Goal: Task Accomplishment & Management: Use online tool/utility

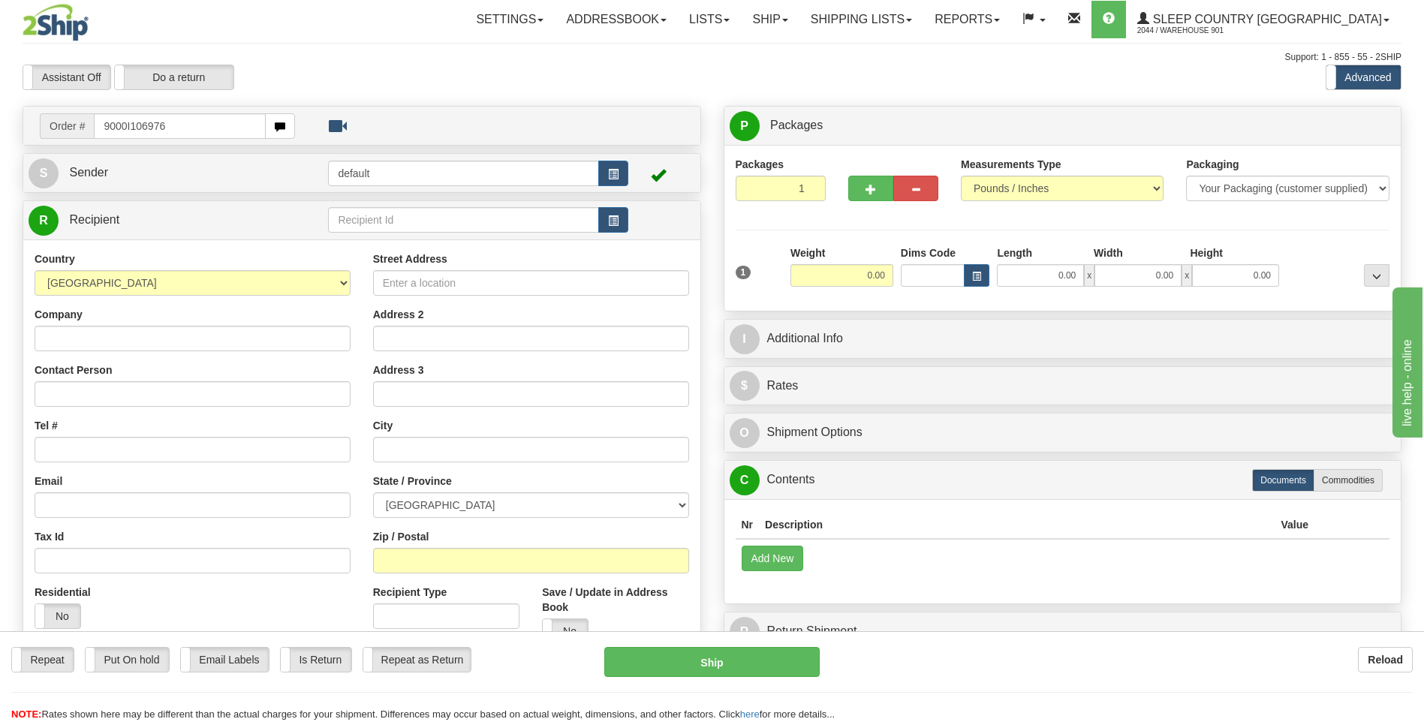
type input "9000I106976"
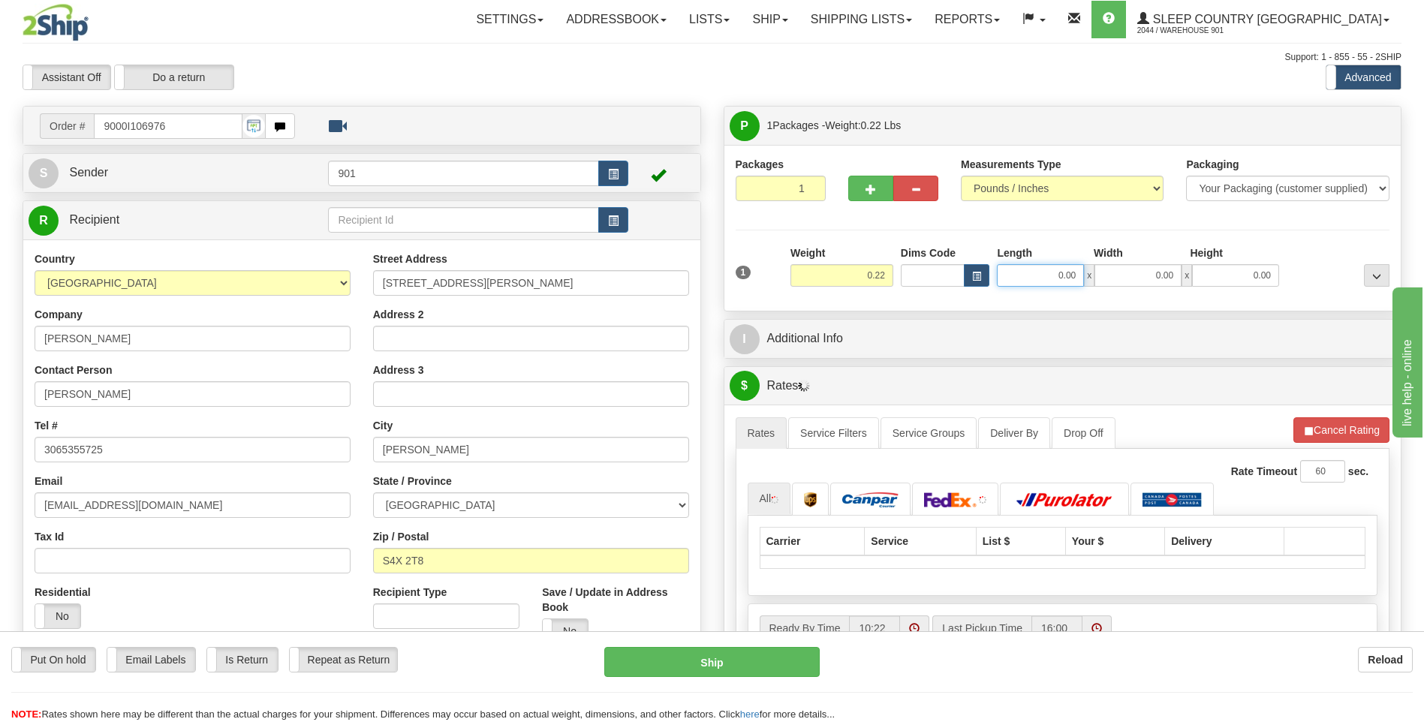
click at [1077, 273] on input "0.00" at bounding box center [1040, 275] width 87 height 23
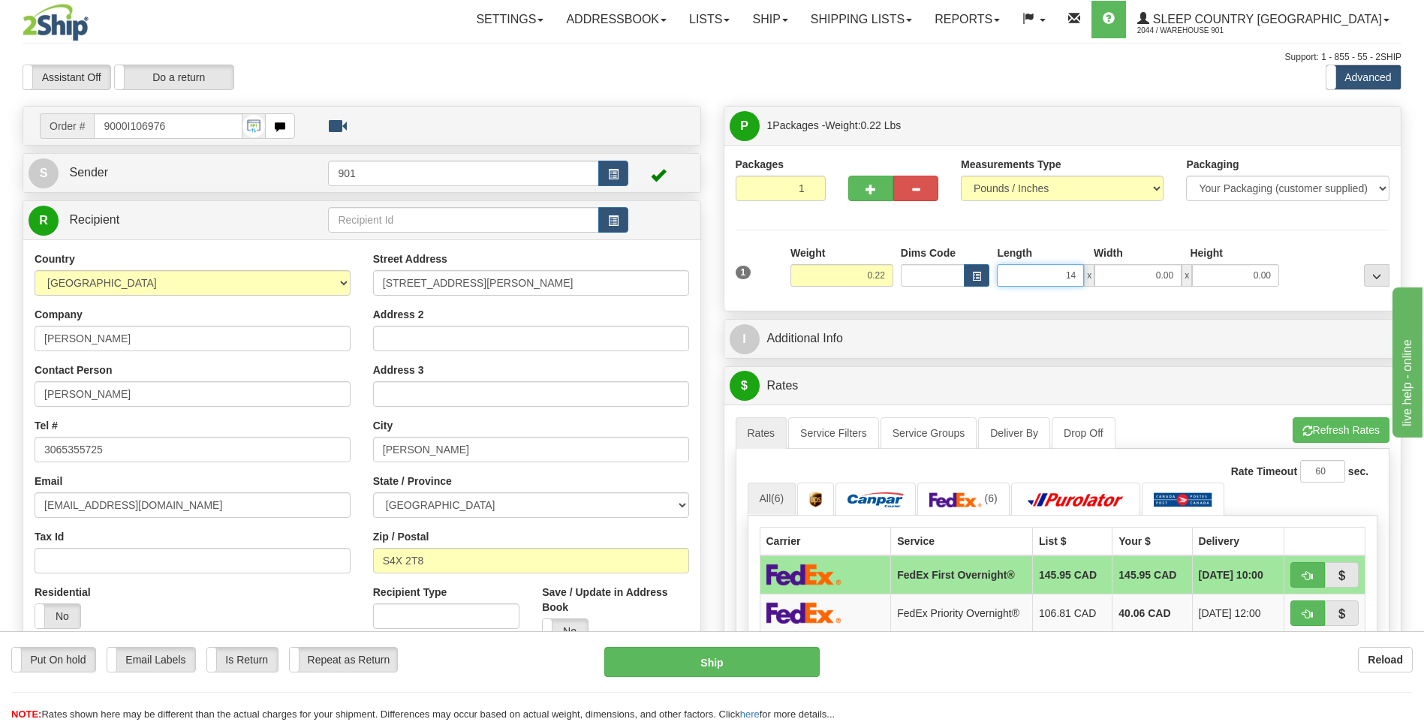
type input "14.00"
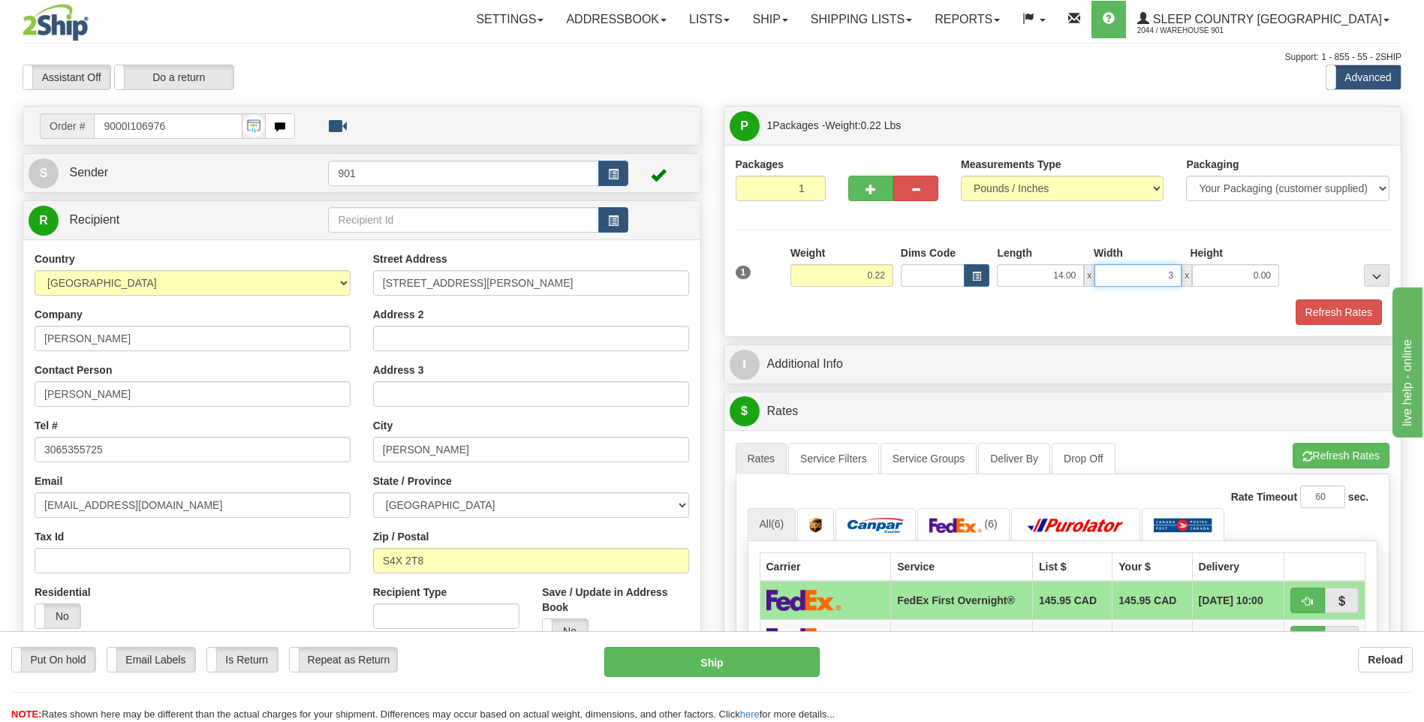
type input "3.00"
type input "1.00"
click at [1344, 318] on button "Refresh Rates" at bounding box center [1339, 313] width 86 height 26
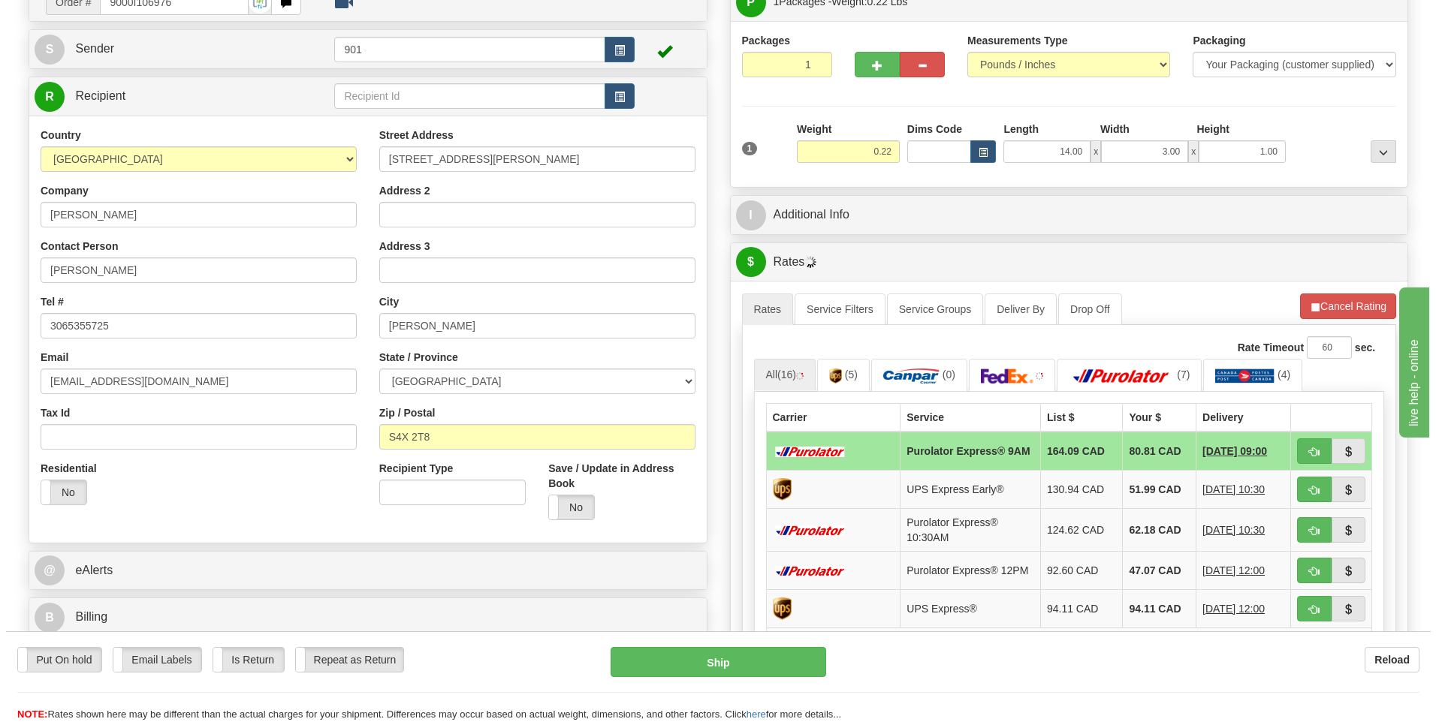
scroll to position [150, 0]
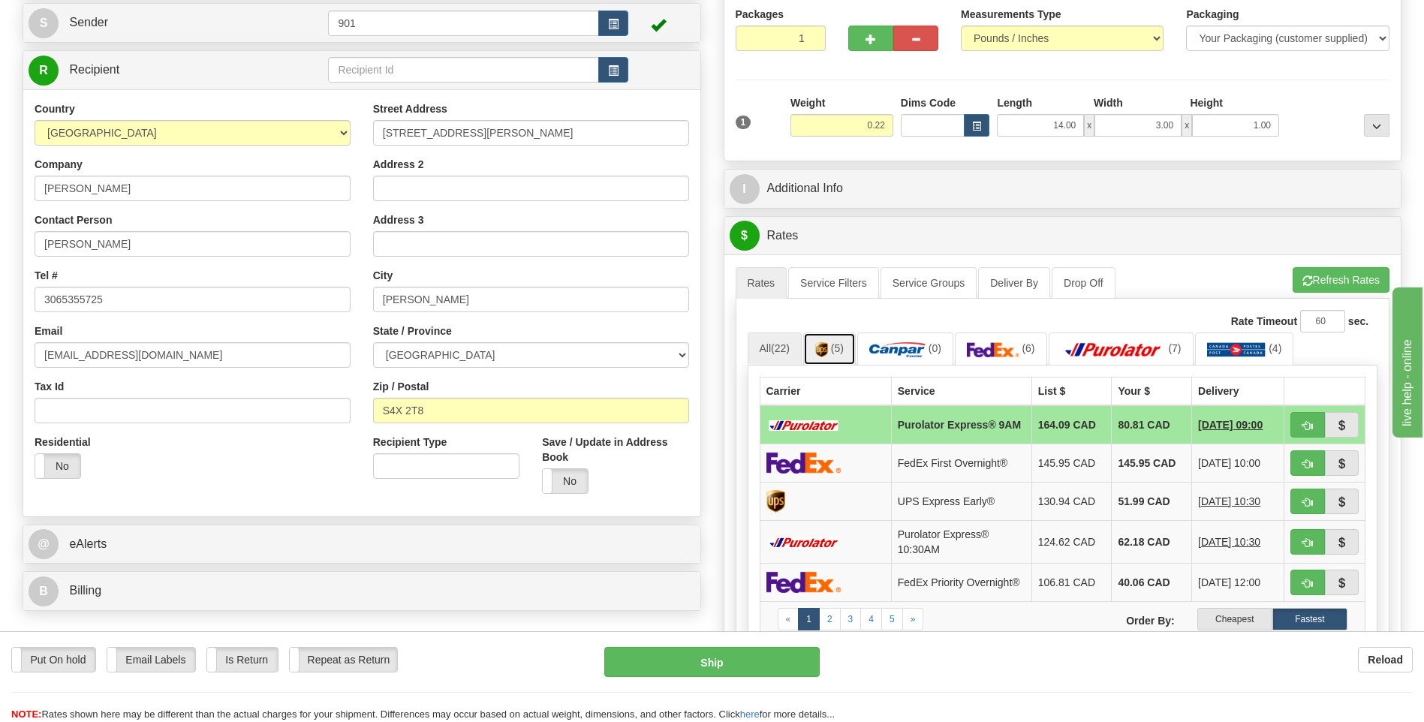
click at [851, 363] on link "(5)" at bounding box center [829, 349] width 53 height 32
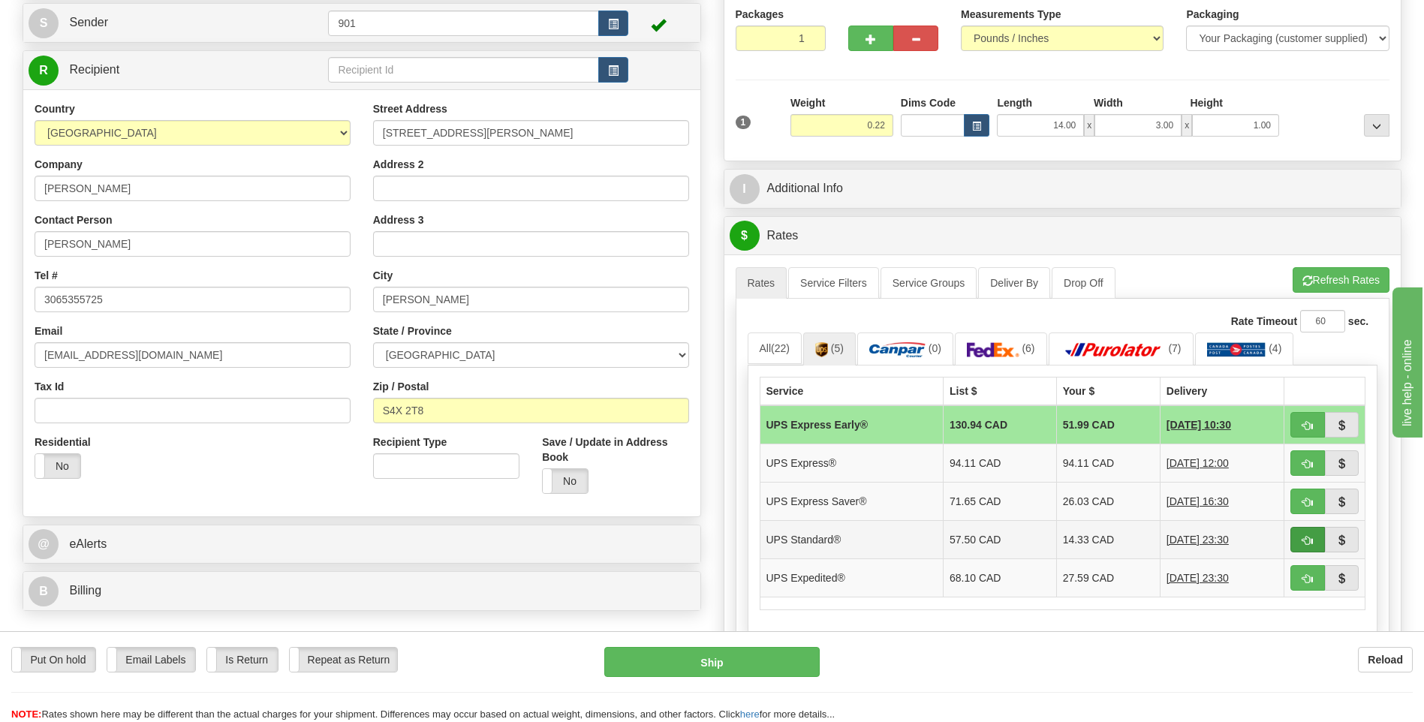
drag, startPoint x: 1287, startPoint y: 539, endPoint x: 1295, endPoint y: 539, distance: 8.3
click at [1288, 539] on td at bounding box center [1325, 539] width 81 height 38
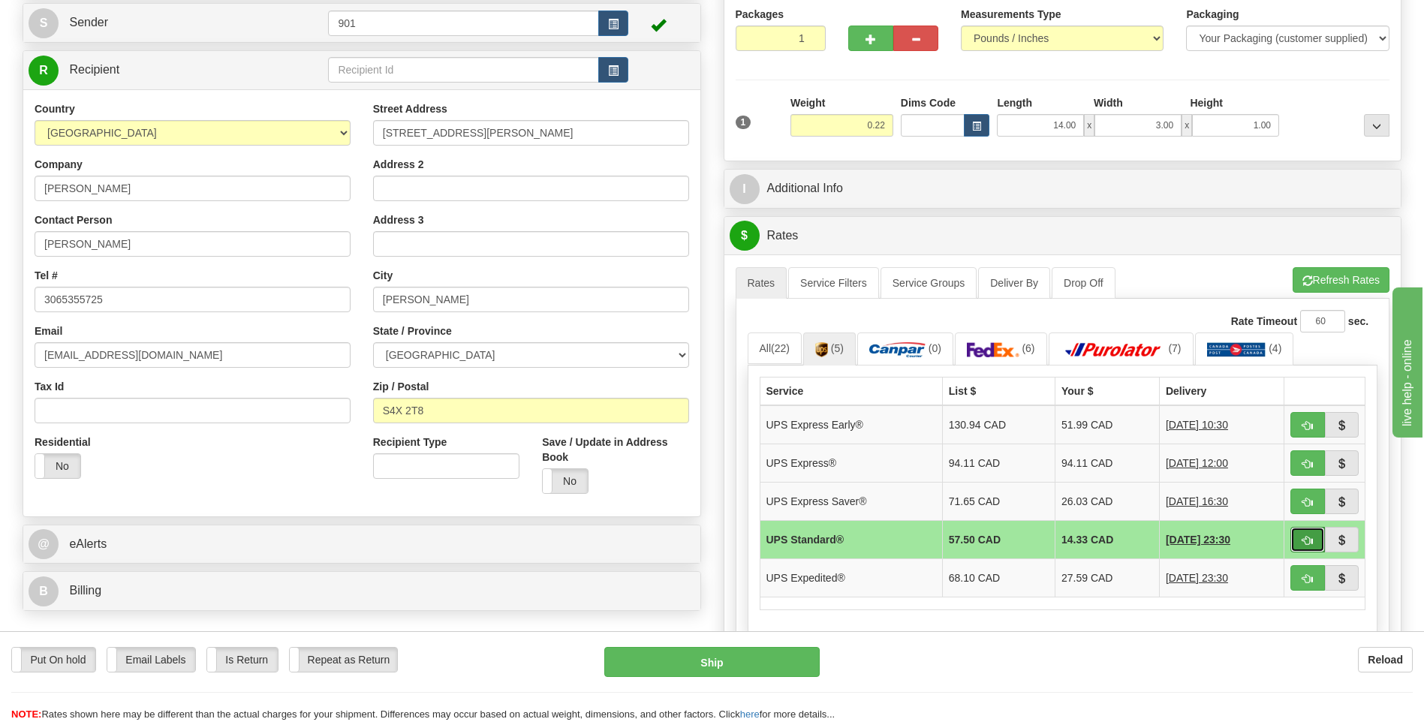
click at [1300, 535] on button "button" at bounding box center [1308, 540] width 35 height 26
type input "11"
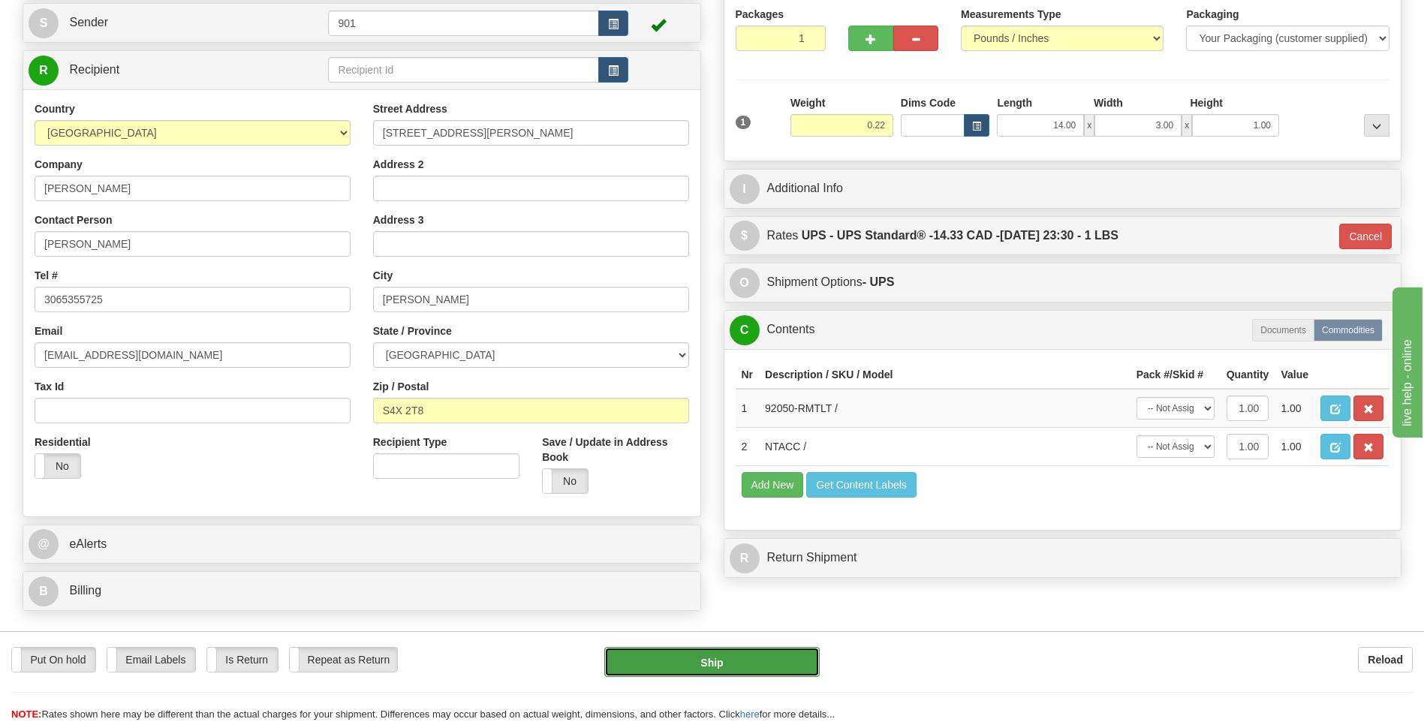
click at [771, 655] on button "Ship" at bounding box center [711, 662] width 215 height 30
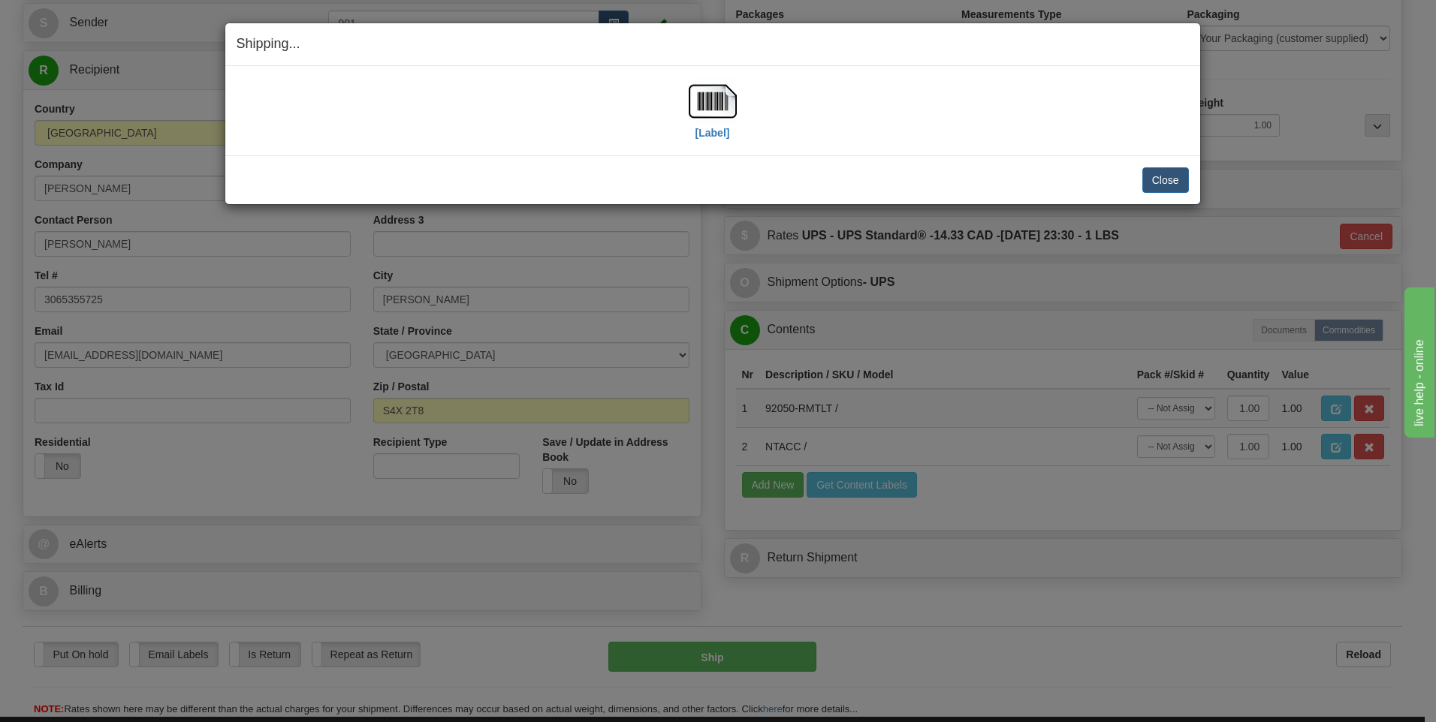
click at [676, 72] on div "[Label] IMPORTANT NOTICE Embassy / Consulate / Government Building / Hospital C…" at bounding box center [712, 110] width 975 height 89
drag, startPoint x: 681, startPoint y: 89, endPoint x: 700, endPoint y: 100, distance: 21.9
click at [683, 90] on div "[Label]" at bounding box center [713, 110] width 952 height 67
click at [707, 103] on img at bounding box center [712, 101] width 48 height 48
click at [1154, 176] on button "Close" at bounding box center [1165, 180] width 47 height 26
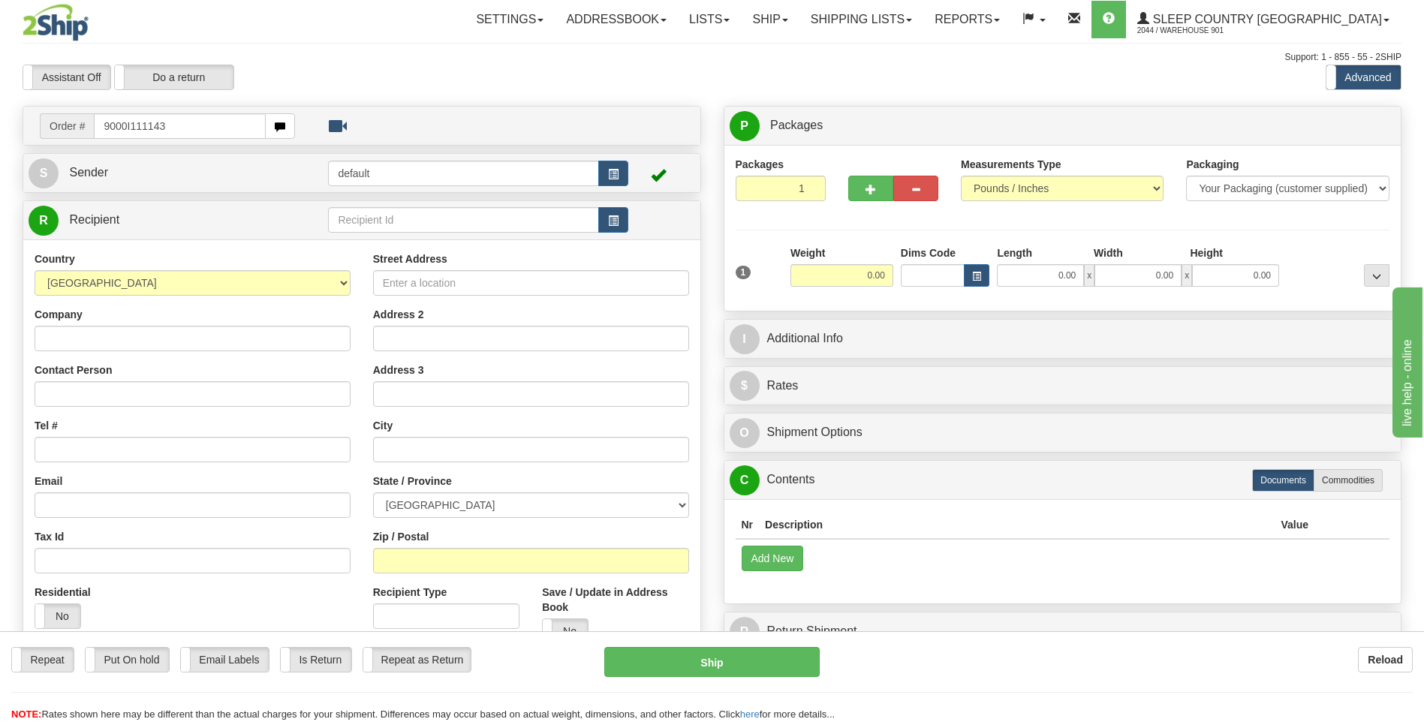
type input "9000I111143"
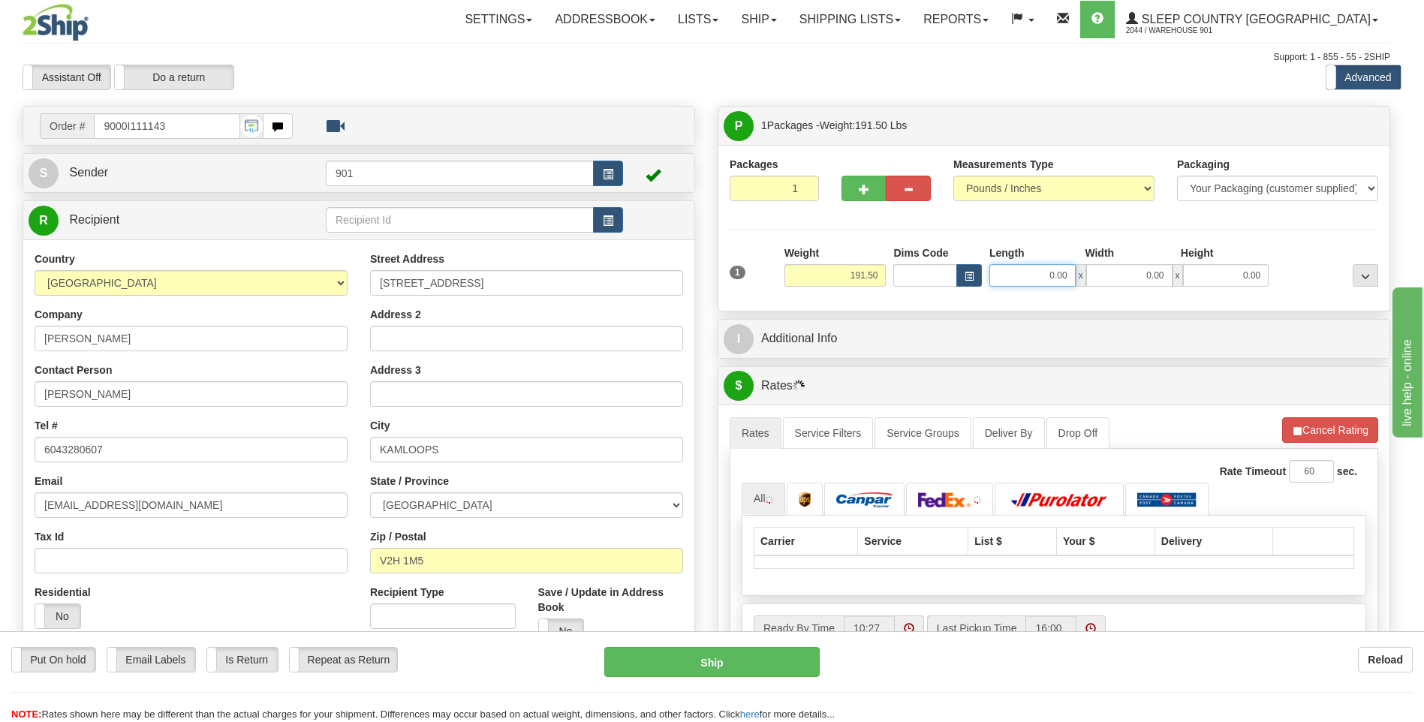
click at [1076, 280] on input "0.00" at bounding box center [1033, 275] width 86 height 23
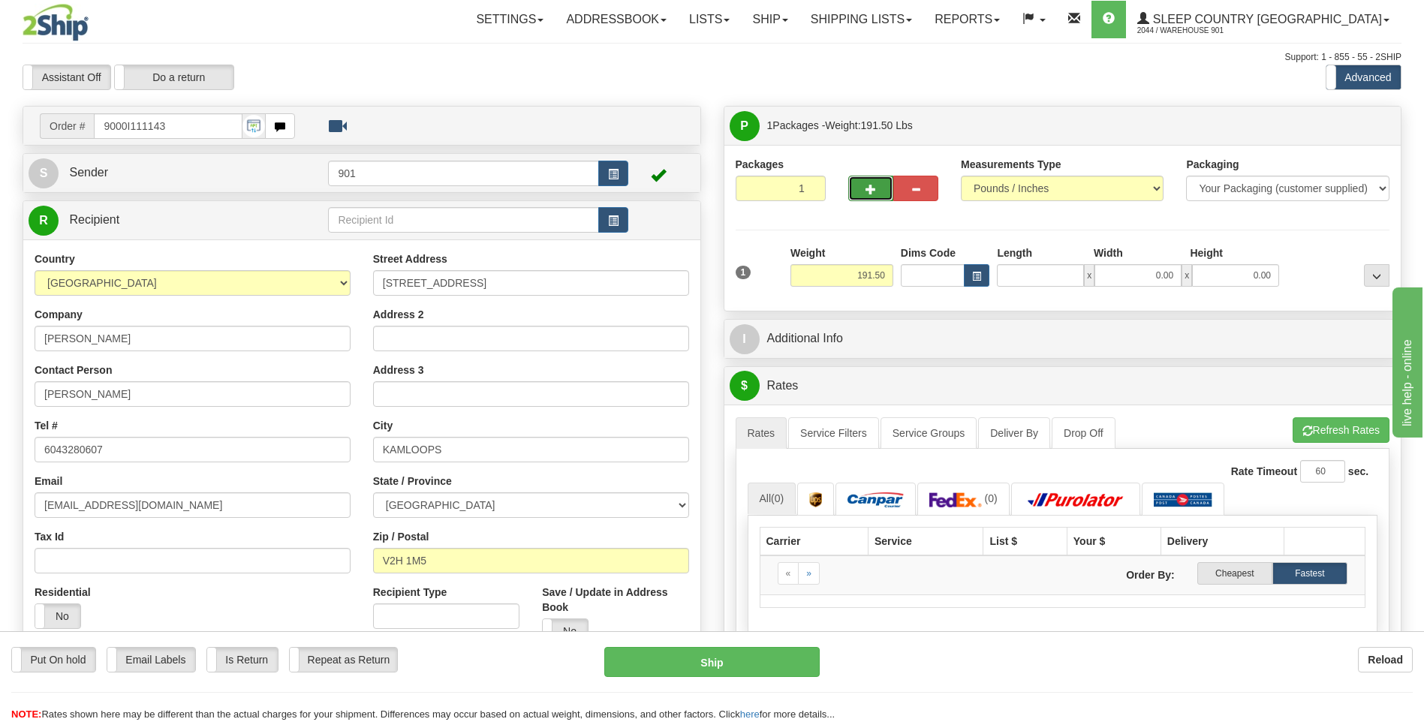
type input "0.00"
click at [882, 192] on button "button" at bounding box center [870, 189] width 45 height 26
type input "2"
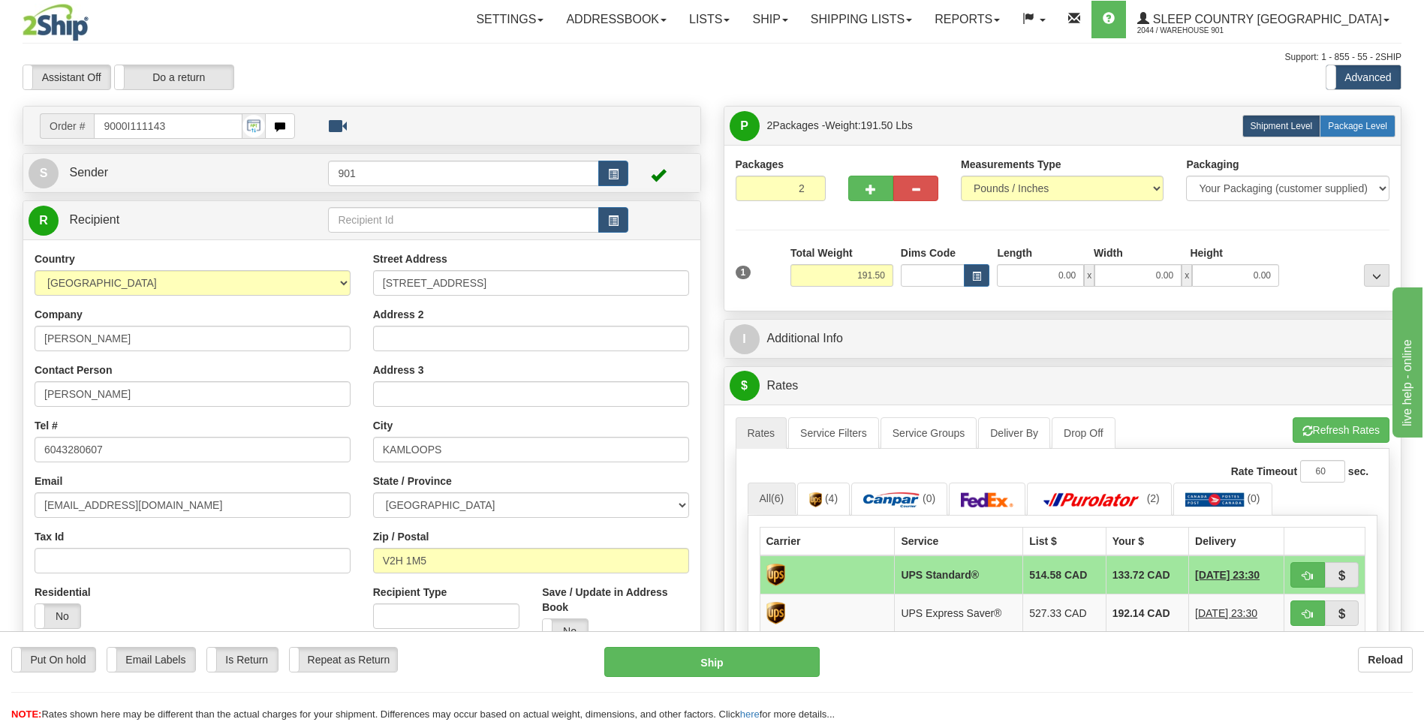
click at [1351, 126] on span "Package Level" at bounding box center [1357, 126] width 59 height 11
radio input "true"
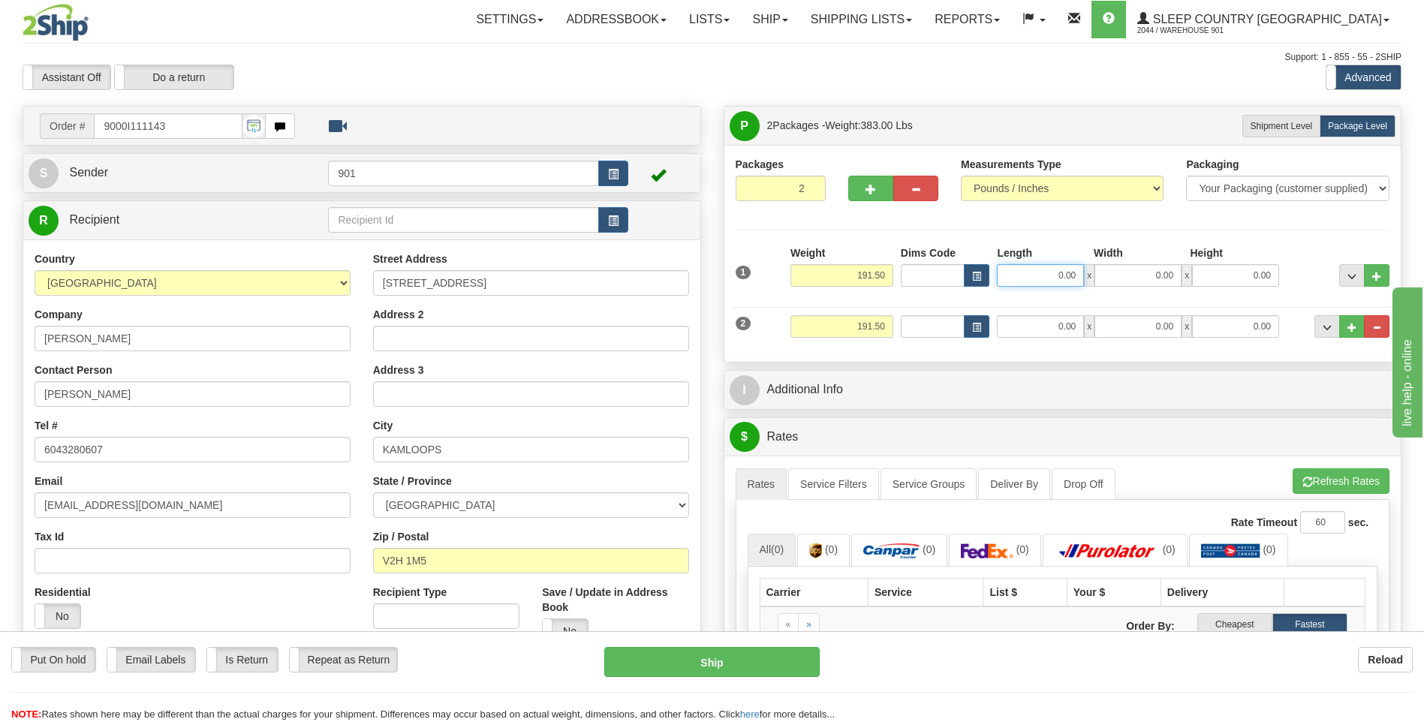
click at [1078, 279] on input "0.00" at bounding box center [1040, 275] width 87 height 23
type input "17.00"
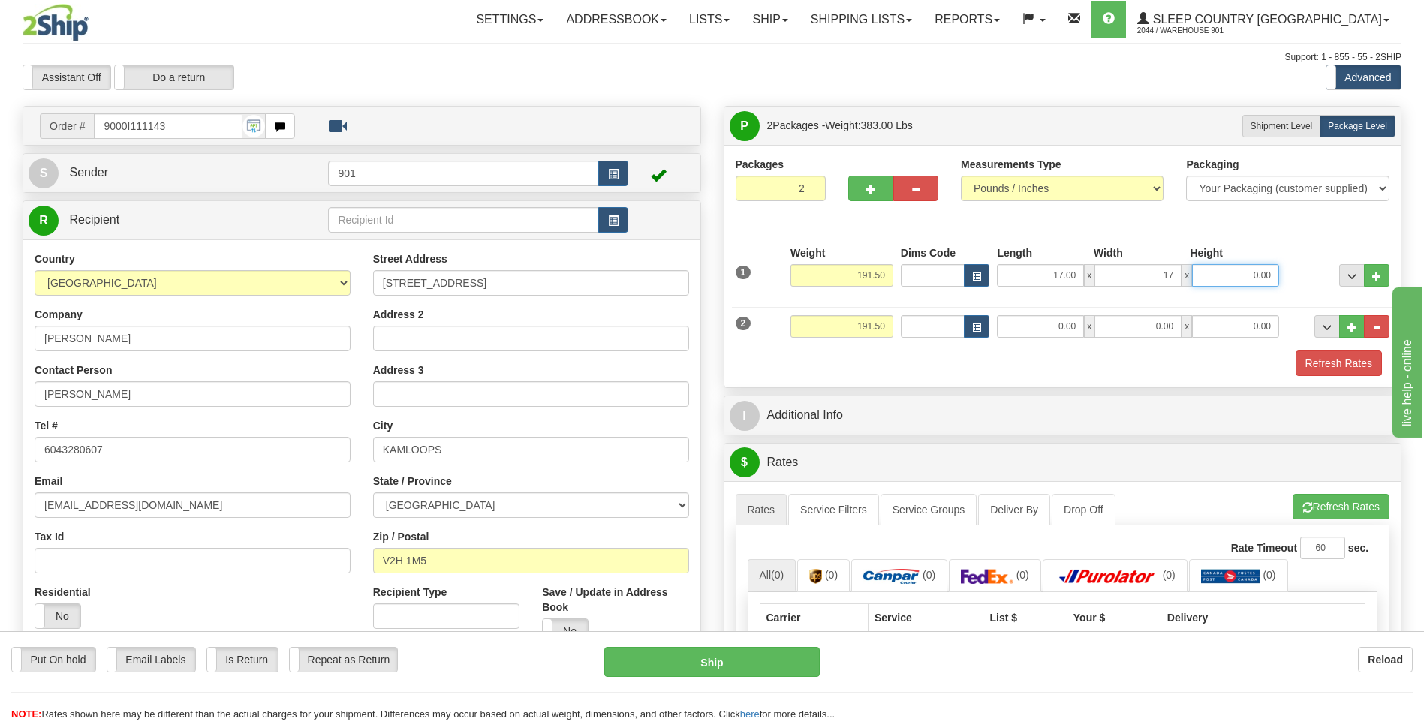
type input "17.00"
type input "44.00"
click at [886, 326] on input "191.50" at bounding box center [842, 326] width 103 height 23
type input "1"
type input "5.00"
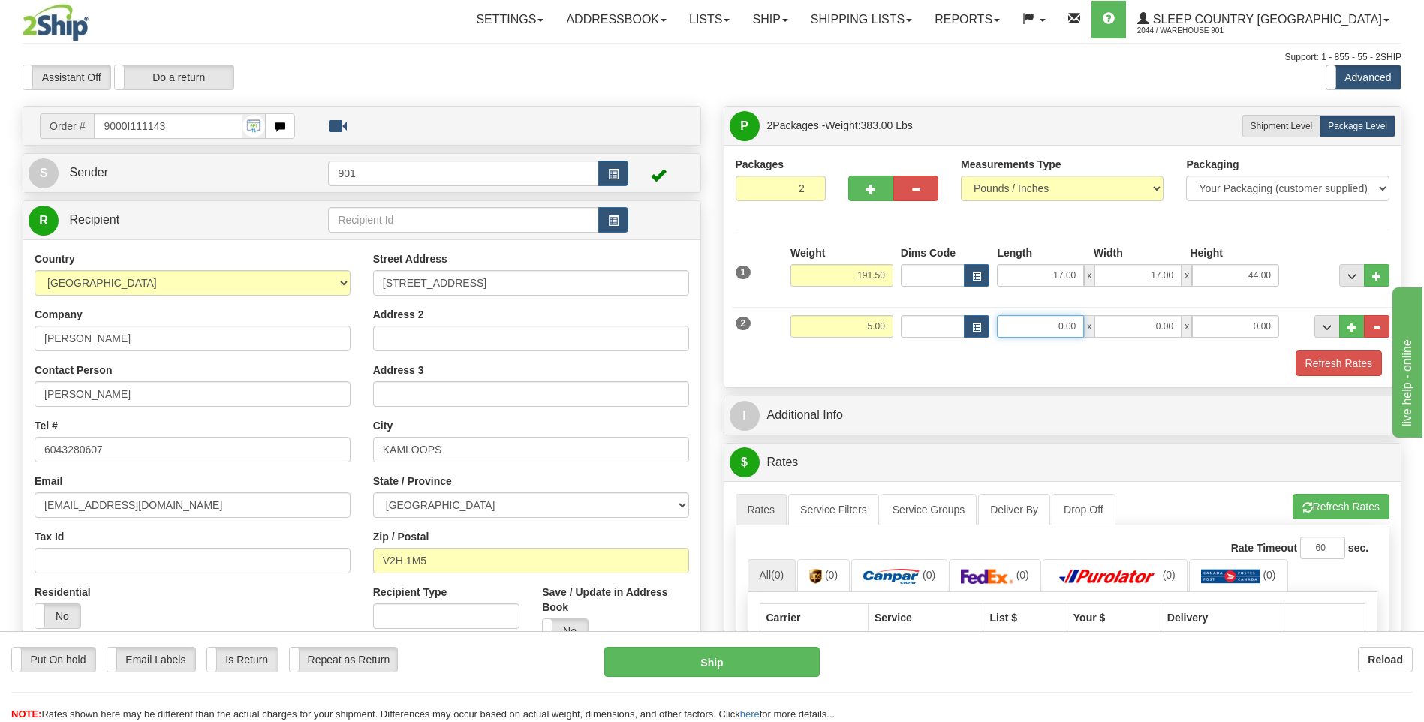
click at [1056, 330] on input "0.00" at bounding box center [1040, 326] width 87 height 23
type input "9.00"
type input "8.00"
type input "9.00"
click at [1311, 354] on button "Refresh Rates" at bounding box center [1339, 364] width 86 height 26
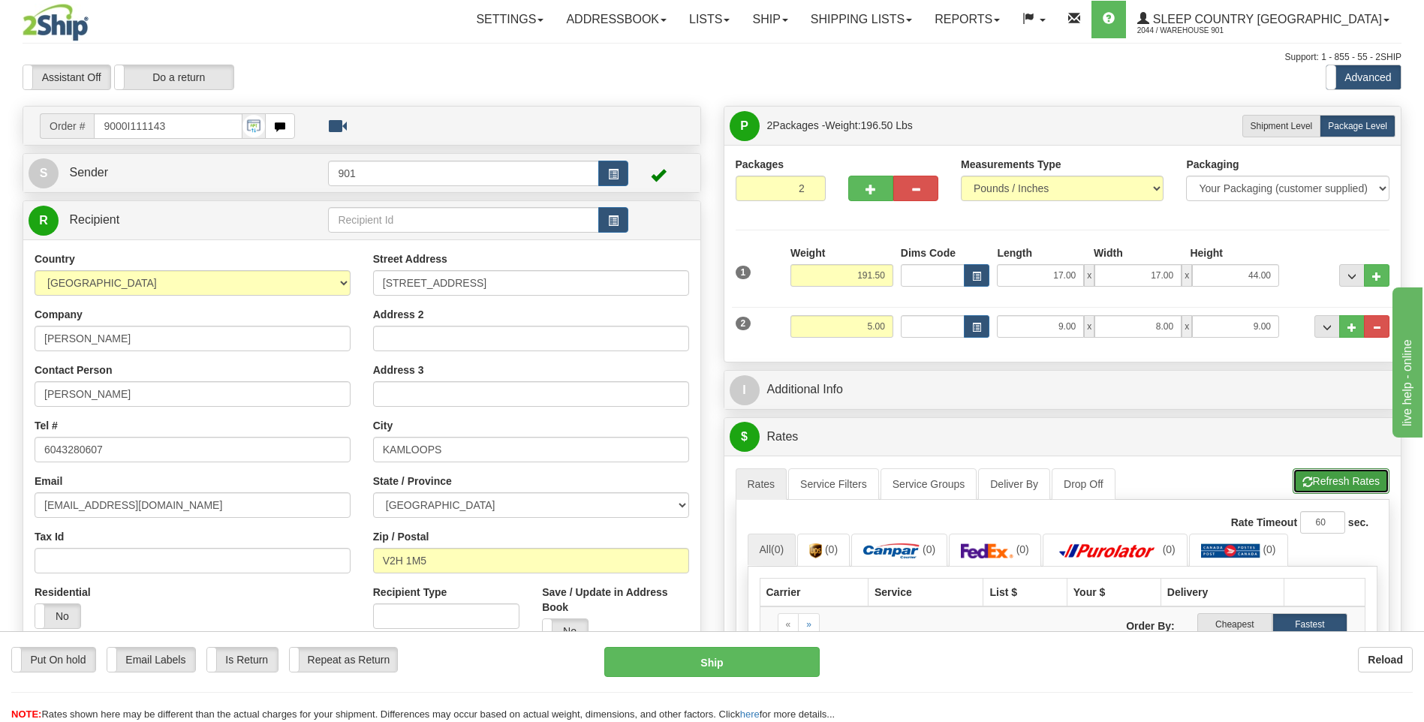
click at [1327, 477] on button "Refresh Rates" at bounding box center [1341, 482] width 97 height 26
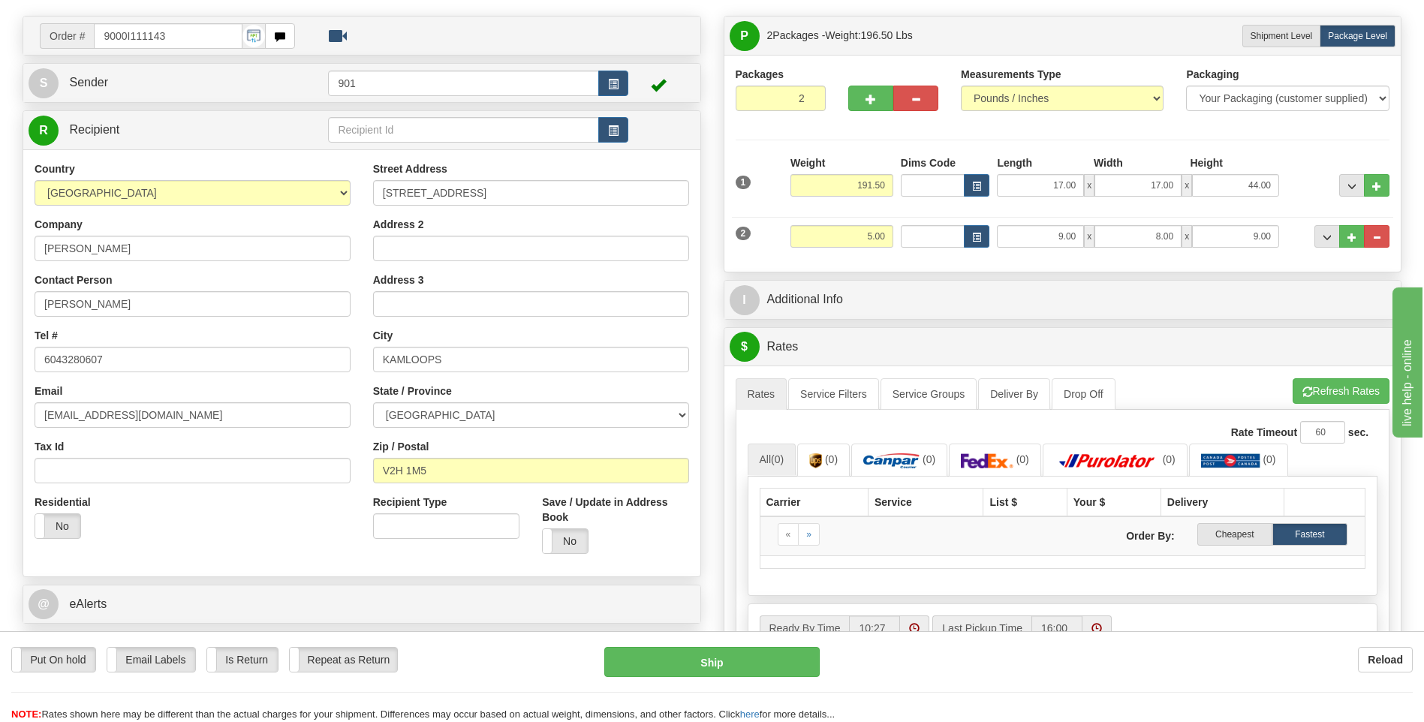
scroll to position [75, 0]
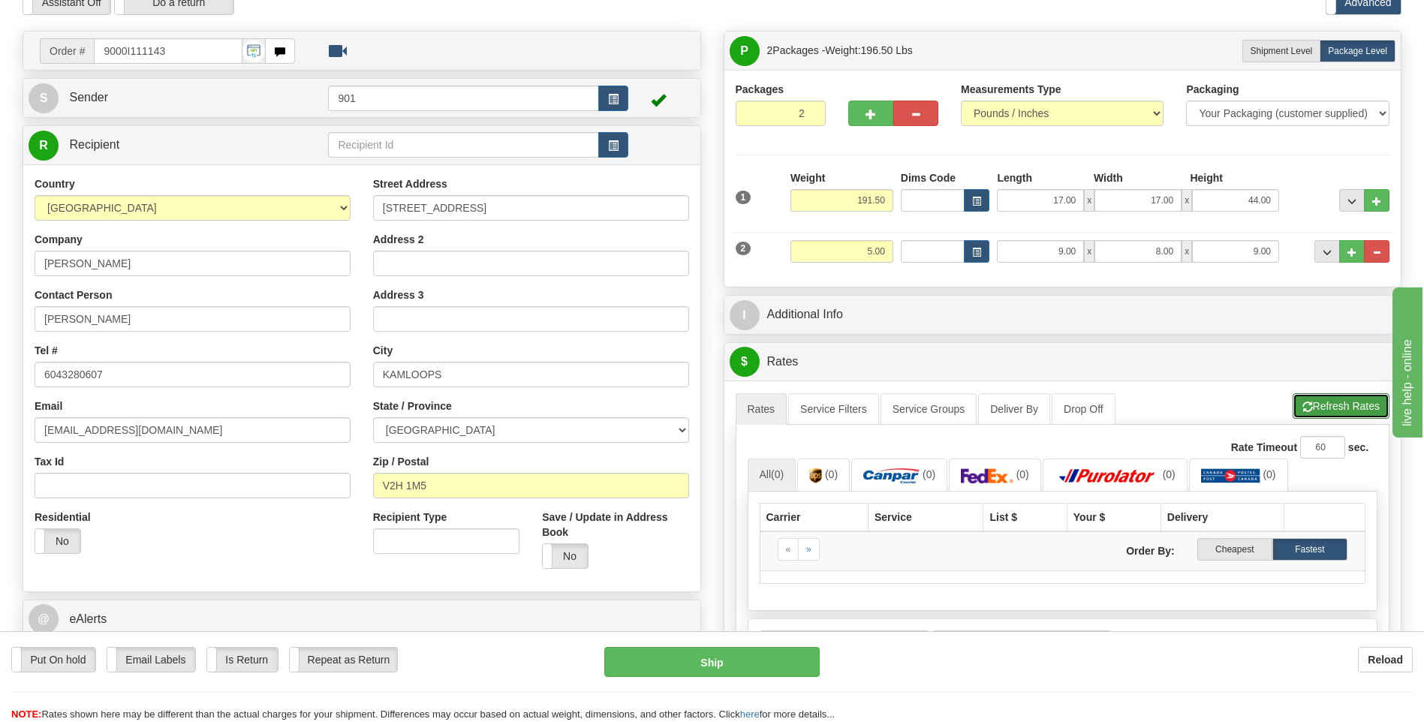
click at [1363, 405] on button "Refresh Rates" at bounding box center [1341, 406] width 97 height 26
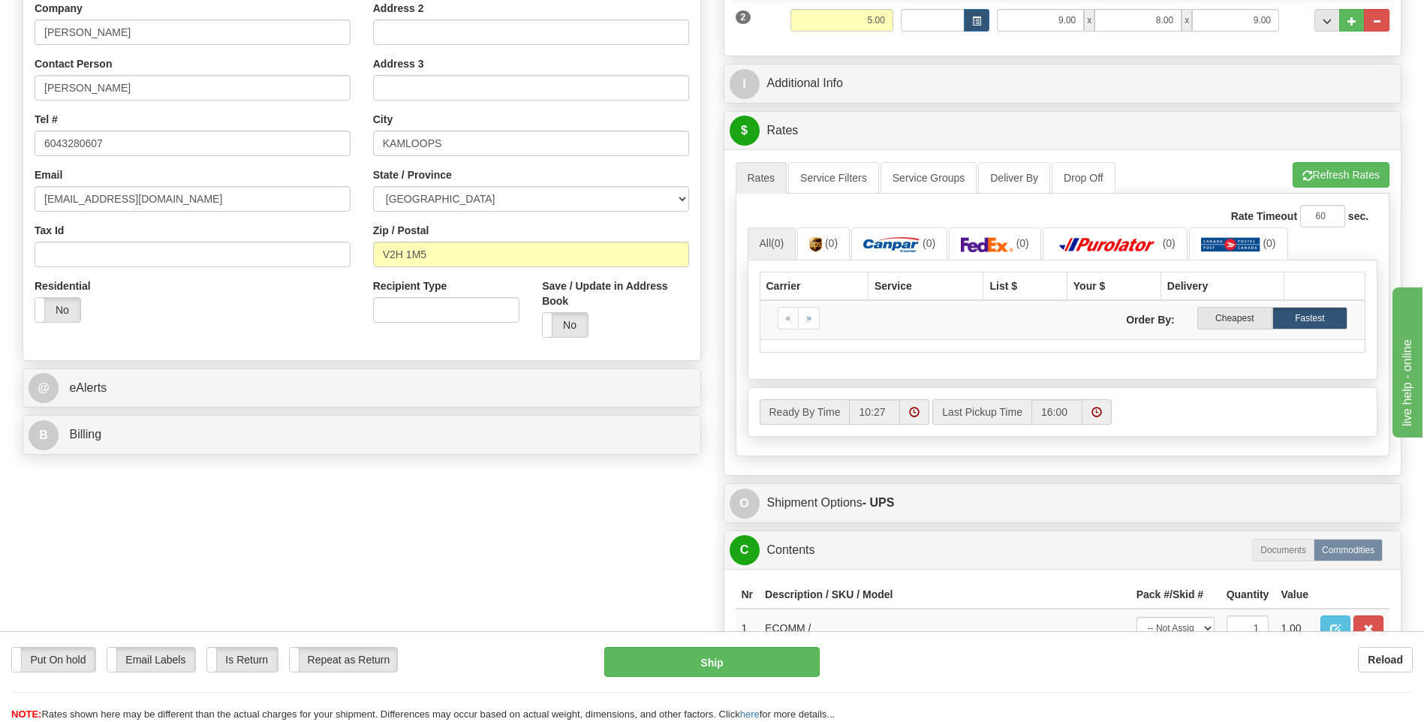
scroll to position [300, 0]
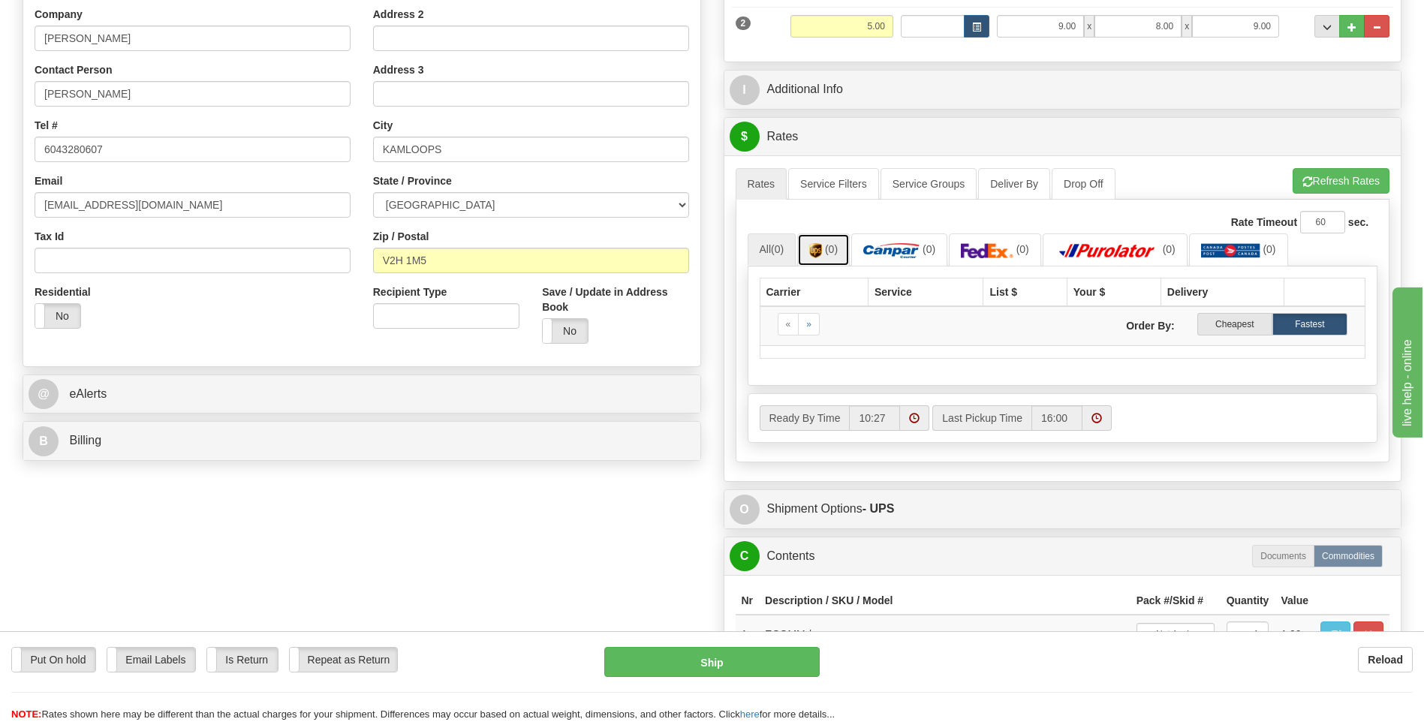
click at [841, 263] on link "(0)" at bounding box center [823, 249] width 53 height 32
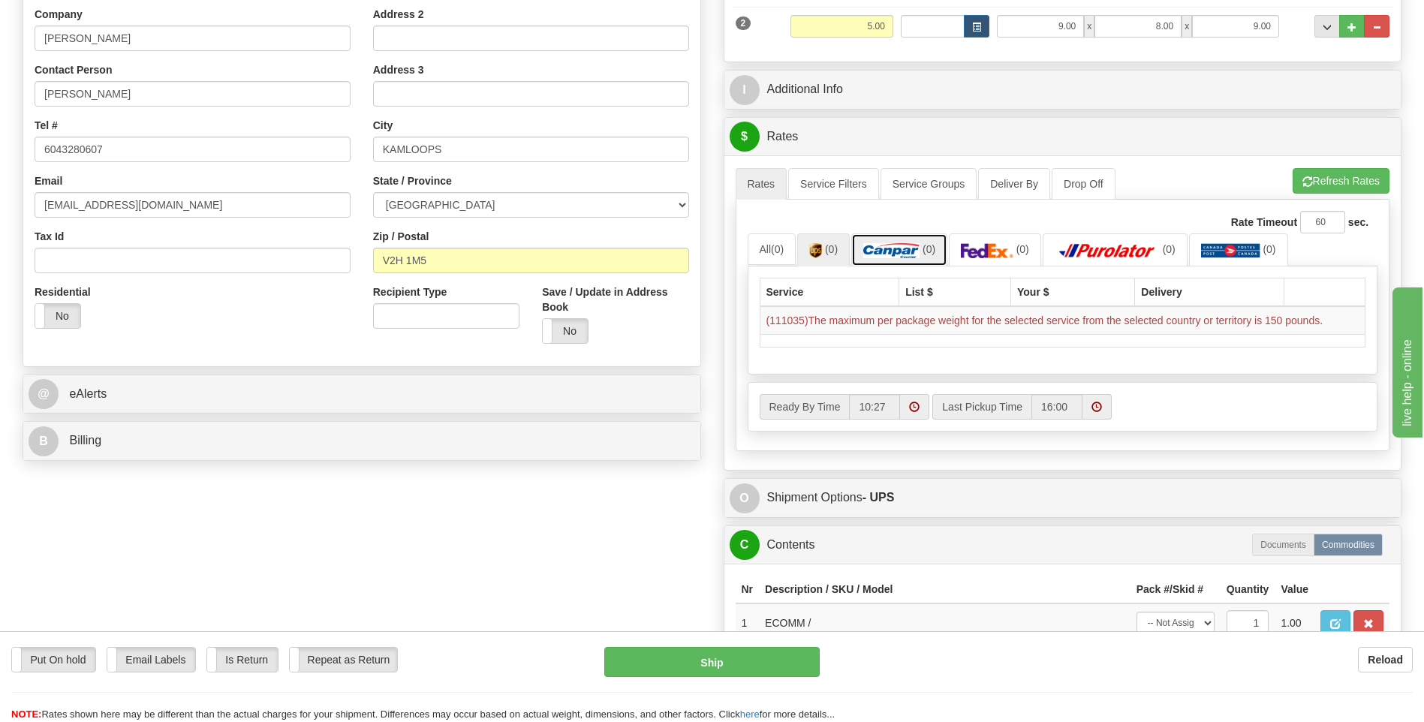
click at [896, 240] on link "(0)" at bounding box center [899, 249] width 96 height 32
click at [1207, 199] on ul "Rates Service Filters Service Groups Deliver By Drop Off Pickup Refresh Rates C…" at bounding box center [1063, 184] width 655 height 32
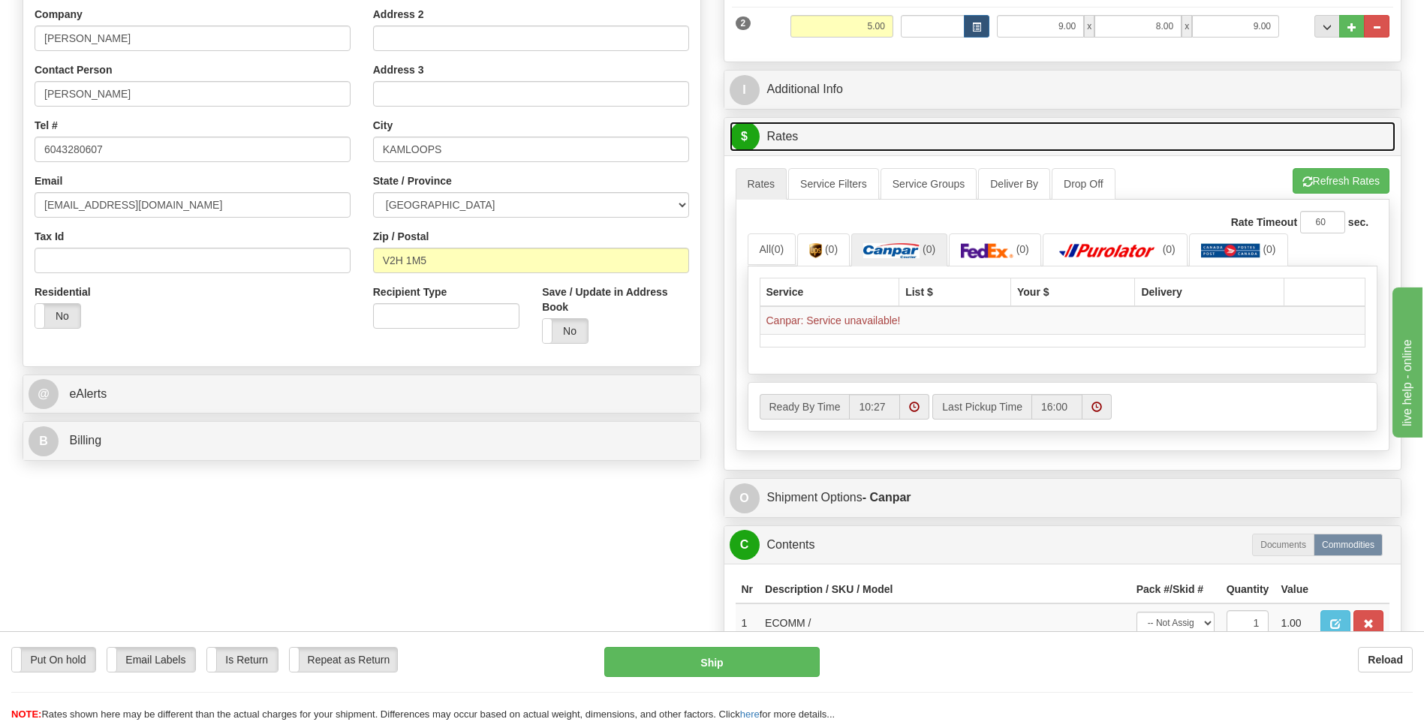
click at [1222, 125] on link "$ Rates" at bounding box center [1063, 137] width 667 height 31
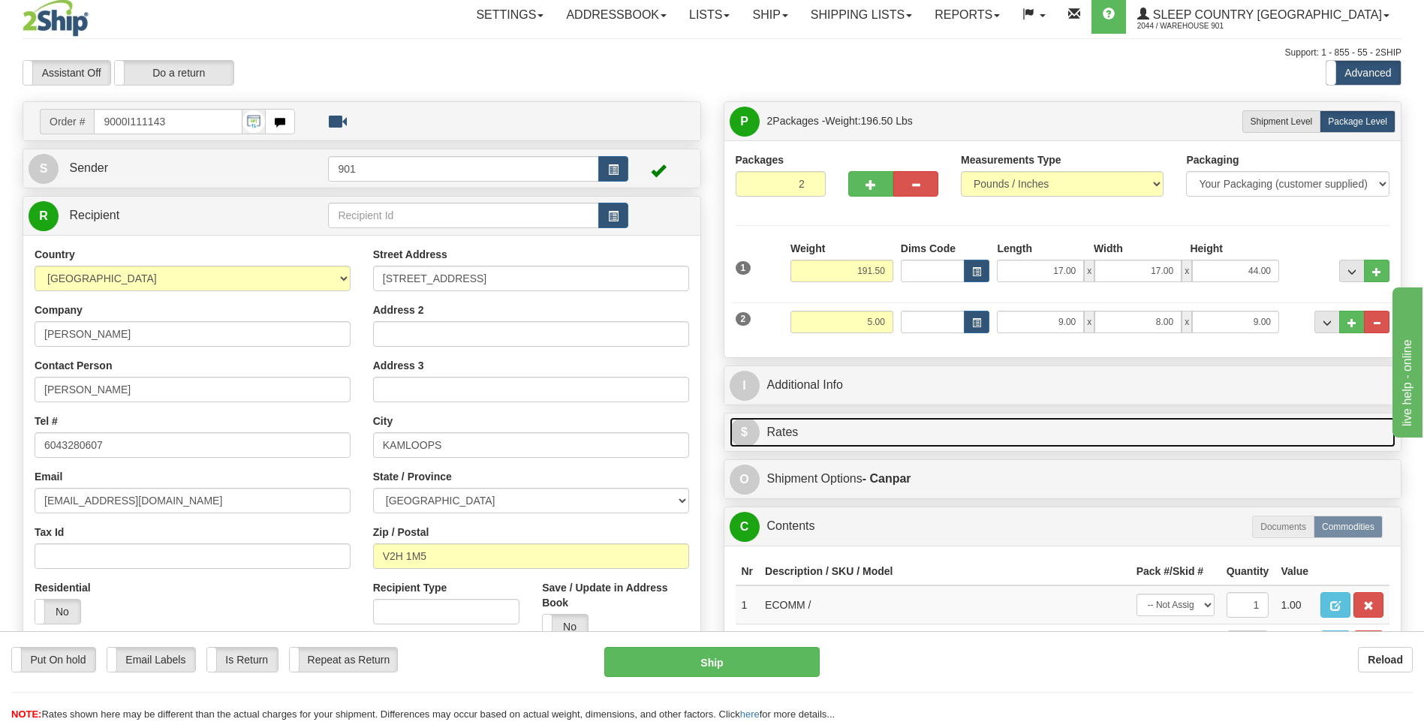
scroll to position [0, 0]
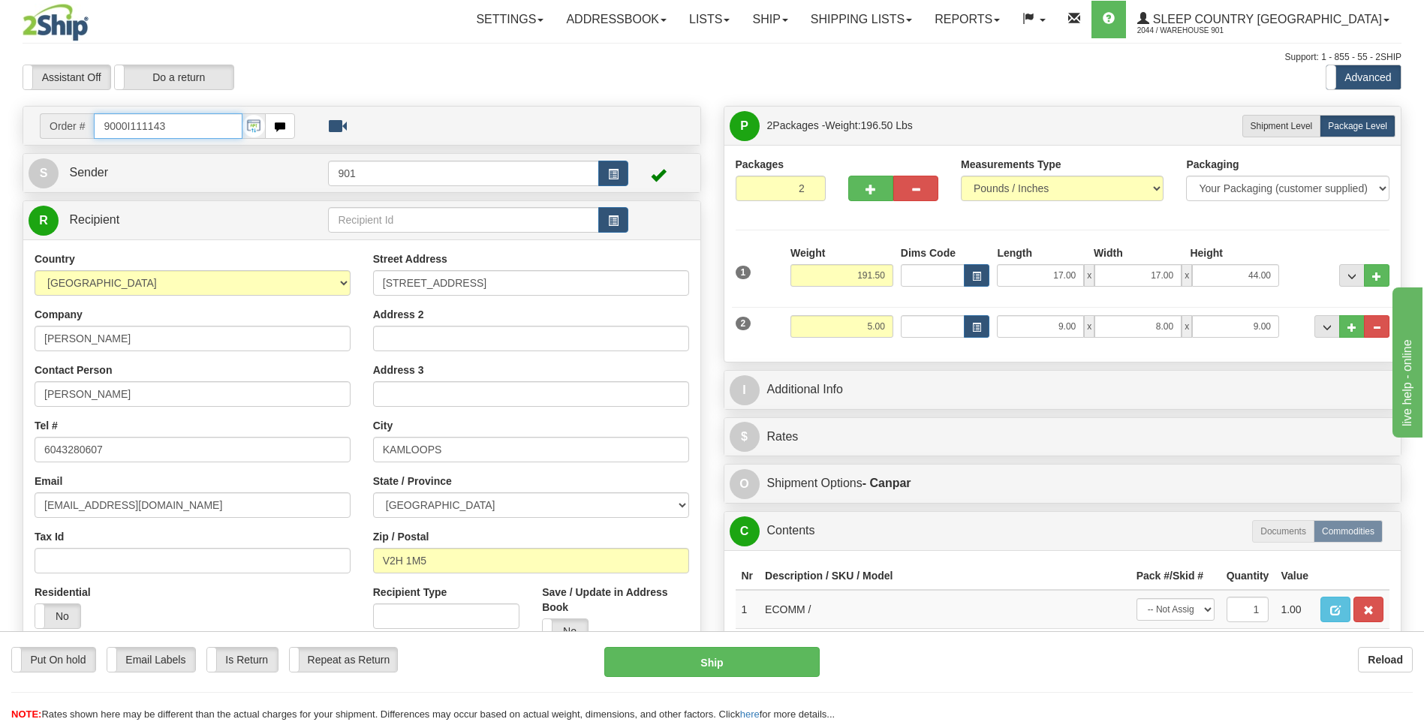
drag, startPoint x: 187, startPoint y: 120, endPoint x: -3, endPoint y: 136, distance: 190.6
click at [0, 136] on html "Training Course Close Toggle navigation Settings Shipping Preferences New Sende…" at bounding box center [712, 361] width 1424 height 722
type input "9000I112028"
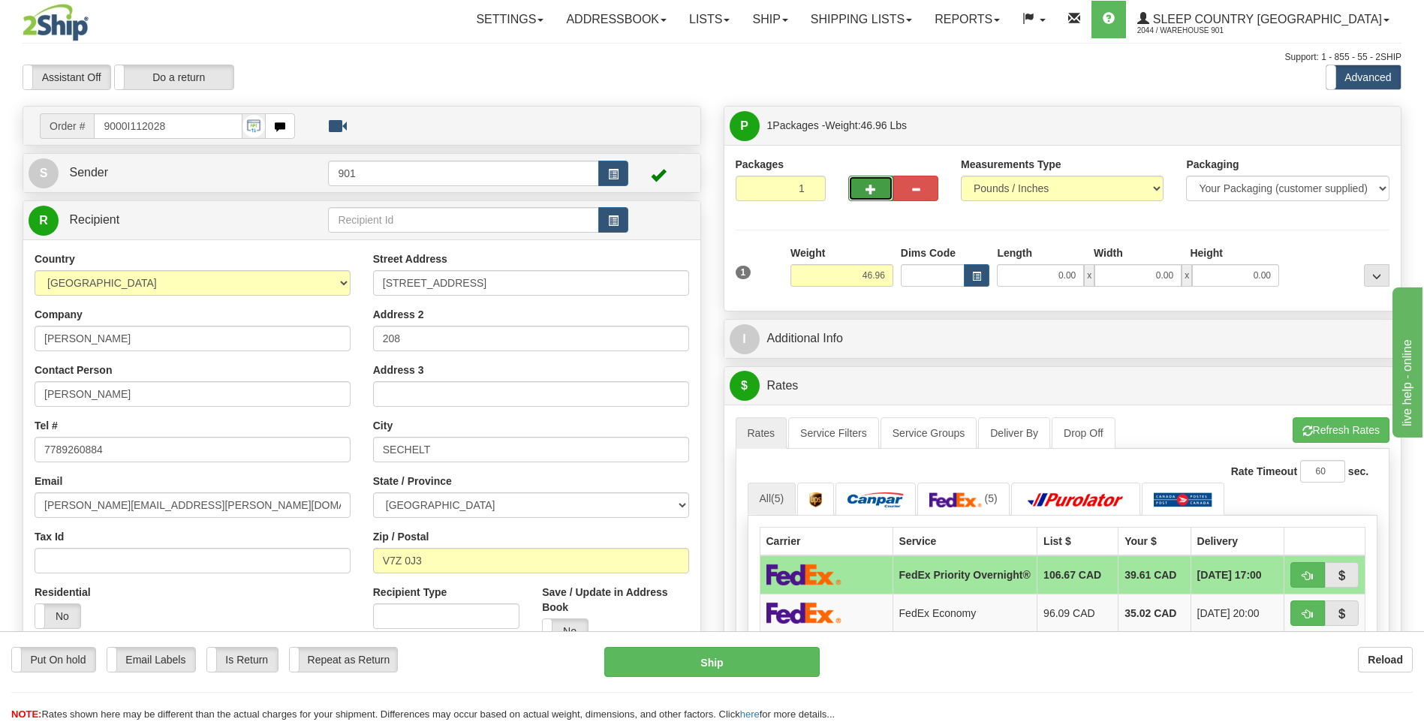
click at [880, 194] on button "button" at bounding box center [870, 189] width 45 height 26
type input "2"
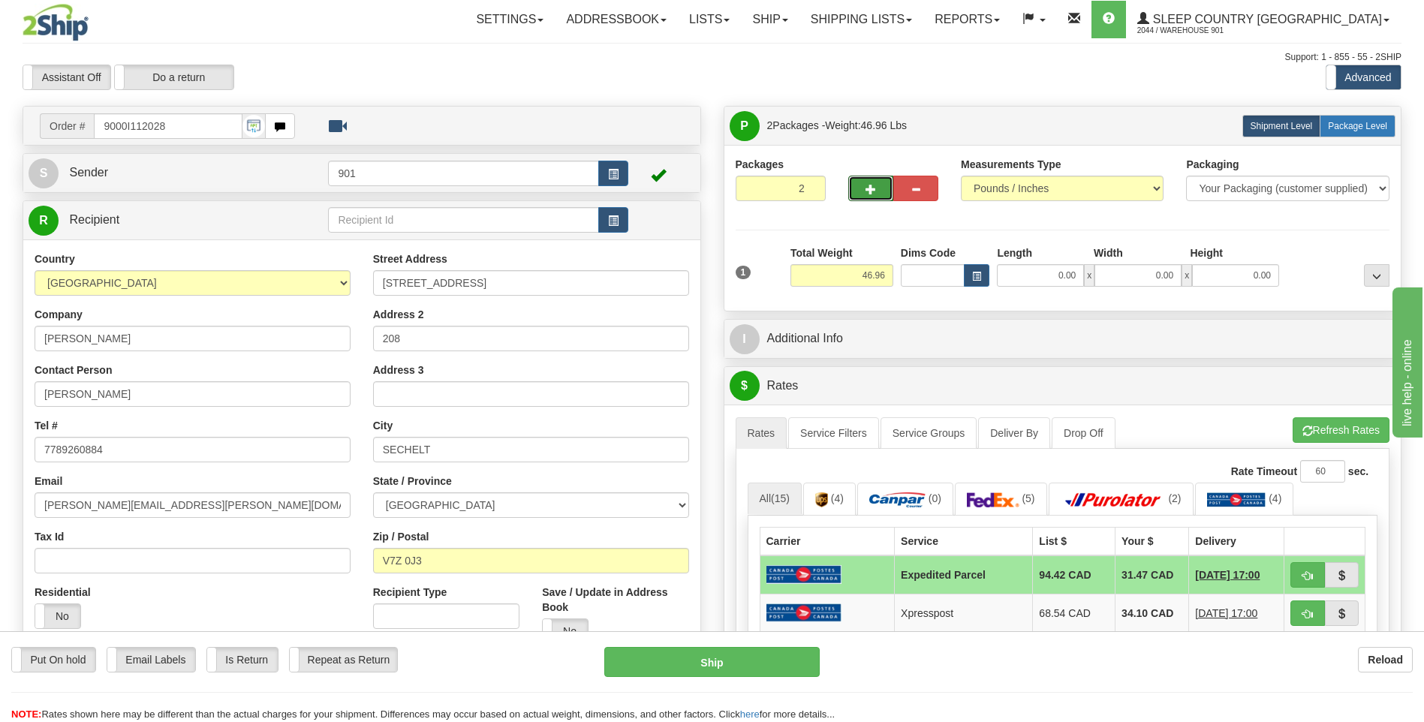
click at [1361, 128] on span "Package Level" at bounding box center [1357, 126] width 59 height 11
radio input "true"
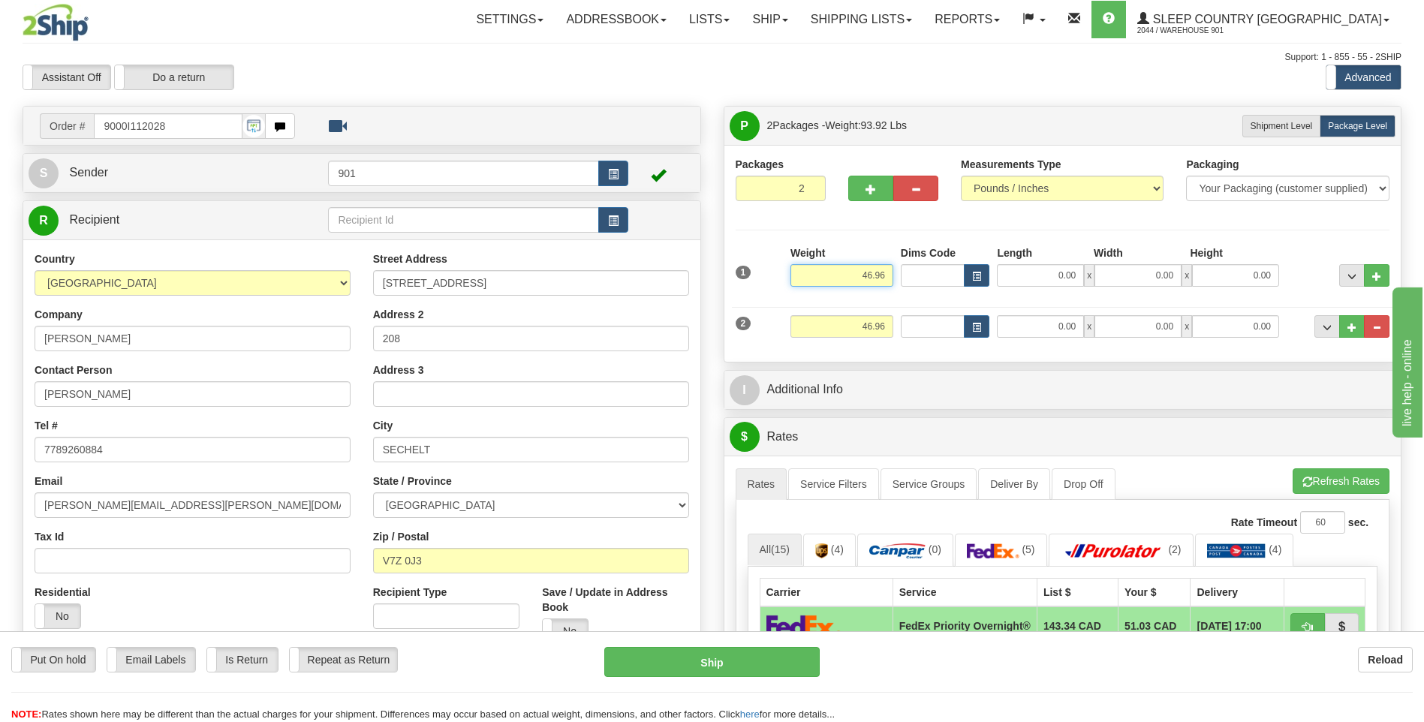
click at [893, 274] on input "46.96" at bounding box center [842, 275] width 103 height 23
type input "4"
click at [1081, 277] on input "0.00" at bounding box center [1040, 275] width 87 height 23
type input "30.00"
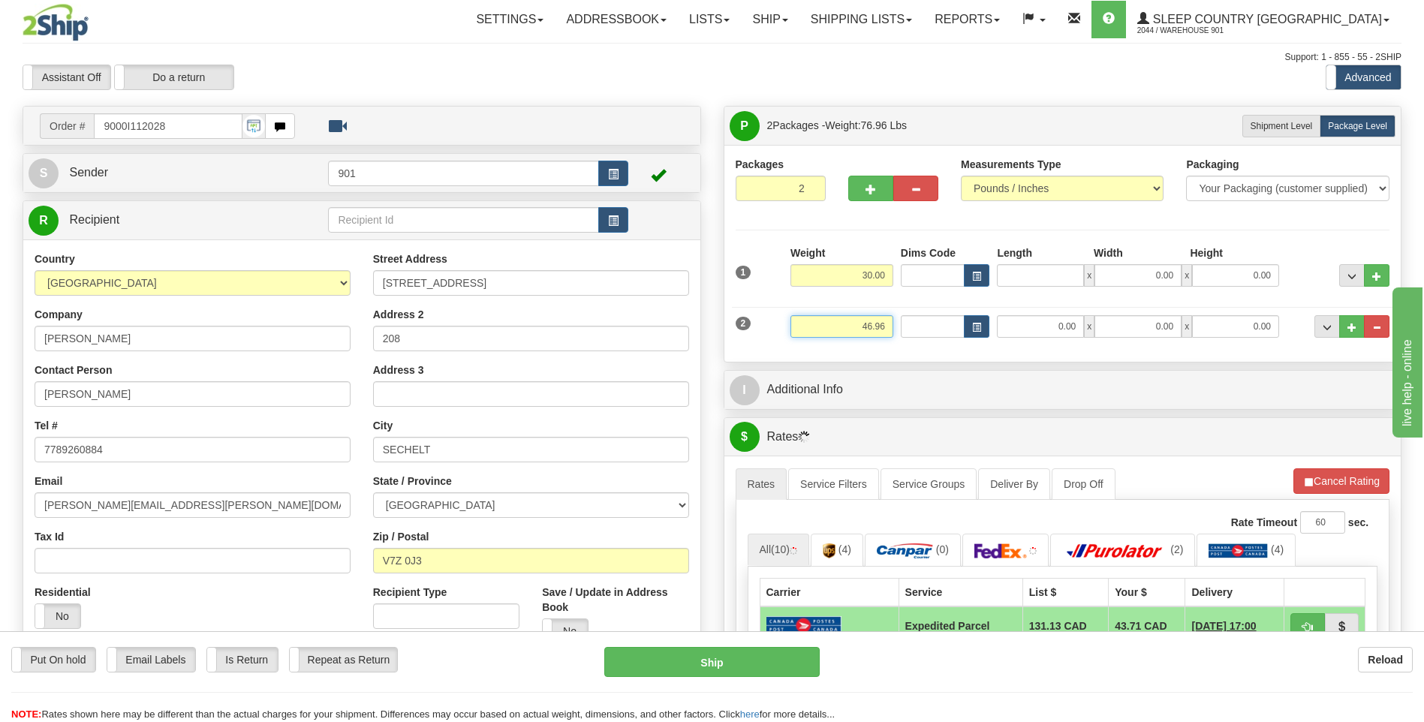
type input "0.00"
click at [891, 324] on input "46.96" at bounding box center [842, 326] width 103 height 23
type input "4"
type input "5.00"
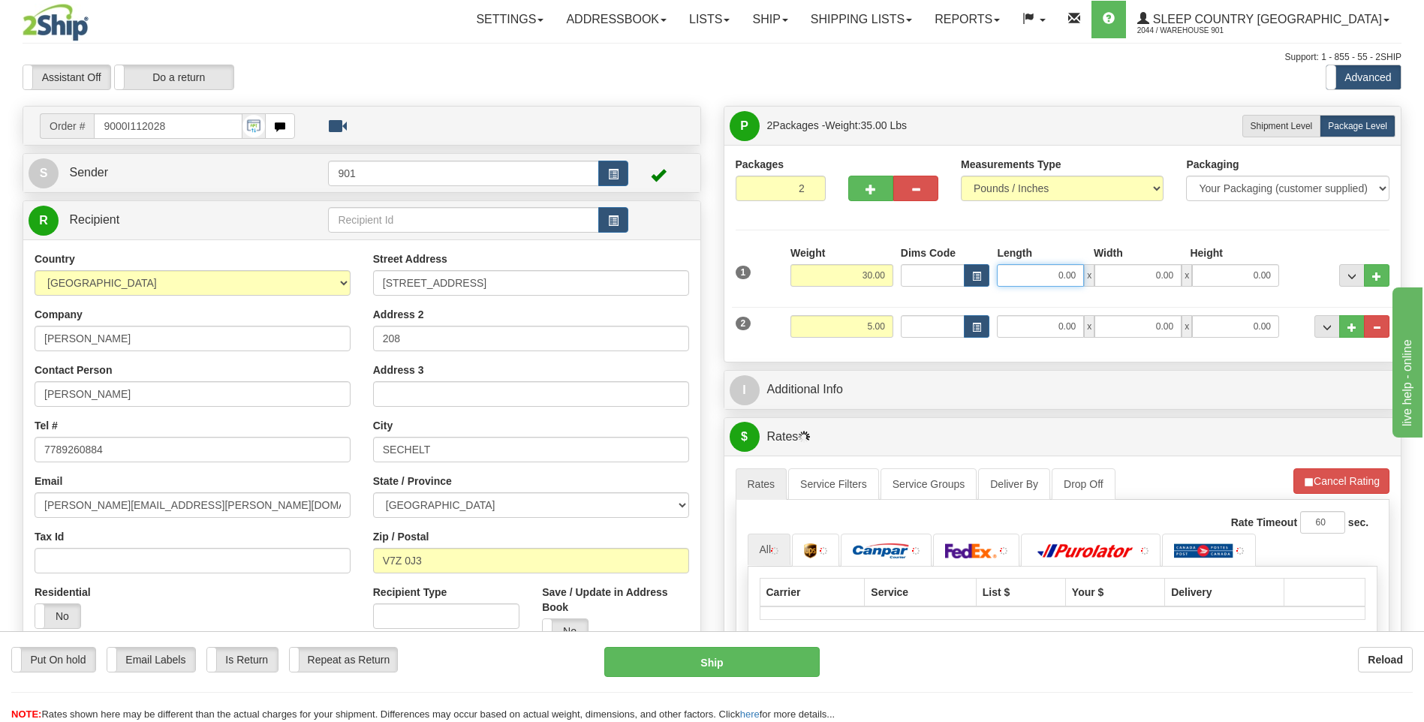
click at [1077, 279] on input "0.00" at bounding box center [1040, 275] width 87 height 23
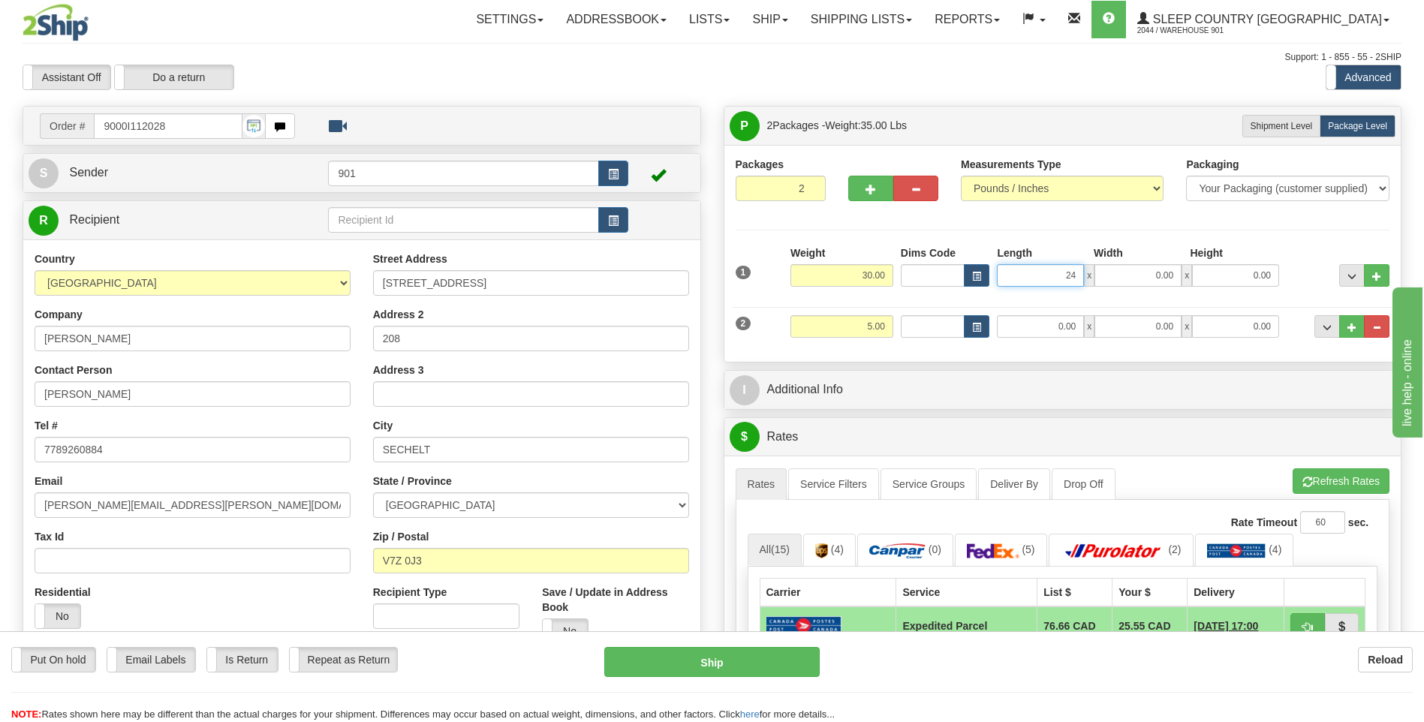
type input "24.00"
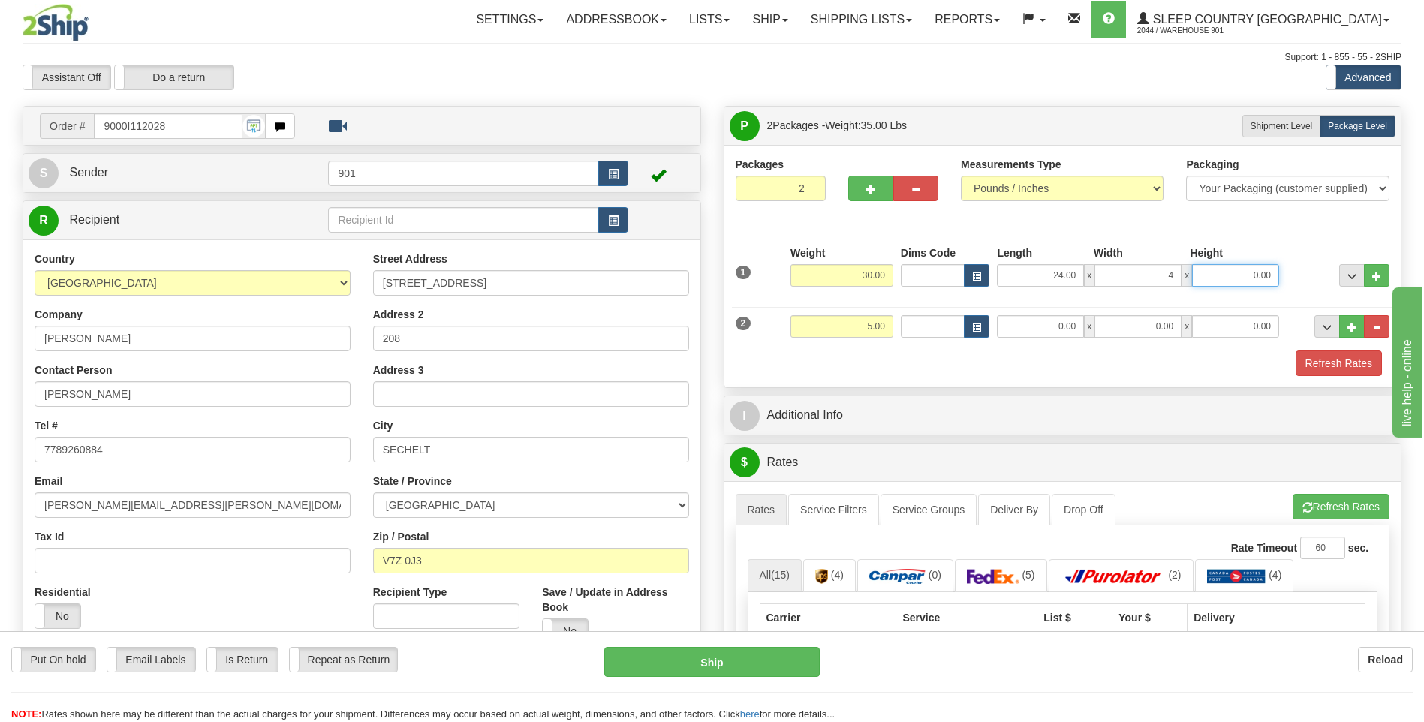
type input "4.00"
type input "79.00"
click at [1077, 328] on input "0.00" at bounding box center [1040, 326] width 87 height 23
type input "9.00"
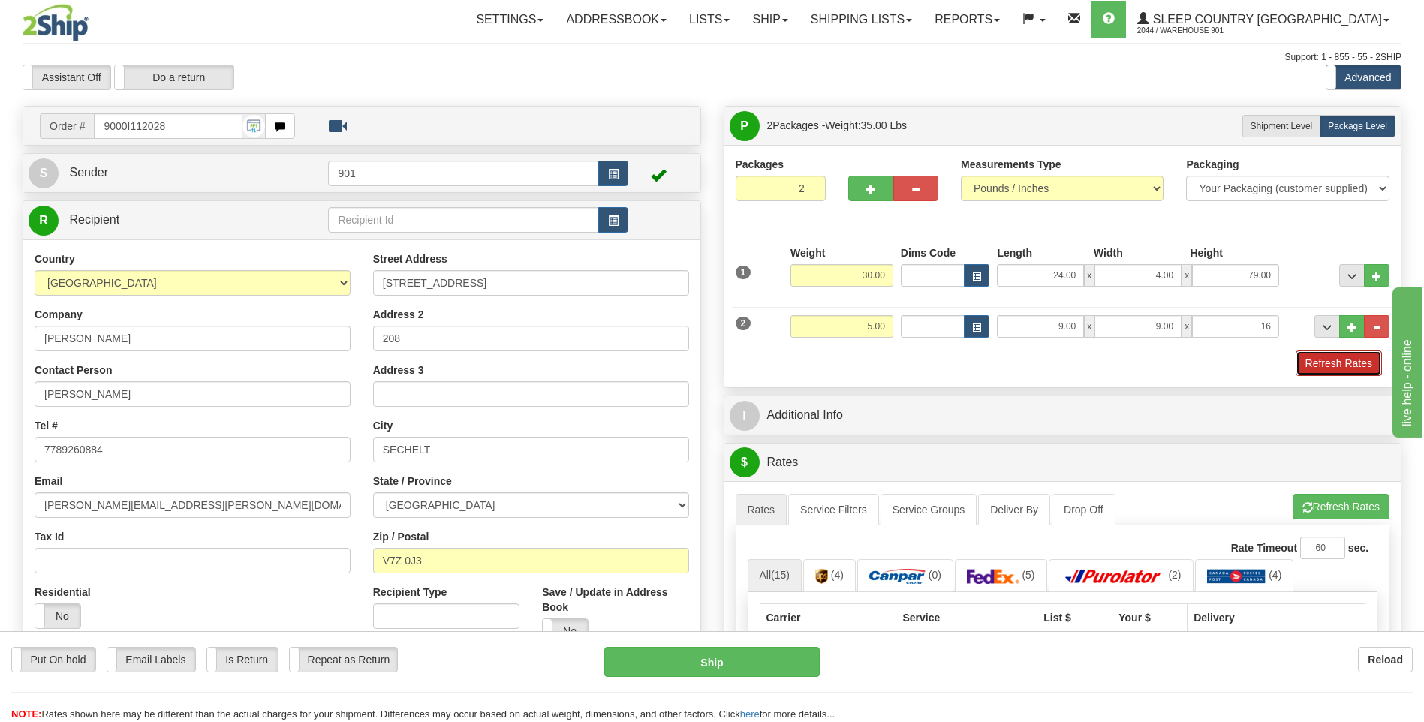
type input "16.00"
click at [1302, 358] on button "Refresh Rates" at bounding box center [1339, 364] width 86 height 26
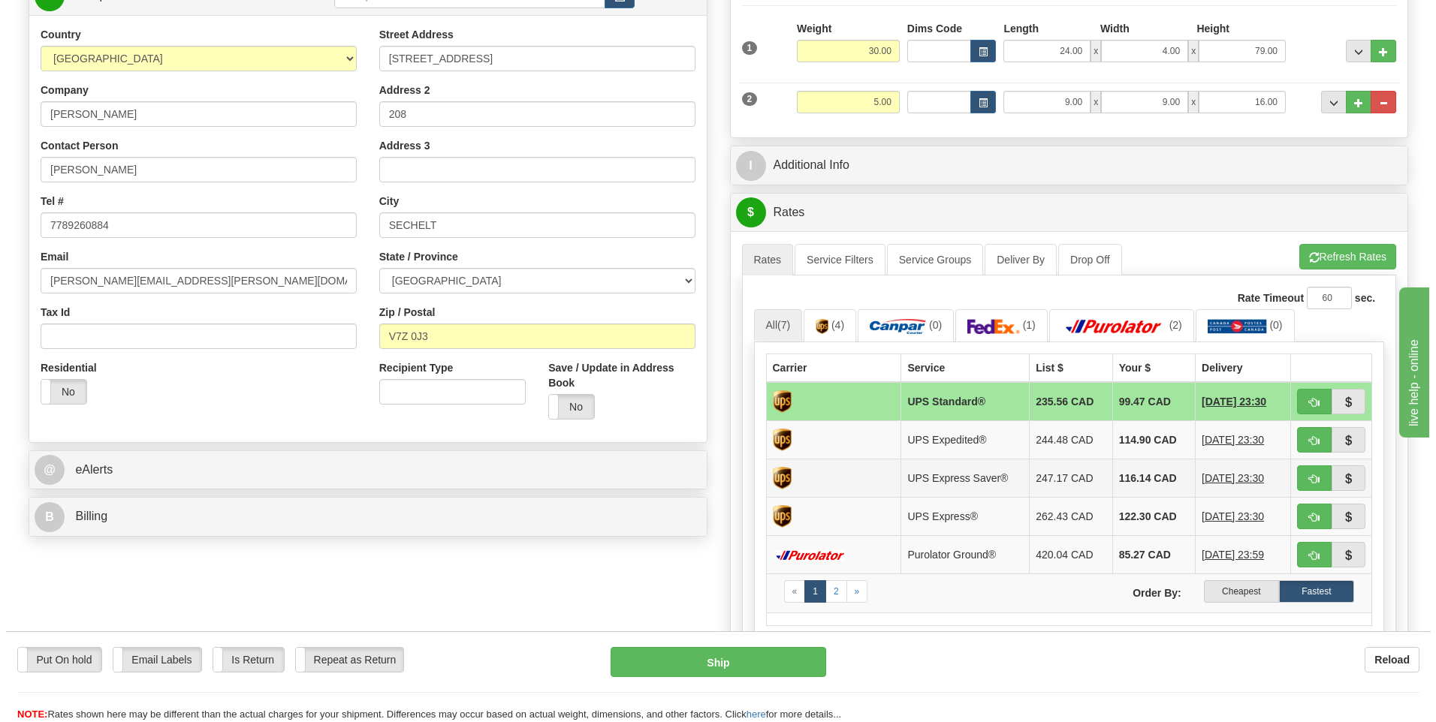
scroll to position [225, 0]
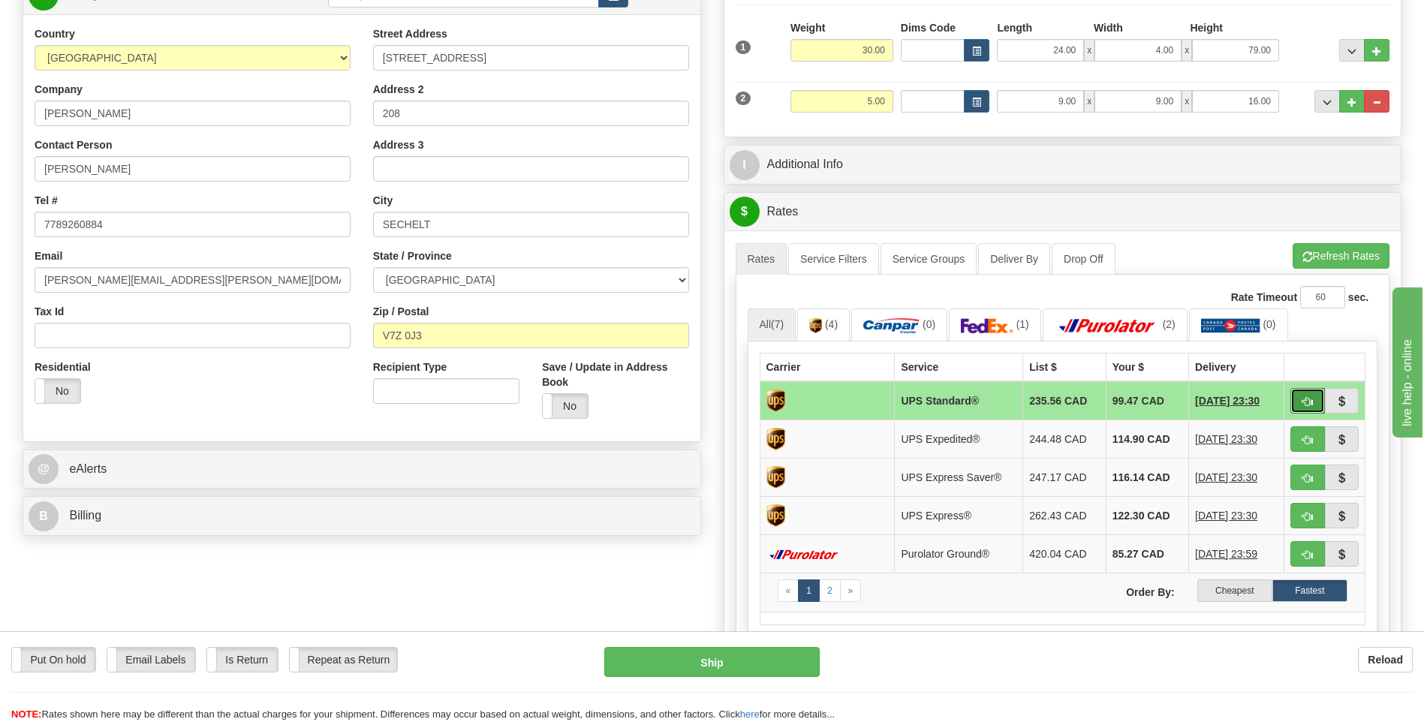
click at [1315, 404] on button "button" at bounding box center [1308, 401] width 35 height 26
type input "11"
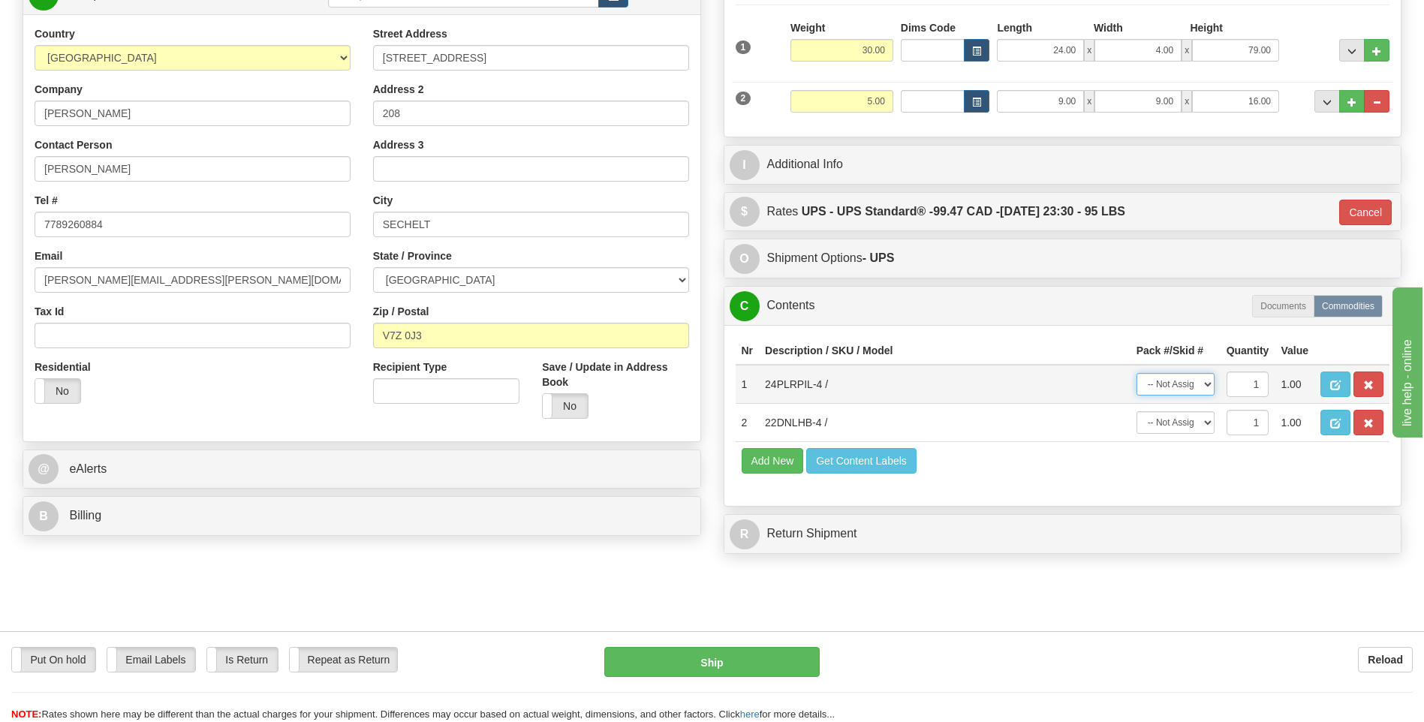
click at [1205, 387] on select "-- Not Assigned -- Package 1 Package 2" at bounding box center [1176, 384] width 78 height 23
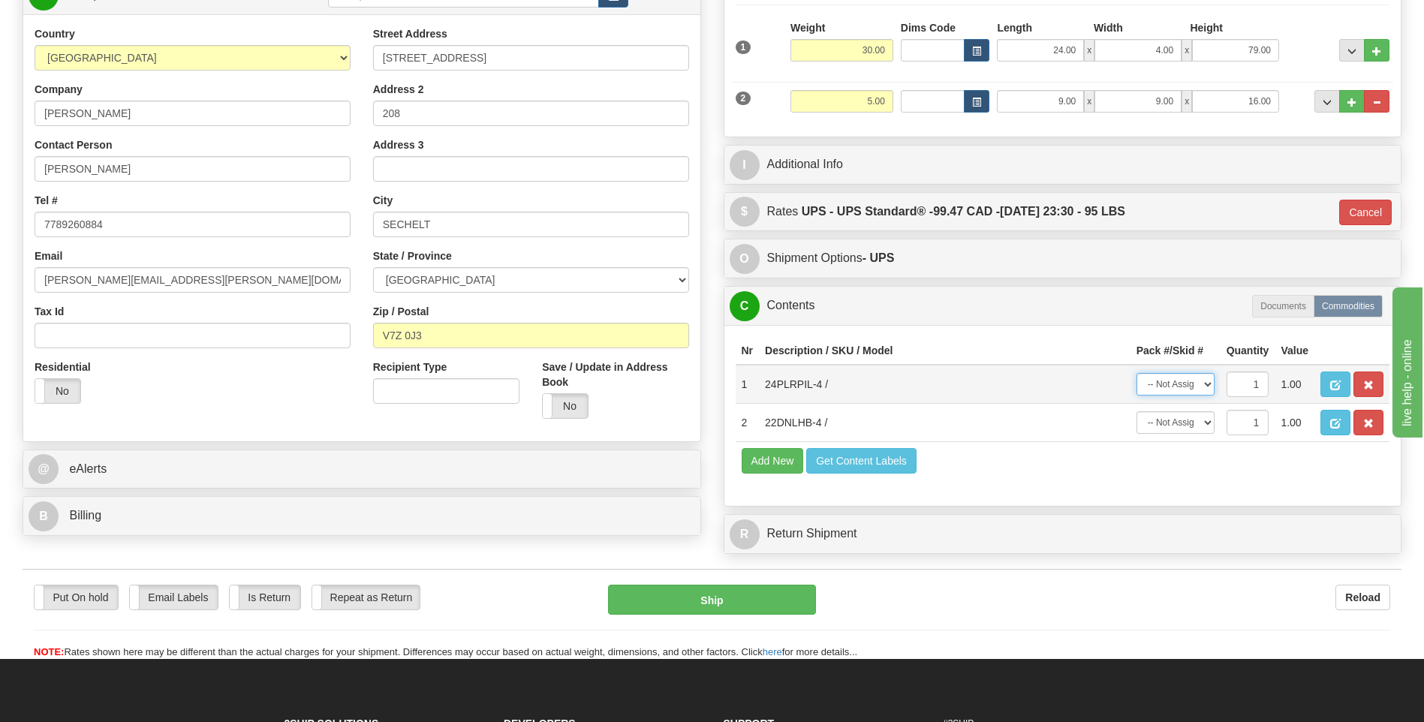
select select "0"
click at [1137, 373] on select "-- Not Assigned -- Package 1 Package 2" at bounding box center [1176, 384] width 78 height 23
click at [1204, 424] on select "-- Not Assigned -- Package 1 Package 2" at bounding box center [1176, 422] width 78 height 23
select select "1"
click at [1137, 411] on select "-- Not Assigned -- Package 1 Package 2" at bounding box center [1176, 422] width 78 height 23
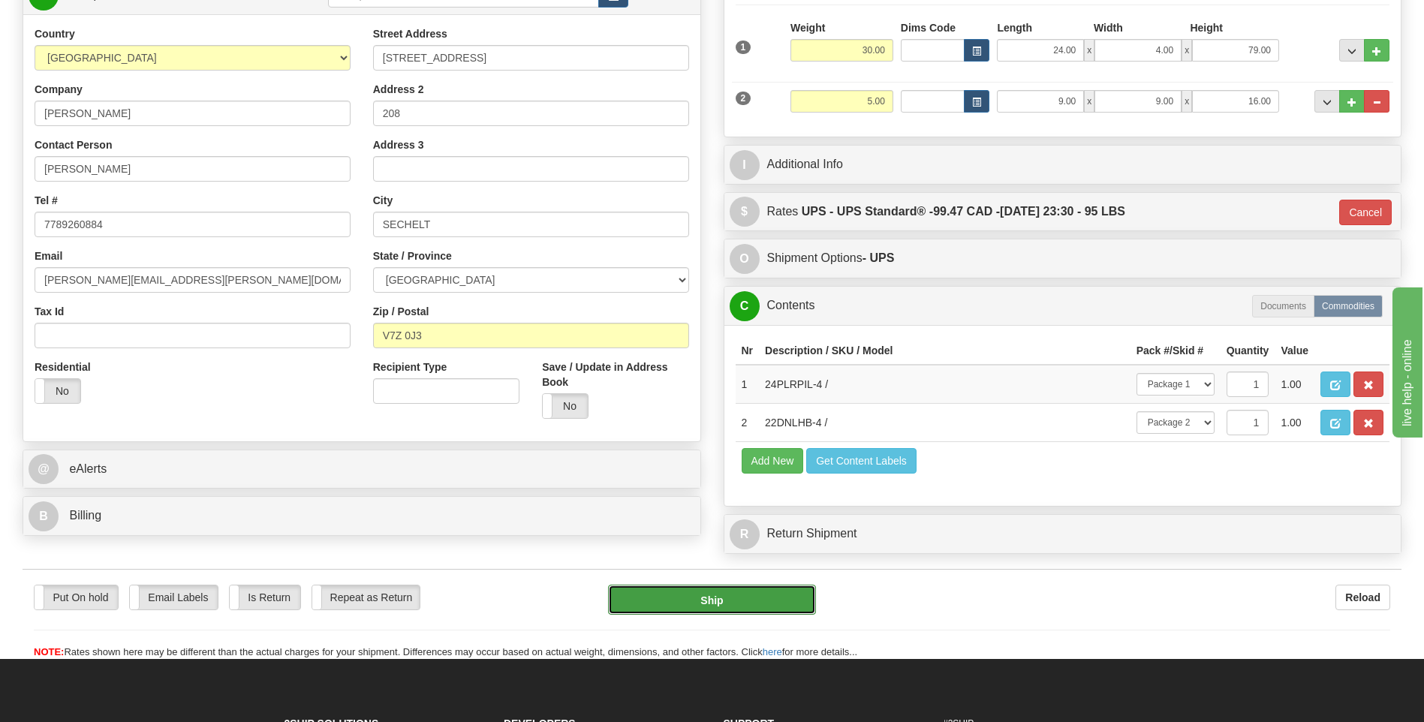
click at [731, 609] on button "Ship" at bounding box center [711, 600] width 207 height 30
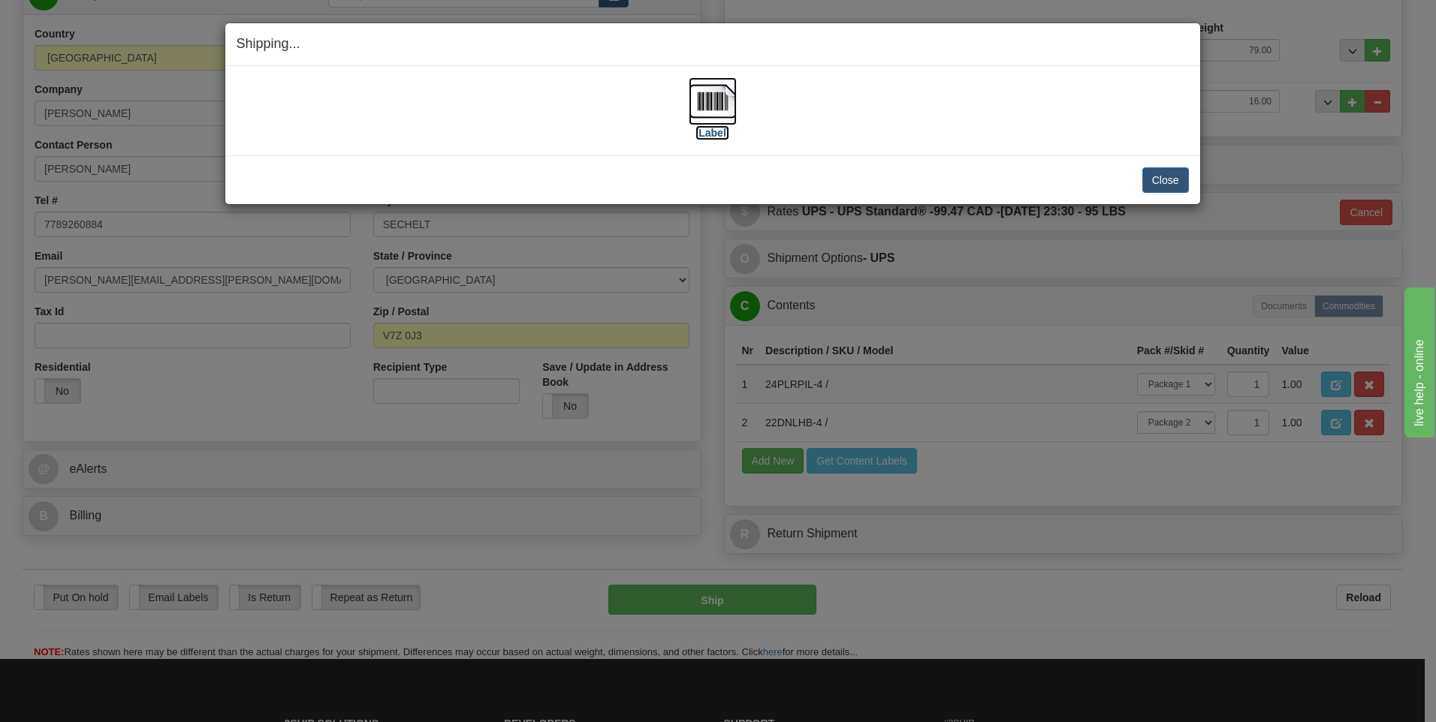
click at [728, 107] on img at bounding box center [712, 101] width 48 height 48
click at [1161, 177] on button "Close" at bounding box center [1165, 180] width 47 height 26
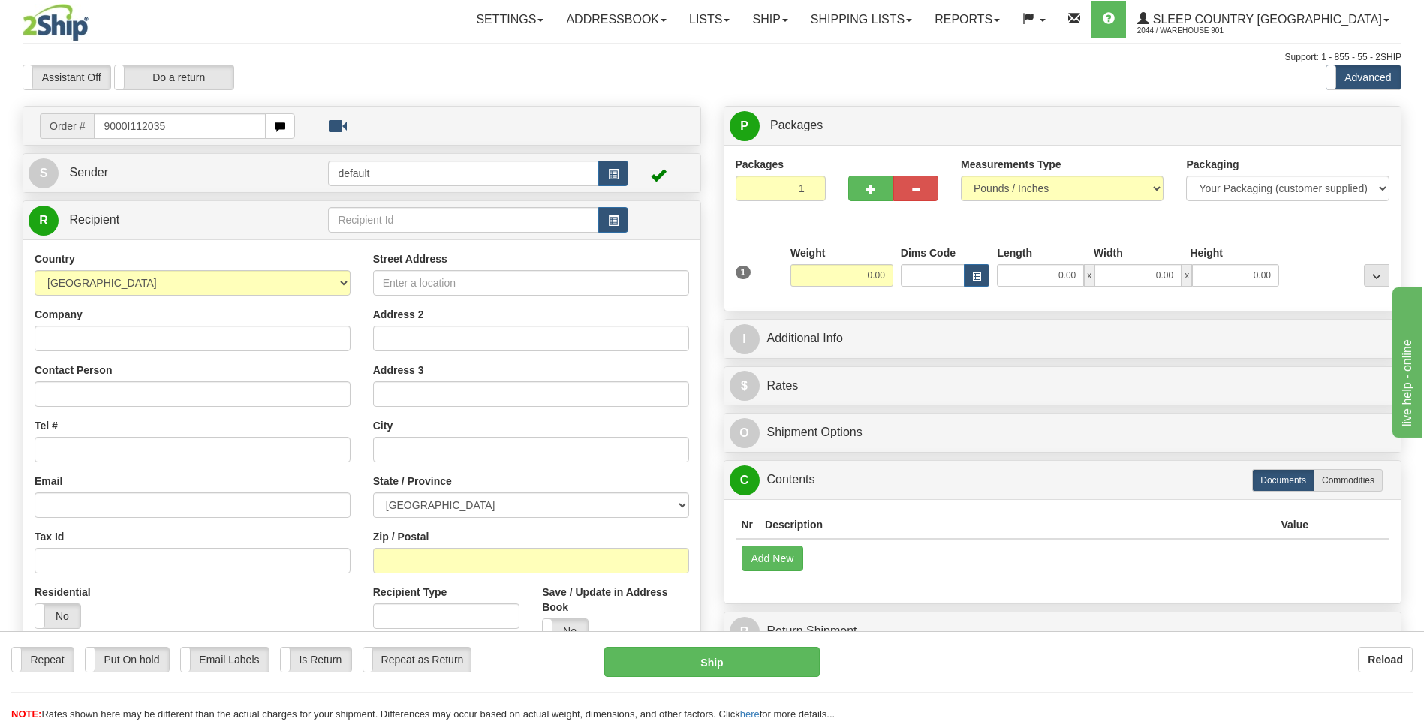
type input "9000I112035"
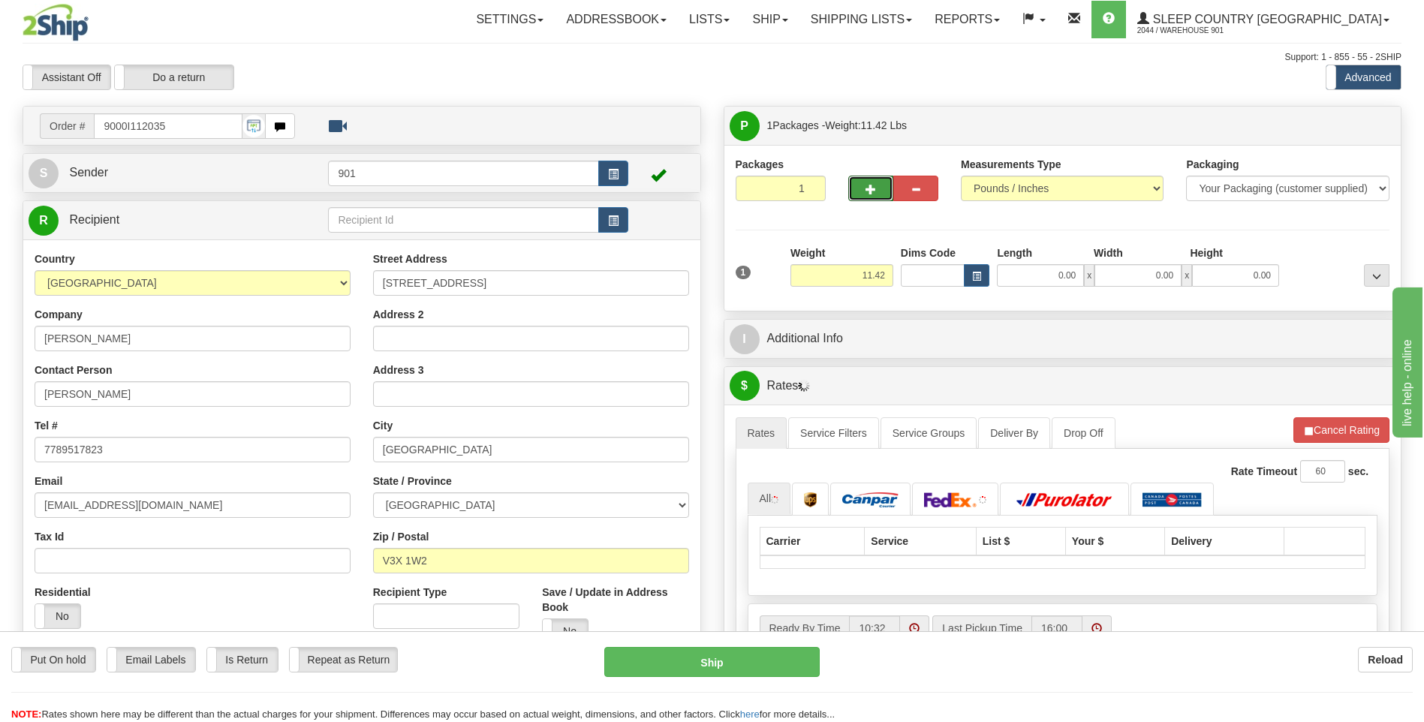
drag, startPoint x: 871, startPoint y: 191, endPoint x: 935, endPoint y: 160, distance: 71.2
click at [871, 191] on span "button" at bounding box center [871, 190] width 11 height 10
type input "2"
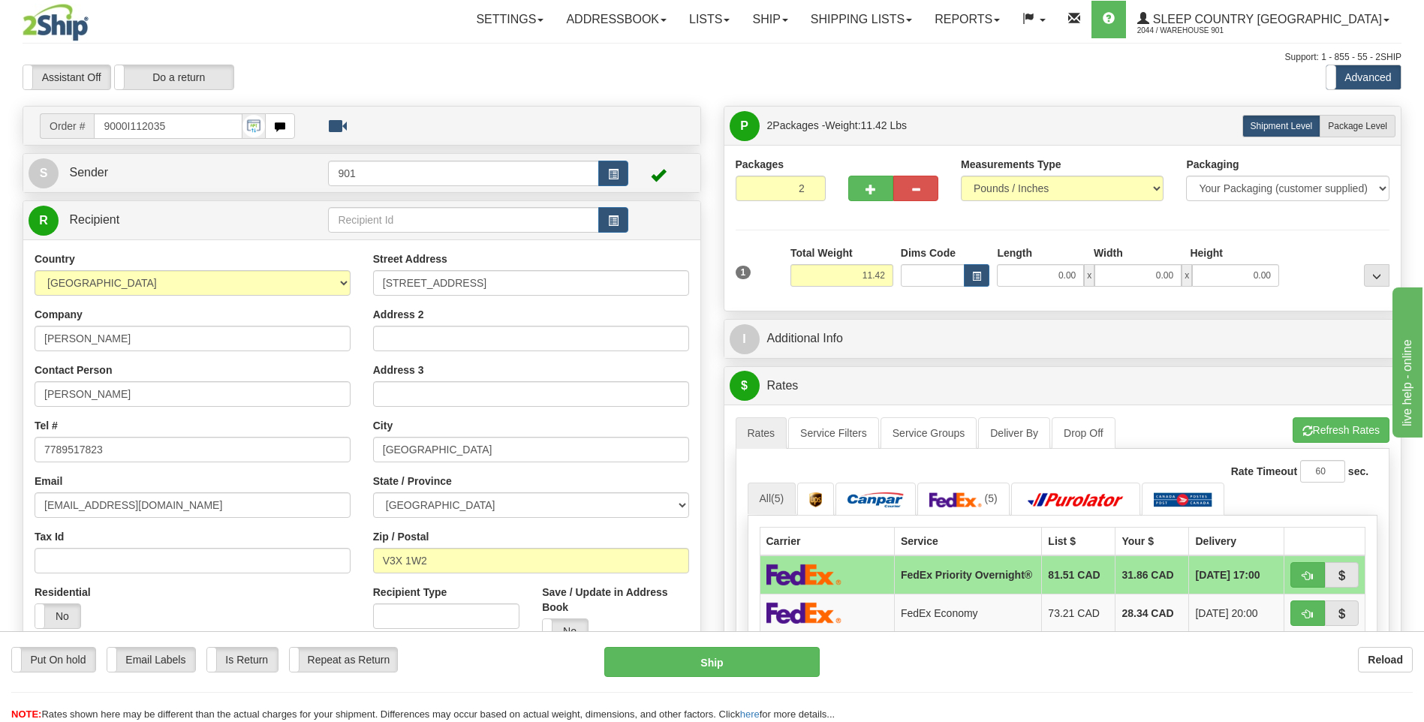
drag, startPoint x: 1343, startPoint y: 119, endPoint x: 1302, endPoint y: 140, distance: 46.3
click at [1344, 119] on label "Package Level Pack.." at bounding box center [1358, 126] width 76 height 23
radio input "true"
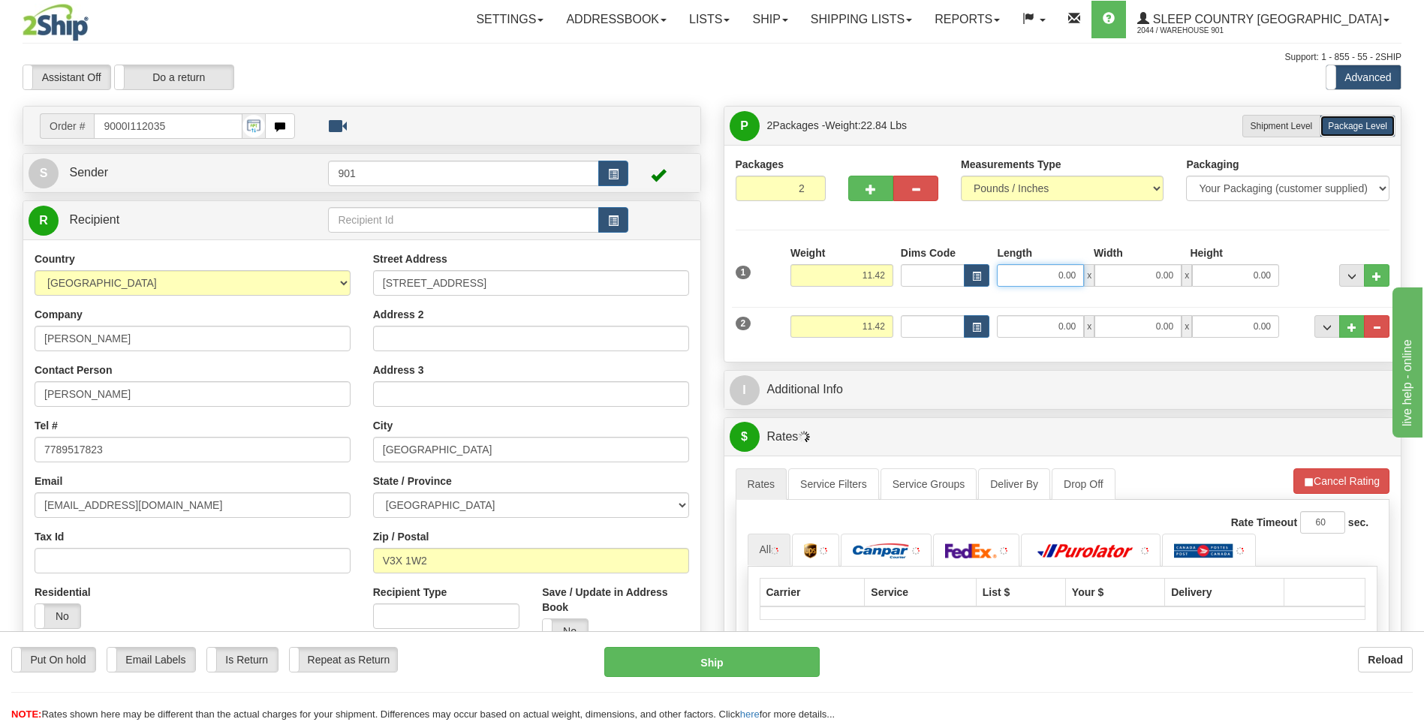
click at [1083, 276] on input "0.00" at bounding box center [1040, 275] width 87 height 23
type input "8.00"
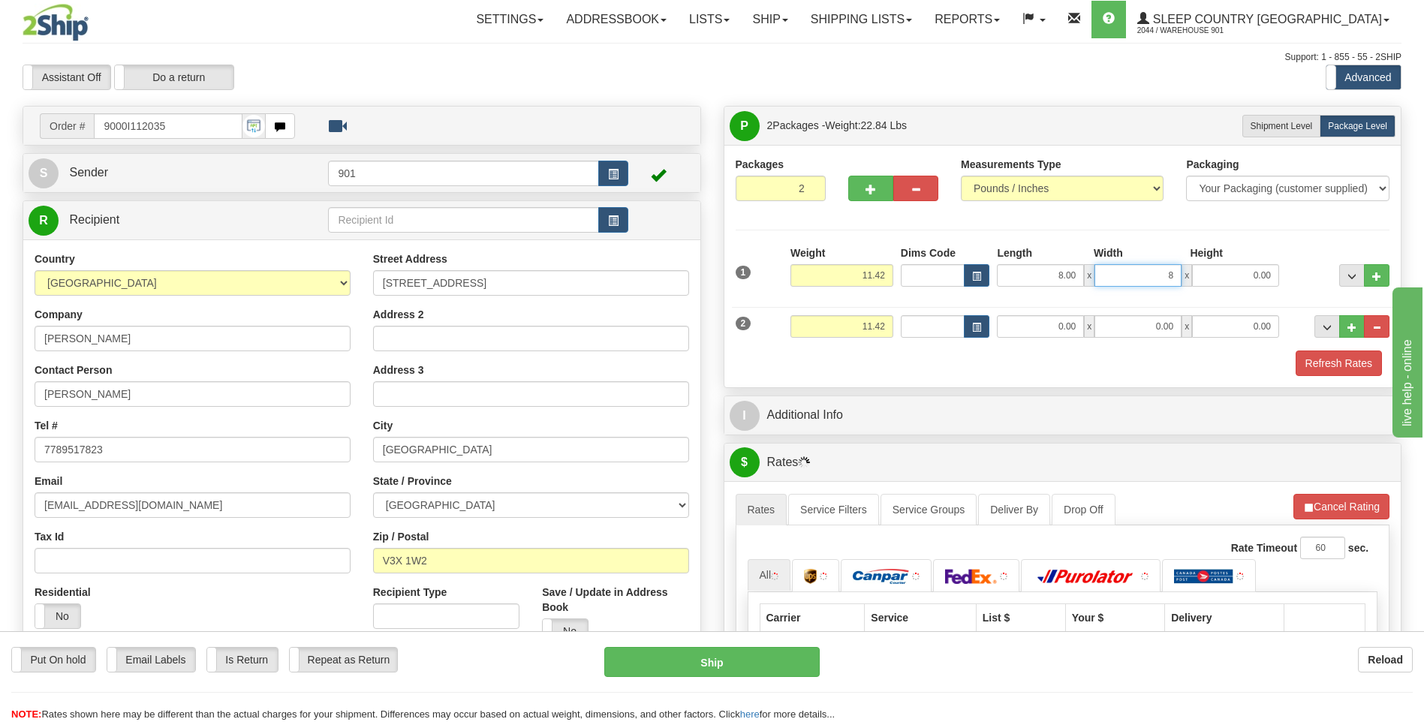
type input "8.00"
type input "16.00"
click at [1008, 336] on input "0.00" at bounding box center [1040, 326] width 87 height 23
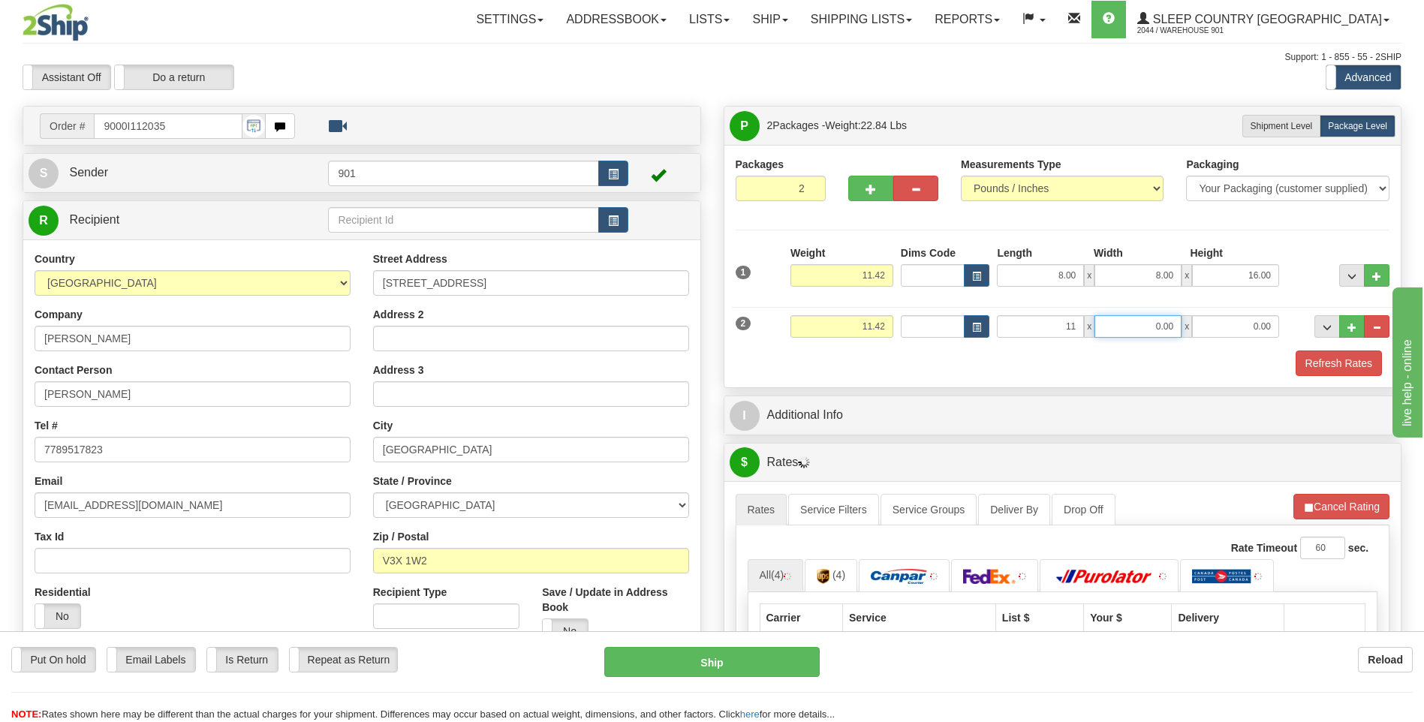
type input "11.00"
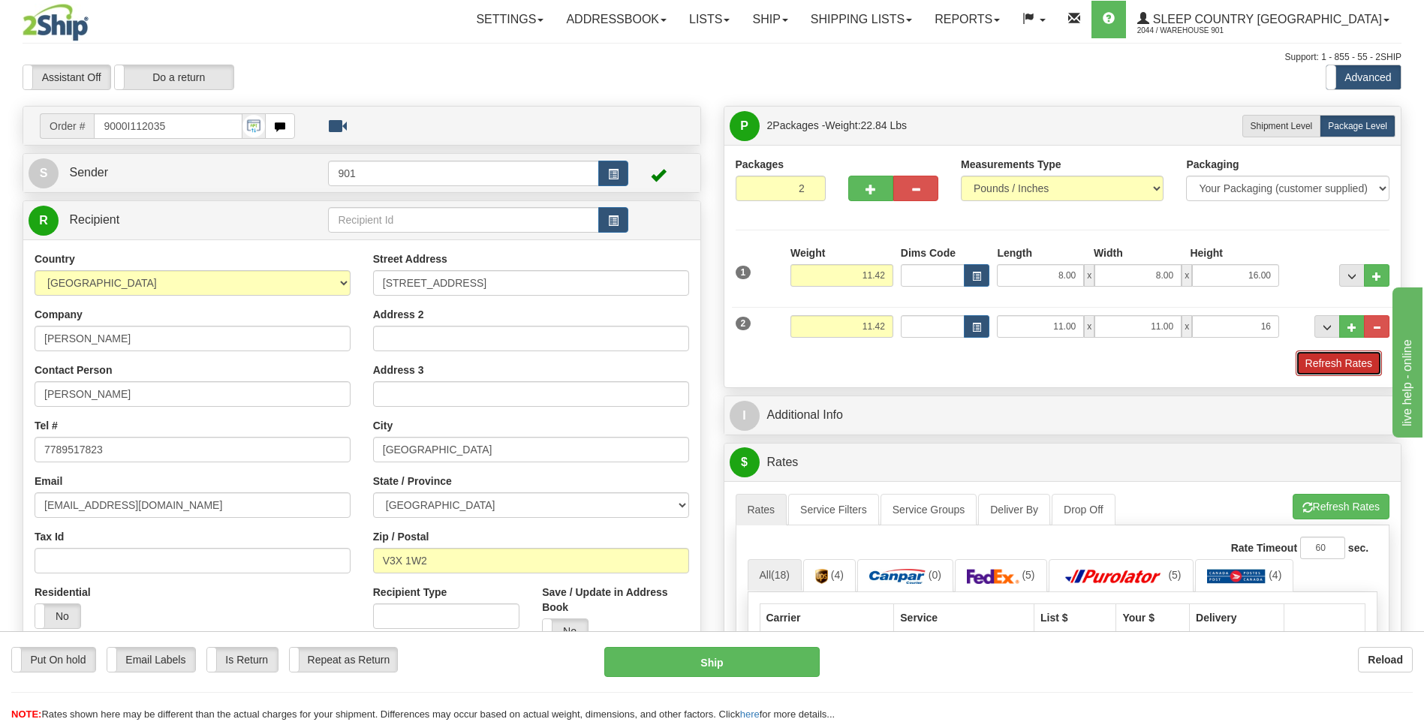
type input "16.00"
click at [1315, 360] on button "Refresh Rates" at bounding box center [1339, 364] width 86 height 26
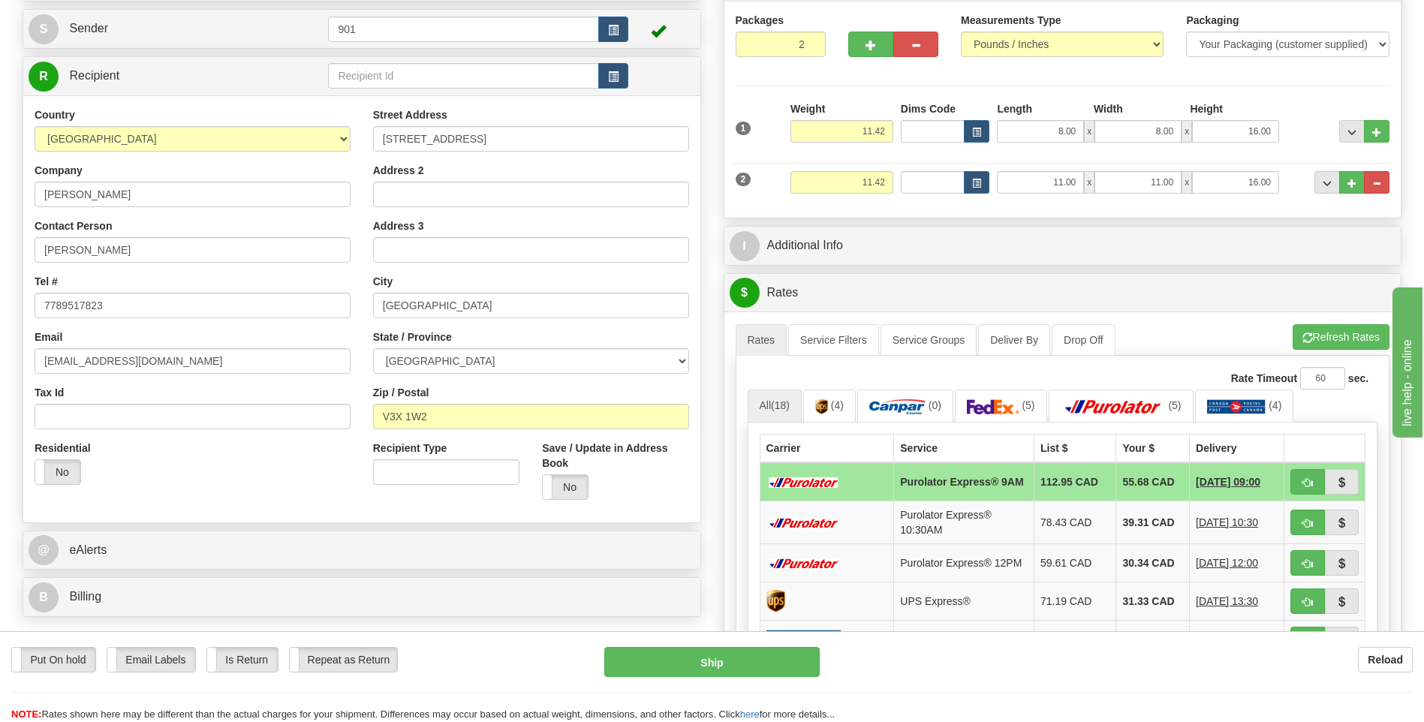
scroll to position [150, 0]
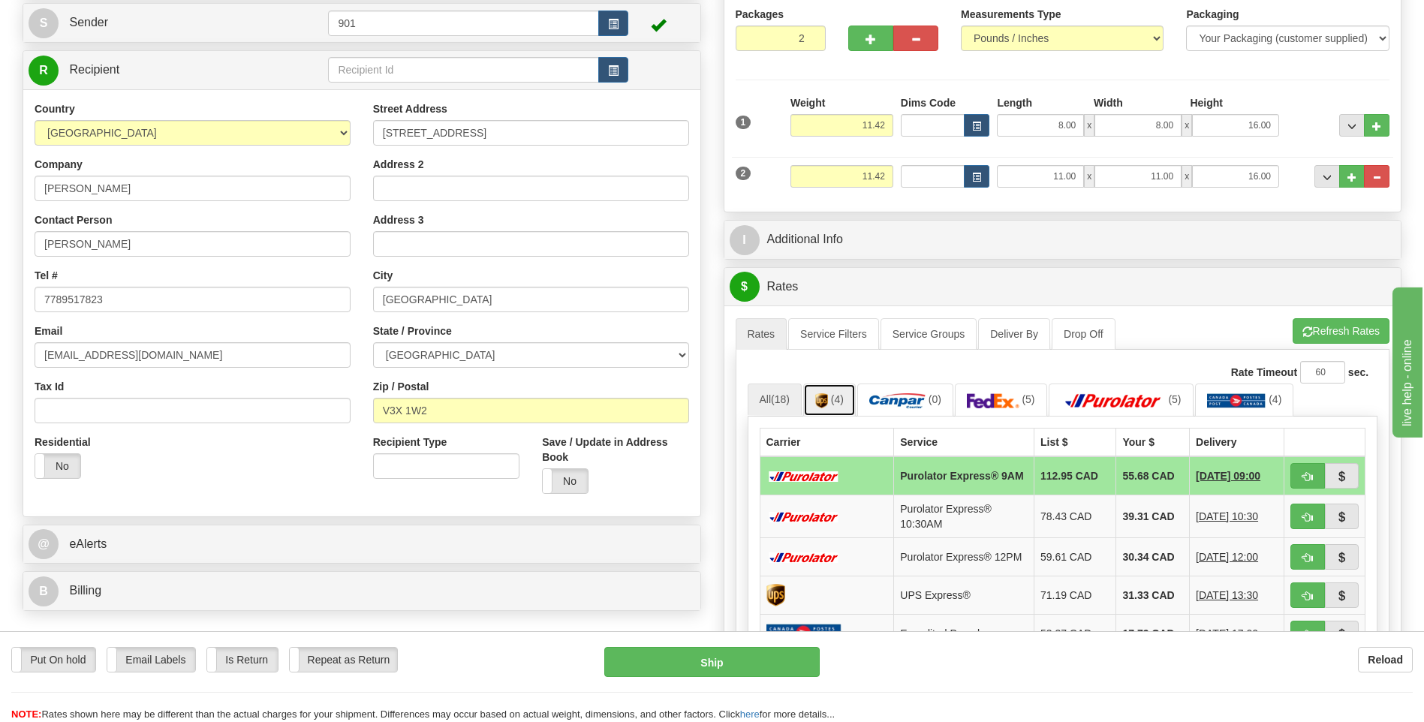
click at [837, 384] on link "(4)" at bounding box center [829, 400] width 53 height 32
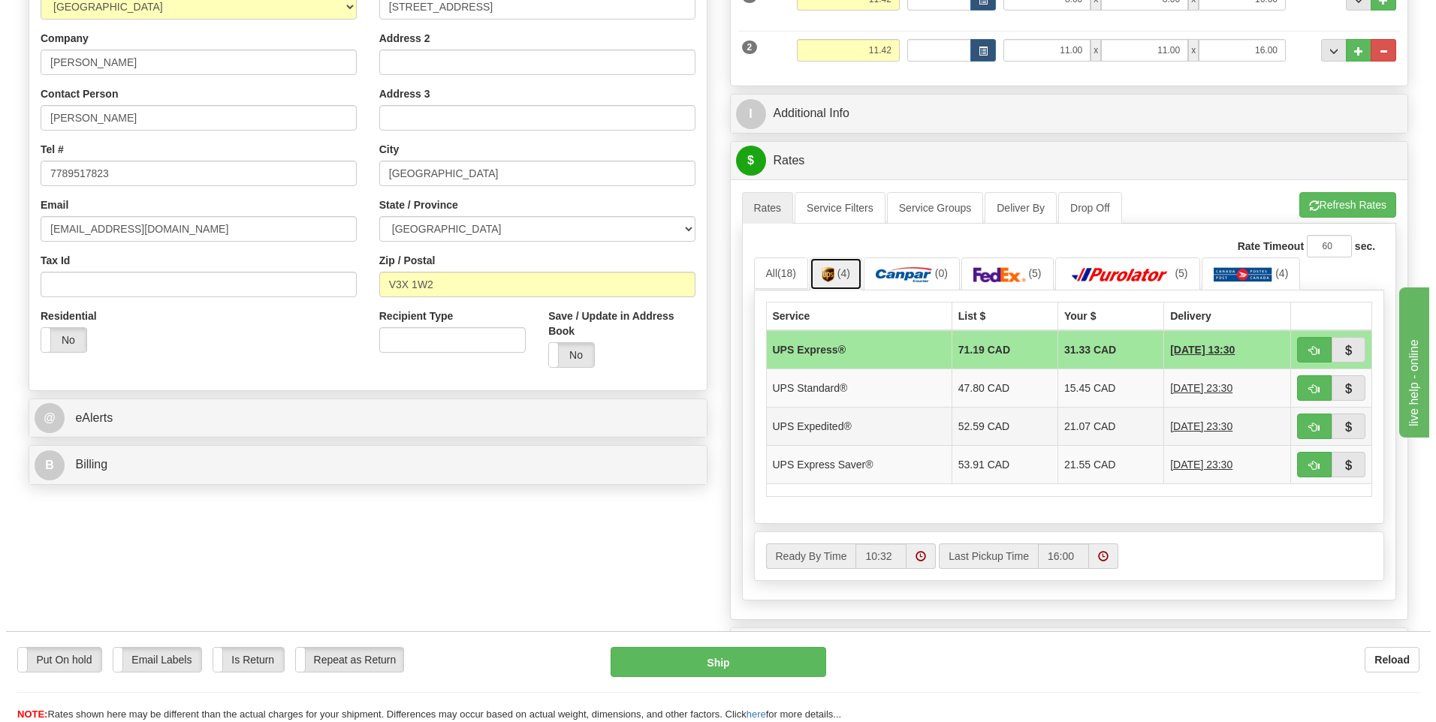
scroll to position [300, 0]
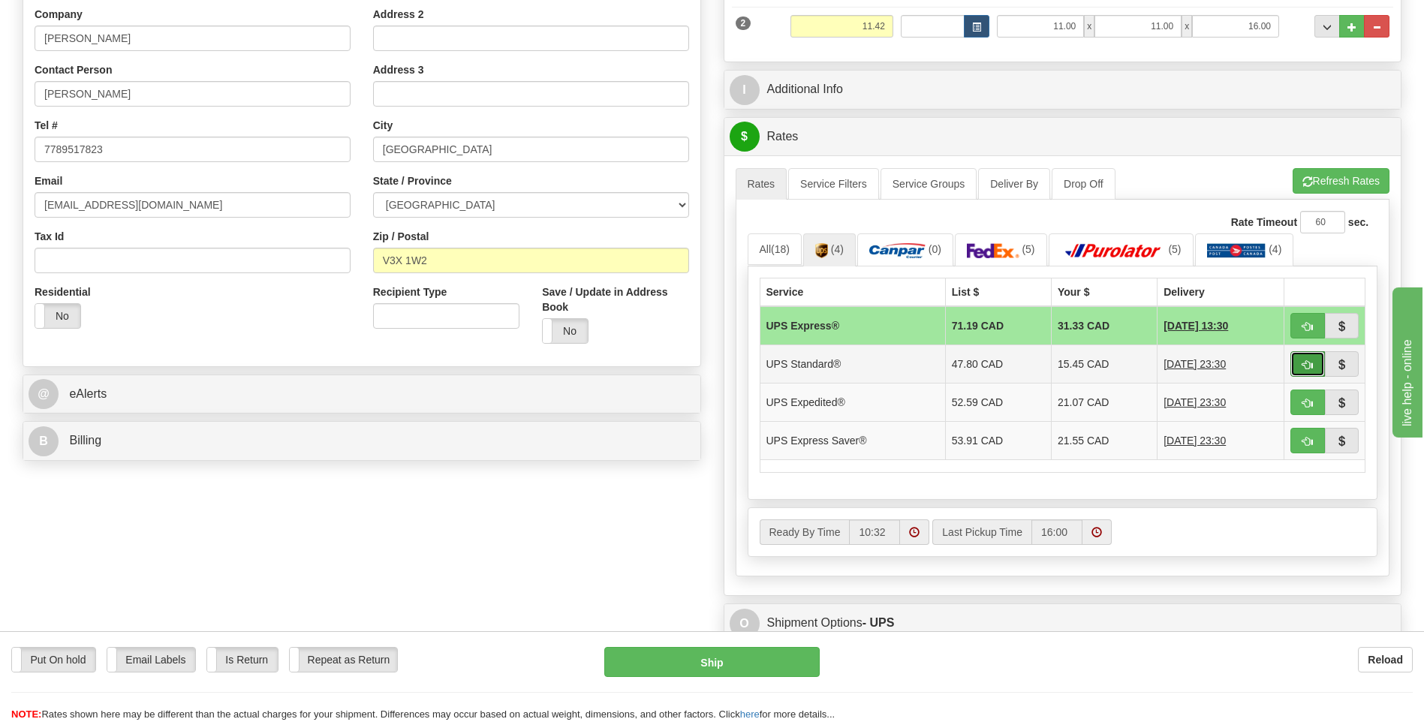
click at [1308, 363] on span "button" at bounding box center [1308, 365] width 11 height 10
type input "11"
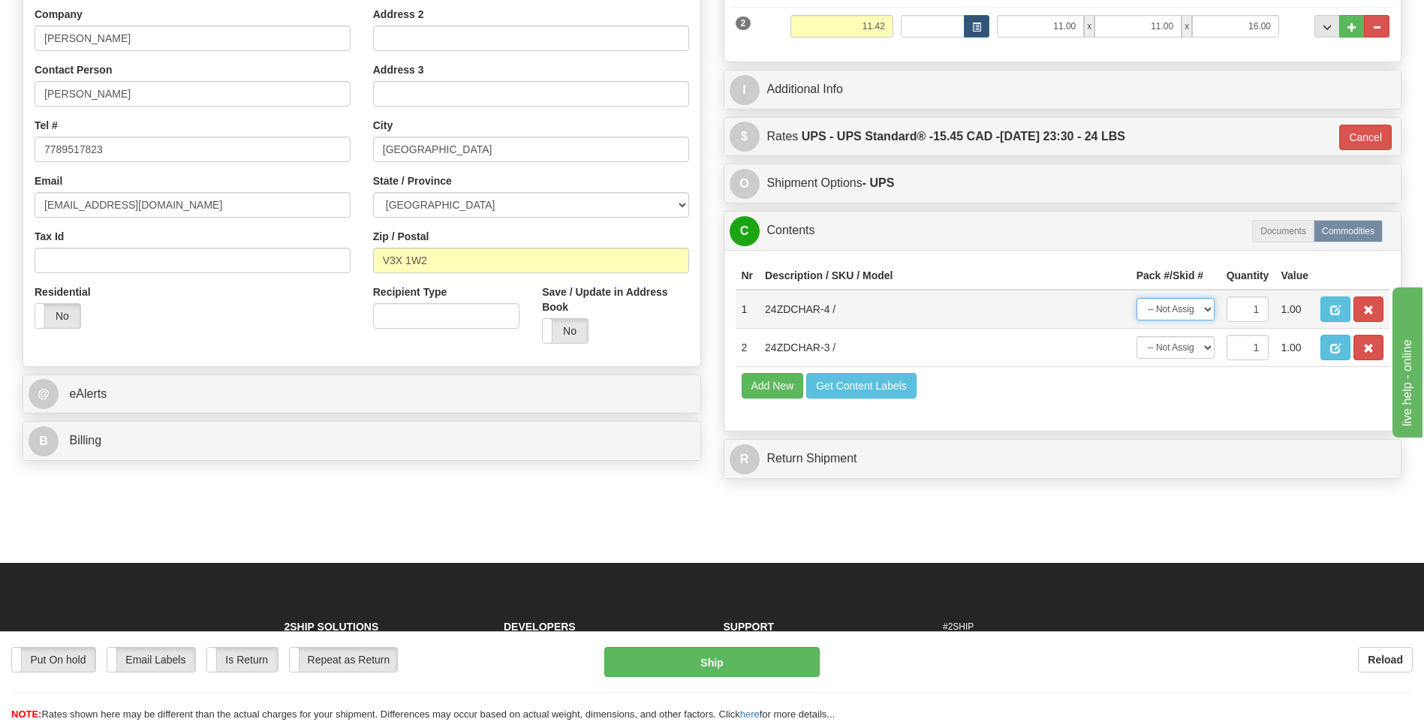
click at [1201, 312] on select "-- Not Assigned -- Package 1 Package 2" at bounding box center [1176, 309] width 78 height 23
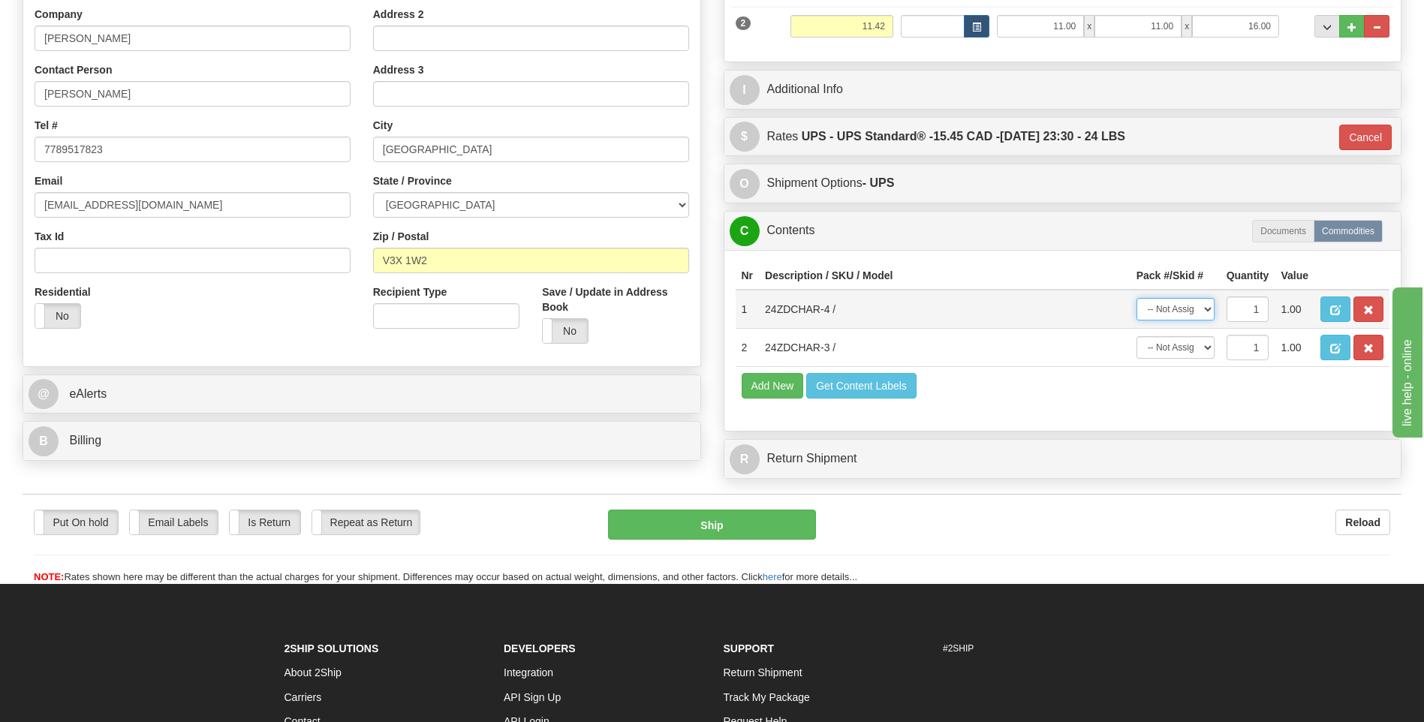
select select "0"
click at [1137, 298] on select "-- Not Assigned -- Package 1 Package 2" at bounding box center [1176, 309] width 78 height 23
click at [1204, 351] on select "-- Not Assigned -- Package 1 Package 2" at bounding box center [1176, 347] width 78 height 23
select select "1"
click at [1137, 336] on select "-- Not Assigned -- Package 1 Package 2" at bounding box center [1176, 347] width 78 height 23
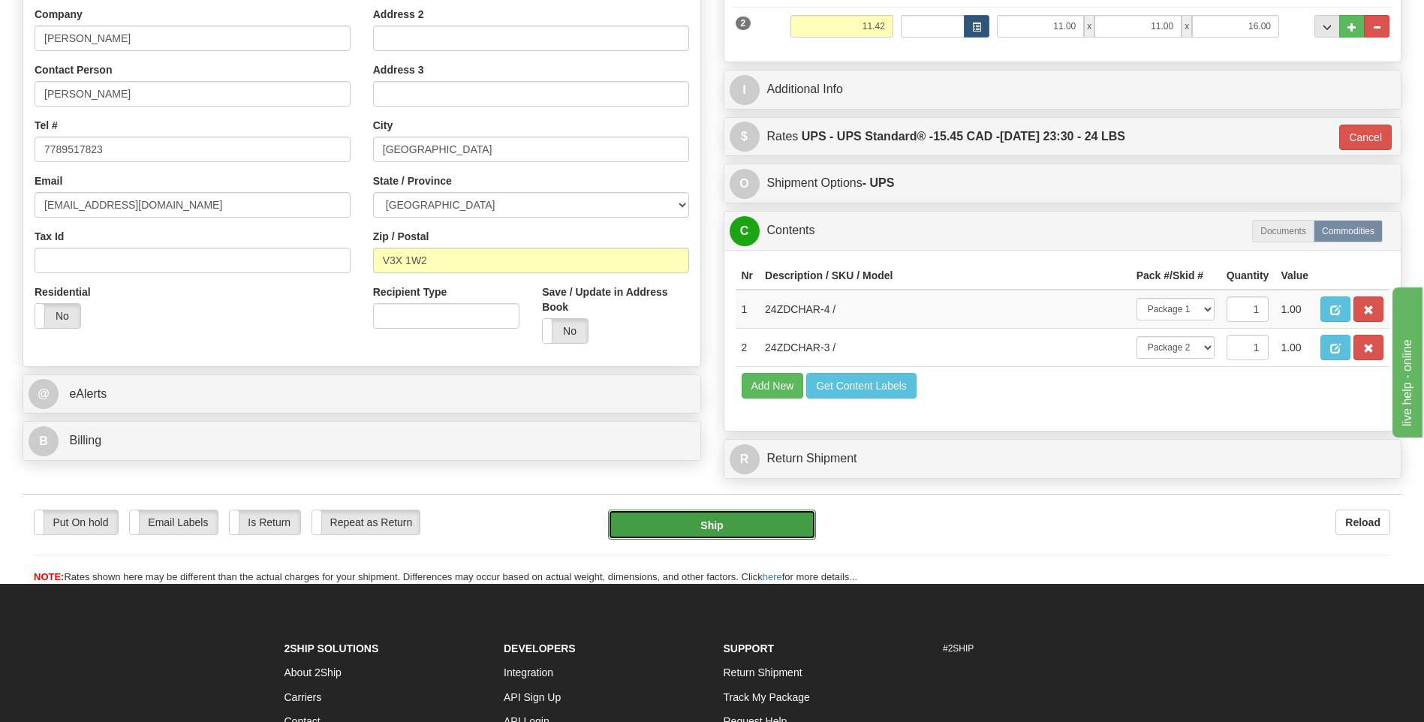
click at [724, 536] on button "Ship" at bounding box center [711, 525] width 207 height 30
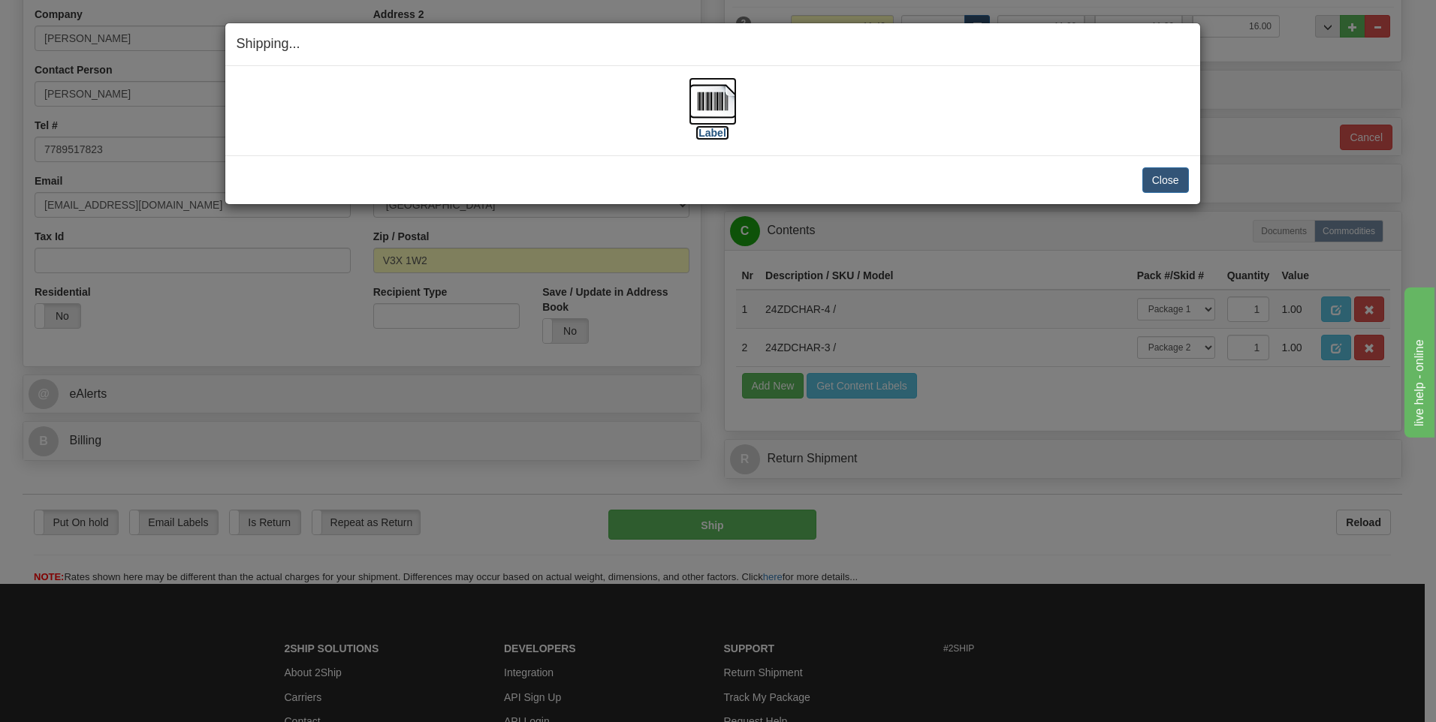
click at [710, 113] on img at bounding box center [712, 101] width 48 height 48
click at [1166, 175] on button "Close" at bounding box center [1165, 180] width 47 height 26
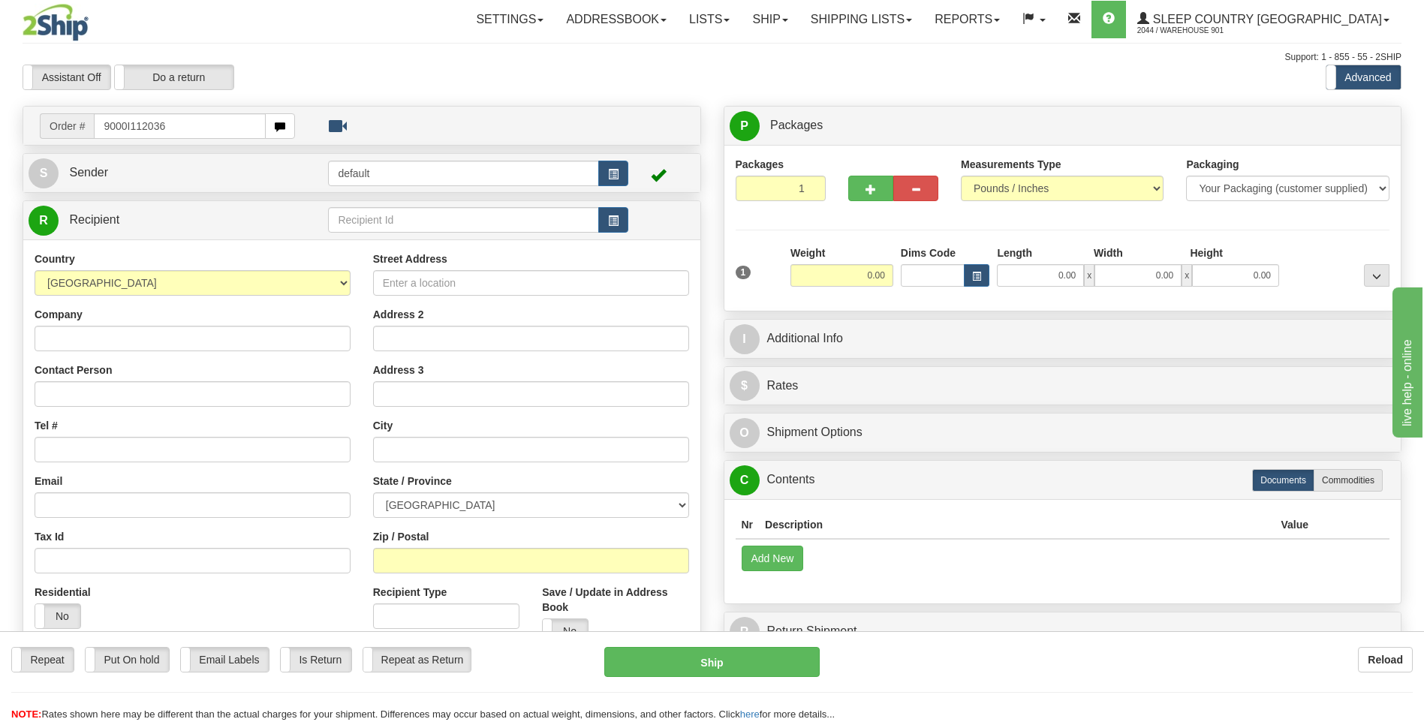
type input "9000I112036"
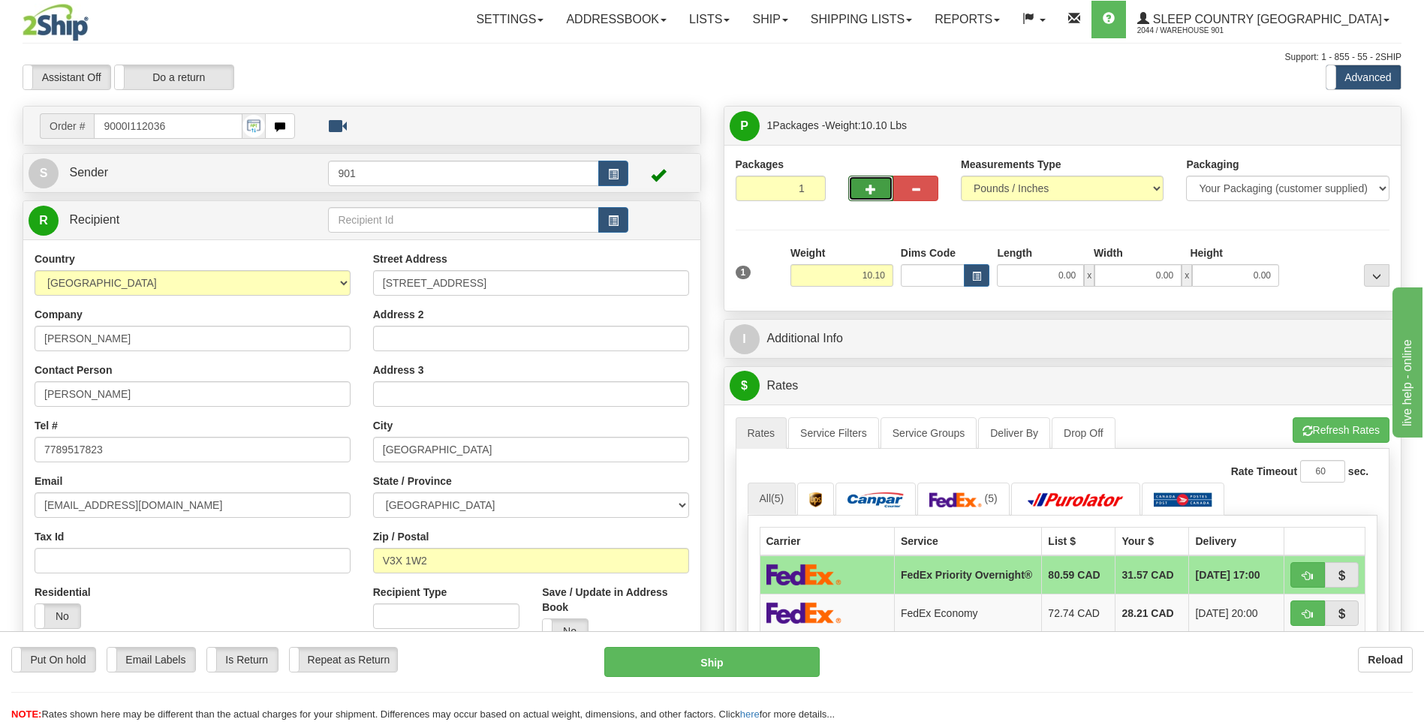
drag, startPoint x: 881, startPoint y: 190, endPoint x: 887, endPoint y: 179, distance: 12.1
click at [881, 190] on button "button" at bounding box center [870, 189] width 45 height 26
type input "2"
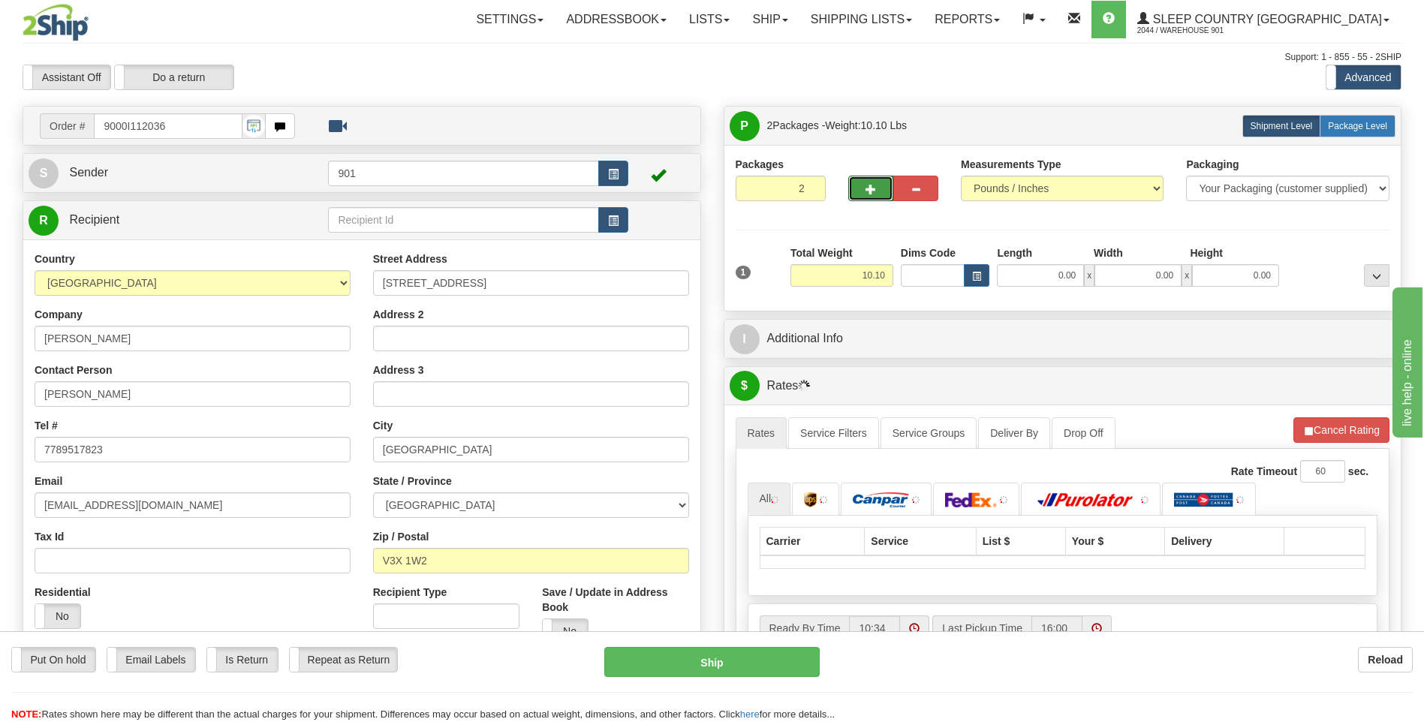
click at [1357, 129] on span "Package Level" at bounding box center [1357, 126] width 59 height 11
radio input "true"
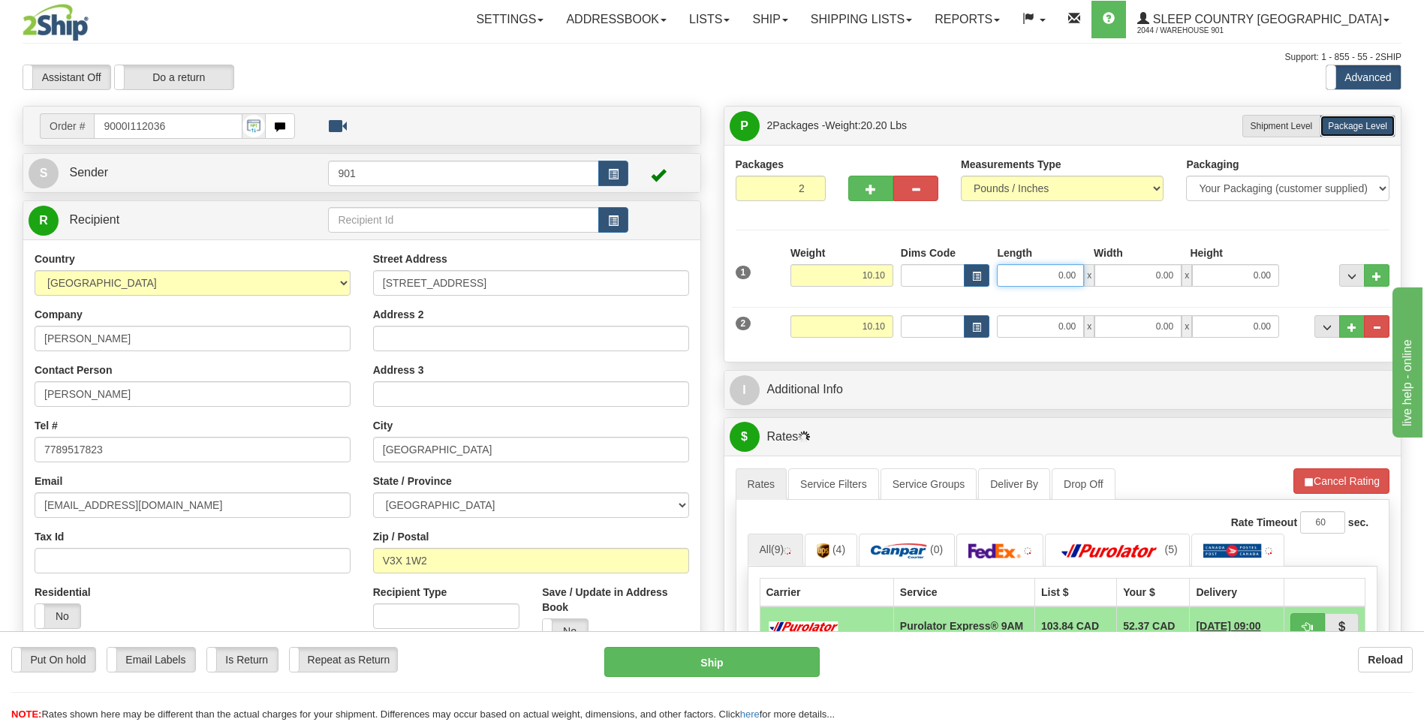
click at [1078, 282] on input "0.00" at bounding box center [1040, 275] width 87 height 23
type input "8.00"
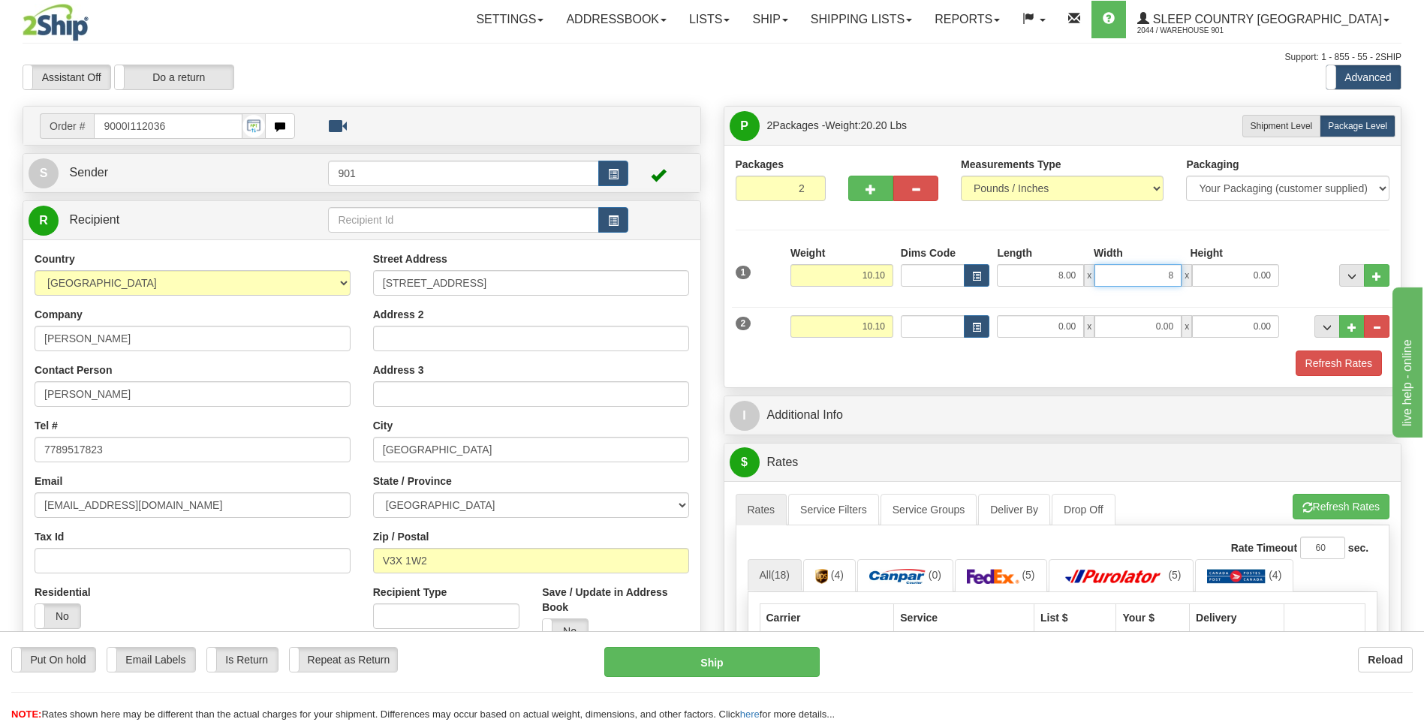
type input "8.00"
type input "16.00"
click at [1008, 324] on input "0.00" at bounding box center [1040, 326] width 87 height 23
type input "8.00"
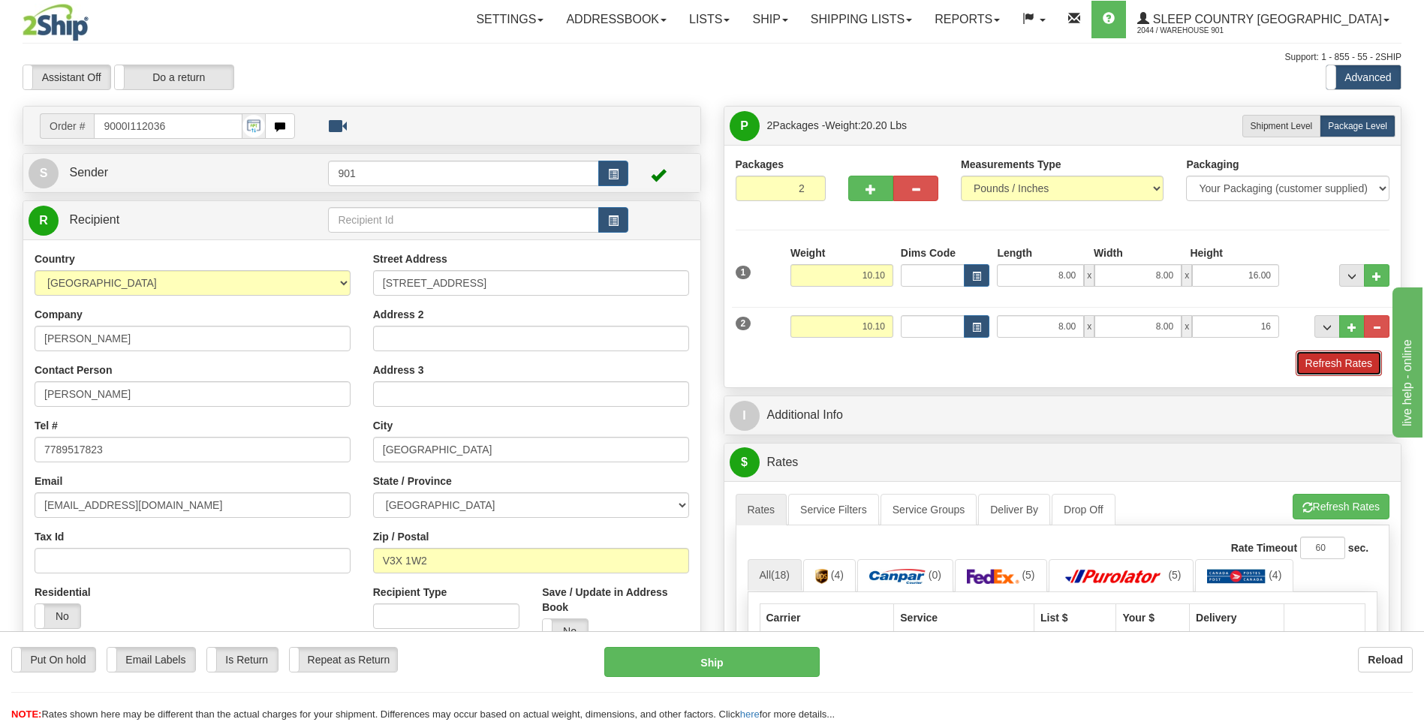
type input "16.00"
click at [1330, 358] on button "Refresh Rates" at bounding box center [1339, 364] width 86 height 26
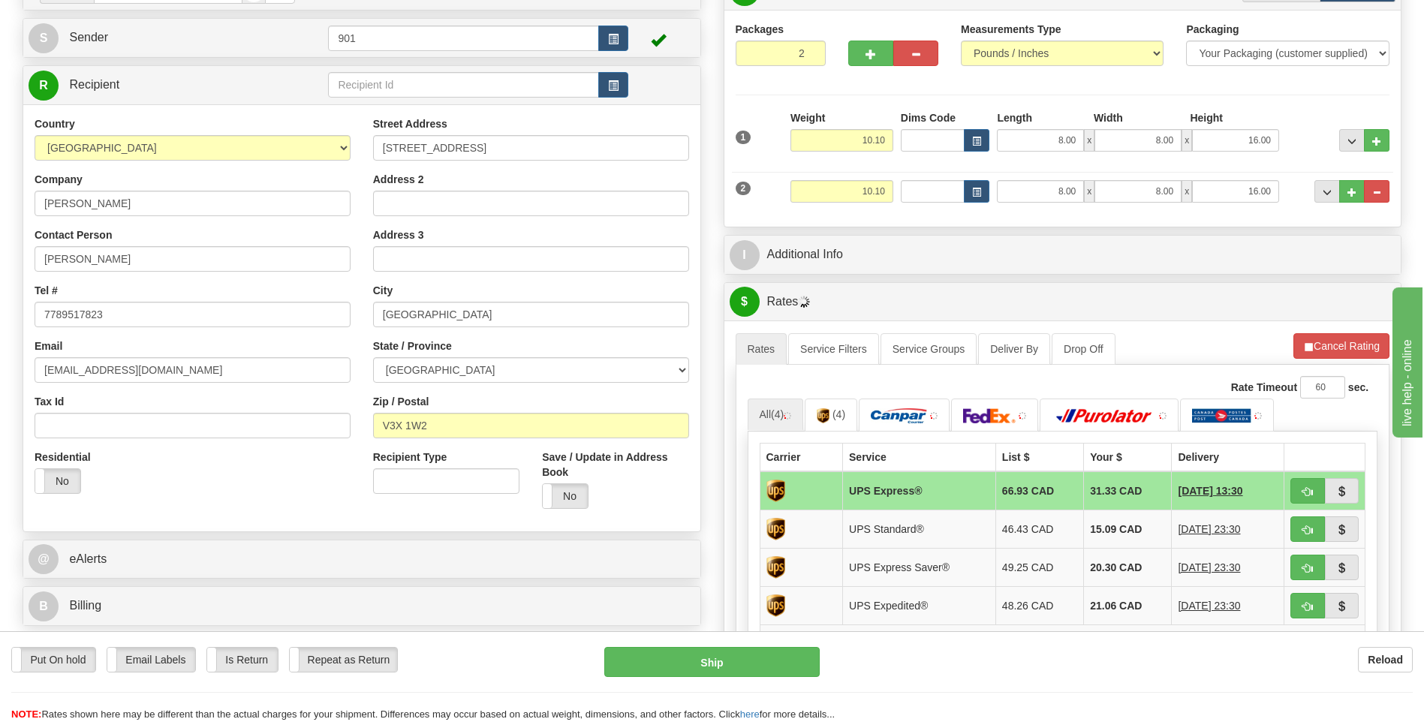
scroll to position [150, 0]
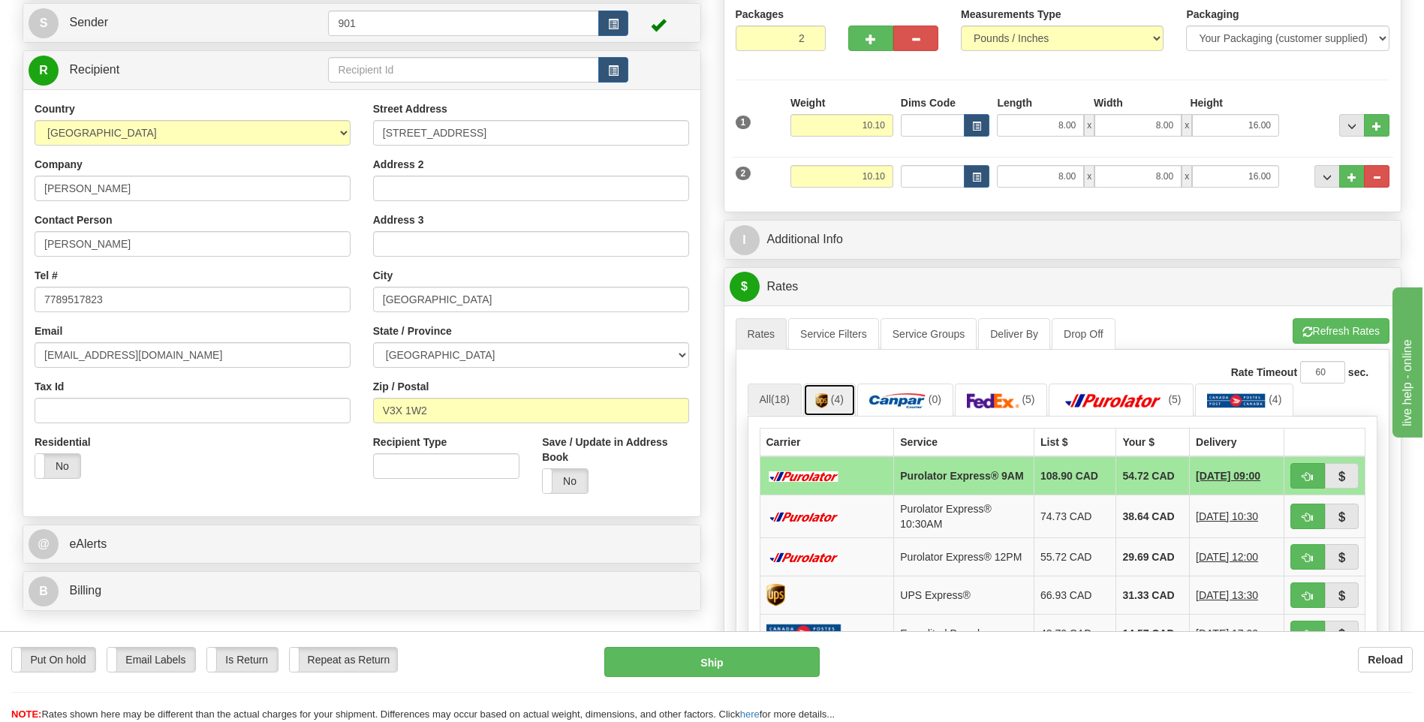
click at [833, 402] on link "(4)" at bounding box center [829, 400] width 53 height 32
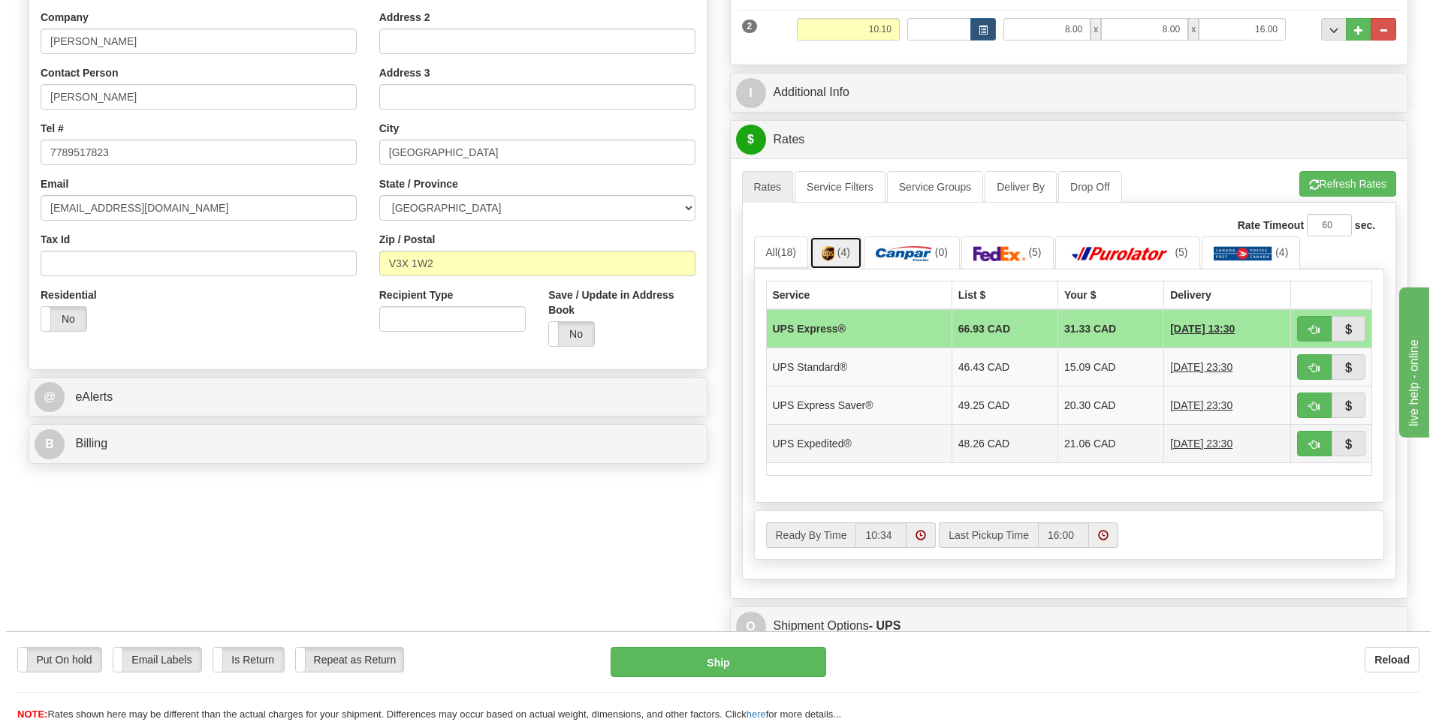
scroll to position [300, 0]
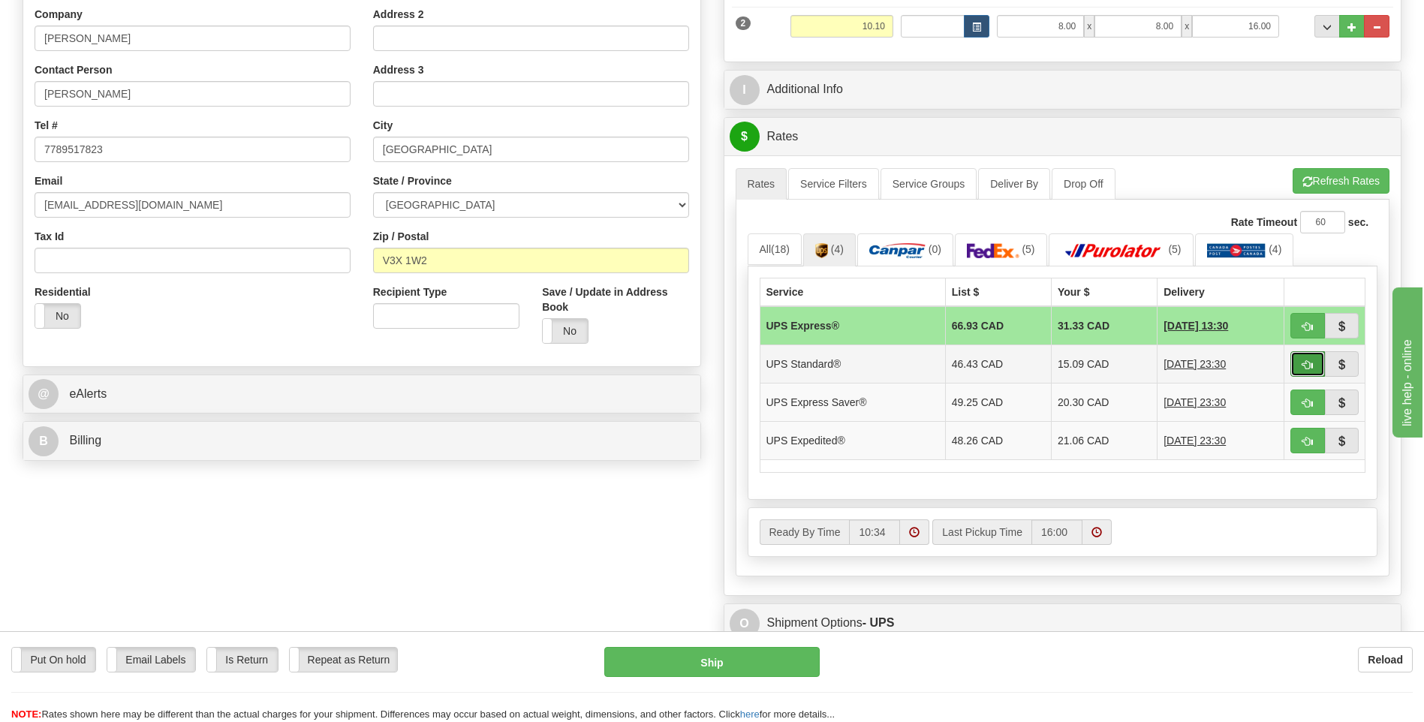
click at [1301, 375] on button "button" at bounding box center [1308, 364] width 35 height 26
type input "11"
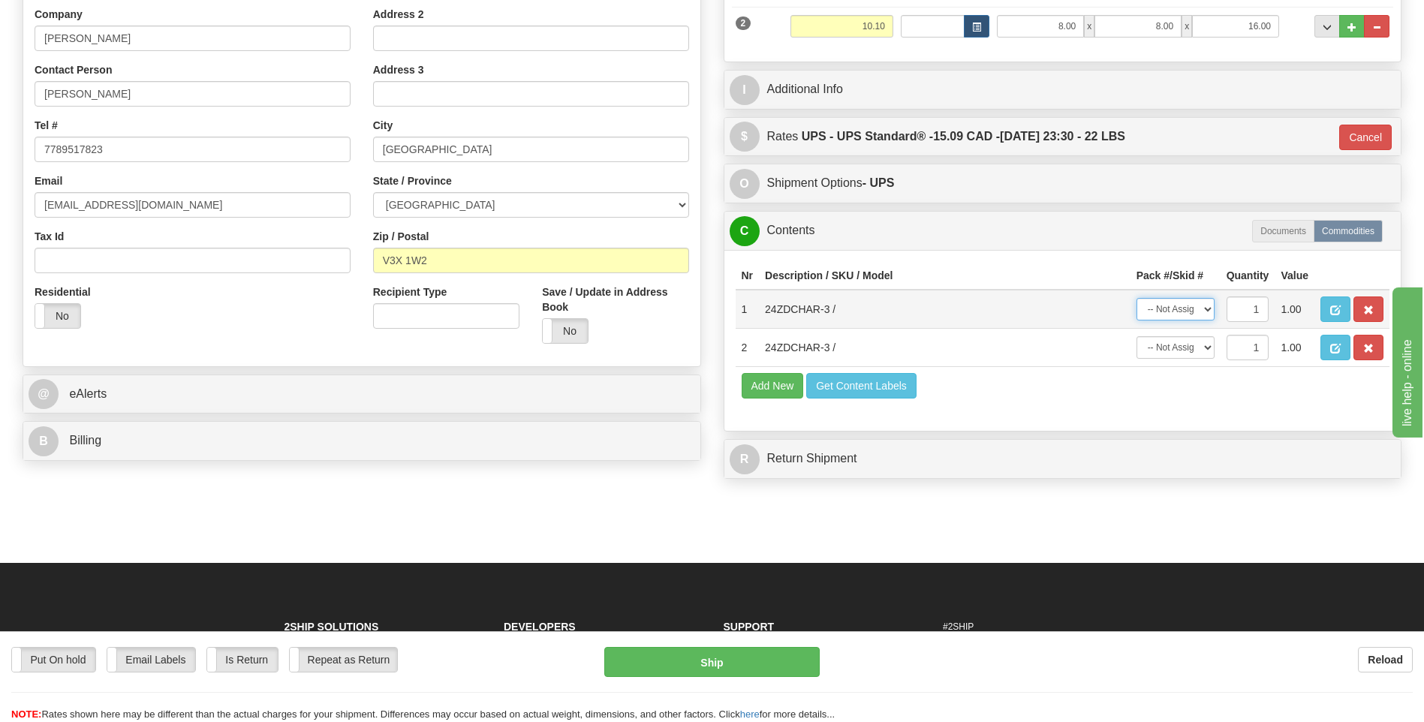
click at [1206, 316] on select "-- Not Assigned -- Package 1 Package 2" at bounding box center [1176, 309] width 78 height 23
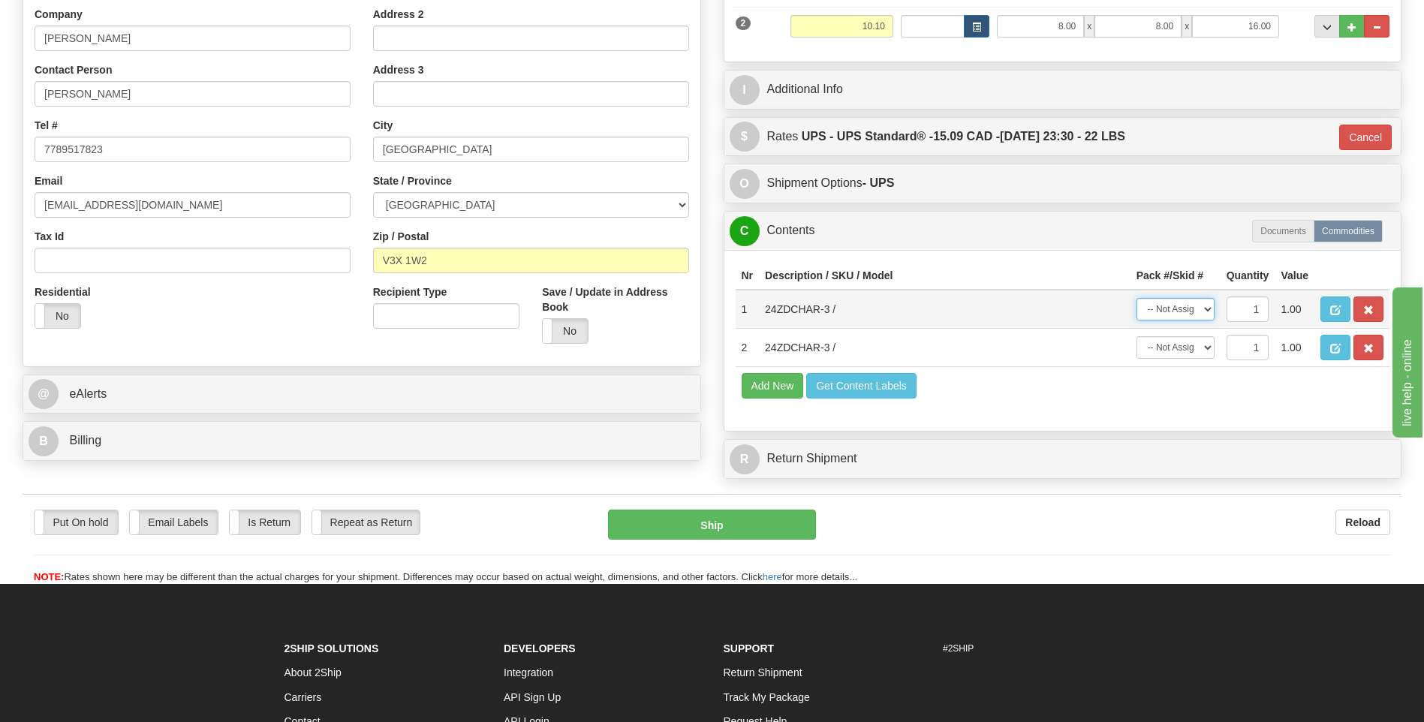
select select "0"
click at [1137, 298] on select "-- Not Assigned -- Package 1 Package 2" at bounding box center [1176, 309] width 78 height 23
click at [1205, 352] on select "-- Not Assigned -- Package 1 Package 2" at bounding box center [1176, 347] width 78 height 23
select select "1"
click at [1137, 336] on select "-- Not Assigned -- Package 1 Package 2" at bounding box center [1176, 347] width 78 height 23
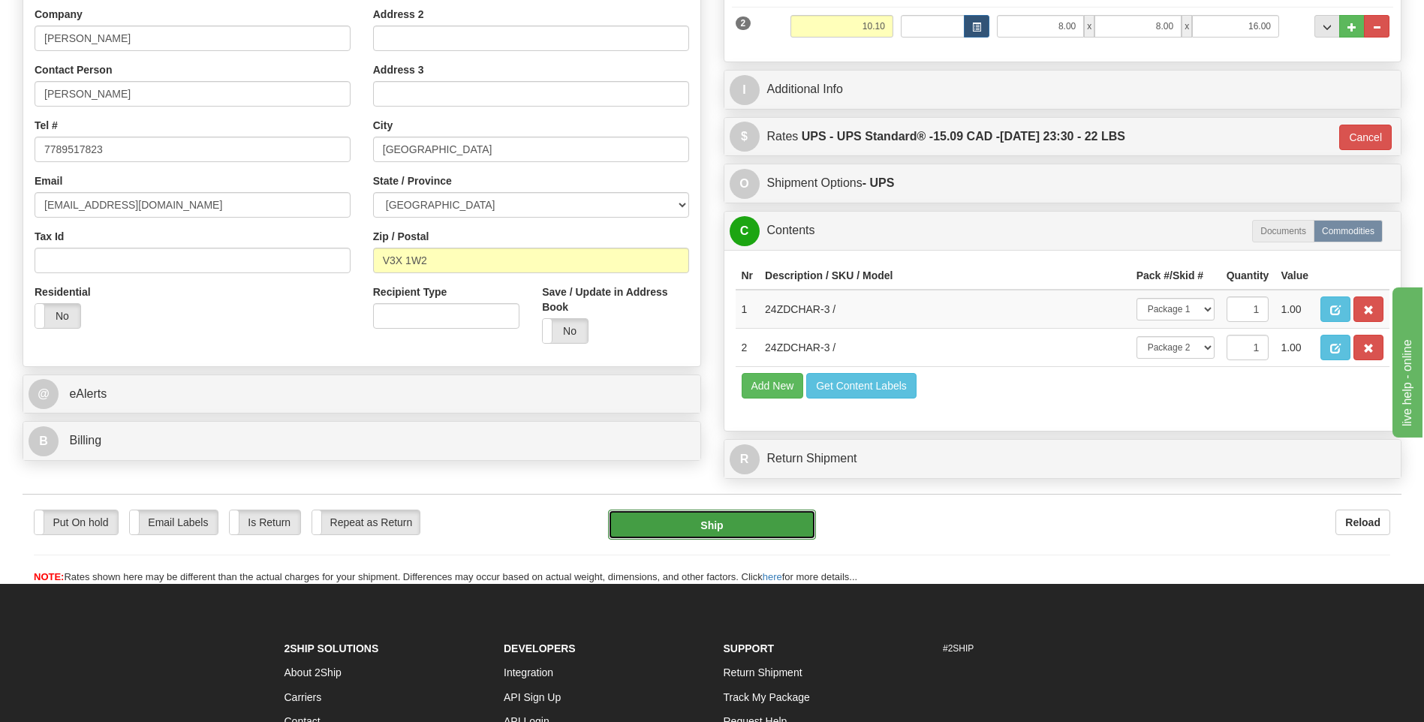
click at [772, 525] on button "Ship" at bounding box center [711, 525] width 207 height 30
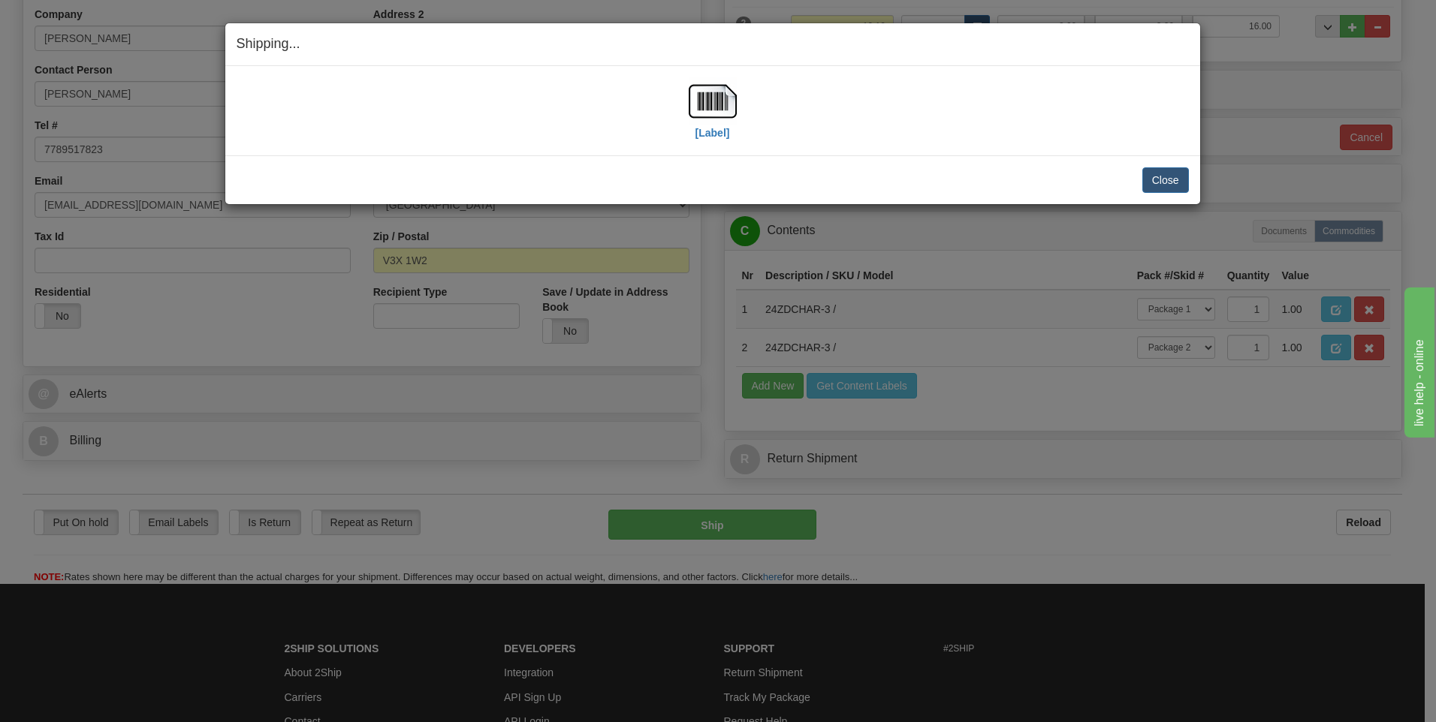
click at [740, 121] on div "[Label]" at bounding box center [713, 110] width 952 height 67
click at [727, 107] on img at bounding box center [712, 101] width 48 height 48
click at [1162, 182] on button "Close" at bounding box center [1165, 180] width 47 height 26
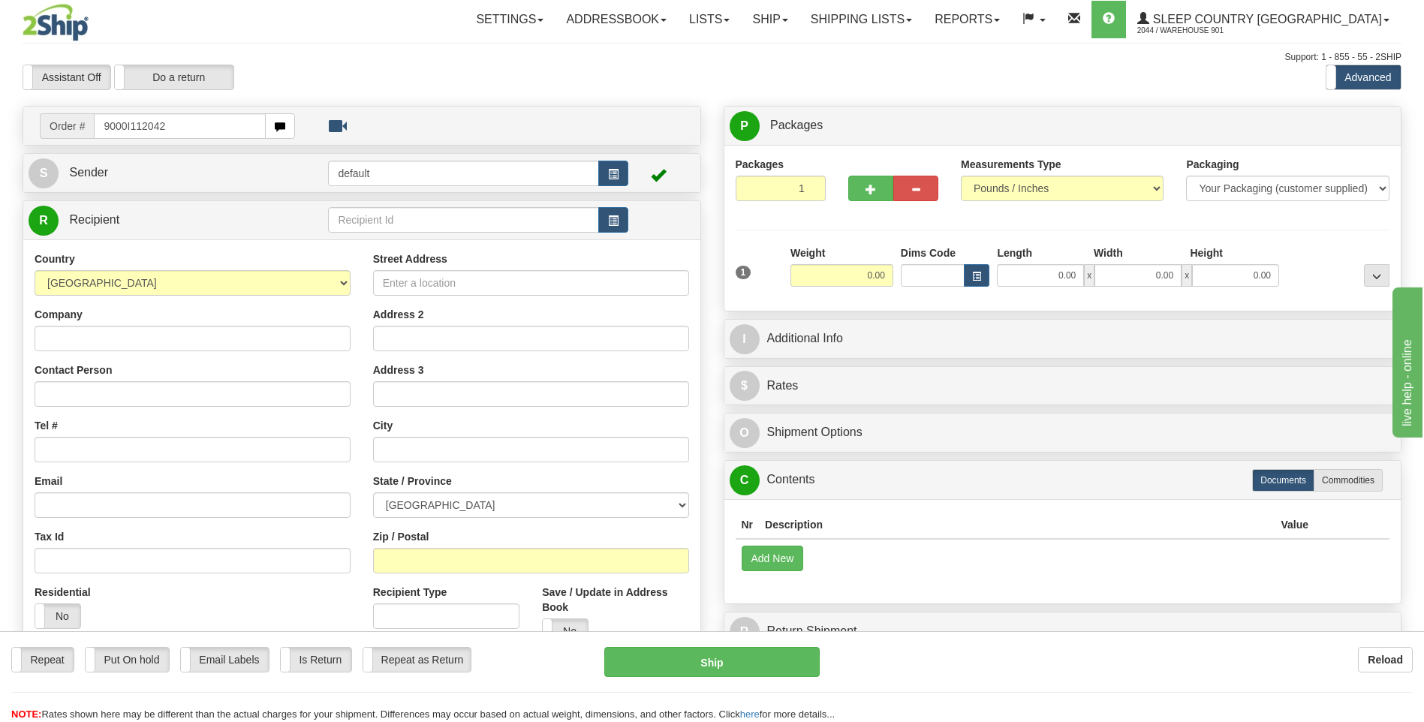
type input "9000I112042"
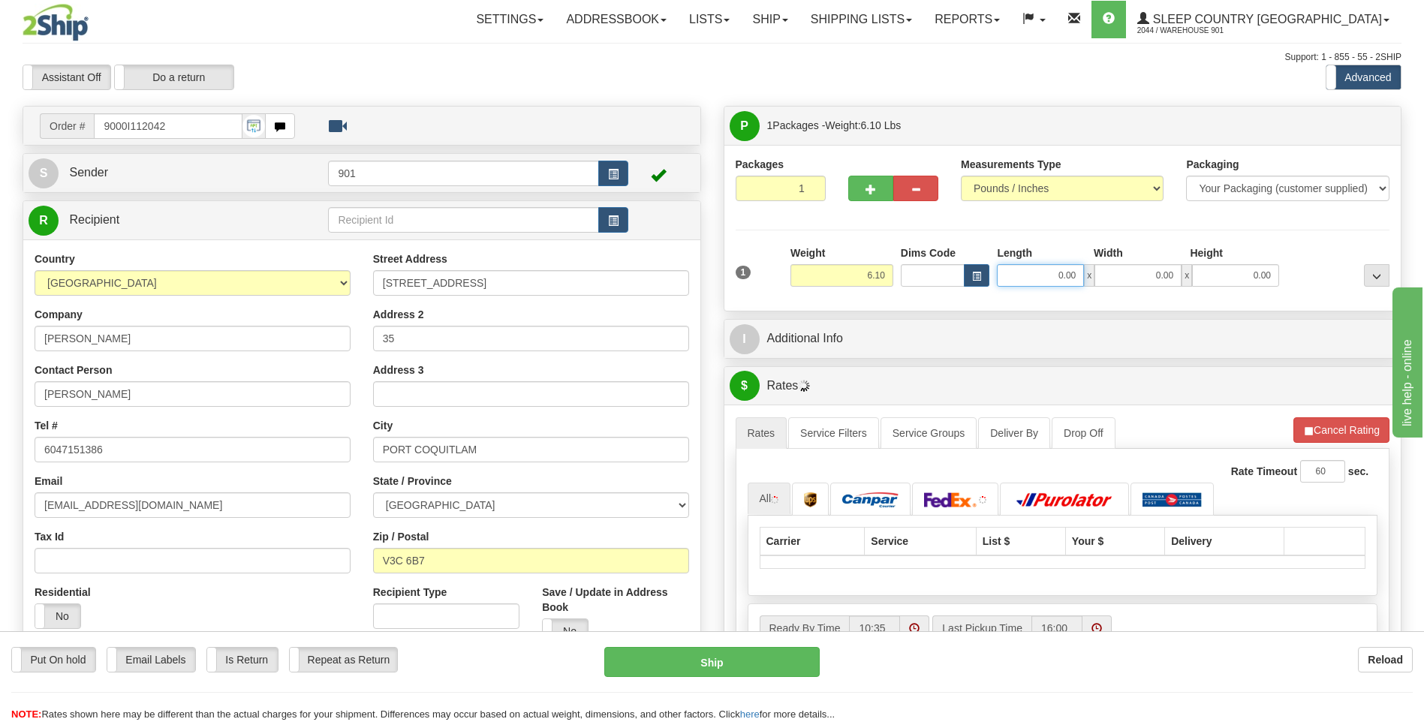
click at [1074, 276] on input "0.00" at bounding box center [1040, 275] width 87 height 23
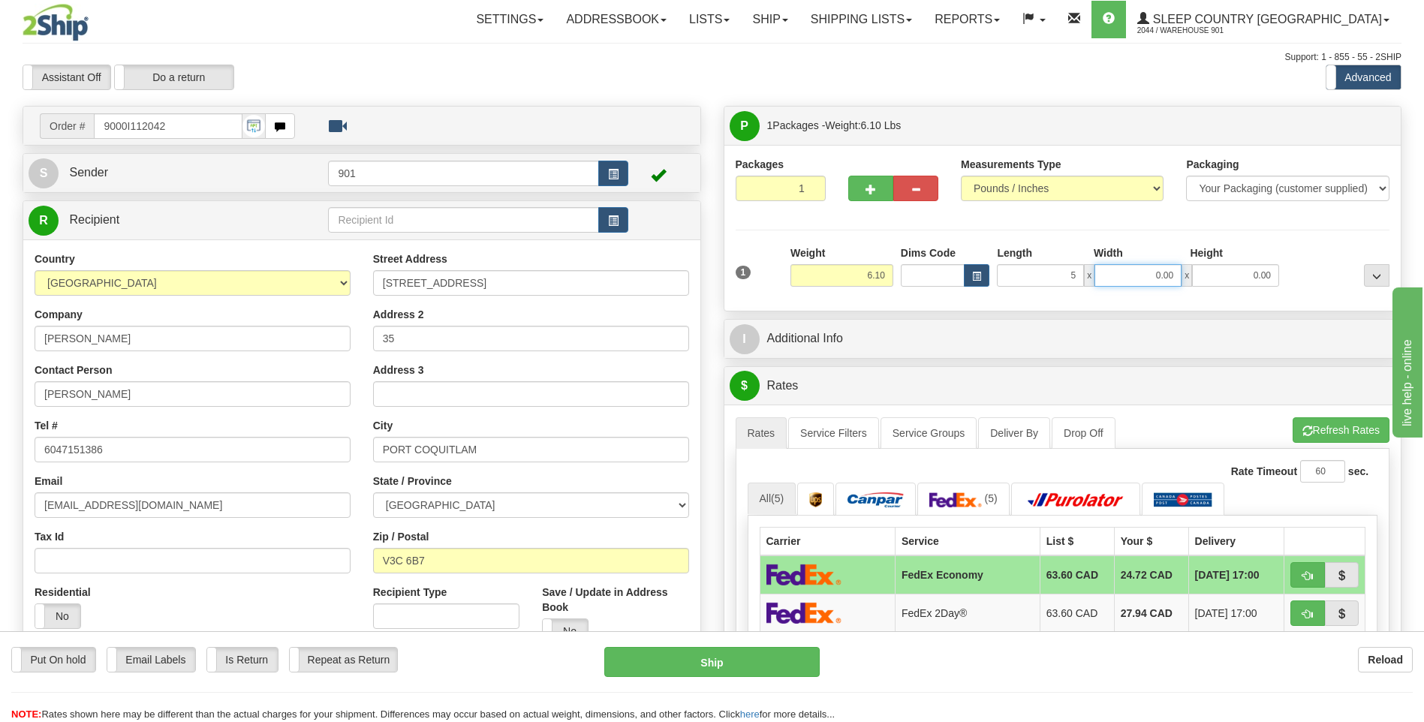
type input "5.00"
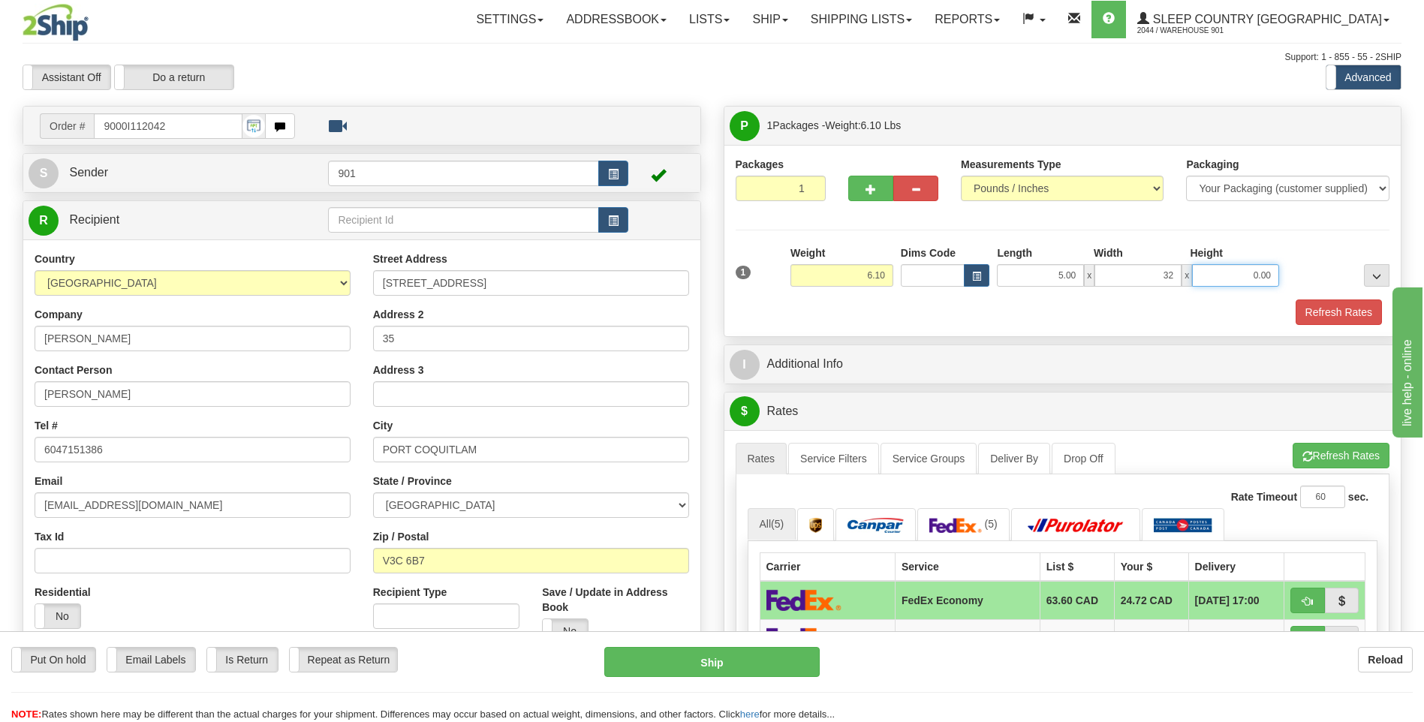
type input "32.00"
type input "16.00"
click at [1317, 314] on button "Refresh Rates" at bounding box center [1339, 313] width 86 height 26
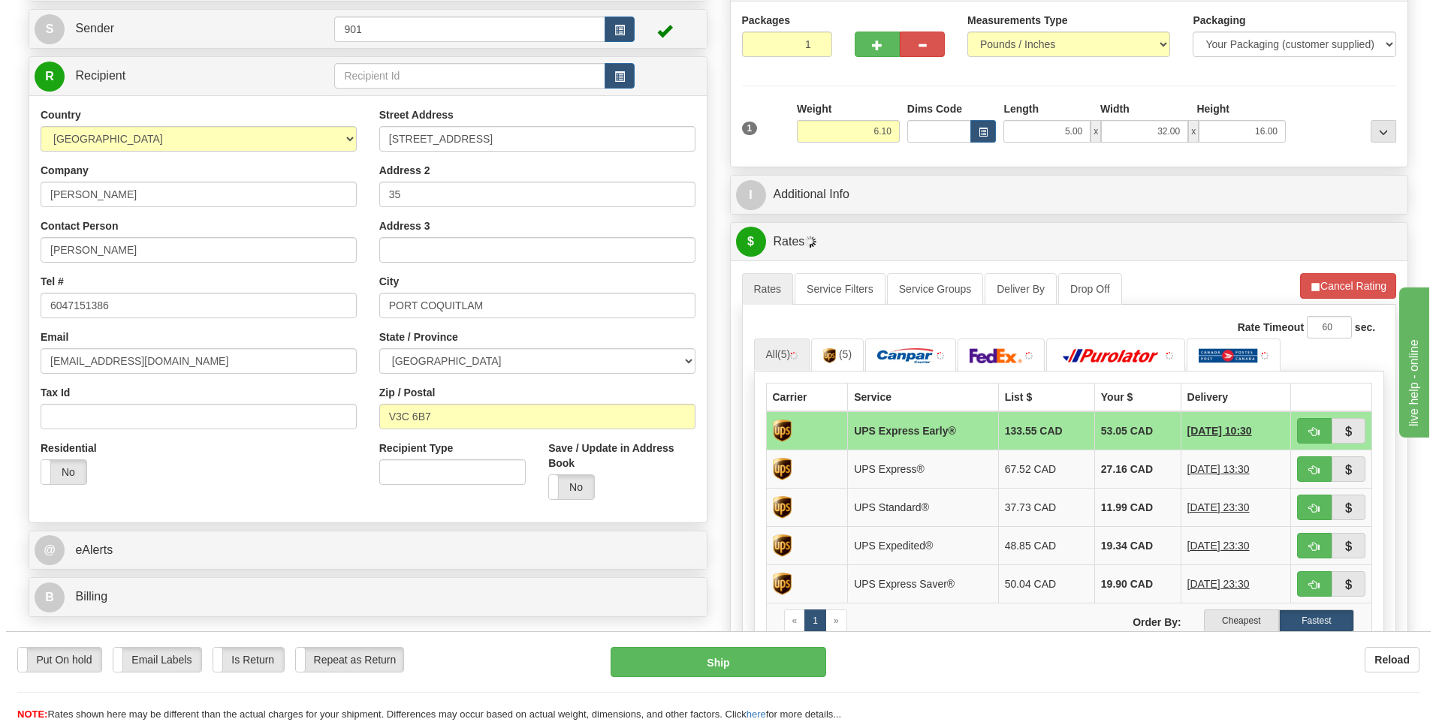
scroll to position [150, 0]
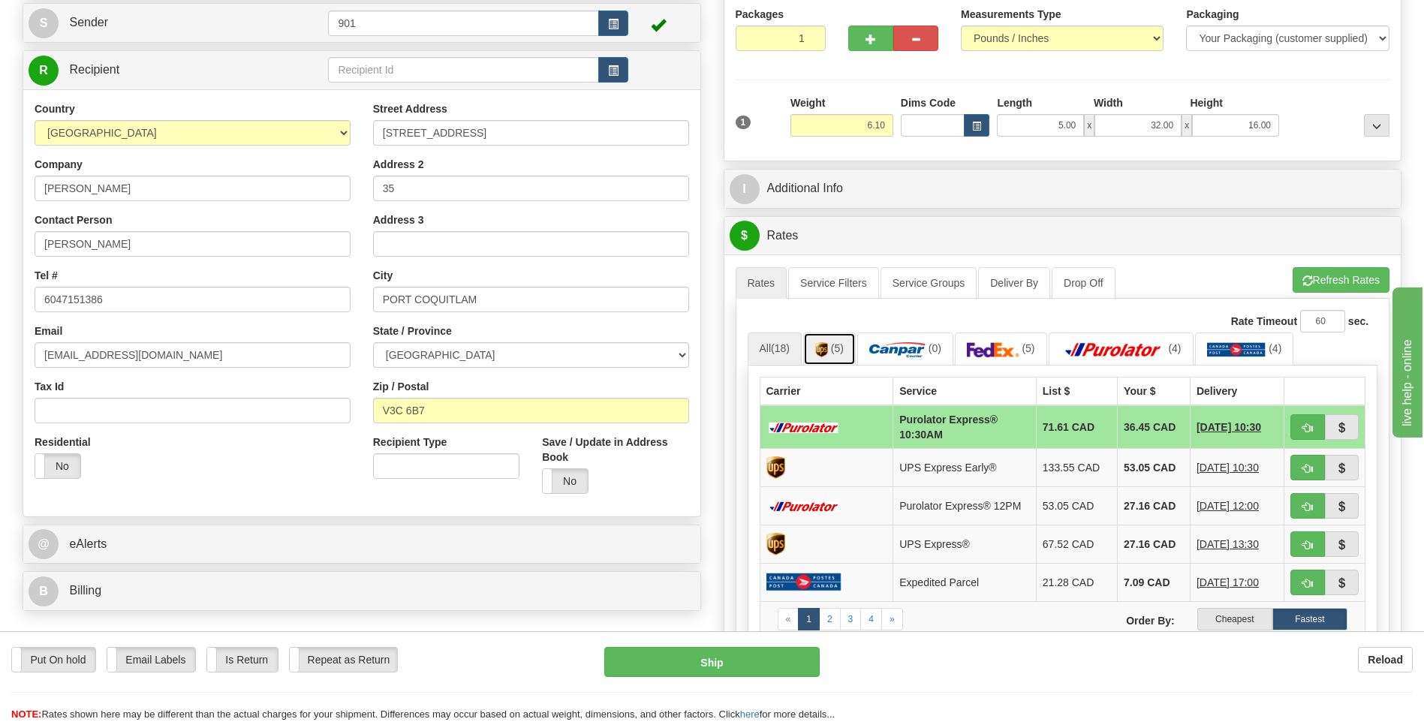
click at [841, 357] on link "(5)" at bounding box center [829, 349] width 53 height 32
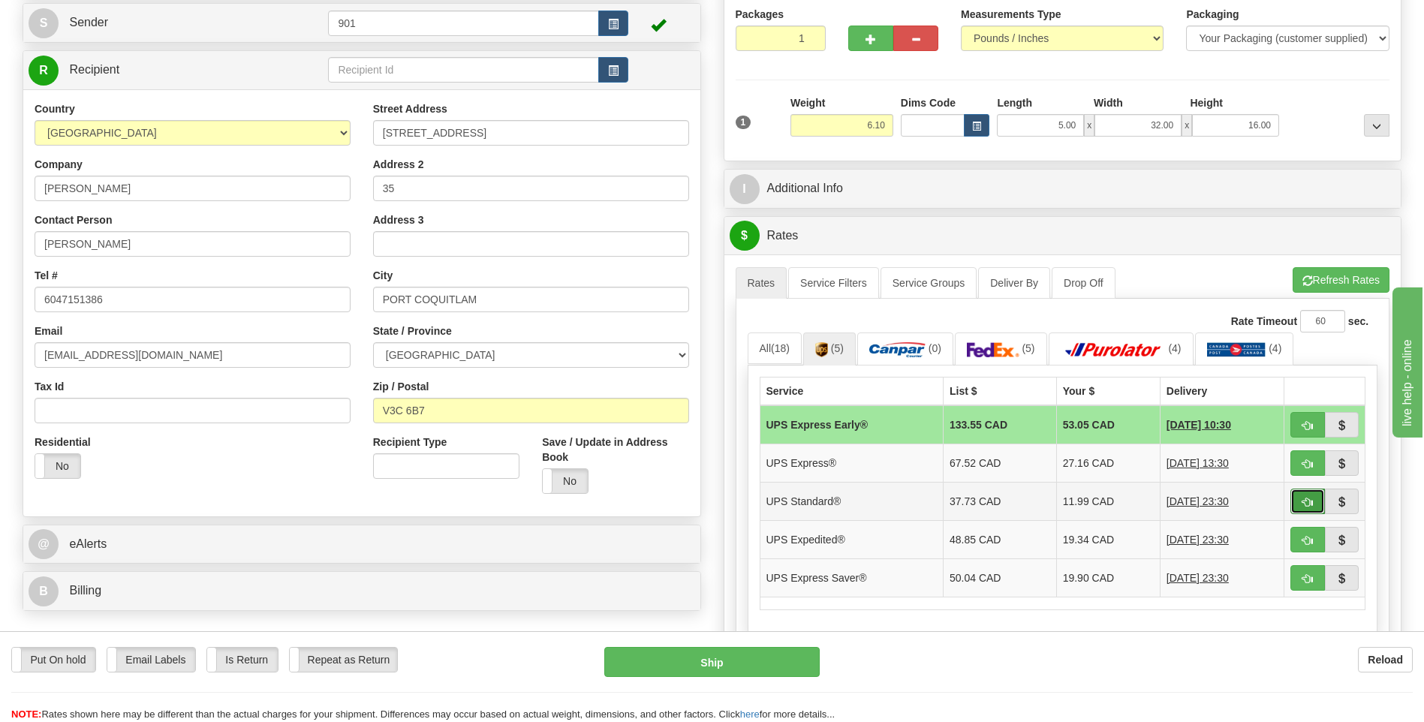
click at [1301, 504] on button "button" at bounding box center [1308, 502] width 35 height 26
type input "11"
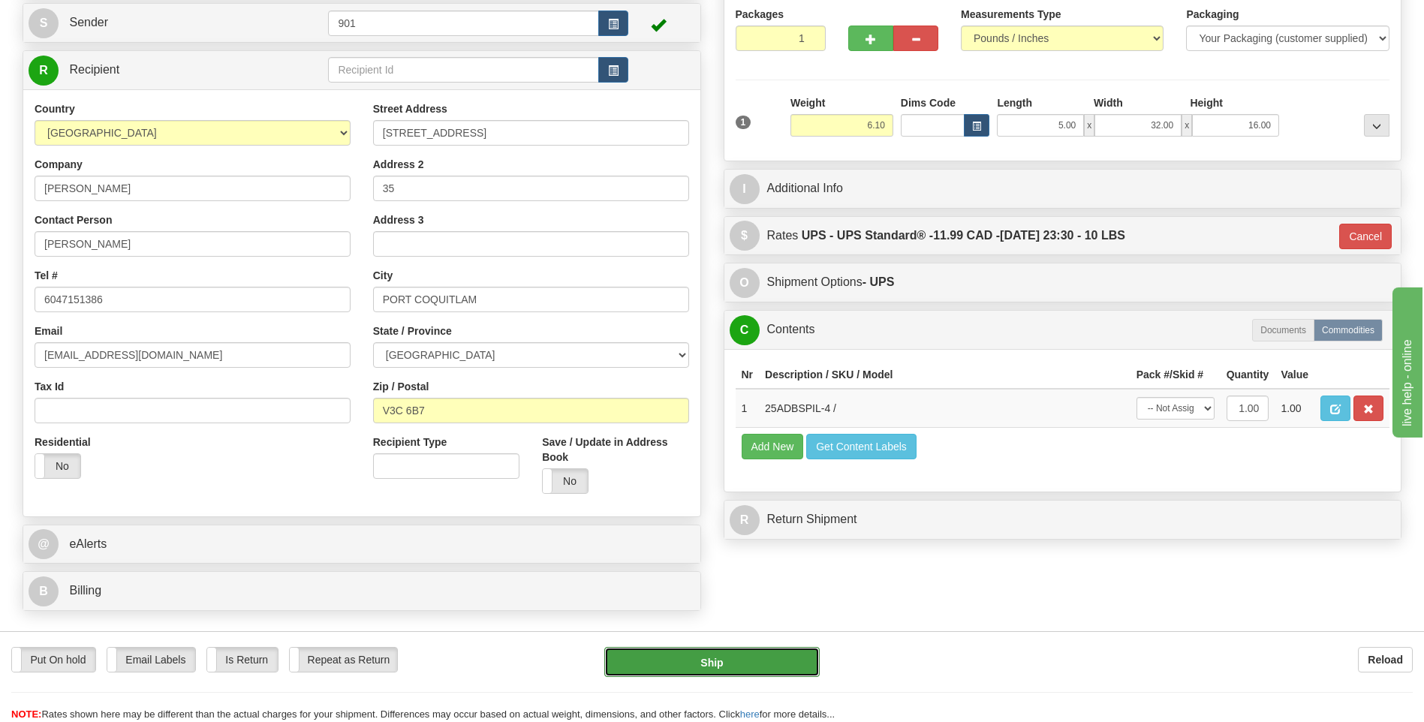
click at [769, 663] on button "Ship" at bounding box center [711, 662] width 215 height 30
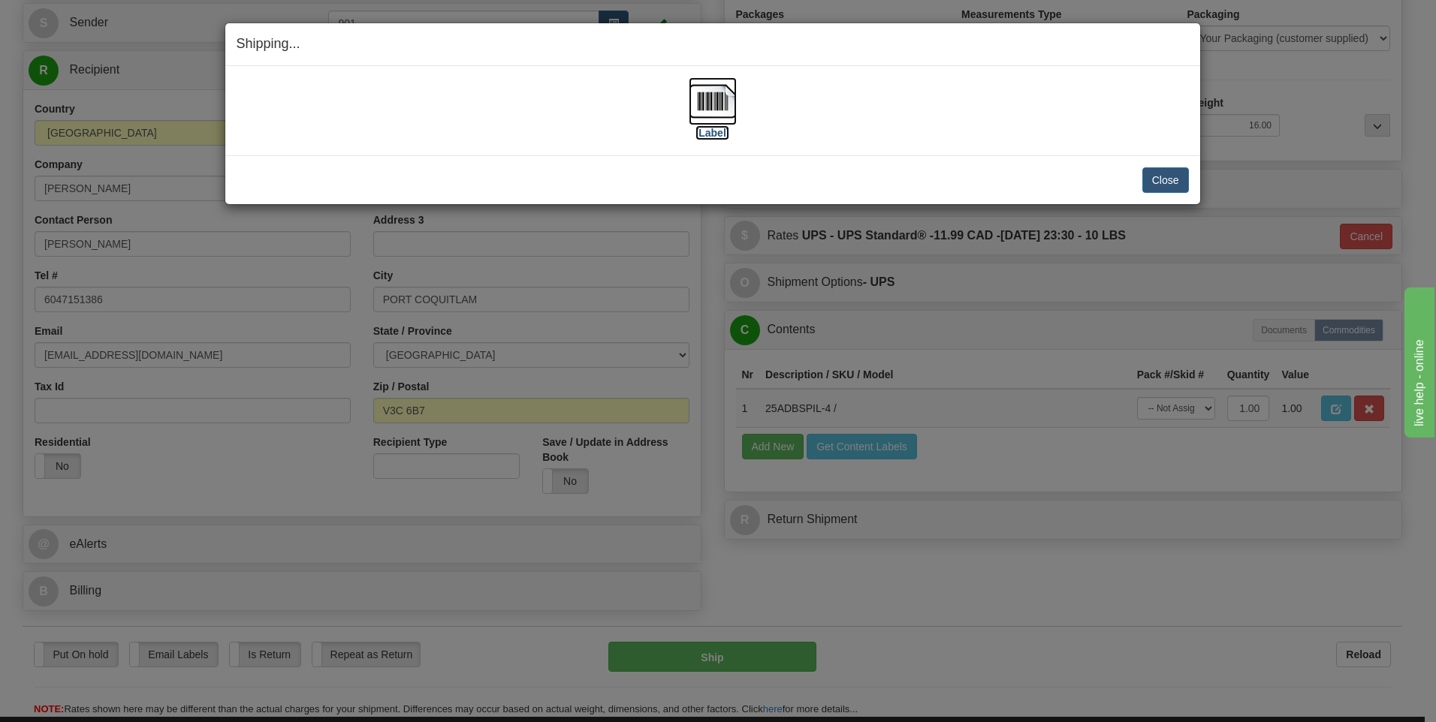
click at [721, 127] on label "[Label]" at bounding box center [712, 132] width 35 height 15
click at [1146, 171] on button "Close" at bounding box center [1165, 180] width 47 height 26
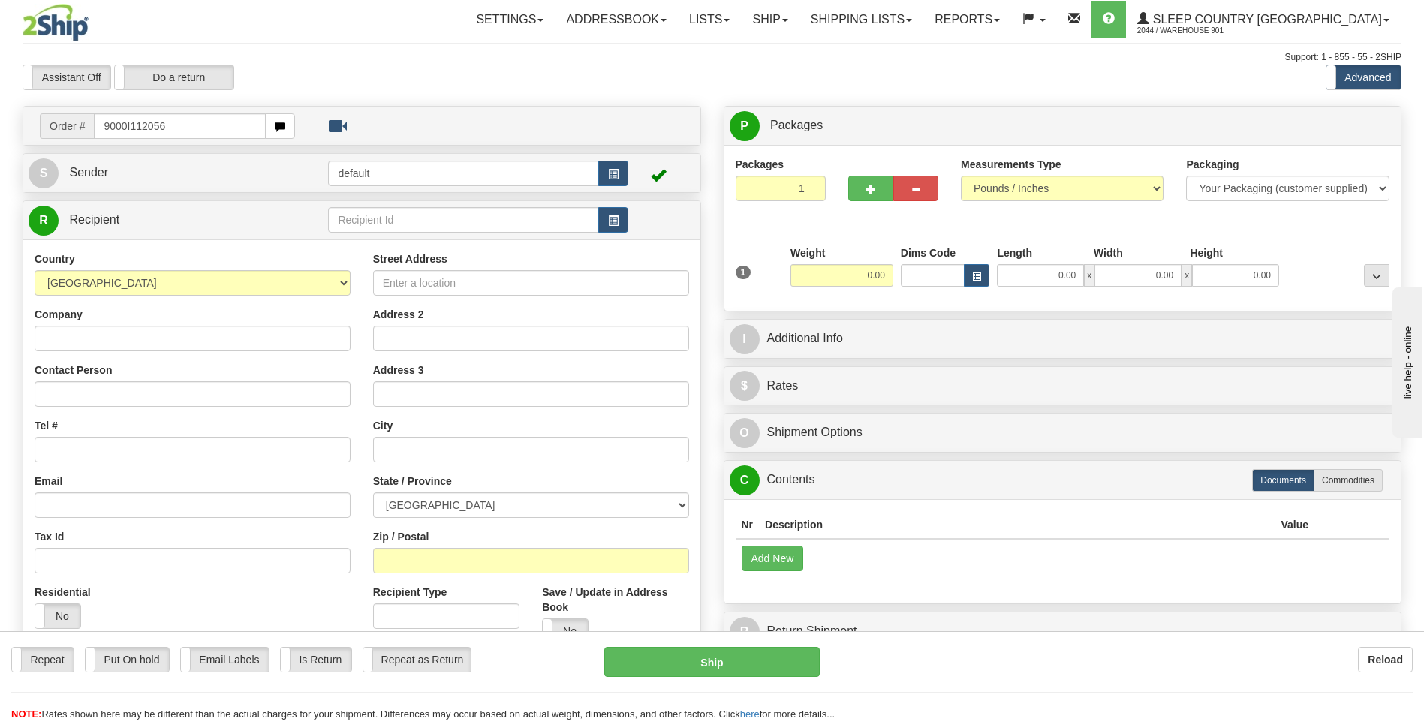
type input "9000I112056"
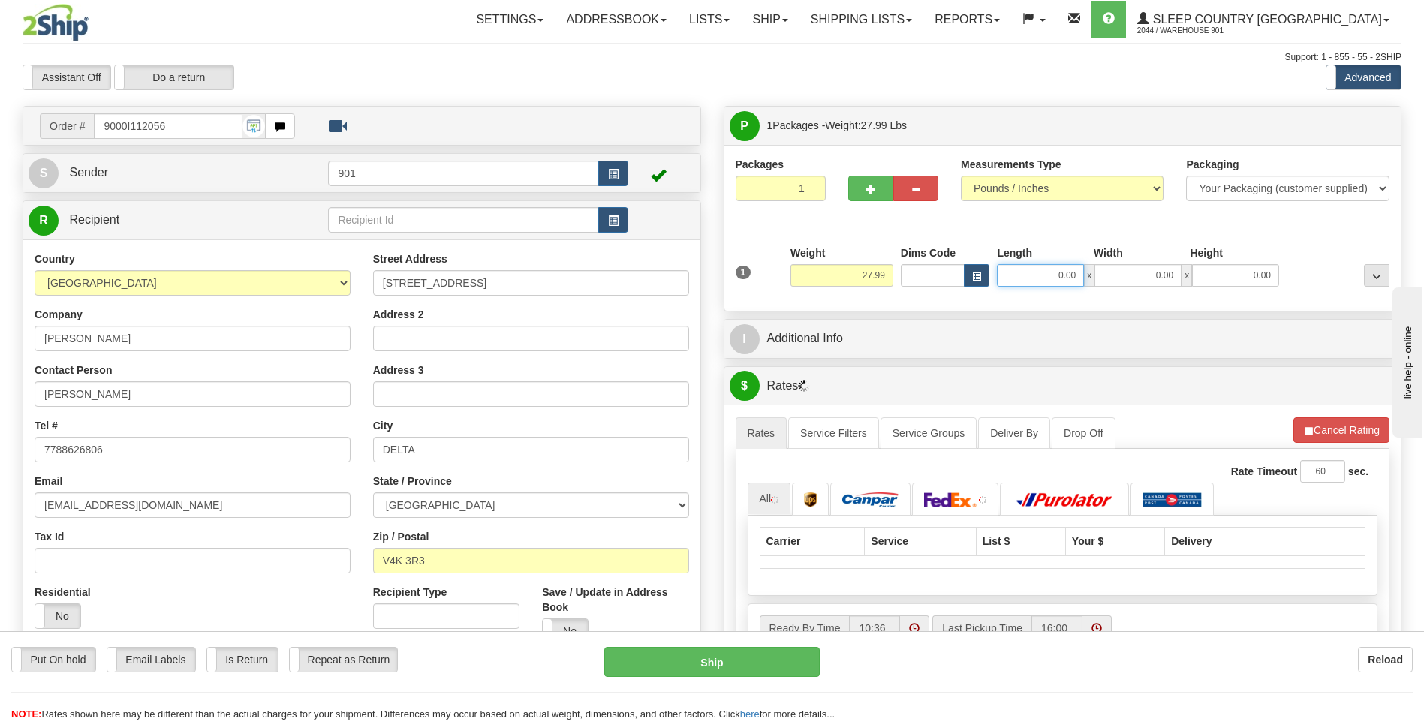
click at [1080, 276] on input "0.00" at bounding box center [1040, 275] width 87 height 23
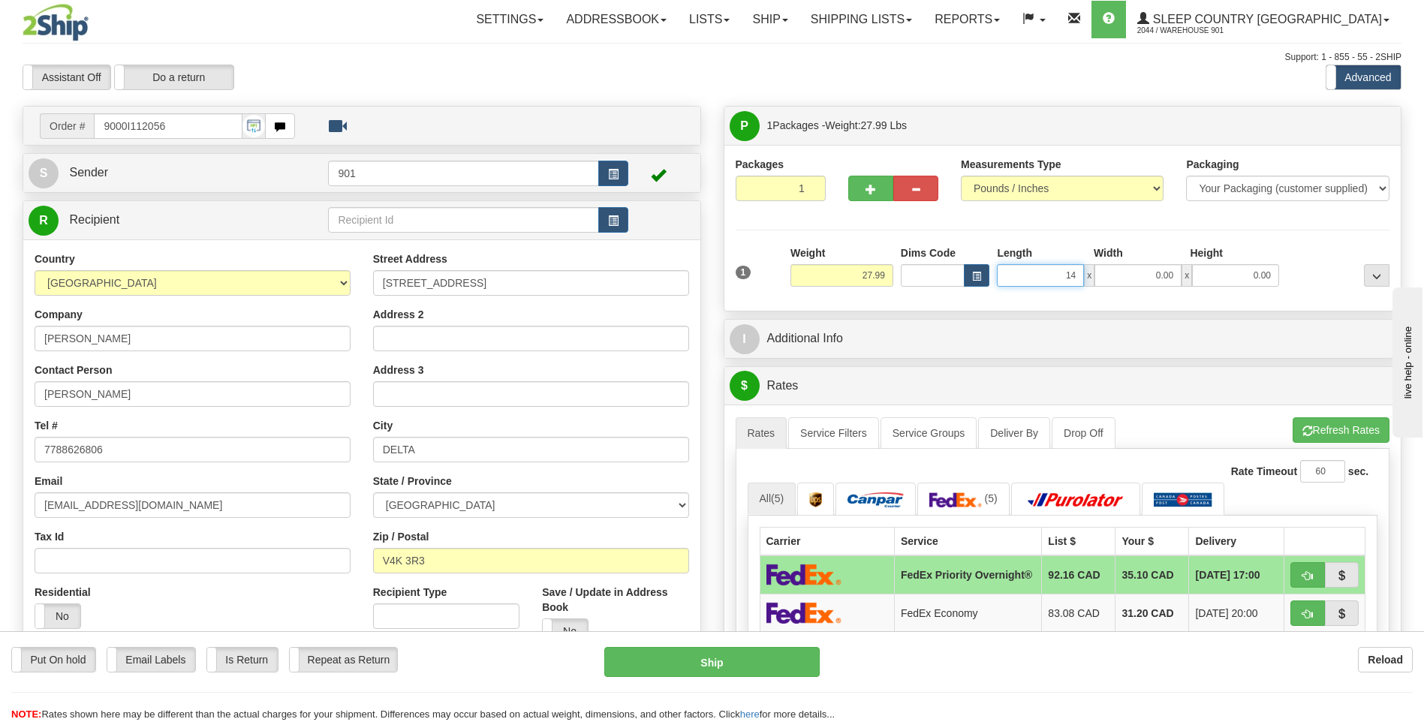
type input "14.00"
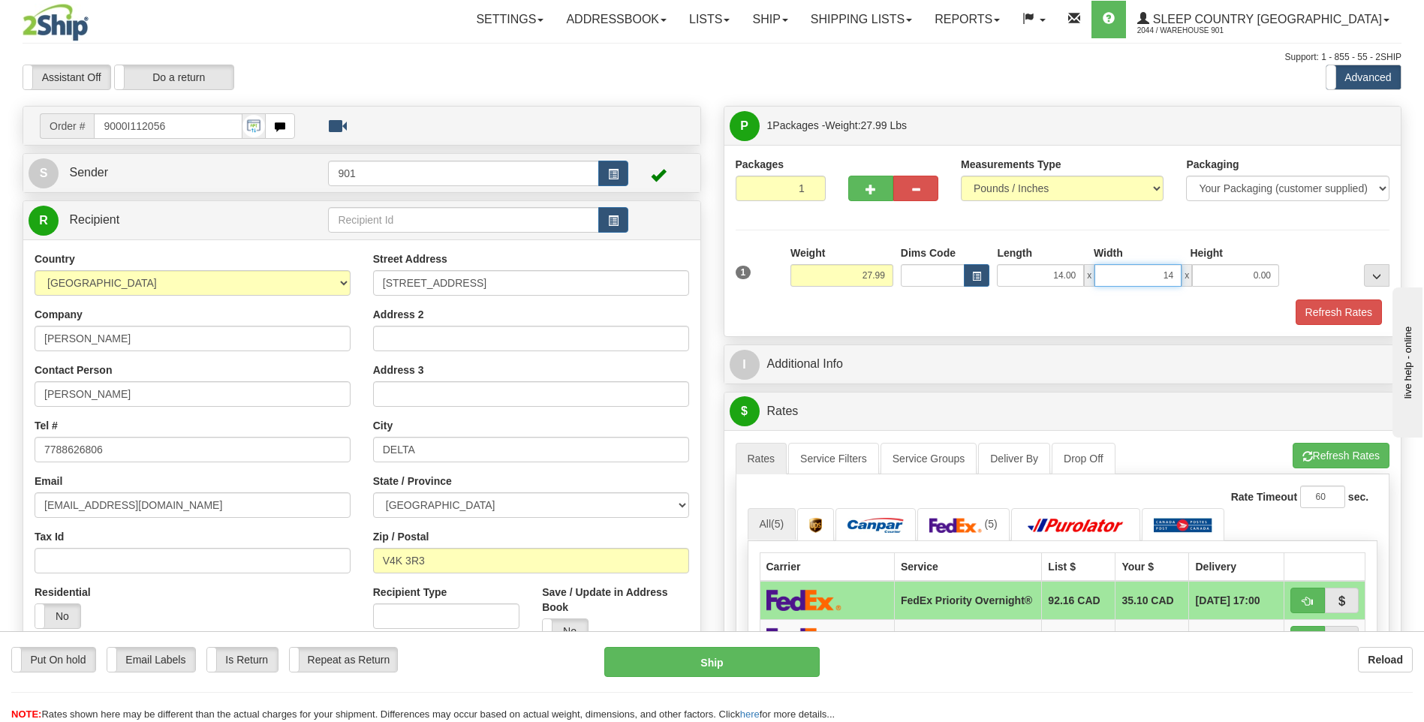
type input "14.00"
type input "40.00"
click at [1334, 309] on button "Refresh Rates" at bounding box center [1339, 313] width 86 height 26
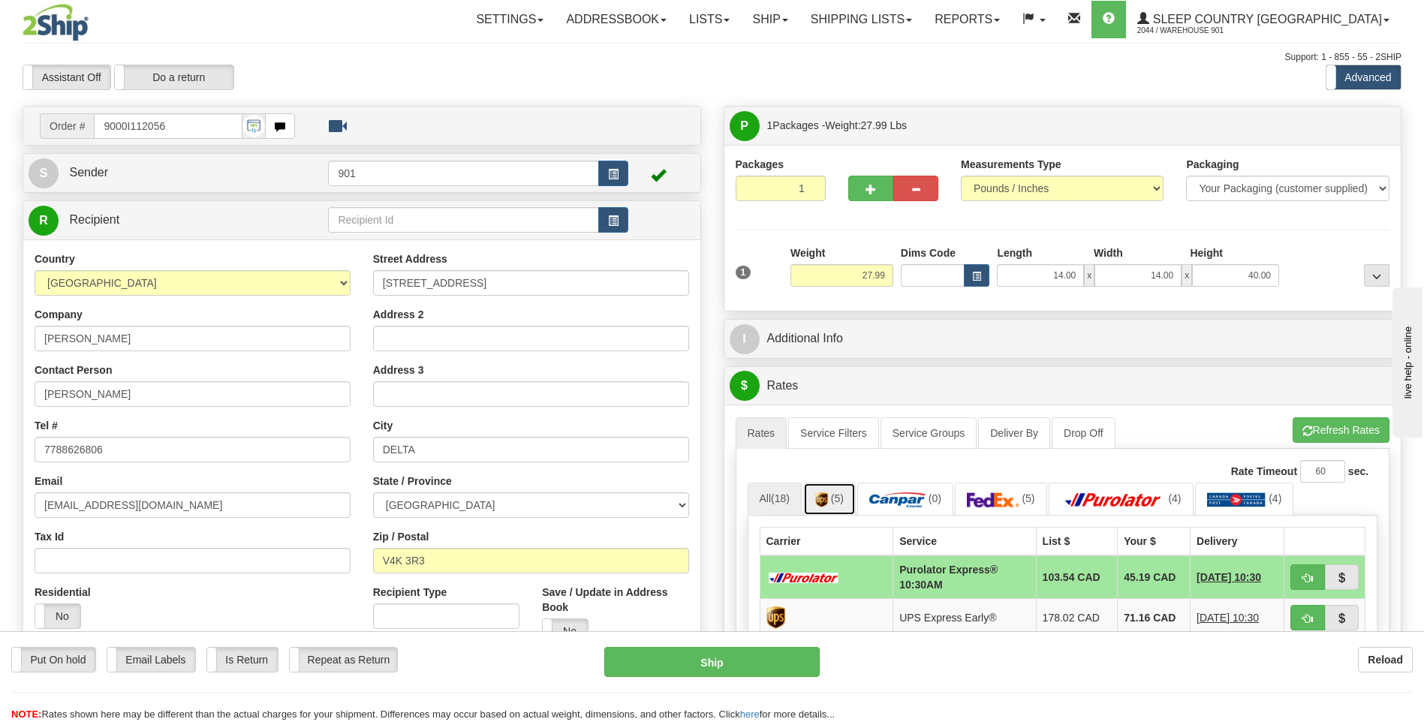
click at [842, 502] on span "(5)" at bounding box center [837, 499] width 13 height 12
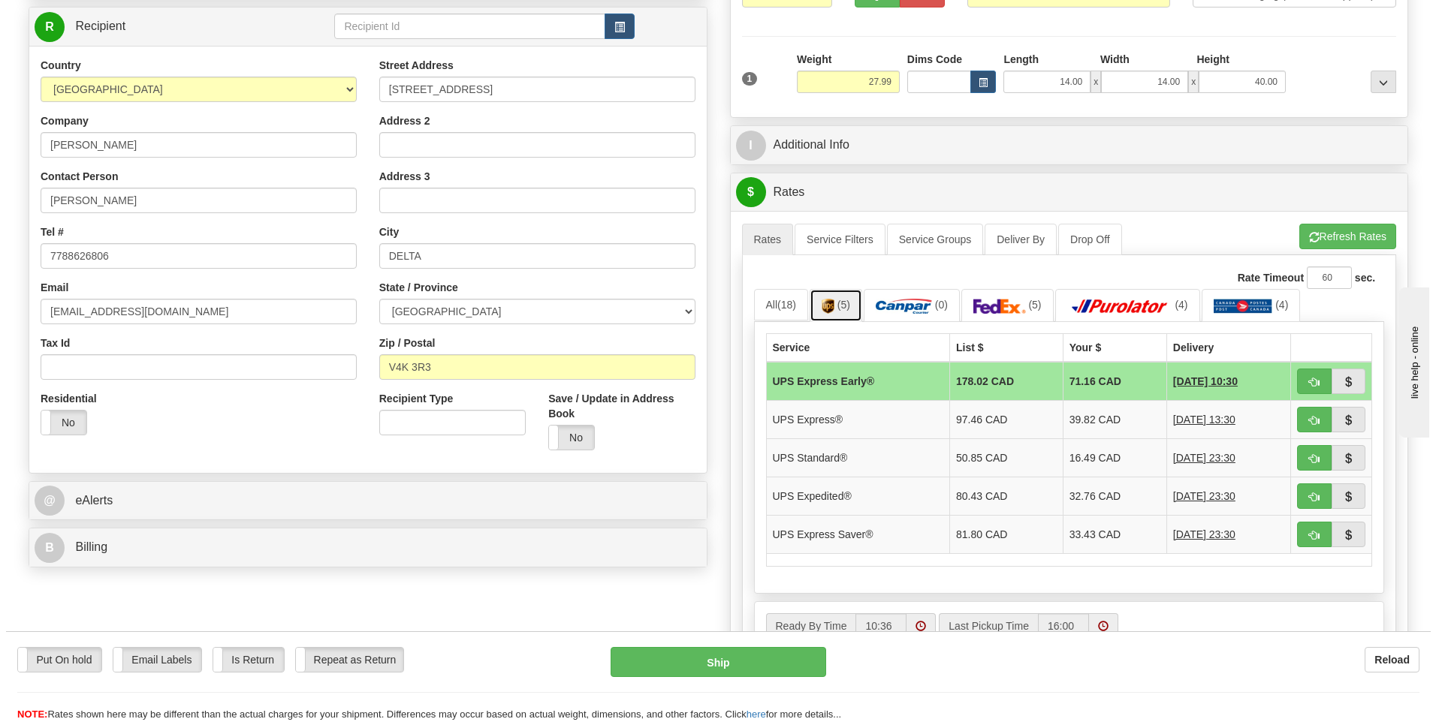
scroll to position [225, 0]
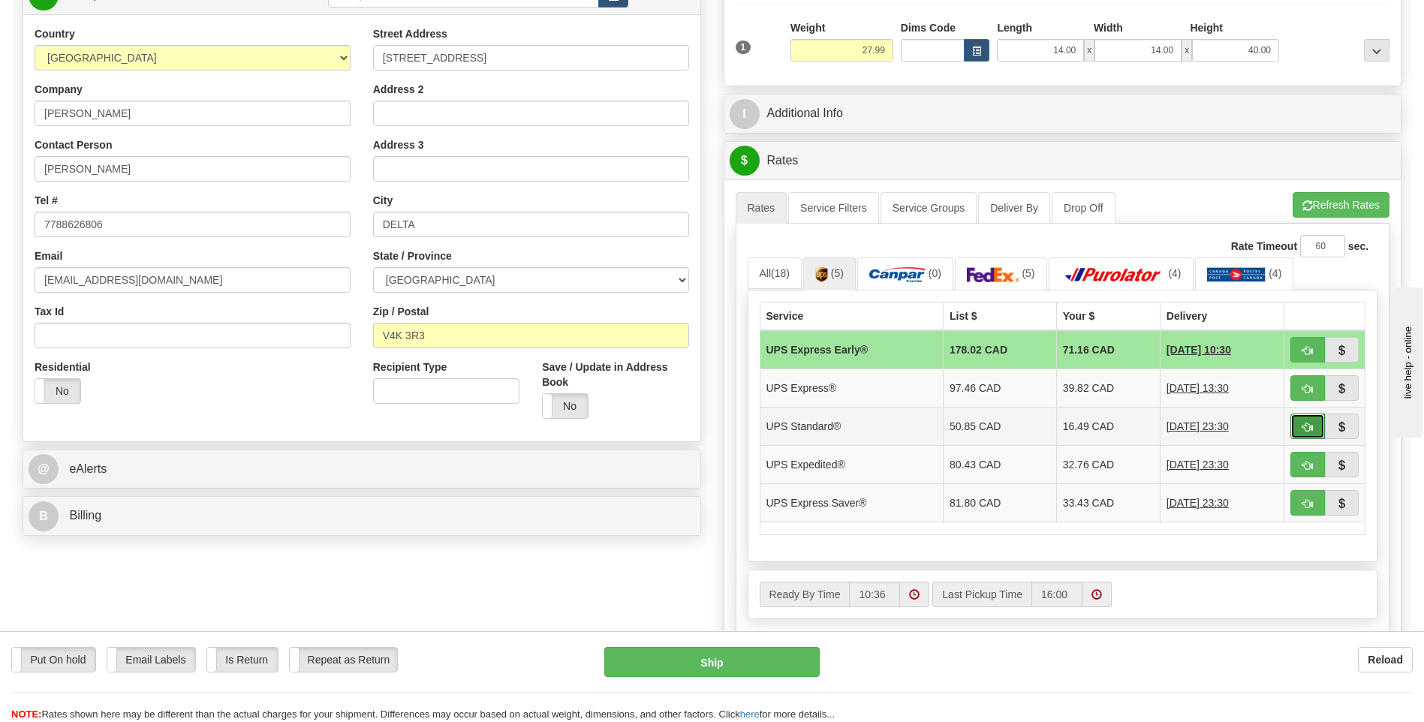
click at [1300, 424] on button "button" at bounding box center [1308, 427] width 35 height 26
type input "11"
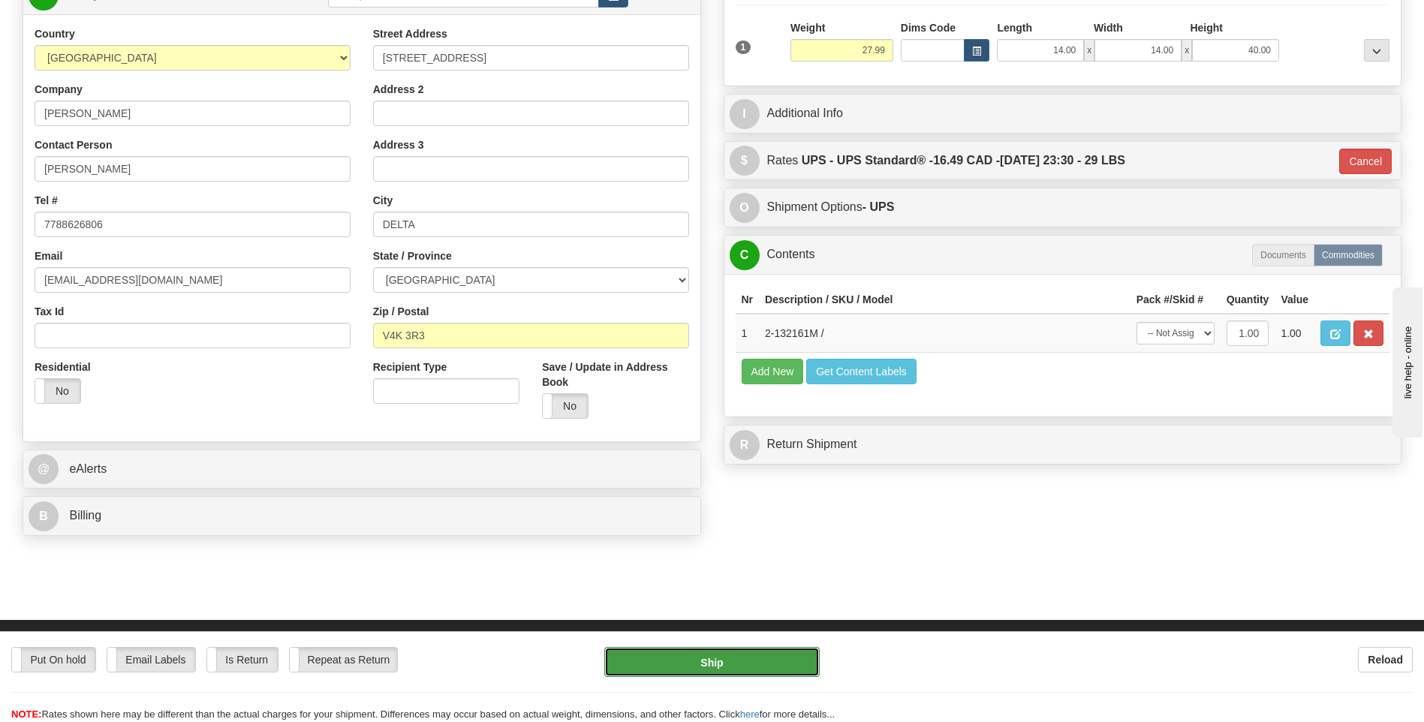
click at [776, 655] on button "Ship" at bounding box center [711, 662] width 215 height 30
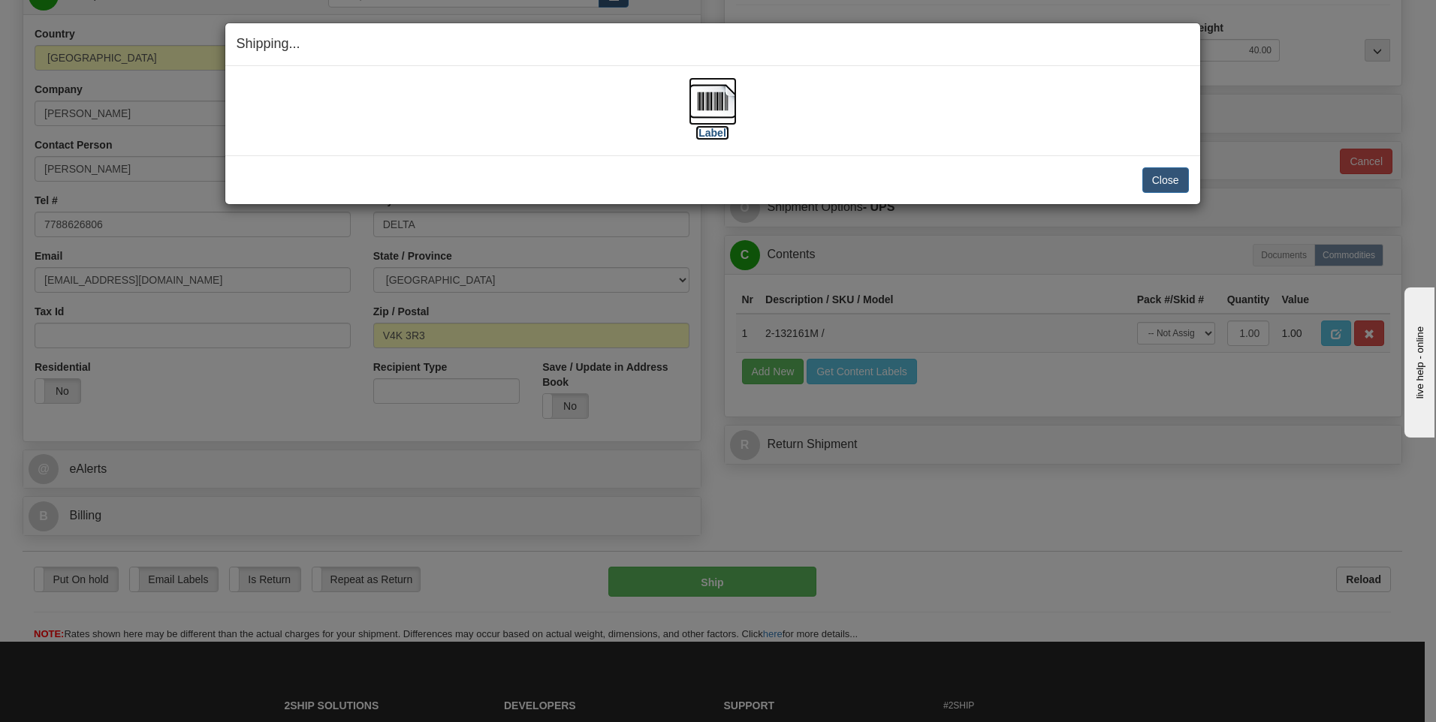
click at [719, 114] on img at bounding box center [712, 101] width 48 height 48
click at [1178, 176] on button "Close" at bounding box center [1165, 180] width 47 height 26
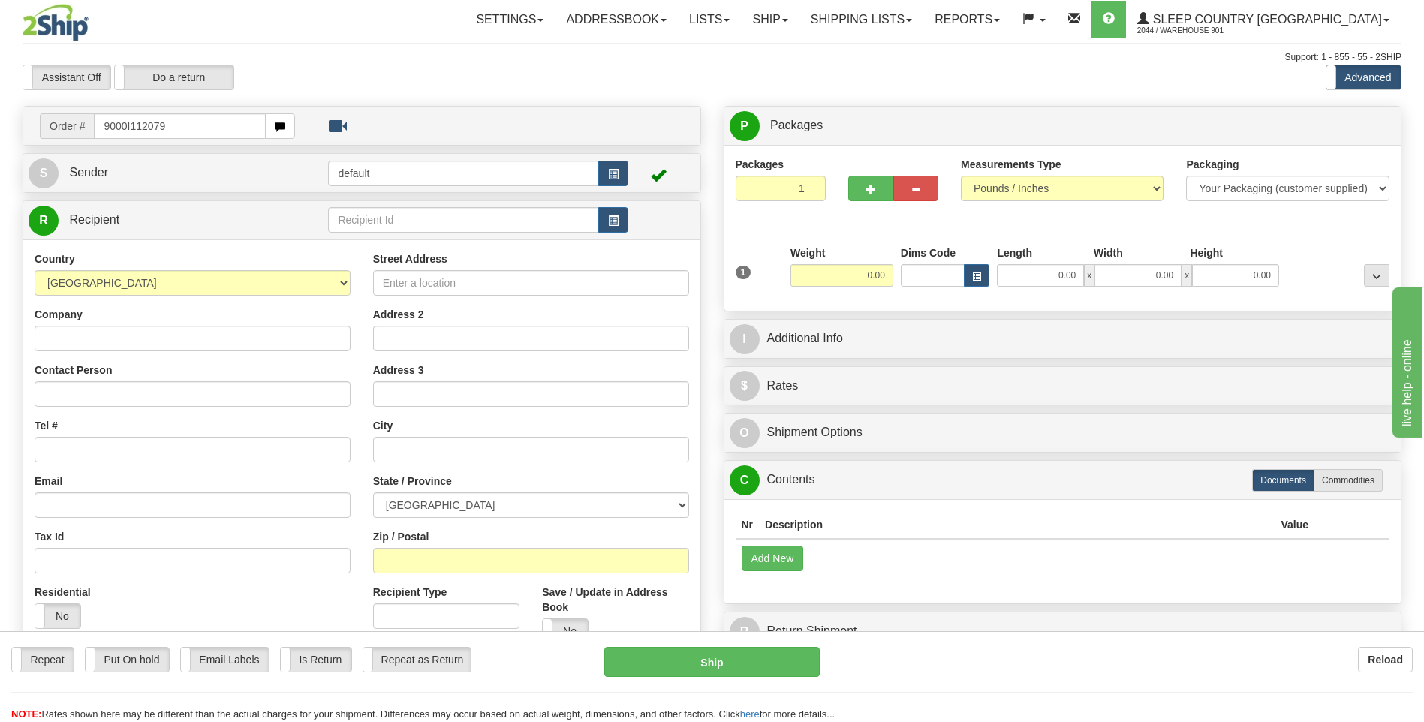
type input "9000I112079"
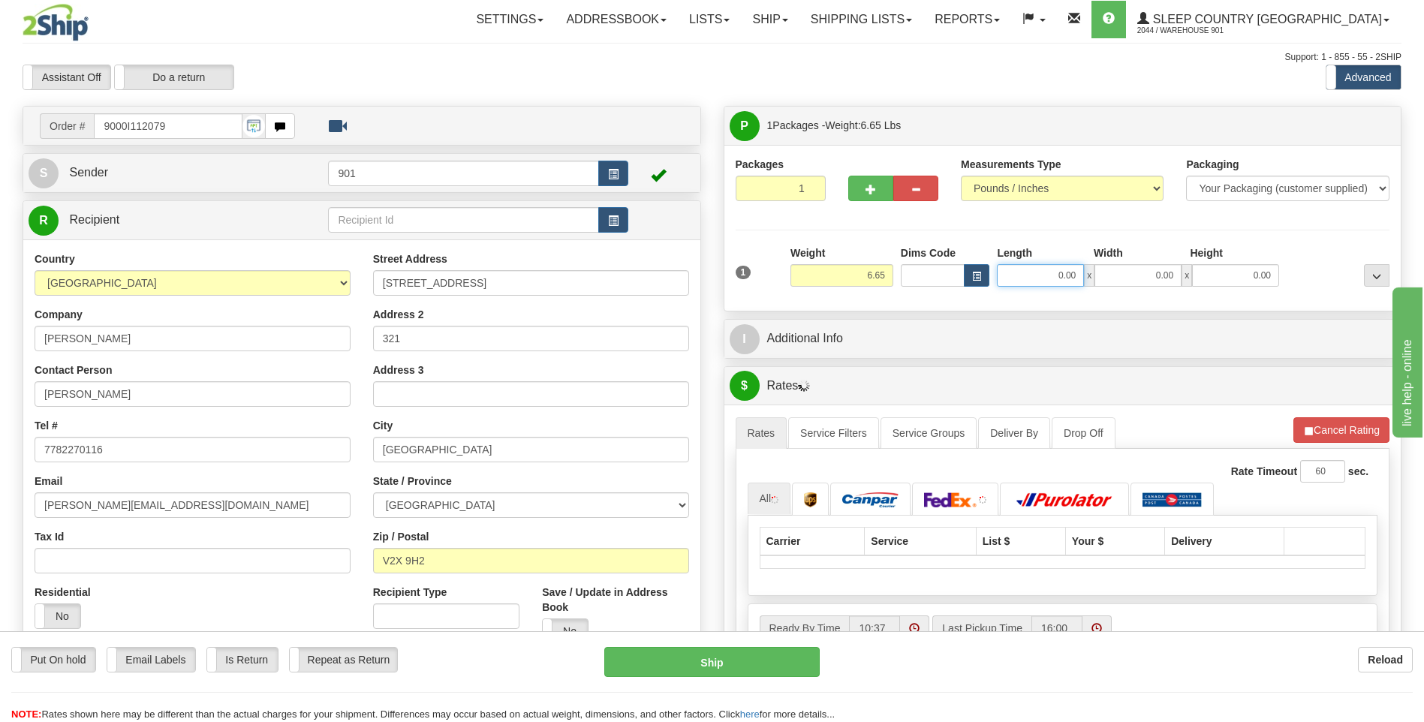
click at [1075, 280] on input "0.00" at bounding box center [1040, 275] width 87 height 23
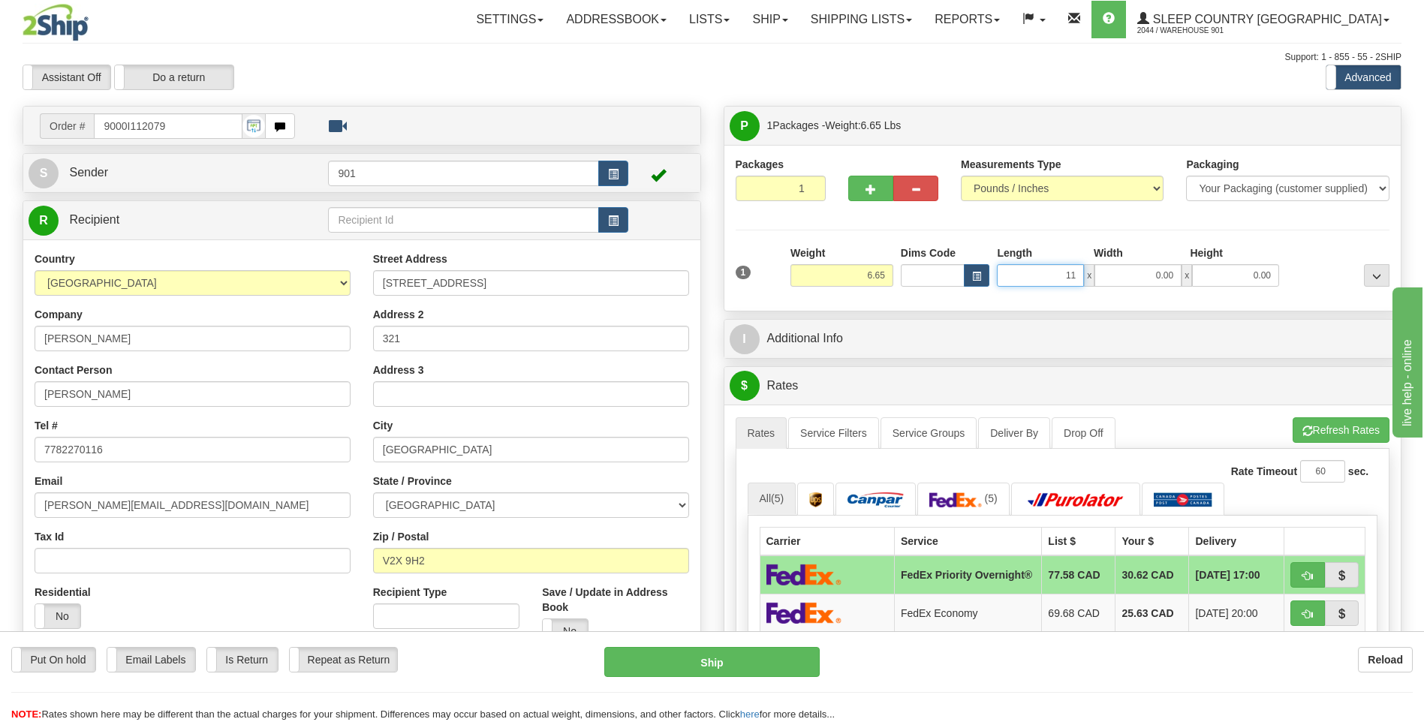
type input "11.00"
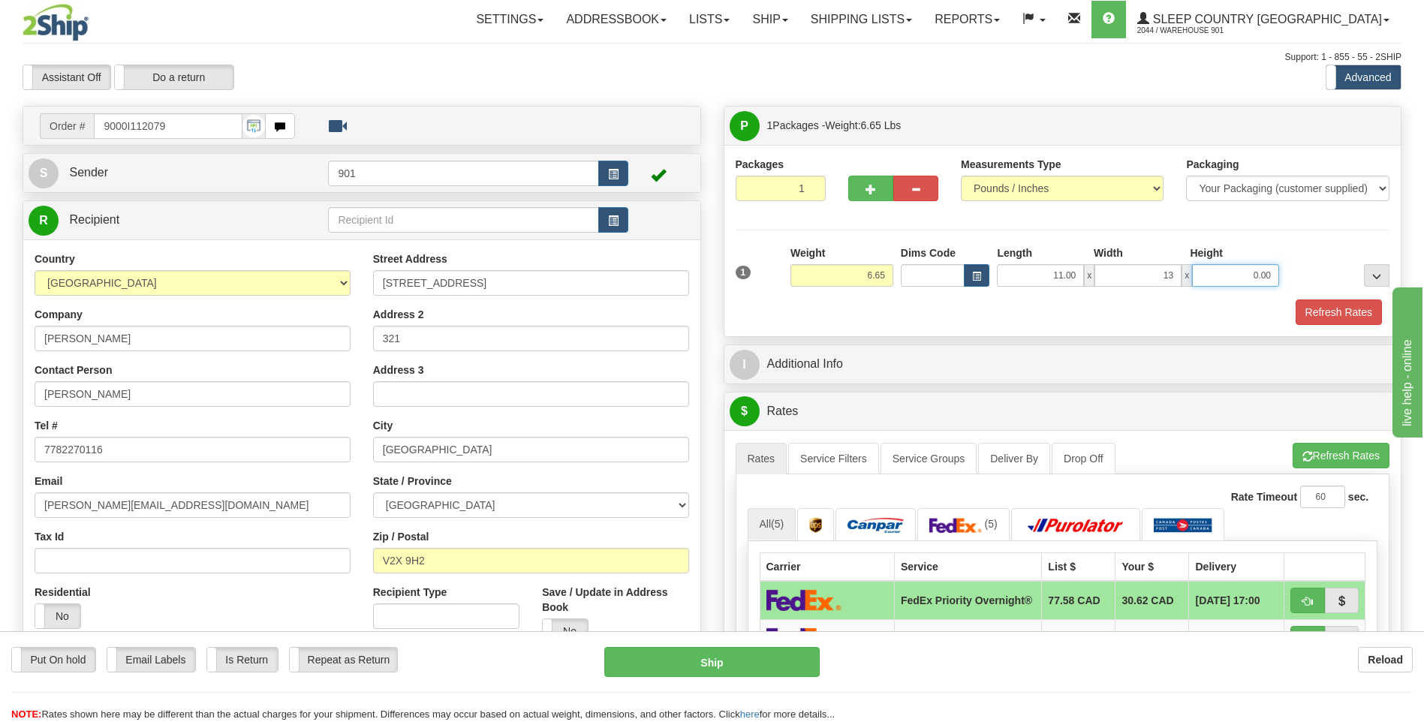
type input "13.00"
type input "4.00"
click at [1349, 317] on button "Refresh Rates" at bounding box center [1339, 313] width 86 height 26
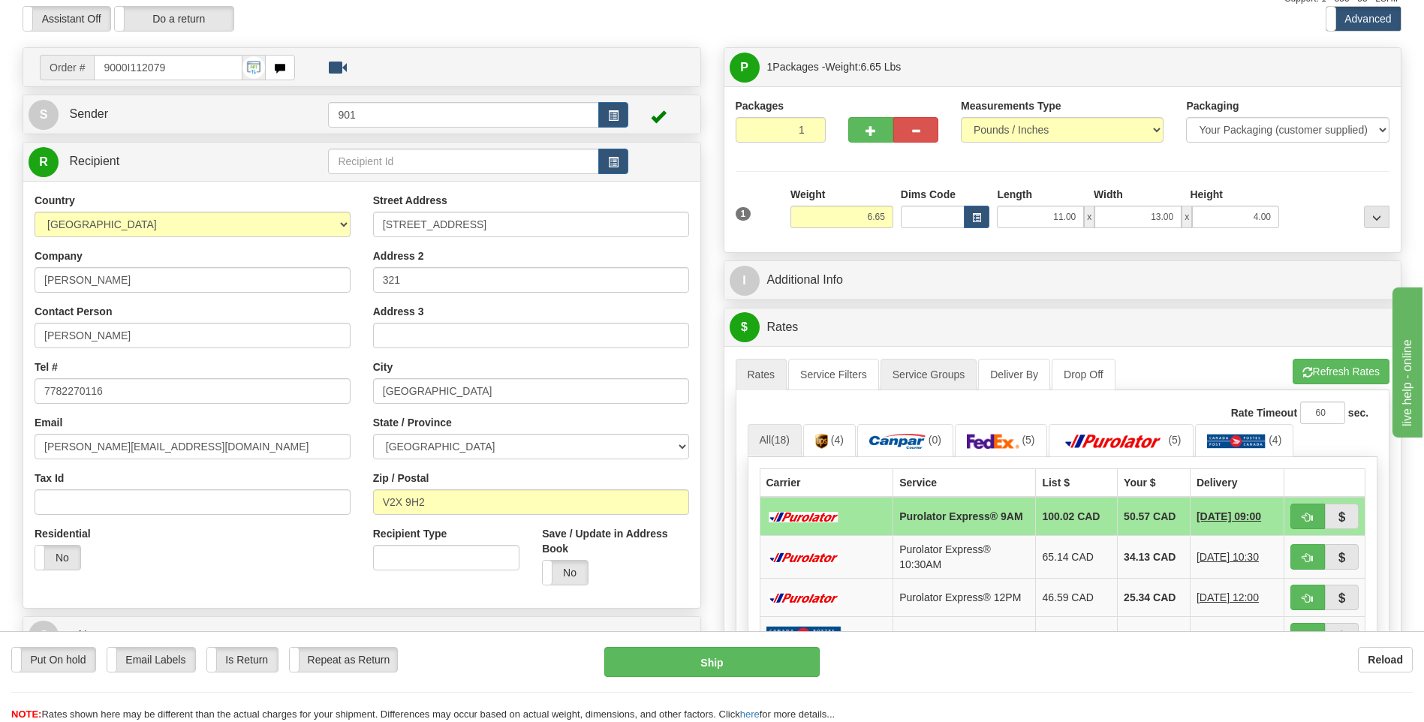
scroll to position [75, 0]
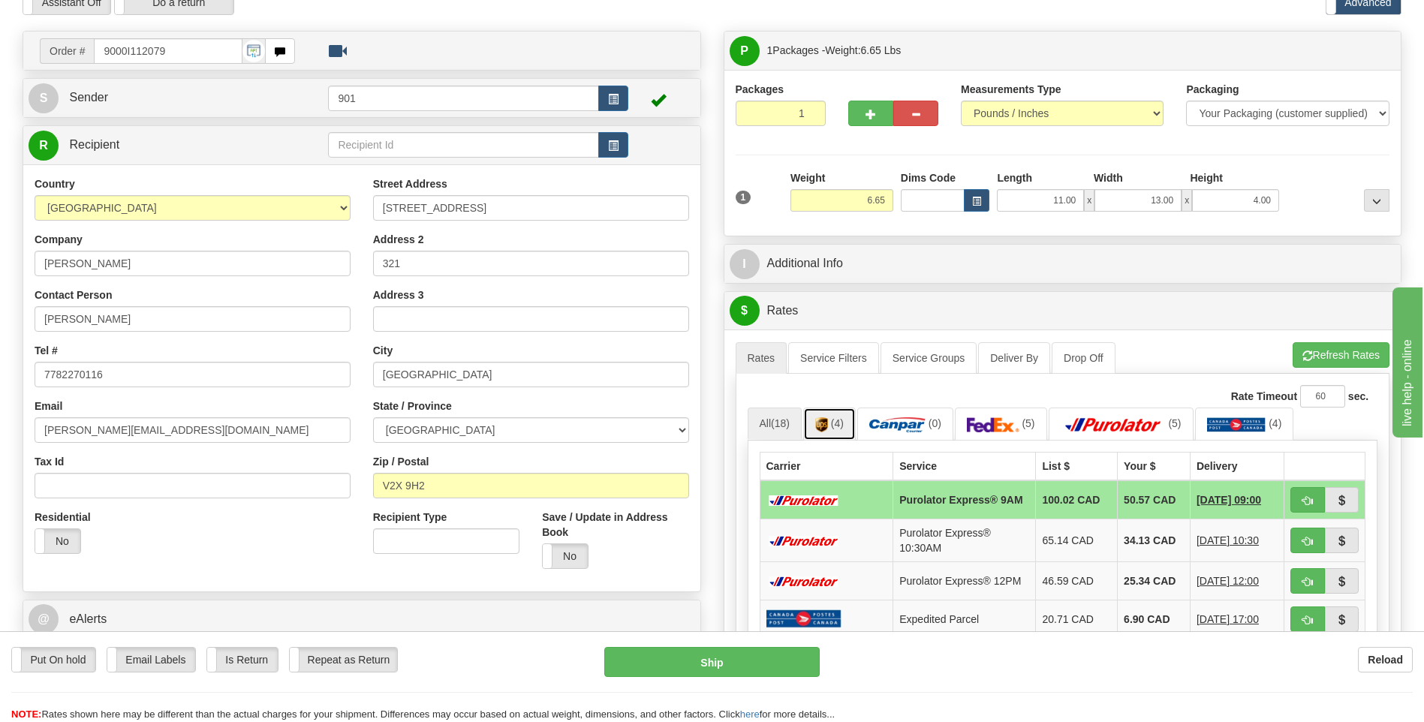
click at [830, 417] on link "(4)" at bounding box center [829, 424] width 53 height 32
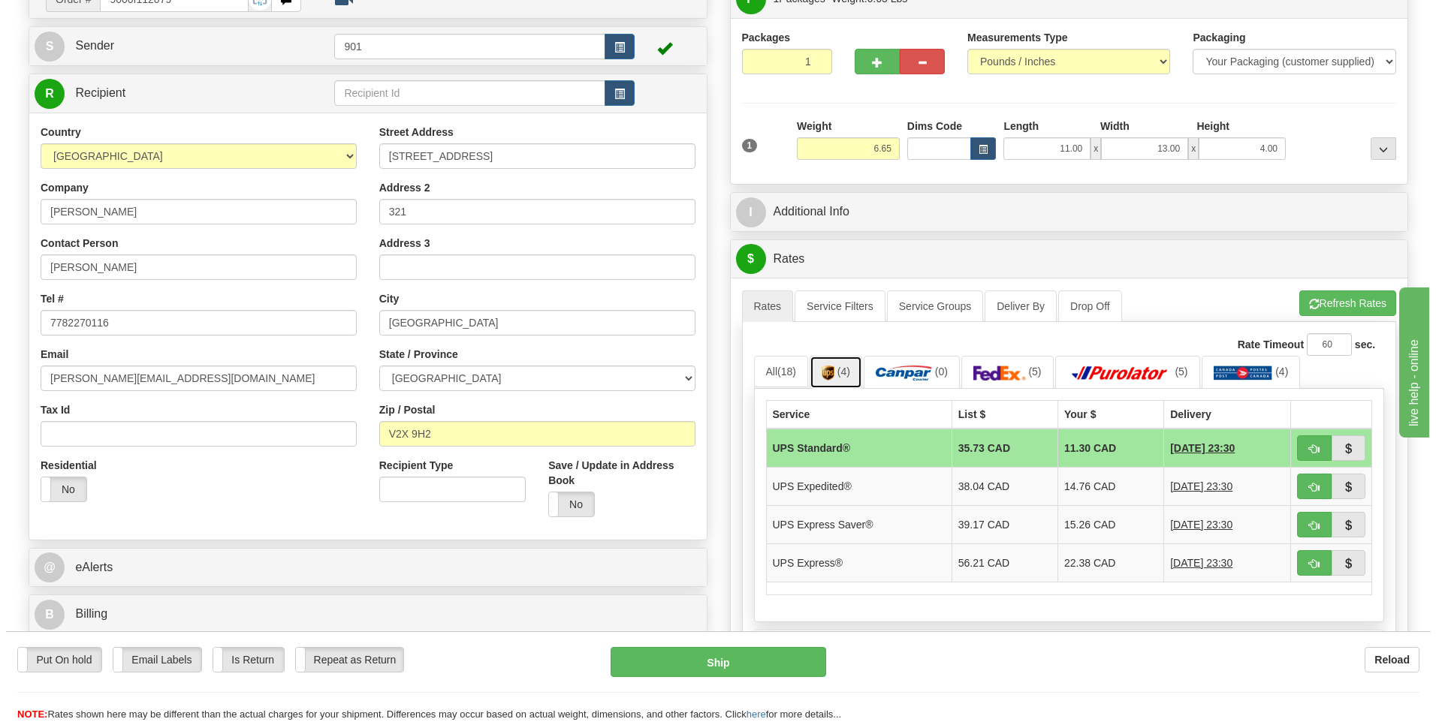
scroll to position [150, 0]
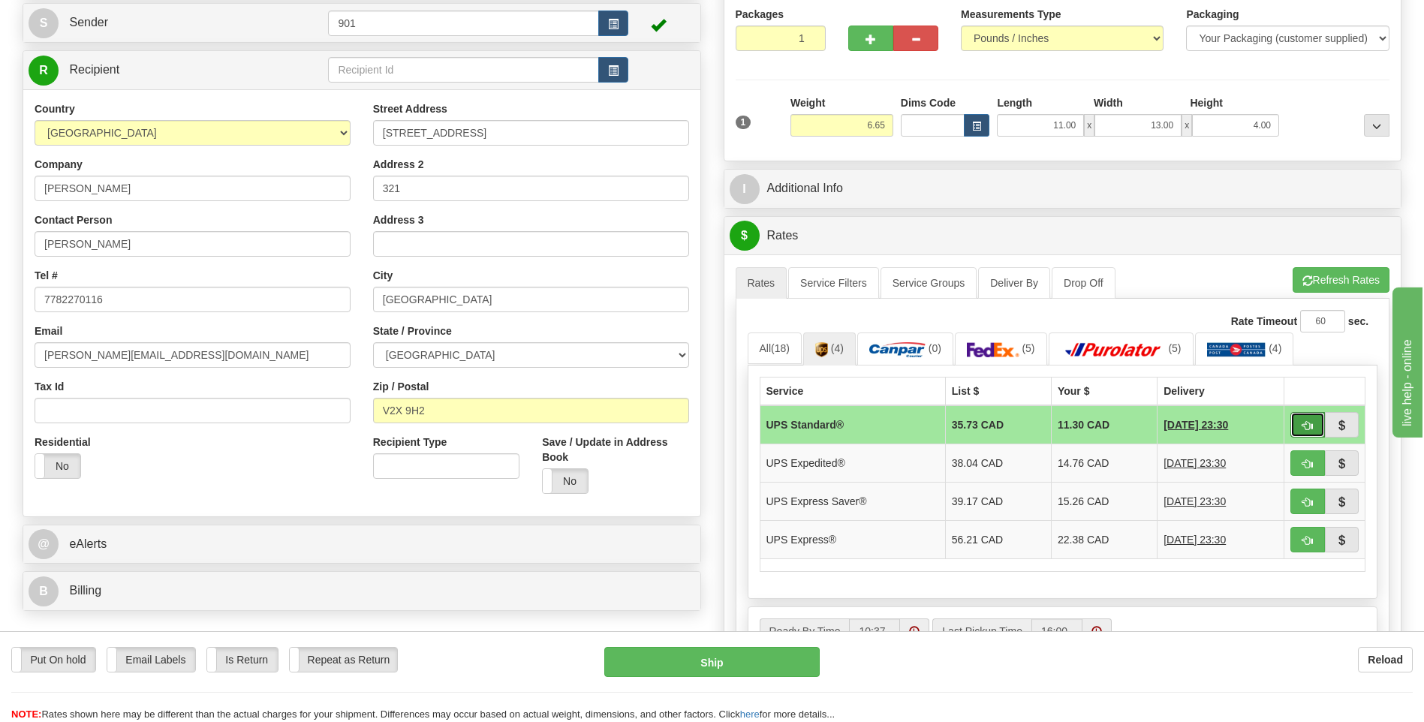
click at [1299, 432] on button "button" at bounding box center [1308, 425] width 35 height 26
type input "11"
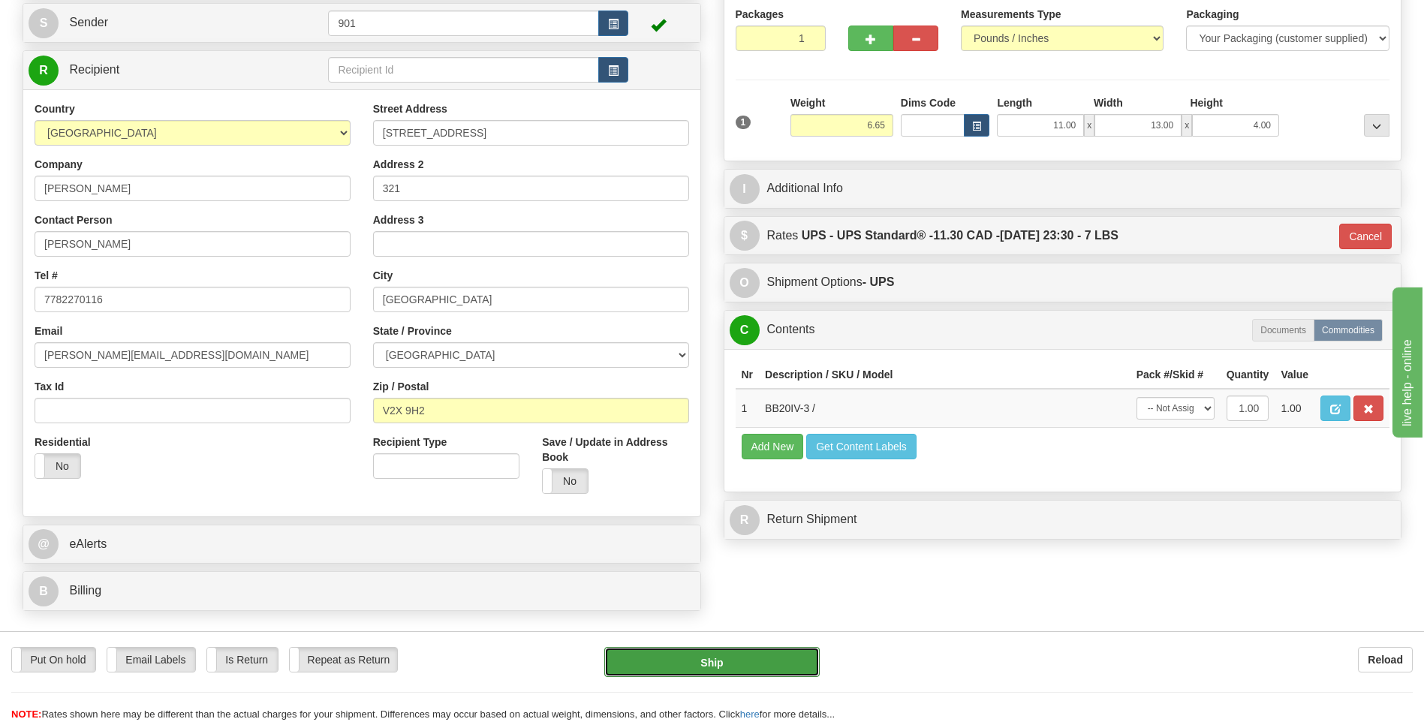
click at [788, 664] on button "Ship" at bounding box center [711, 662] width 215 height 30
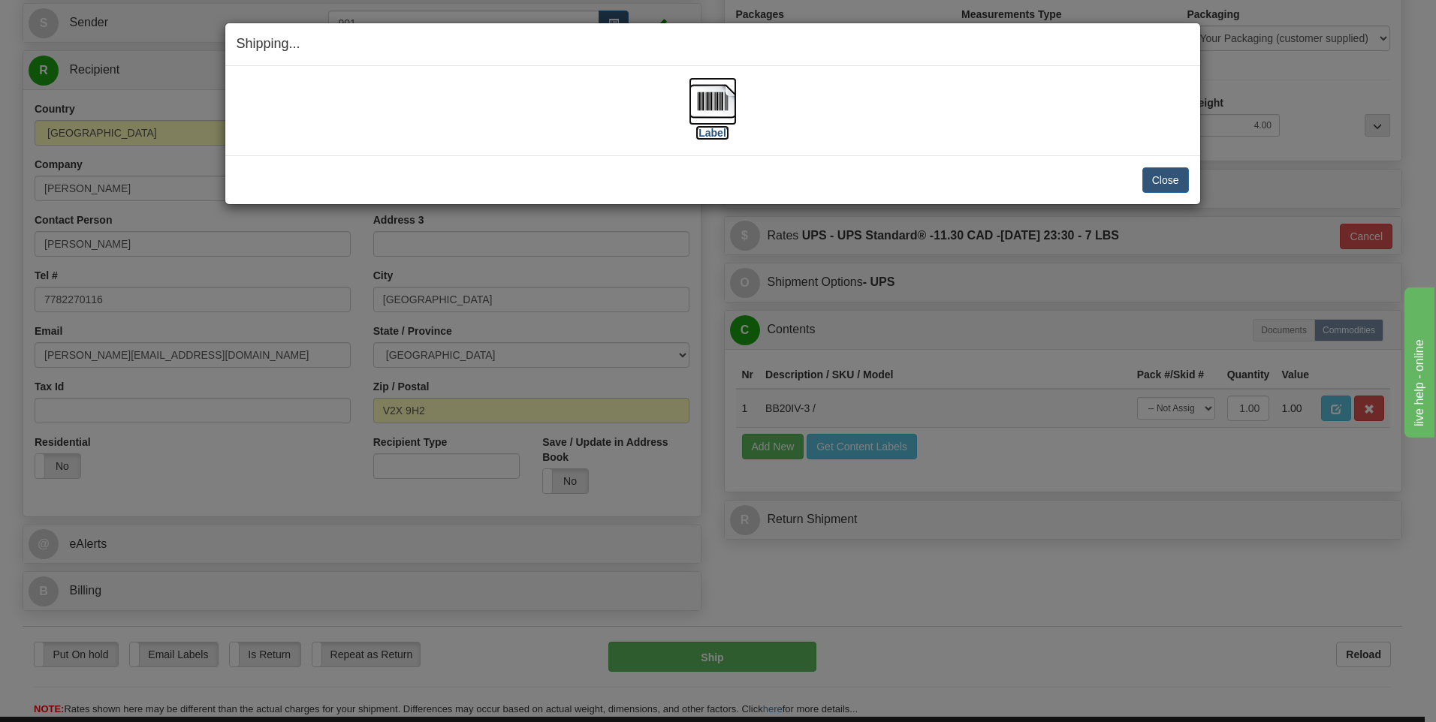
click at [724, 110] on img at bounding box center [712, 101] width 48 height 48
click at [1178, 176] on button "Close" at bounding box center [1165, 180] width 47 height 26
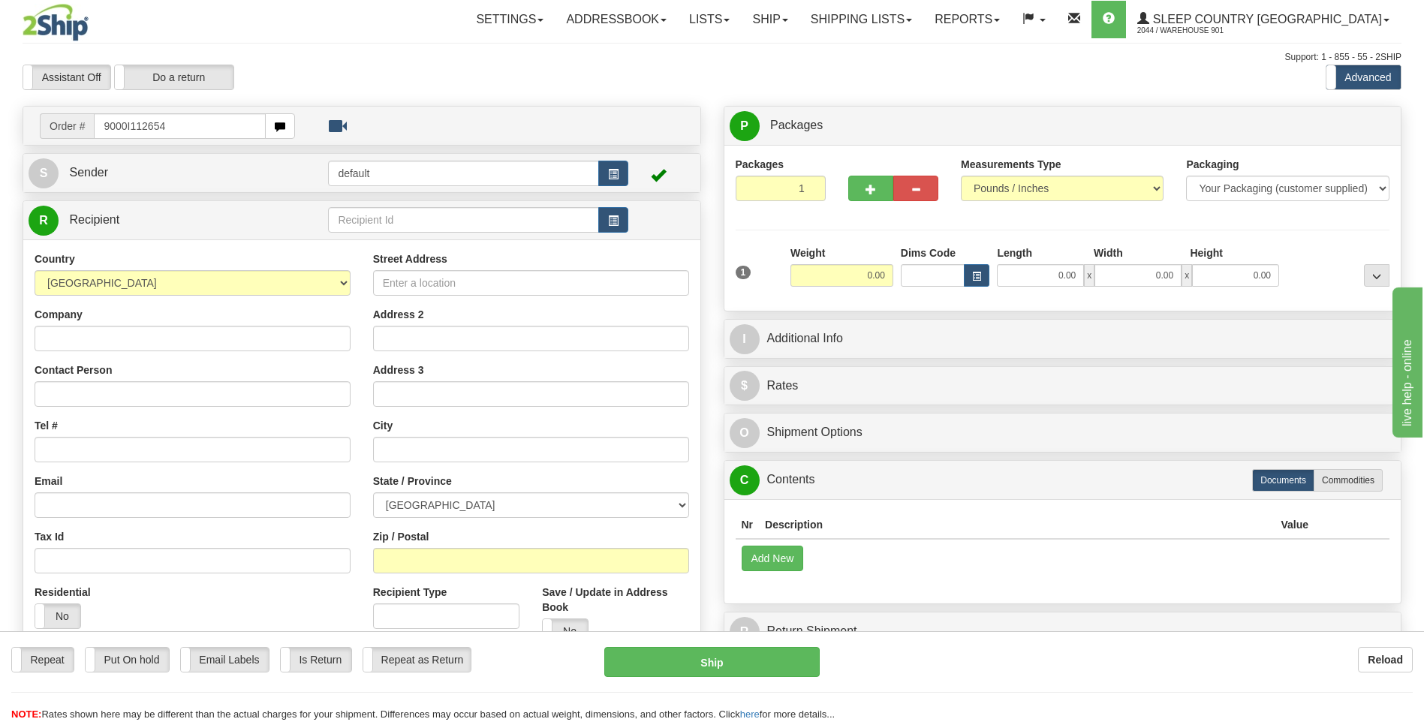
type input "9000I112654"
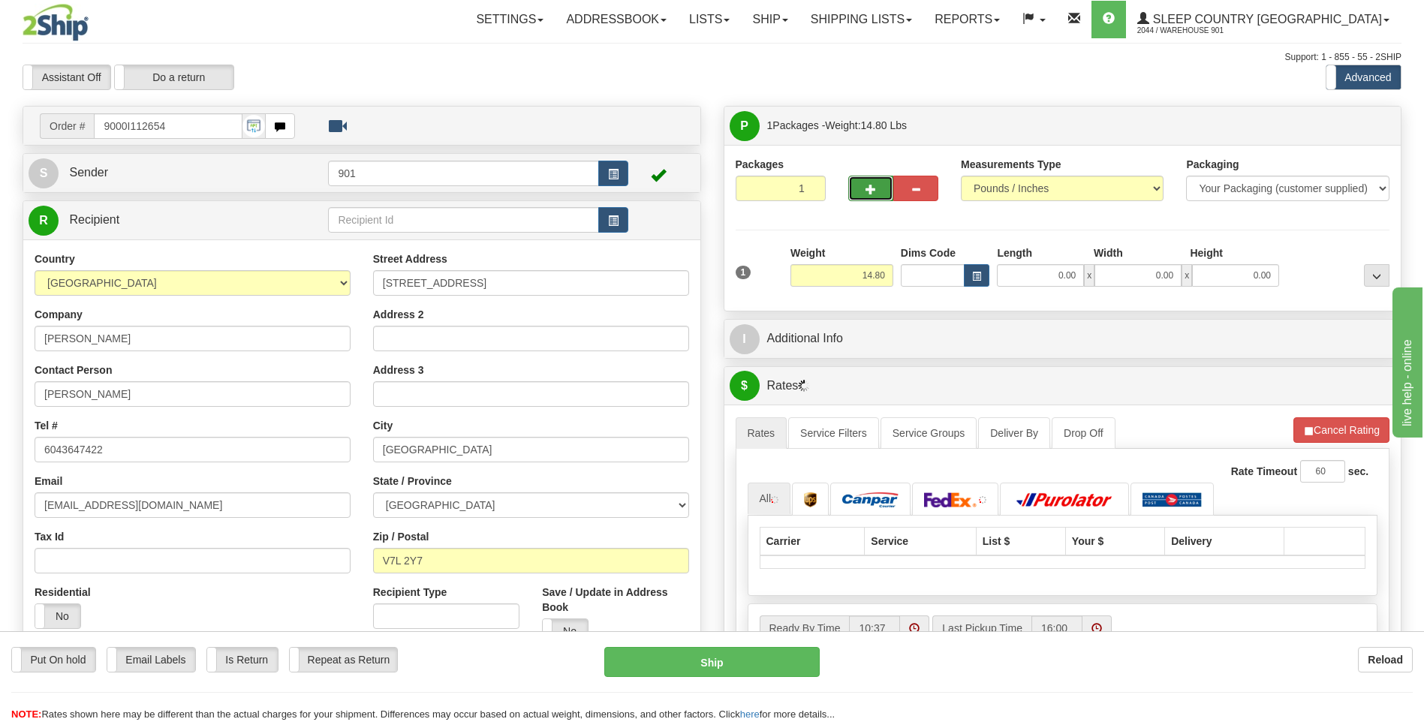
click at [862, 185] on button "button" at bounding box center [870, 189] width 45 height 26
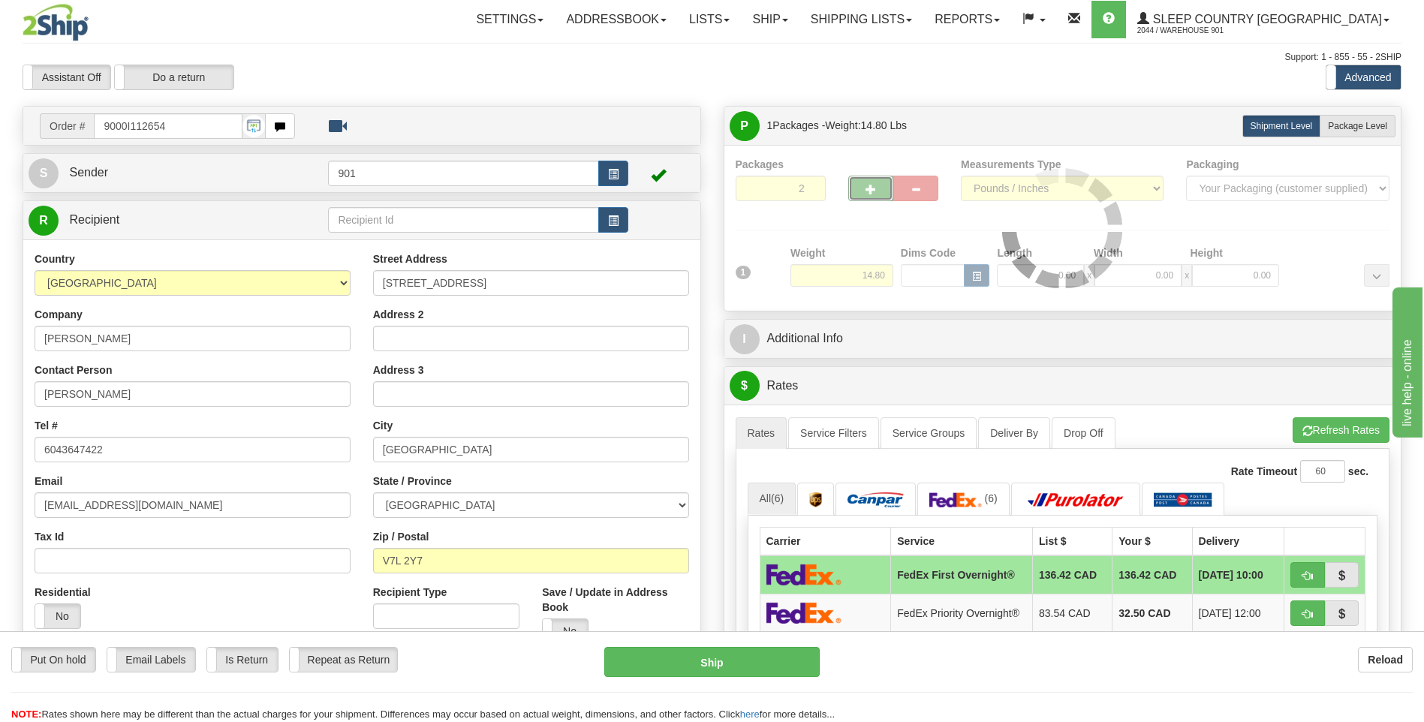
click at [862, 187] on div at bounding box center [1063, 228] width 655 height 143
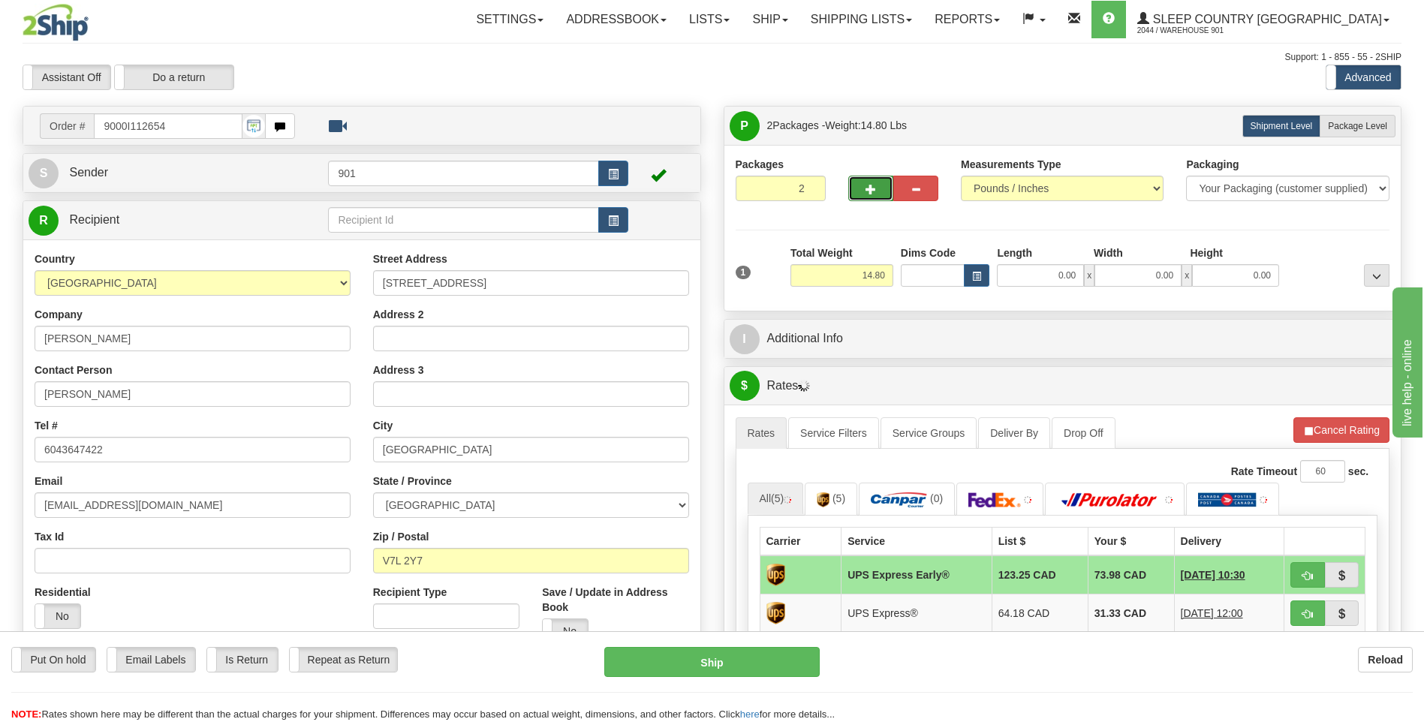
click at [875, 195] on button "button" at bounding box center [870, 189] width 45 height 26
type input "3"
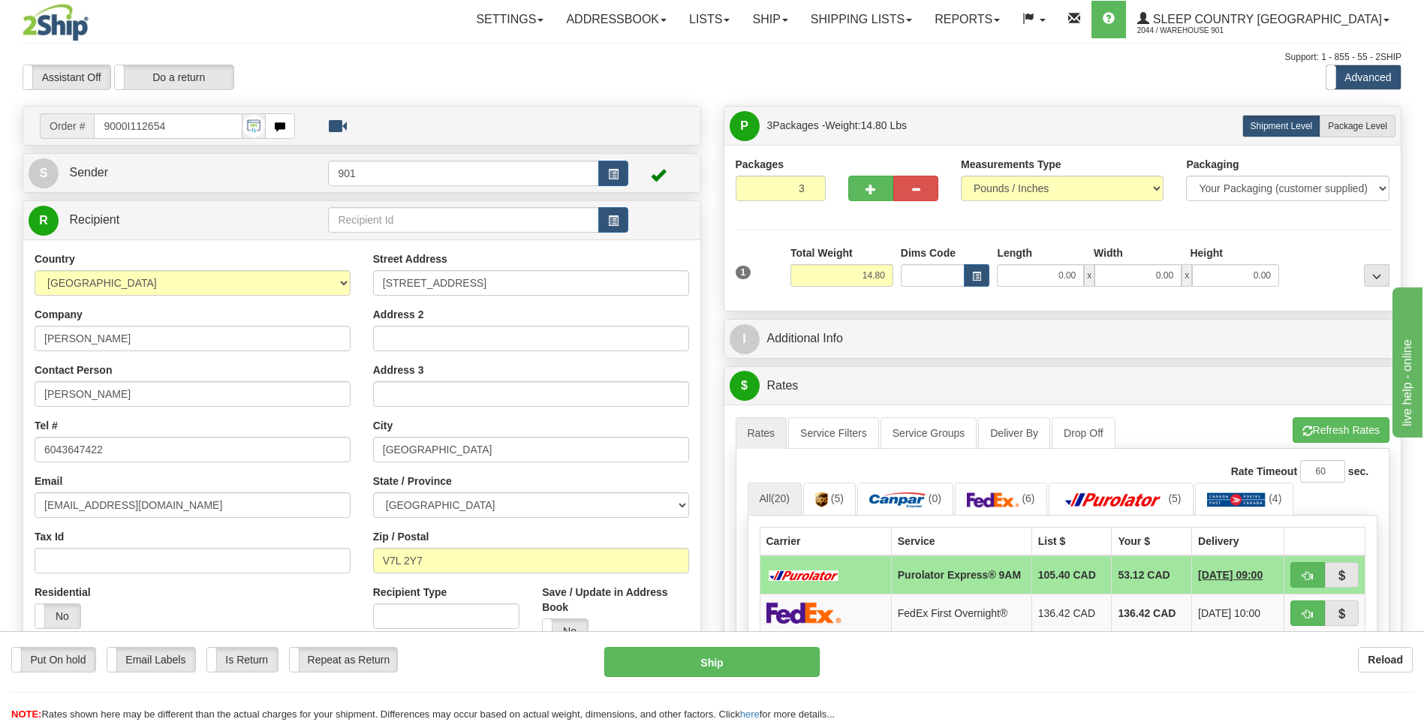
click at [1085, 280] on span "x" at bounding box center [1089, 275] width 11 height 23
click at [1080, 278] on input "0.00" at bounding box center [1040, 275] width 87 height 23
type input "8.00"
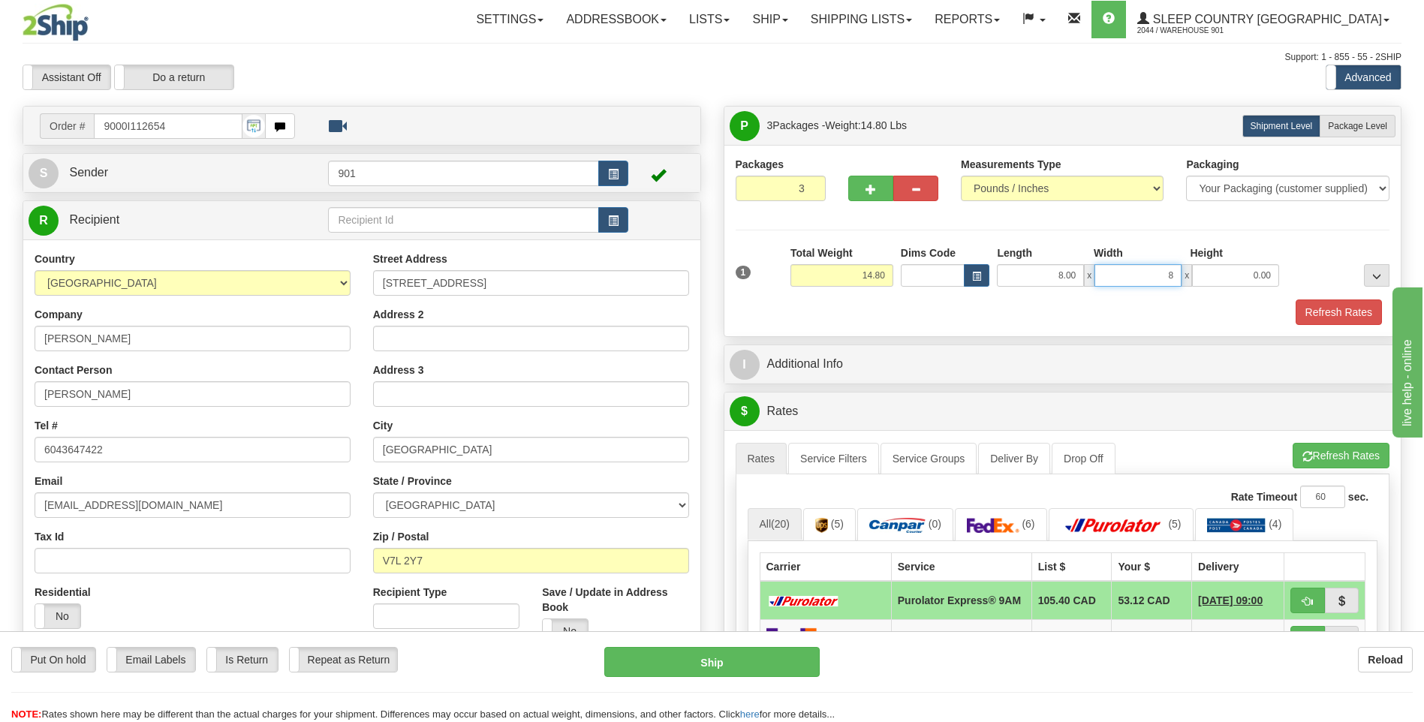
type input "8.00"
type input "6"
type input "16.00"
click at [1354, 122] on span "Package Level" at bounding box center [1357, 126] width 59 height 11
radio input "true"
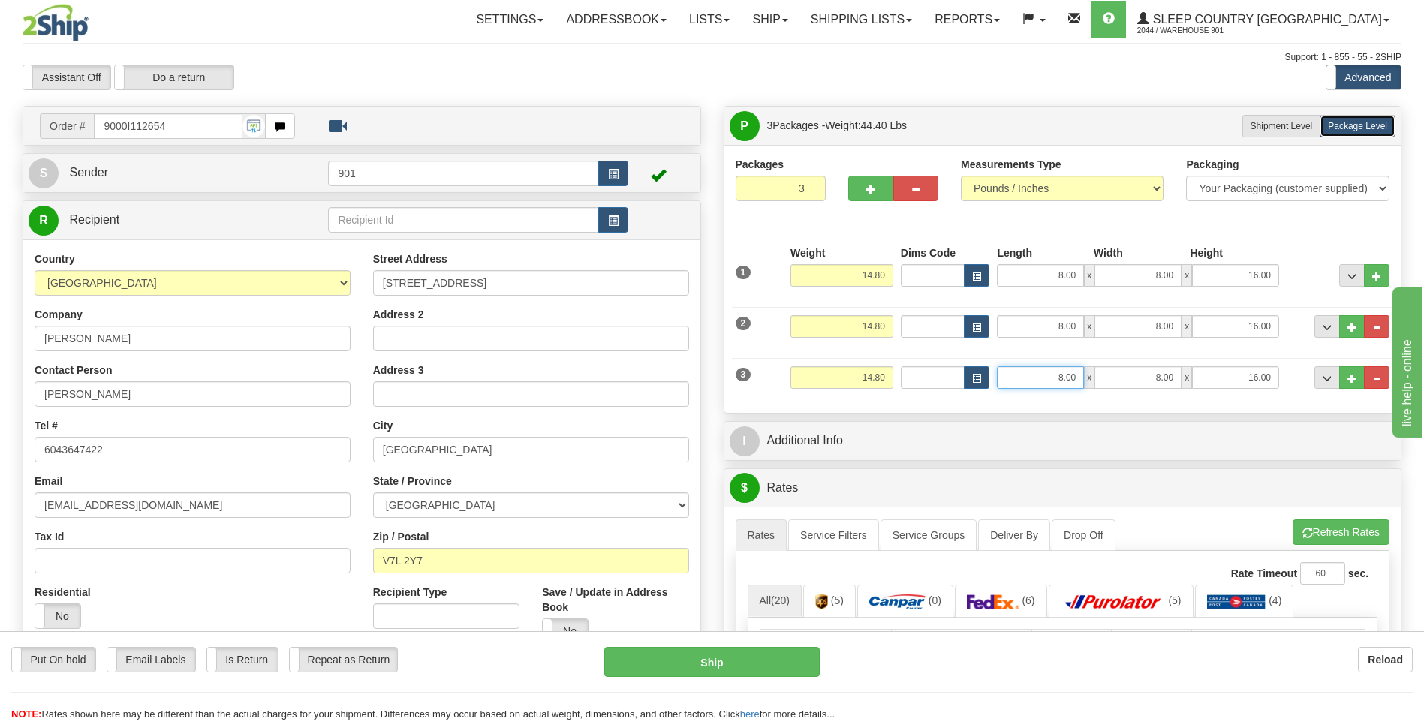
click at [1077, 375] on input "8.00" at bounding box center [1040, 377] width 87 height 23
type input "8"
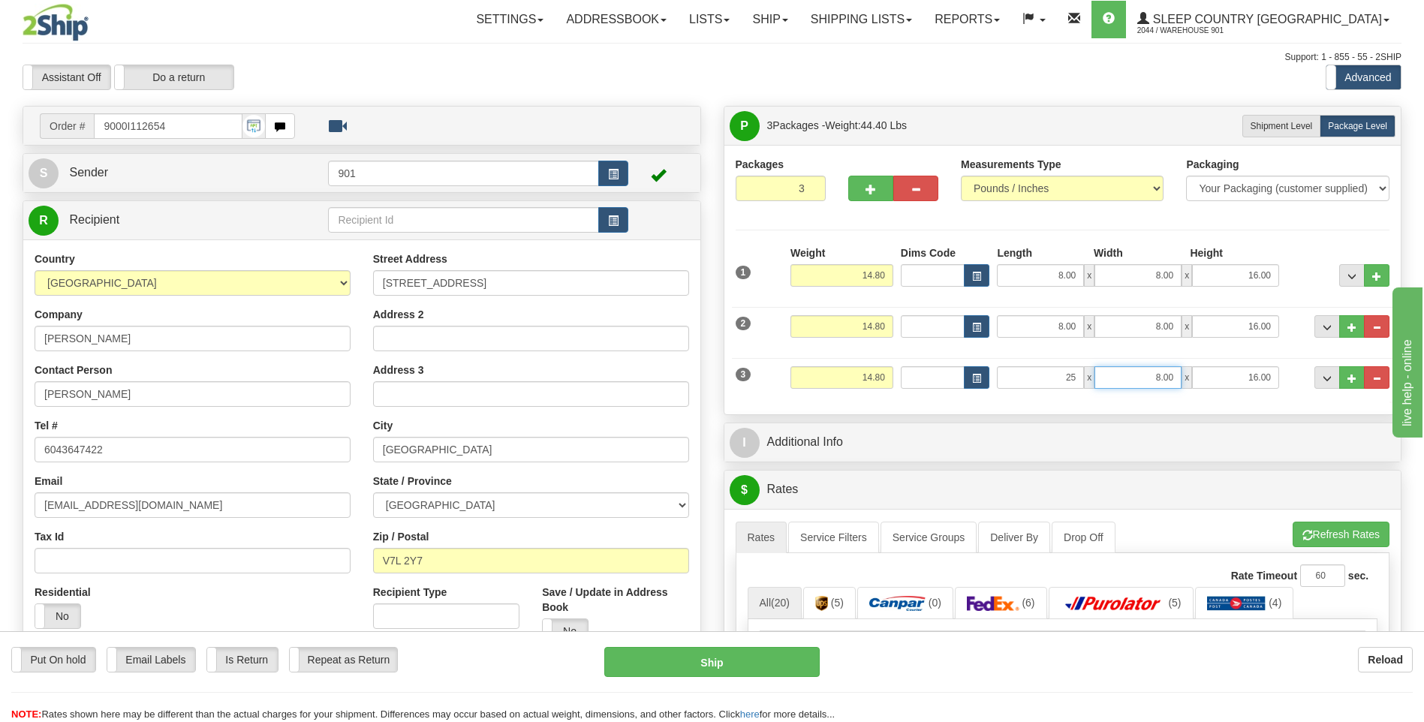
type input "25.00"
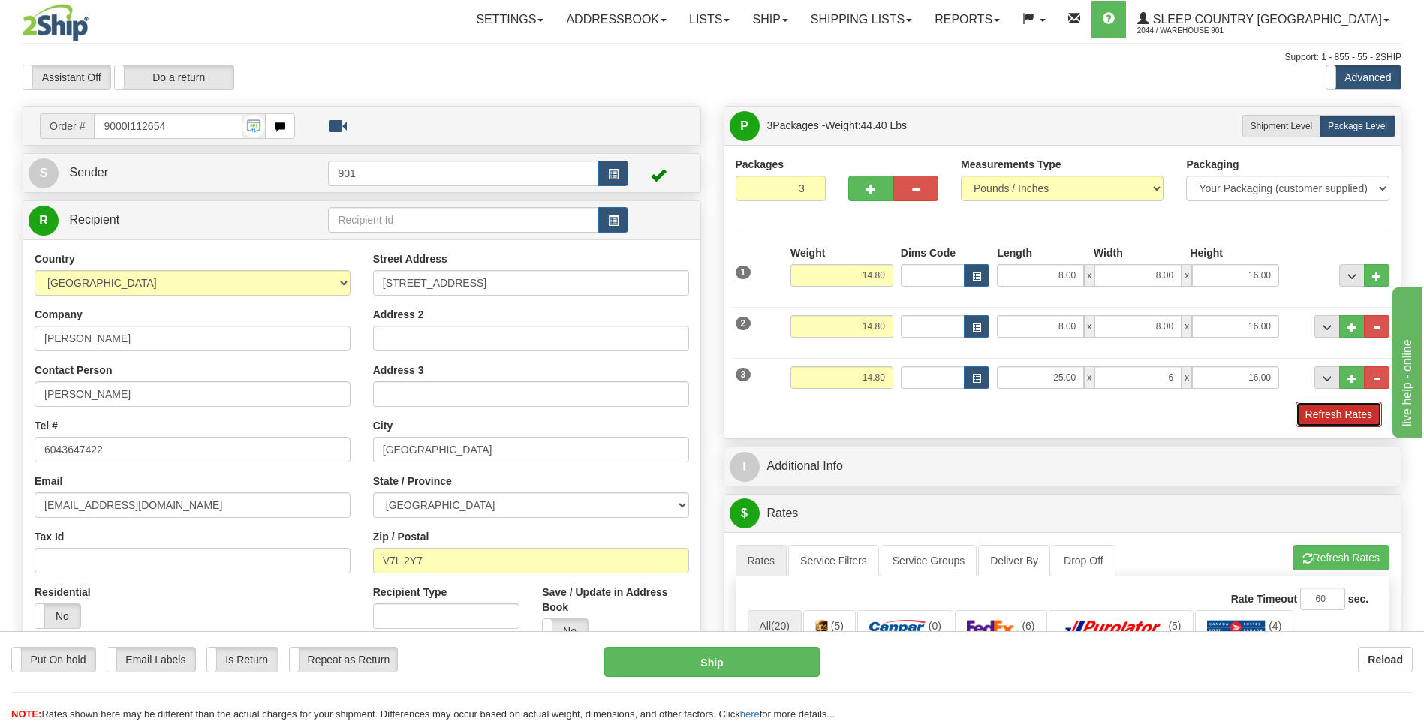
type input "6.00"
click at [1337, 415] on button "Refresh Rates" at bounding box center [1339, 415] width 86 height 26
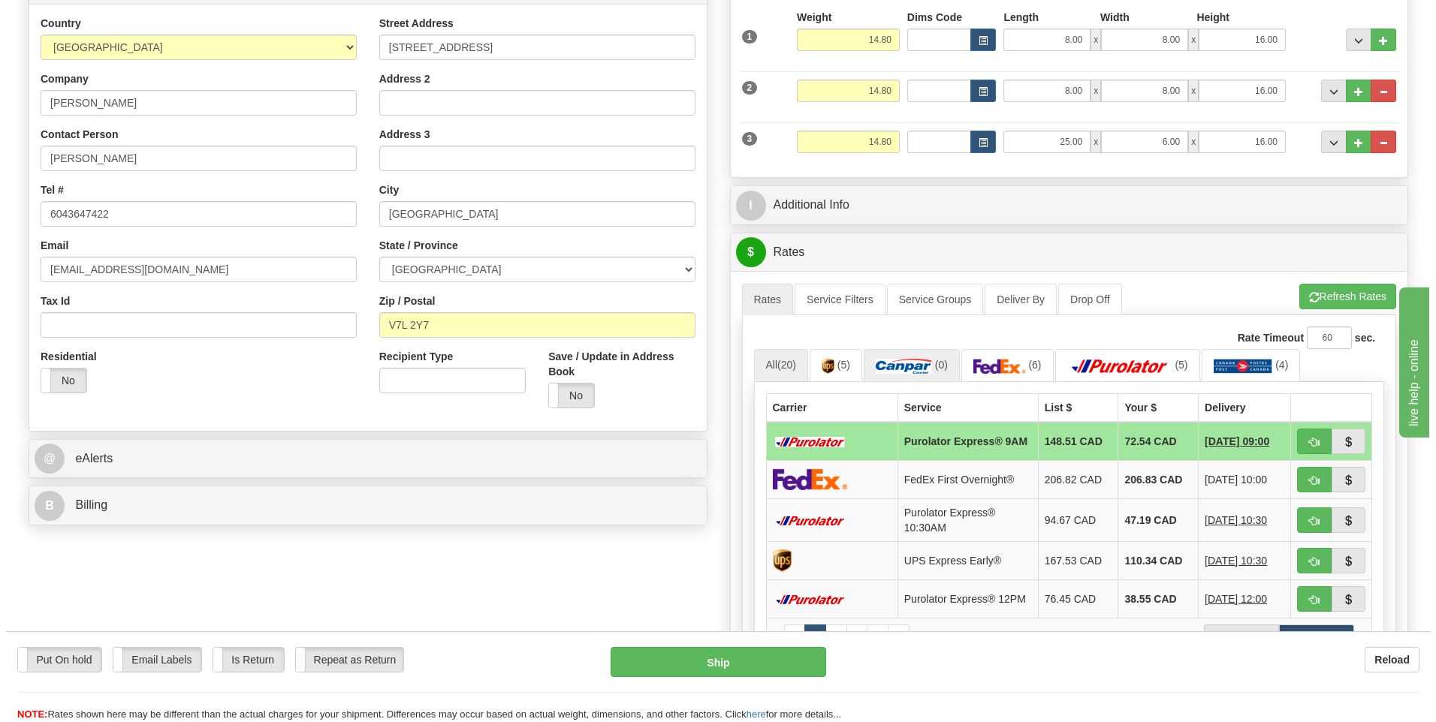
scroll to position [300, 0]
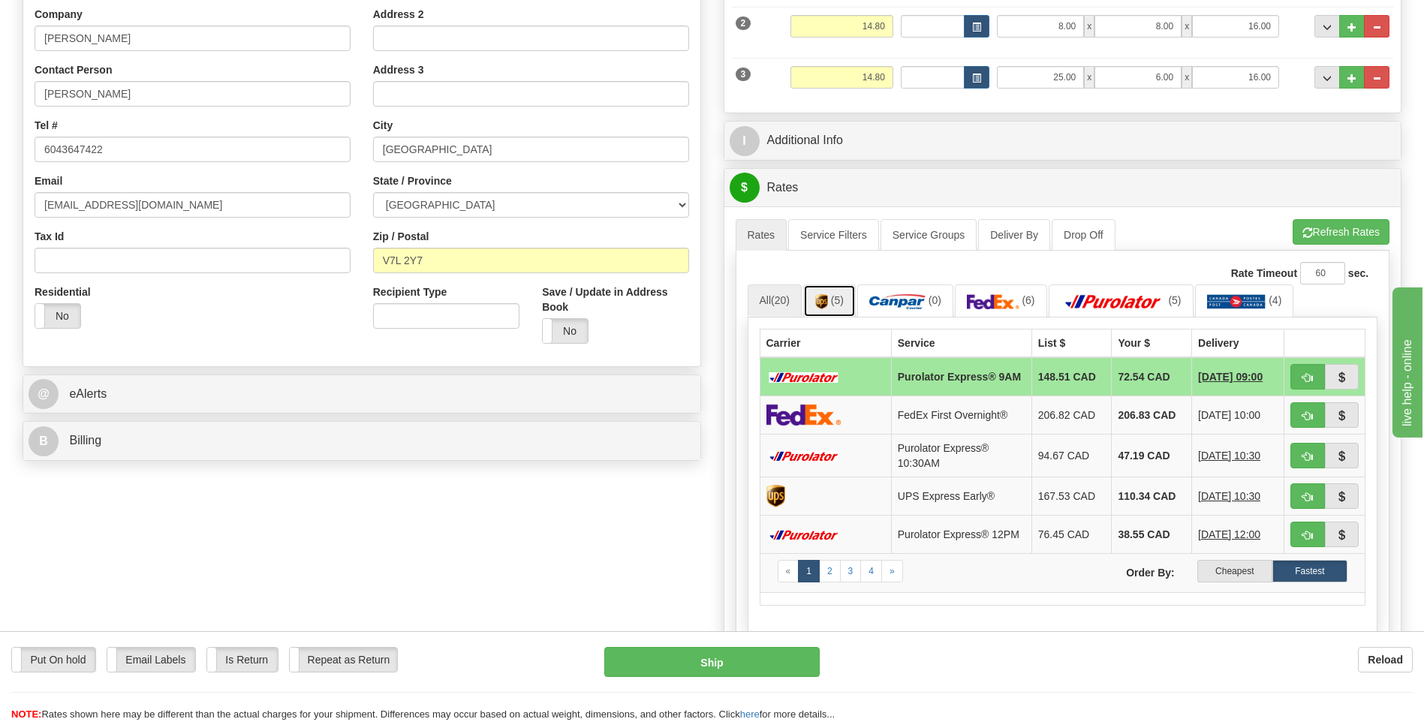
click at [824, 299] on img at bounding box center [821, 301] width 13 height 15
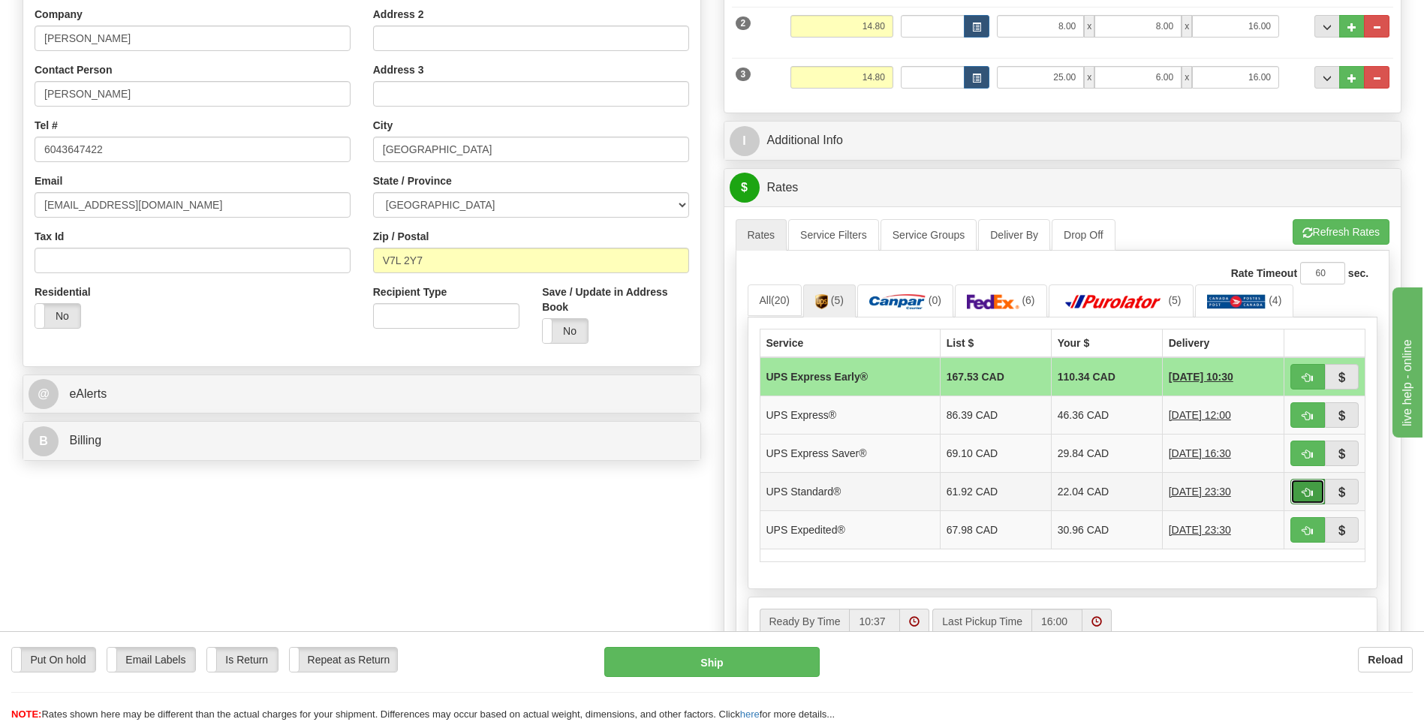
click at [1298, 489] on button "button" at bounding box center [1308, 492] width 35 height 26
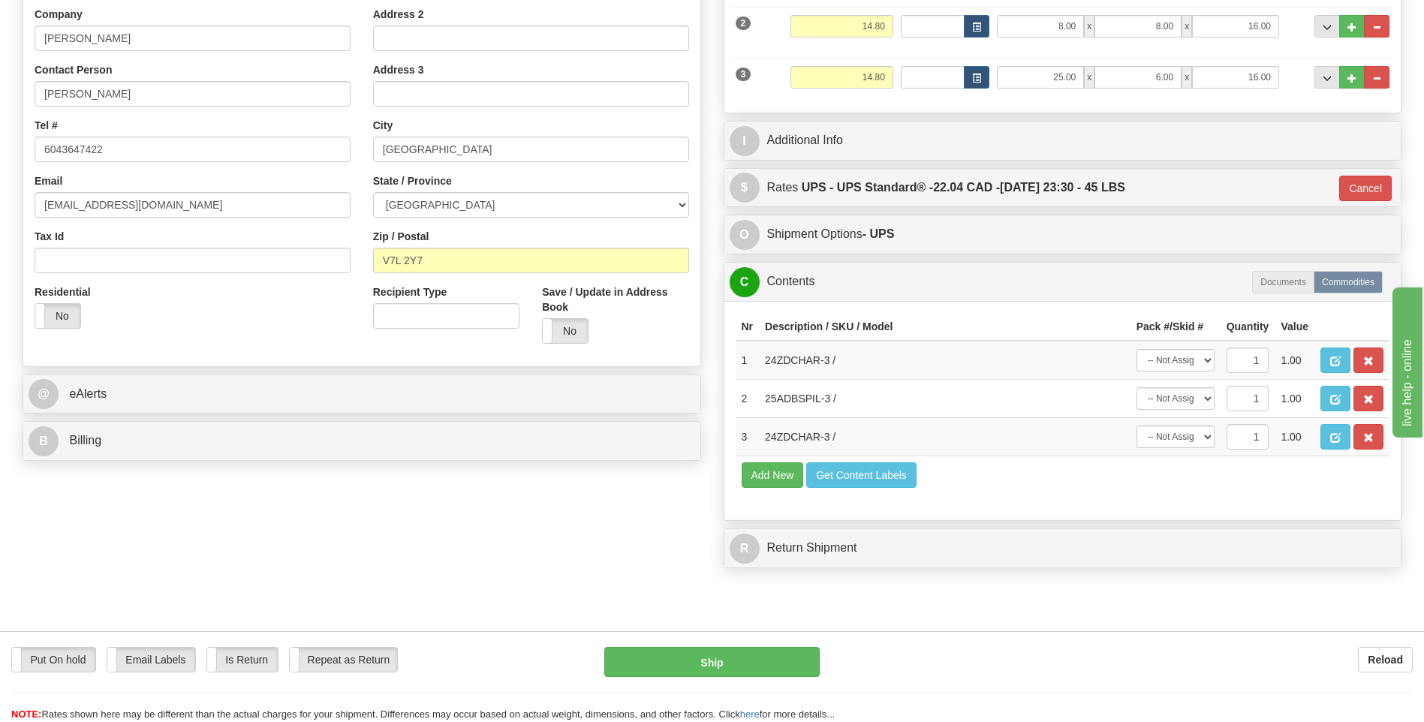
type input "11"
click at [1205, 370] on select "-- Not Assigned -- Package 1 Package 2 Package 3" at bounding box center [1176, 360] width 78 height 23
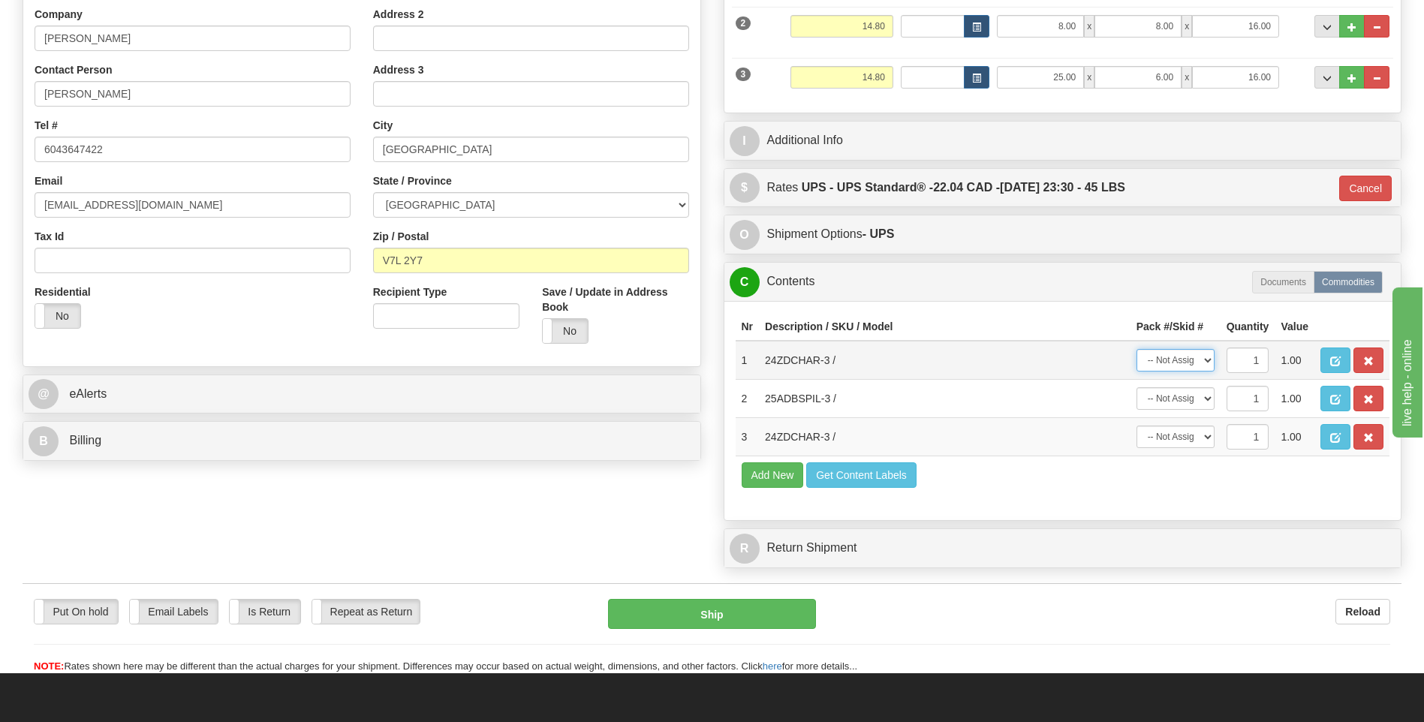
click at [1205, 362] on select "-- Not Assigned -- Package 1 Package 2 Package 3" at bounding box center [1176, 360] width 78 height 23
select select "0"
click at [1137, 349] on select "-- Not Assigned -- Package 1 Package 2 Package 3" at bounding box center [1176, 360] width 78 height 23
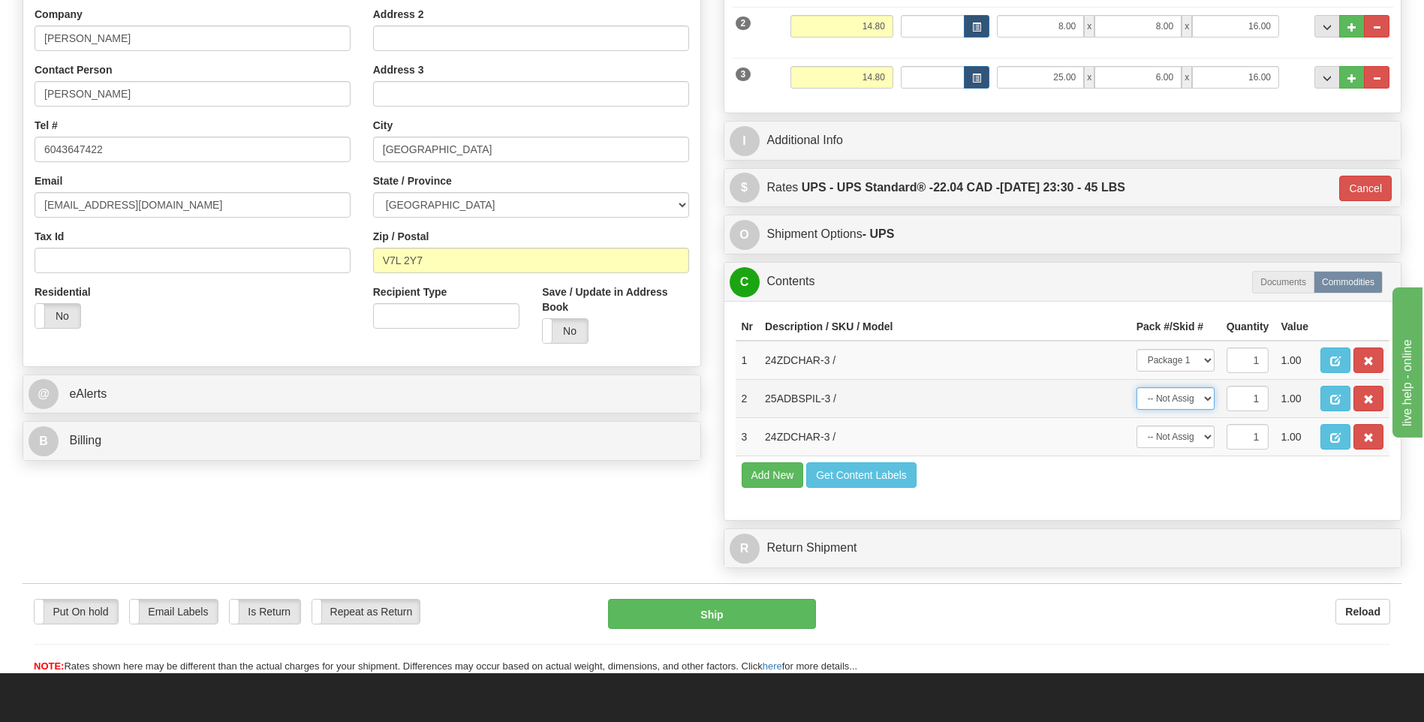
click at [1199, 403] on select "-- Not Assigned -- Package 1 Package 2 Package 3" at bounding box center [1176, 398] width 78 height 23
select select "1"
click at [1137, 387] on select "-- Not Assigned -- Package 1 Package 2 Package 3" at bounding box center [1176, 398] width 78 height 23
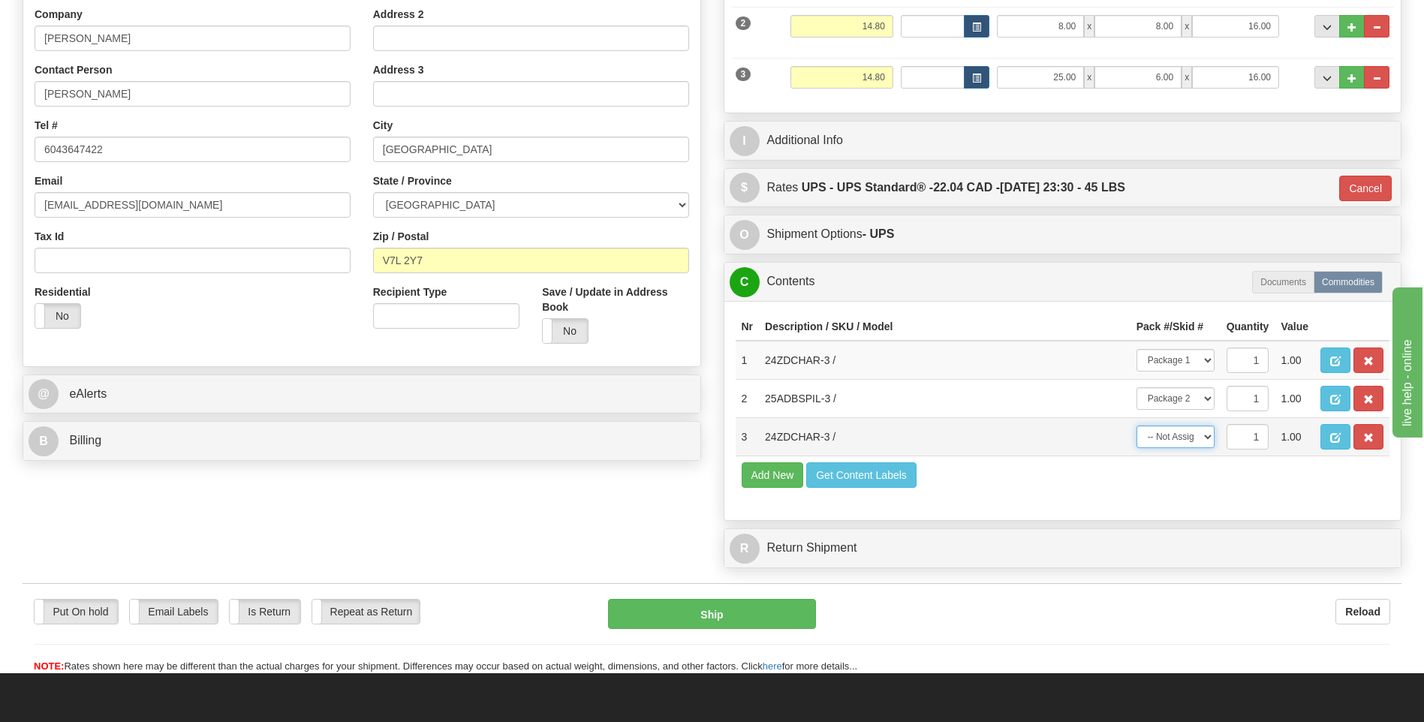
click at [1210, 439] on select "-- Not Assigned -- Package 1 Package 2 Package 3" at bounding box center [1176, 437] width 78 height 23
select select "2"
click at [1137, 426] on select "-- Not Assigned -- Package 1 Package 2 Package 3" at bounding box center [1176, 437] width 78 height 23
click at [773, 613] on button "Ship" at bounding box center [711, 614] width 207 height 30
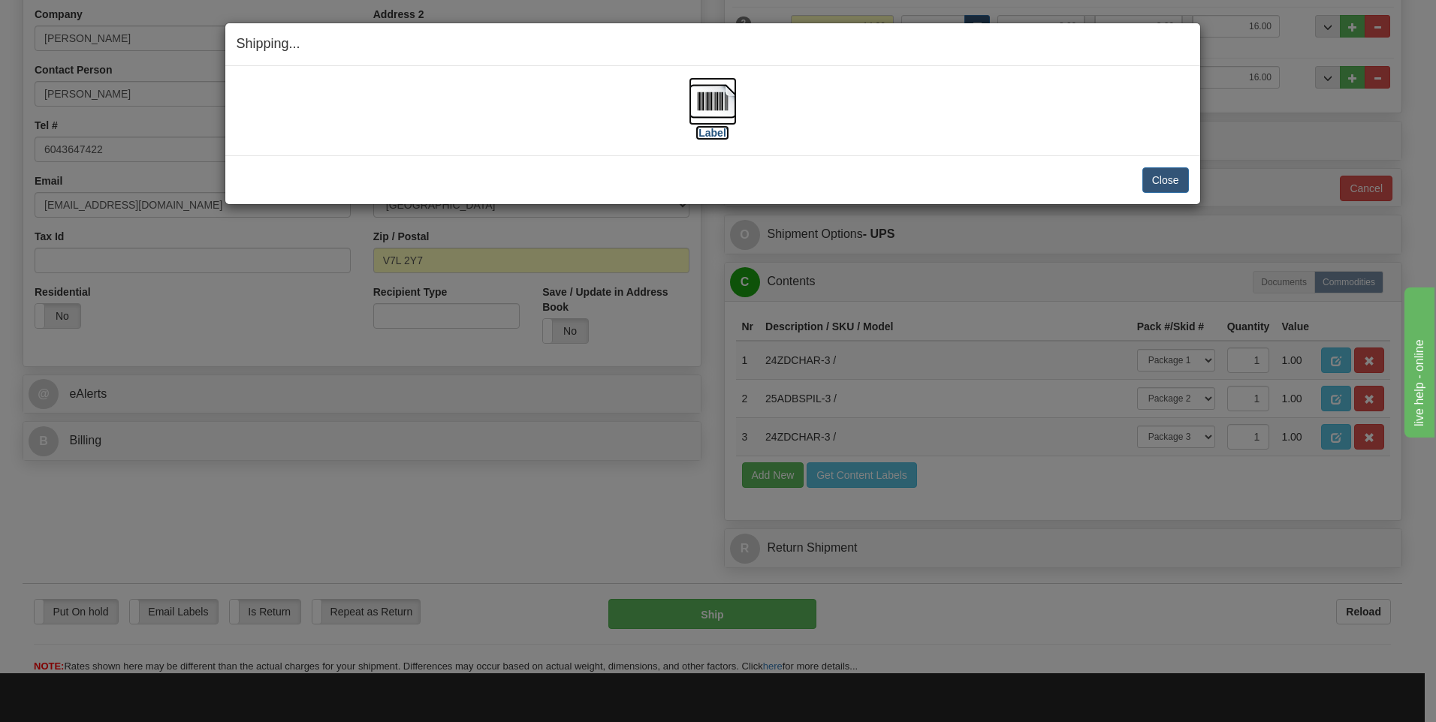
click at [714, 113] on img at bounding box center [712, 101] width 48 height 48
click at [1158, 182] on button "Close" at bounding box center [1165, 180] width 47 height 26
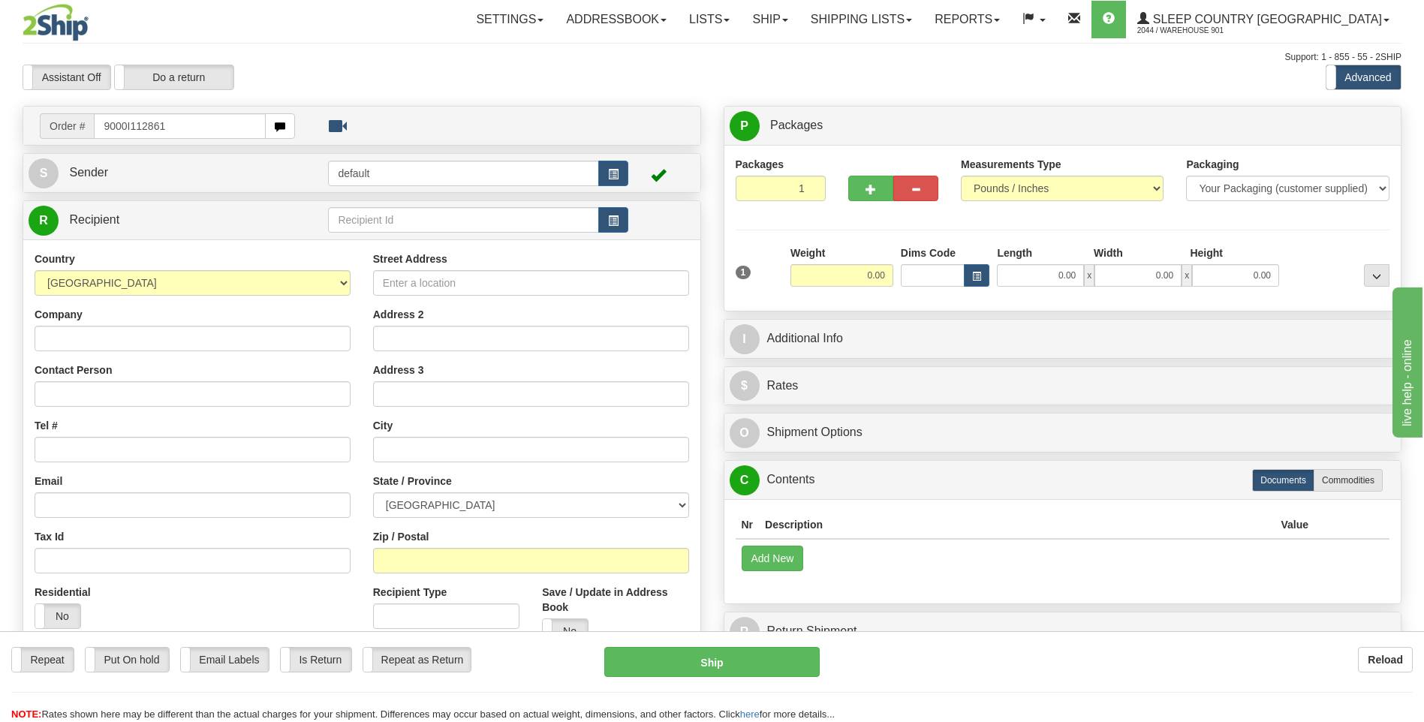
type input "9000I112861"
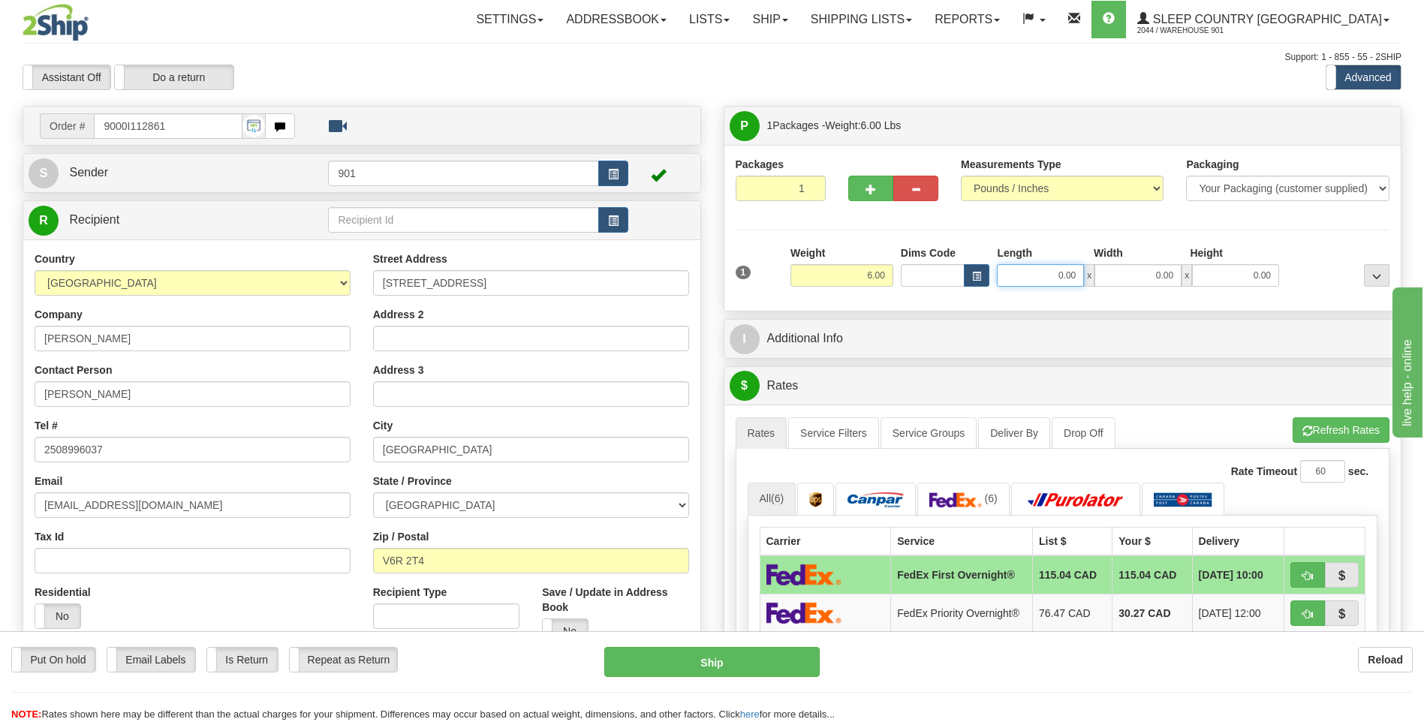
click at [1077, 276] on input "0.00" at bounding box center [1040, 275] width 87 height 23
type input "0.00"
drag, startPoint x: 856, startPoint y: 193, endPoint x: 868, endPoint y: 209, distance: 20.4
click at [857, 194] on button "button" at bounding box center [870, 189] width 45 height 26
type input "2"
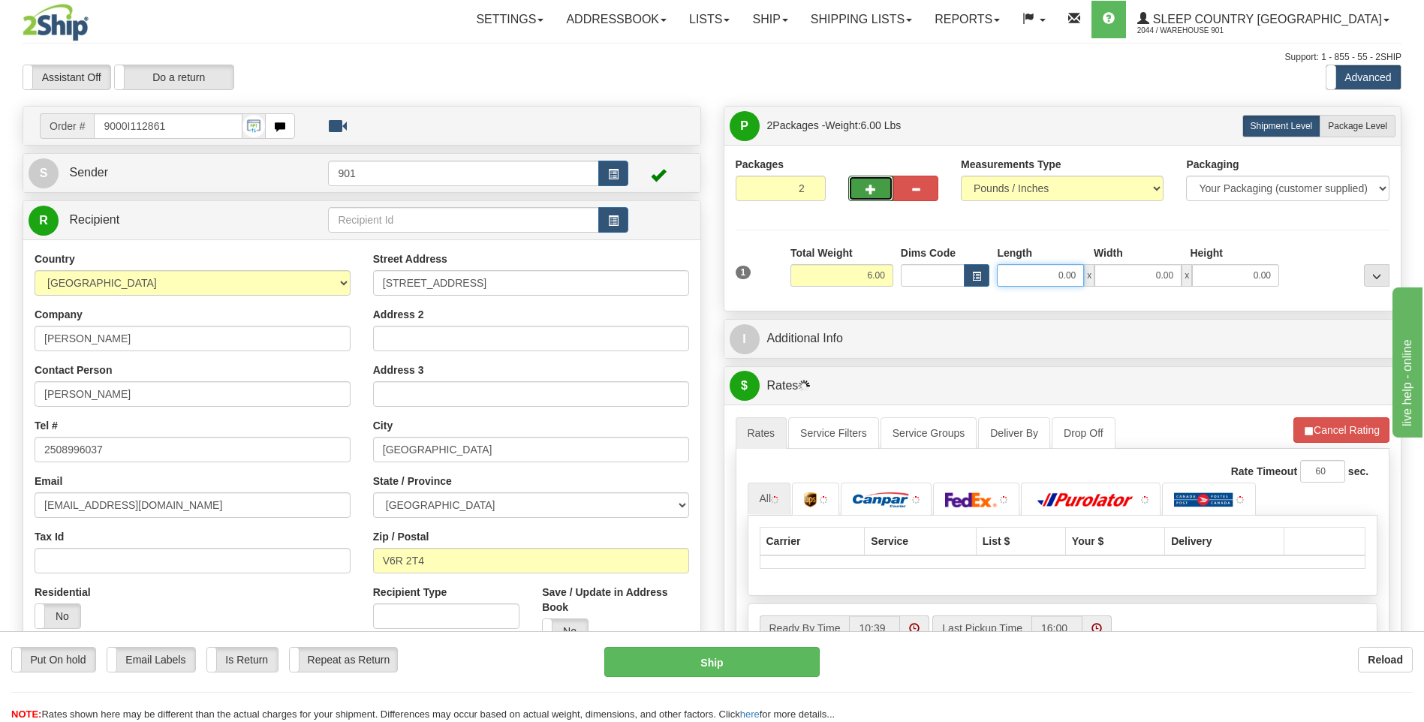
click at [1080, 273] on input "0.00" at bounding box center [1040, 275] width 87 height 23
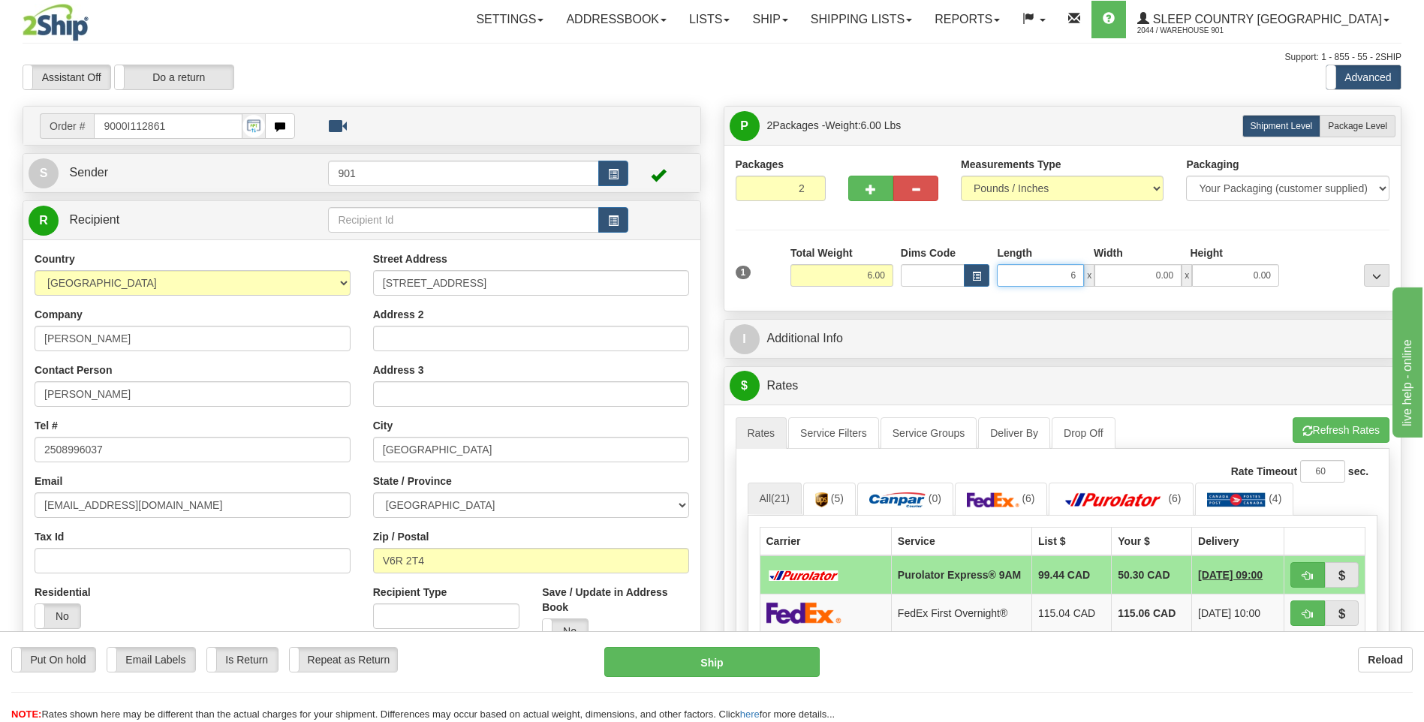
type input "6.00"
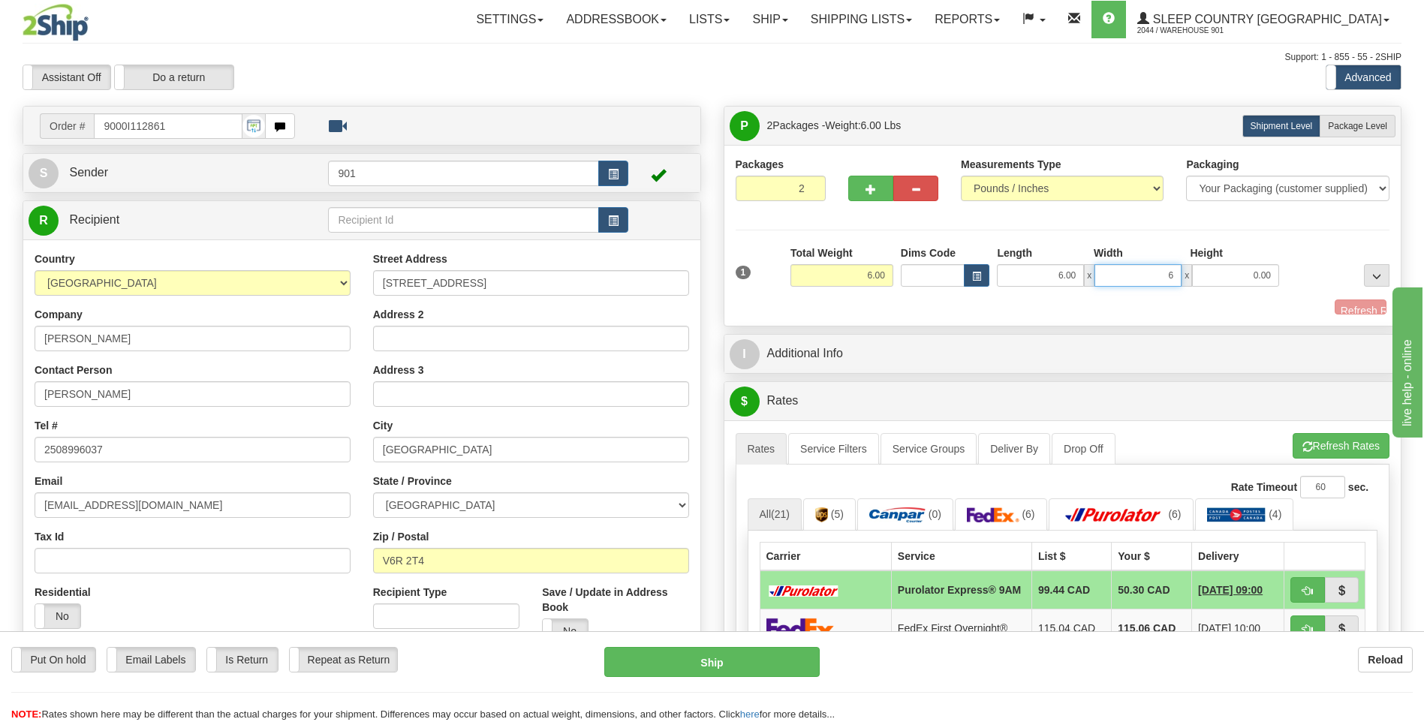
type input "6.00"
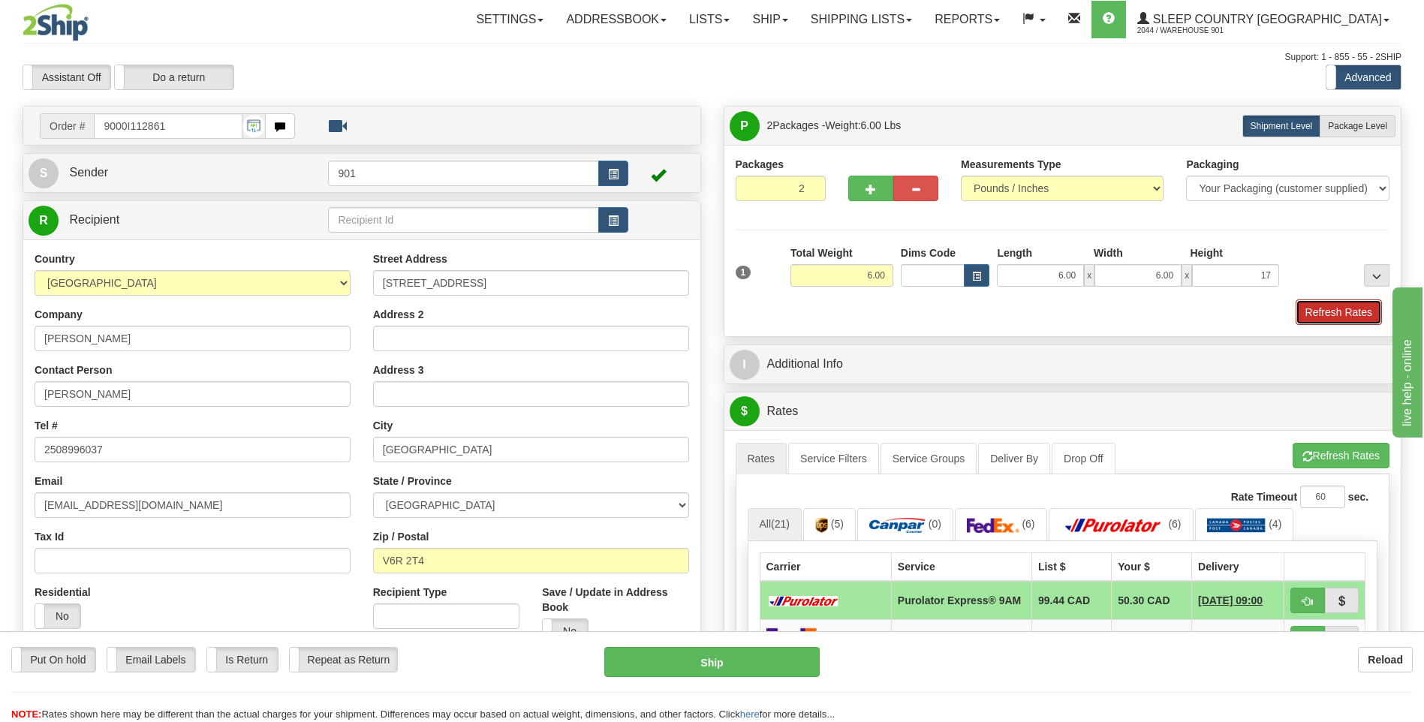
type input "17.00"
click at [1321, 303] on button "Refresh Rates" at bounding box center [1339, 313] width 86 height 26
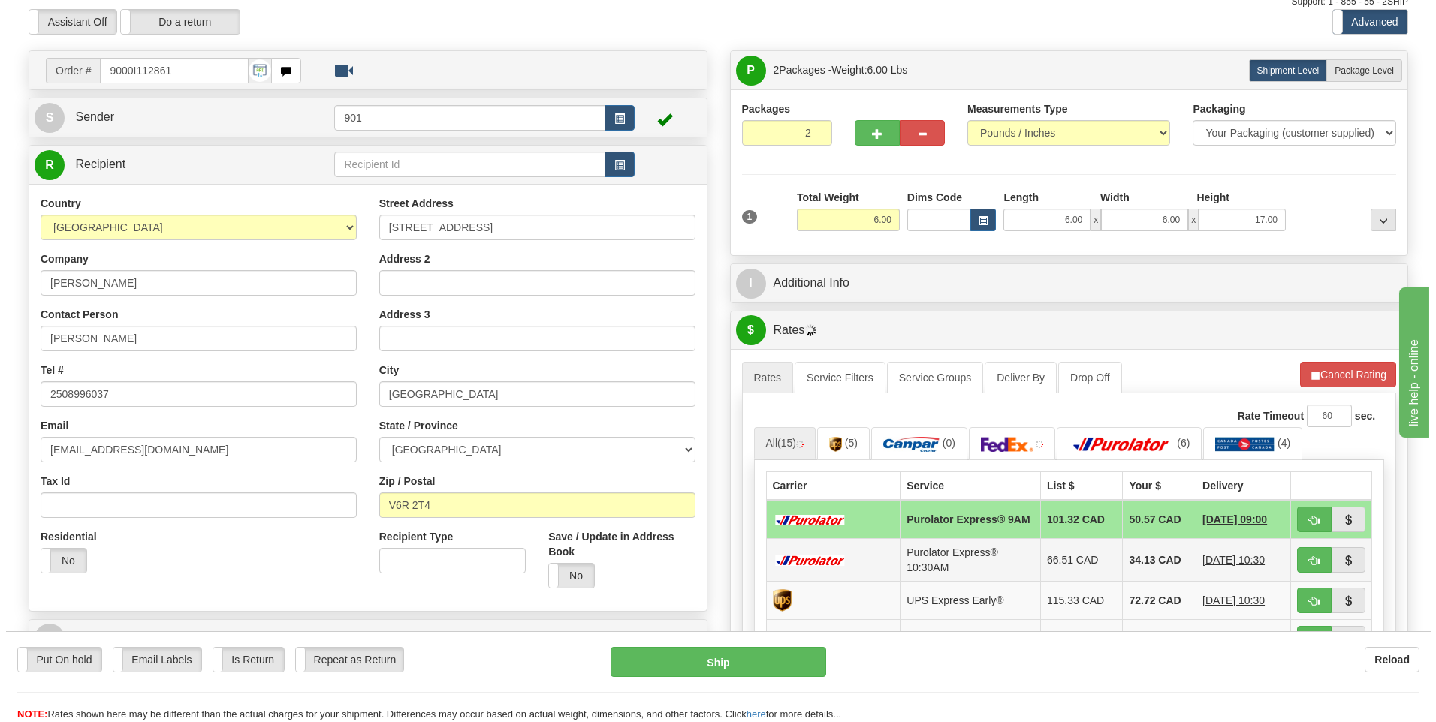
scroll to position [150, 0]
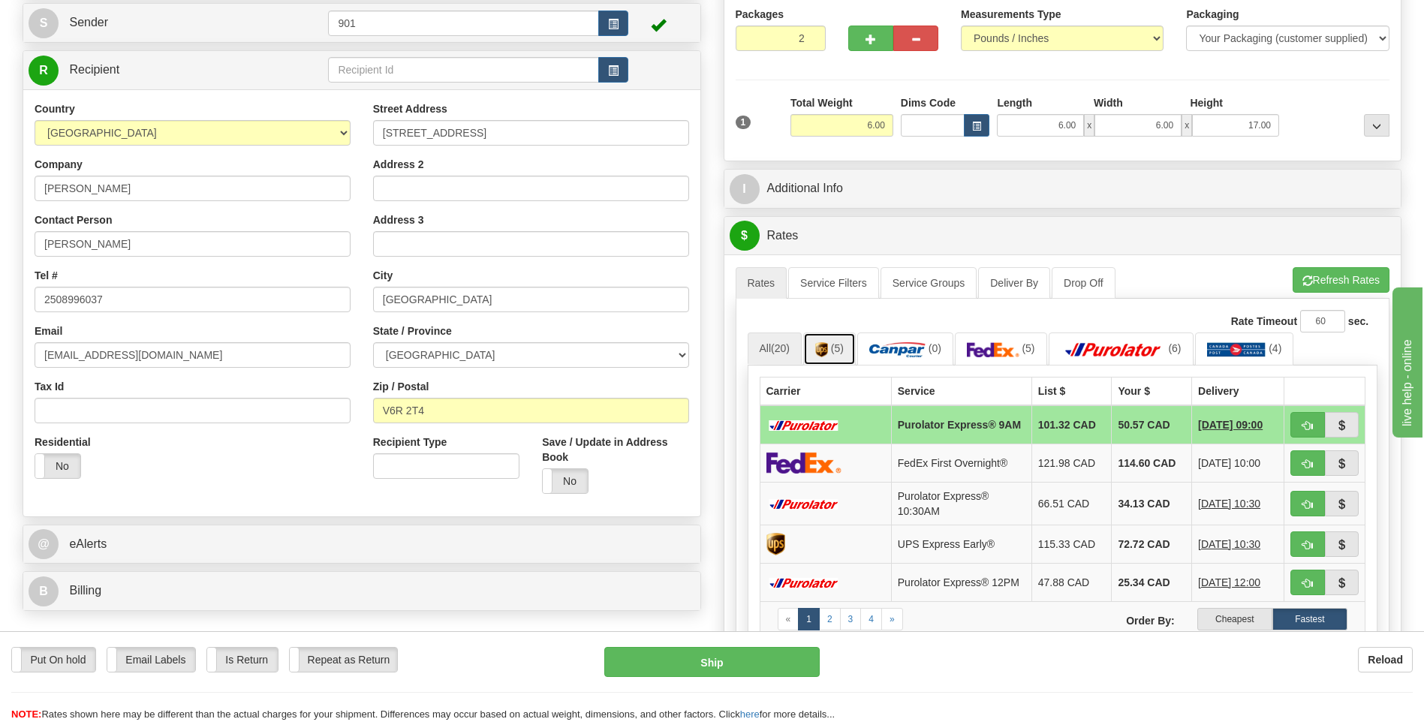
click at [844, 357] on link "(5)" at bounding box center [829, 349] width 53 height 32
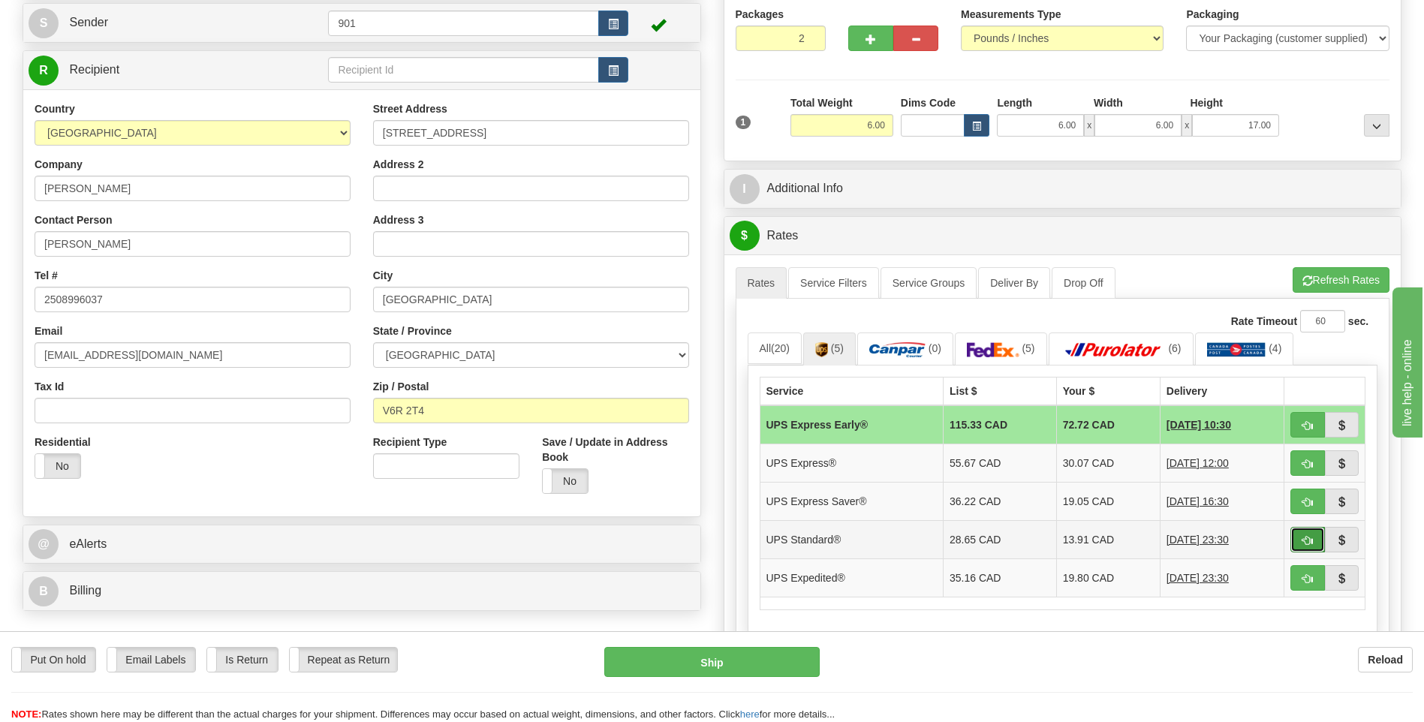
click at [1298, 543] on button "button" at bounding box center [1308, 540] width 35 height 26
type input "11"
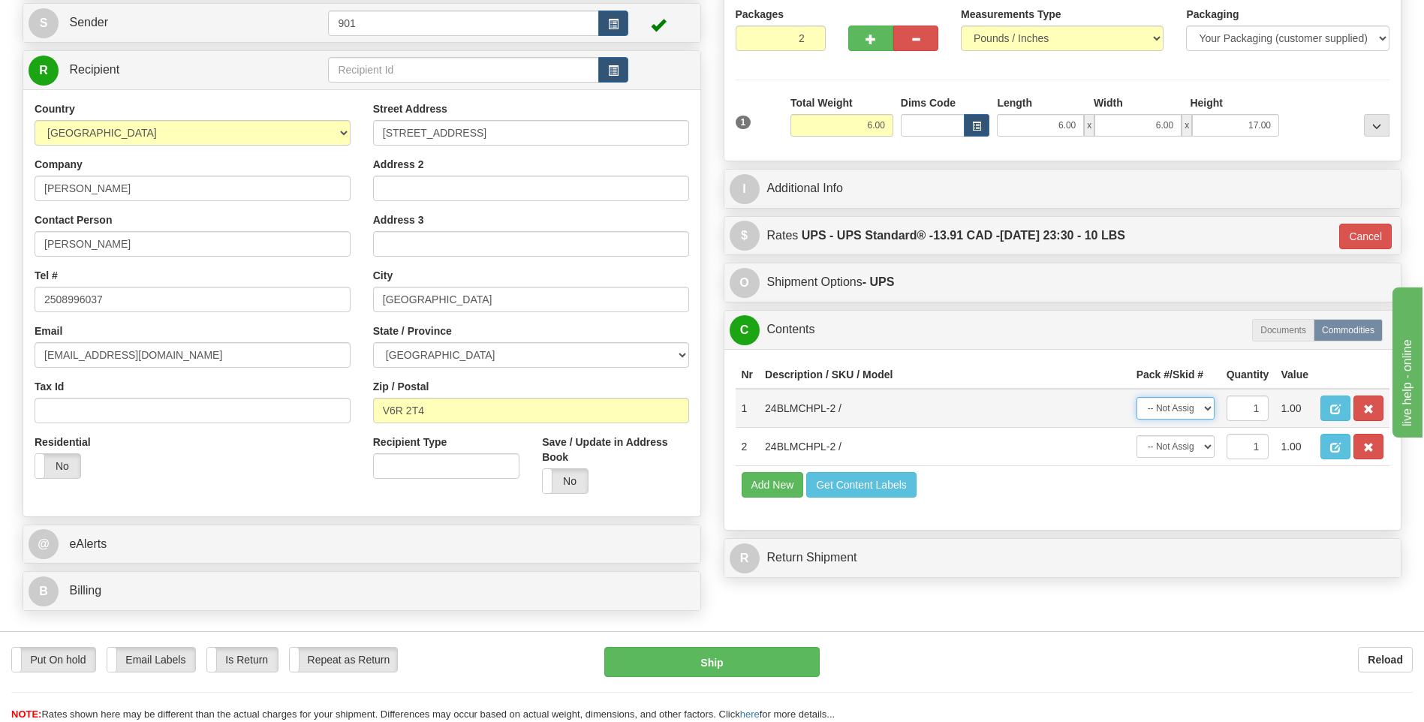
click at [1204, 411] on select "-- Not Assigned -- Package 1 Package 2" at bounding box center [1176, 408] width 78 height 23
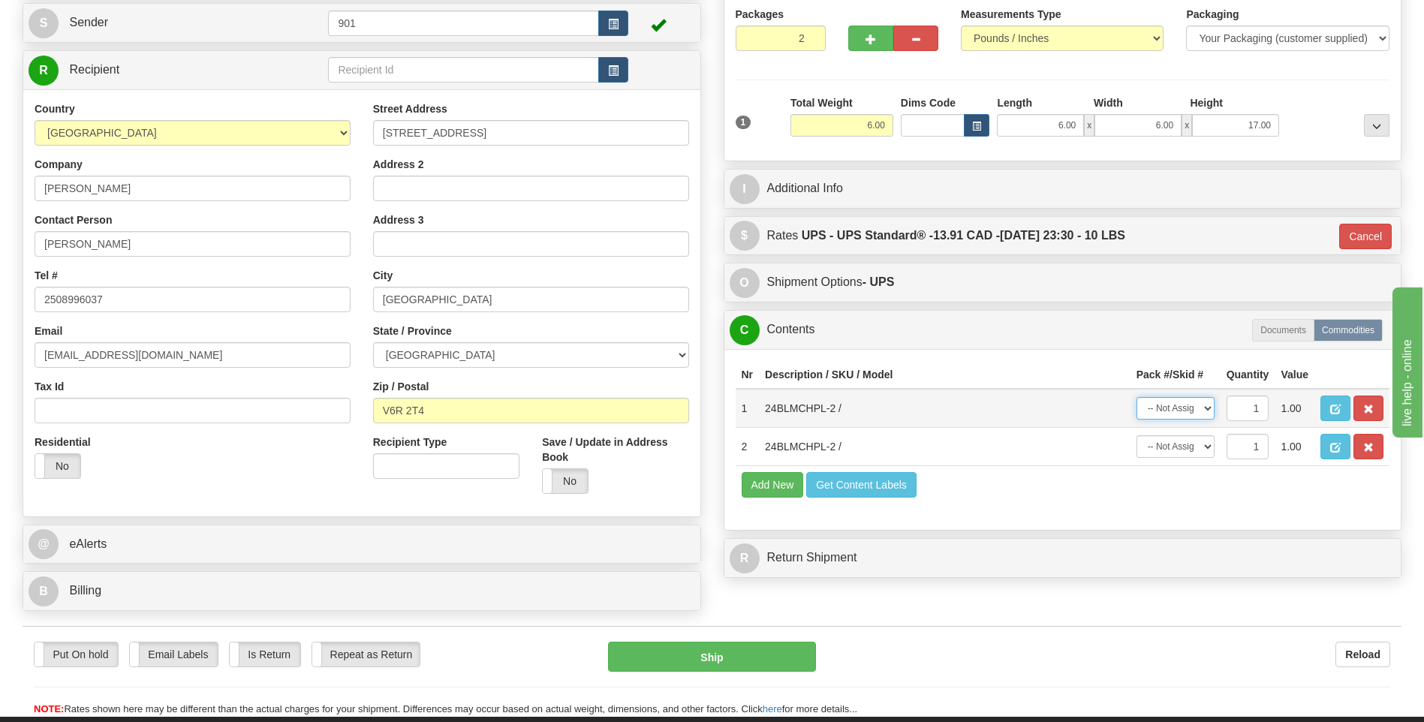
select select "0"
click at [1137, 397] on select "-- Not Assigned -- Package 1 Package 2" at bounding box center [1176, 408] width 78 height 23
click at [1209, 445] on select "-- Not Assigned -- Package 1 Package 2" at bounding box center [1176, 446] width 78 height 23
select select "1"
click at [1137, 435] on select "-- Not Assigned -- Package 1 Package 2" at bounding box center [1176, 446] width 78 height 23
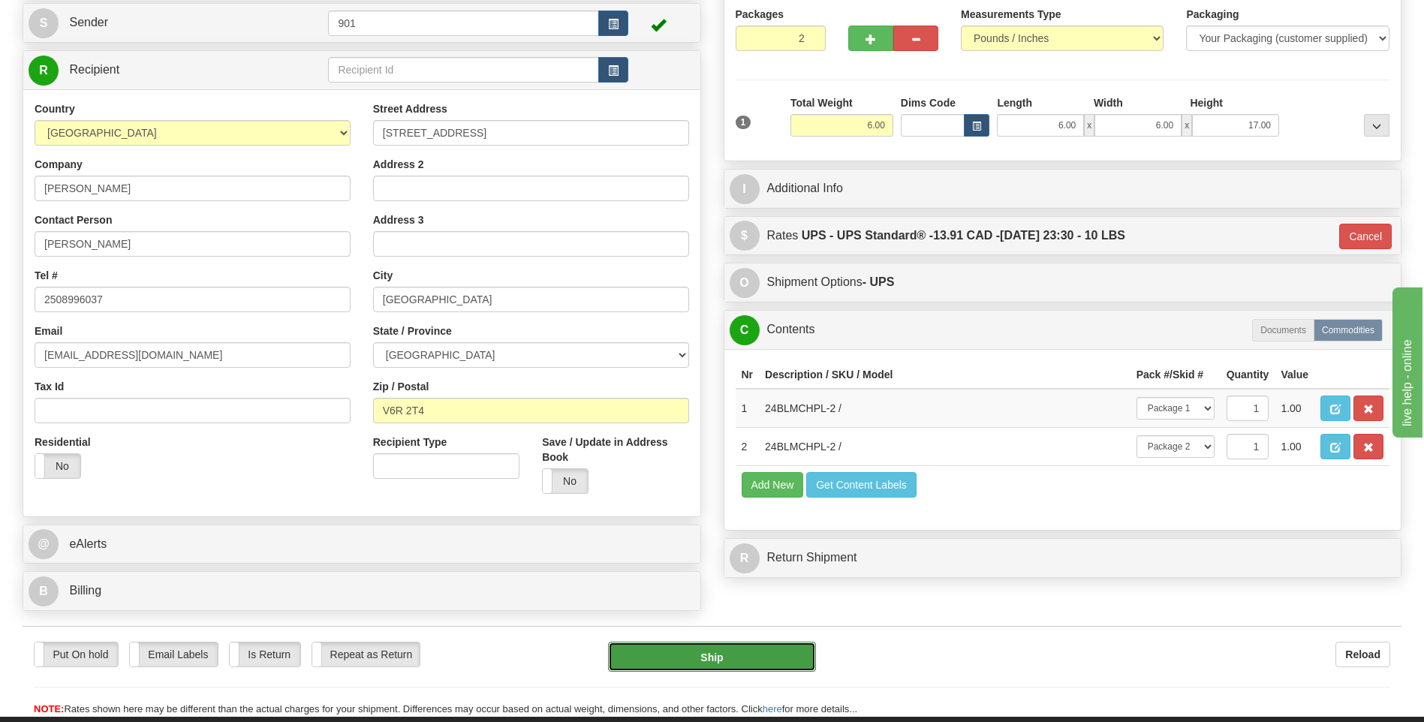
click at [715, 658] on button "Ship" at bounding box center [711, 657] width 207 height 30
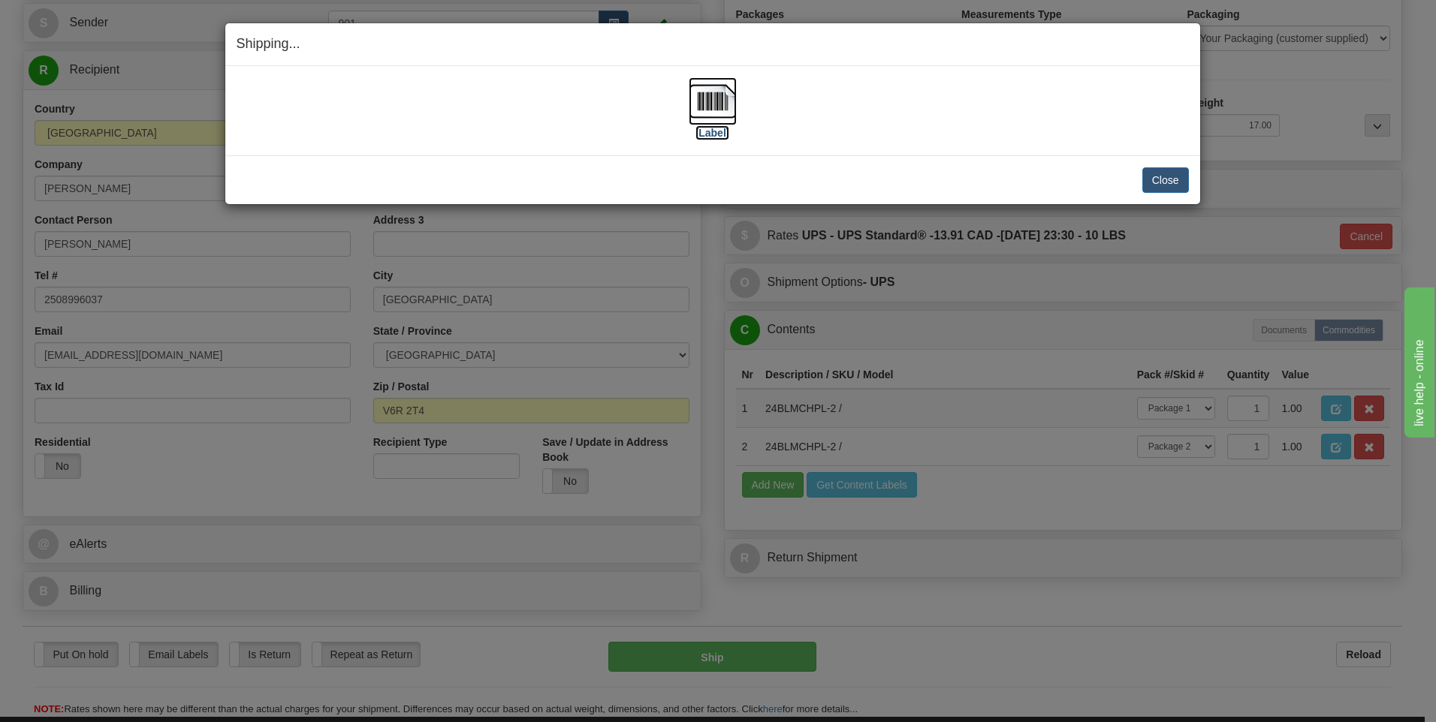
click at [724, 107] on img at bounding box center [712, 101] width 48 height 48
click at [1161, 174] on button "Close" at bounding box center [1165, 180] width 47 height 26
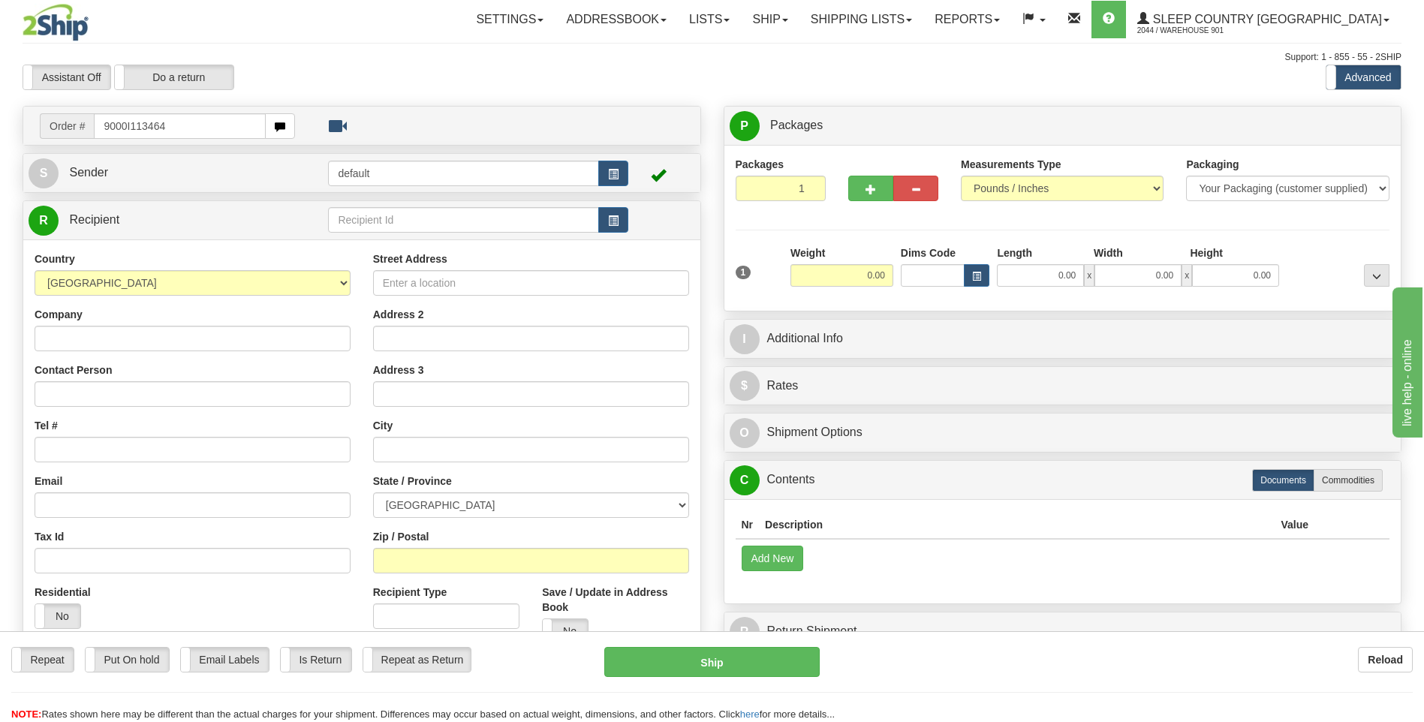
type input "9000I113464"
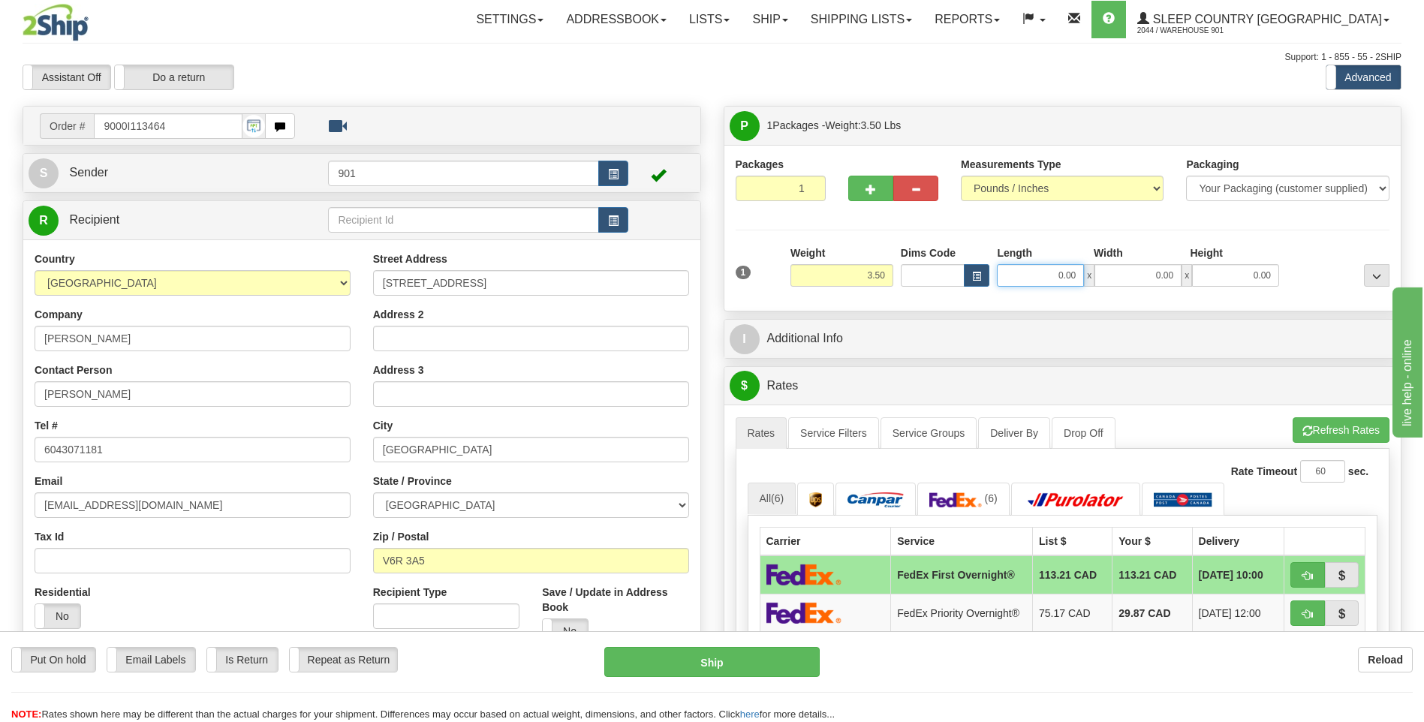
click at [1083, 272] on input "0.00" at bounding box center [1040, 275] width 87 height 23
type input "24.00"
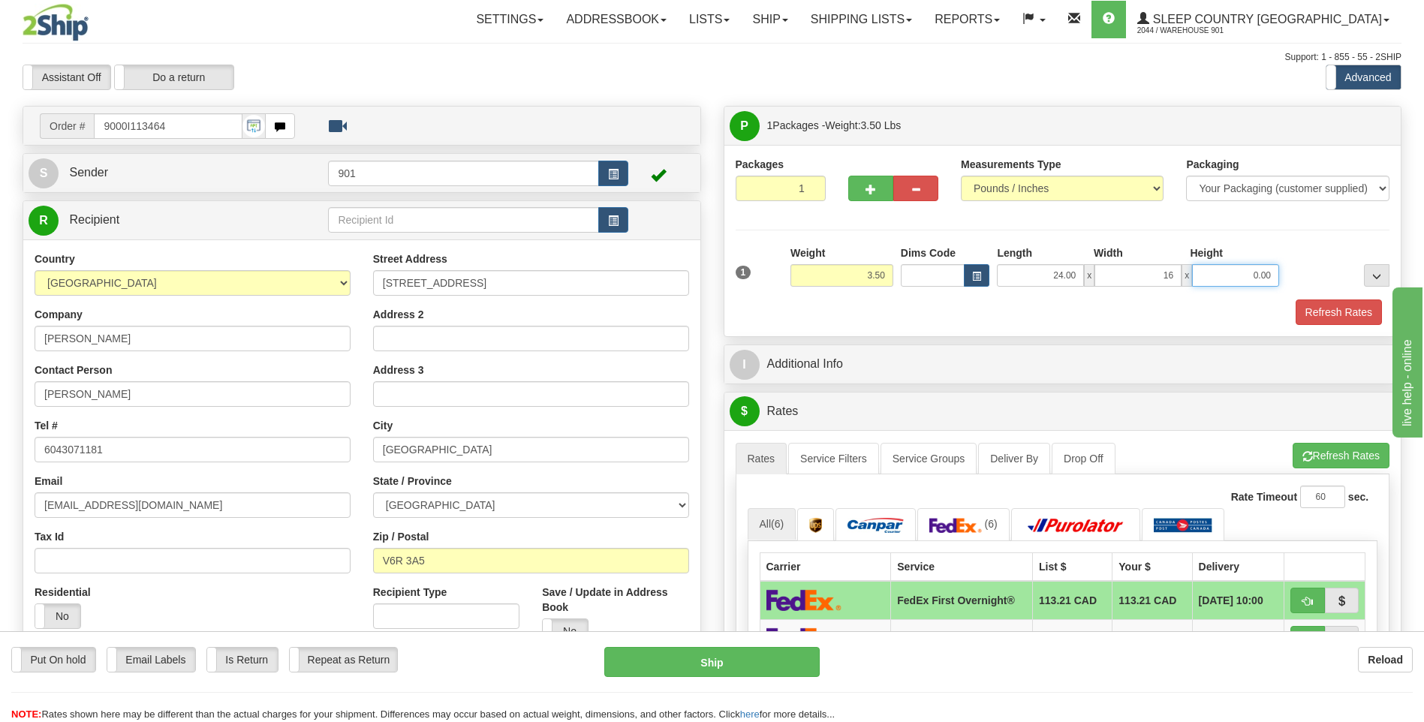
type input "16.00"
type input "6"
type input "4.00"
click at [1345, 302] on button "Refresh Rates" at bounding box center [1339, 313] width 86 height 26
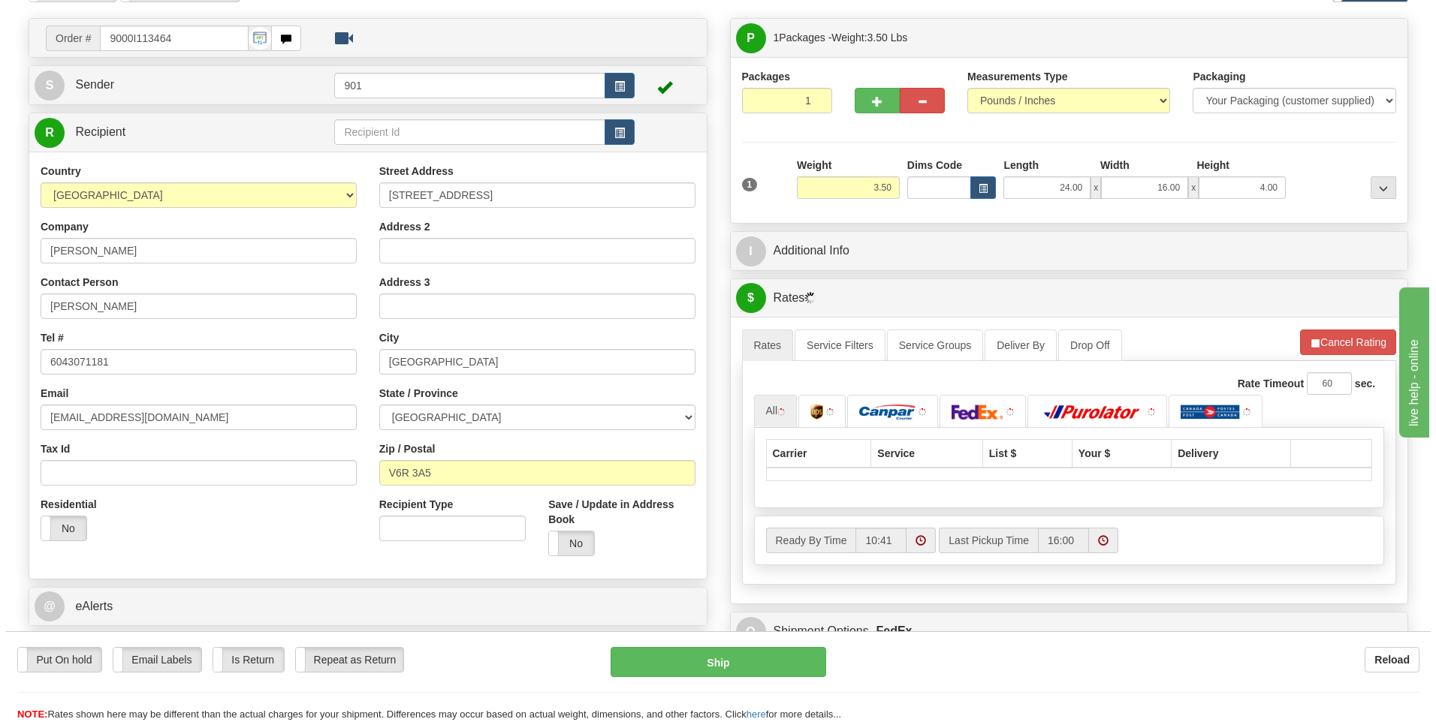
scroll to position [150, 0]
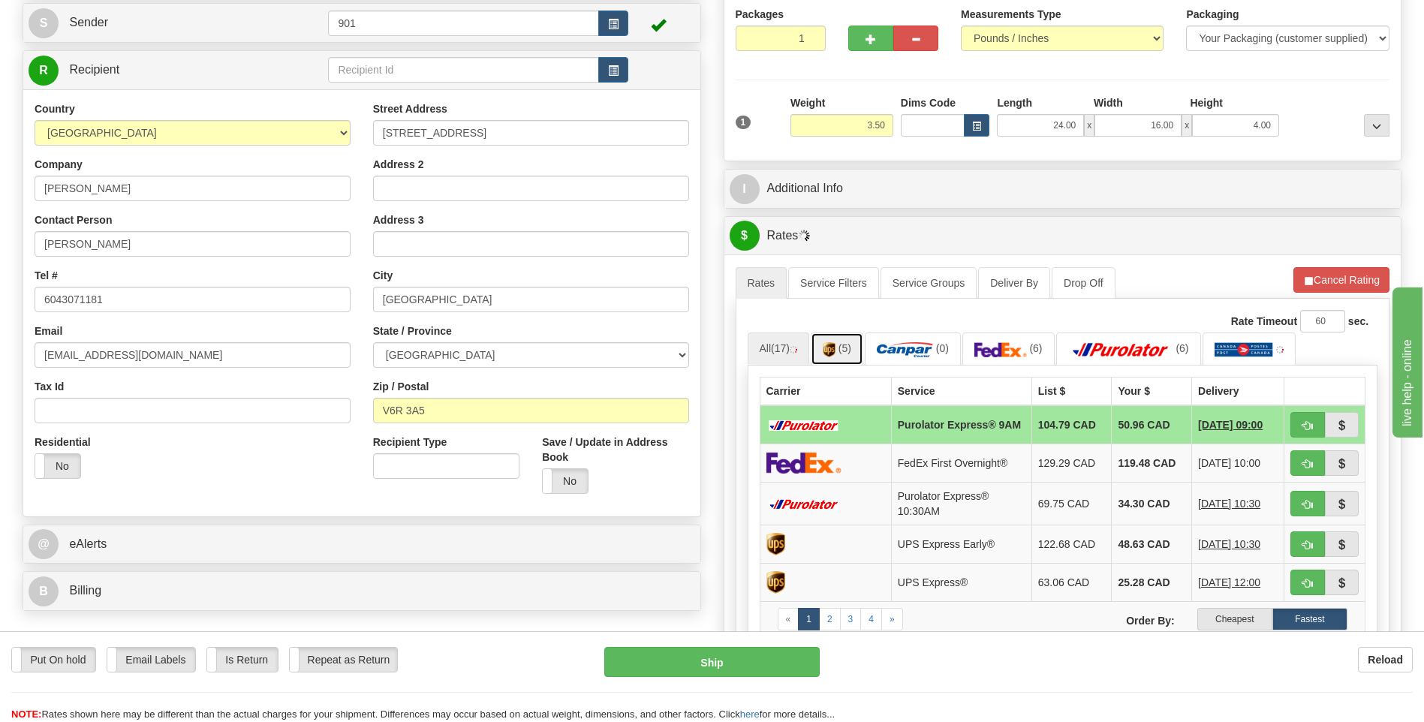
click at [847, 360] on link "(5)" at bounding box center [837, 349] width 53 height 32
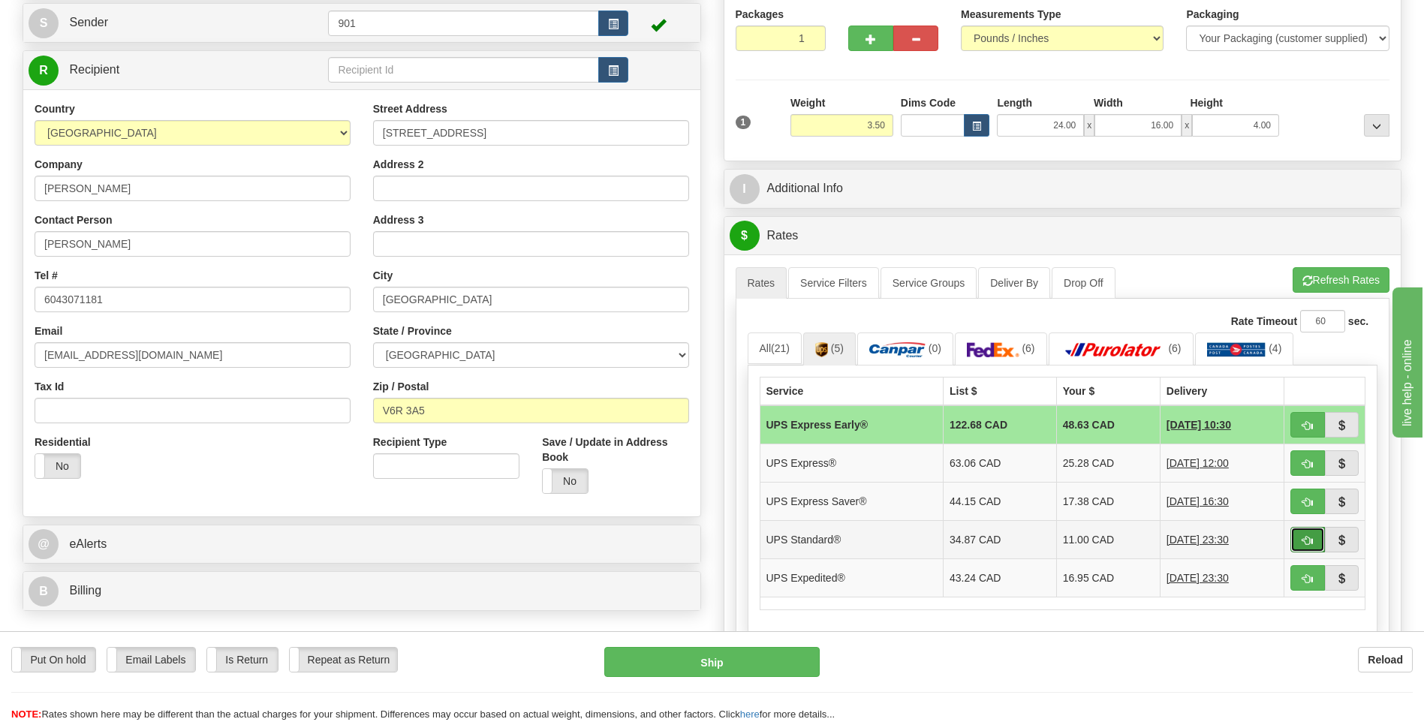
click at [1318, 534] on button "button" at bounding box center [1308, 540] width 35 height 26
type input "11"
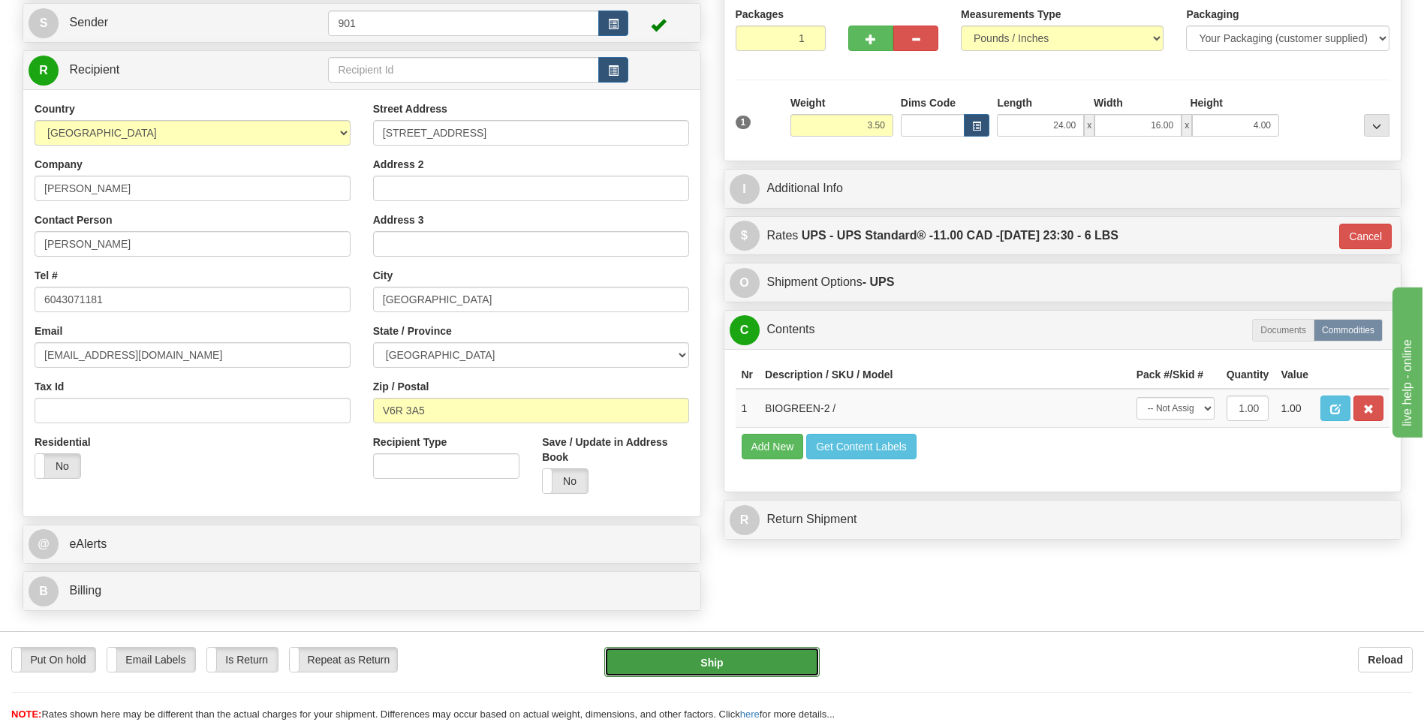
click at [786, 671] on button "Ship" at bounding box center [711, 662] width 215 height 30
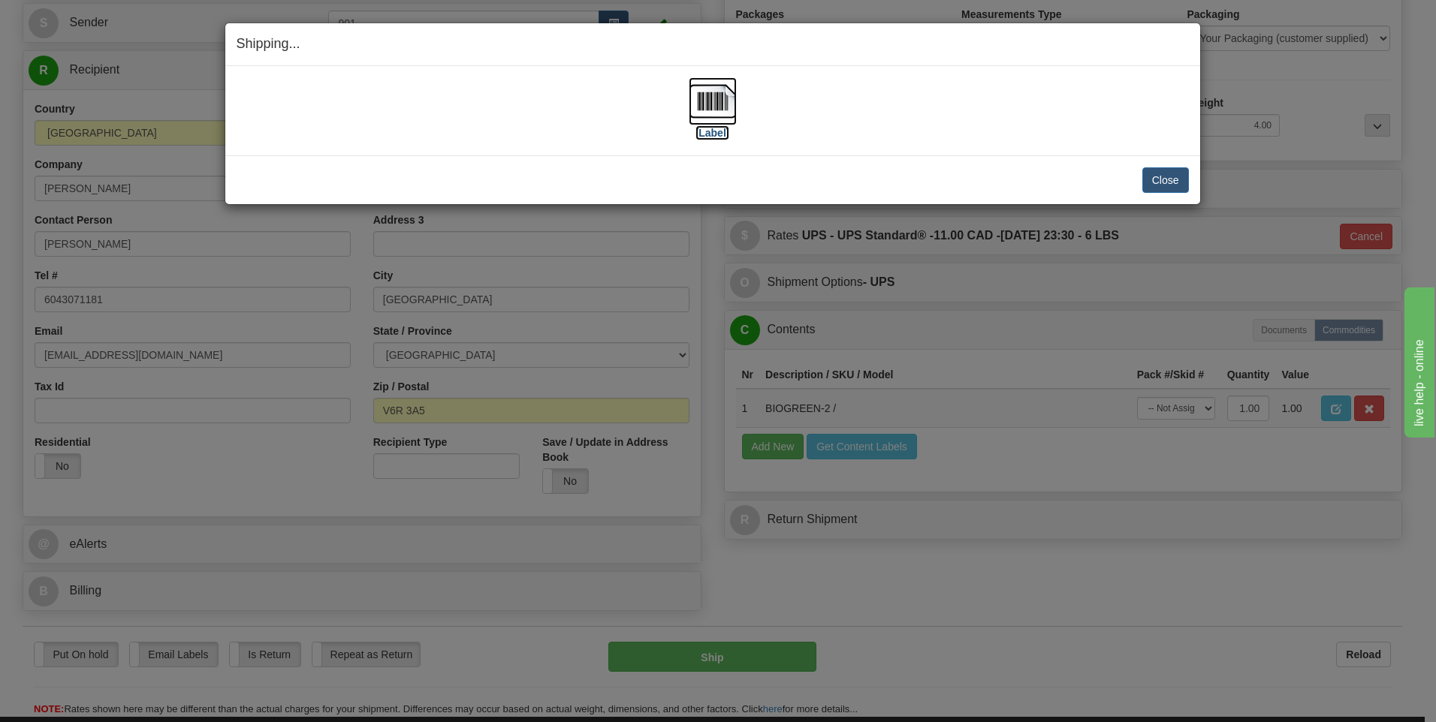
click at [724, 106] on img at bounding box center [712, 101] width 48 height 48
click at [1164, 185] on button "Close" at bounding box center [1165, 180] width 47 height 26
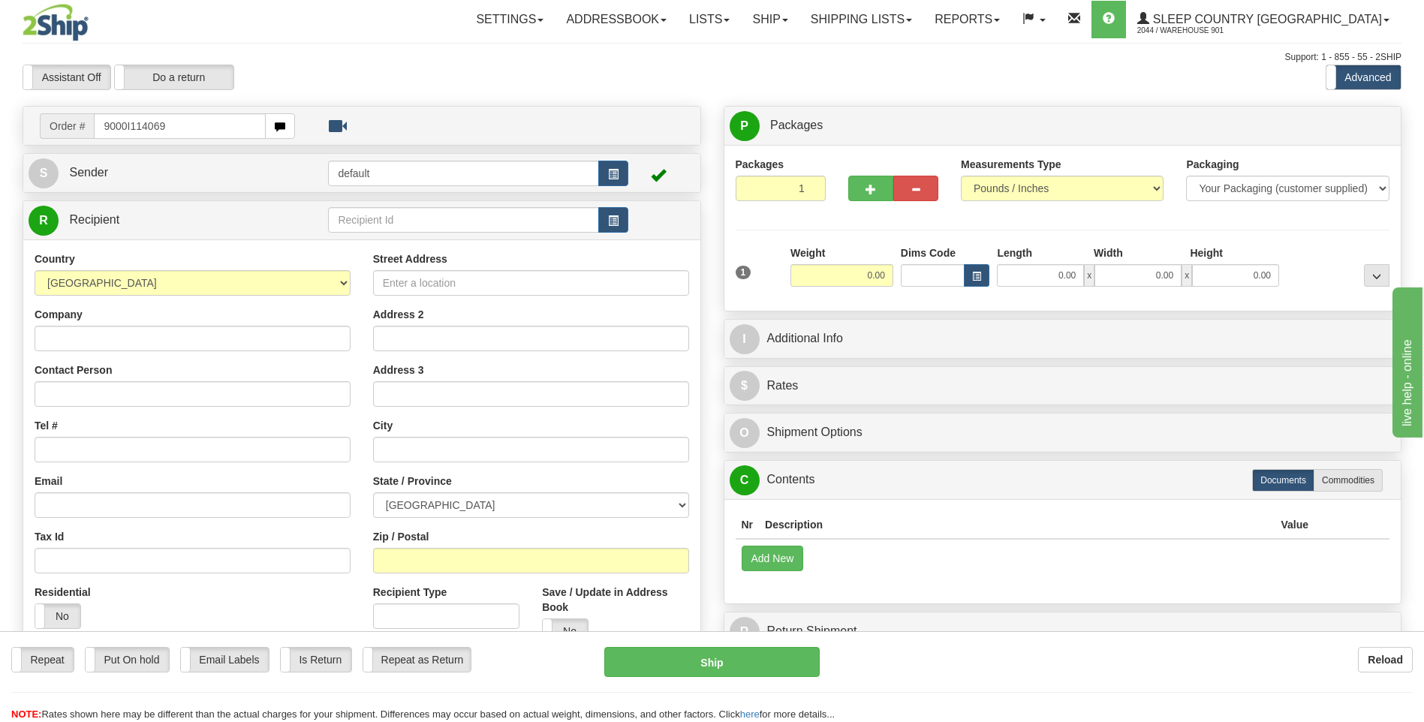
type input "9000I114069"
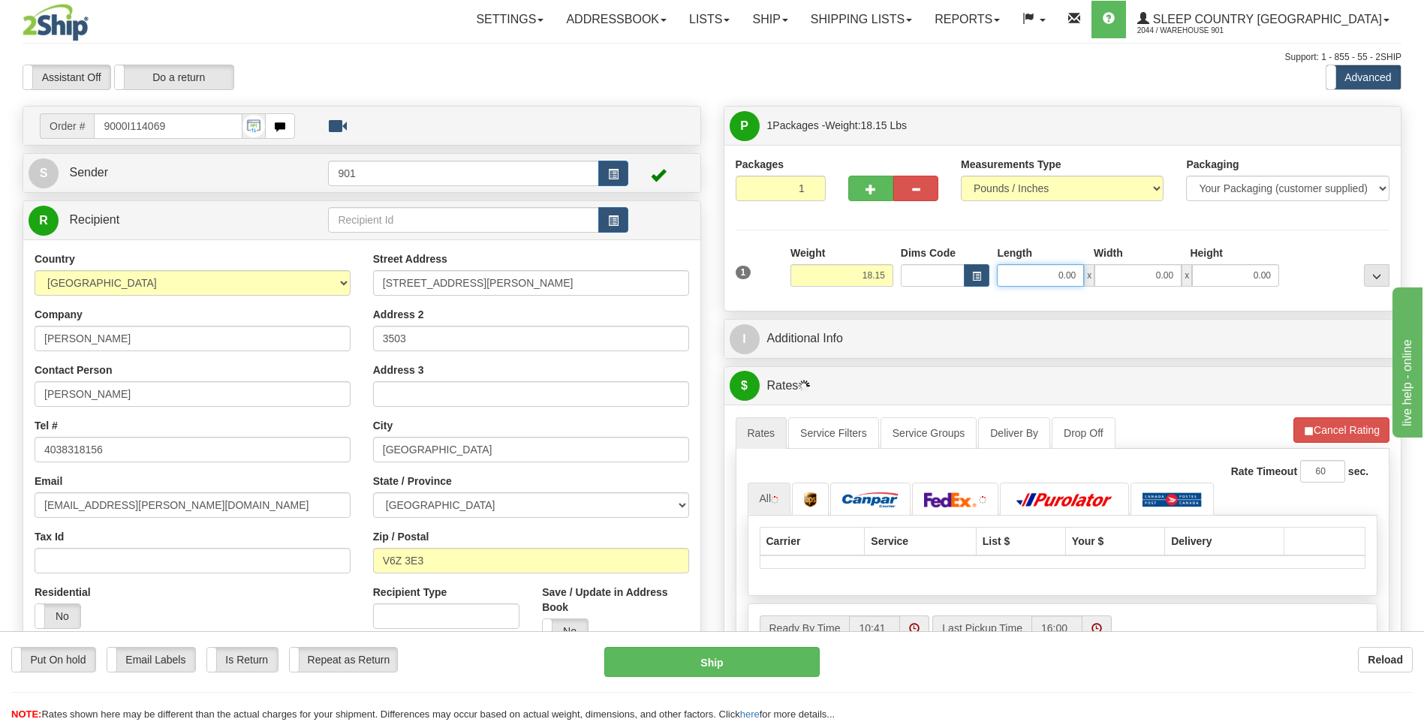
click at [1079, 277] on input "0.00" at bounding box center [1040, 275] width 87 height 23
type input "11.00"
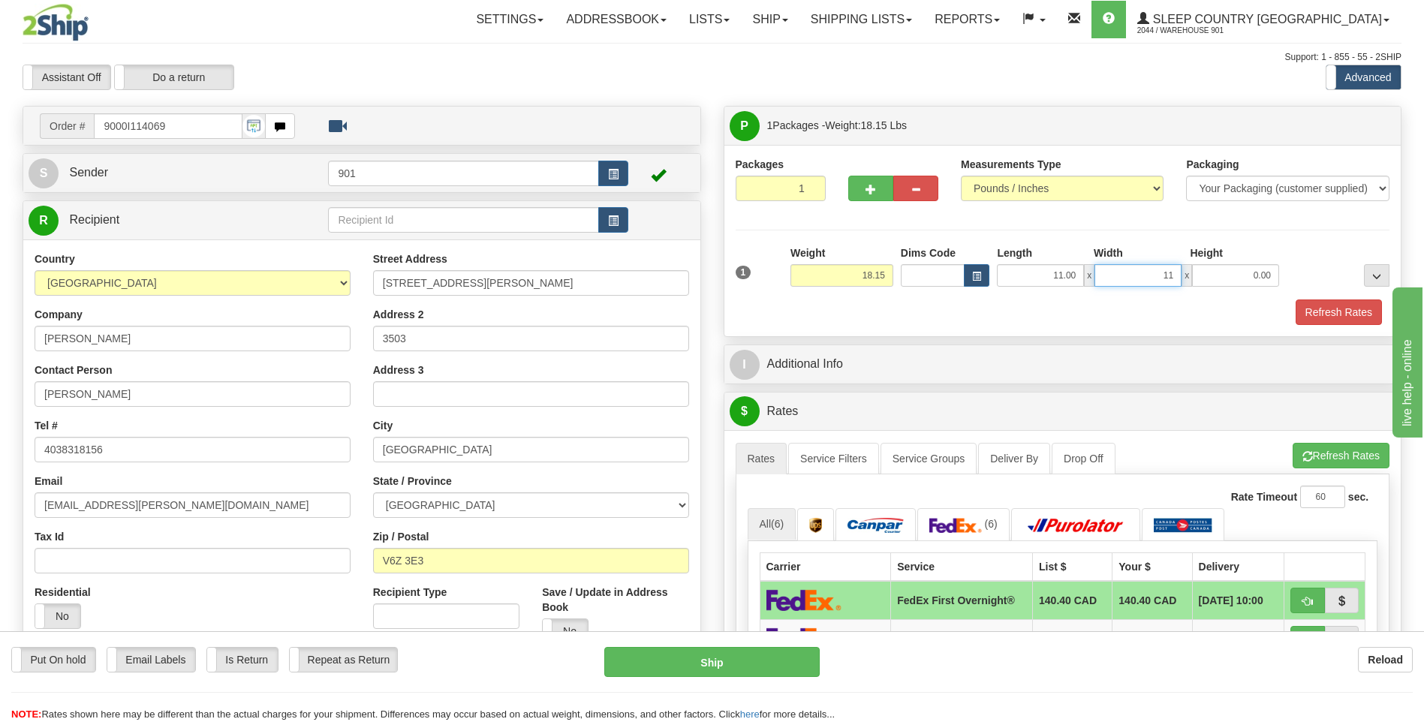
type input "11.00"
type input "20.00"
click at [1306, 306] on button "Refresh Rates" at bounding box center [1339, 313] width 86 height 26
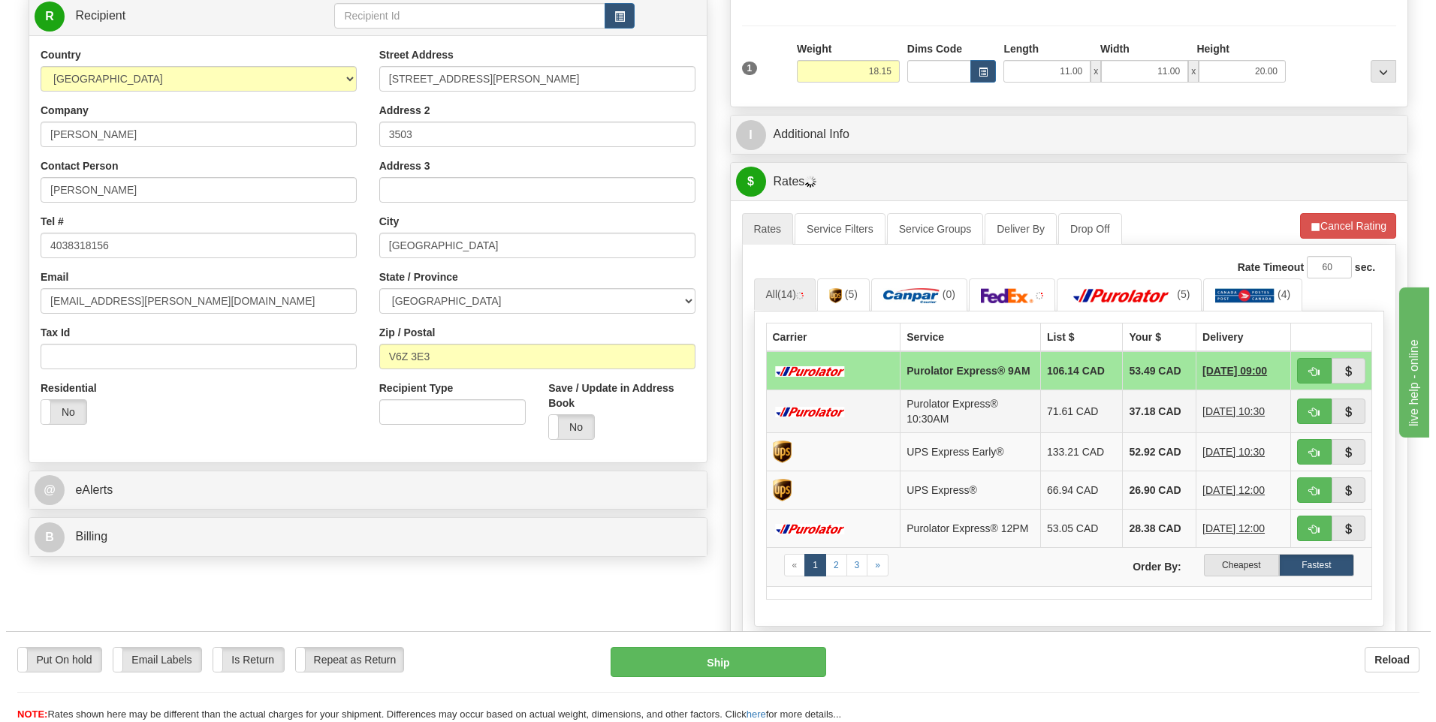
scroll to position [225, 0]
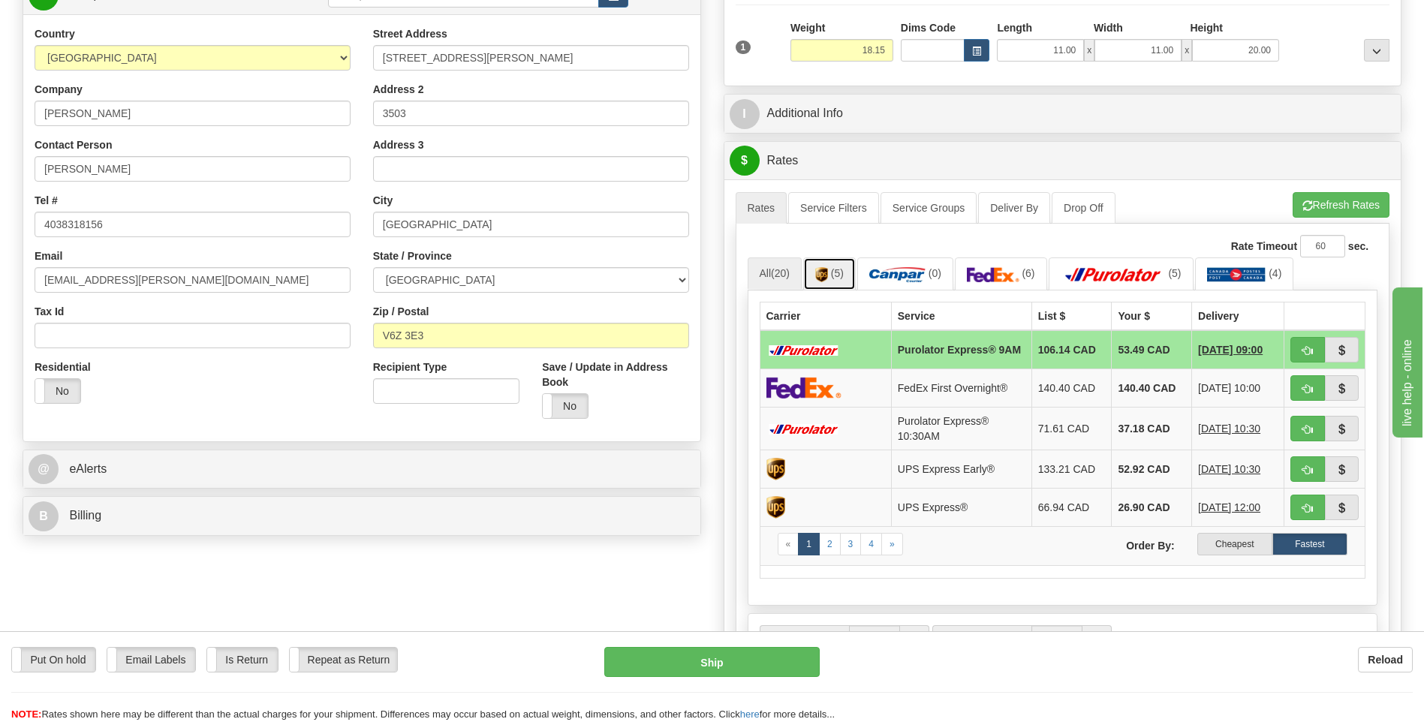
click at [842, 283] on link "(5)" at bounding box center [829, 274] width 53 height 32
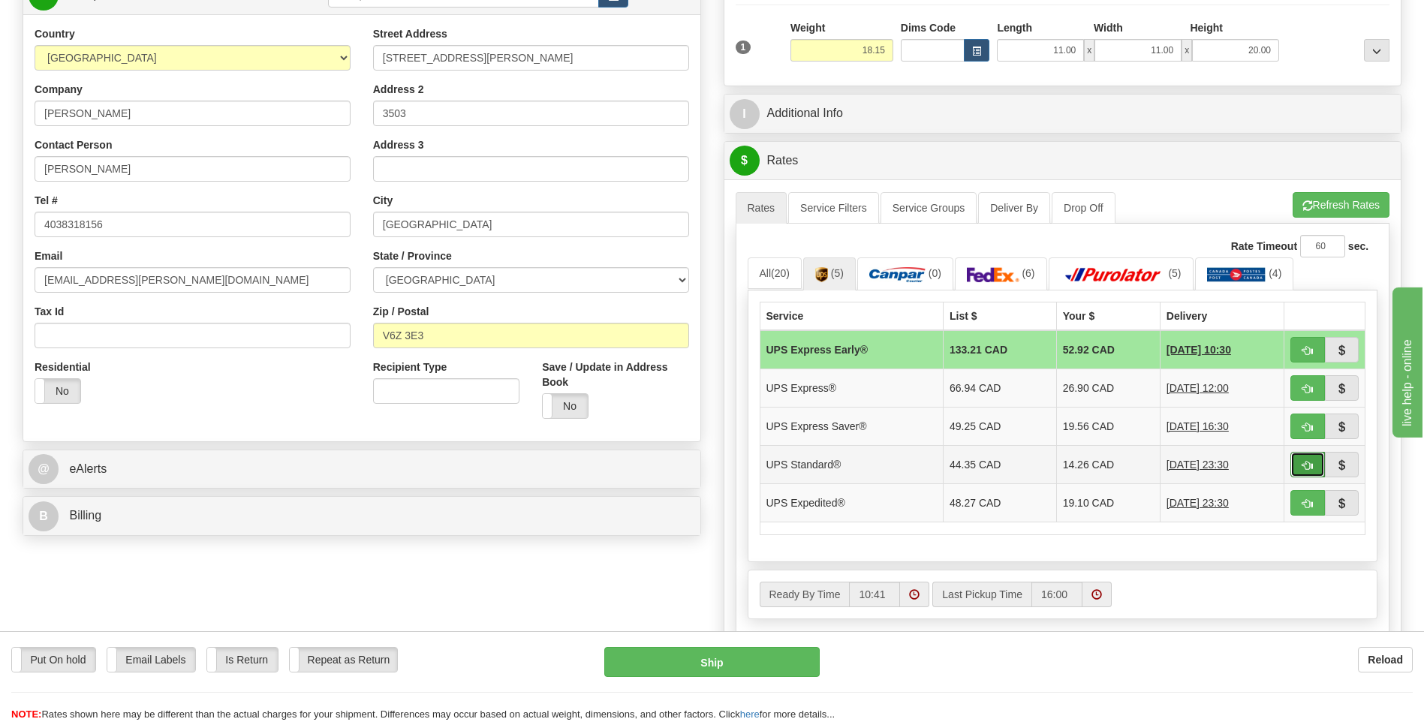
click at [1306, 465] on span "button" at bounding box center [1308, 466] width 11 height 10
type input "11"
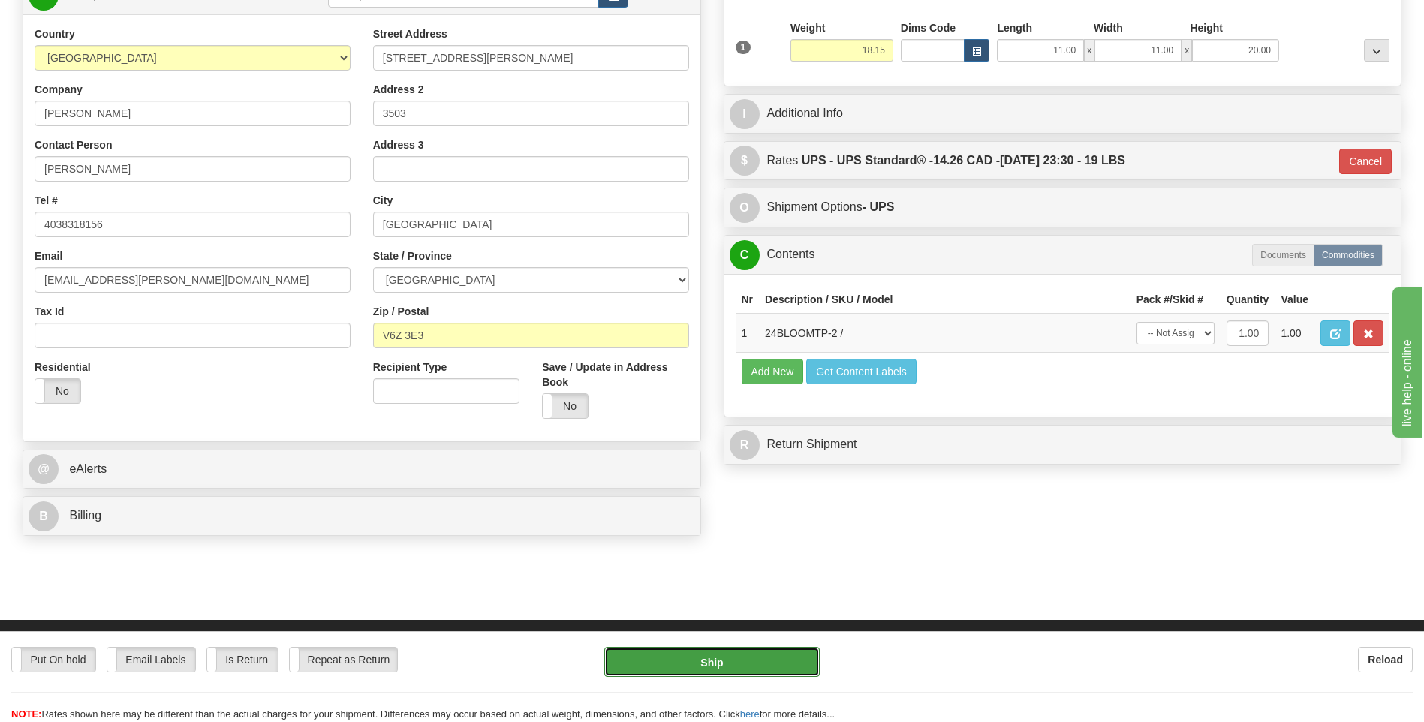
click at [745, 668] on button "Ship" at bounding box center [711, 662] width 215 height 30
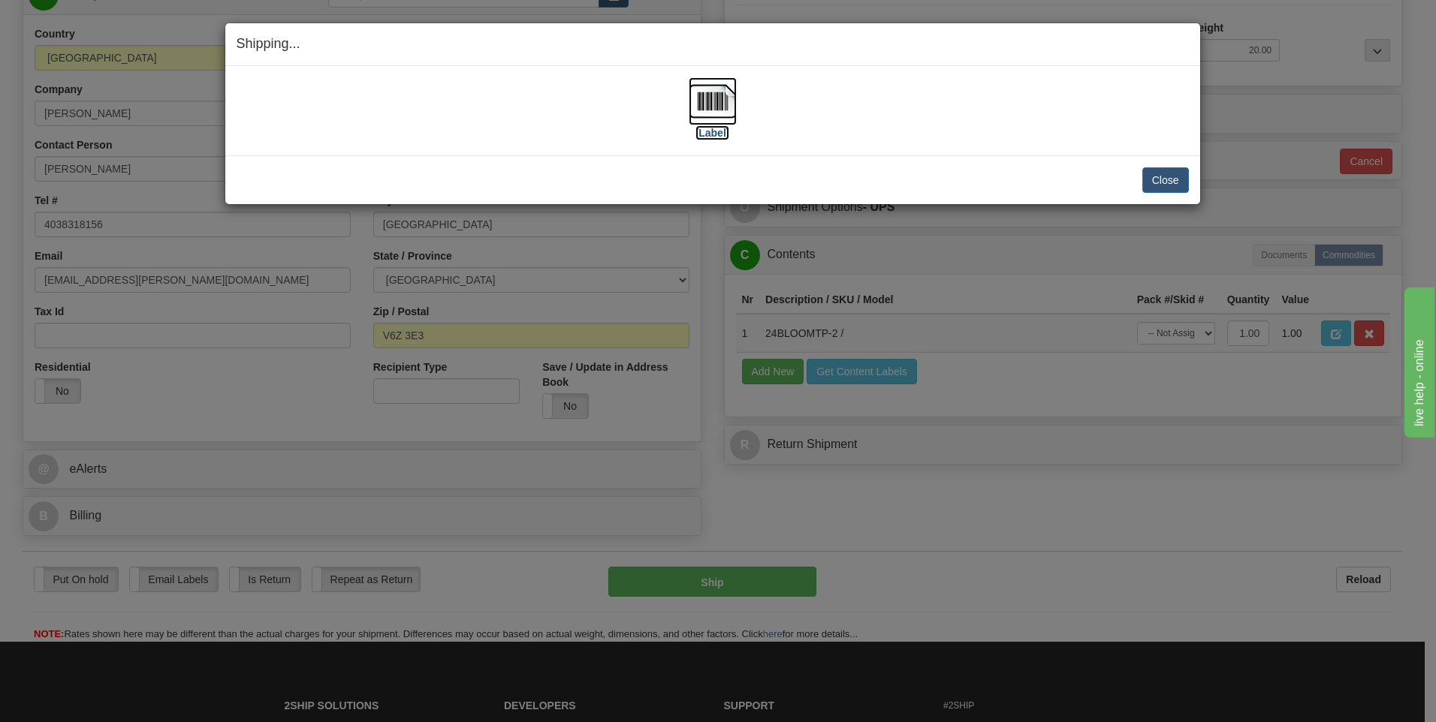
click at [714, 115] on img at bounding box center [712, 101] width 48 height 48
click at [1151, 175] on button "Close" at bounding box center [1165, 180] width 47 height 26
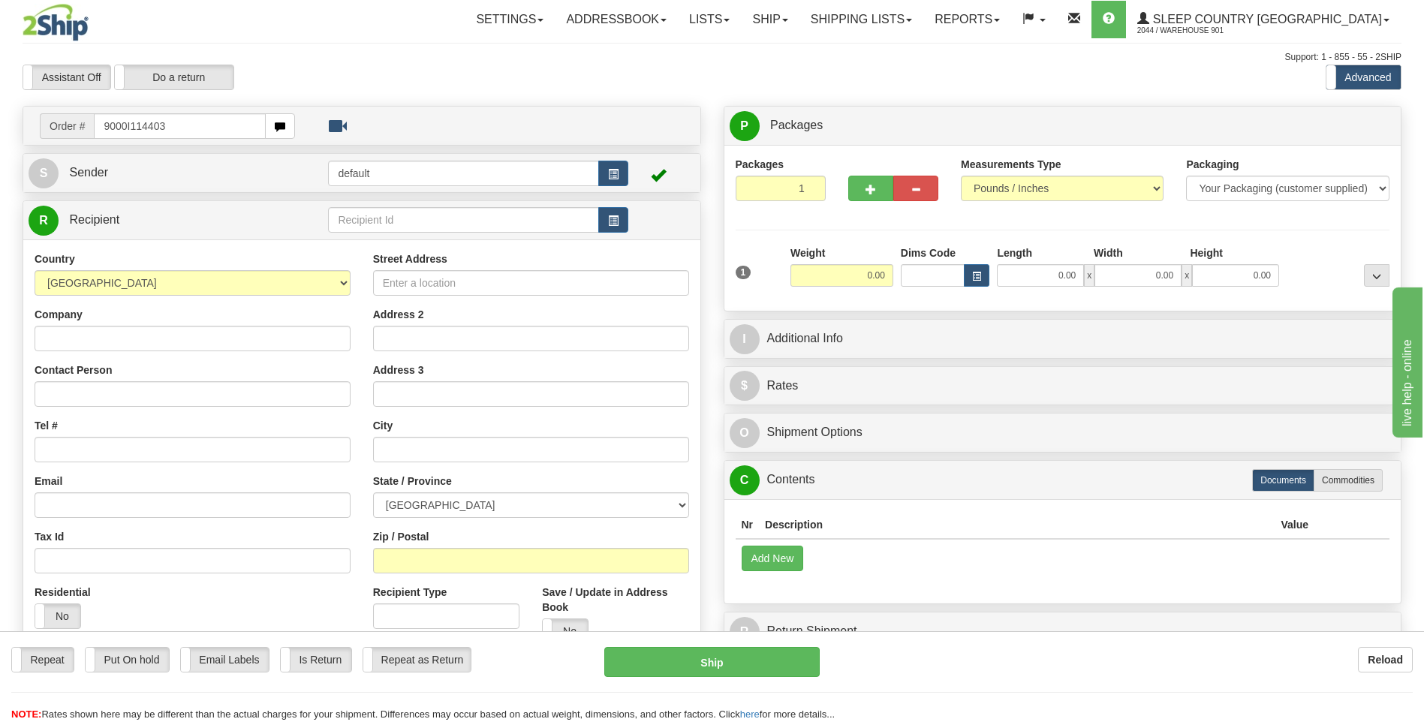
type input "9000I114403"
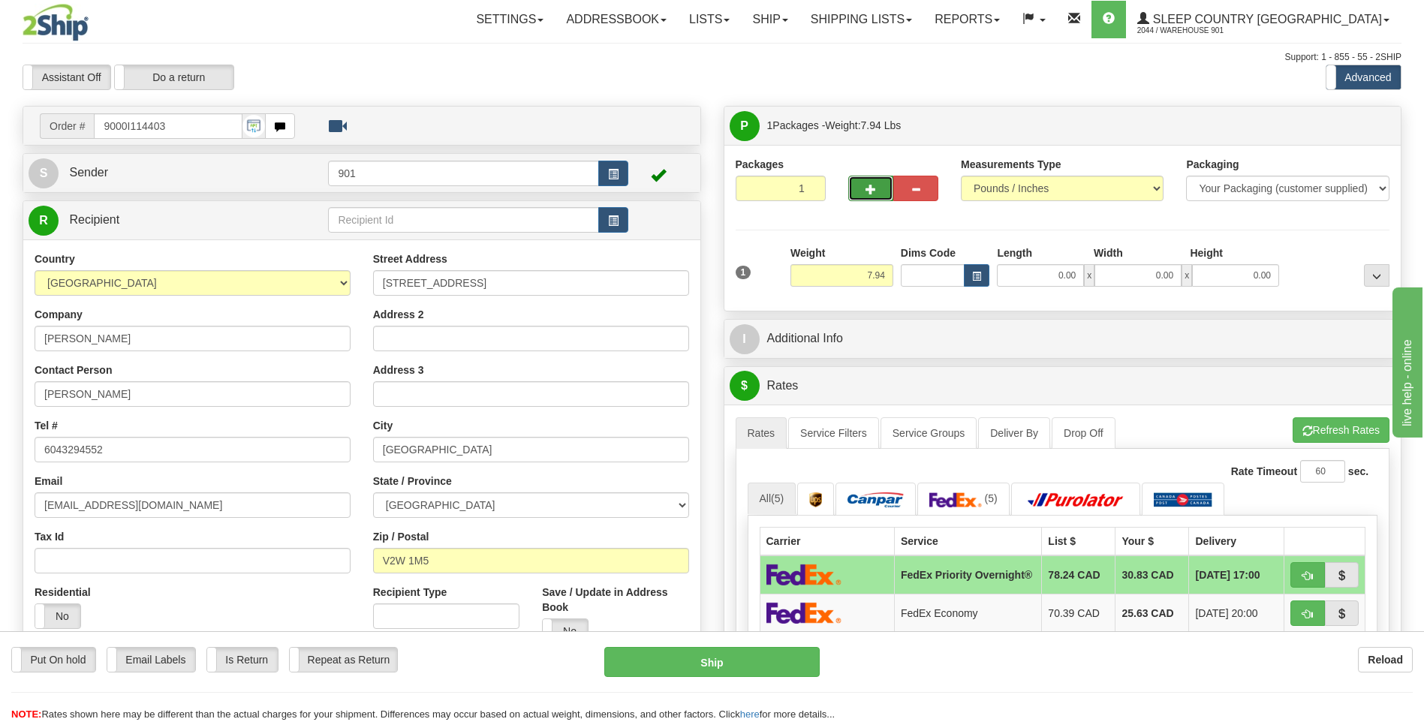
click at [890, 190] on button "button" at bounding box center [870, 189] width 45 height 26
type input "2"
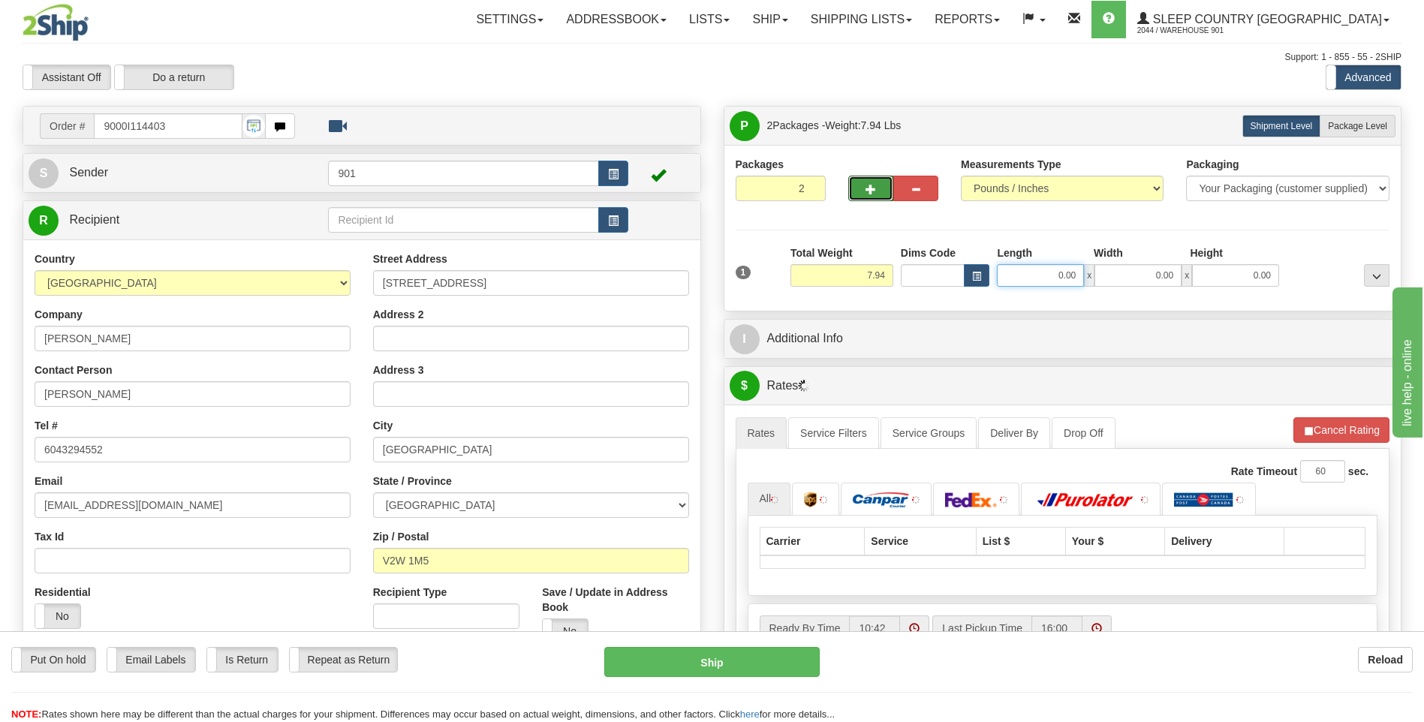
click at [1080, 279] on input "0.00" at bounding box center [1040, 275] width 87 height 23
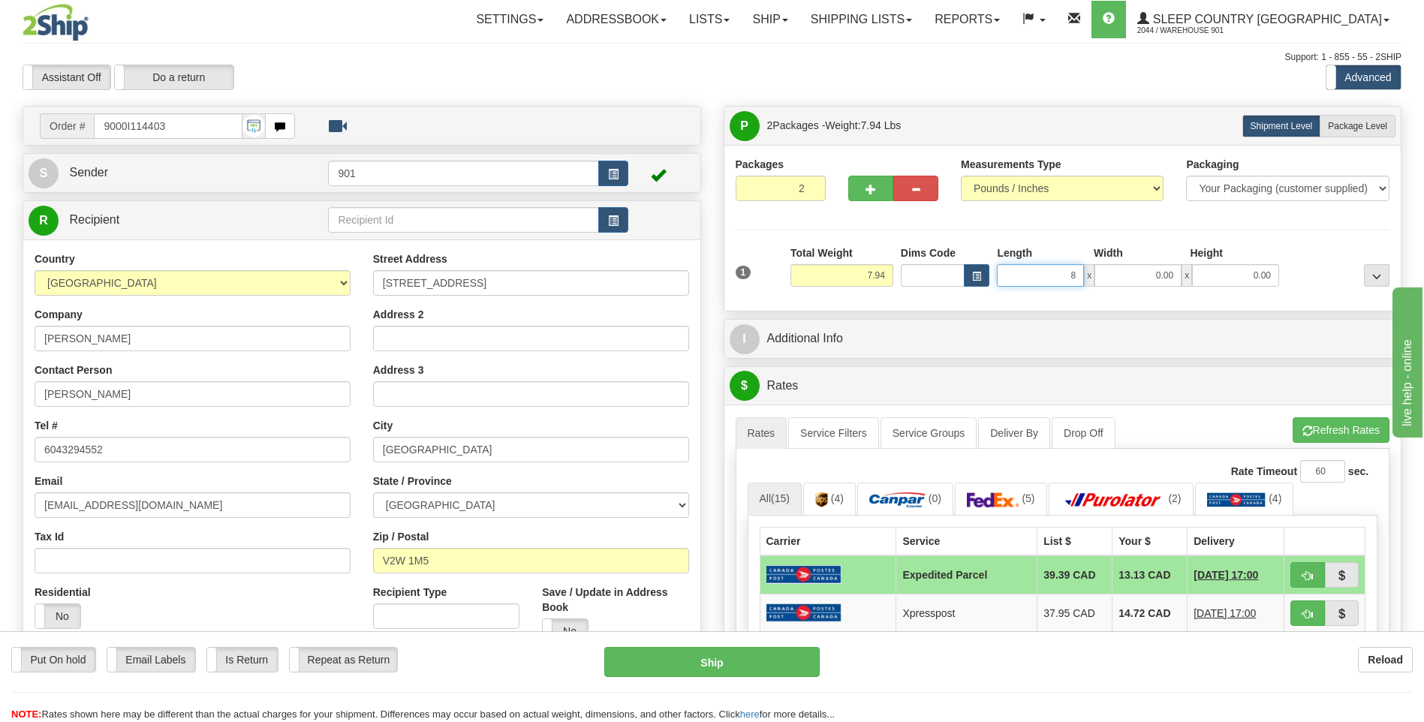
type input "8.00"
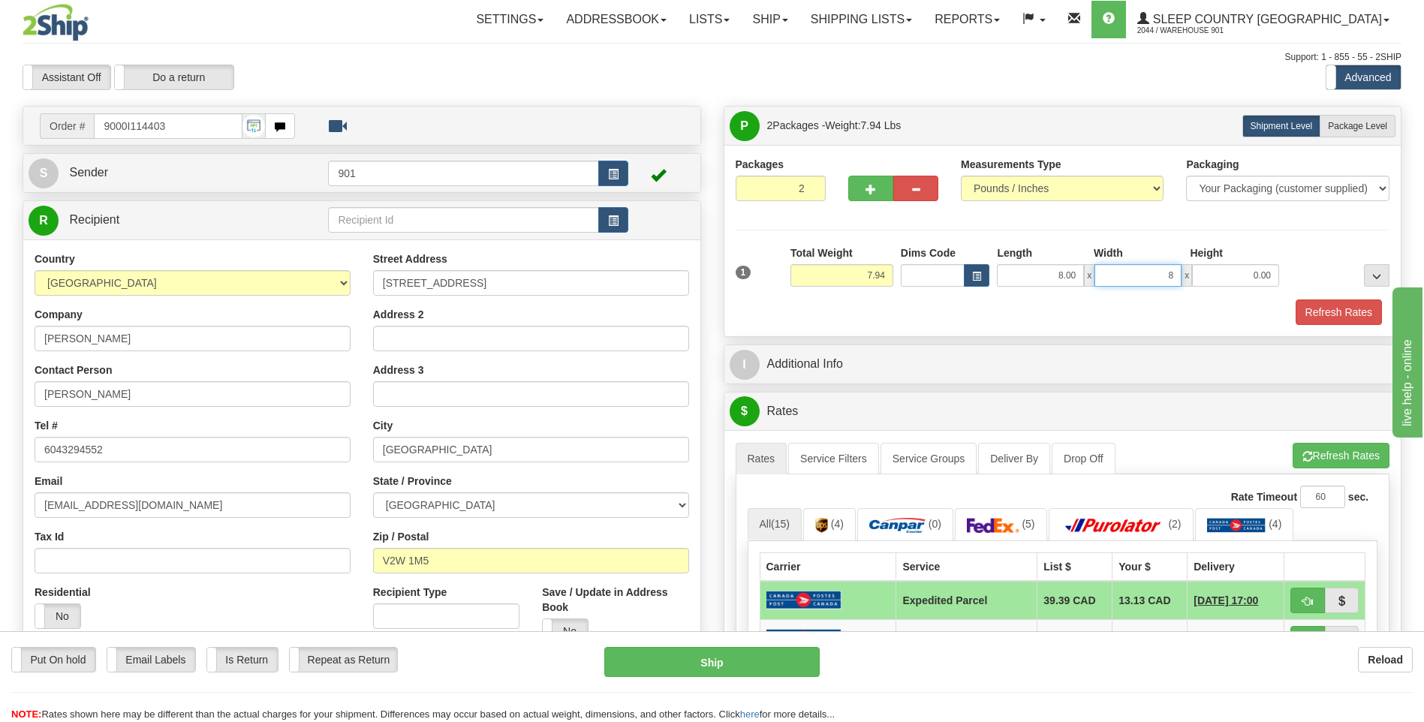
type input "8.00"
type input "17.00"
click at [1359, 318] on button "Refresh Rates" at bounding box center [1339, 313] width 86 height 26
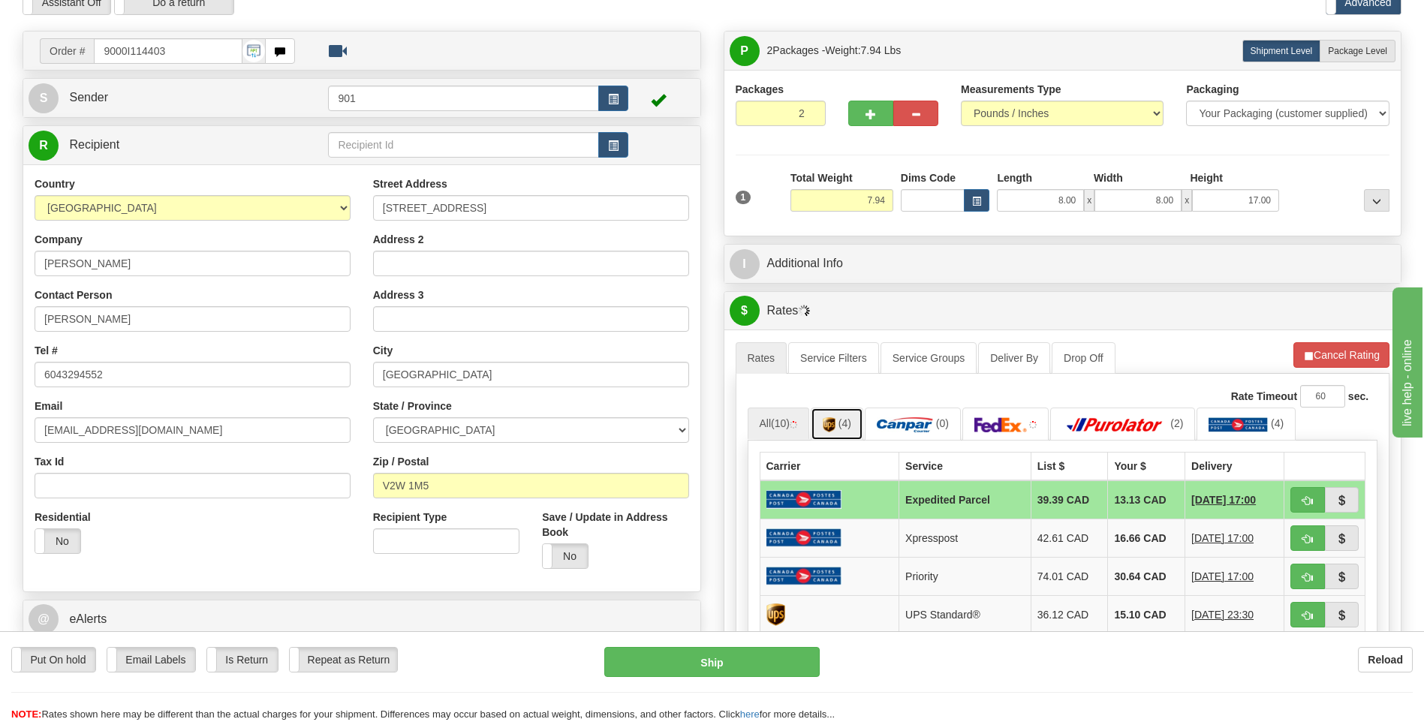
click at [851, 429] on span "(4)" at bounding box center [845, 423] width 13 height 12
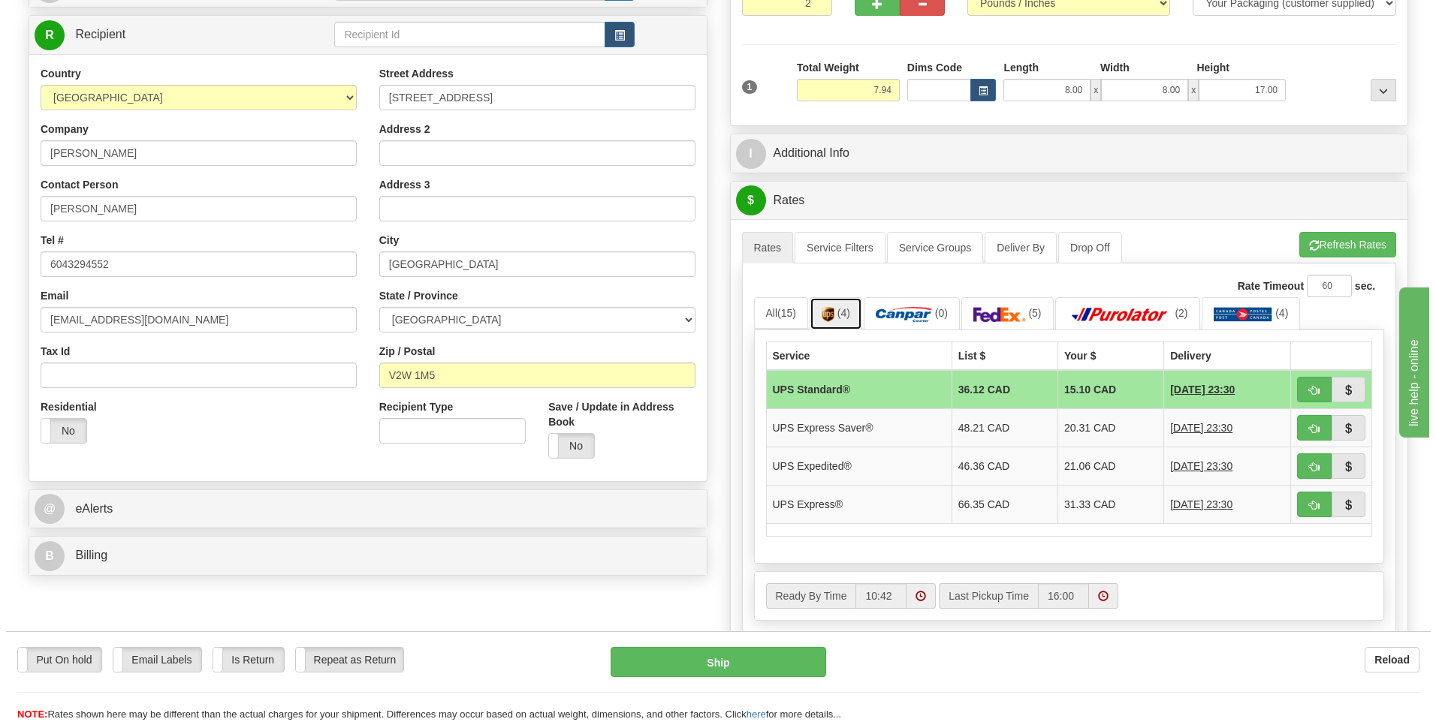
scroll to position [225, 0]
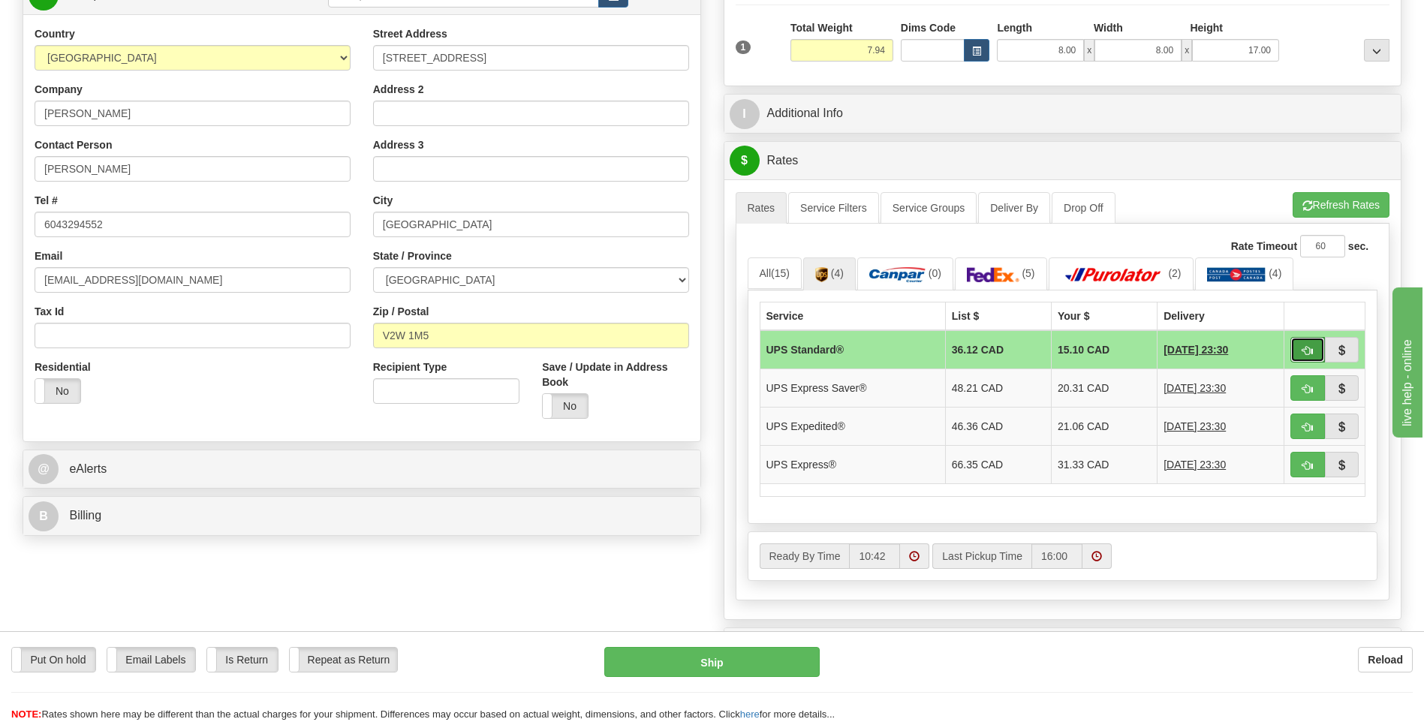
click at [1303, 351] on span "button" at bounding box center [1308, 351] width 11 height 10
type input "11"
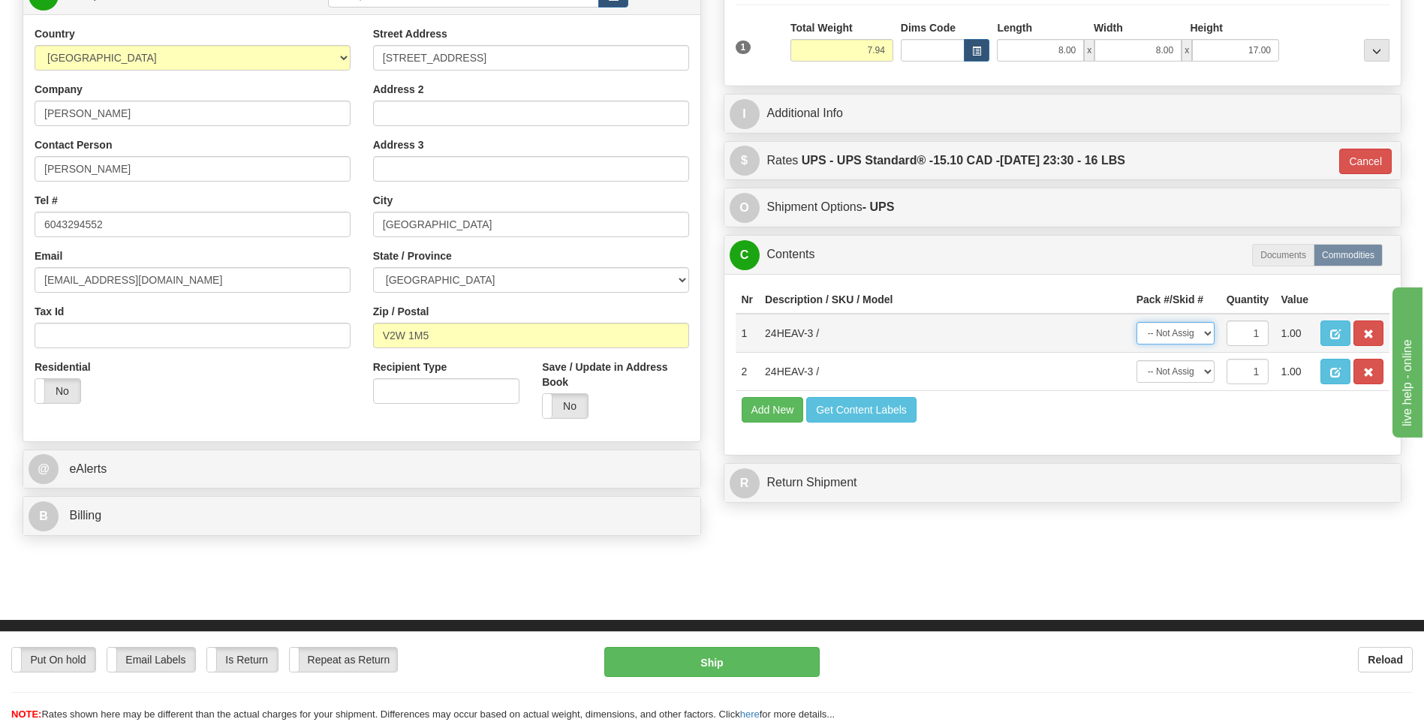
click at [1207, 330] on select "-- Not Assigned -- Package 1 Package 2" at bounding box center [1176, 333] width 78 height 23
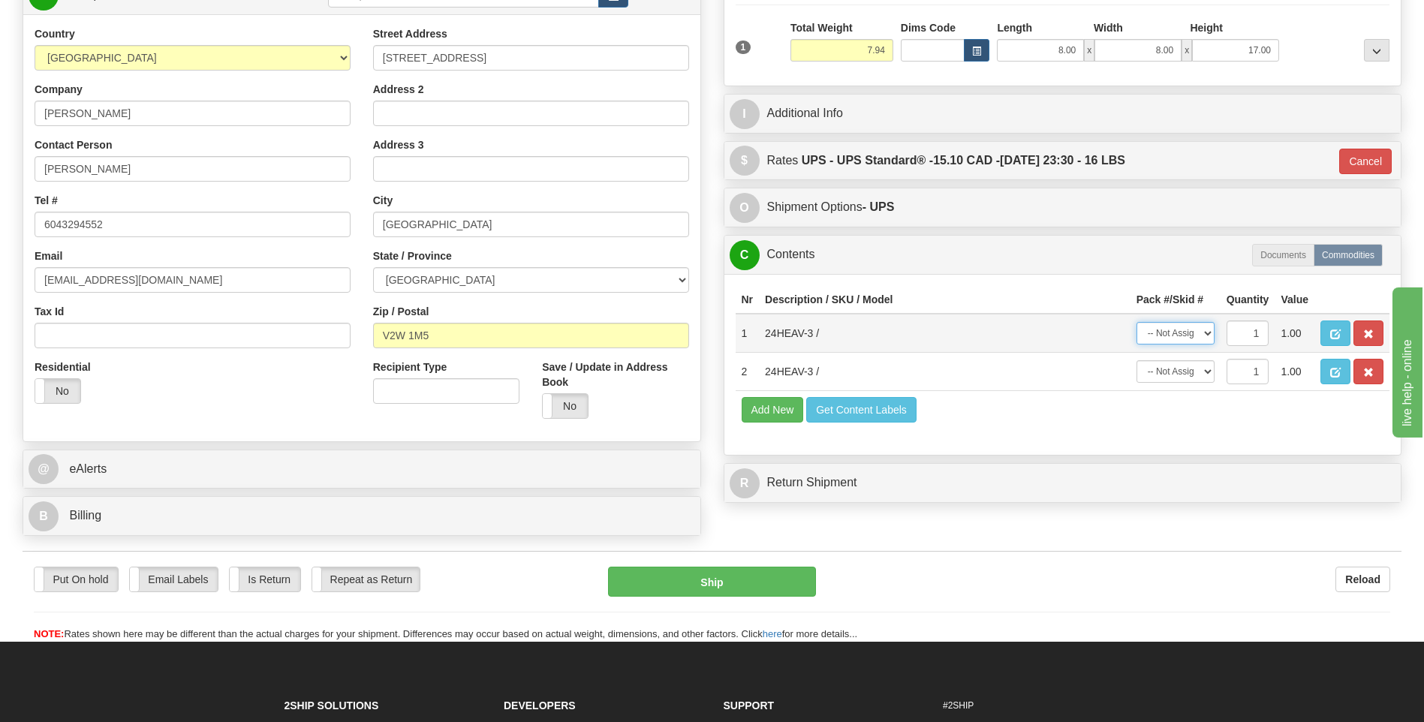
select select "0"
click at [1137, 322] on select "-- Not Assigned -- Package 1 Package 2" at bounding box center [1176, 333] width 78 height 23
click at [1201, 370] on select "-- Not Assigned -- Package 1 Package 2" at bounding box center [1176, 371] width 78 height 23
select select "1"
click at [1137, 360] on select "-- Not Assigned -- Package 1 Package 2" at bounding box center [1176, 371] width 78 height 23
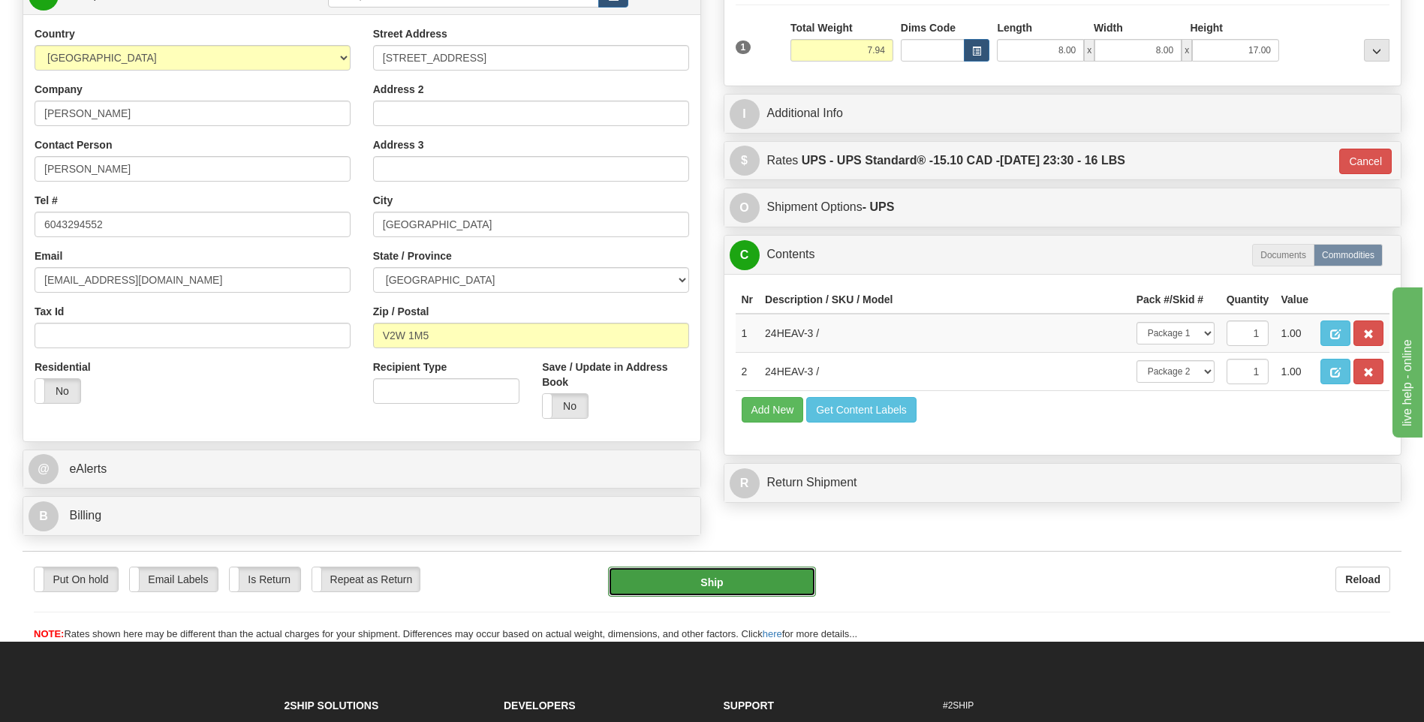
click at [809, 581] on button "Ship" at bounding box center [711, 582] width 207 height 30
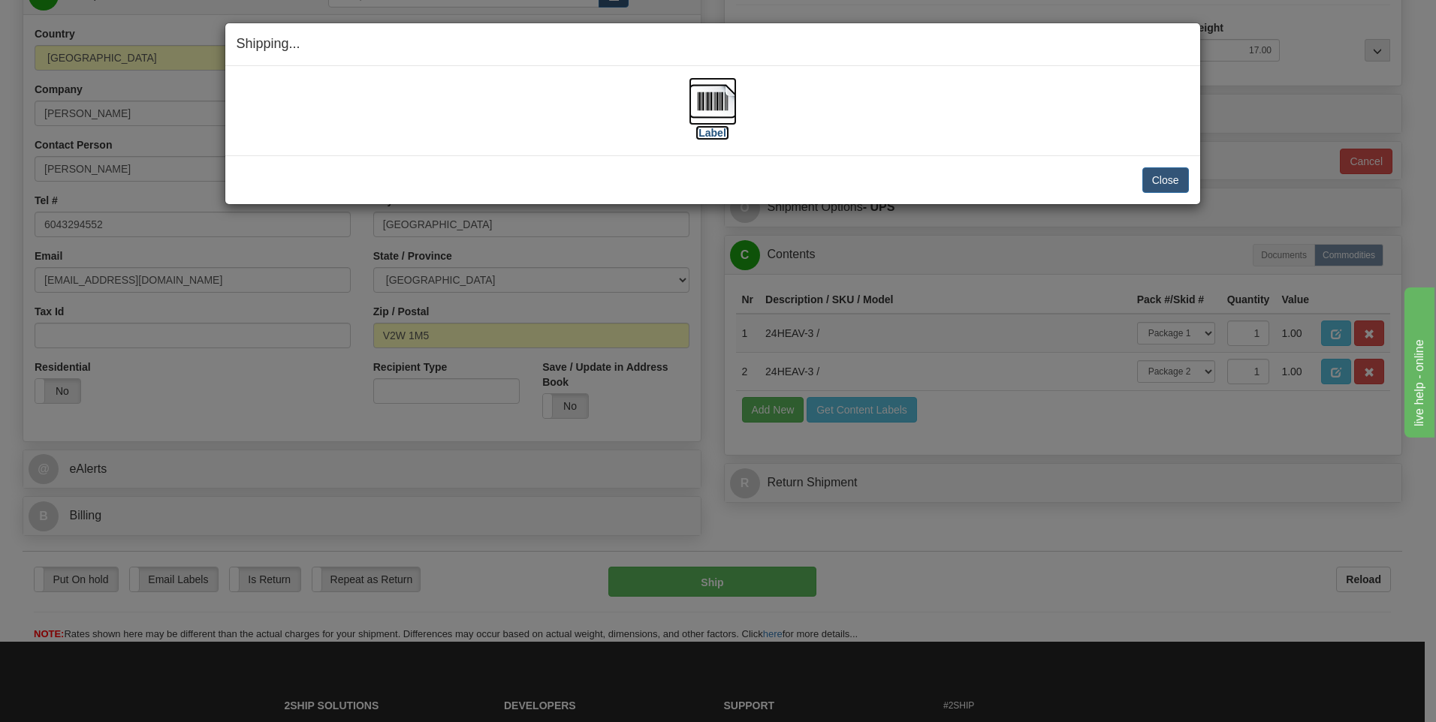
click at [727, 122] on img at bounding box center [712, 101] width 48 height 48
click at [1162, 186] on button "Close" at bounding box center [1165, 180] width 47 height 26
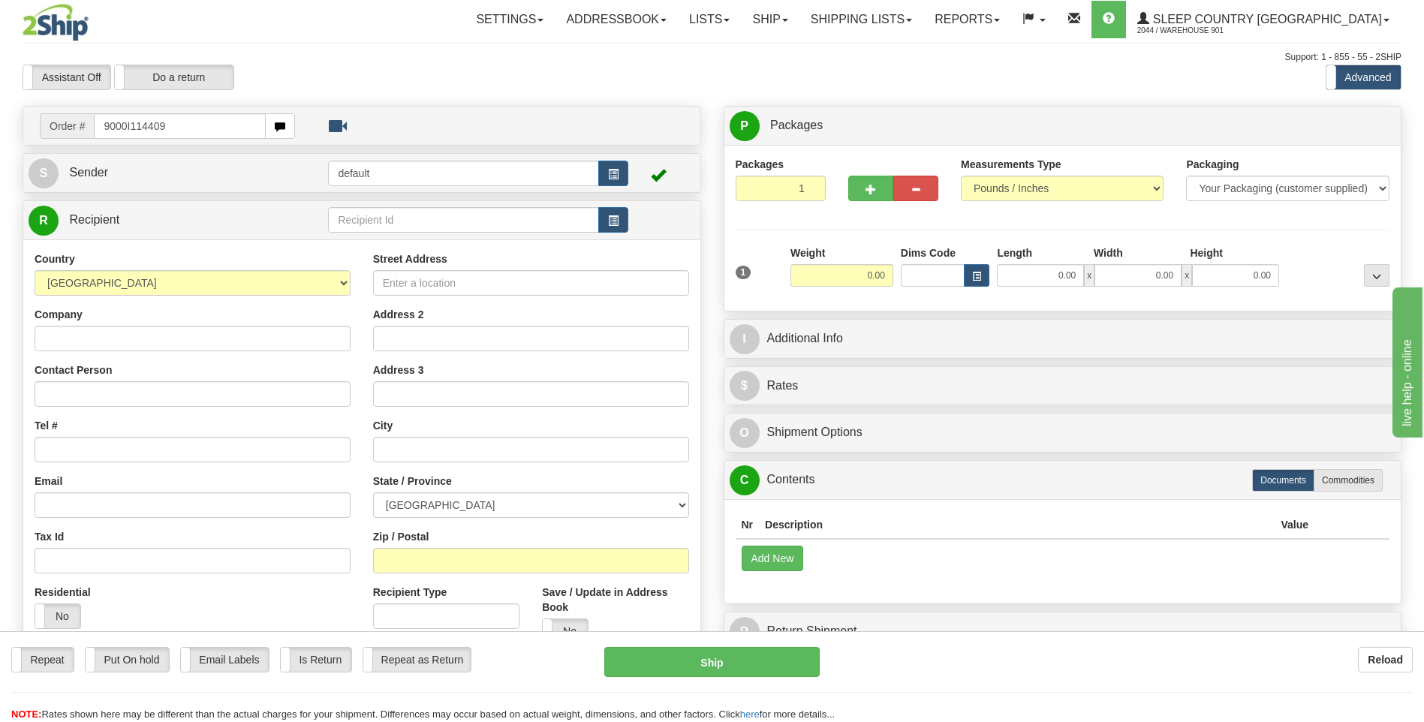
type input "9000I114409"
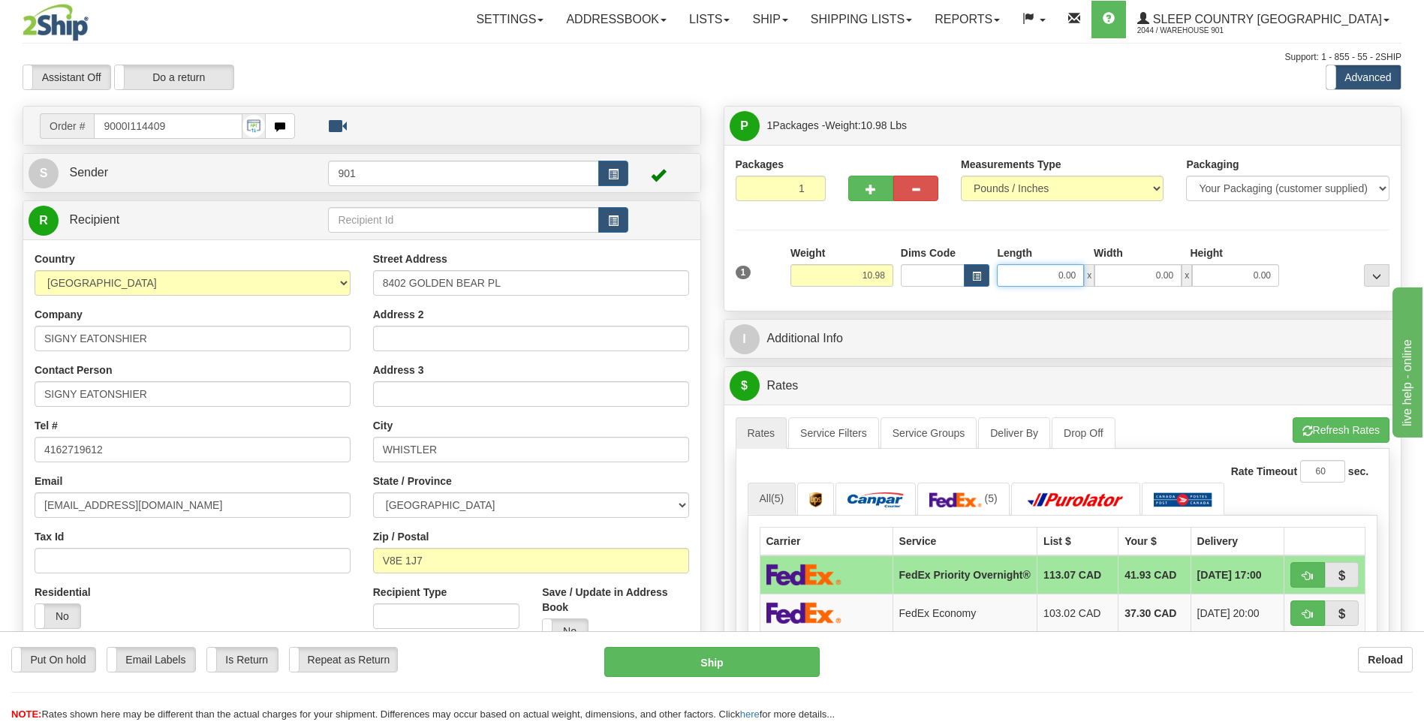
click at [1072, 276] on input "0.00" at bounding box center [1040, 275] width 87 height 23
type input "0.00"
drag, startPoint x: 865, startPoint y: 189, endPoint x: 945, endPoint y: 221, distance: 85.6
click at [867, 189] on span "button" at bounding box center [871, 190] width 11 height 10
type input "2"
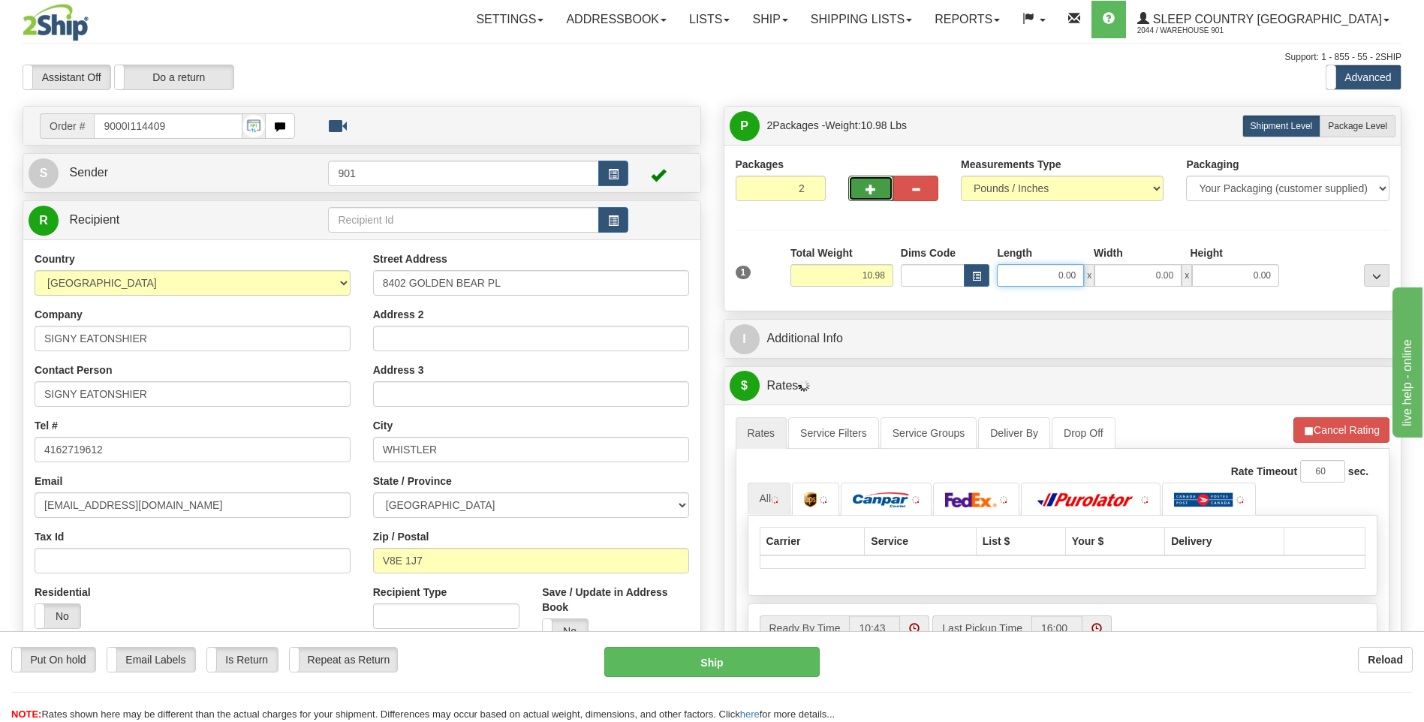
click at [1073, 275] on input "0.00" at bounding box center [1040, 275] width 87 height 23
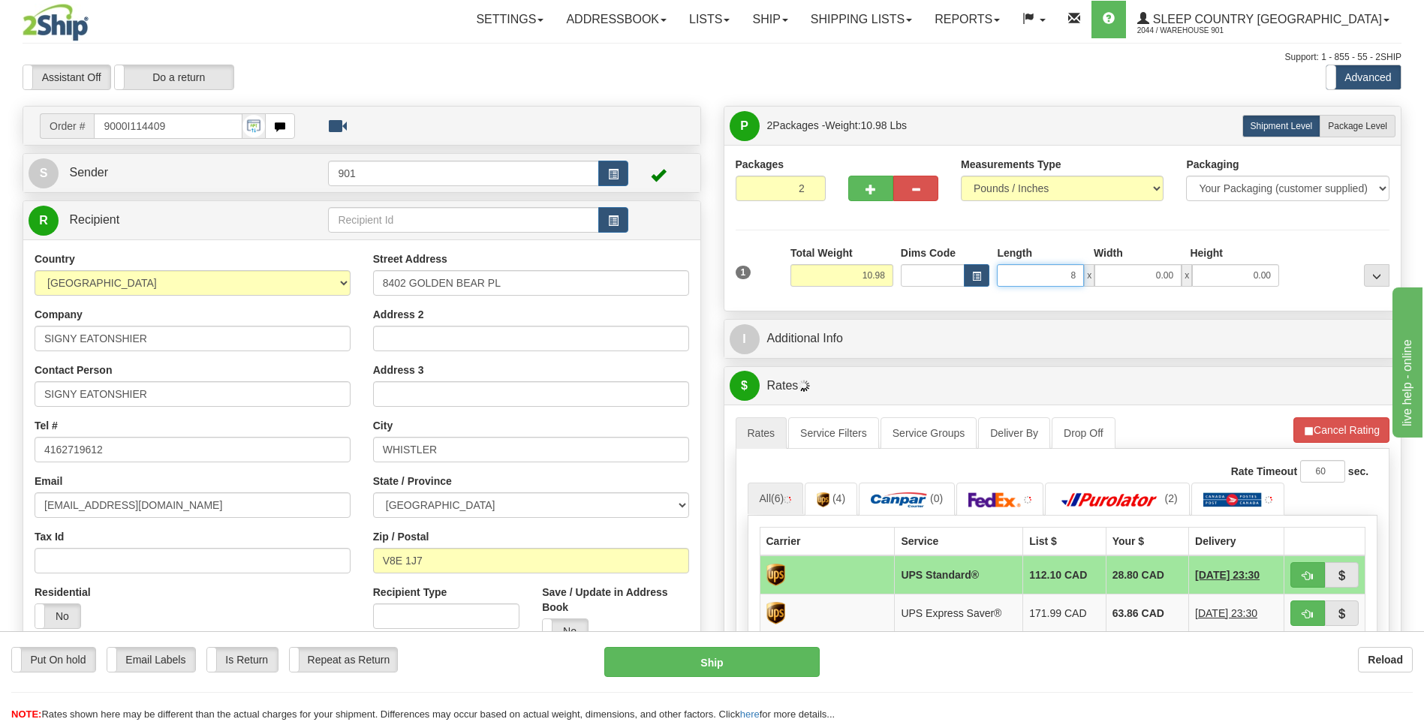
type input "8.00"
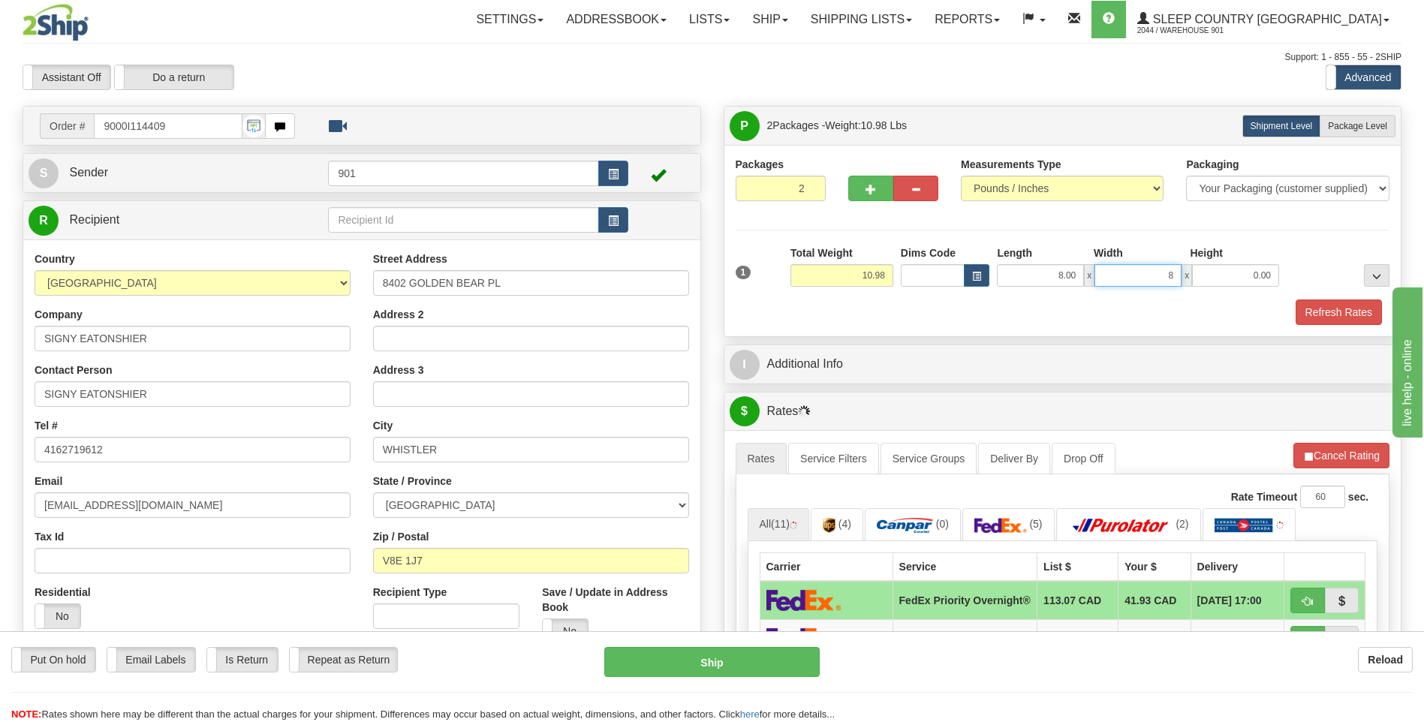
type input "8.00"
type input "16.00"
click at [1316, 307] on button "Refresh Rates" at bounding box center [1339, 313] width 86 height 26
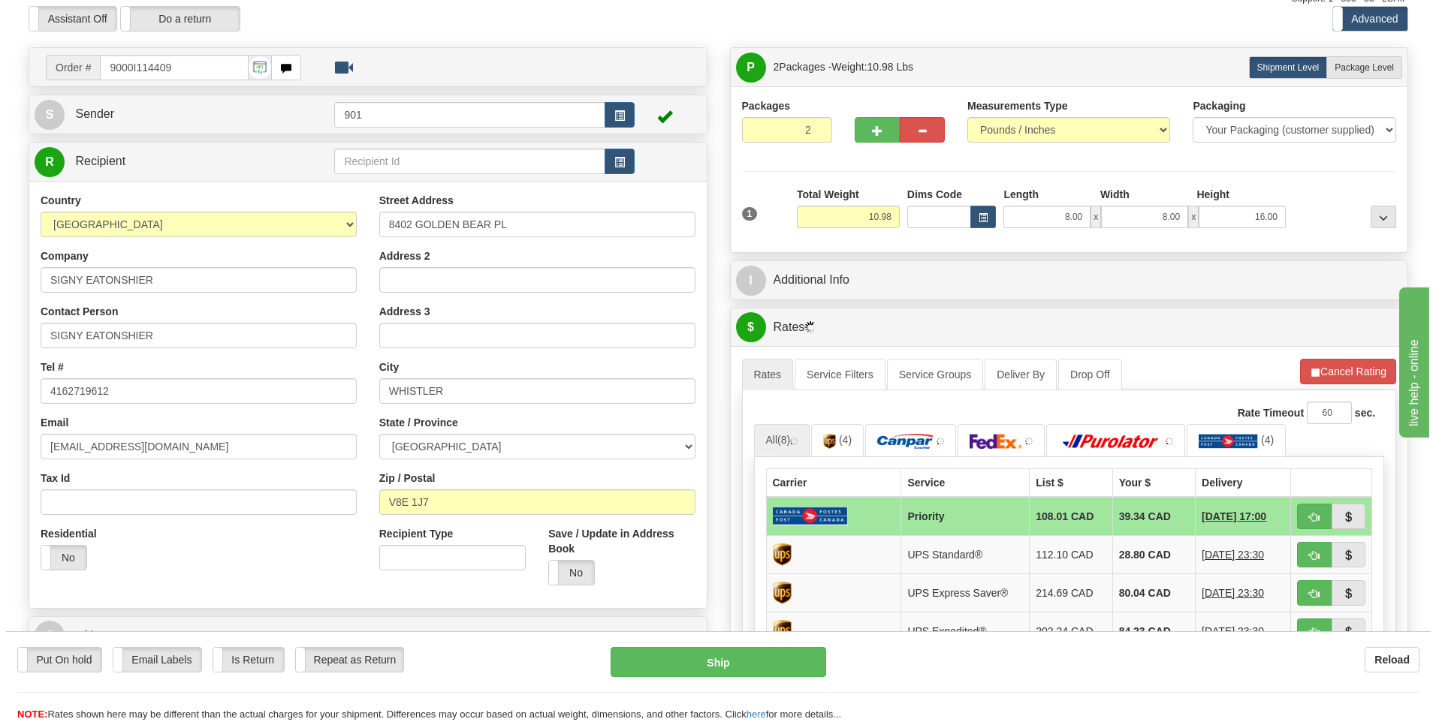
scroll to position [150, 0]
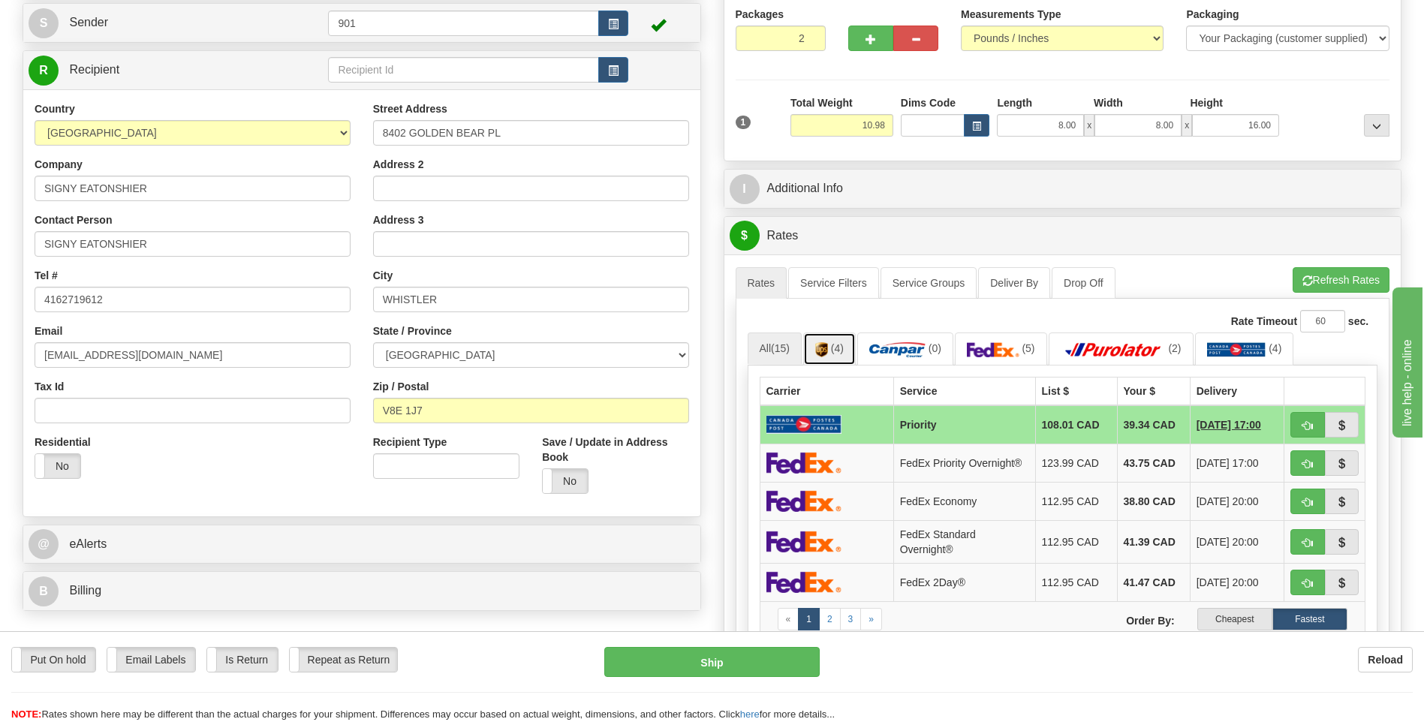
click at [842, 354] on link "(4)" at bounding box center [829, 349] width 53 height 32
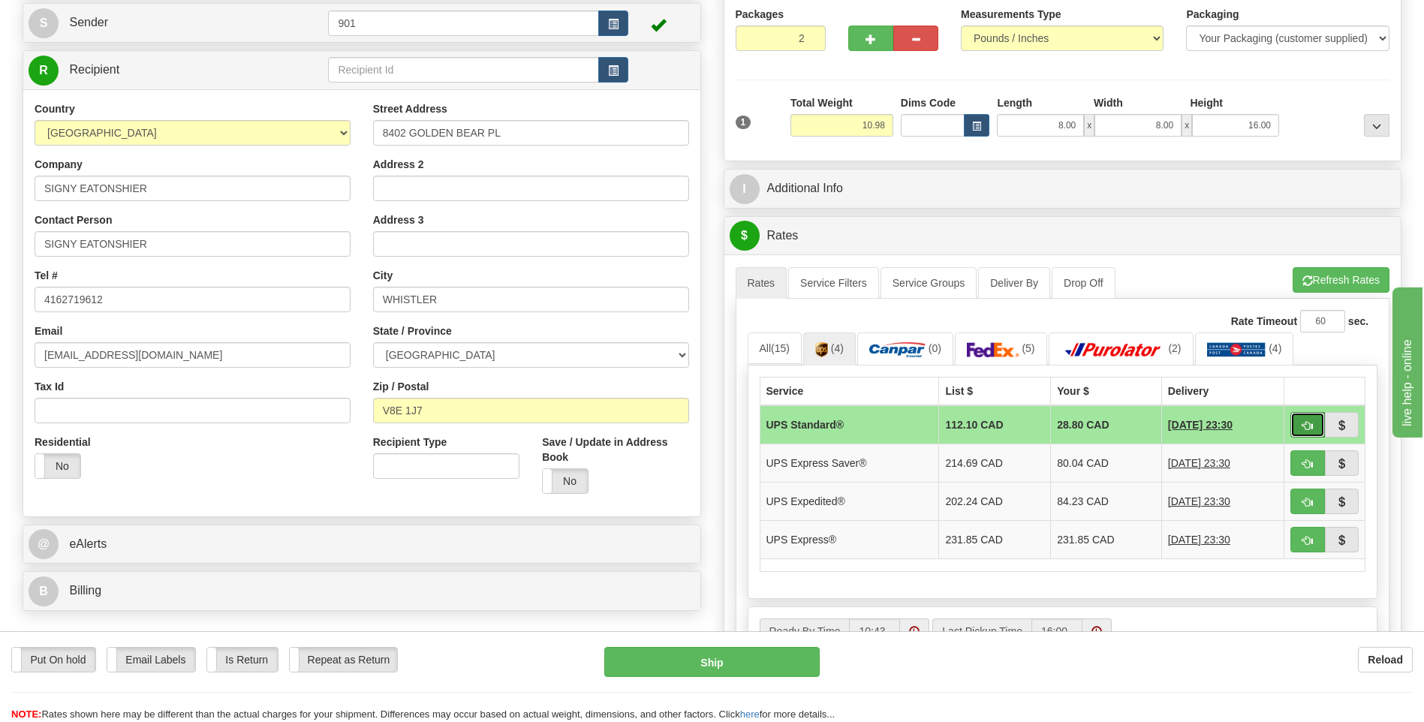
click at [1304, 426] on span "button" at bounding box center [1308, 426] width 11 height 10
type input "11"
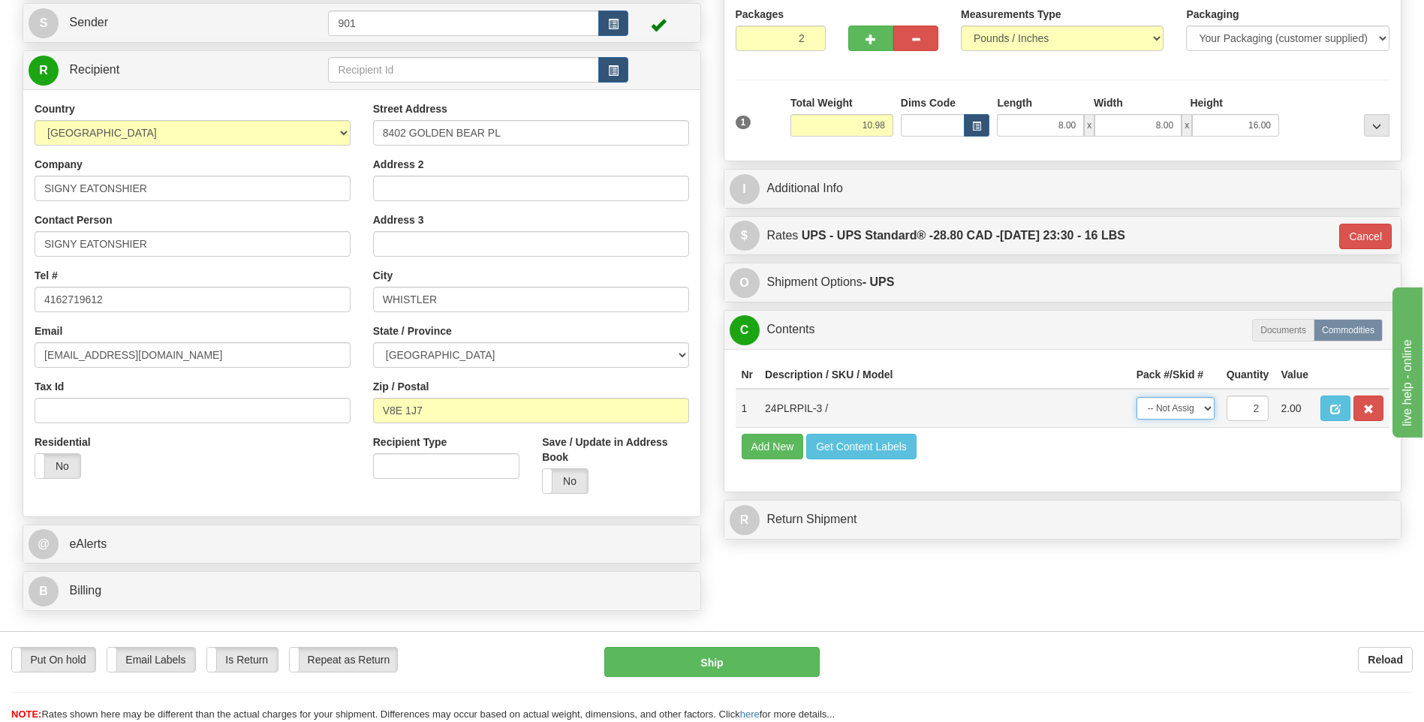
click at [1199, 407] on select "-- Not Assigned -- Package 1 Package 2 Split" at bounding box center [1176, 408] width 78 height 23
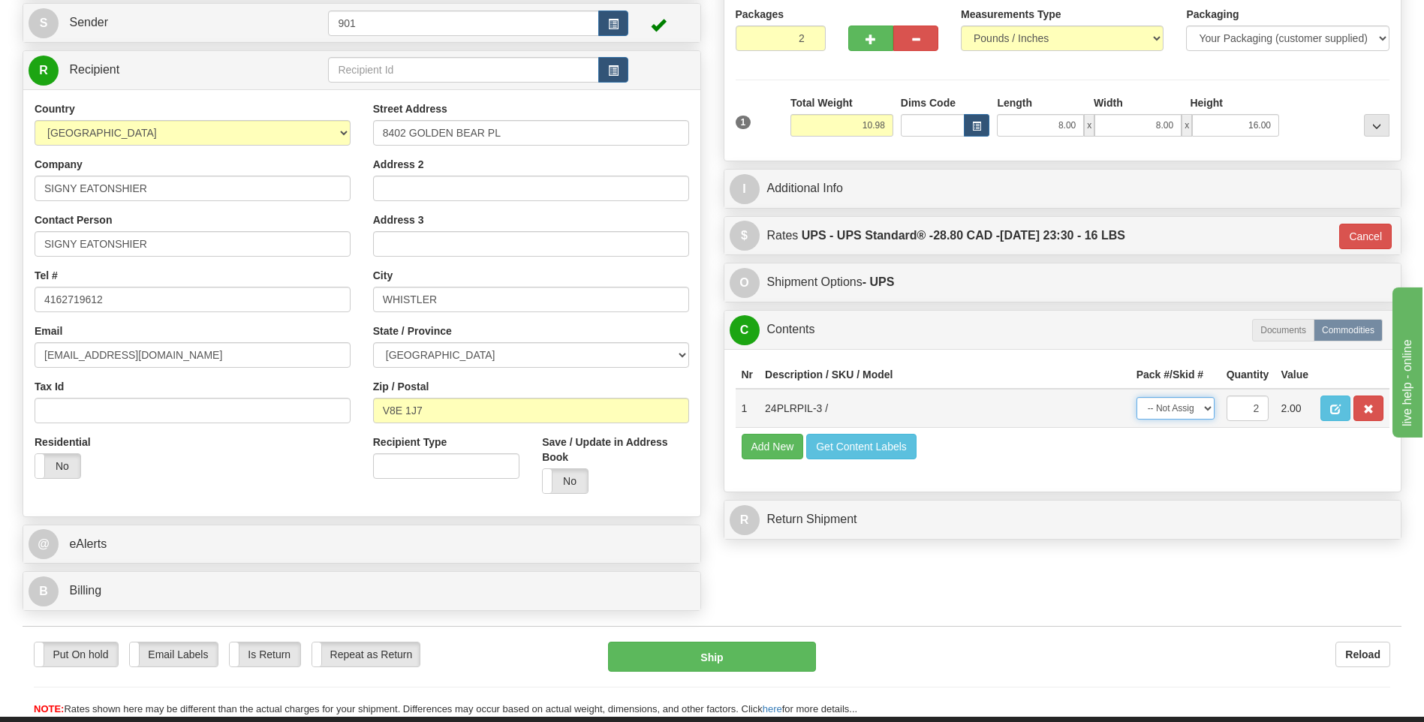
select select "SPLIT"
click at [1137, 397] on select "-- Not Assigned -- Package 1 Package 2 Split" at bounding box center [1176, 408] width 78 height 23
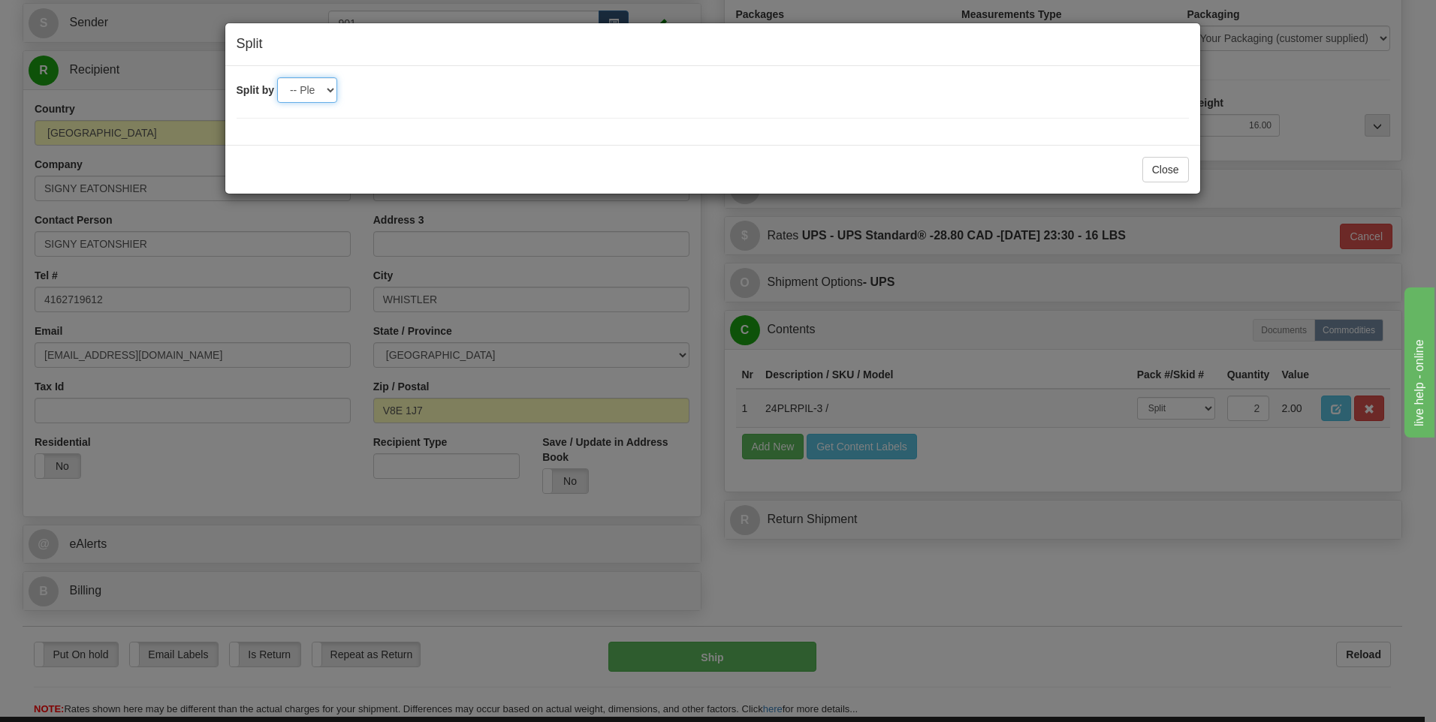
click at [319, 87] on select "-- Please select -- 2" at bounding box center [307, 90] width 60 height 26
select select "2"
click at [277, 77] on select "-- Please select -- 2" at bounding box center [307, 90] width 60 height 26
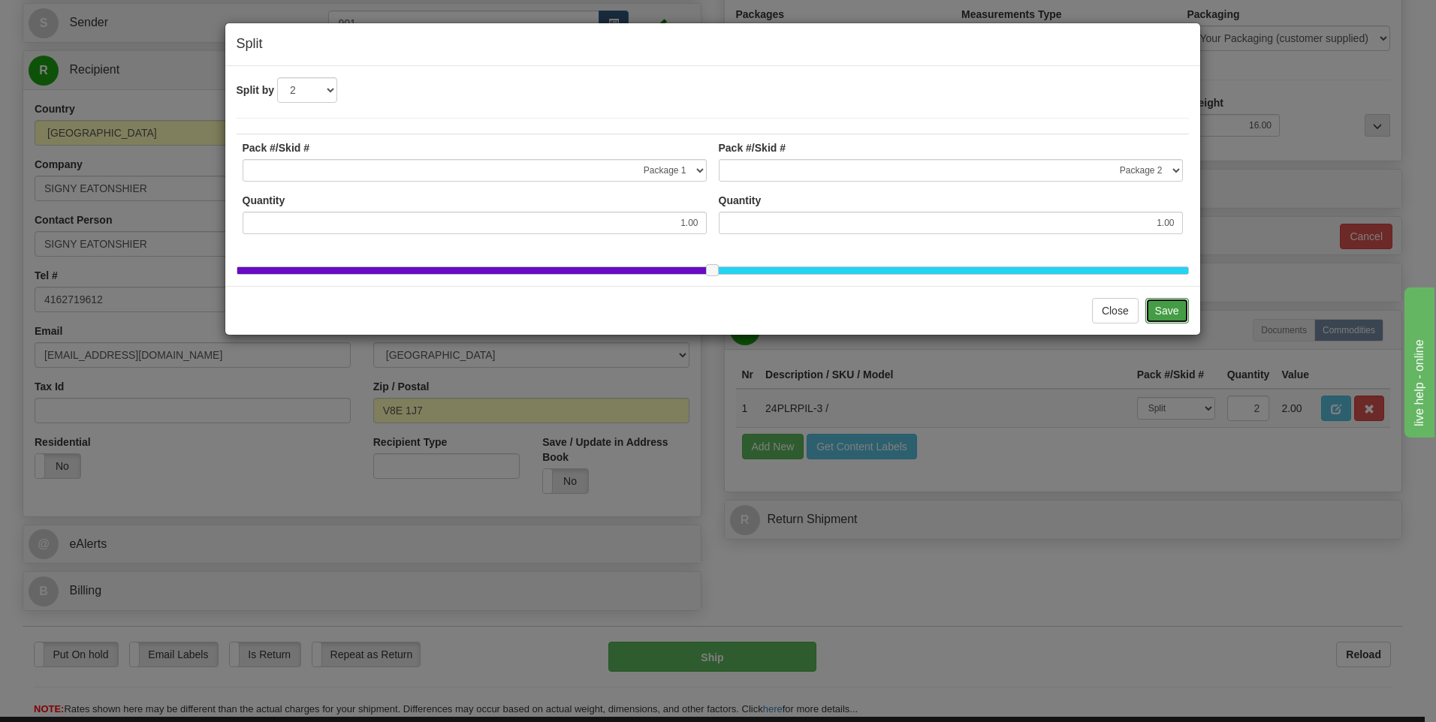
click at [1145, 313] on button "Save" at bounding box center [1167, 311] width 44 height 26
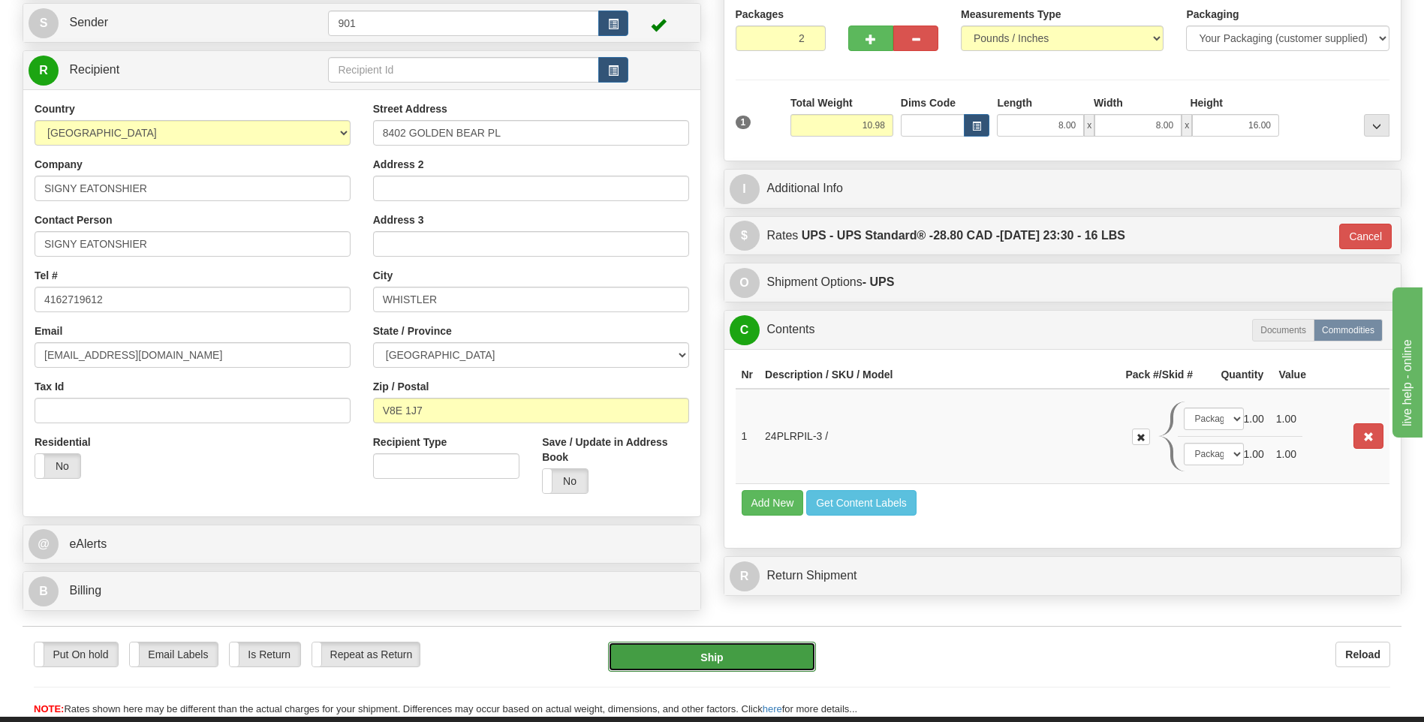
click at [761, 664] on button "Ship" at bounding box center [711, 657] width 207 height 30
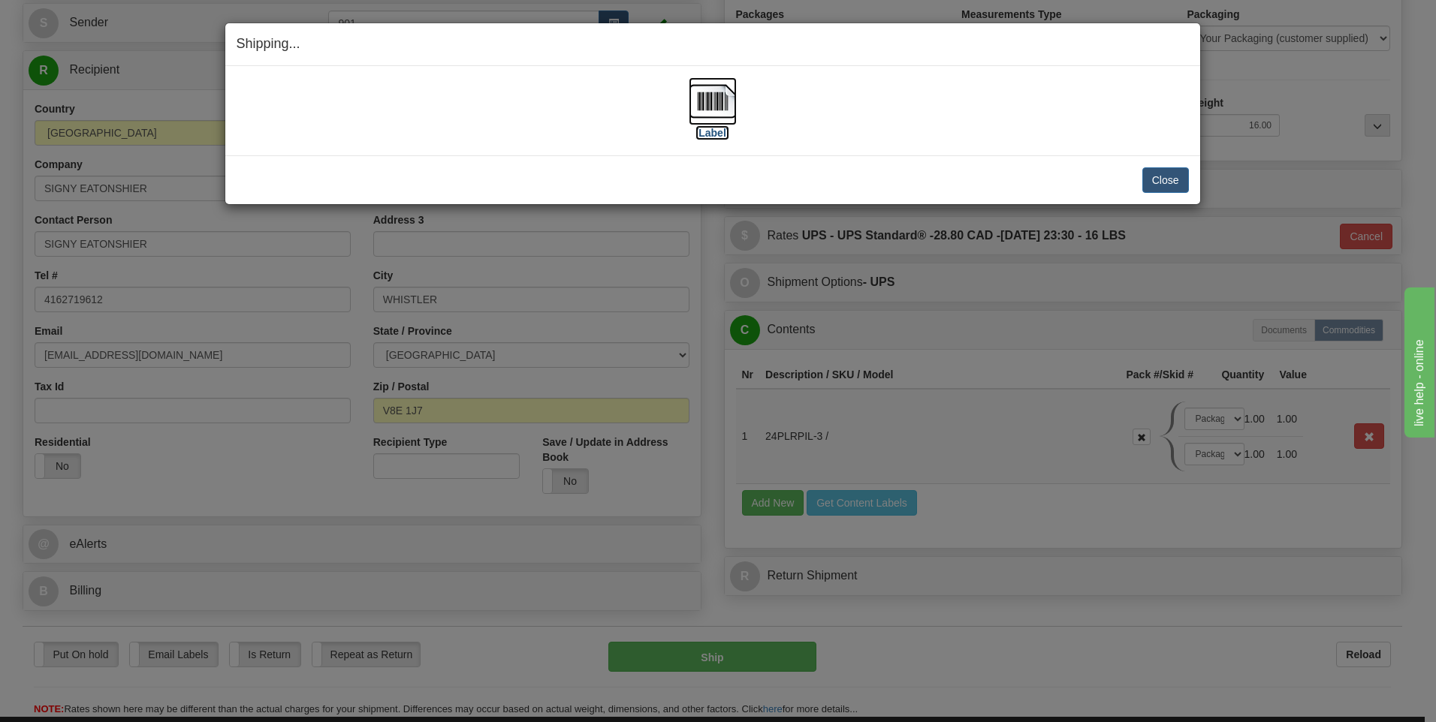
click at [711, 113] on img at bounding box center [712, 101] width 48 height 48
drag, startPoint x: 1168, startPoint y: 185, endPoint x: 1158, endPoint y: 167, distance: 21.2
click at [1165, 174] on button "Close" at bounding box center [1165, 180] width 47 height 26
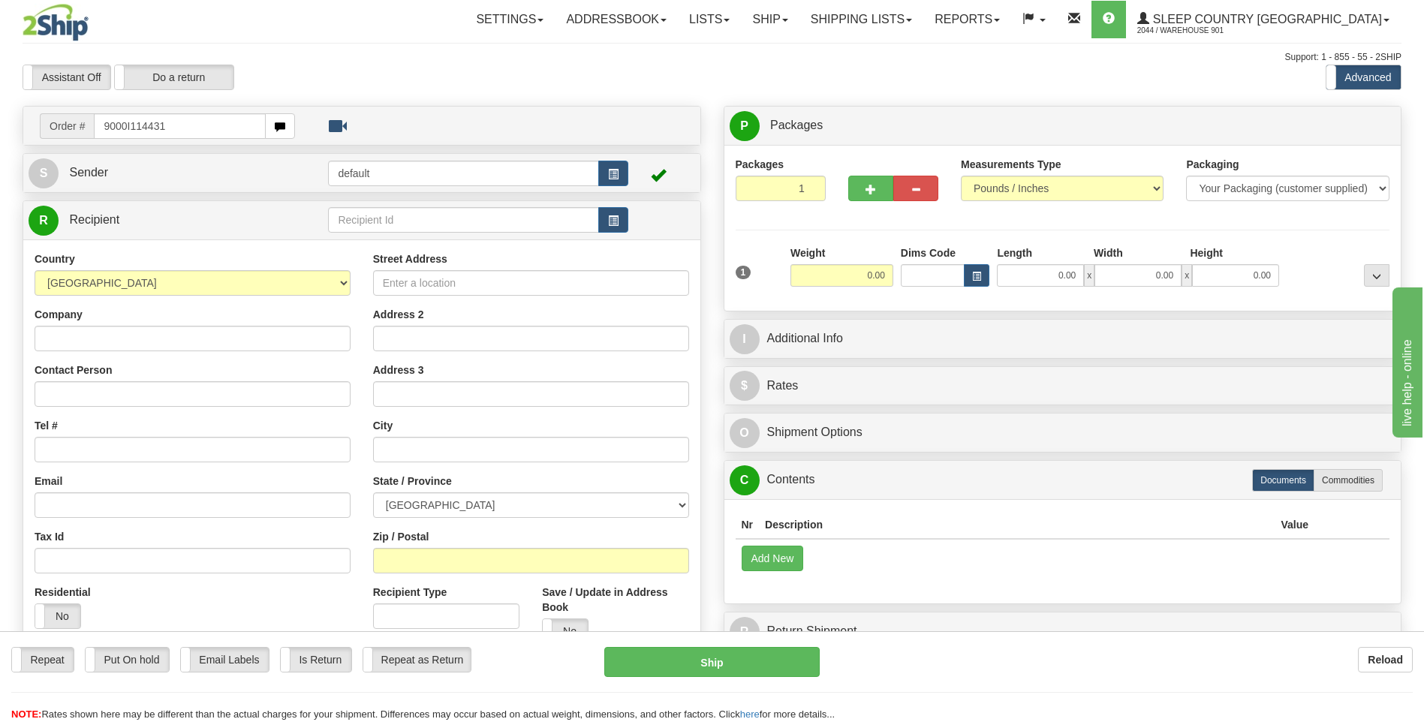
type input "9000I114431"
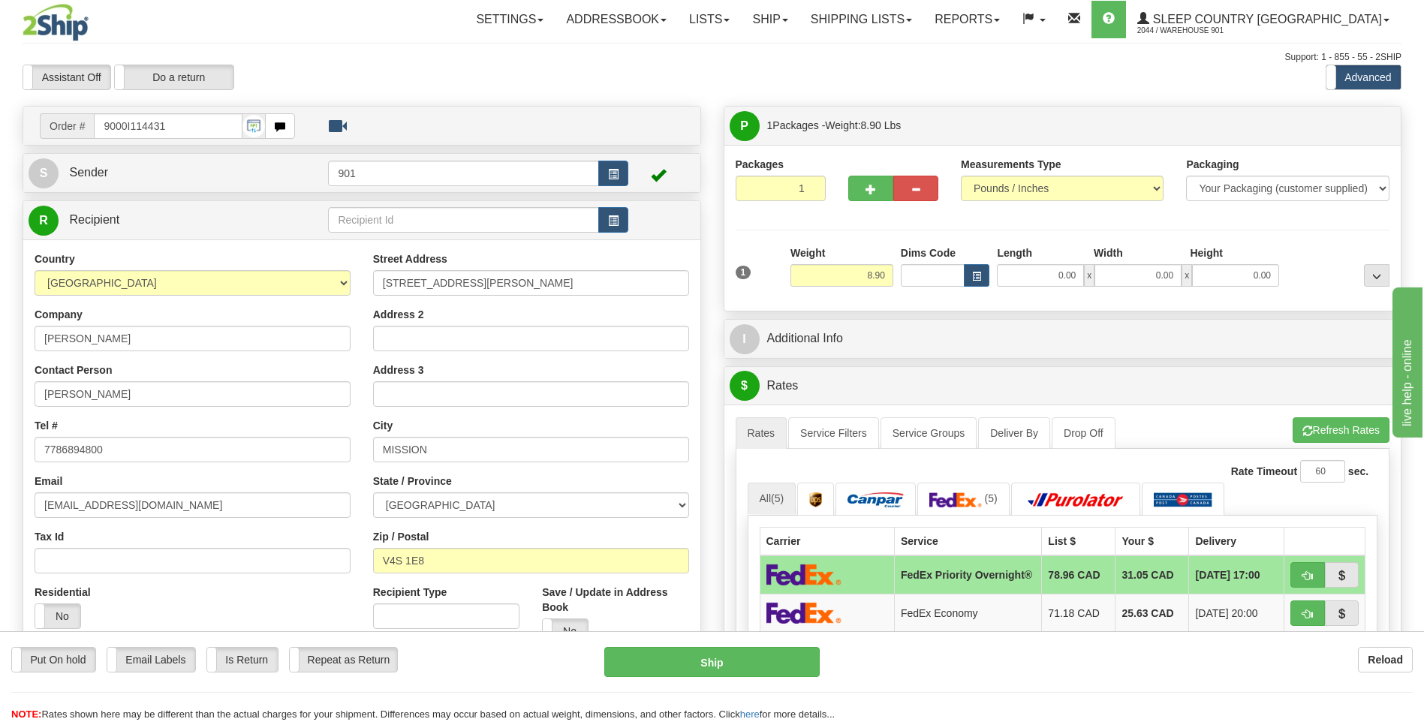
click at [856, 173] on div at bounding box center [893, 166] width 90 height 19
click at [869, 185] on span "button" at bounding box center [871, 190] width 11 height 10
type input "2"
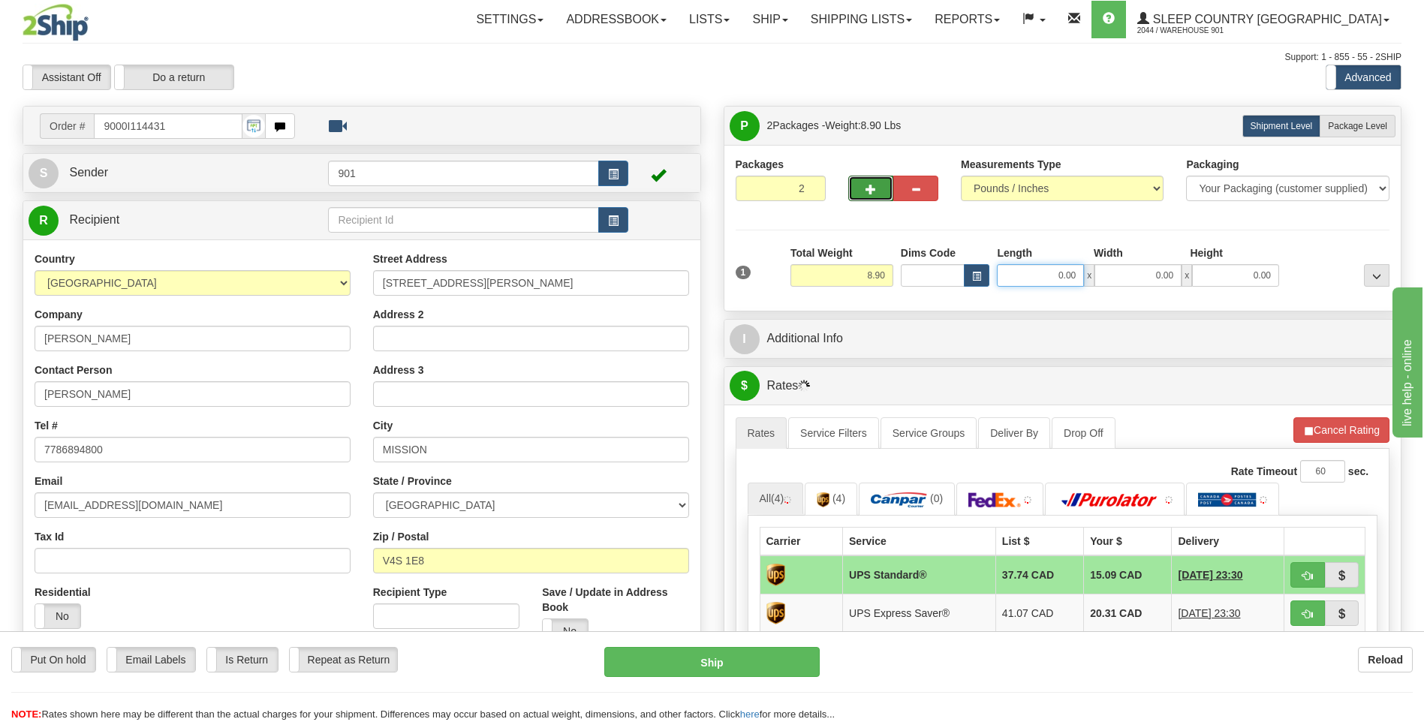
click at [1083, 270] on input "0.00" at bounding box center [1040, 275] width 87 height 23
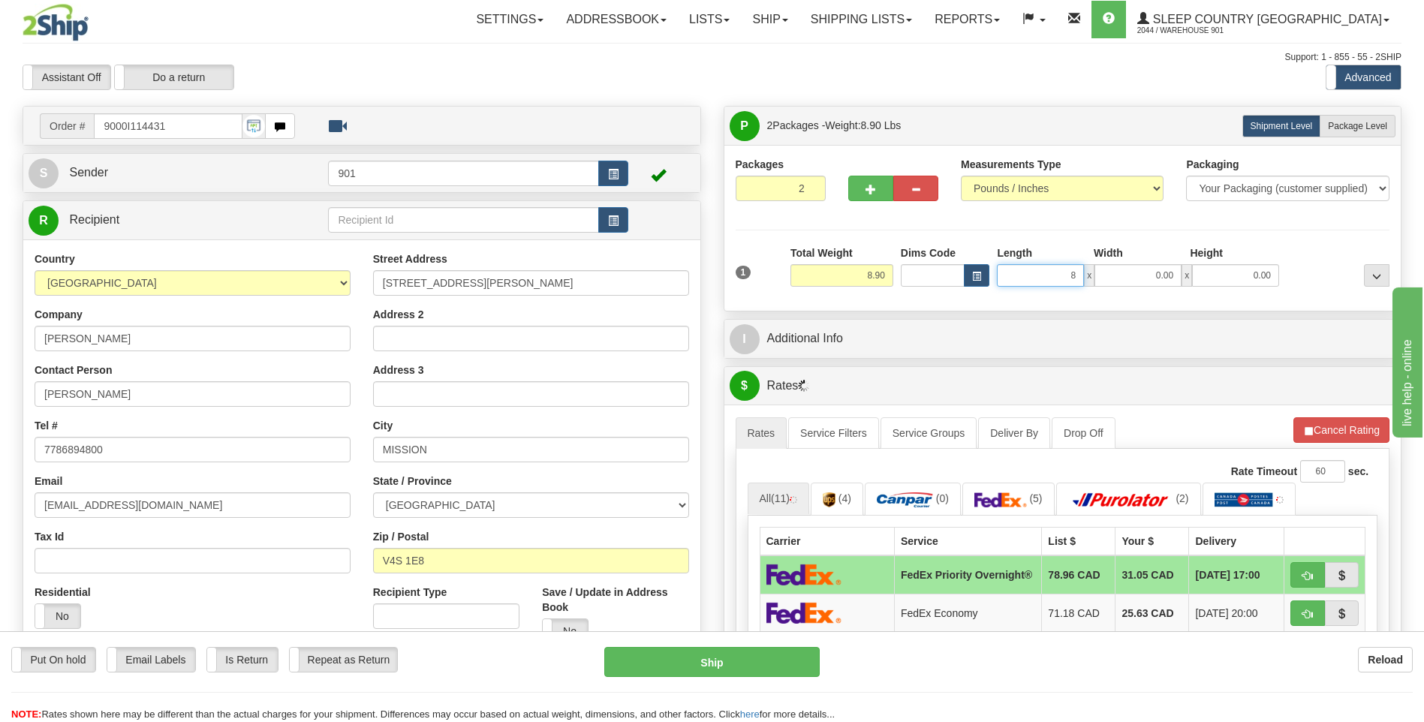
type input "8.00"
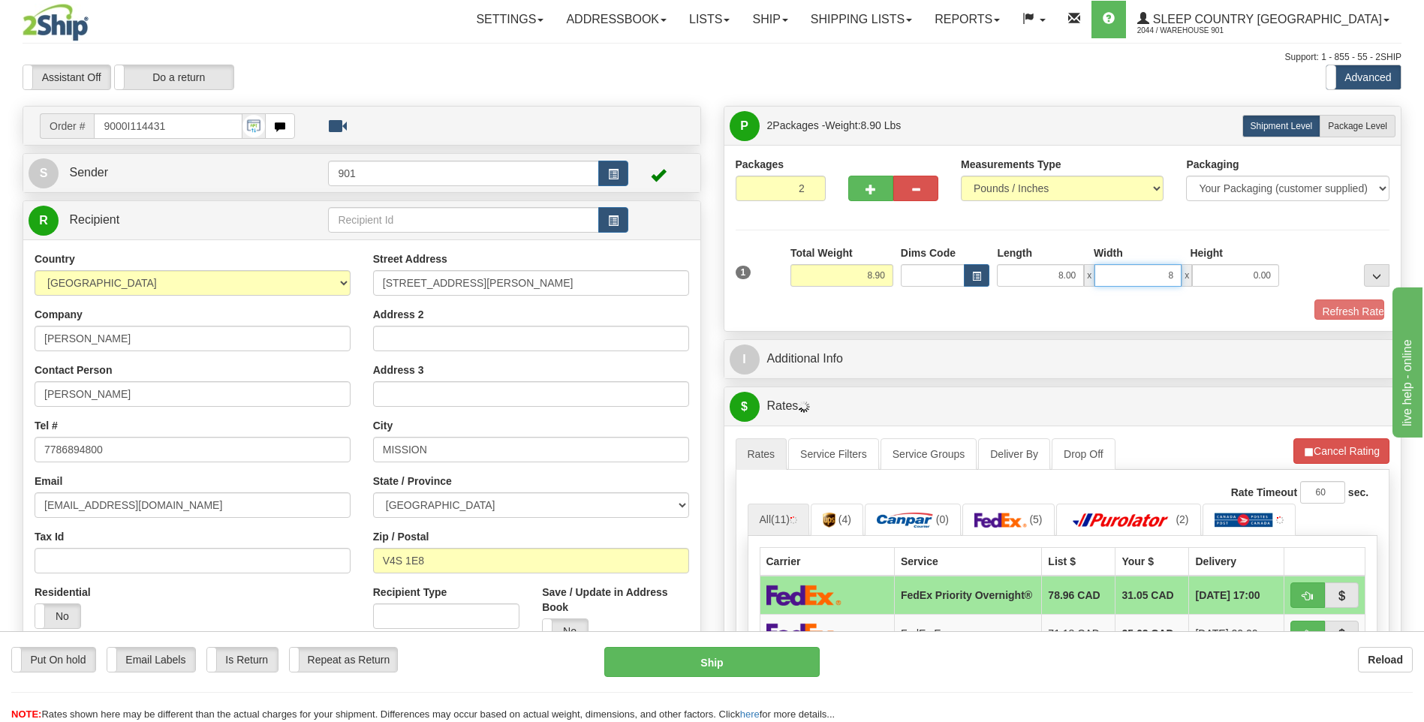
type input "8.00"
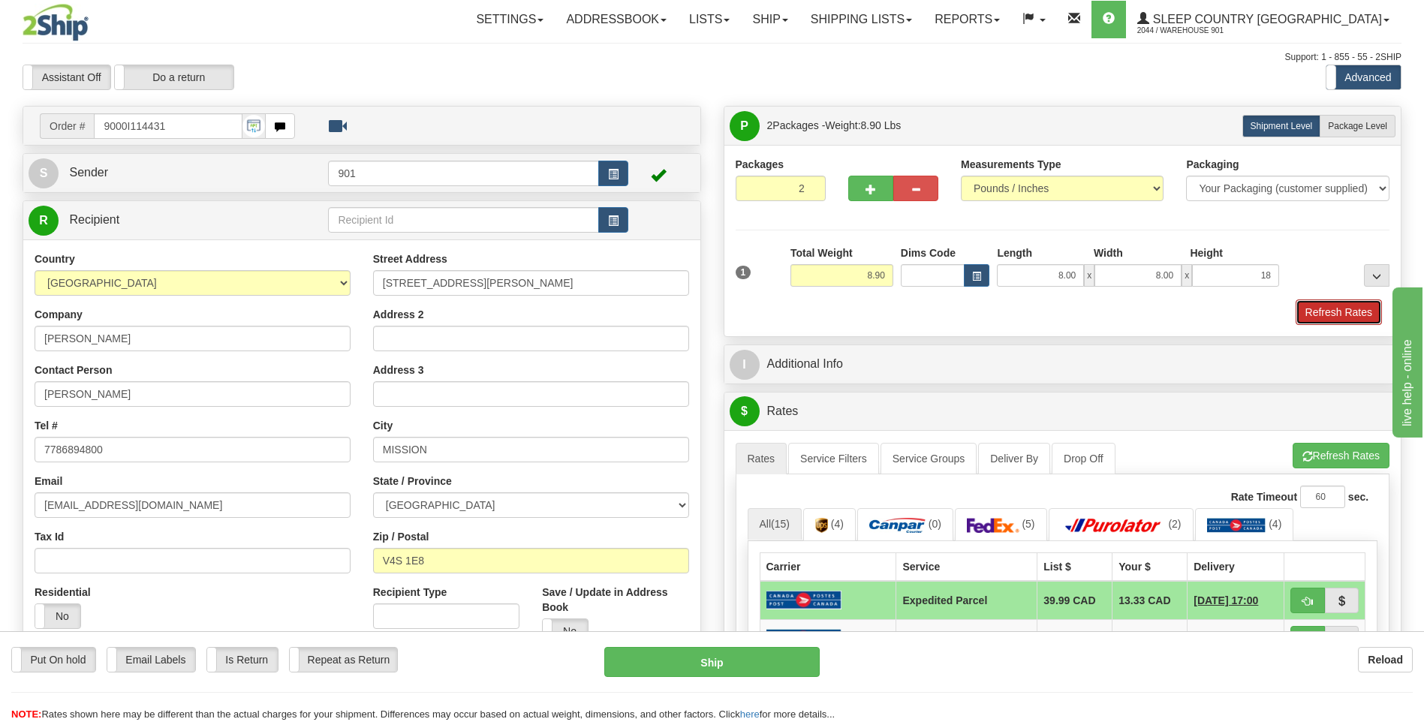
type input "18.00"
click at [1324, 317] on button "Refresh Rates" at bounding box center [1339, 313] width 86 height 26
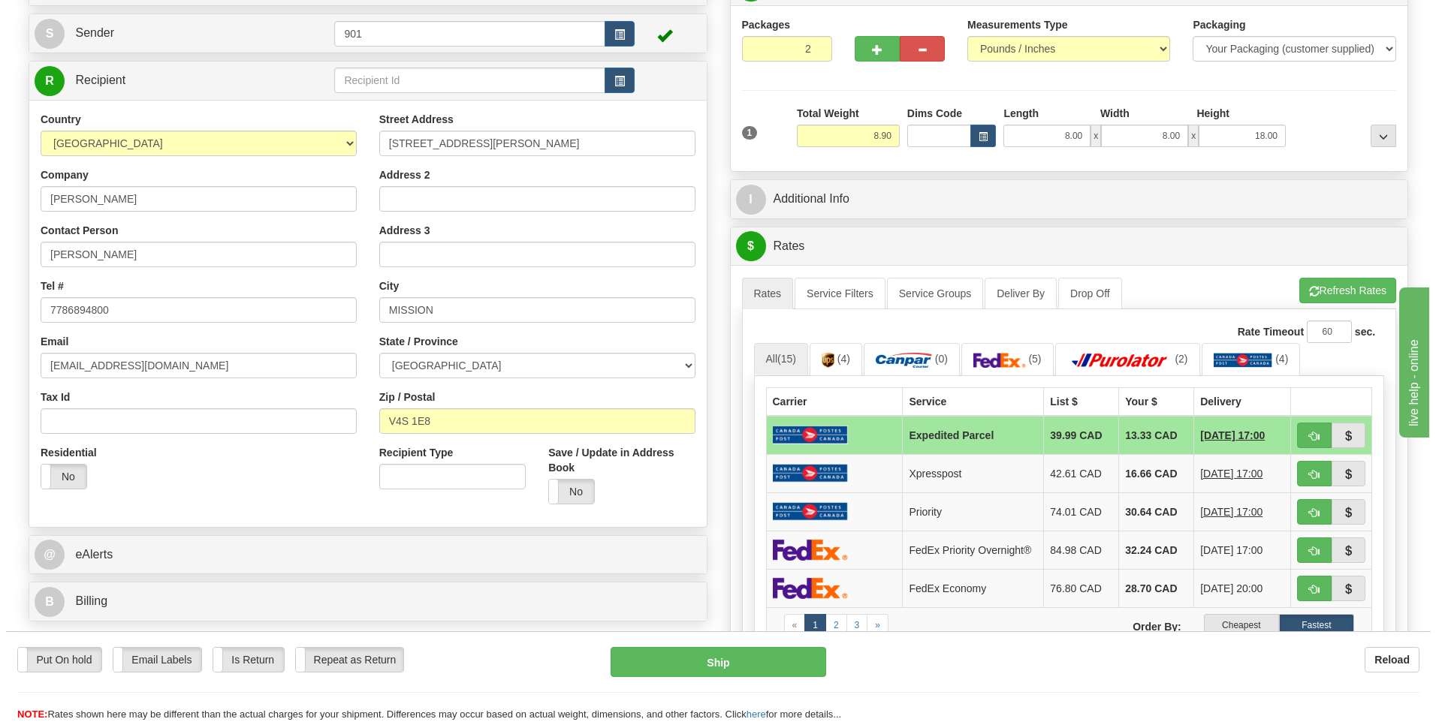
scroll to position [150, 0]
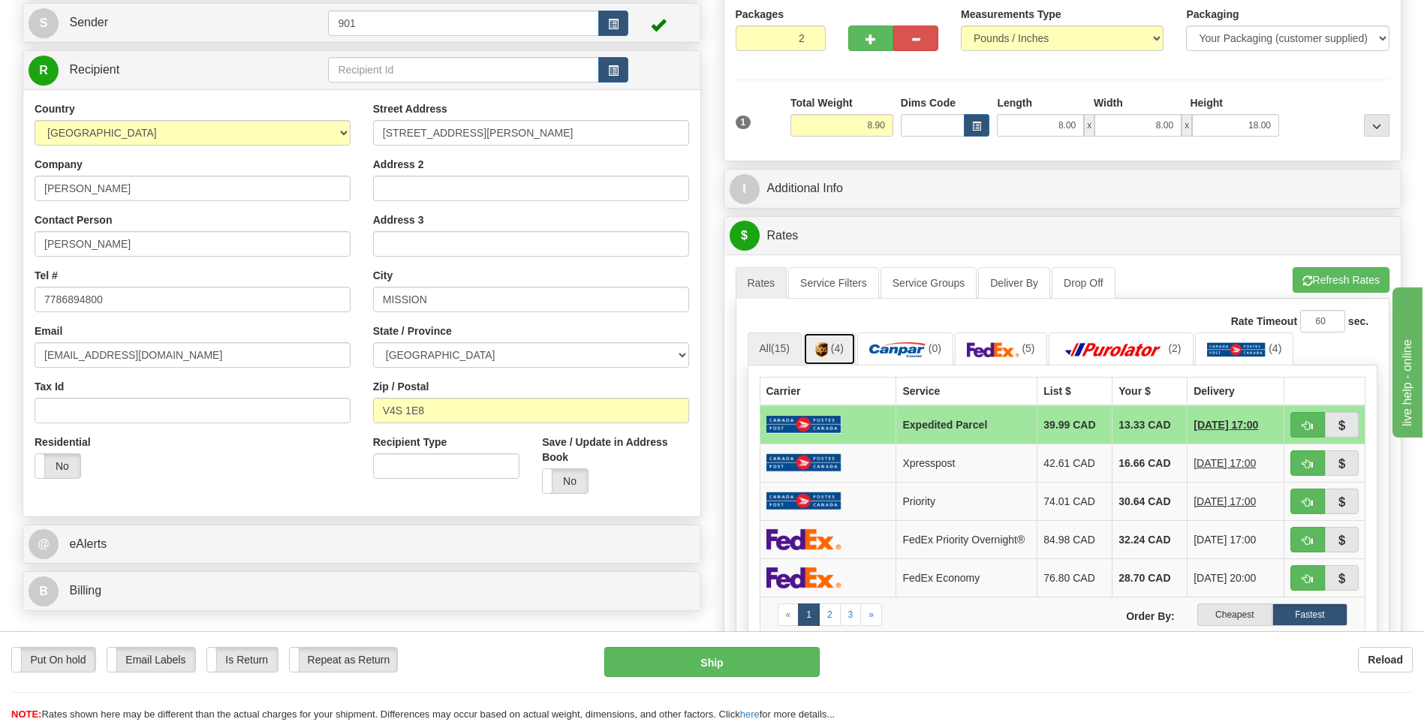
click at [847, 351] on link "(4)" at bounding box center [829, 349] width 53 height 32
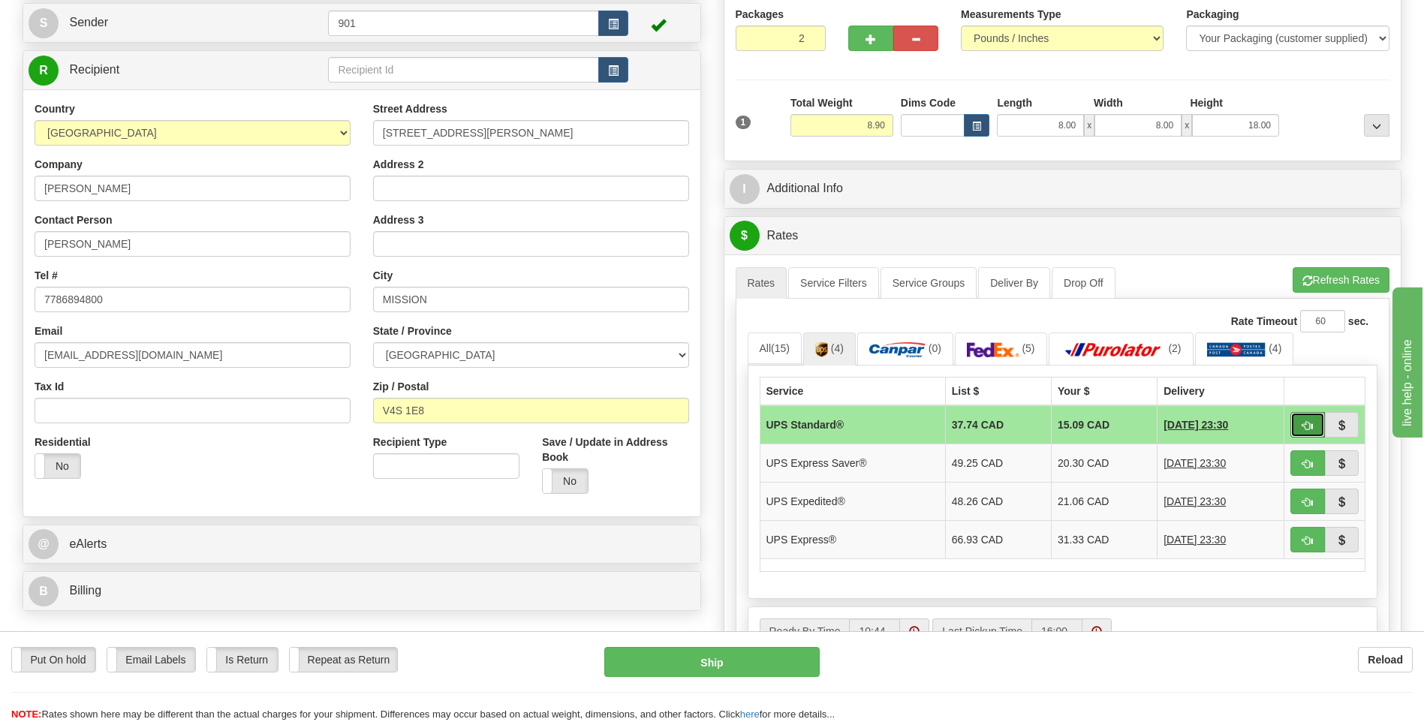
click at [1294, 429] on button "button" at bounding box center [1308, 425] width 35 height 26
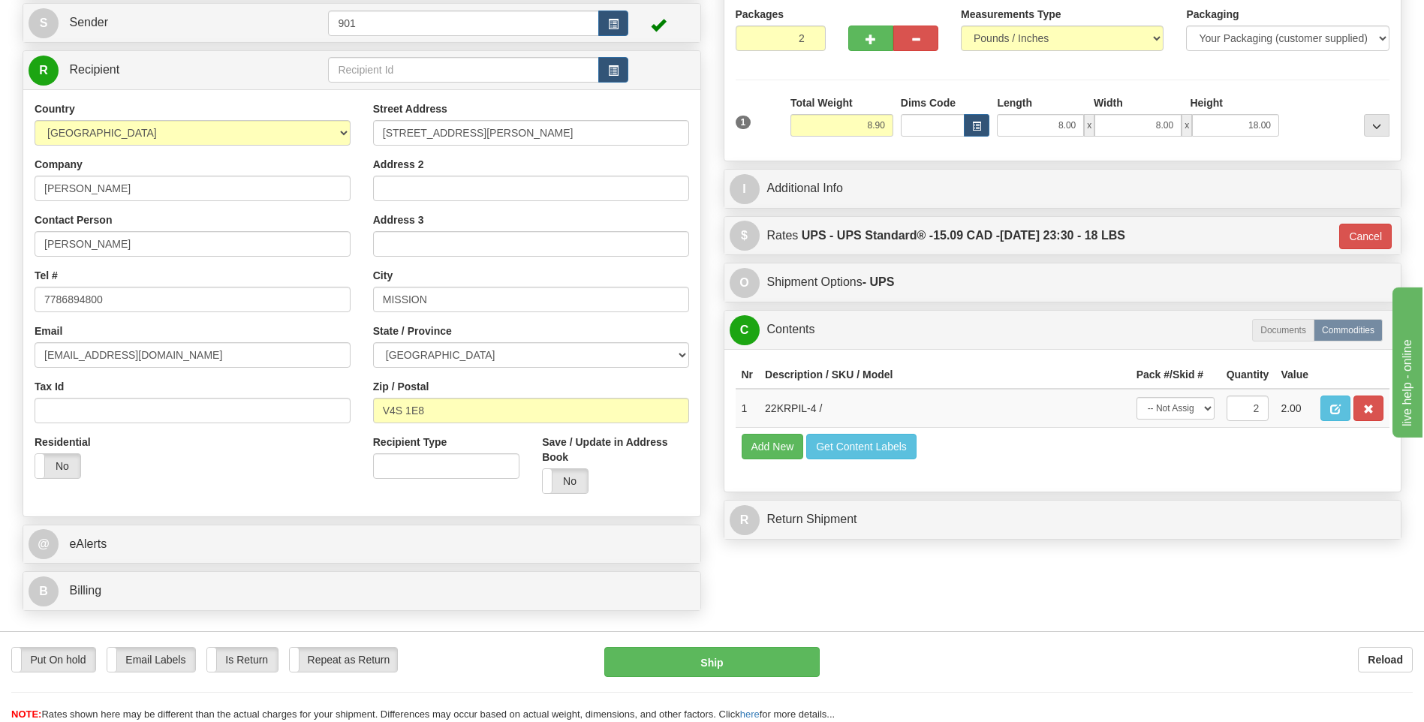
type input "11"
click at [1211, 407] on select "-- Not Assigned -- Package 1 Package 2 Split" at bounding box center [1176, 408] width 78 height 23
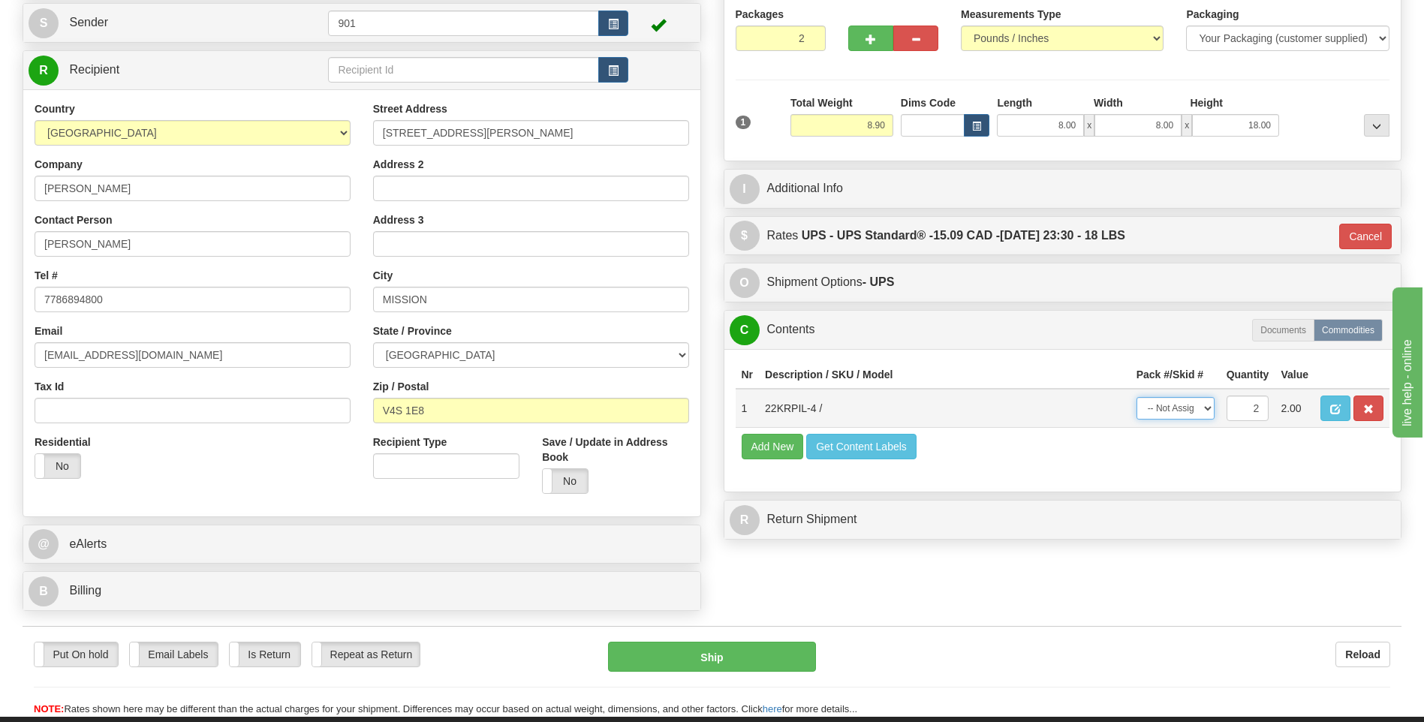
select select "SPLIT"
click at [1137, 397] on select "-- Not Assigned -- Package 1 Package 2 Split" at bounding box center [1176, 408] width 78 height 23
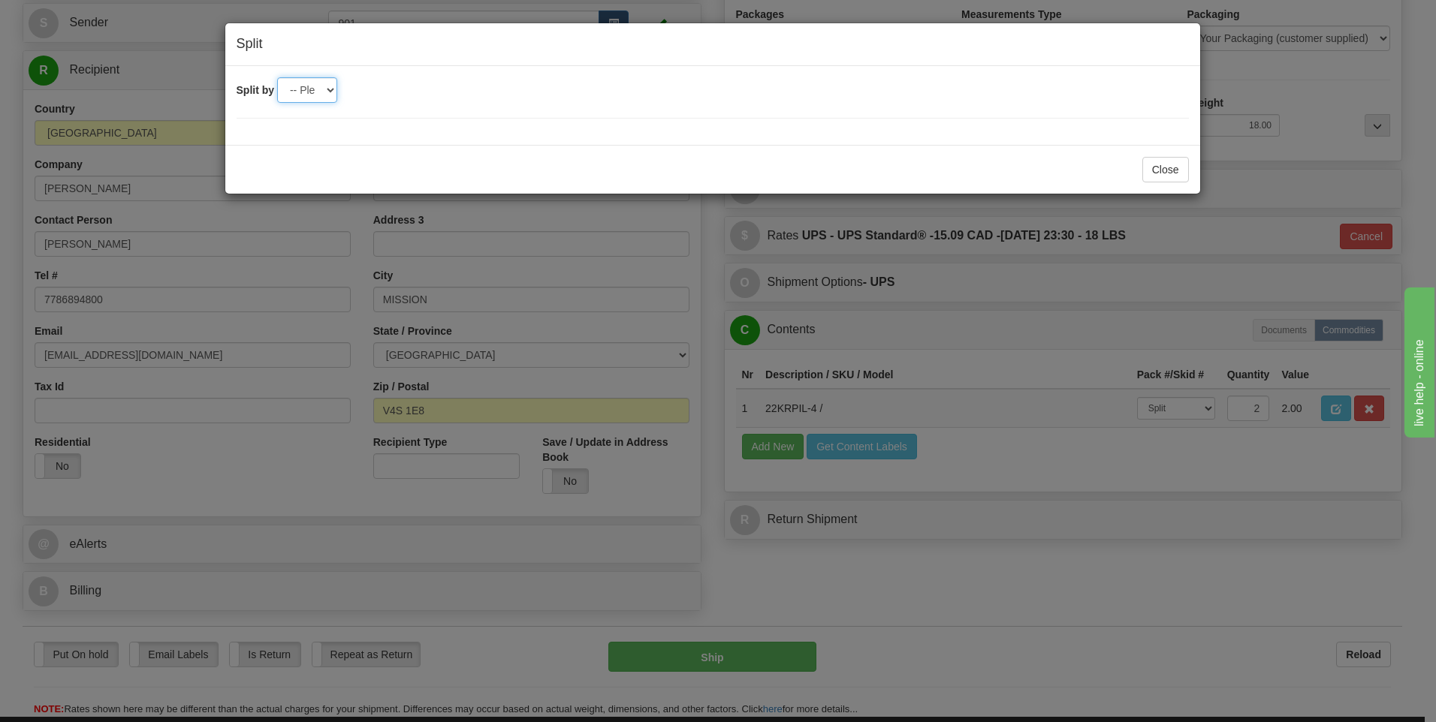
click at [331, 99] on select "-- Please select -- 2" at bounding box center [307, 90] width 60 height 26
select select "2"
click at [277, 77] on select "-- Please select -- 2" at bounding box center [307, 90] width 60 height 26
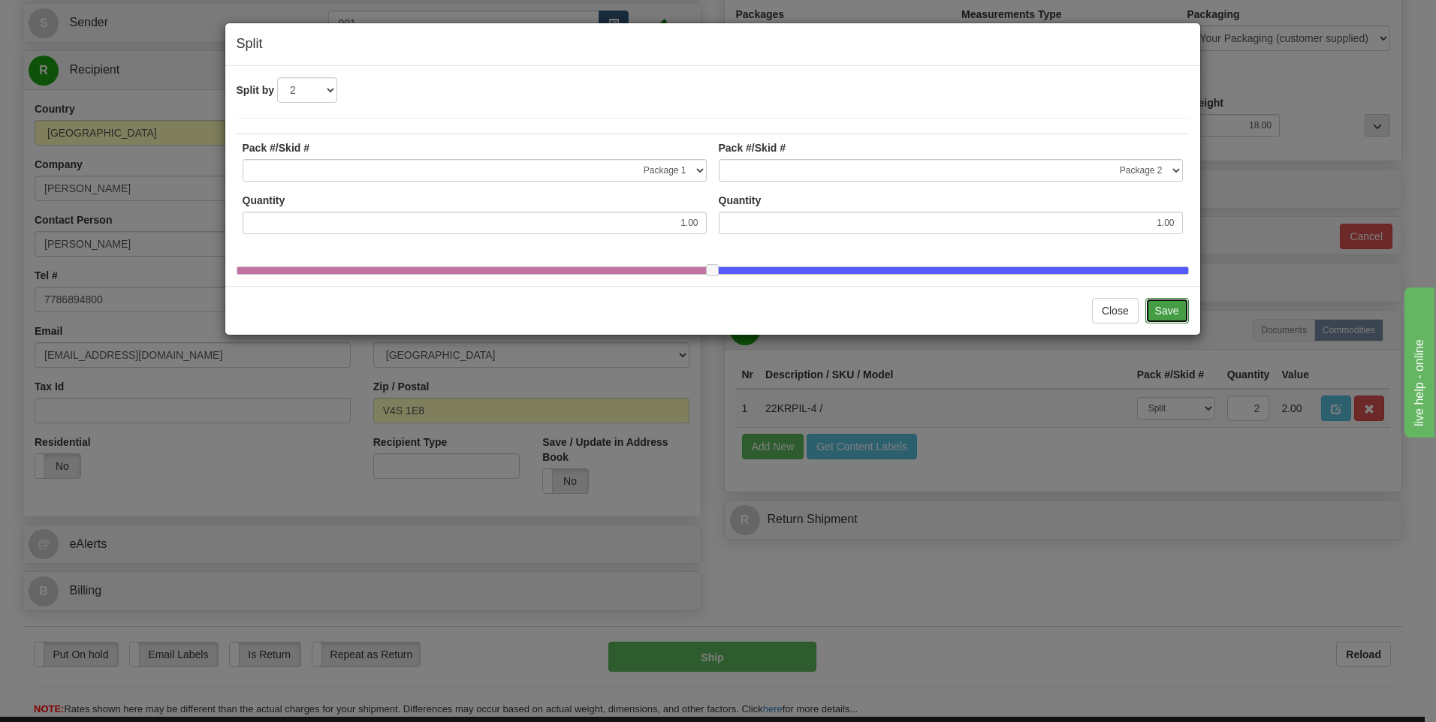
click at [1155, 320] on button "Save" at bounding box center [1167, 311] width 44 height 26
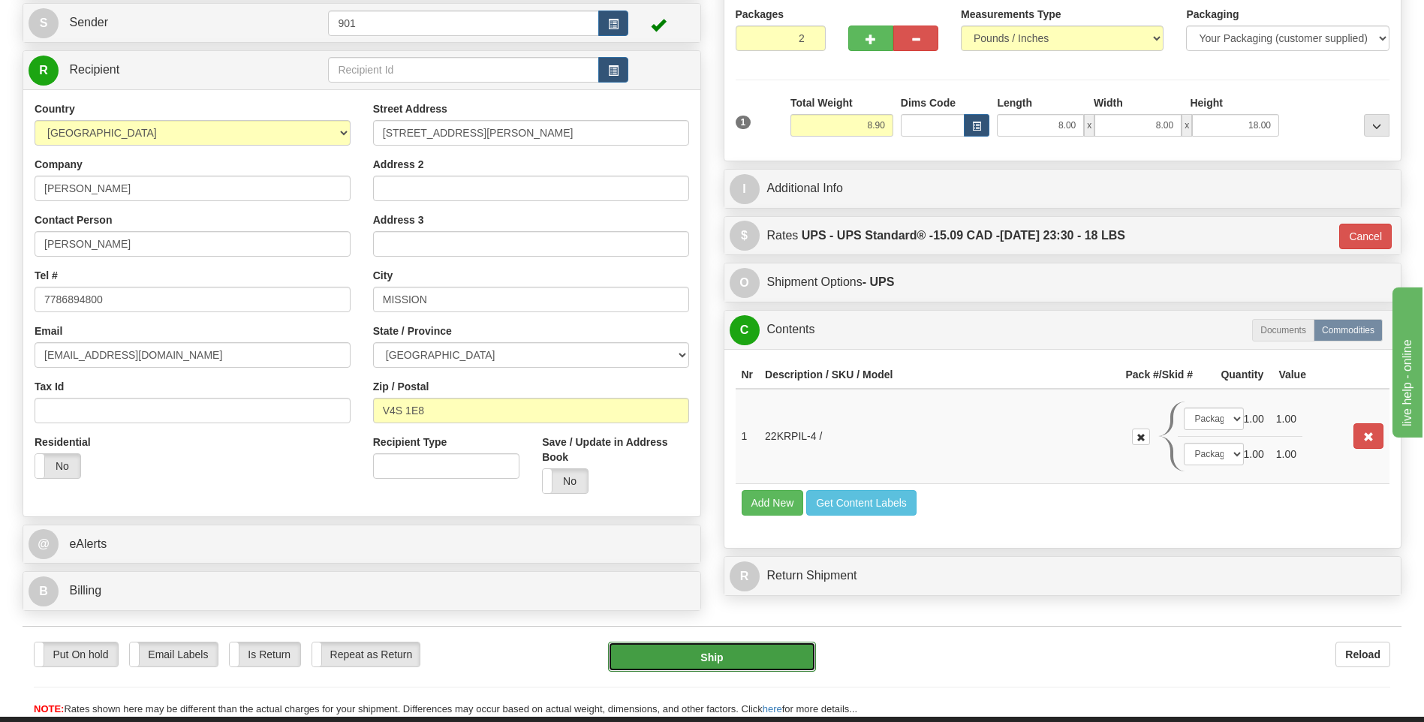
click at [765, 658] on button "Ship" at bounding box center [711, 657] width 207 height 30
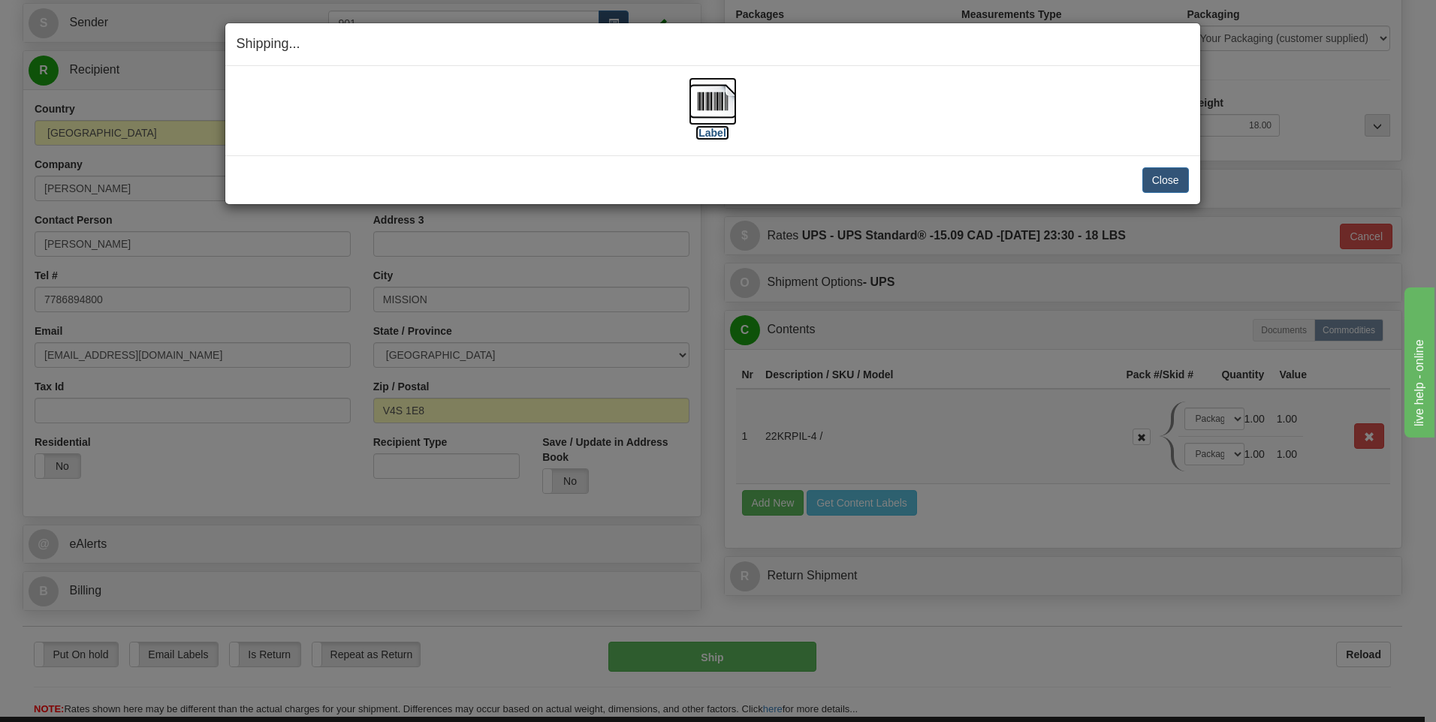
click at [713, 103] on img at bounding box center [712, 101] width 48 height 48
click at [1157, 175] on button "Close" at bounding box center [1165, 180] width 47 height 26
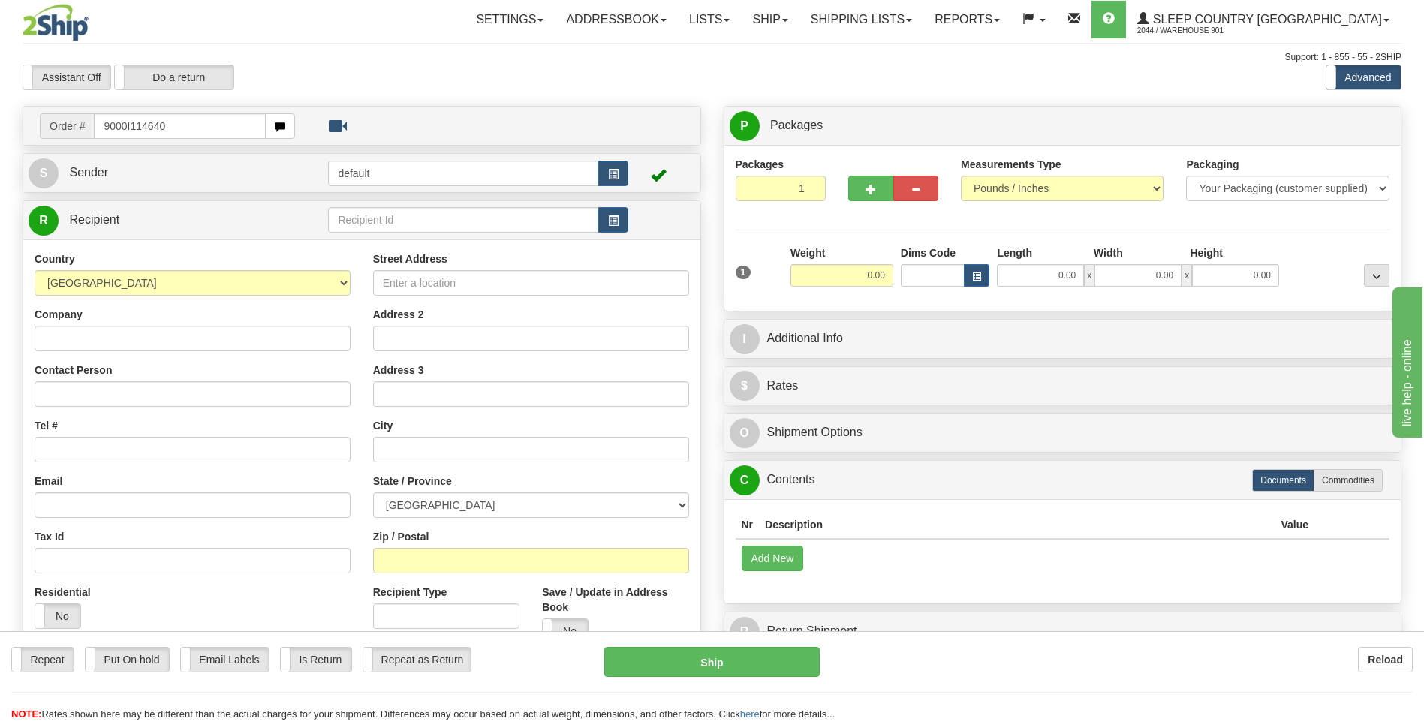
type input "9000I114640"
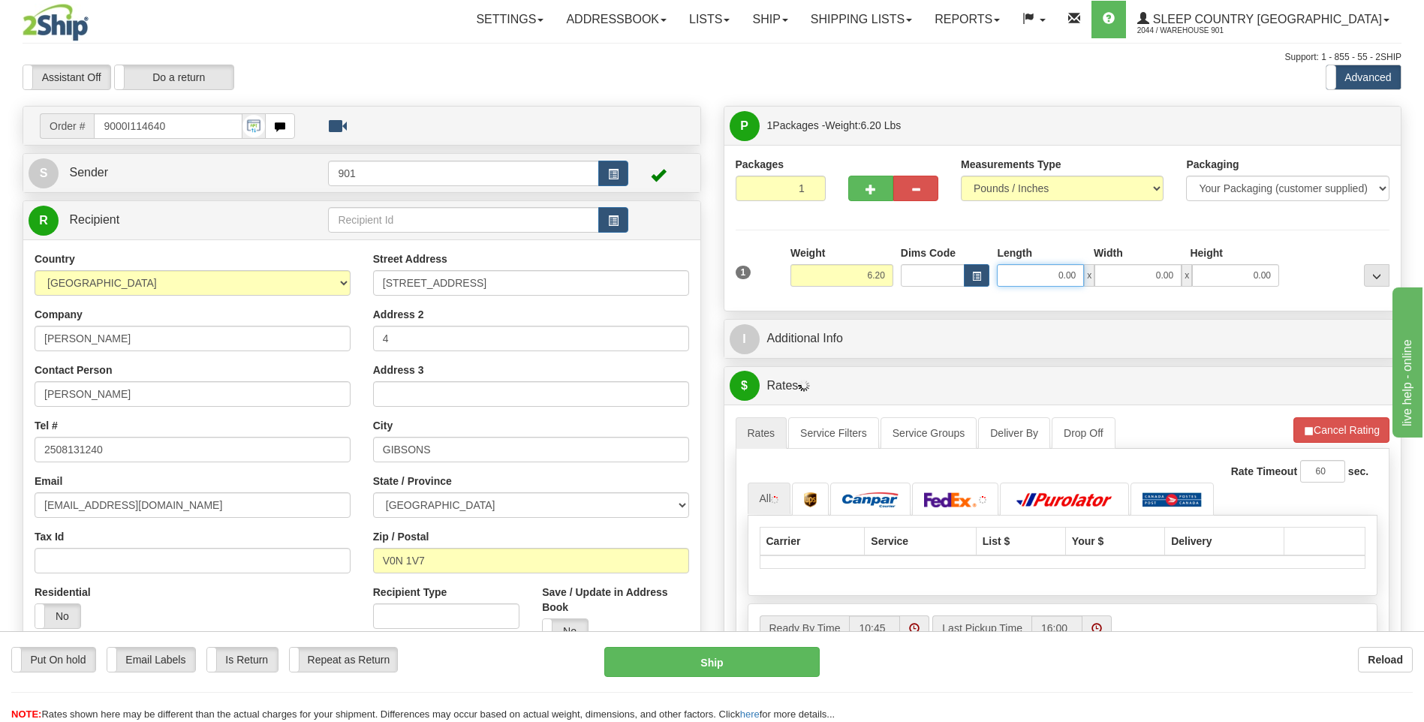
click at [1077, 271] on input "0.00" at bounding box center [1040, 275] width 87 height 23
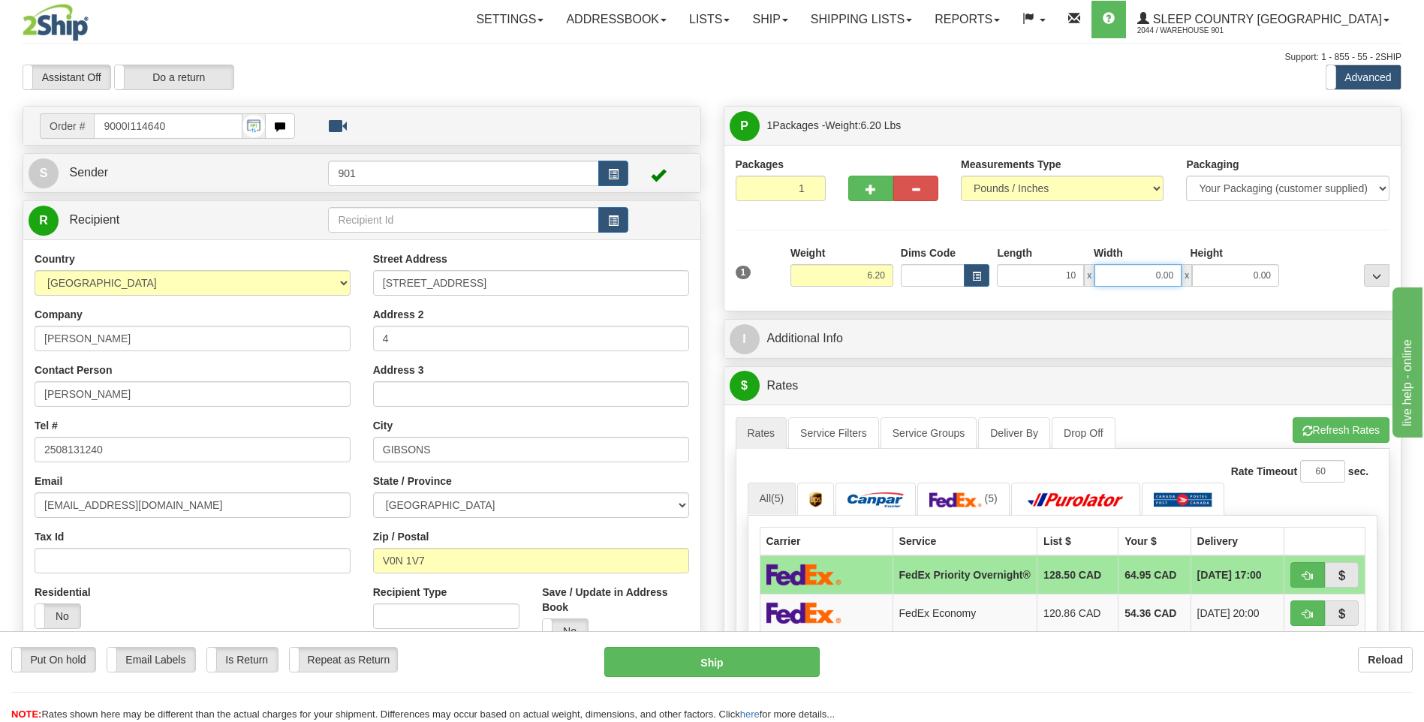
type input "10.00"
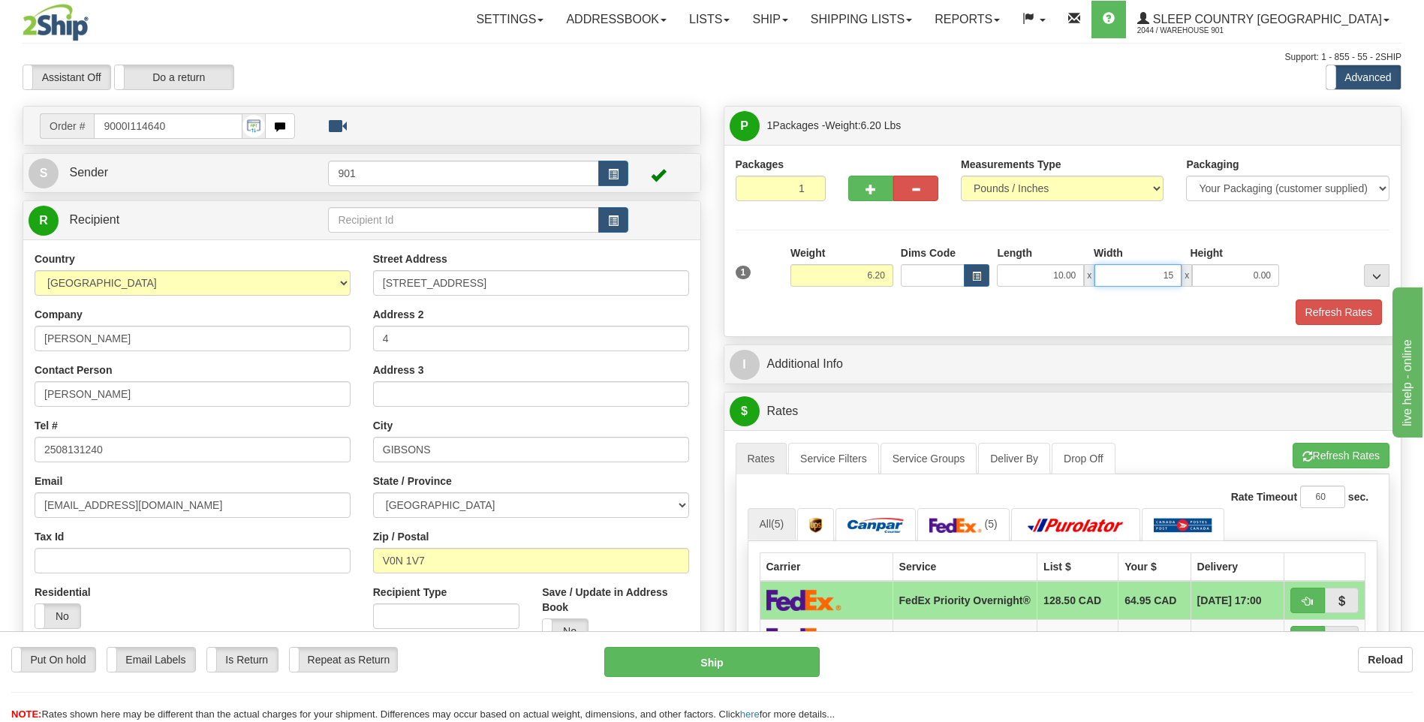
type input "15.00"
type input "4.00"
click at [1327, 306] on button "Refresh Rates" at bounding box center [1339, 313] width 86 height 26
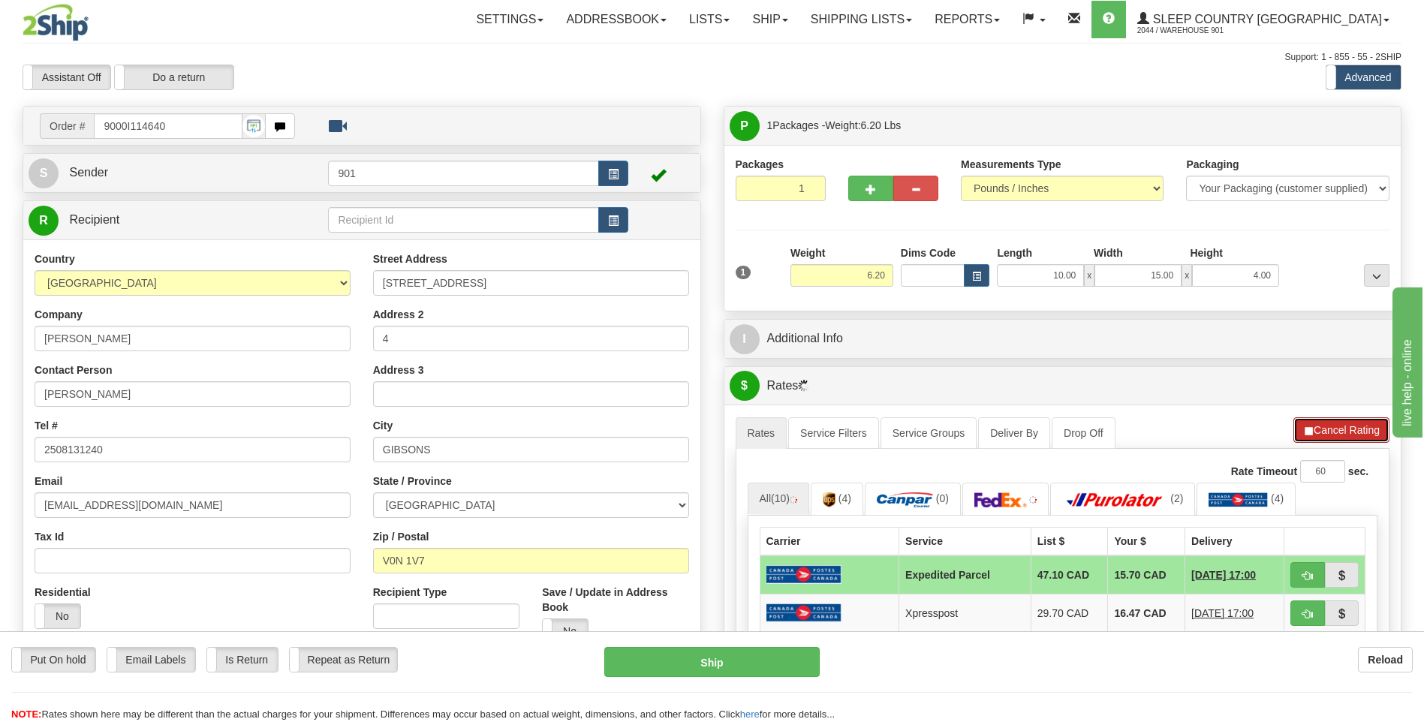
click at [1295, 432] on button "Cancel Rating" at bounding box center [1342, 430] width 96 height 26
click at [1295, 432] on button "Refresh Rates" at bounding box center [1341, 430] width 97 height 26
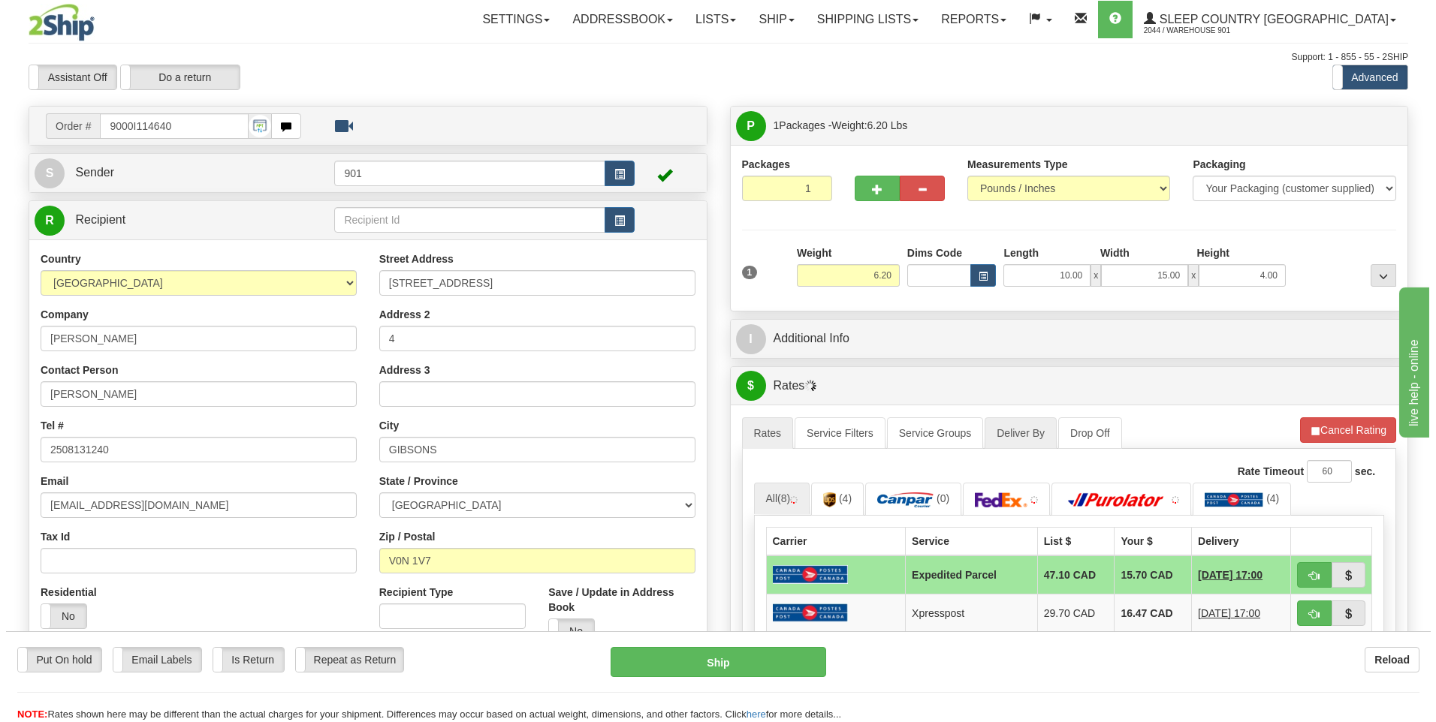
scroll to position [150, 0]
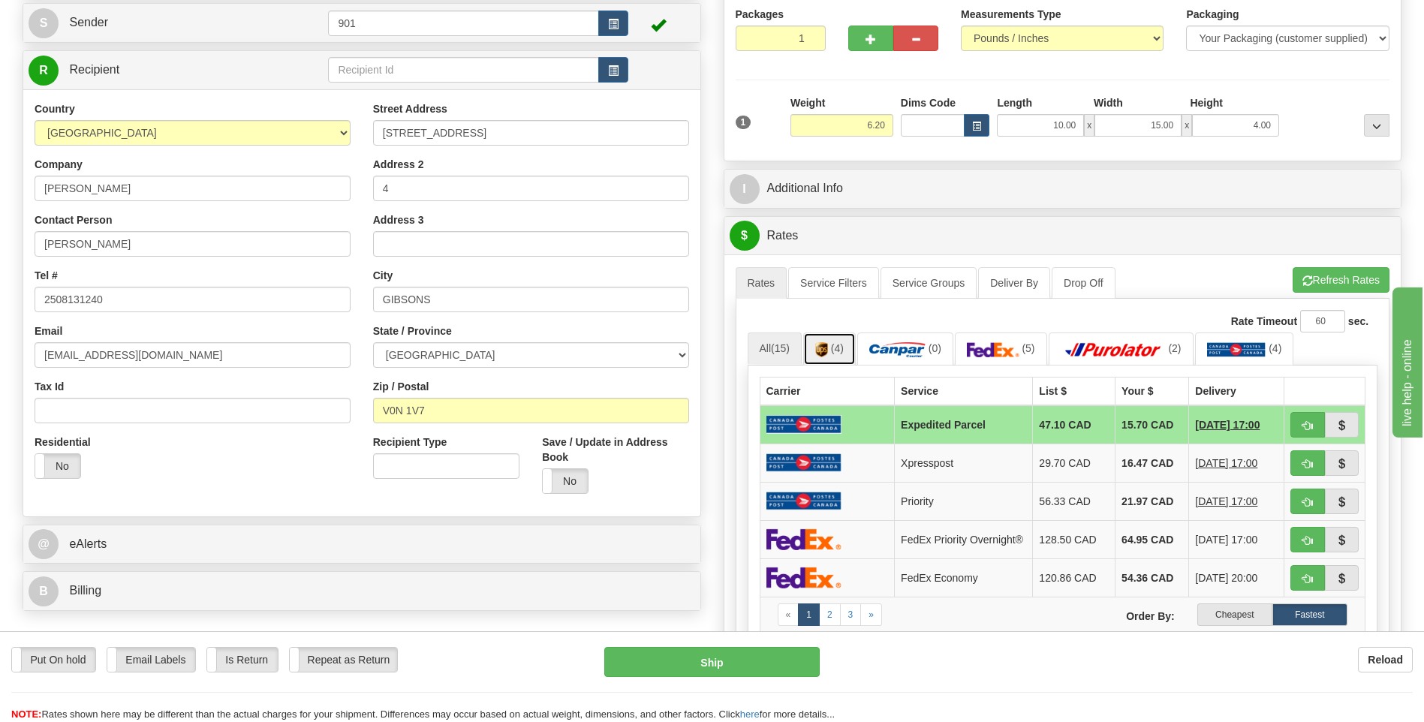
click at [846, 352] on link "(4)" at bounding box center [829, 349] width 53 height 32
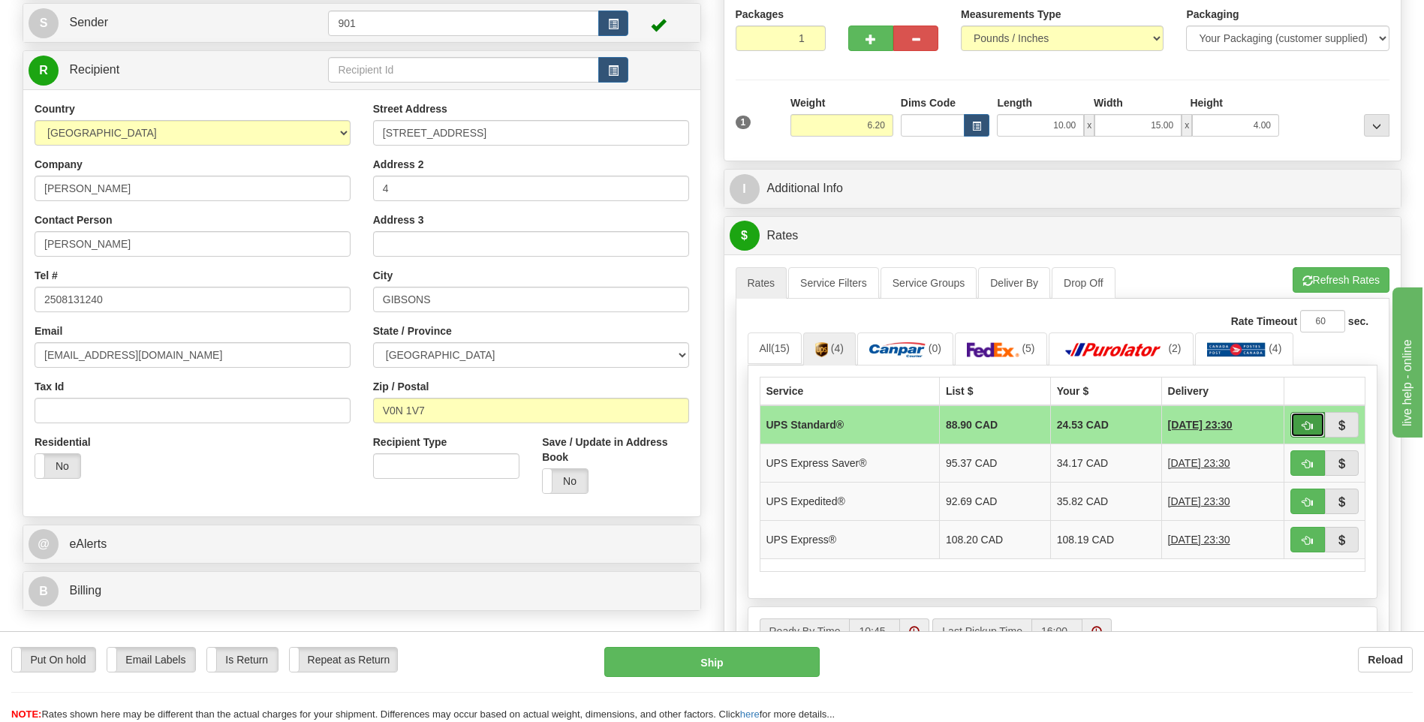
click at [1305, 423] on span "button" at bounding box center [1308, 426] width 11 height 10
type input "11"
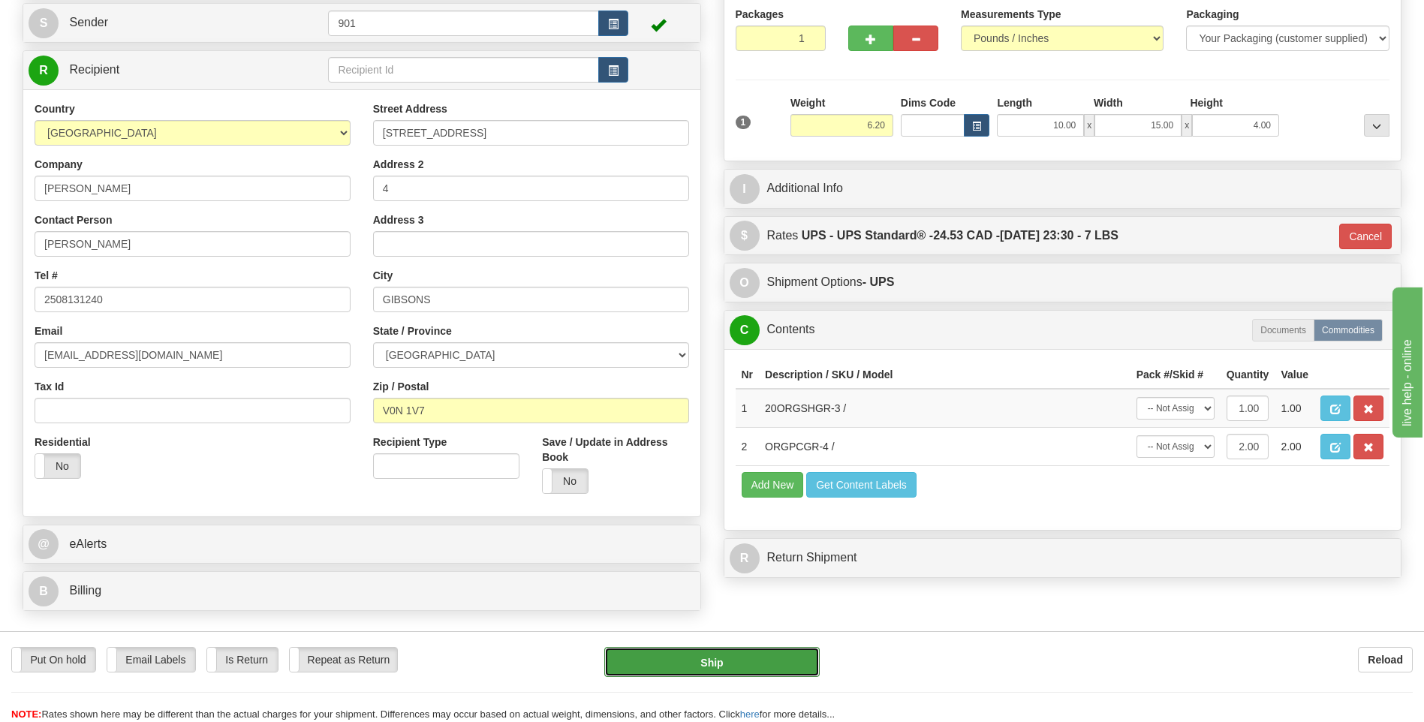
click at [790, 670] on button "Ship" at bounding box center [711, 662] width 215 height 30
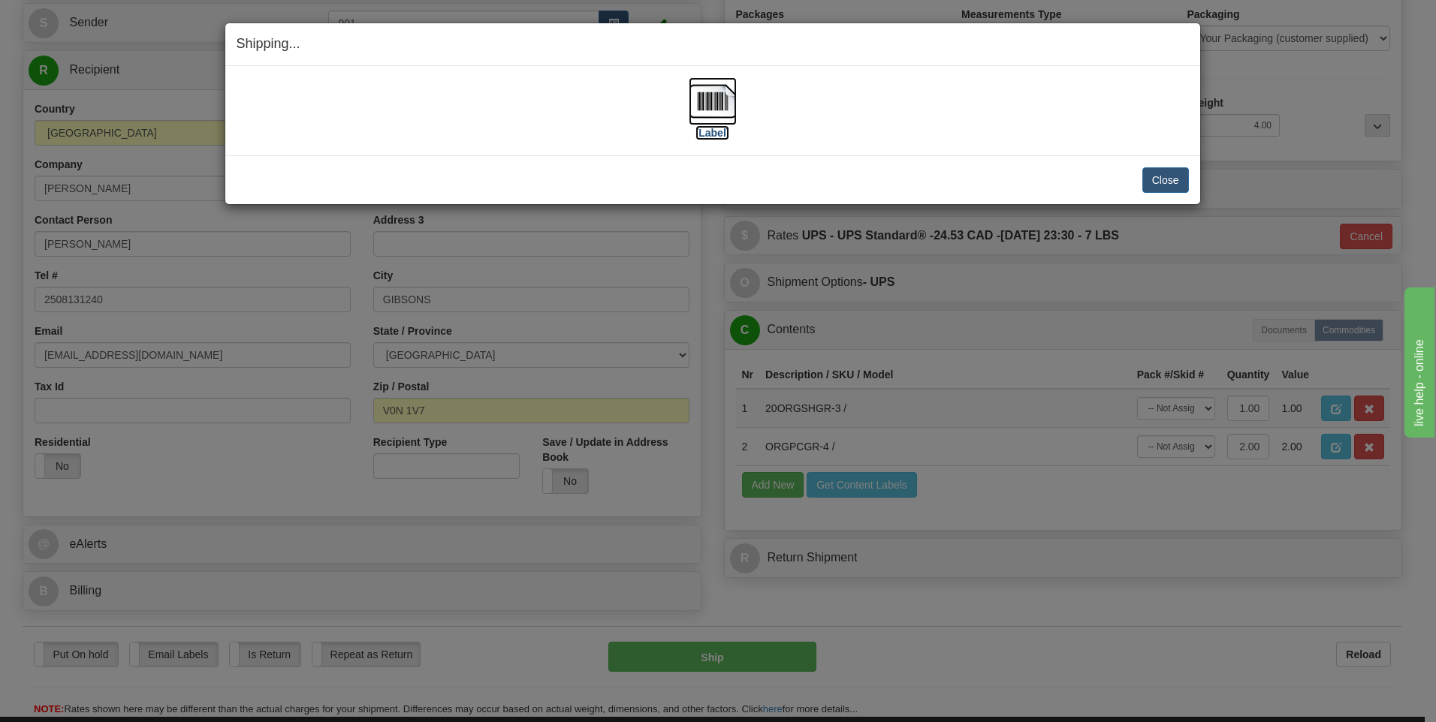
click at [725, 97] on img at bounding box center [712, 101] width 48 height 48
click at [1164, 182] on button "Close" at bounding box center [1165, 180] width 47 height 26
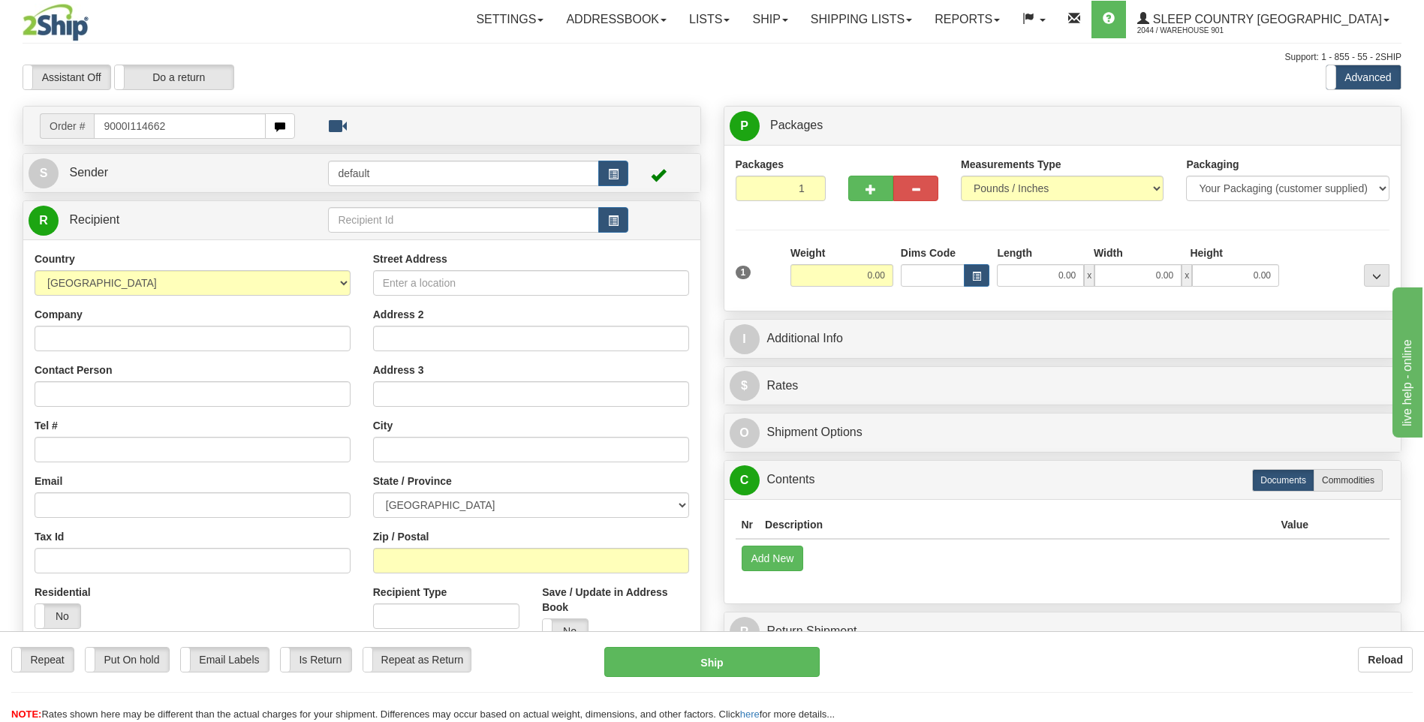
type input "9000I114662"
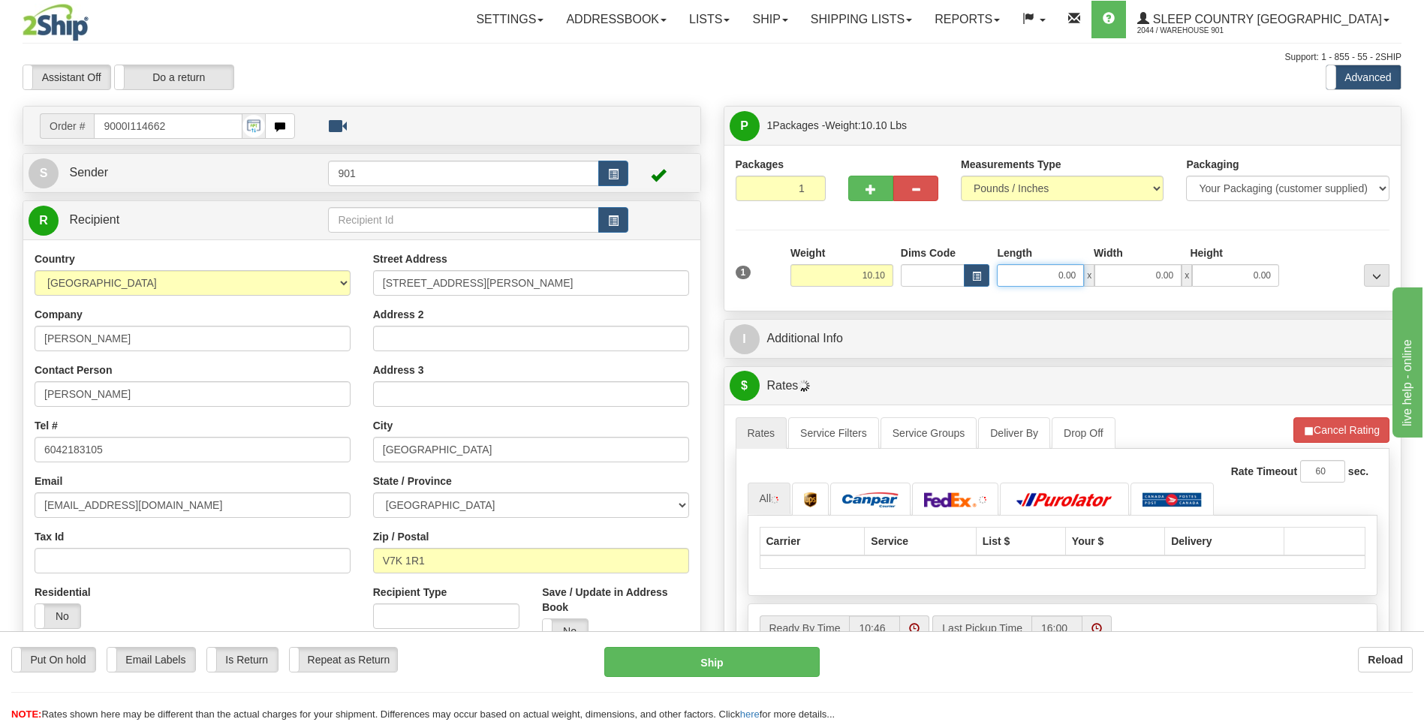
click at [1078, 270] on input "0.00" at bounding box center [1040, 275] width 87 height 23
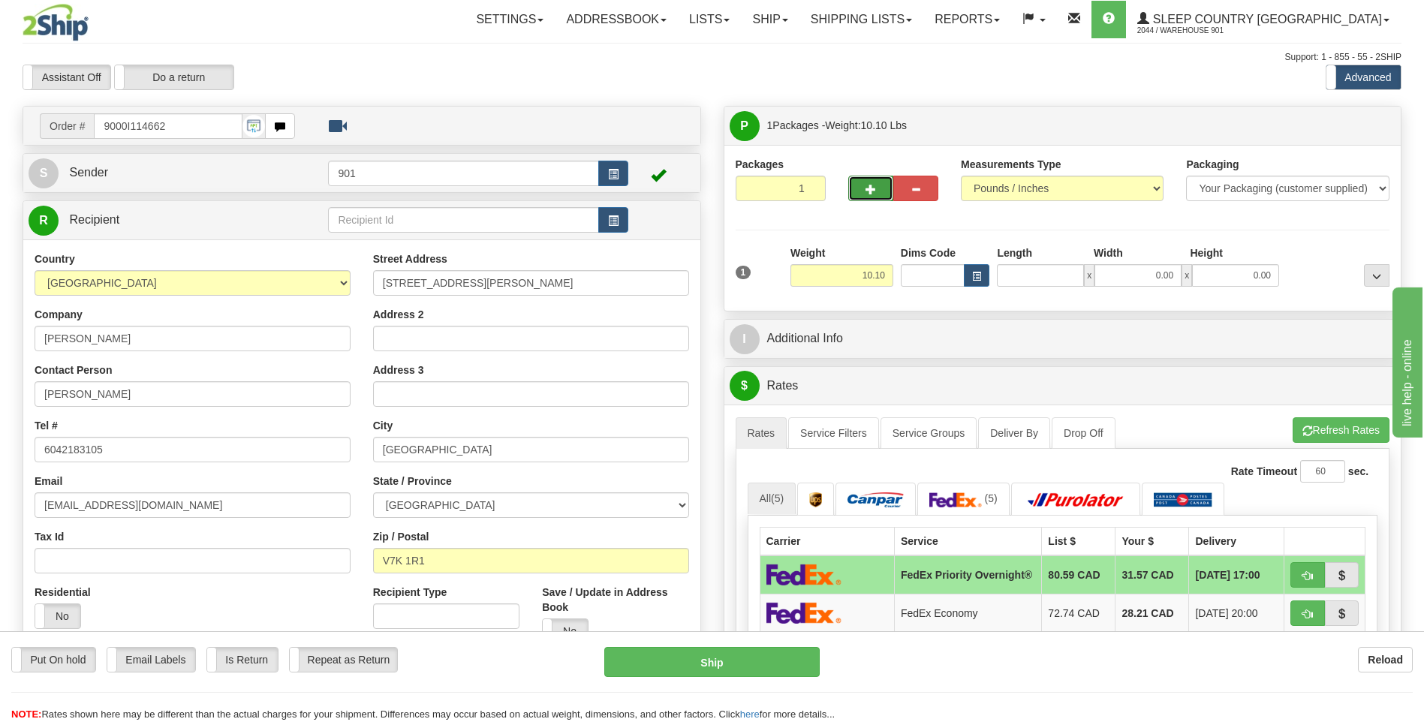
type input "0.00"
click at [883, 184] on button "button" at bounding box center [870, 189] width 45 height 26
type input "2"
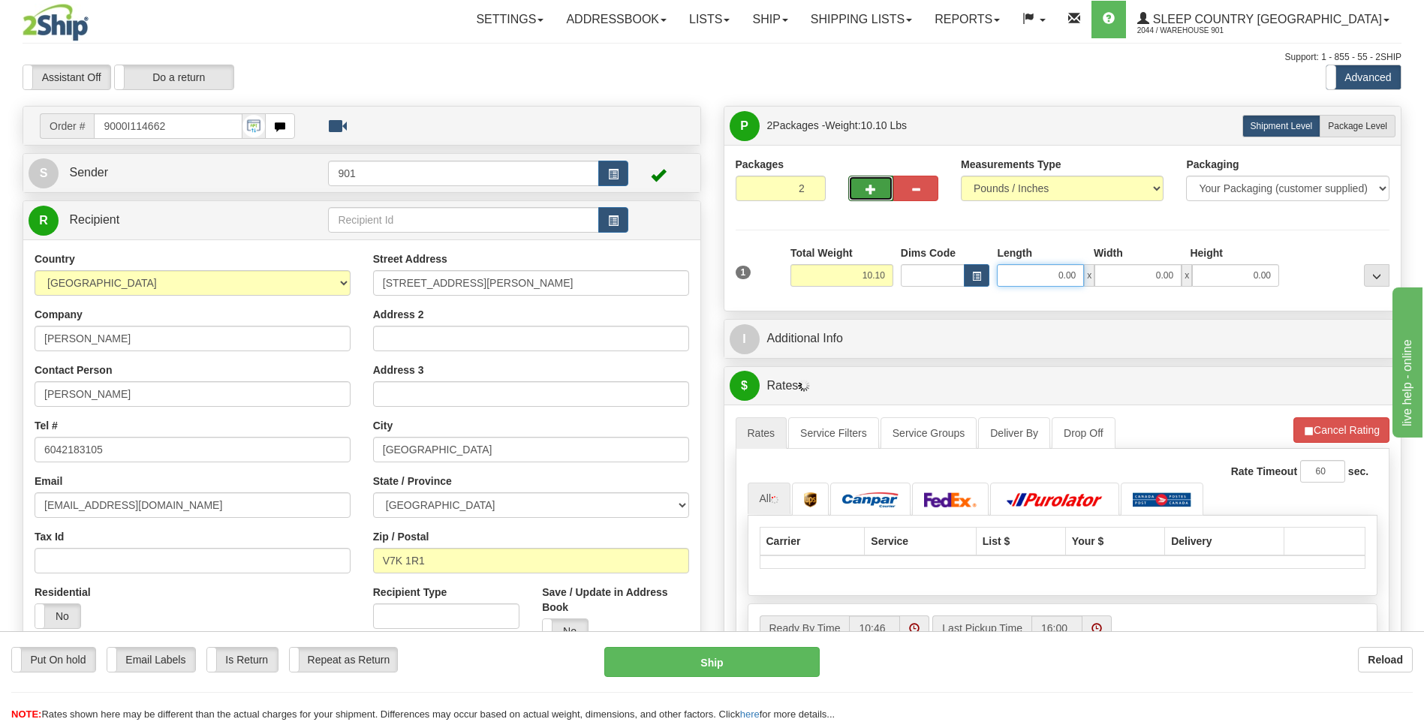
click at [1075, 279] on input "0.00" at bounding box center [1040, 275] width 87 height 23
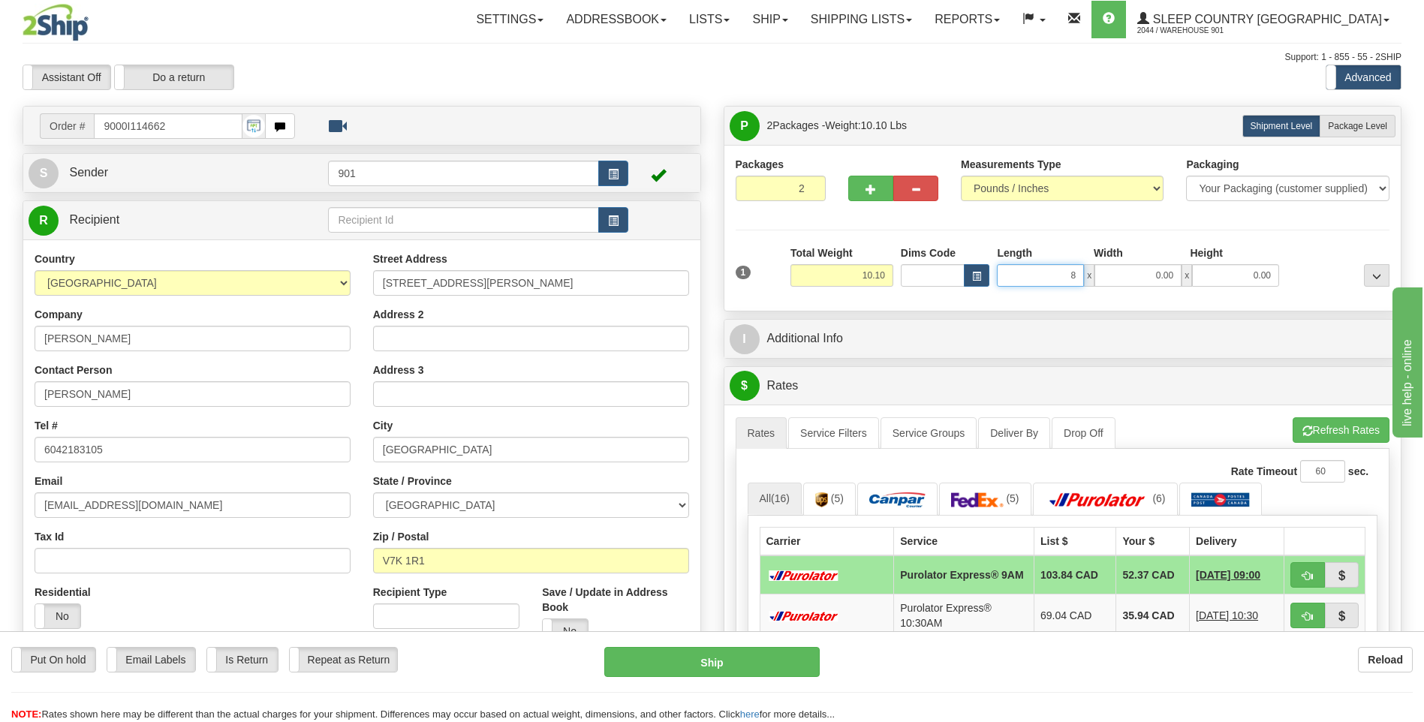
type input "8.00"
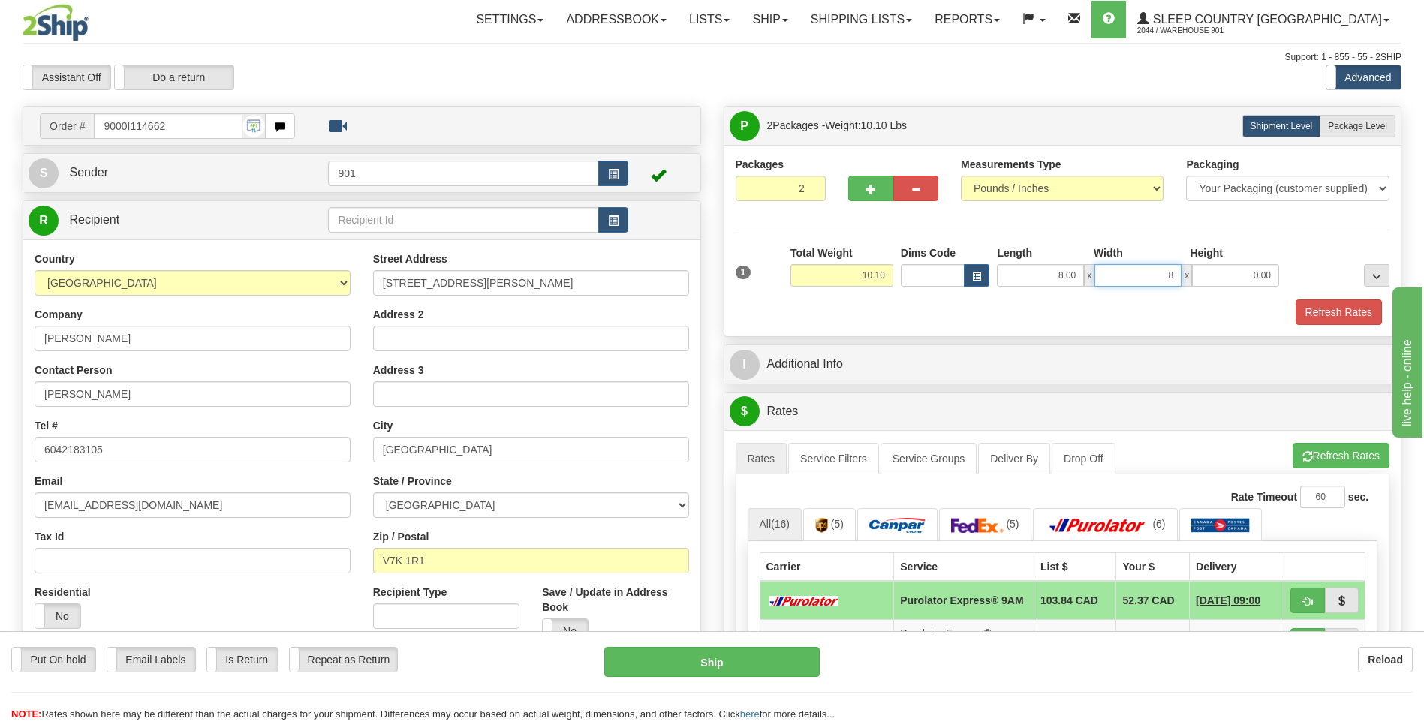
type input "8.00"
type input "16.00"
click at [1315, 305] on button "Refresh Rates" at bounding box center [1339, 313] width 86 height 26
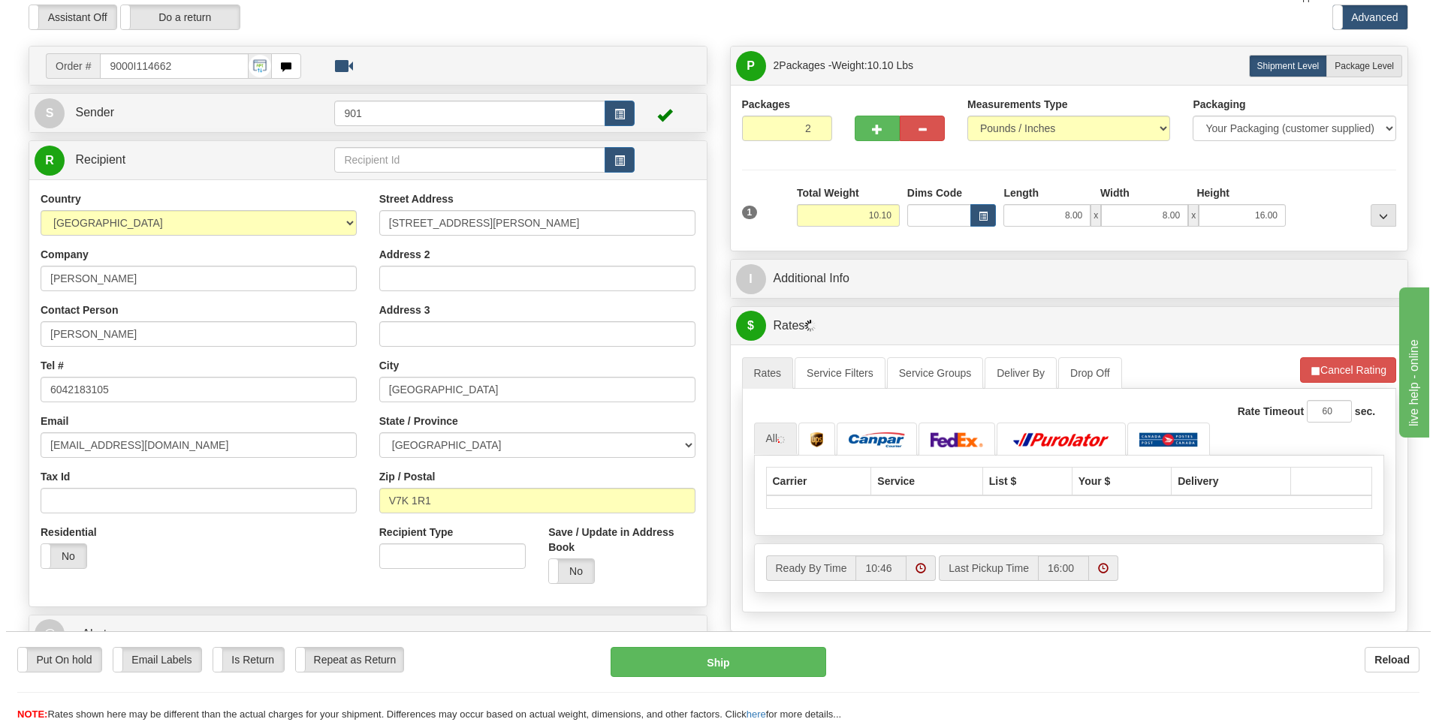
scroll to position [150, 0]
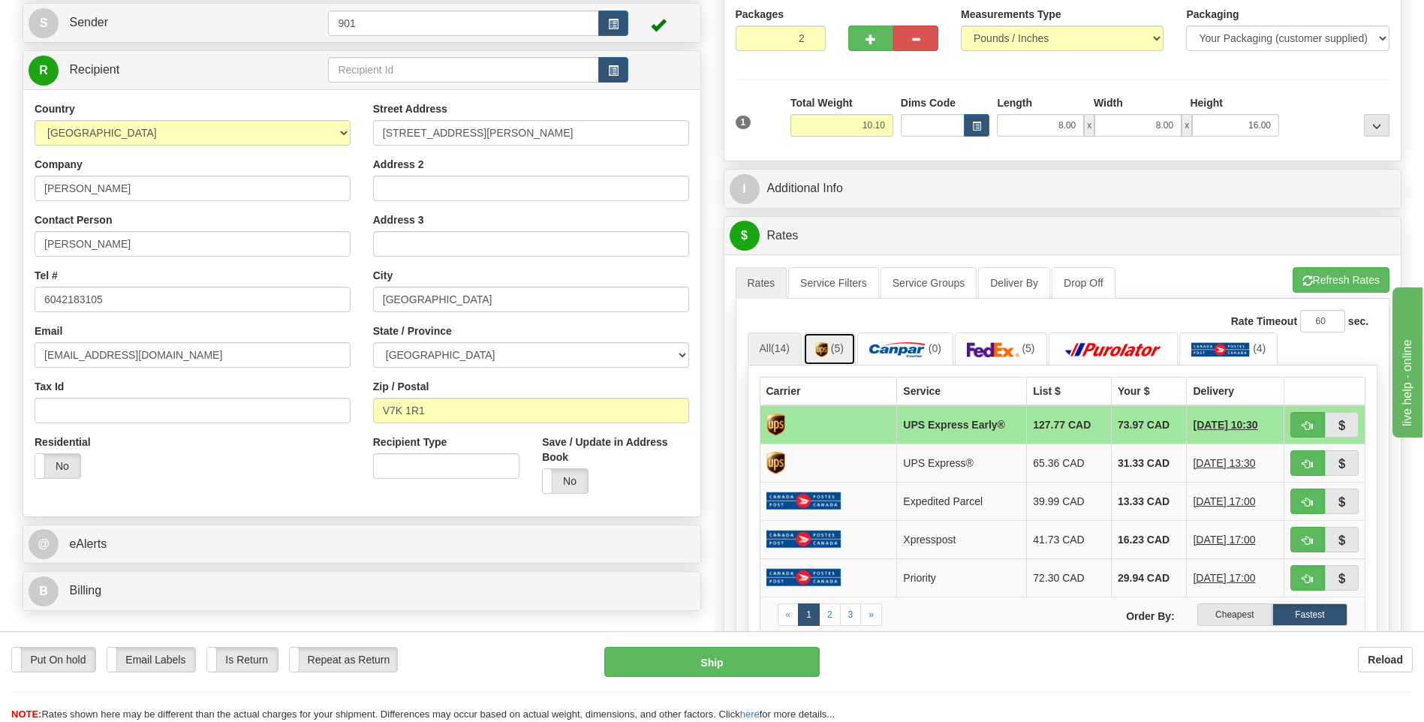
click at [823, 342] on link "(5)" at bounding box center [829, 349] width 53 height 32
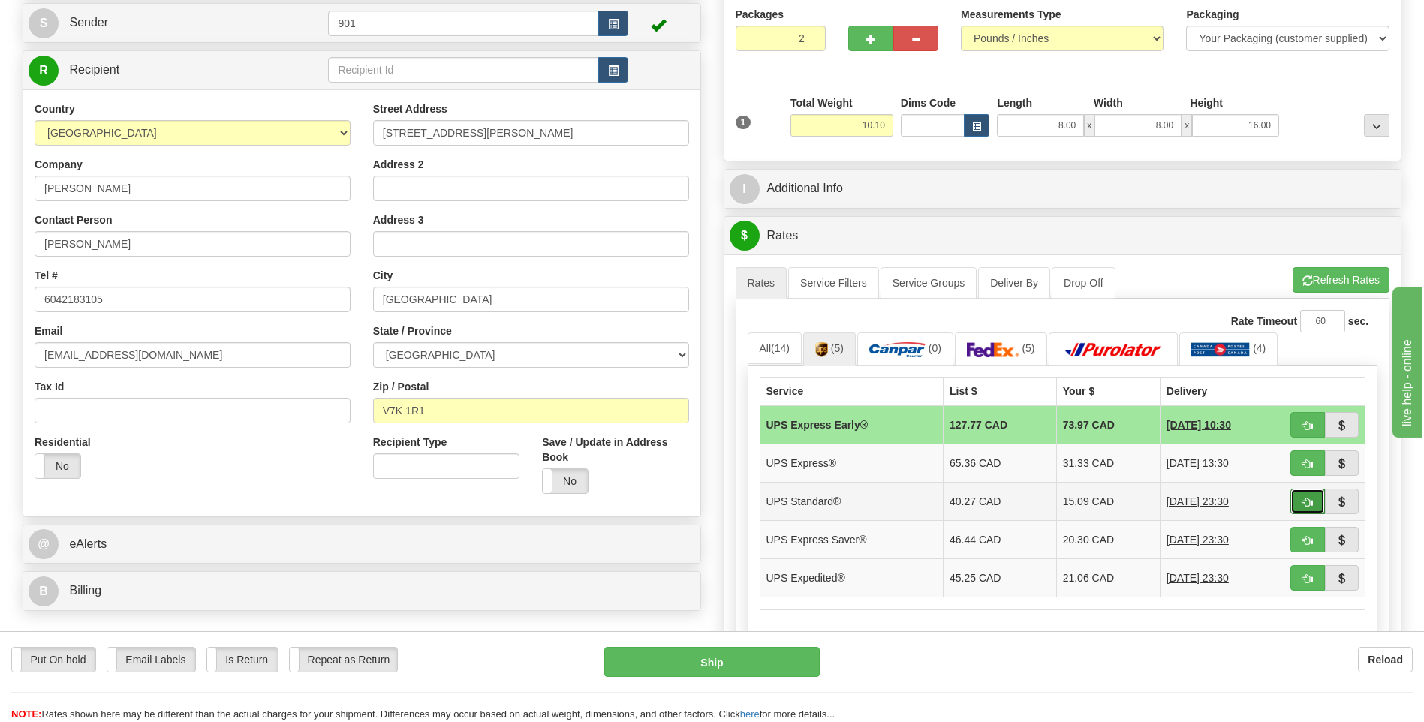
click at [1300, 508] on button "button" at bounding box center [1308, 502] width 35 height 26
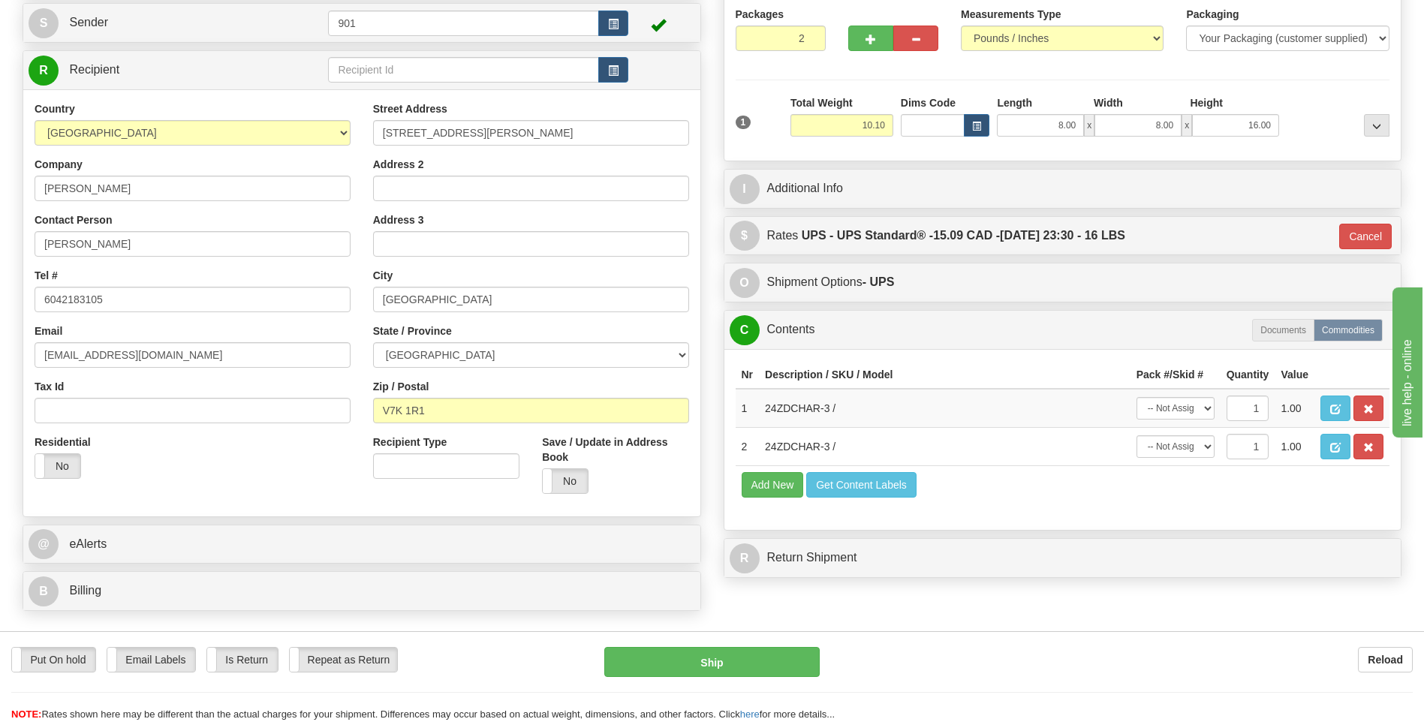
type input "11"
click at [1209, 408] on select "-- Not Assigned -- Package 1 Package 2" at bounding box center [1176, 408] width 78 height 23
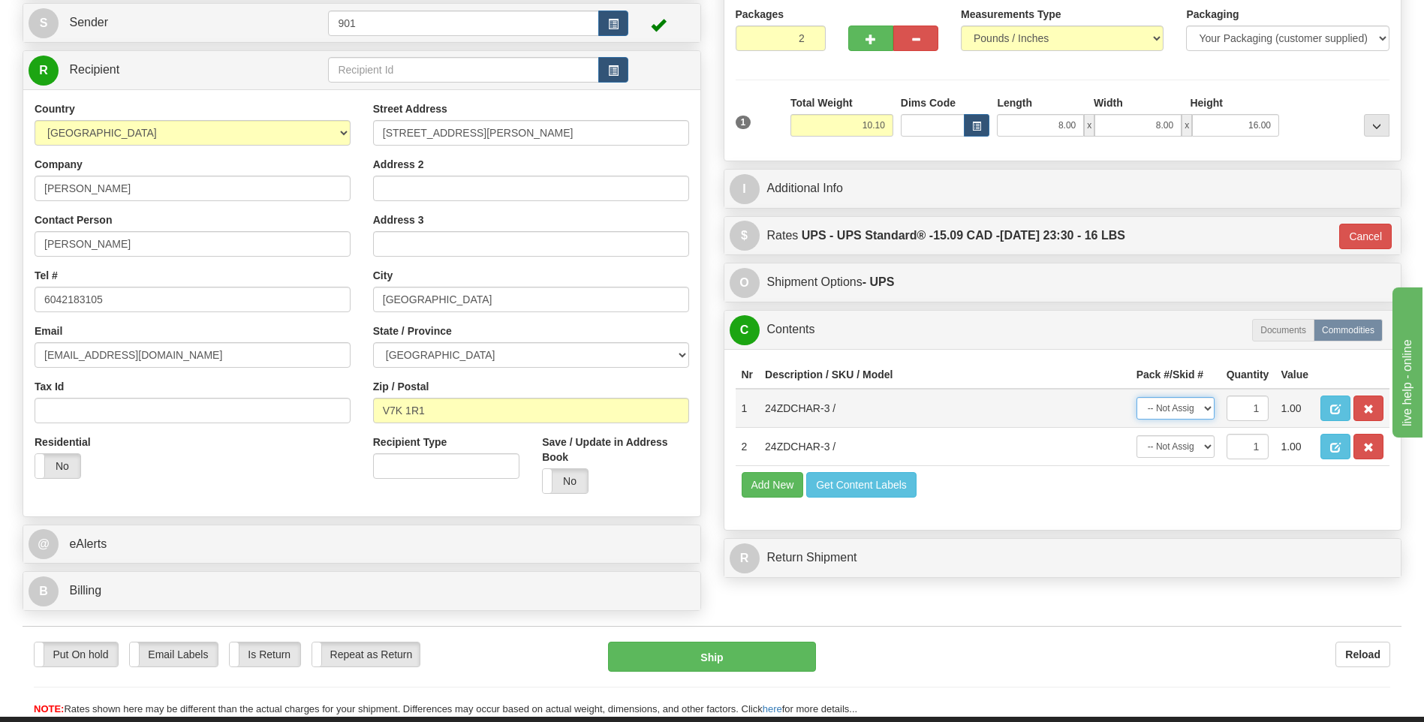
select select "0"
click at [1137, 397] on select "-- Not Assigned -- Package 1 Package 2" at bounding box center [1176, 408] width 78 height 23
click at [1202, 450] on select "-- Not Assigned -- Package 1 Package 2" at bounding box center [1176, 446] width 78 height 23
select select "1"
click at [1137, 435] on select "-- Not Assigned -- Package 1 Package 2" at bounding box center [1176, 446] width 78 height 23
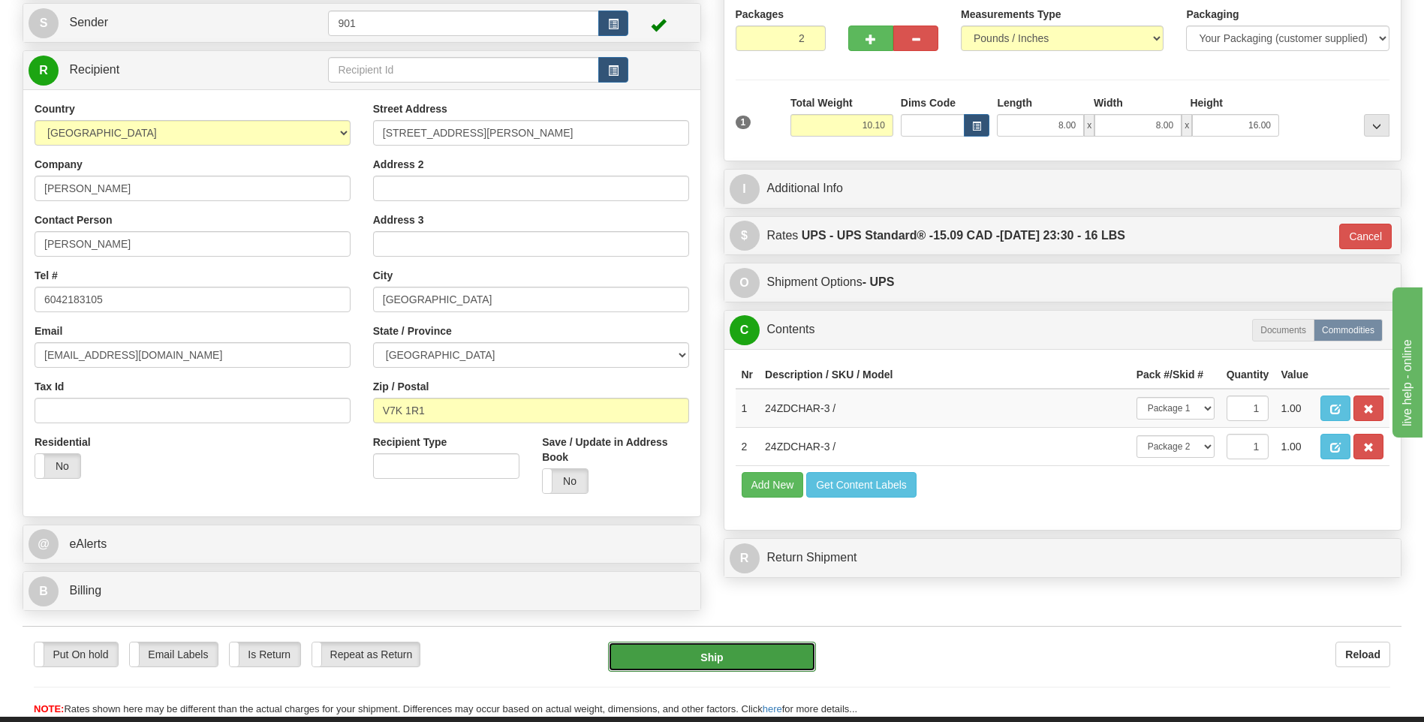
click at [773, 667] on button "Ship" at bounding box center [711, 657] width 207 height 30
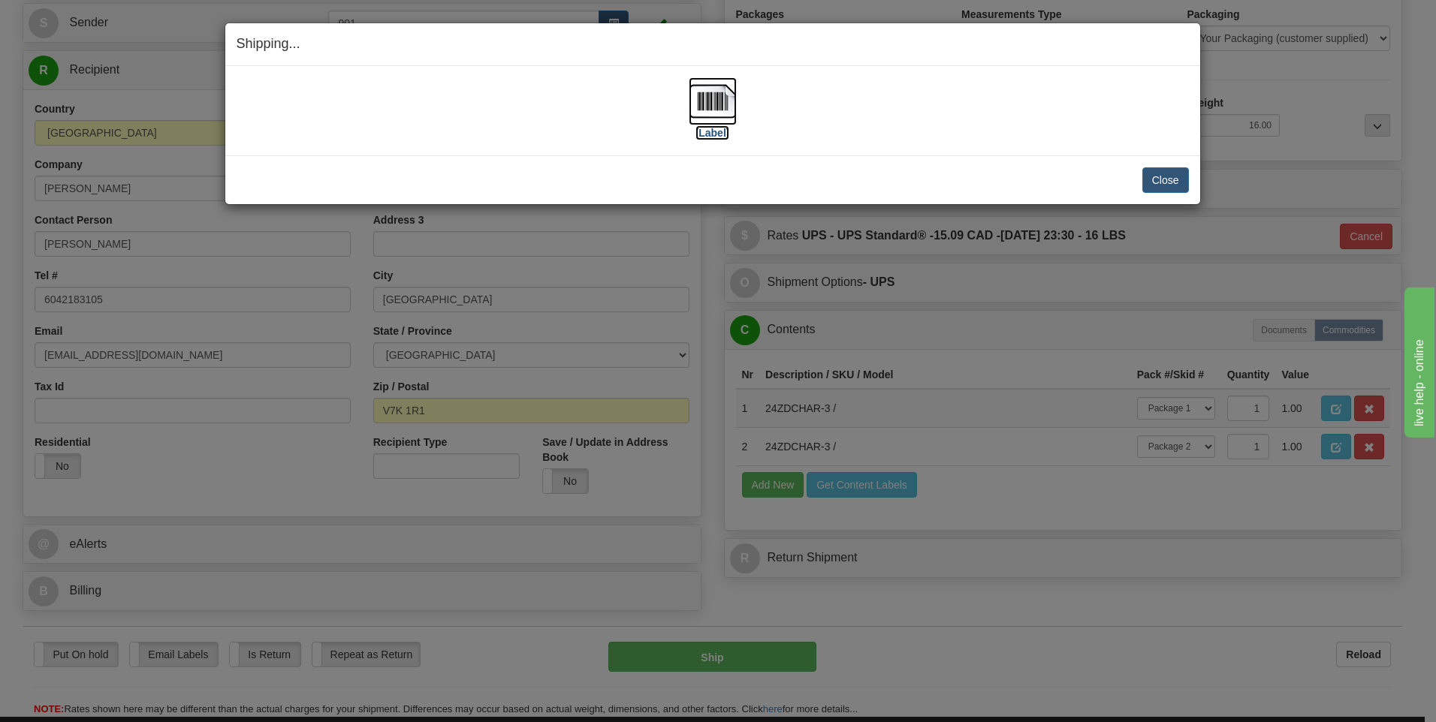
click at [709, 122] on img at bounding box center [712, 101] width 48 height 48
click at [1170, 187] on button "Close" at bounding box center [1165, 180] width 47 height 26
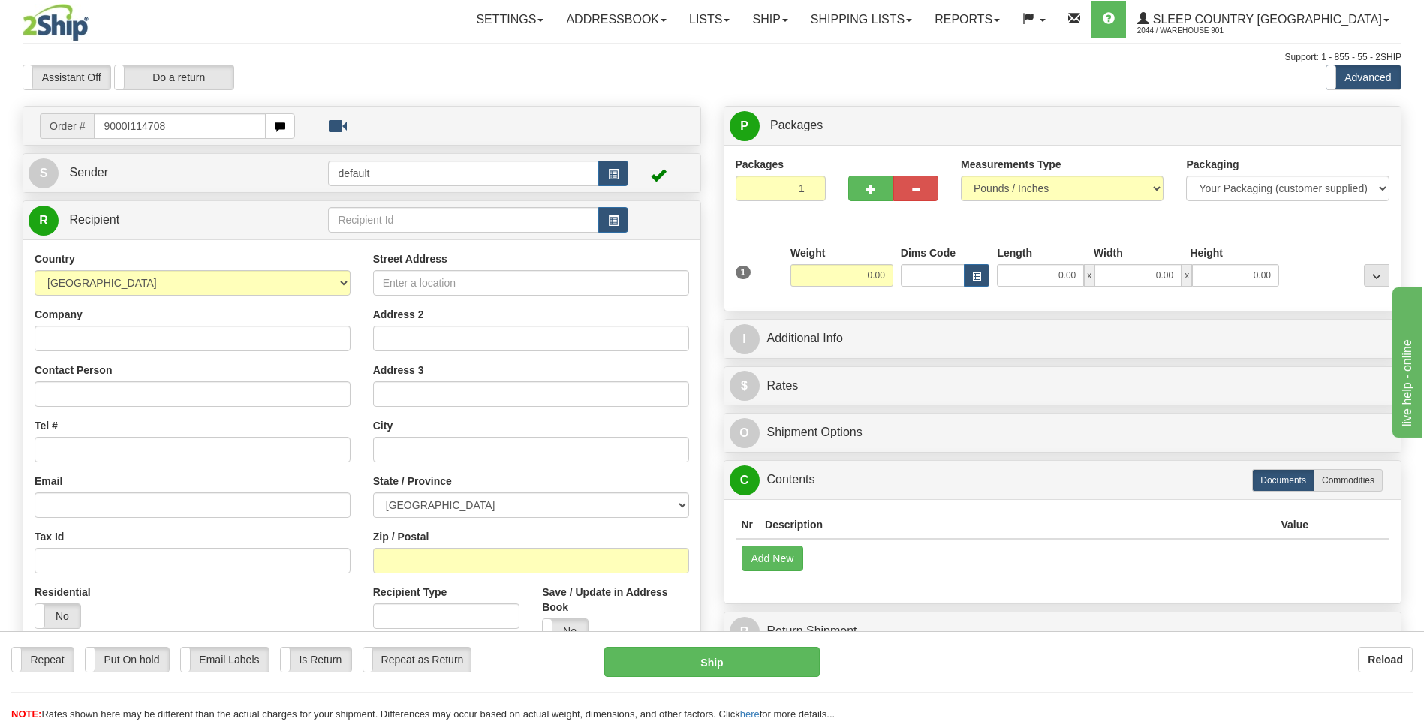
type input "9000I114708"
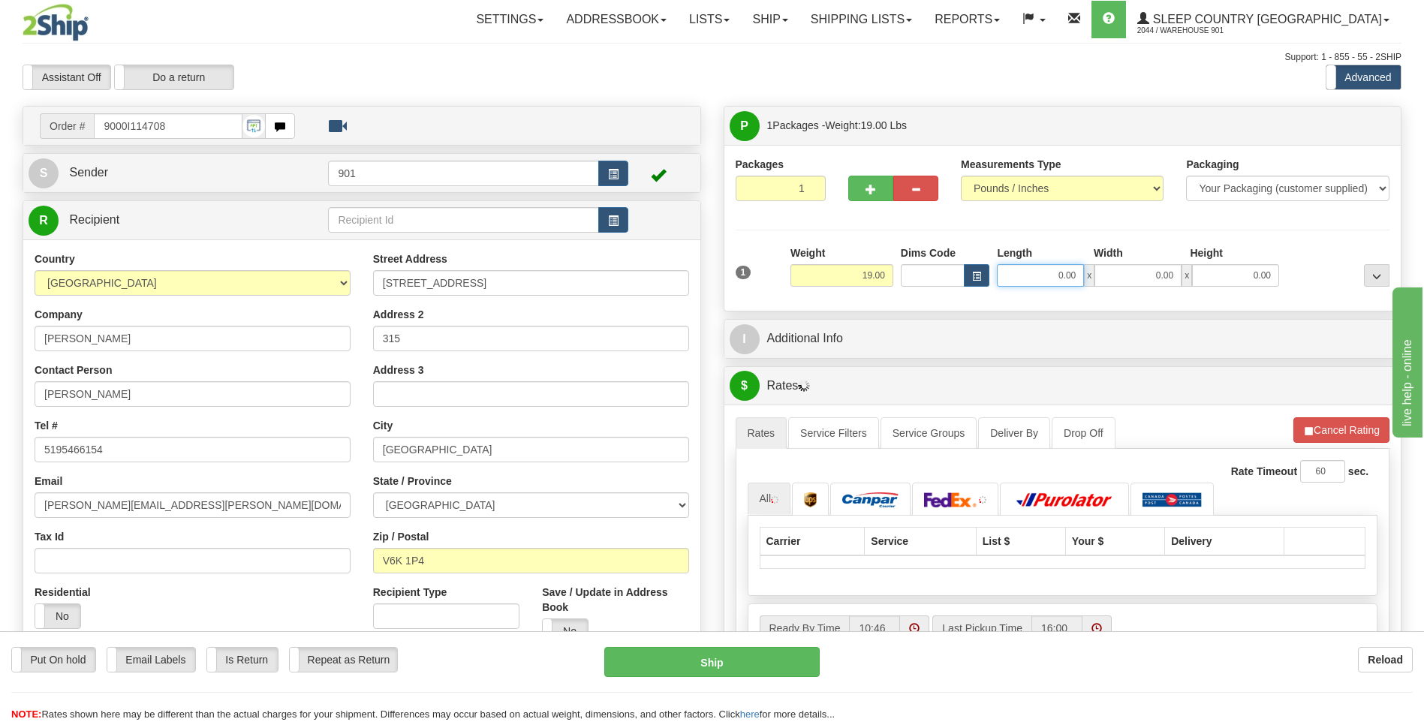
click at [1078, 276] on input "0.00" at bounding box center [1040, 275] width 87 height 23
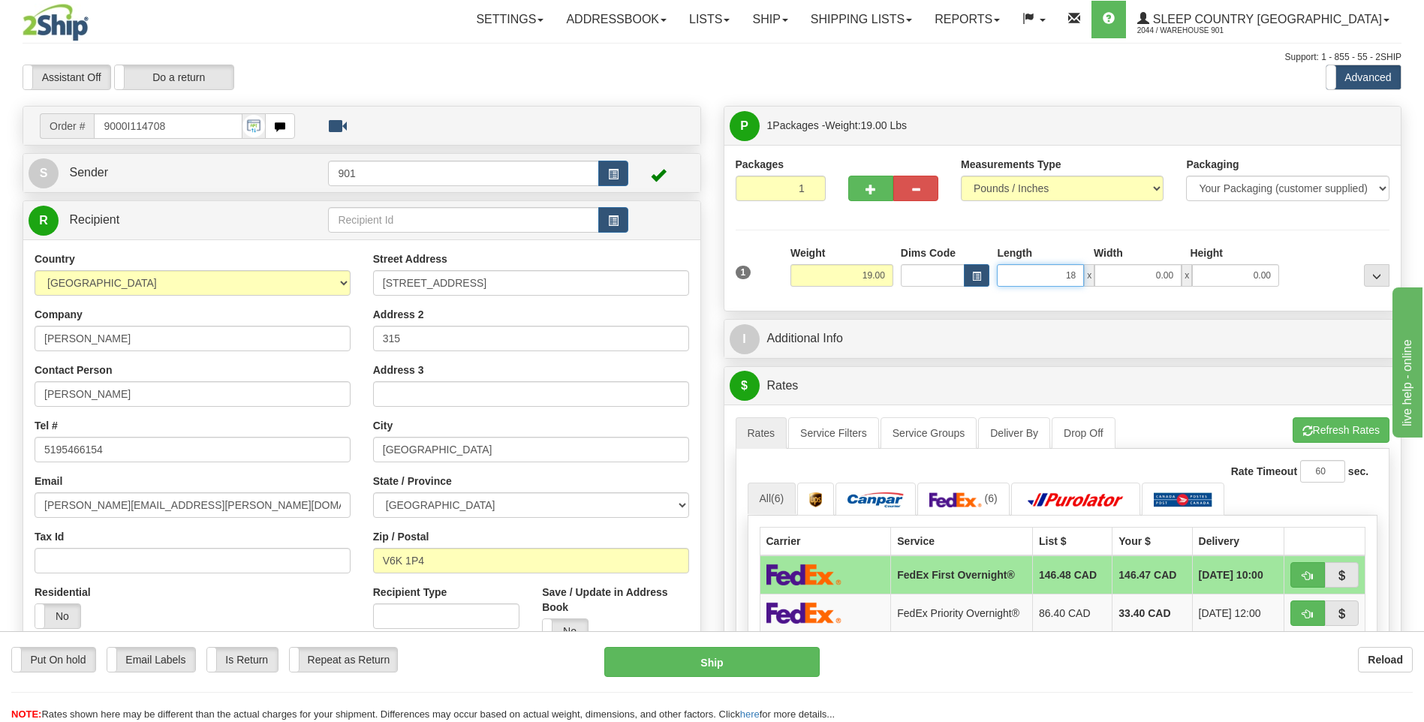
type input "18.00"
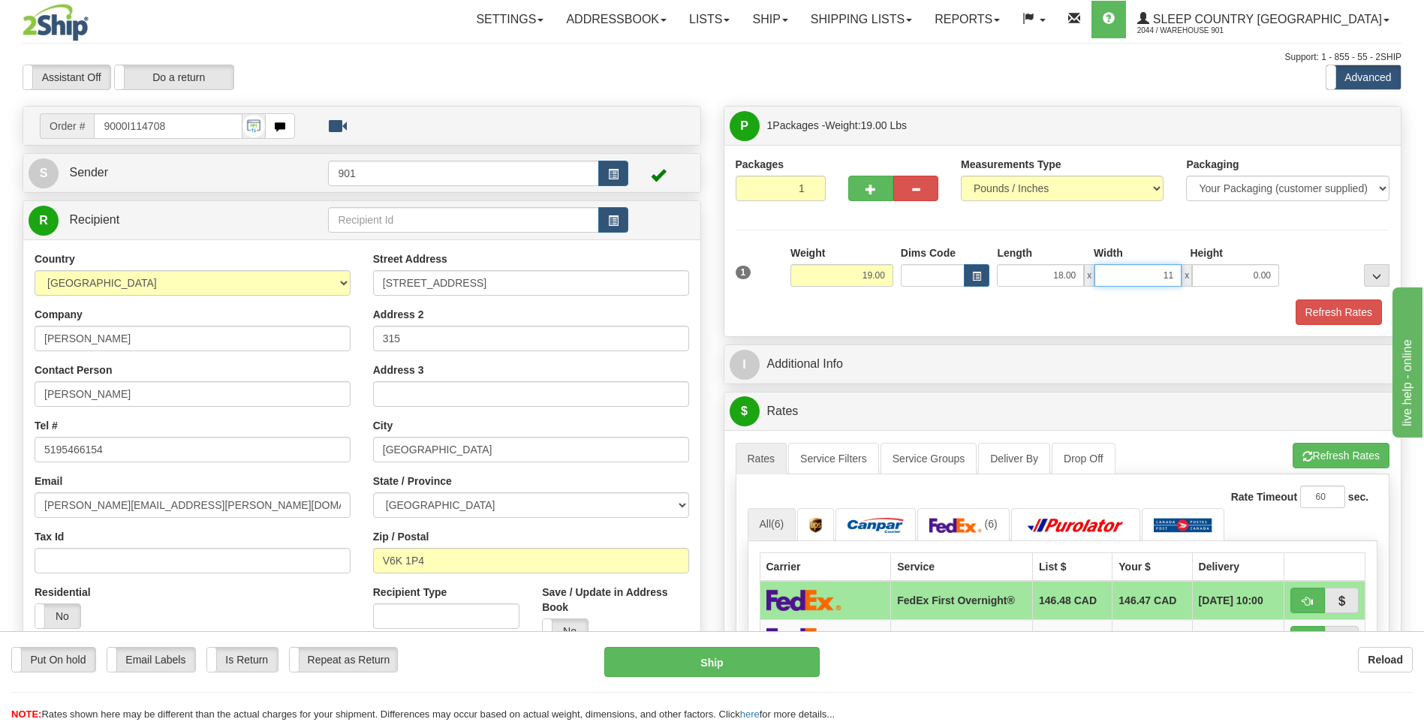
type input "11.00"
type input "8.00"
click at [1314, 303] on button "Refresh Rates" at bounding box center [1339, 313] width 86 height 26
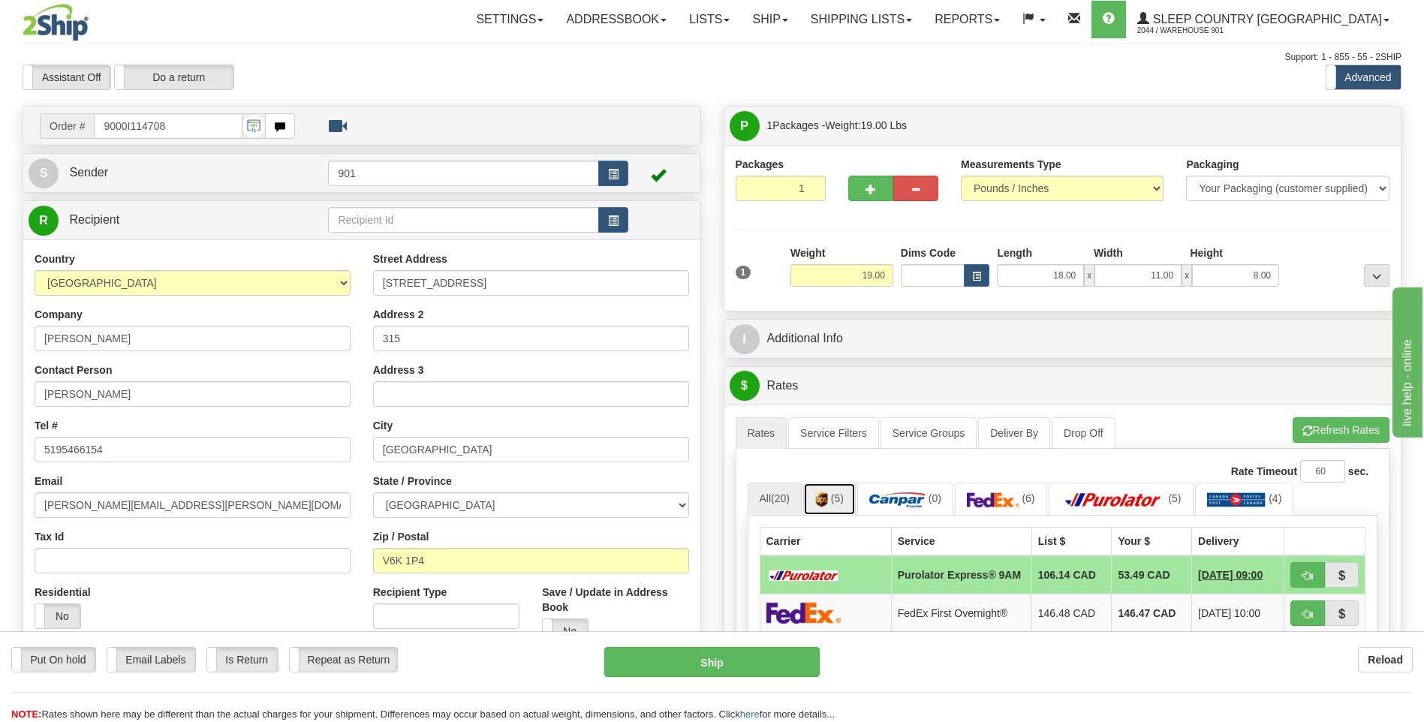
click at [834, 505] on link "(5)" at bounding box center [829, 499] width 53 height 32
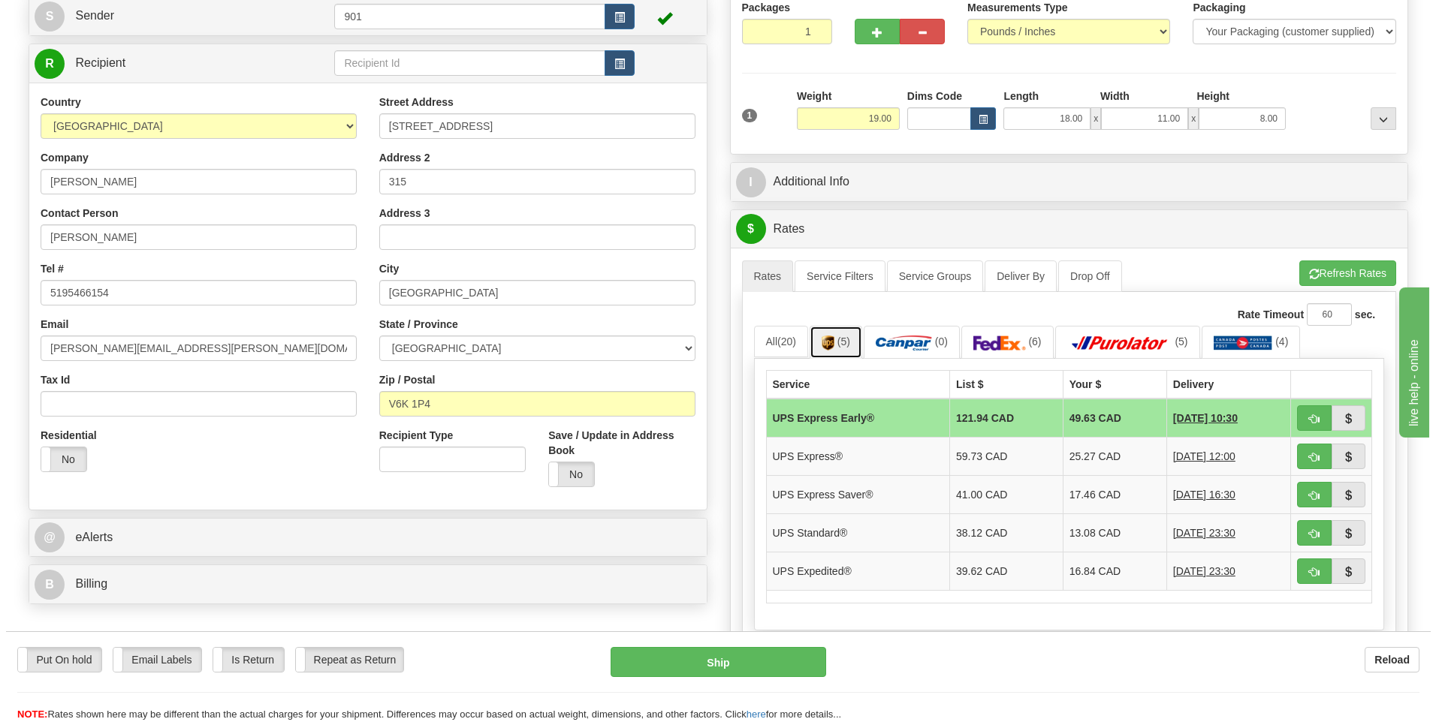
scroll to position [300, 0]
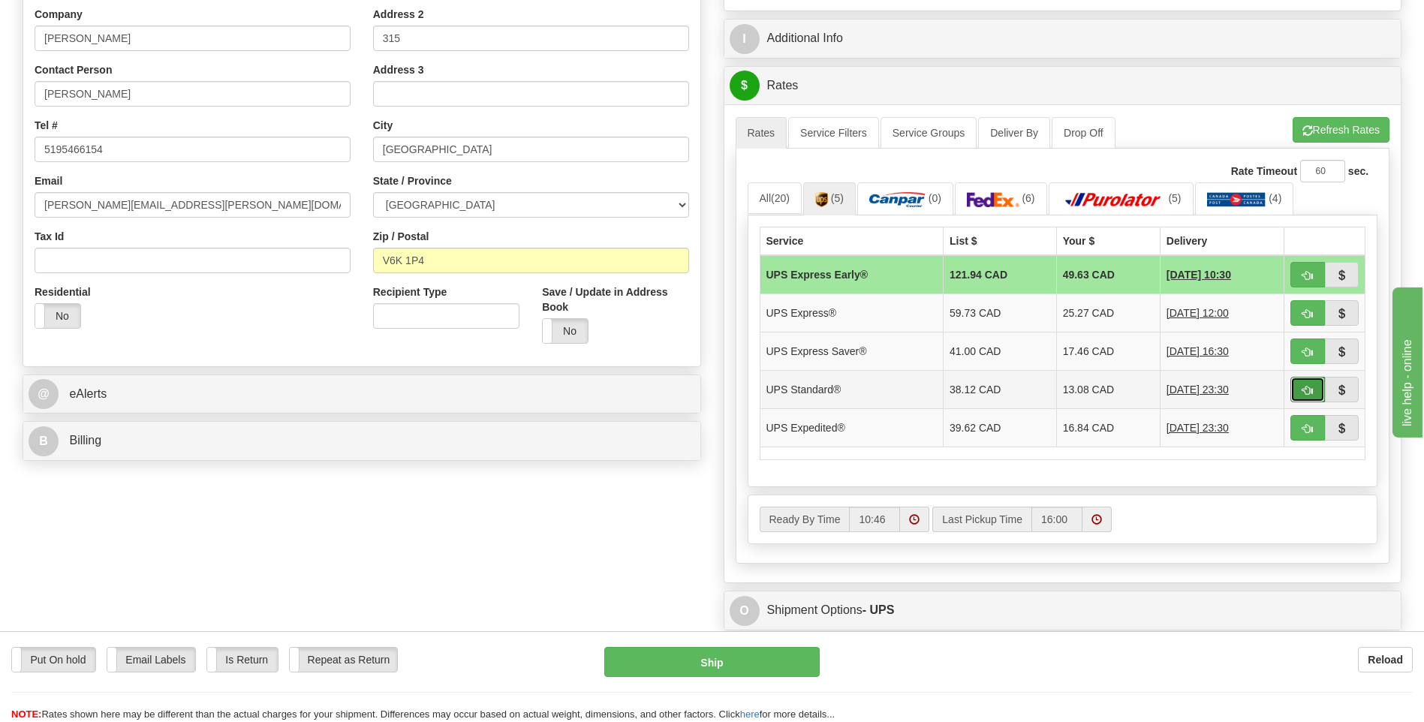
click at [1303, 394] on span "button" at bounding box center [1308, 391] width 11 height 10
type input "11"
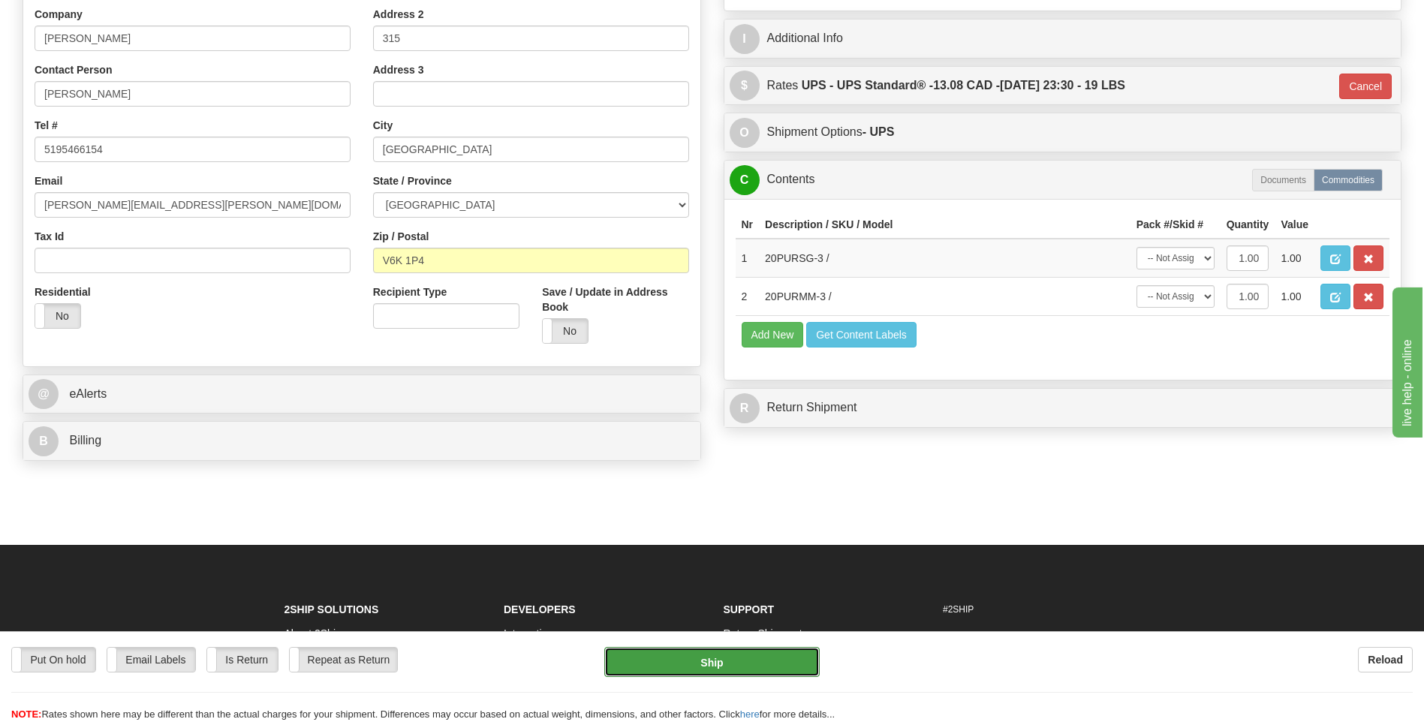
click at [713, 652] on button "Ship" at bounding box center [711, 662] width 215 height 30
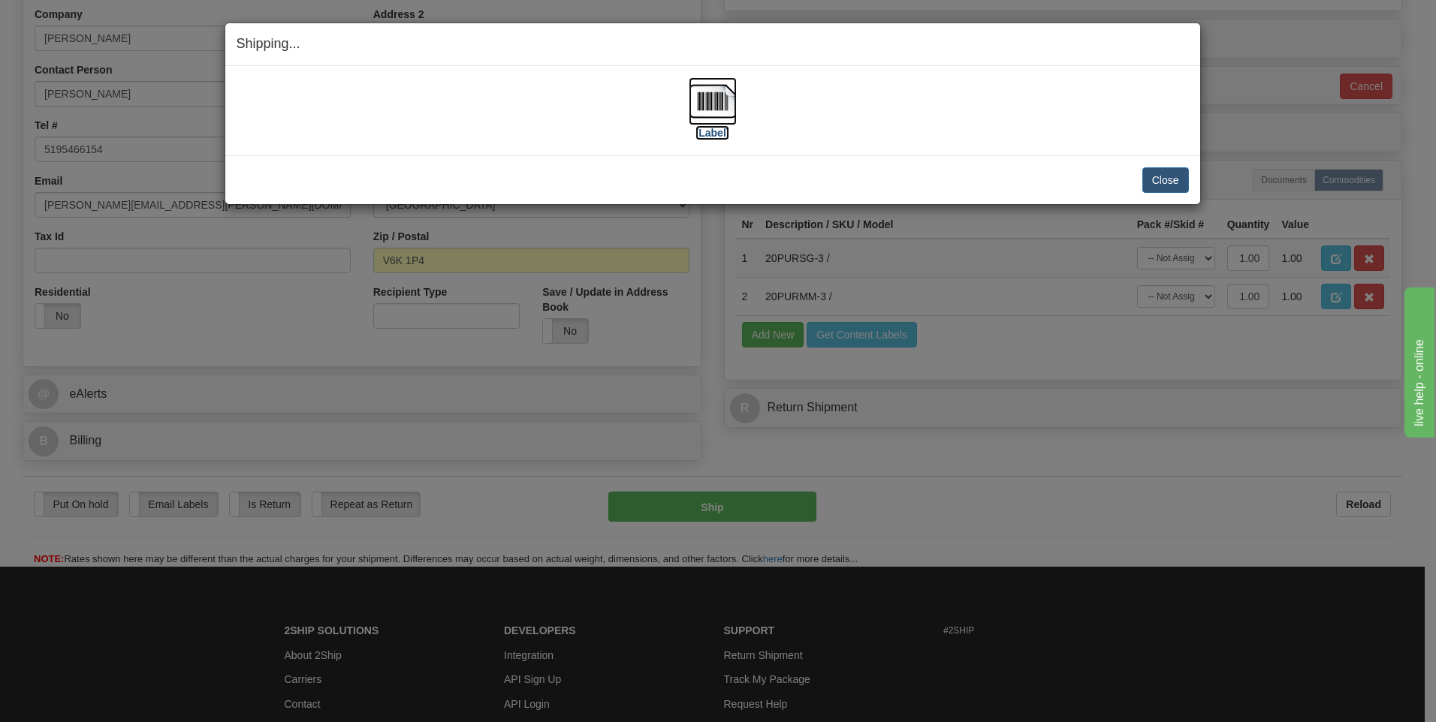
click at [716, 106] on img at bounding box center [712, 101] width 48 height 48
click at [1158, 174] on button "Close" at bounding box center [1165, 180] width 47 height 26
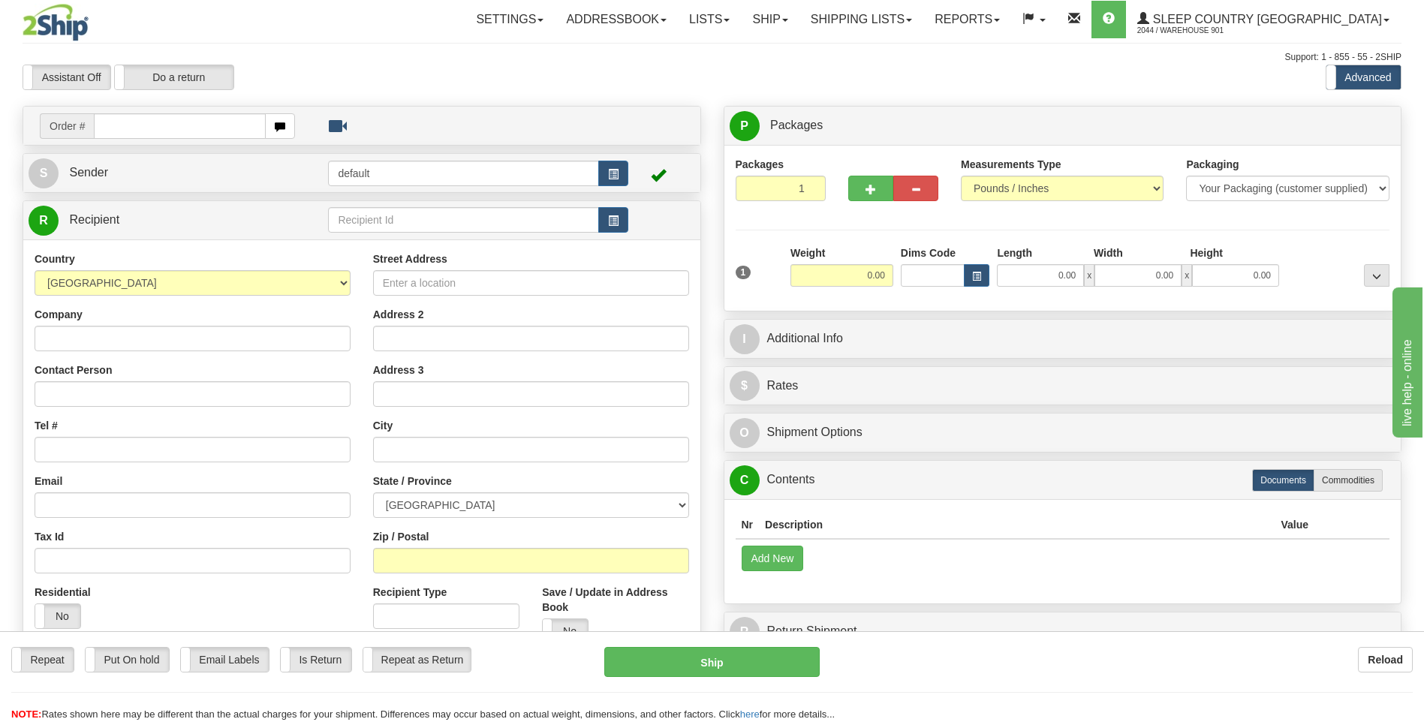
type input "8"
type input "9000I114708"
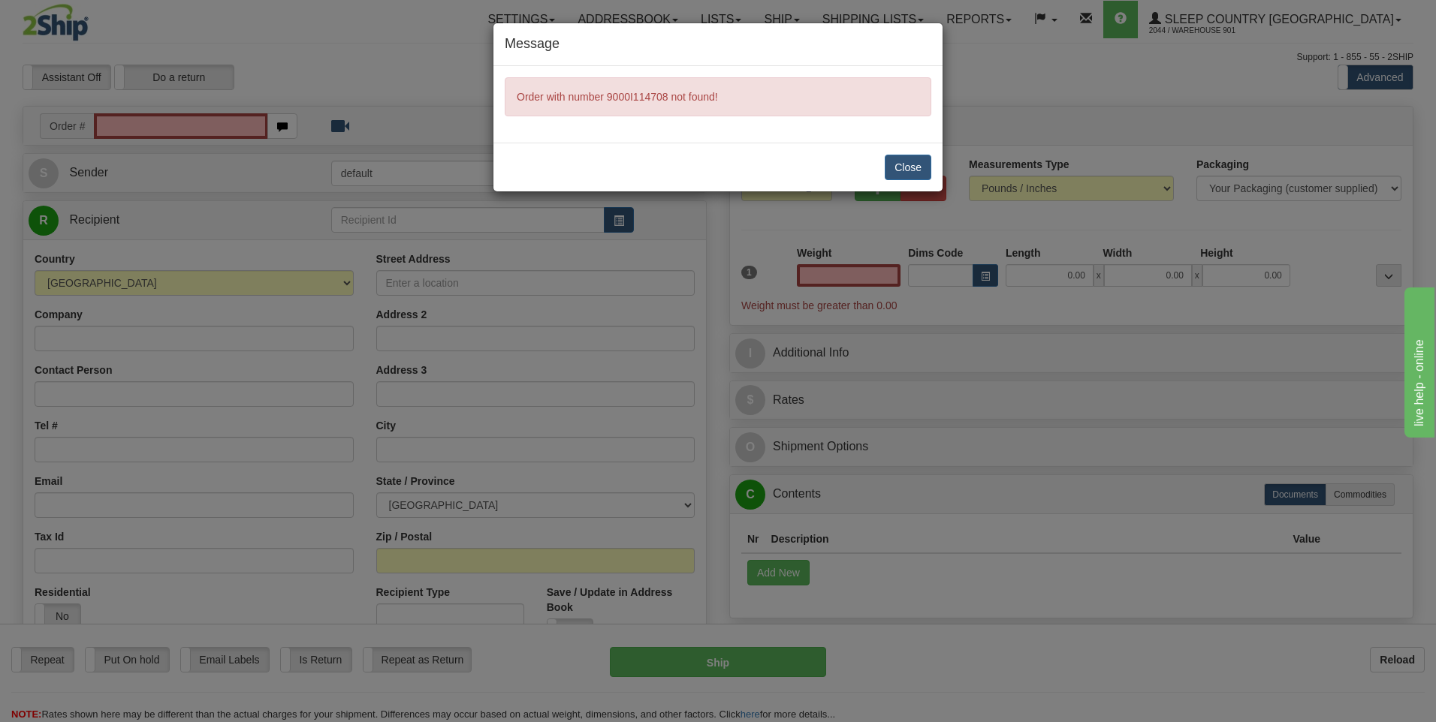
type input "0.00"
click at [876, 165] on div "Close" at bounding box center [717, 167] width 449 height 49
click at [884, 165] on button "Close" at bounding box center [907, 168] width 47 height 26
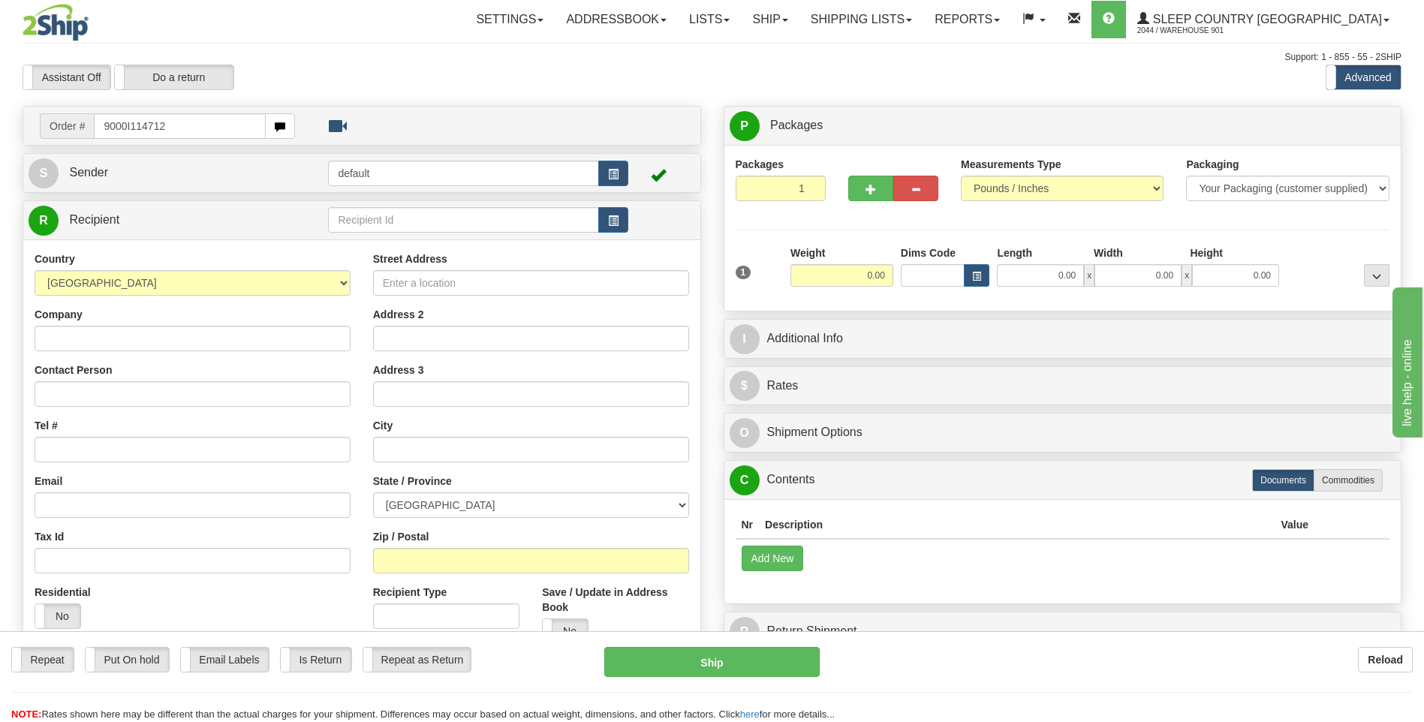
type input "9000I114712"
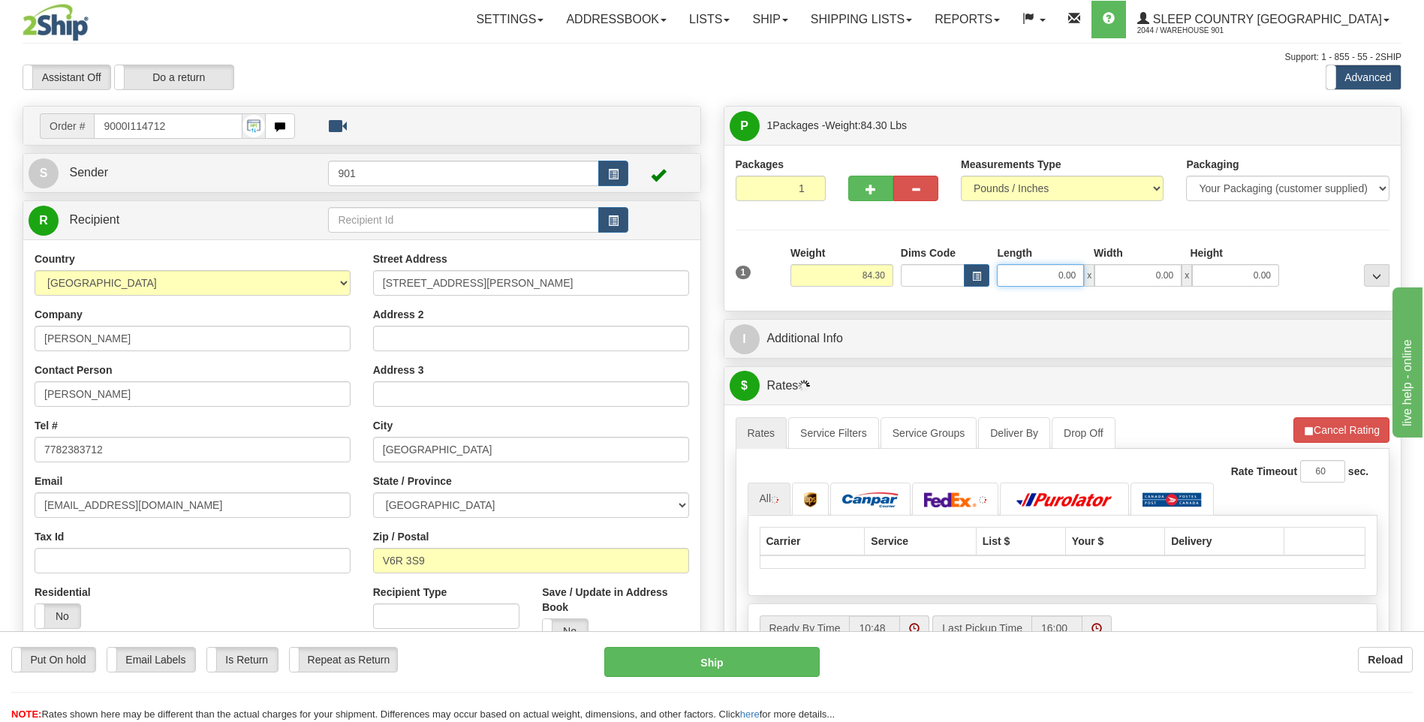
click at [1083, 276] on input "0.00" at bounding box center [1040, 275] width 87 height 23
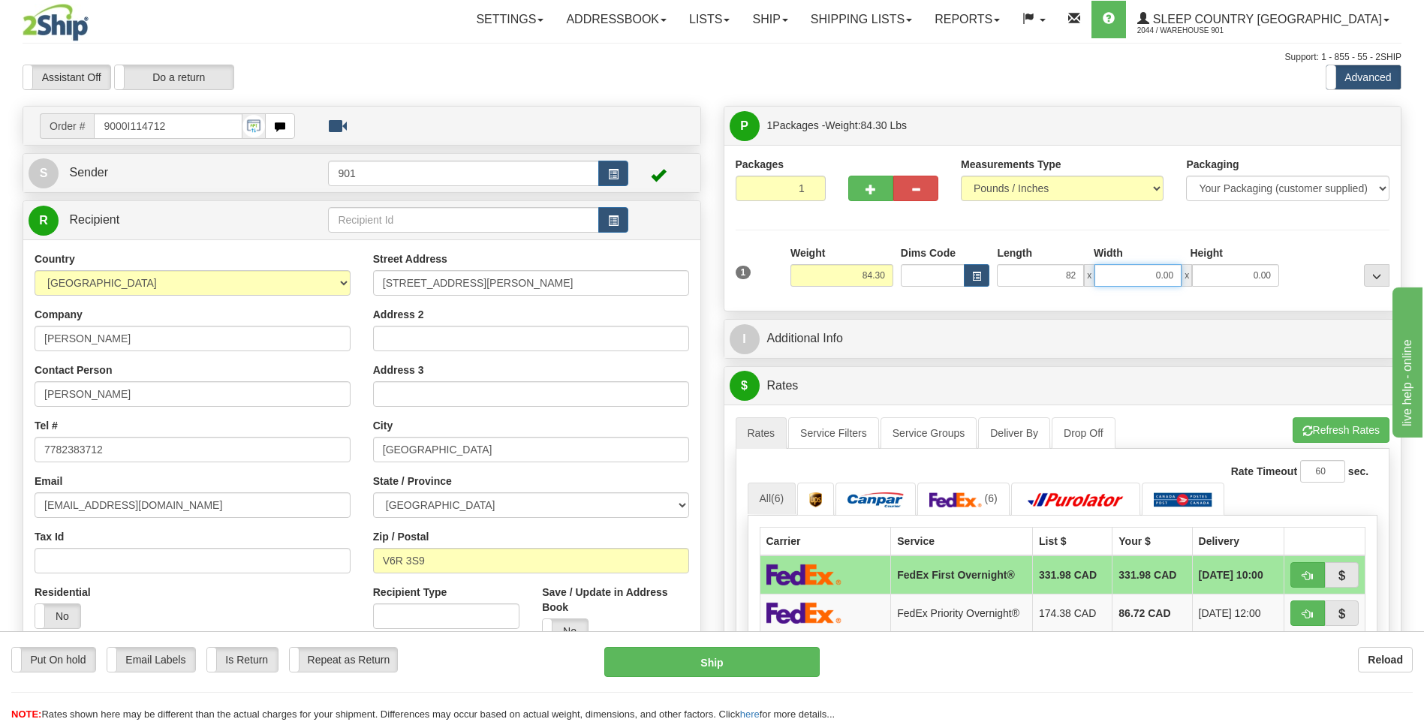
type input "82.00"
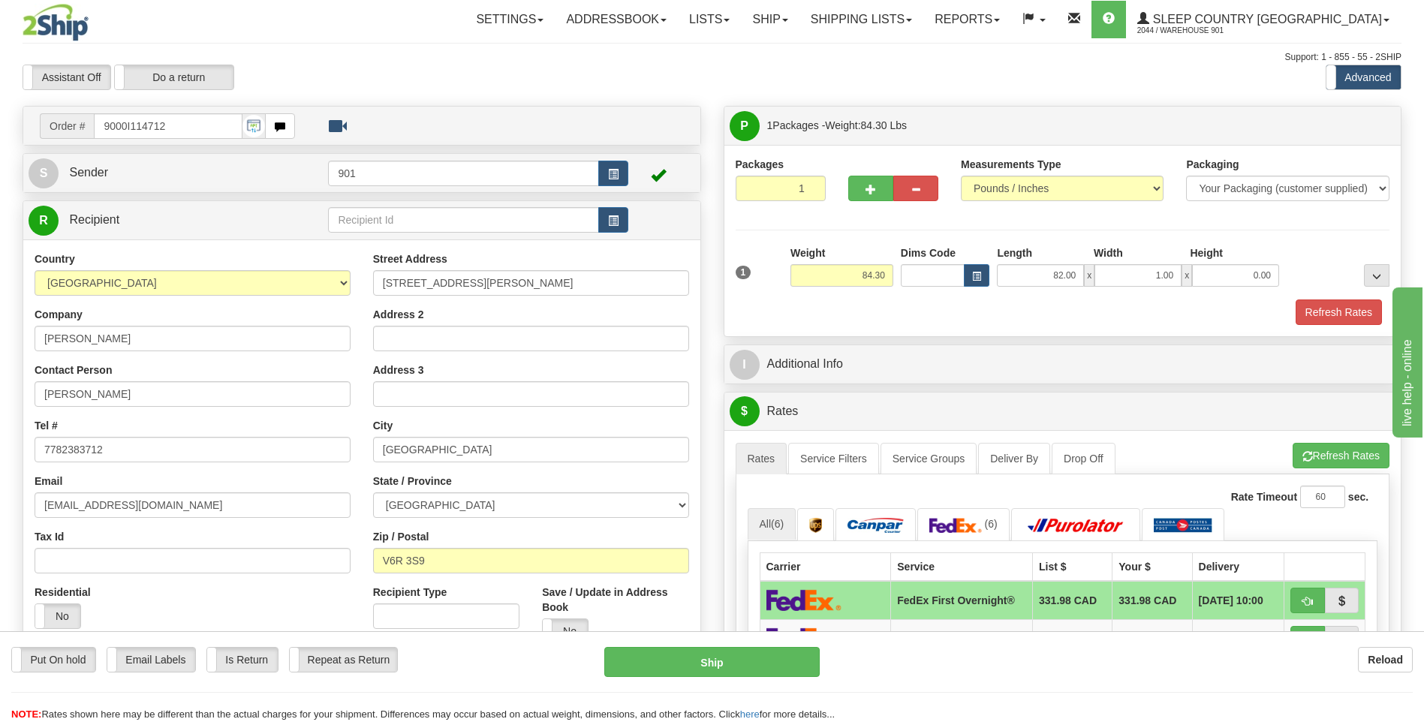
click at [1183, 265] on span "x" at bounding box center [1187, 275] width 11 height 23
click at [1177, 270] on input "1.00" at bounding box center [1138, 275] width 87 height 23
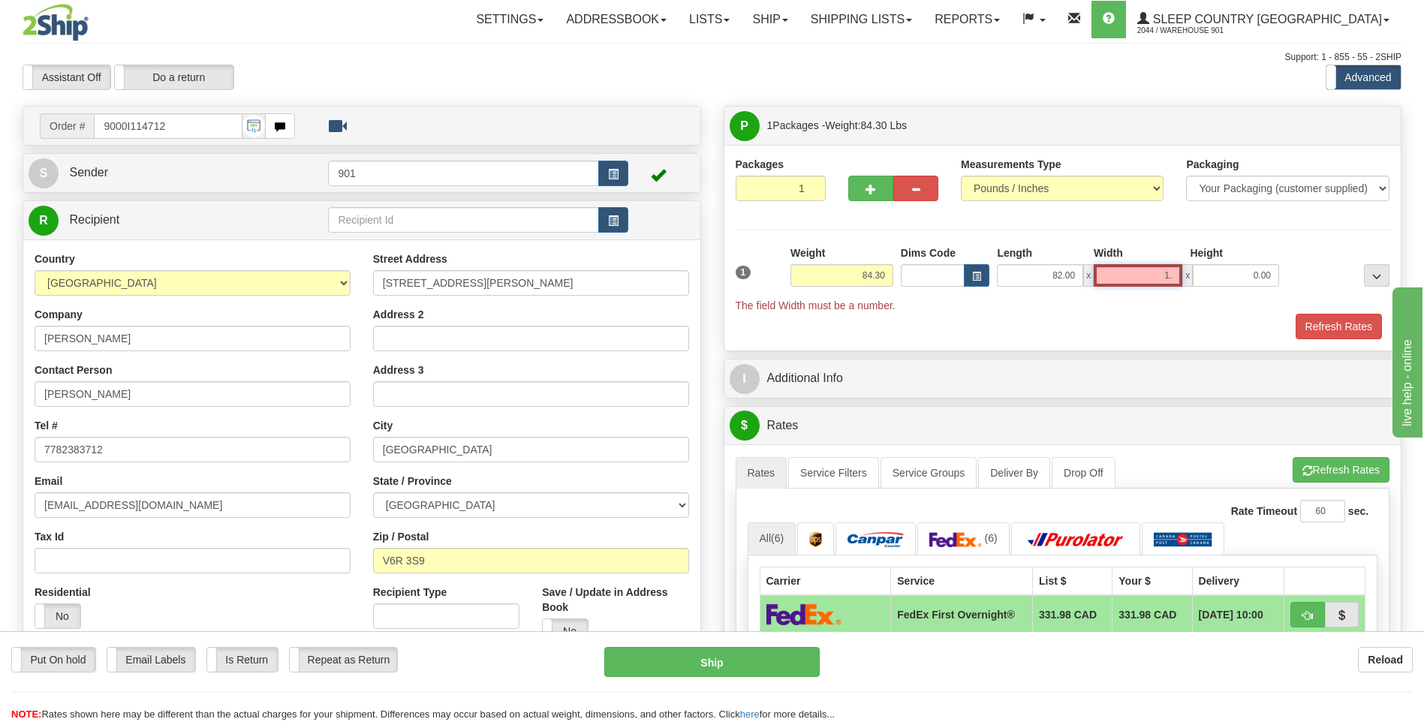
type input "1"
type input "10.00"
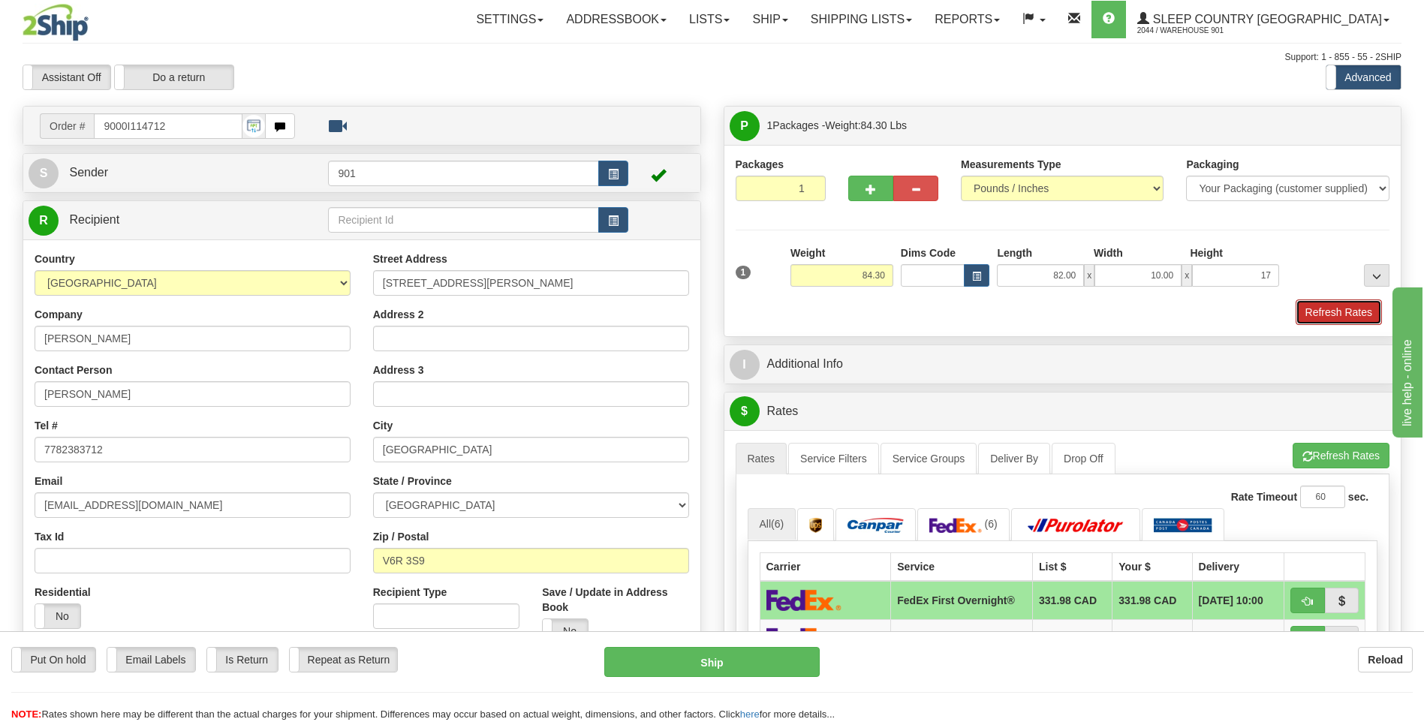
type input "17.00"
click at [1312, 312] on button "Refresh Rates" at bounding box center [1339, 313] width 86 height 26
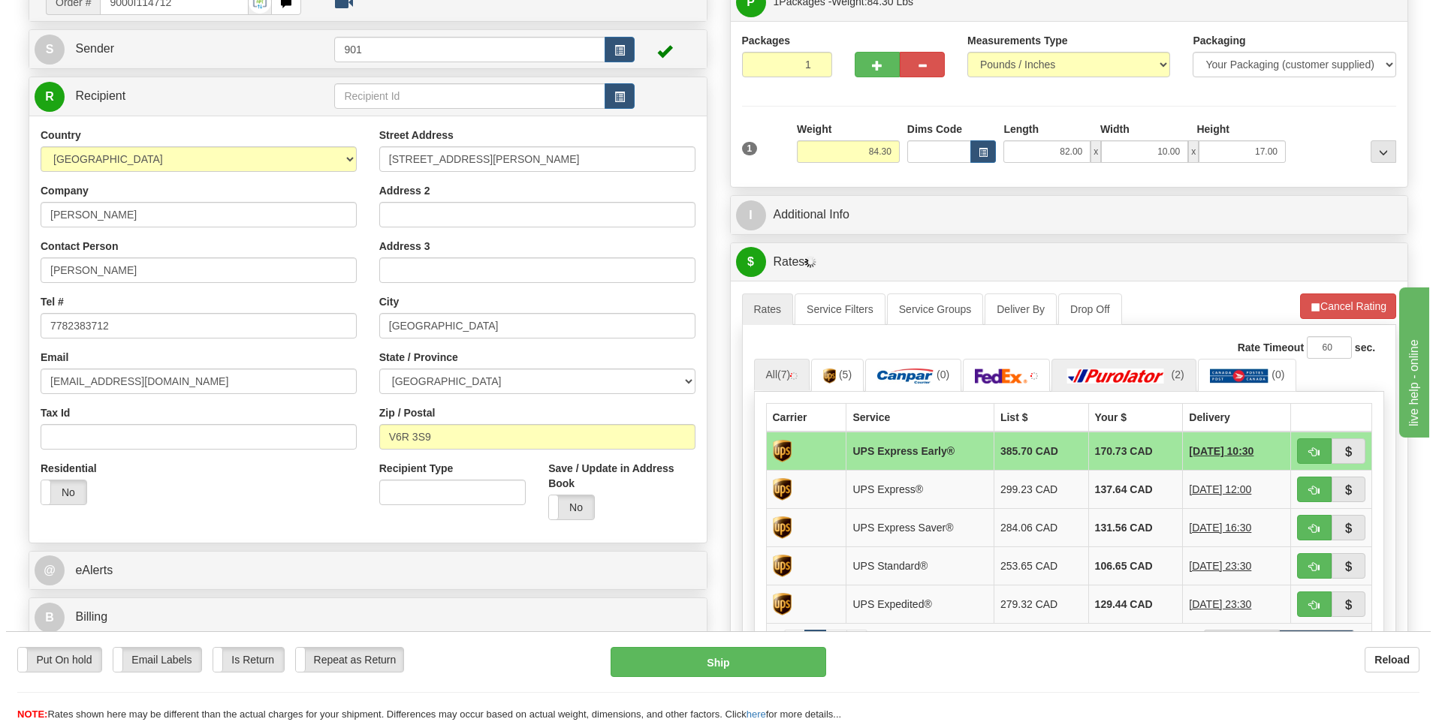
scroll to position [150, 0]
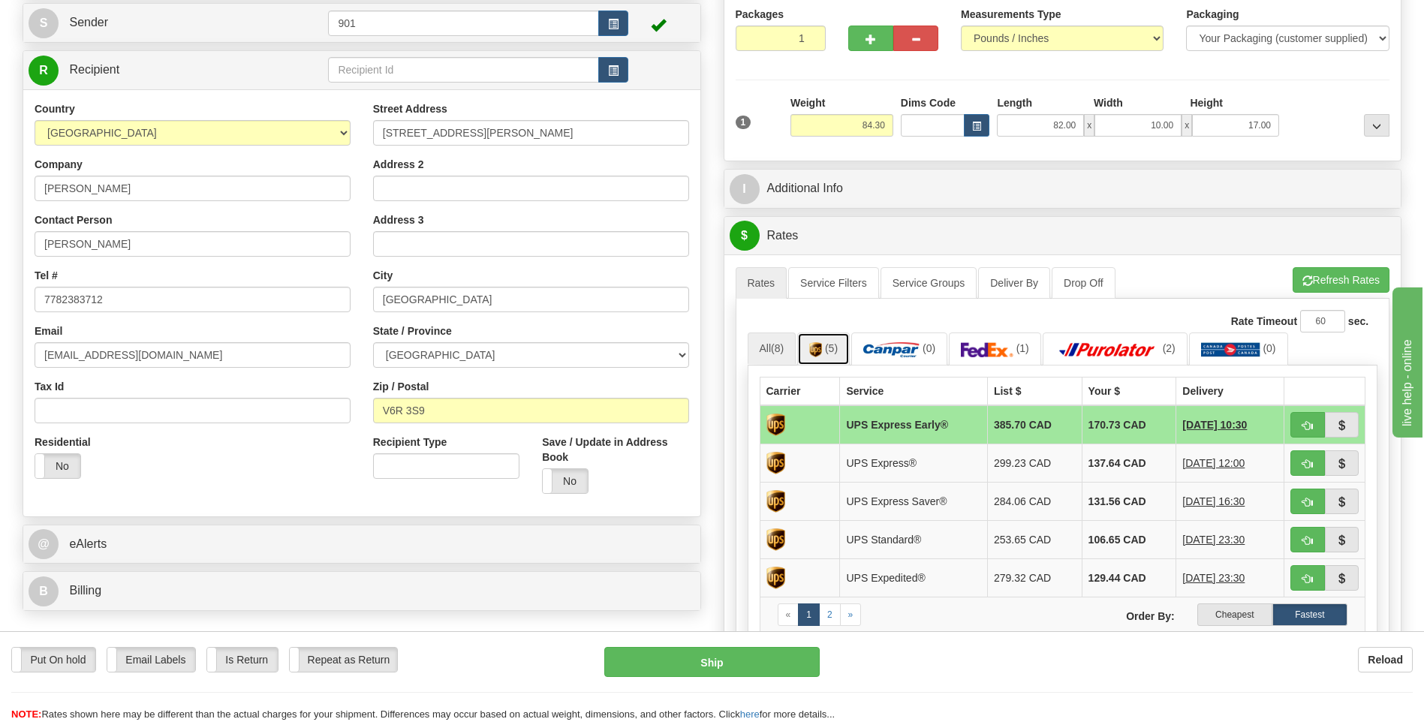
click at [821, 354] on img at bounding box center [815, 349] width 13 height 15
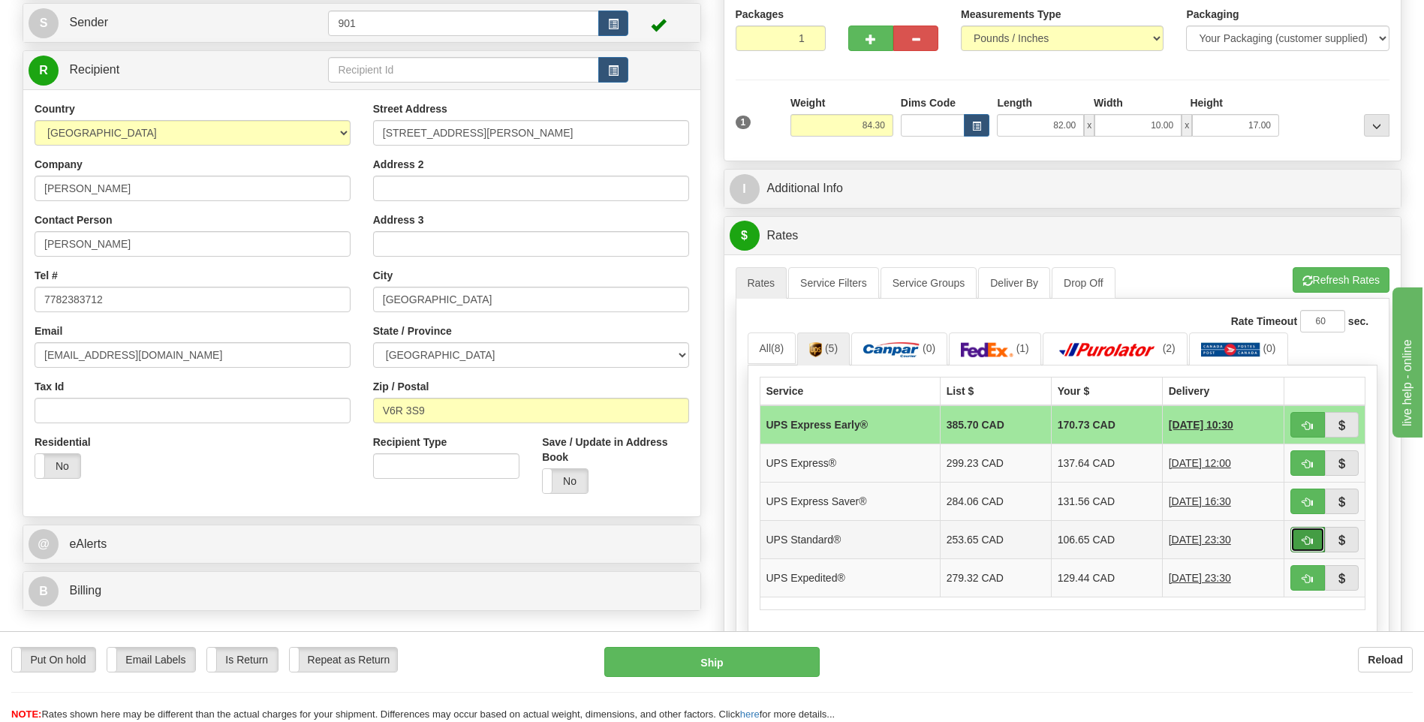
click at [1300, 538] on button "button" at bounding box center [1308, 540] width 35 height 26
type input "11"
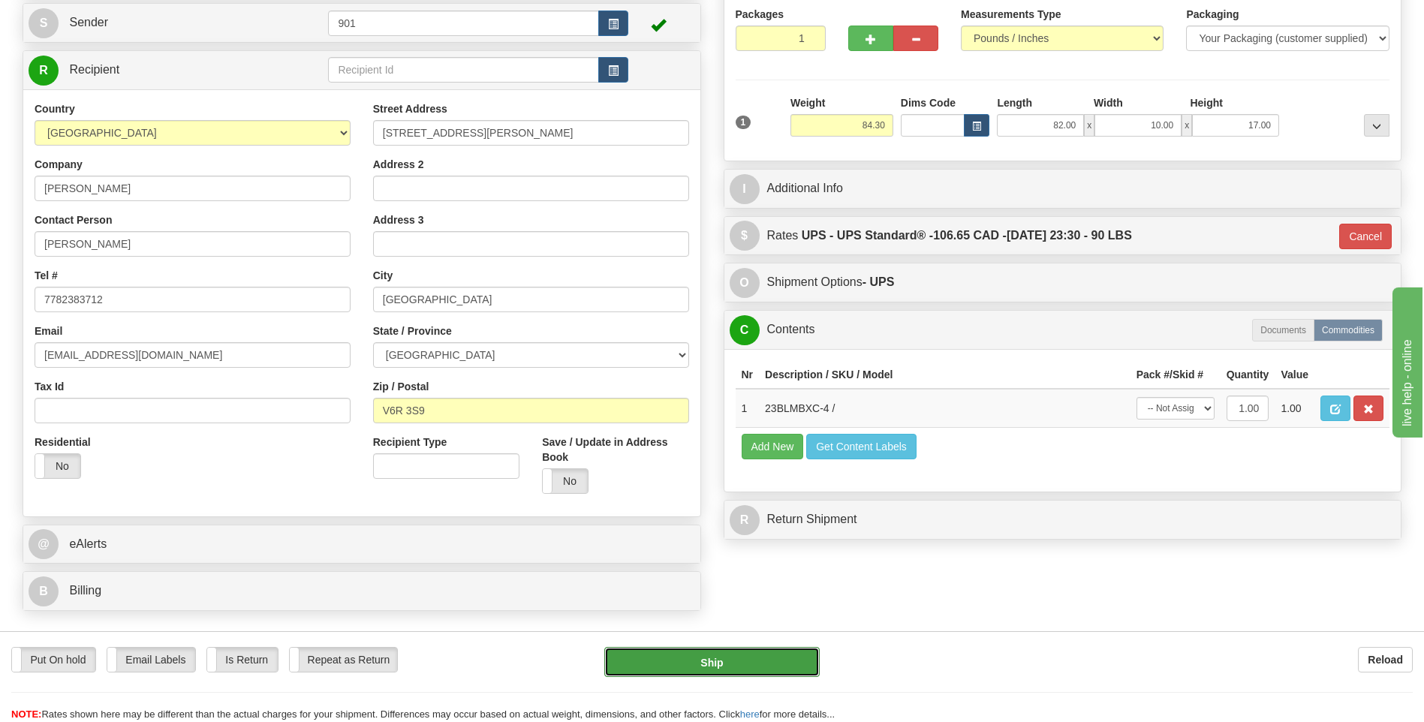
click at [763, 664] on button "Ship" at bounding box center [711, 662] width 215 height 30
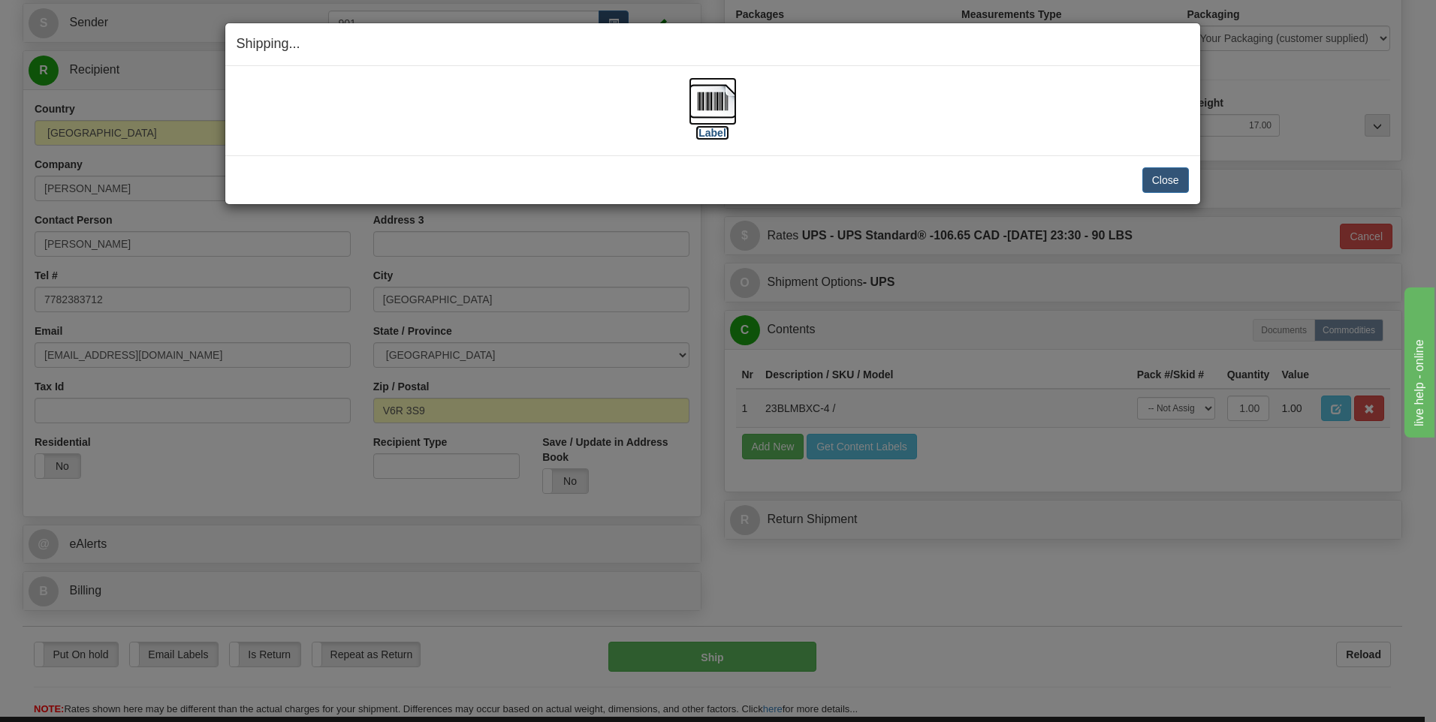
click at [719, 112] on img at bounding box center [712, 101] width 48 height 48
click at [1168, 182] on button "Close" at bounding box center [1165, 180] width 47 height 26
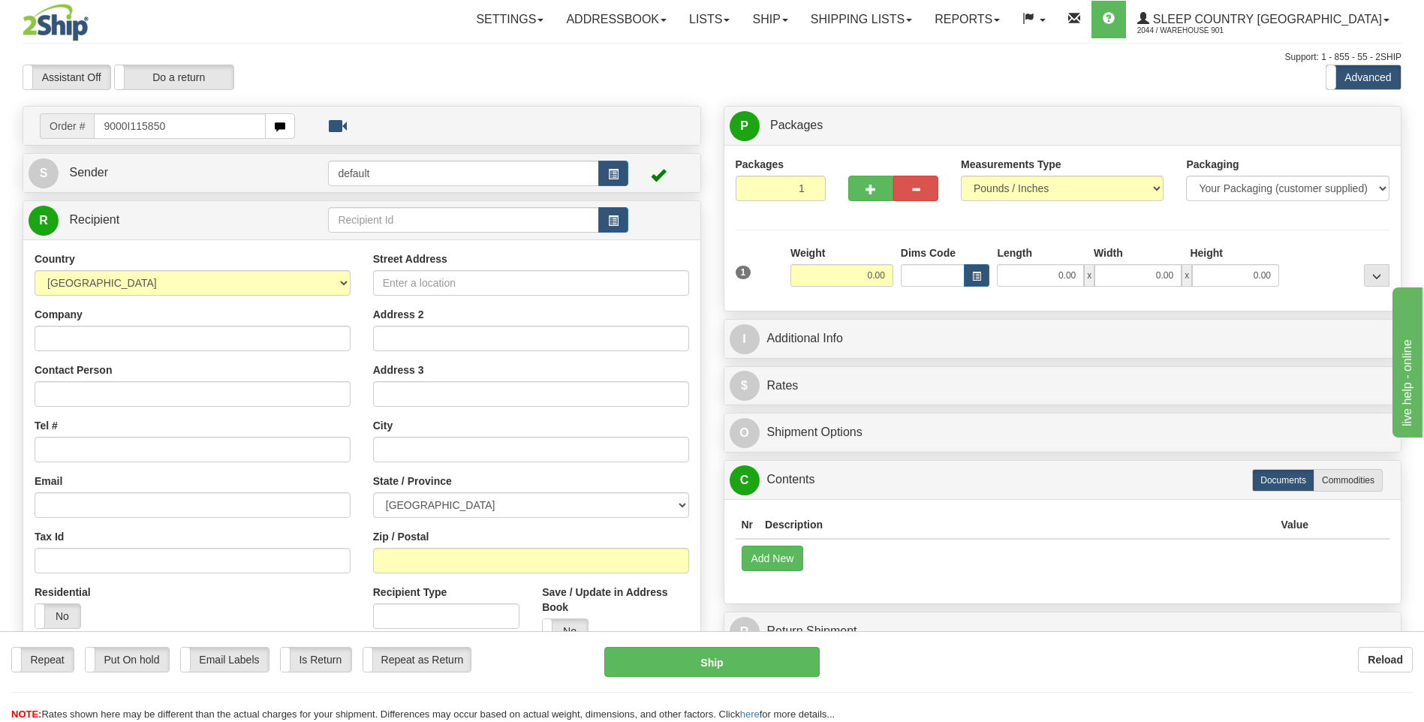
type input "9000I115850"
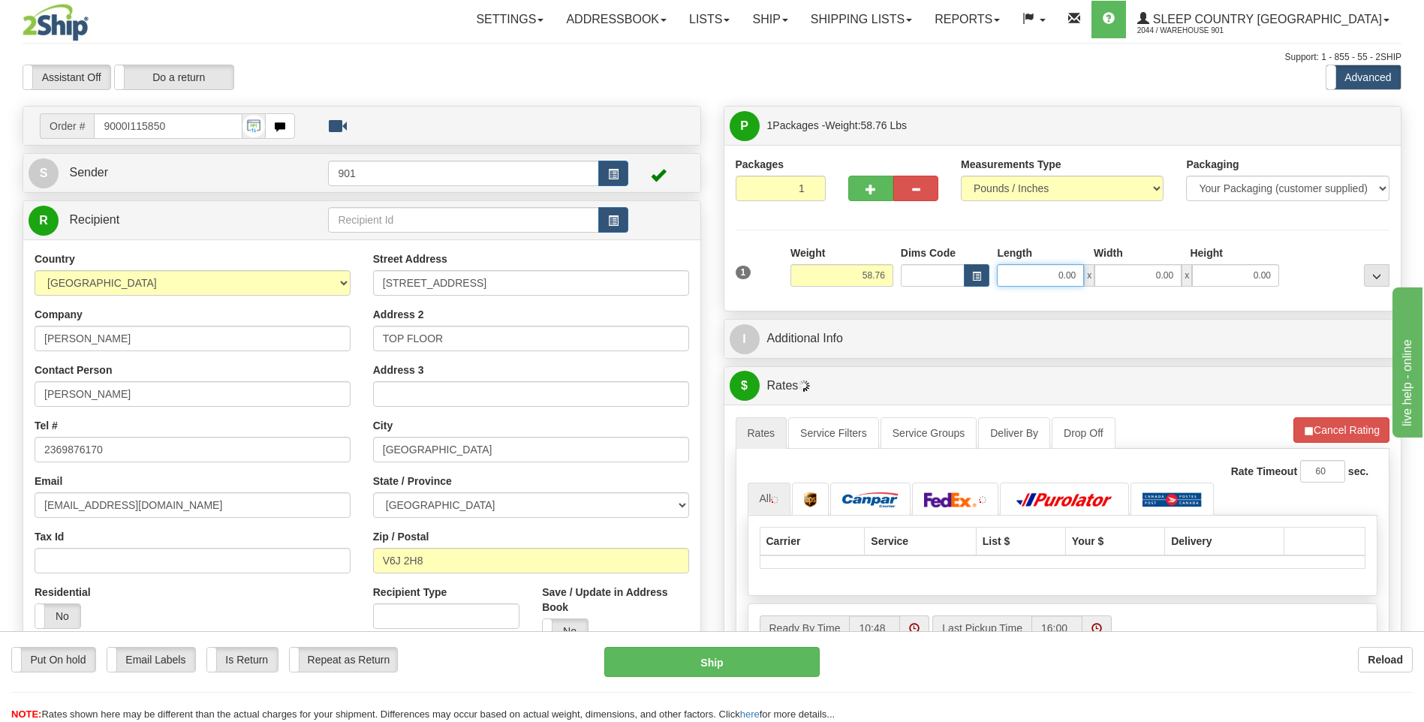
click at [1077, 274] on input "0.00" at bounding box center [1040, 275] width 87 height 23
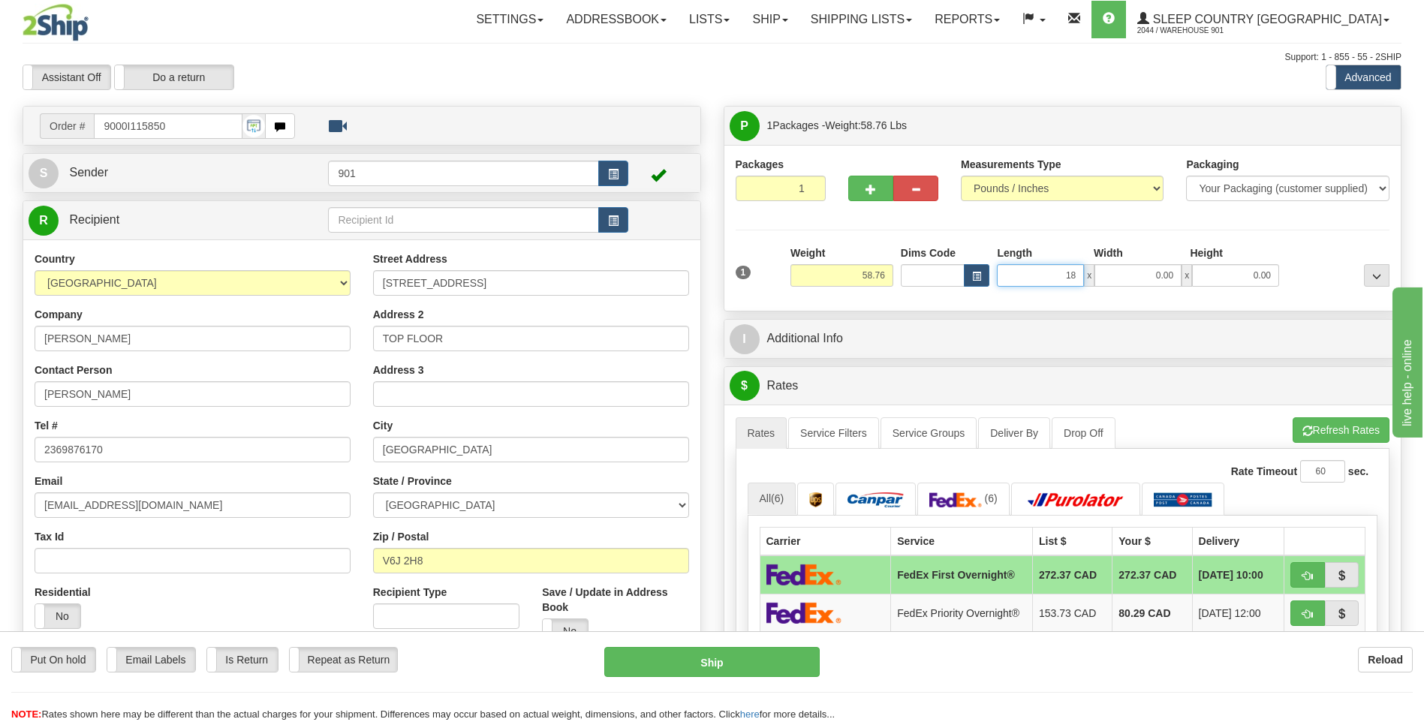
type input "18.00"
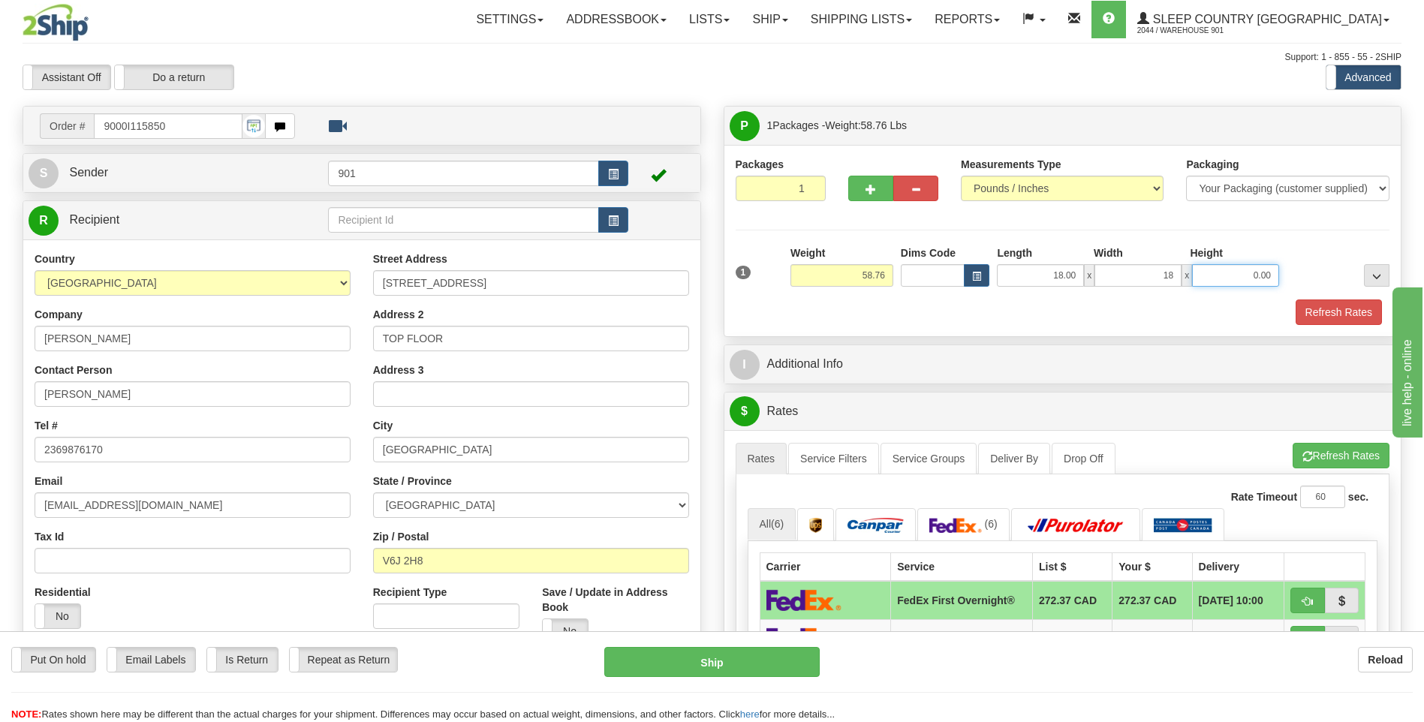
type input "18.00"
type input "42.00"
click at [1347, 290] on div "1 Weight 58.76 Dims Code x x" at bounding box center [1063, 272] width 662 height 53
click at [1351, 303] on button "Refresh Rates" at bounding box center [1339, 313] width 86 height 26
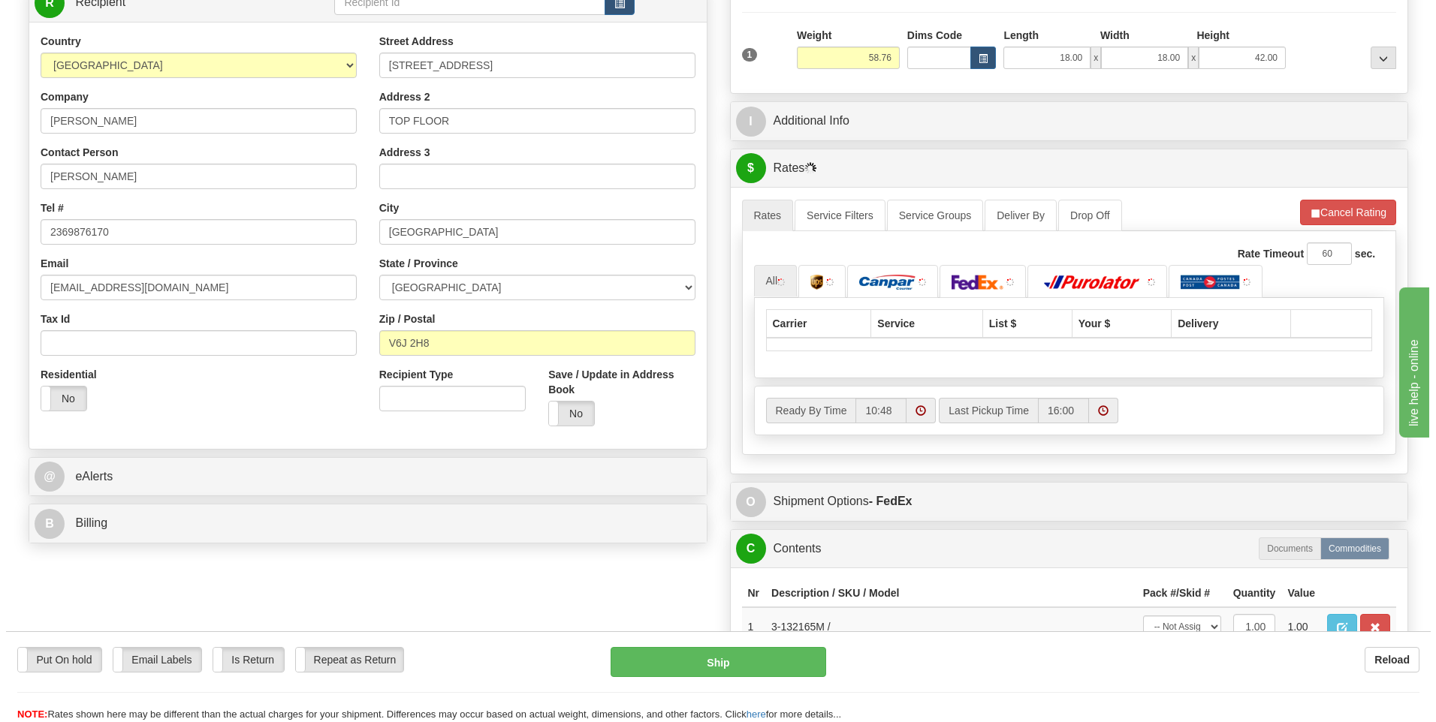
scroll to position [225, 0]
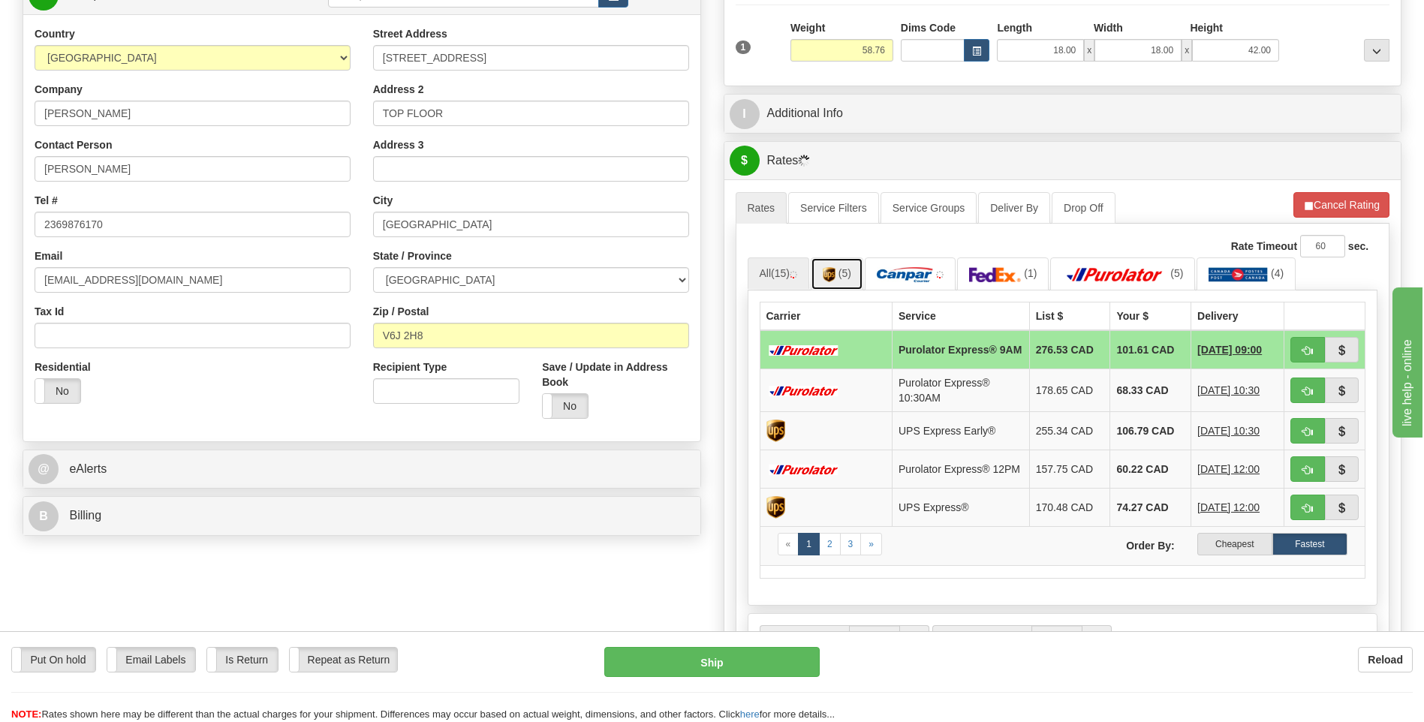
click at [851, 285] on link "(5)" at bounding box center [837, 274] width 53 height 32
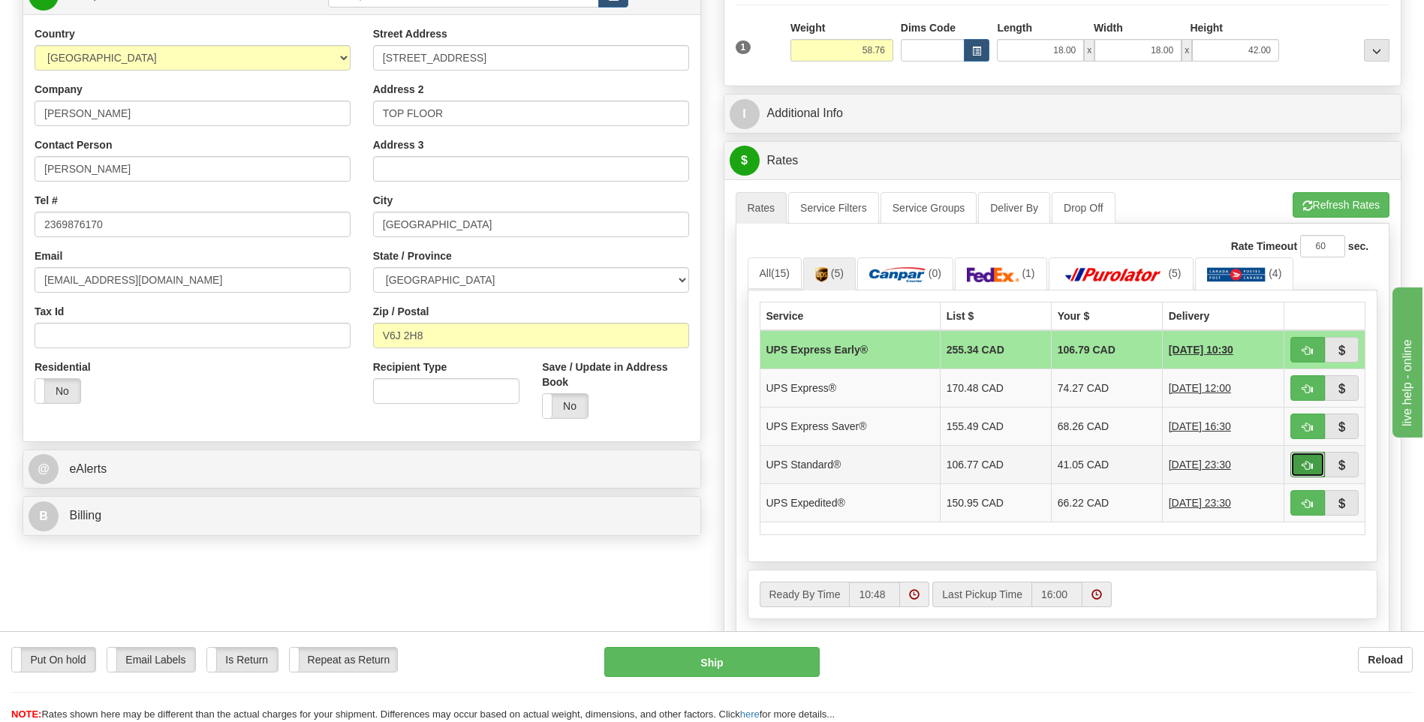
click at [1303, 456] on button "button" at bounding box center [1308, 465] width 35 height 26
type input "11"
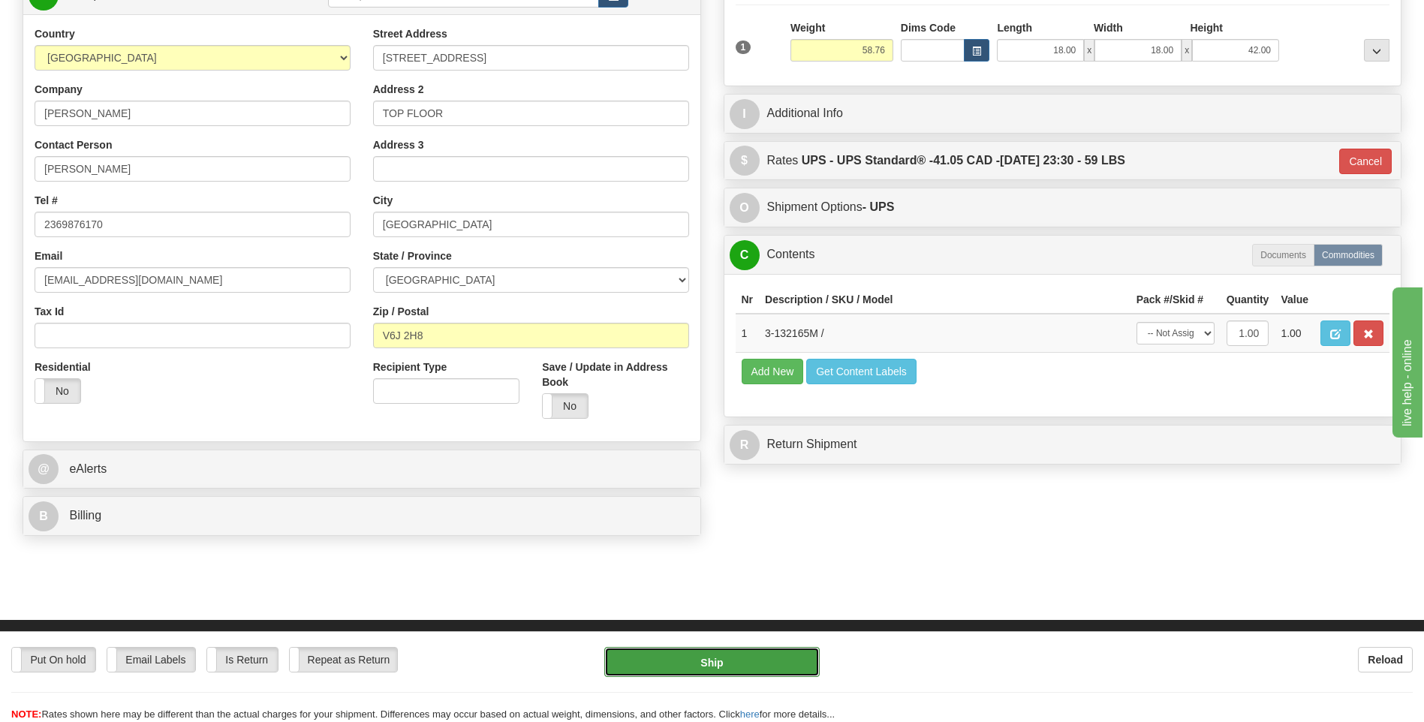
click at [694, 659] on button "Ship" at bounding box center [711, 662] width 215 height 30
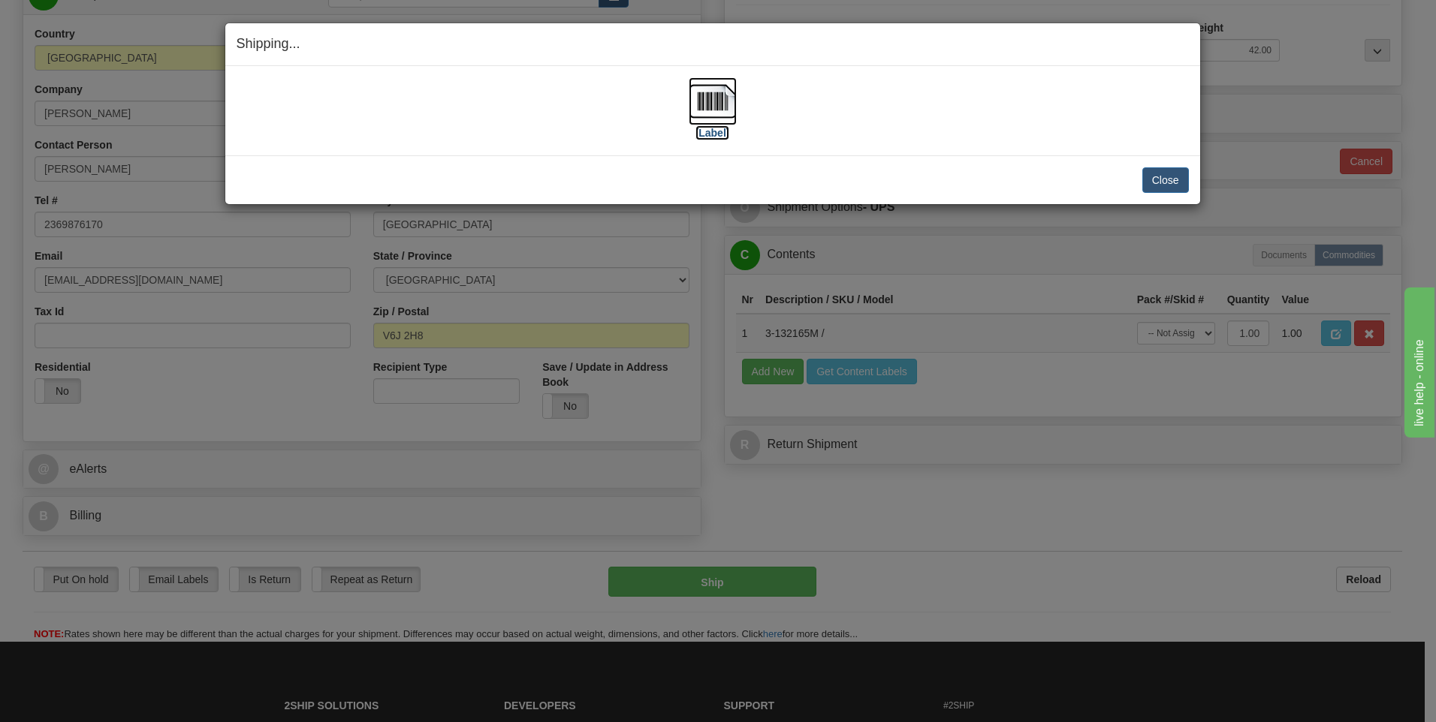
click at [734, 117] on img at bounding box center [712, 101] width 48 height 48
click at [1158, 185] on div "Close Cancel Cancel Shipment and Quit Pickup Quit Pickup ONLY" at bounding box center [712, 179] width 975 height 49
click at [1160, 182] on button "Close" at bounding box center [1165, 180] width 47 height 26
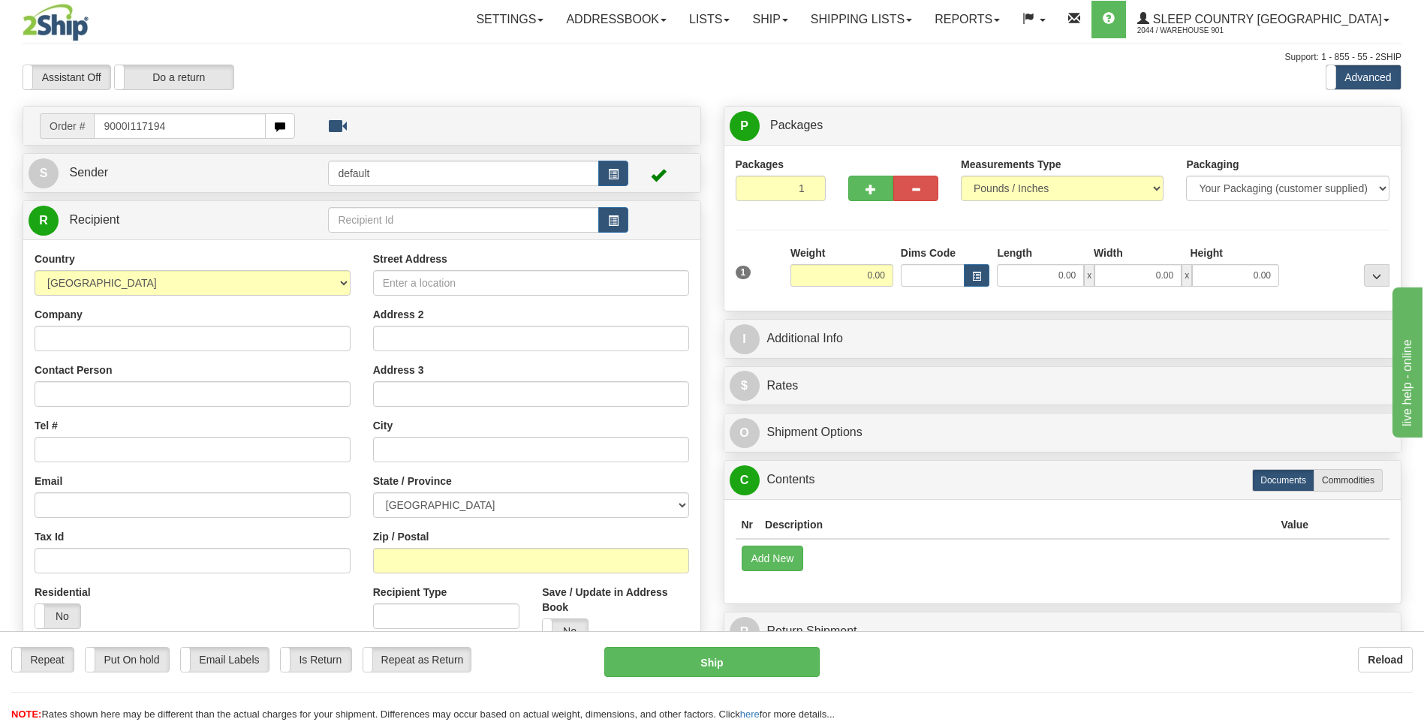
type input "9000I117194"
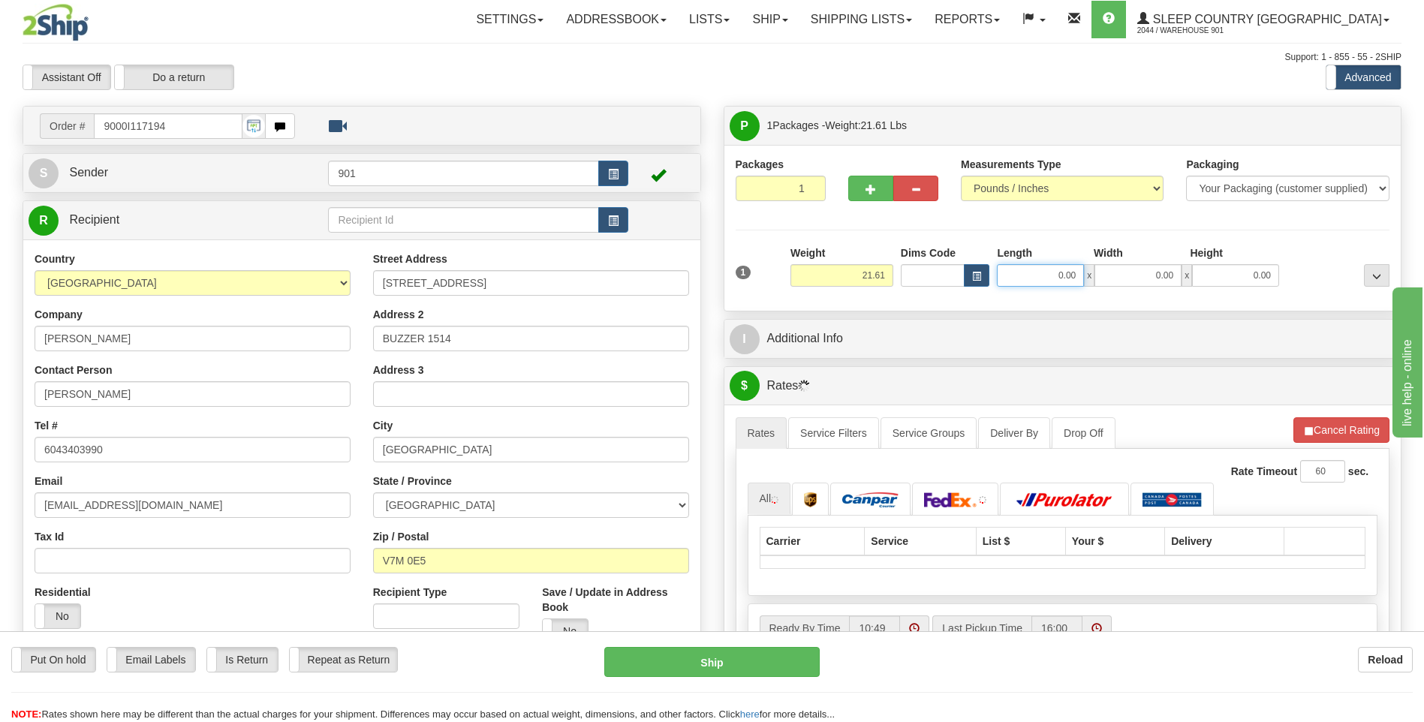
click at [1077, 277] on input "0.00" at bounding box center [1040, 275] width 87 height 23
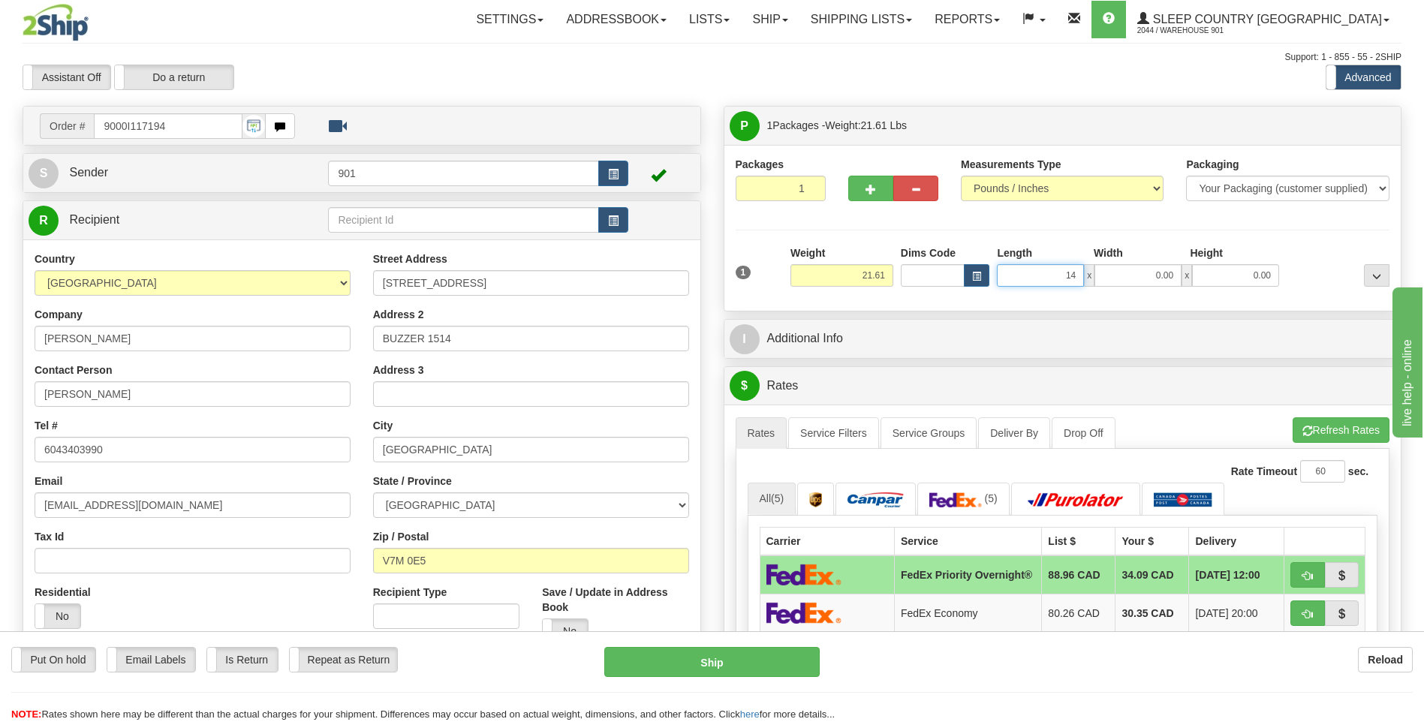
type input "1"
type input "11.00"
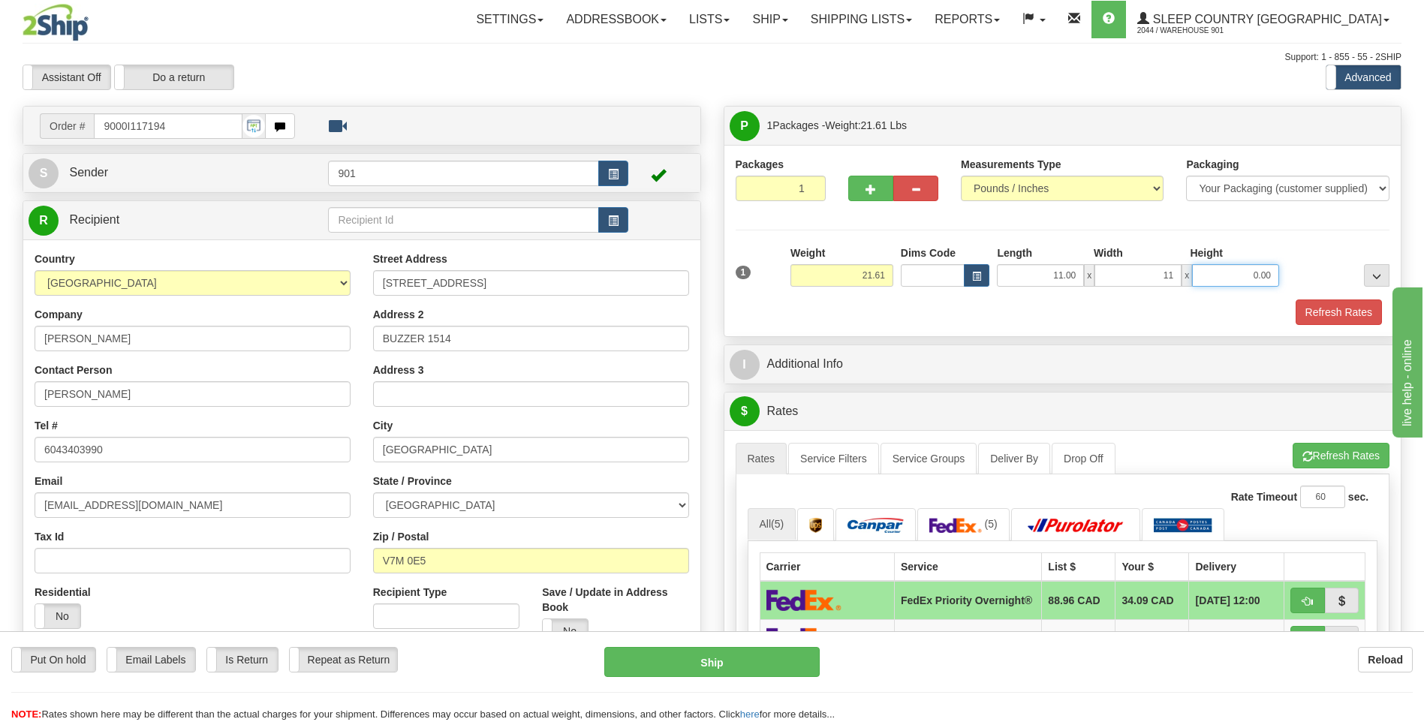
type input "11.00"
type input "24.00"
click at [1304, 312] on button "Refresh Rates" at bounding box center [1339, 313] width 86 height 26
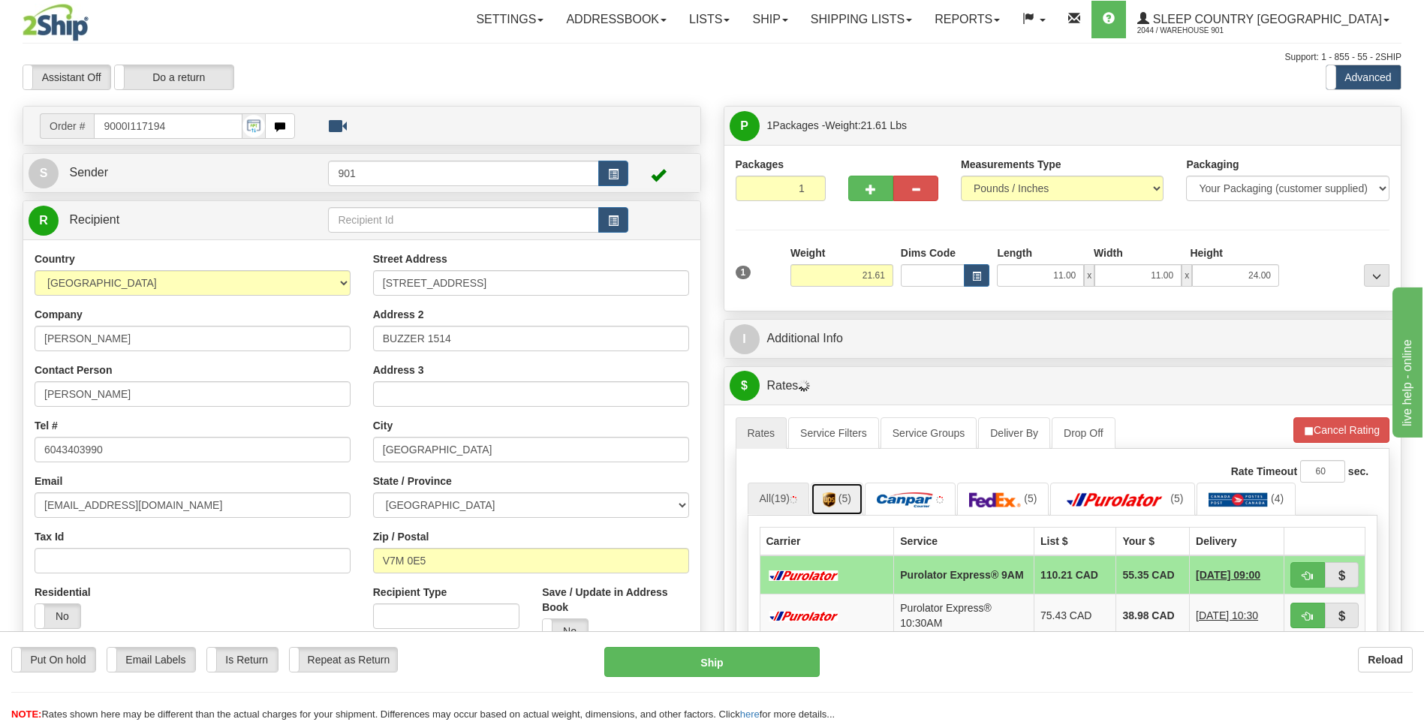
click at [847, 496] on span "(5)" at bounding box center [845, 499] width 13 height 12
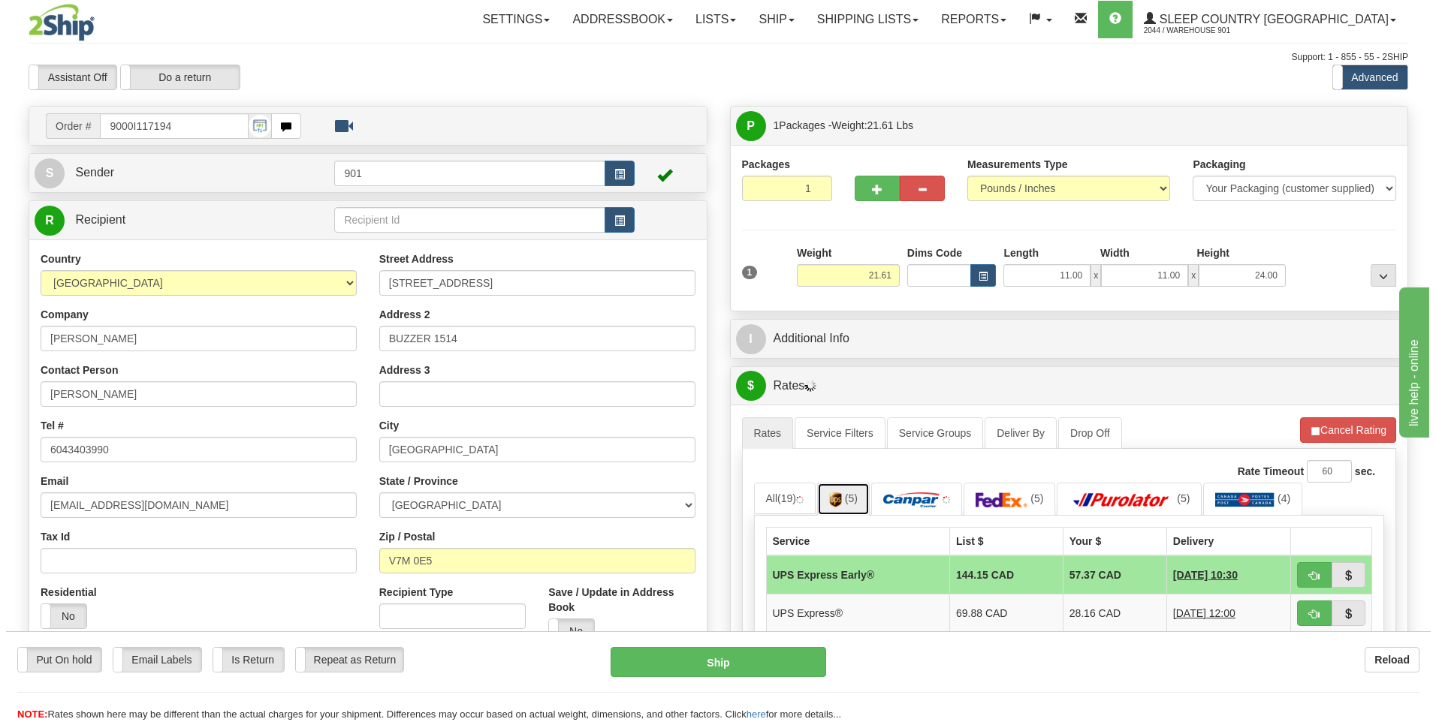
scroll to position [225, 0]
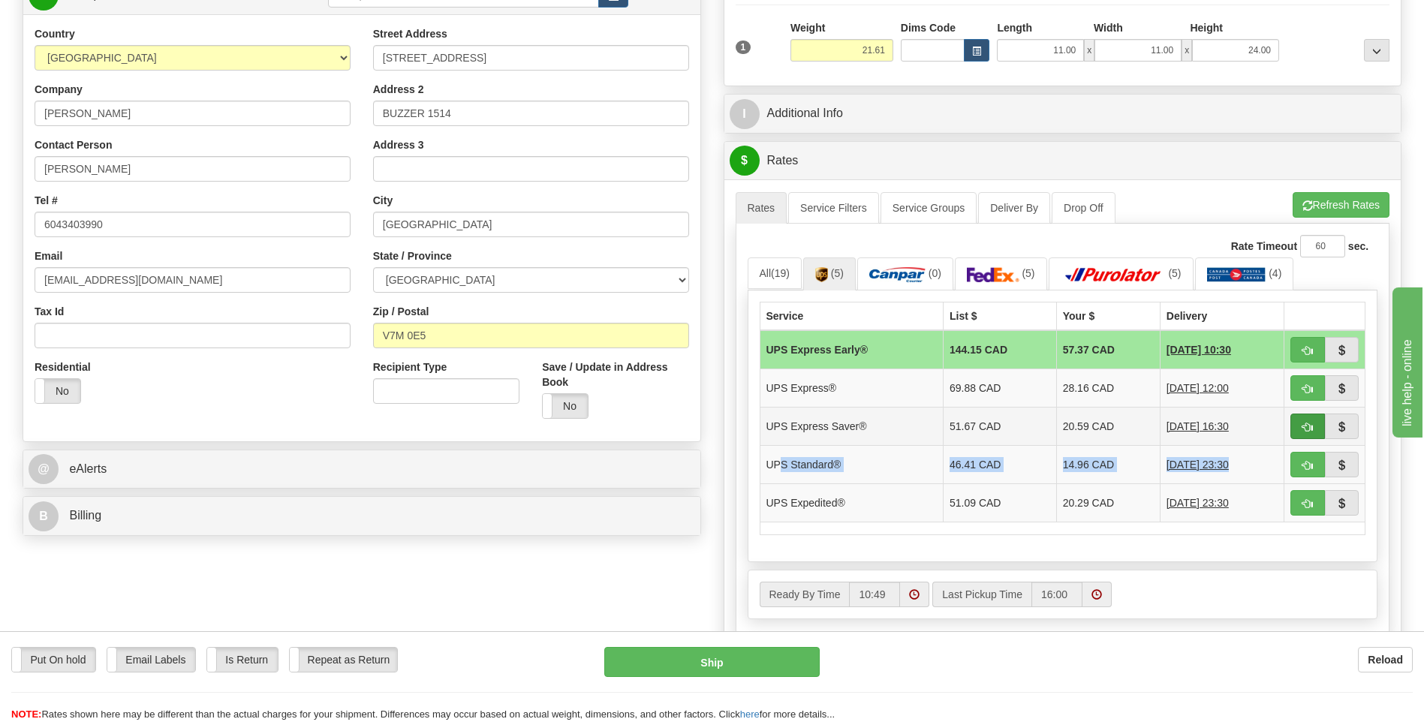
drag, startPoint x: 1288, startPoint y: 432, endPoint x: 1300, endPoint y: 437, distance: 12.1
click at [1300, 437] on tbody "UPS Express Early® 144.15 CAD 57.37 CAD [DATE] 10:30 UPS Express® 69.88 CAD 28.…" at bounding box center [1063, 426] width 606 height 192
drag, startPoint x: 1300, startPoint y: 437, endPoint x: 1300, endPoint y: 455, distance: 18.0
click at [1299, 457] on button "button" at bounding box center [1308, 465] width 35 height 26
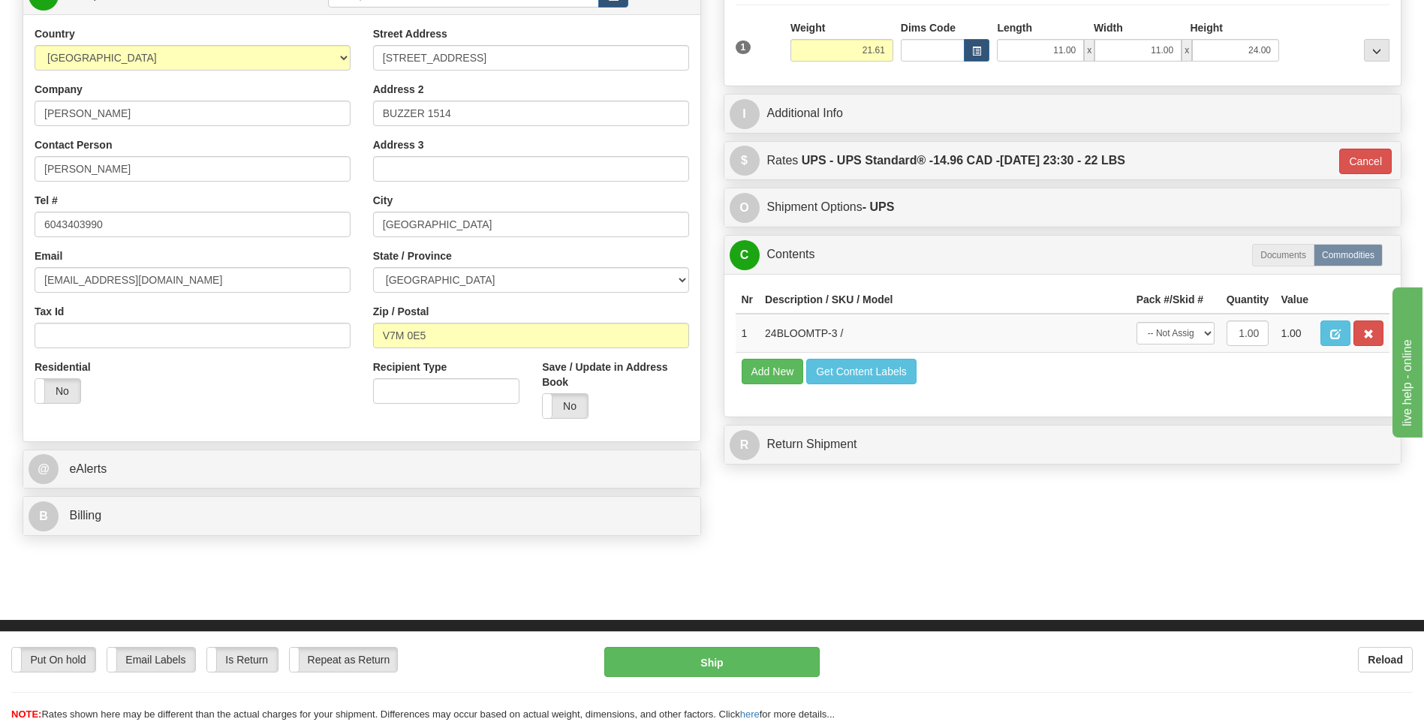
type input "11"
click at [702, 663] on button "Ship" at bounding box center [711, 662] width 215 height 30
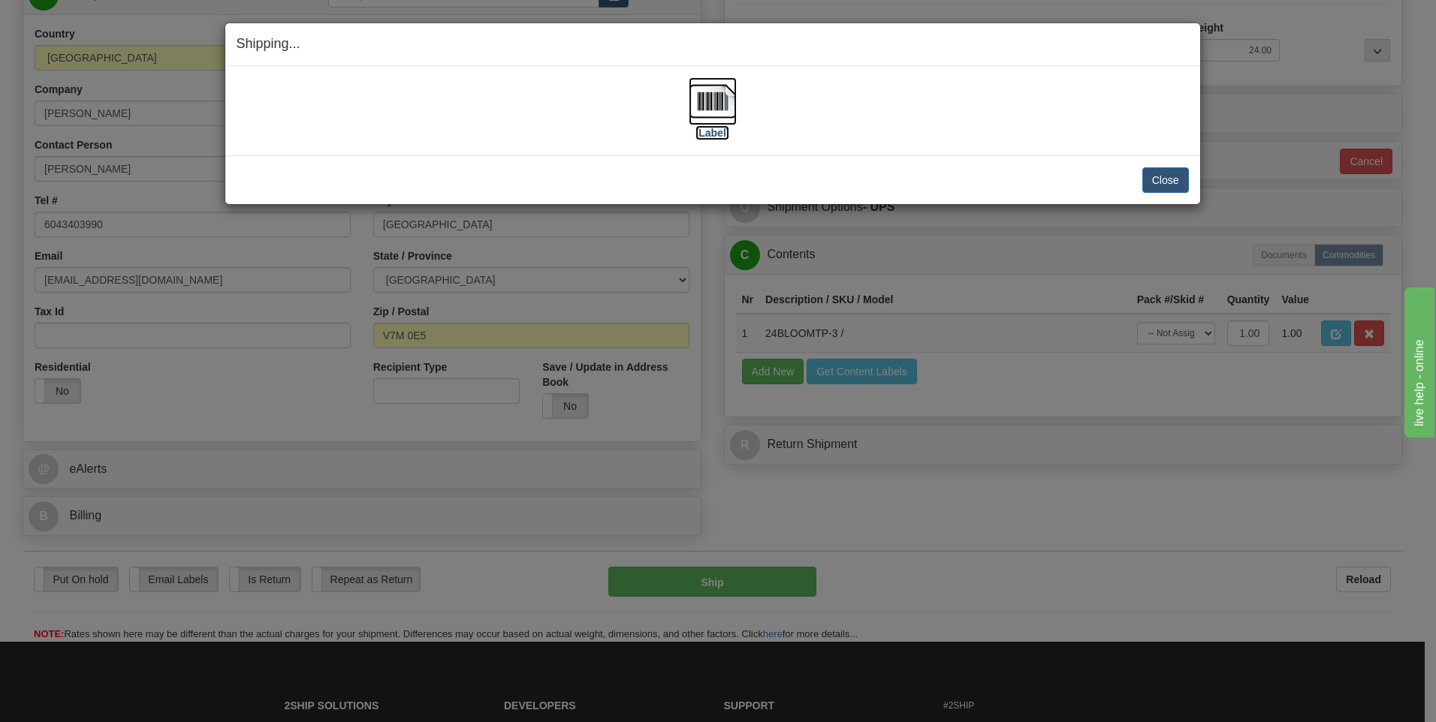
click at [711, 107] on img at bounding box center [712, 101] width 48 height 48
click at [1158, 180] on button "Close" at bounding box center [1165, 180] width 47 height 26
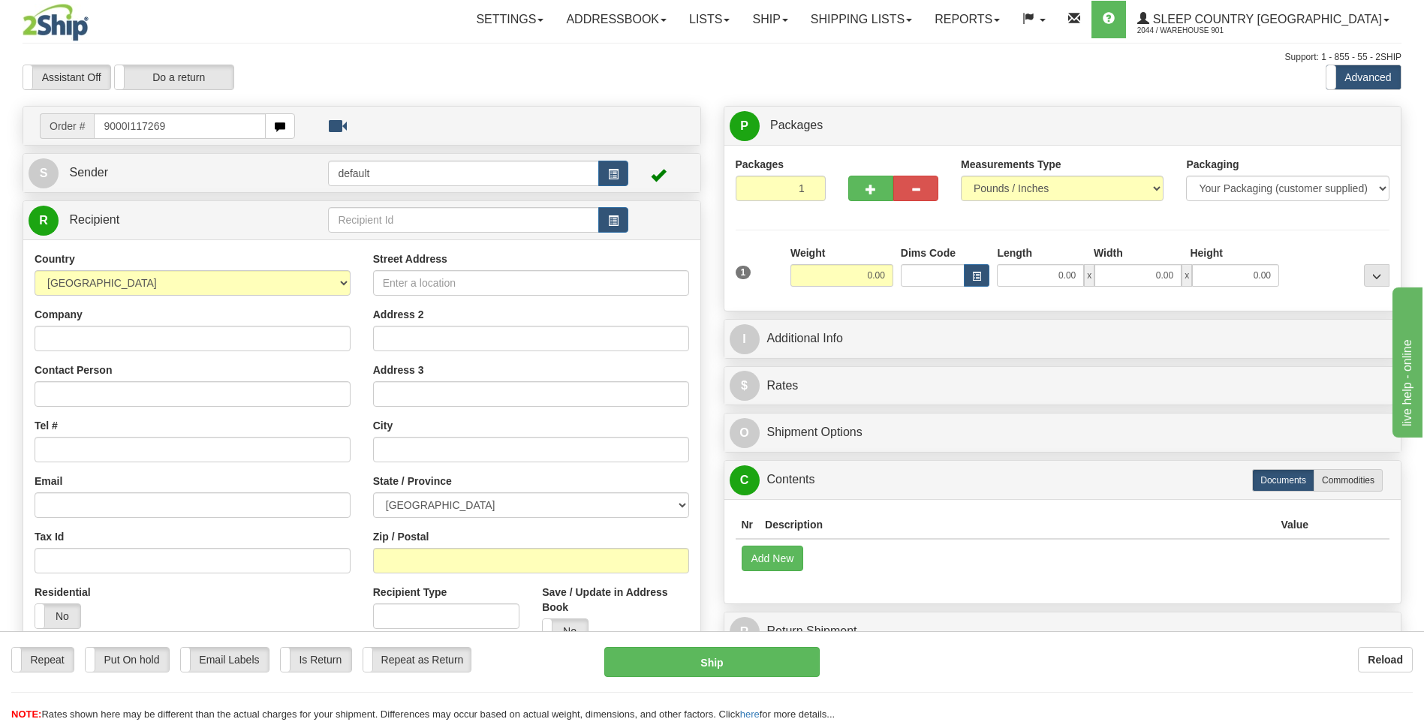
type input "9000I117269"
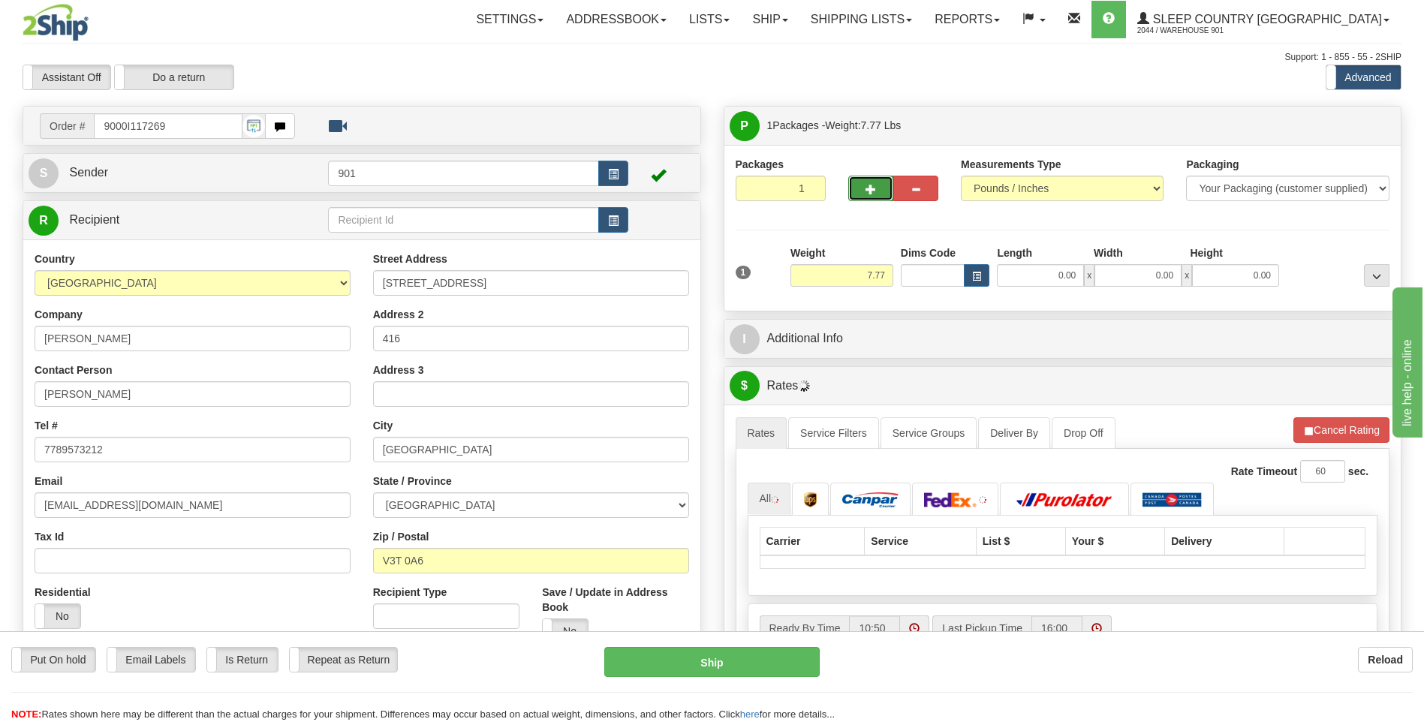
click at [875, 190] on span "button" at bounding box center [871, 190] width 11 height 10
type input "2"
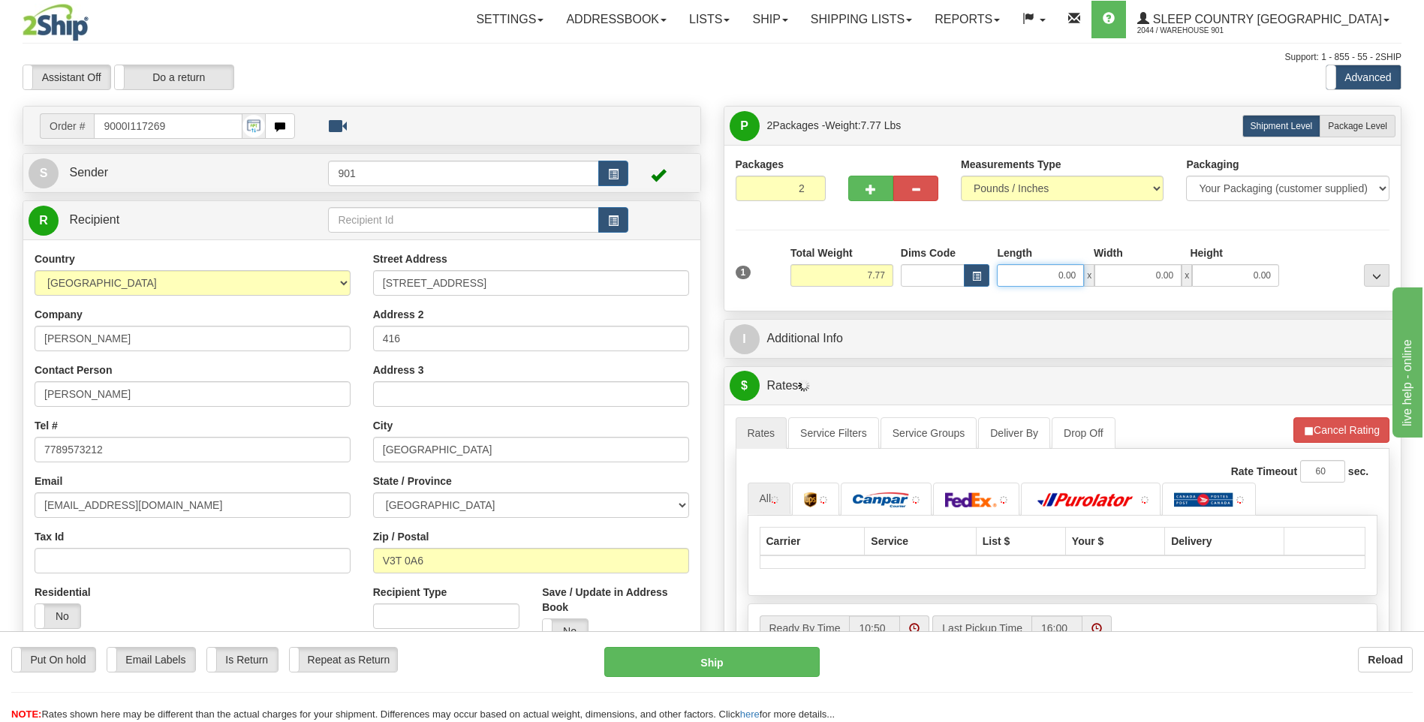
click at [1082, 276] on input "0.00" at bounding box center [1040, 275] width 87 height 23
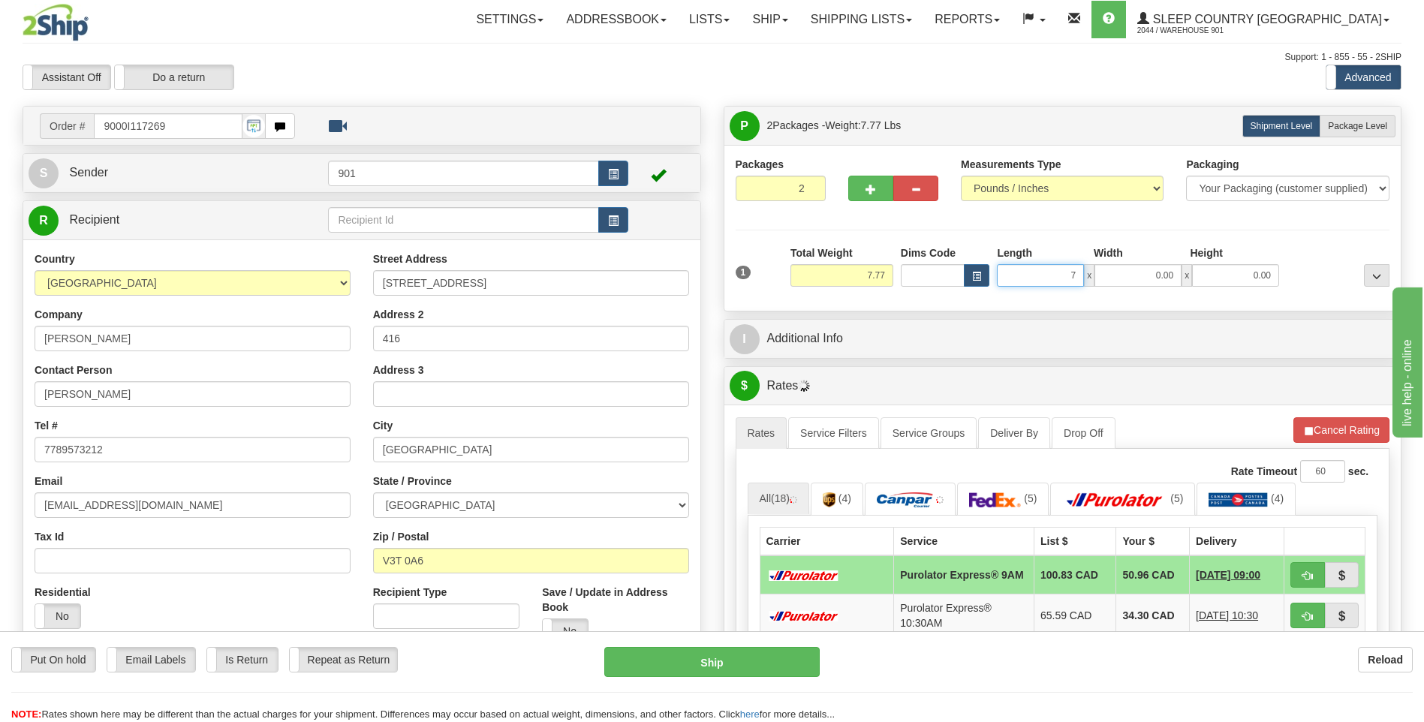
type input "72.00"
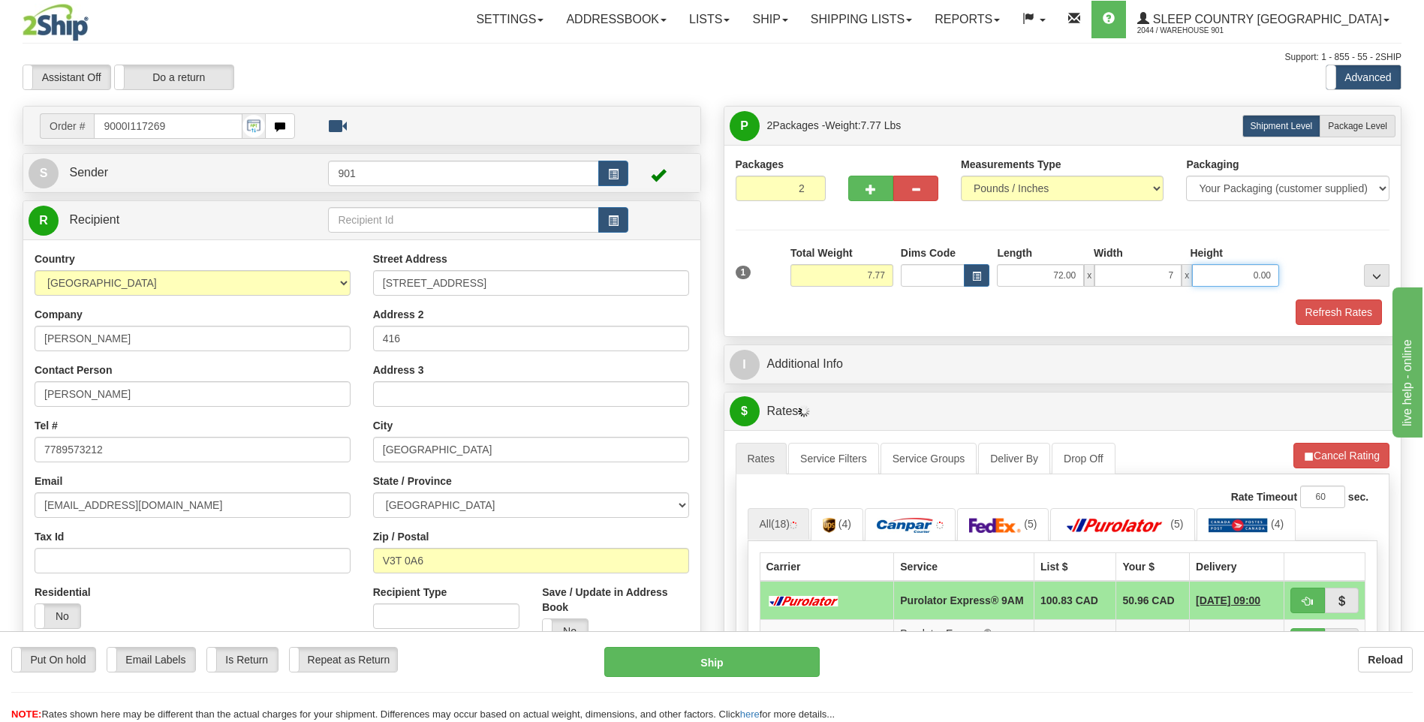
type input "7.00"
type input "16.00"
click at [1322, 309] on button "Refresh Rates" at bounding box center [1339, 313] width 86 height 26
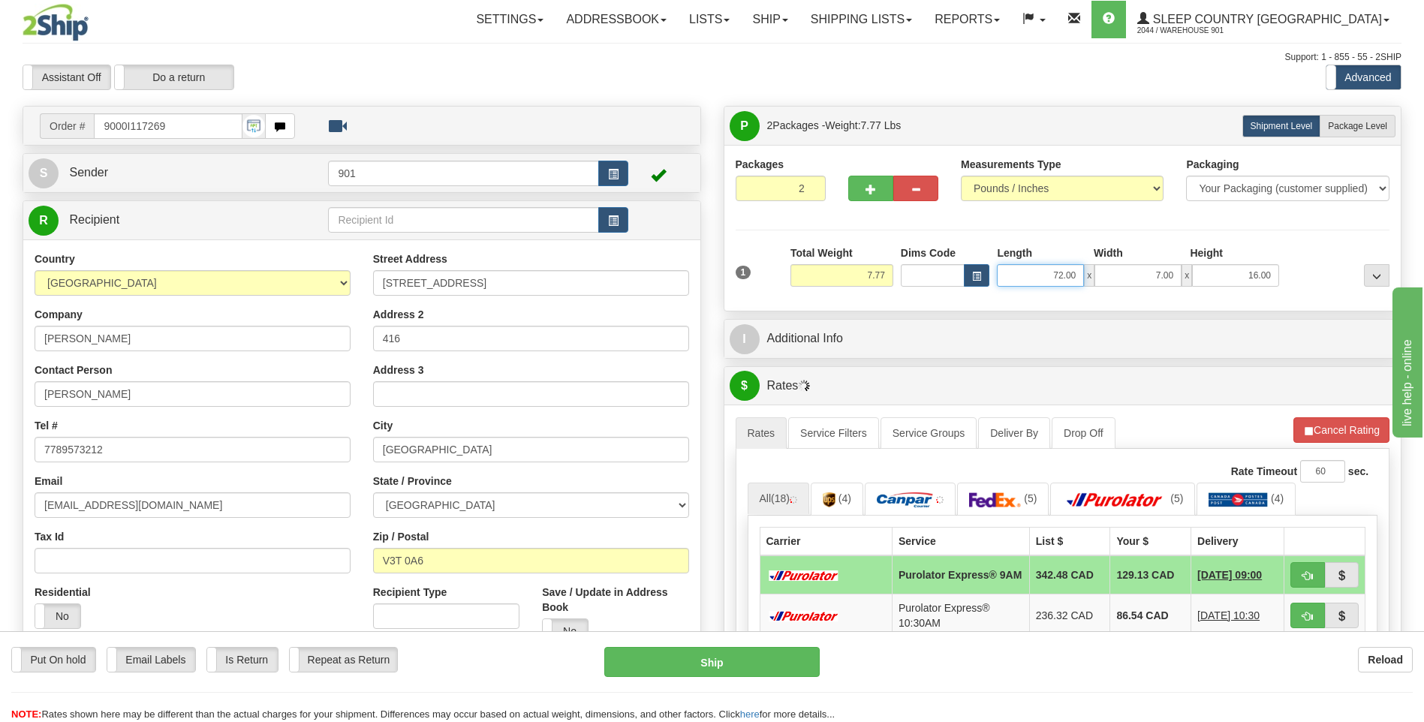
drag, startPoint x: 1081, startPoint y: 273, endPoint x: 967, endPoint y: 258, distance: 115.2
click at [969, 263] on div "Dims Code Length Width Height x" at bounding box center [1090, 266] width 386 height 41
type input "7.00"
click at [1358, 126] on span "Package Level" at bounding box center [1357, 126] width 59 height 11
radio input "true"
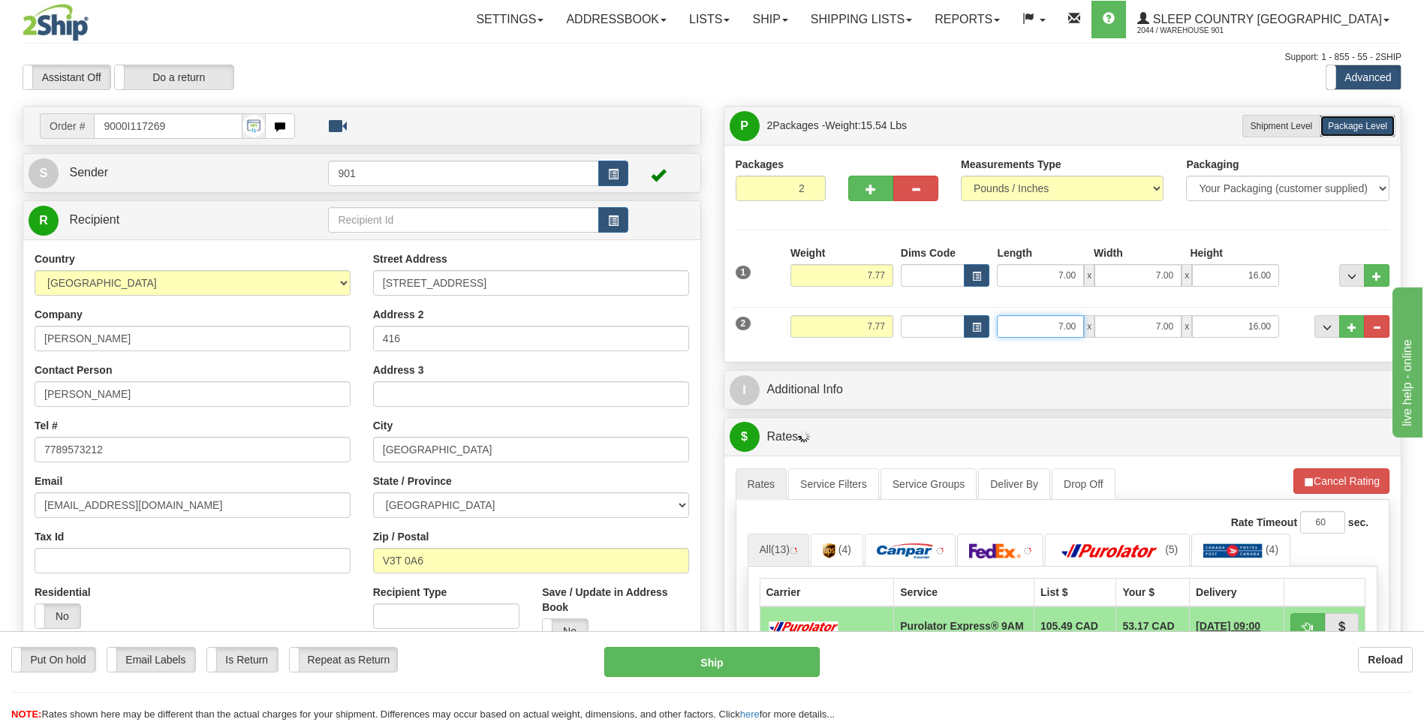
click at [1074, 324] on input "7.00" at bounding box center [1040, 326] width 87 height 23
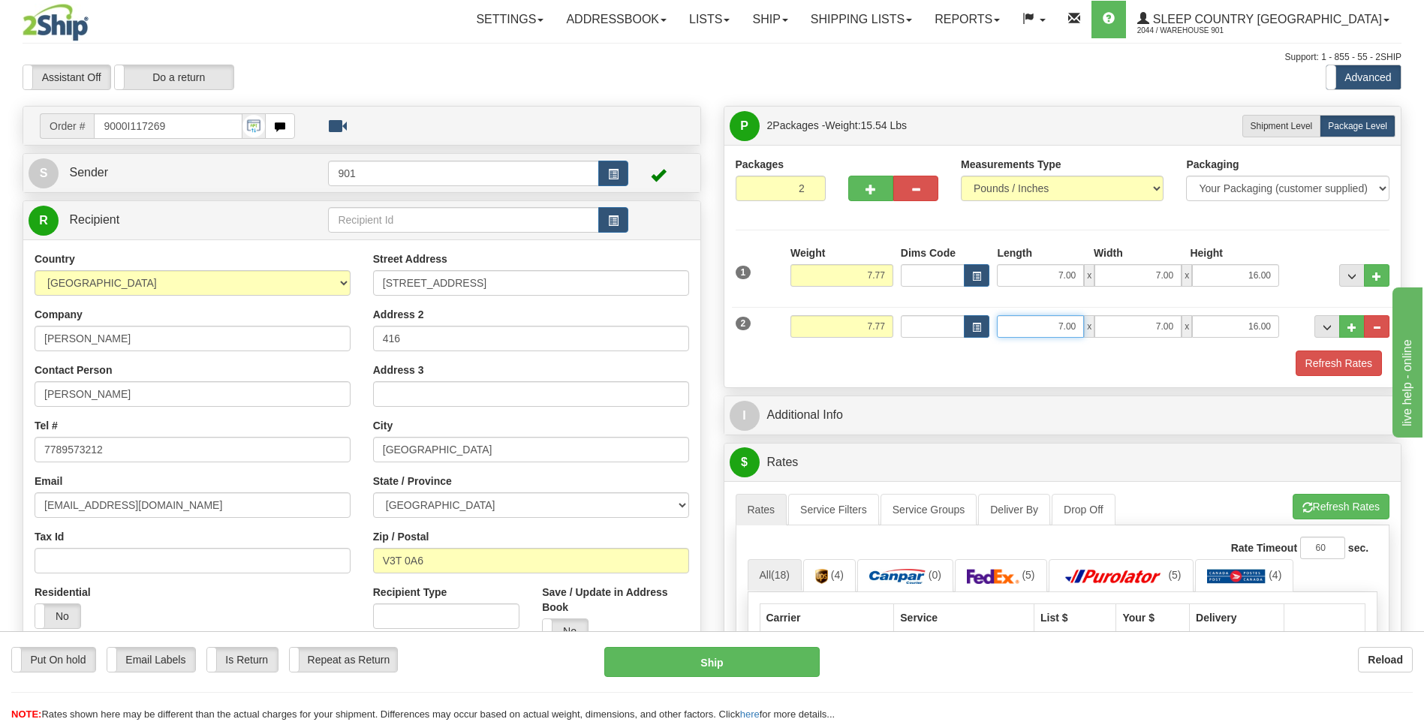
click at [1082, 323] on input "7.00" at bounding box center [1040, 326] width 87 height 23
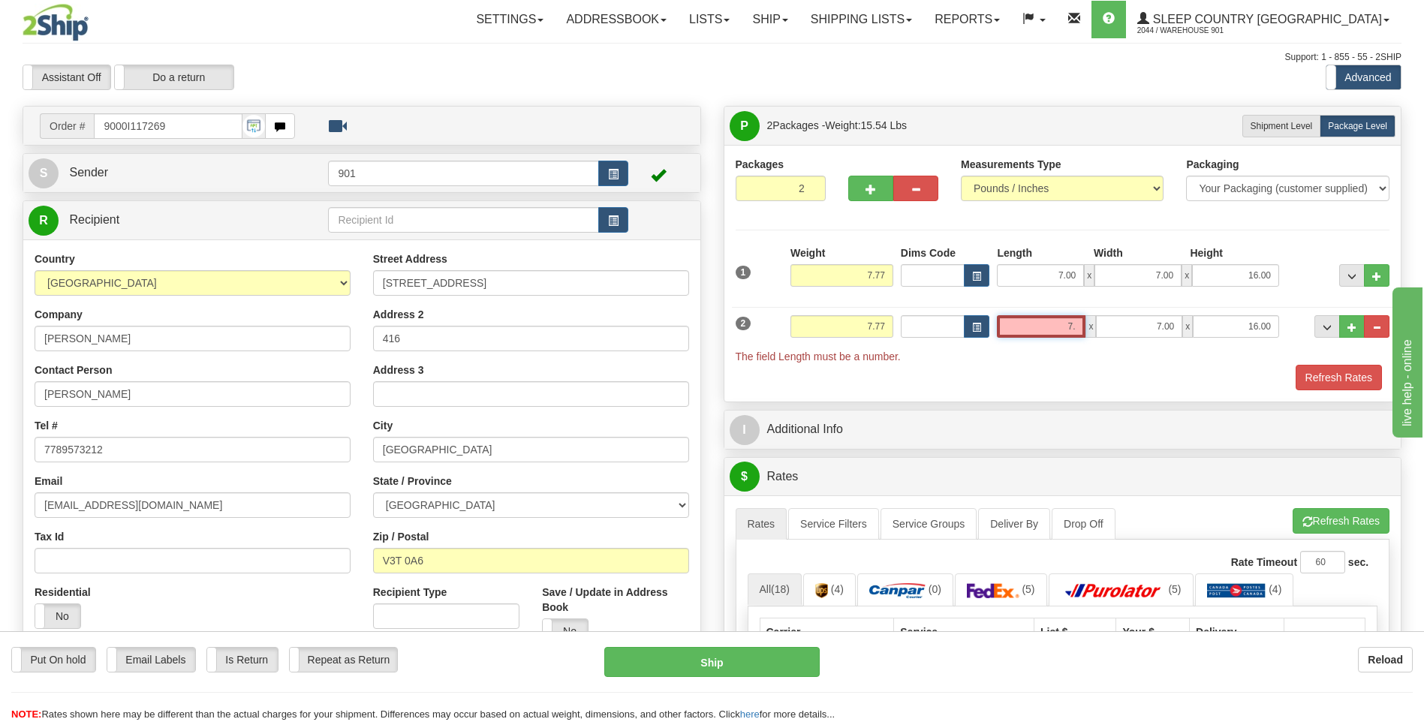
type input "7"
type input "8.00"
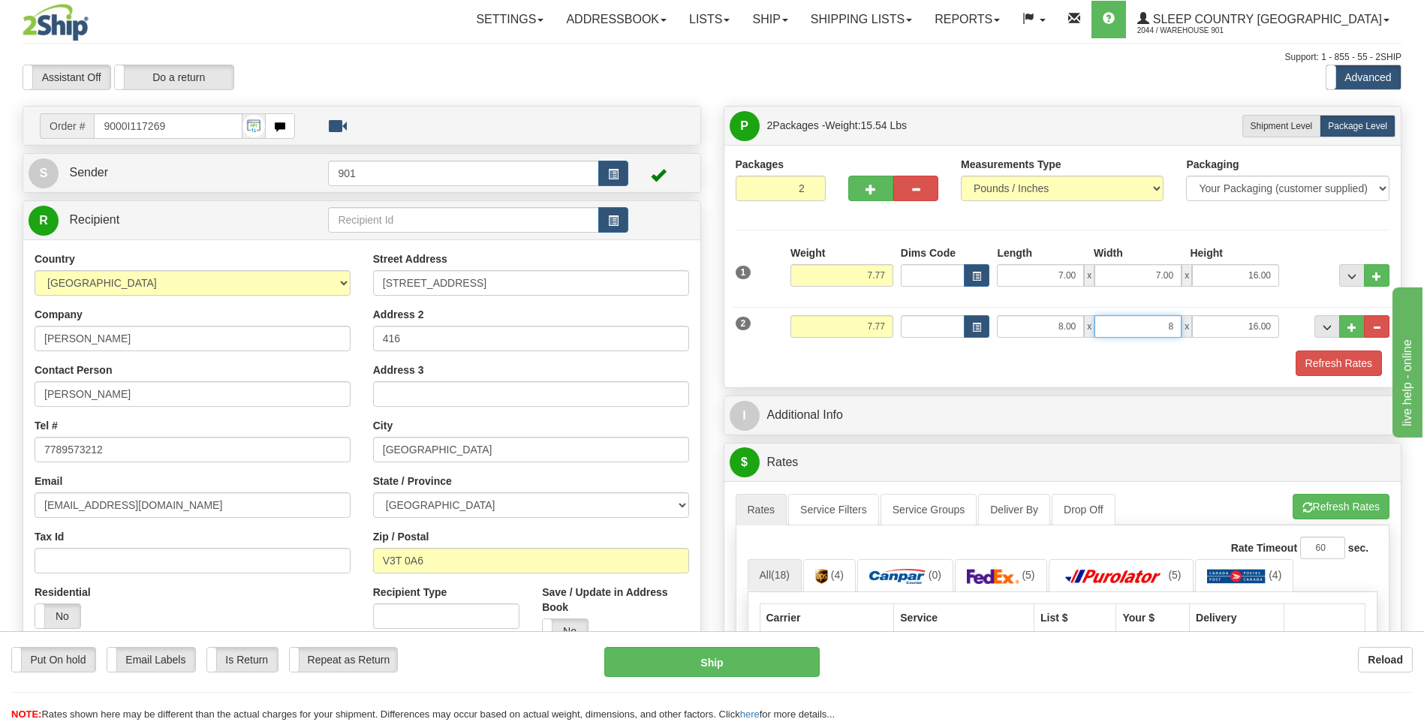
type input "8.00"
click at [1327, 348] on div "2 Weight 7.77 Dims Code Length Width Height" at bounding box center [1063, 325] width 662 height 50
click at [1326, 360] on button "Refresh Rates" at bounding box center [1339, 364] width 86 height 26
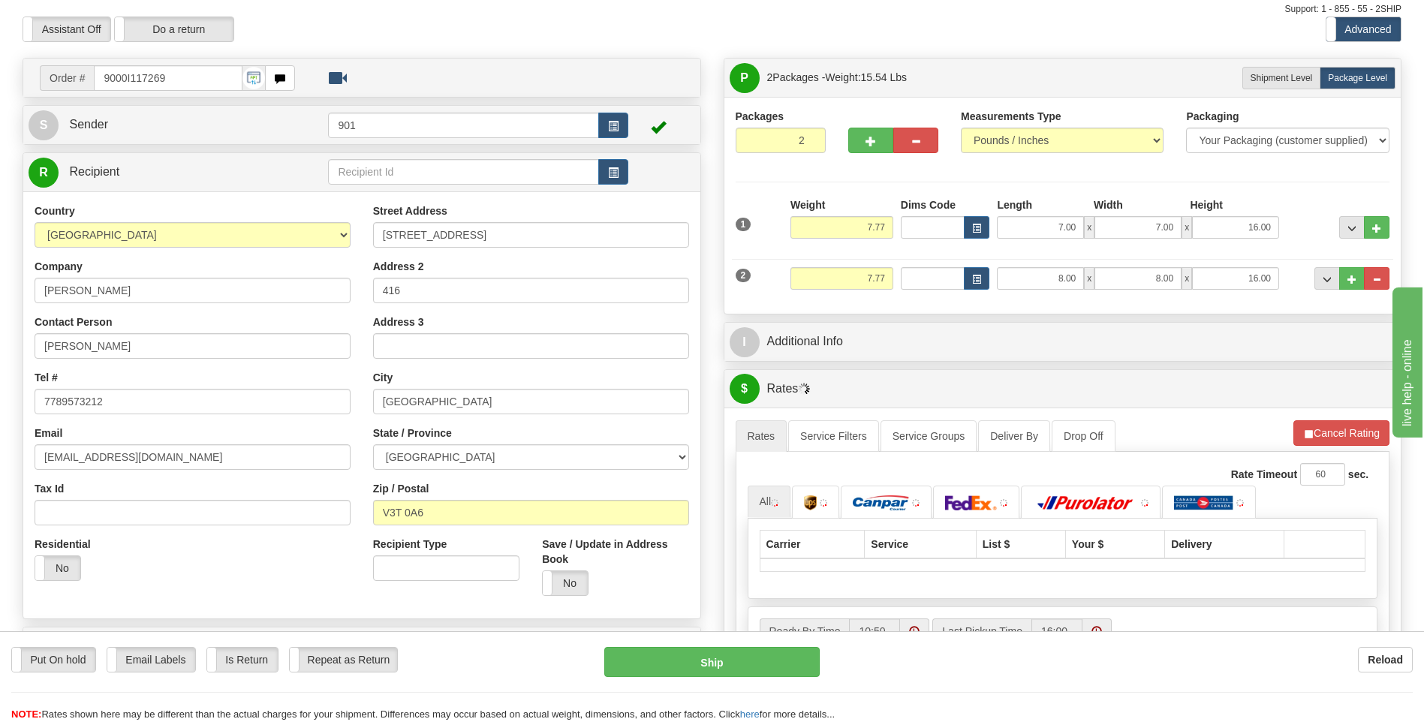
scroll to position [150, 0]
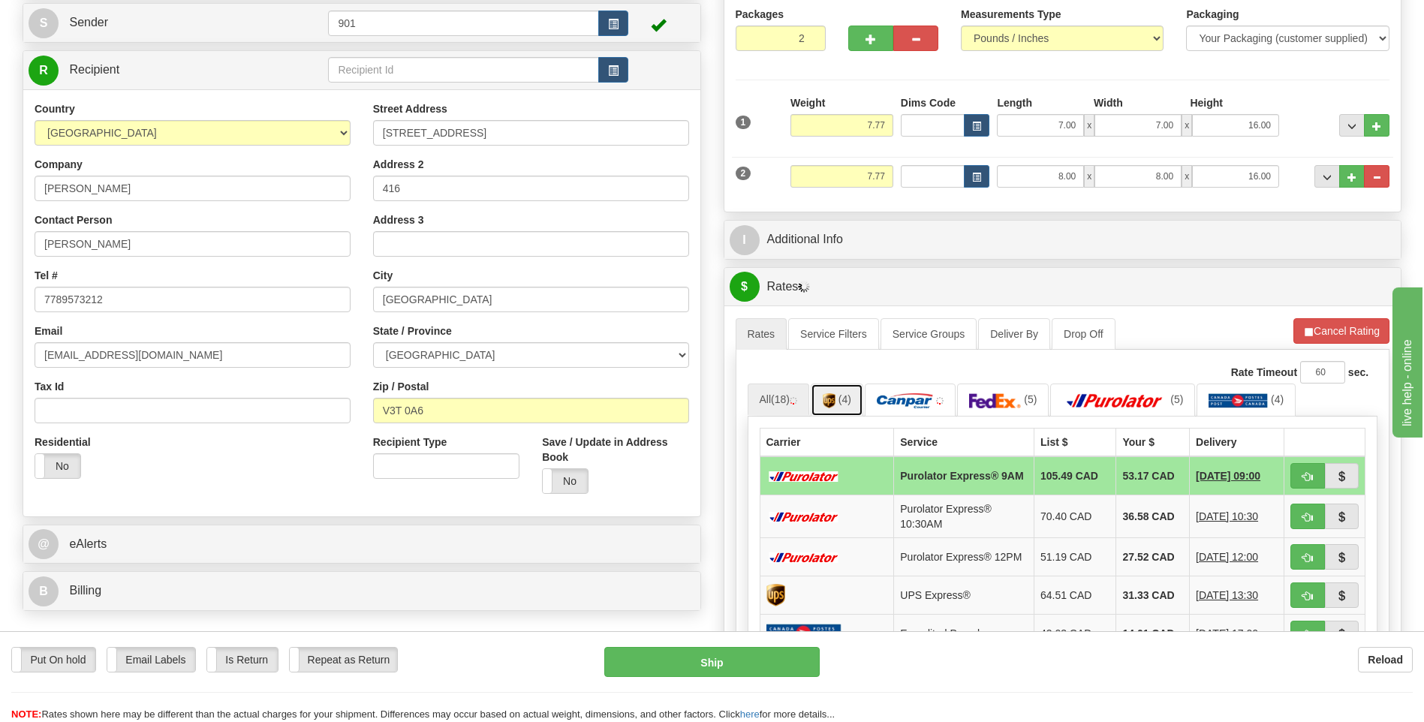
click at [857, 408] on link "(4)" at bounding box center [837, 400] width 53 height 32
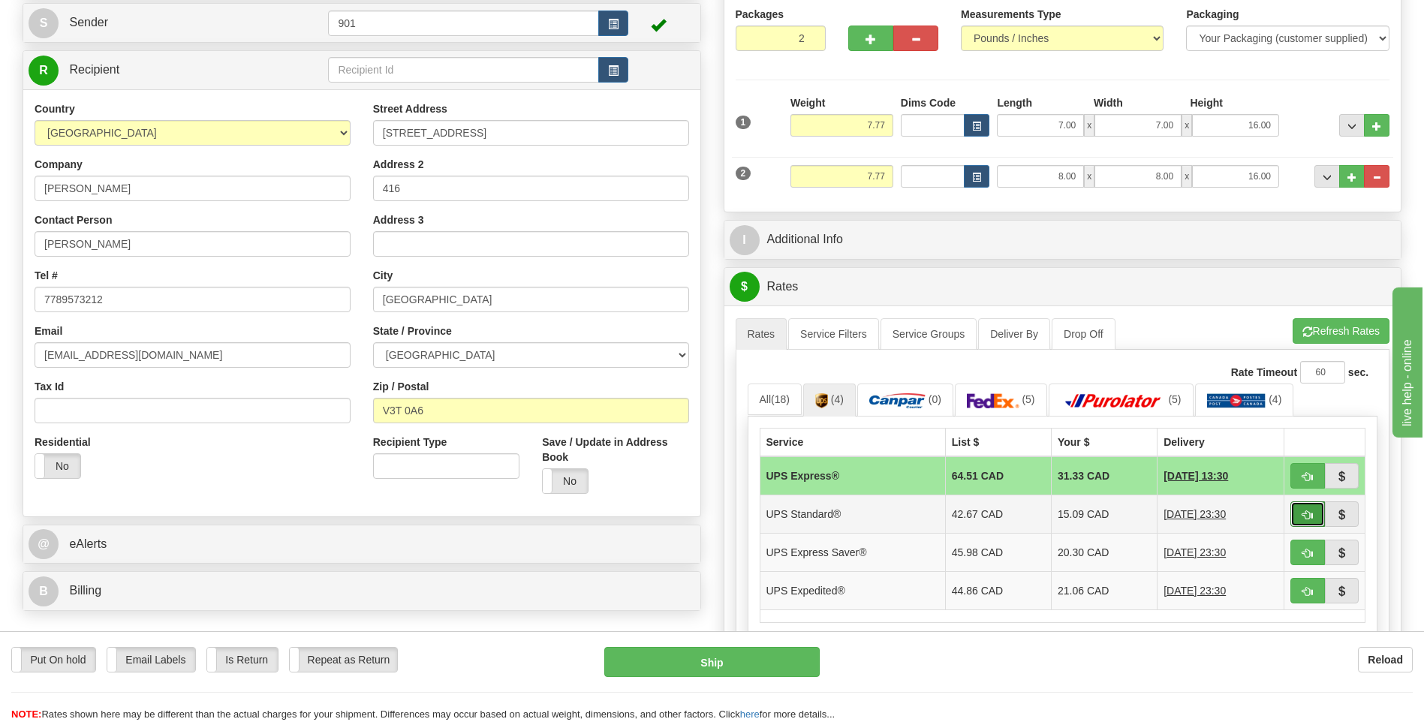
click at [1300, 515] on button "button" at bounding box center [1308, 515] width 35 height 26
type input "11"
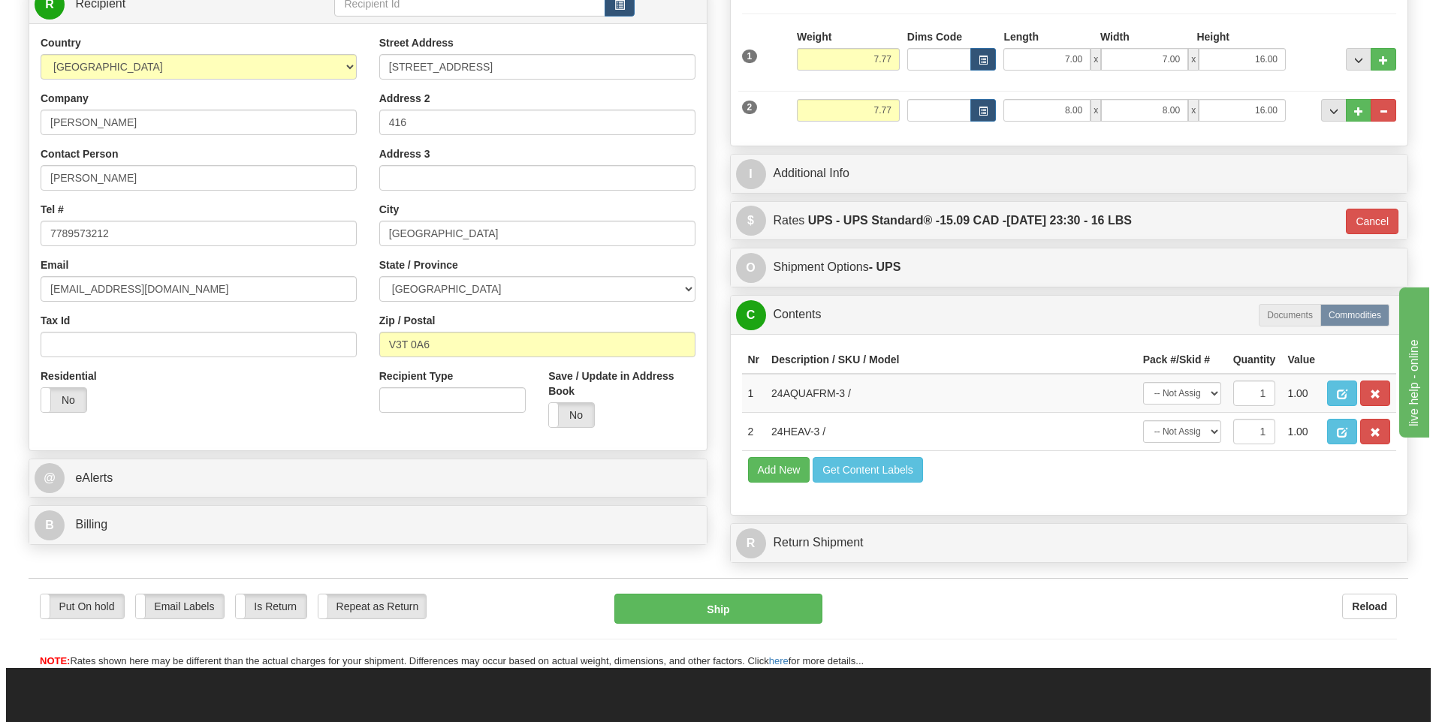
scroll to position [300, 0]
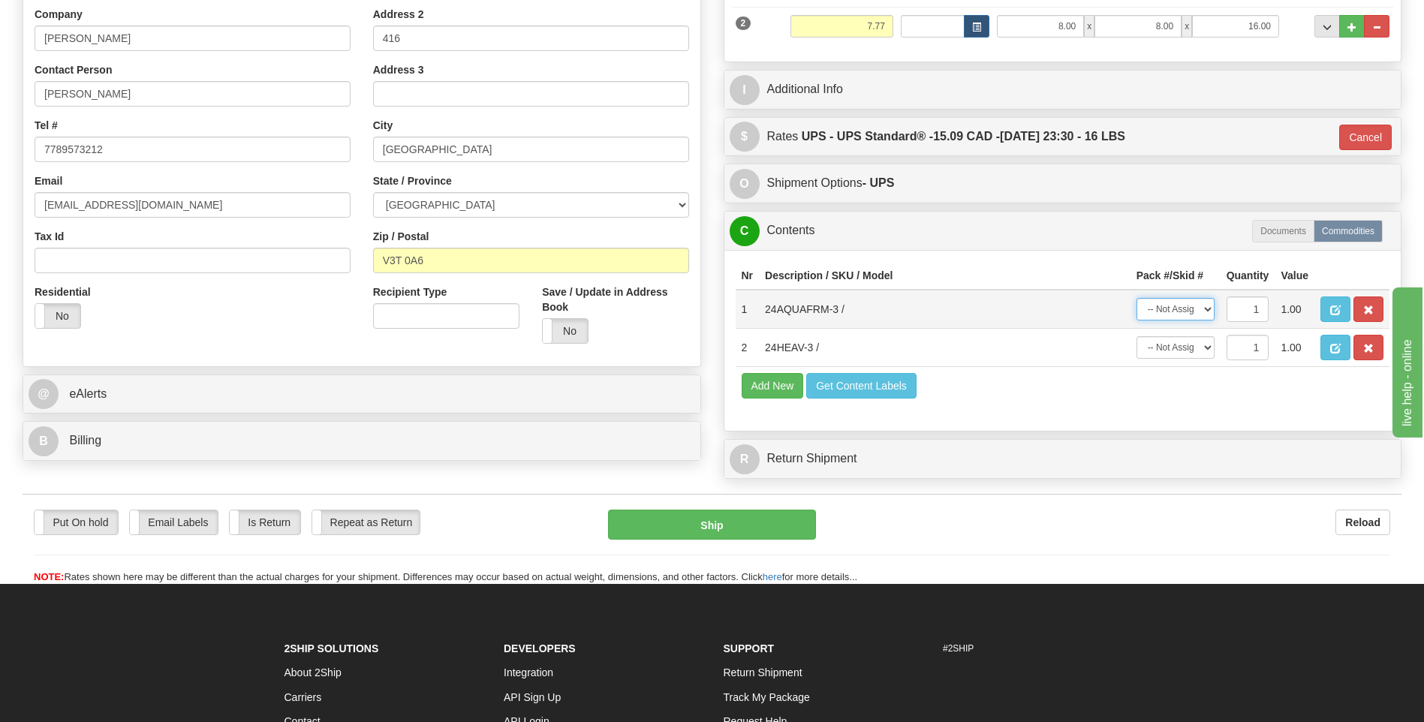
click at [1210, 314] on select "-- Not Assigned -- Package 1 Package 2" at bounding box center [1176, 309] width 78 height 23
select select "0"
click at [1137, 298] on select "-- Not Assigned -- Package 1 Package 2" at bounding box center [1176, 309] width 78 height 23
click at [1212, 345] on select "-- Not Assigned -- Package 1 Package 2" at bounding box center [1176, 347] width 78 height 23
select select "1"
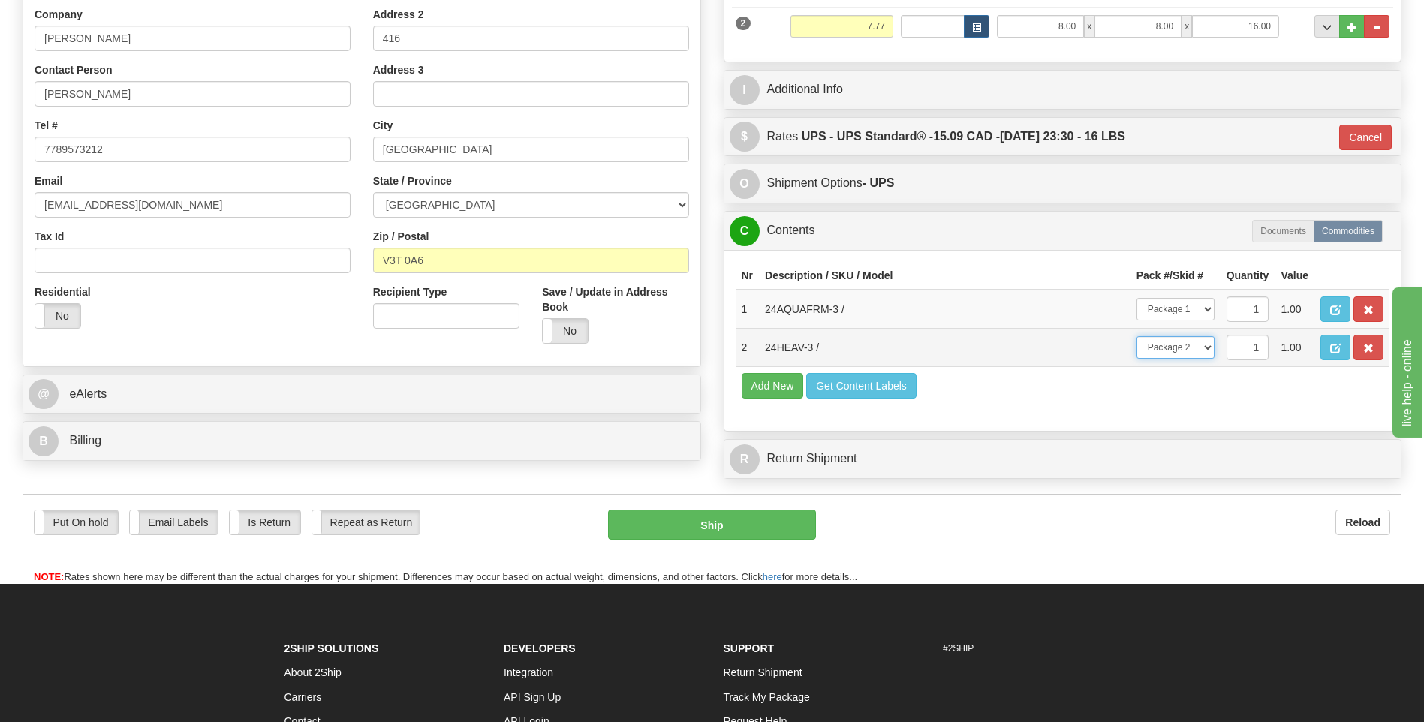
click at [1137, 336] on select "-- Not Assigned -- Package 1 Package 2" at bounding box center [1176, 347] width 78 height 23
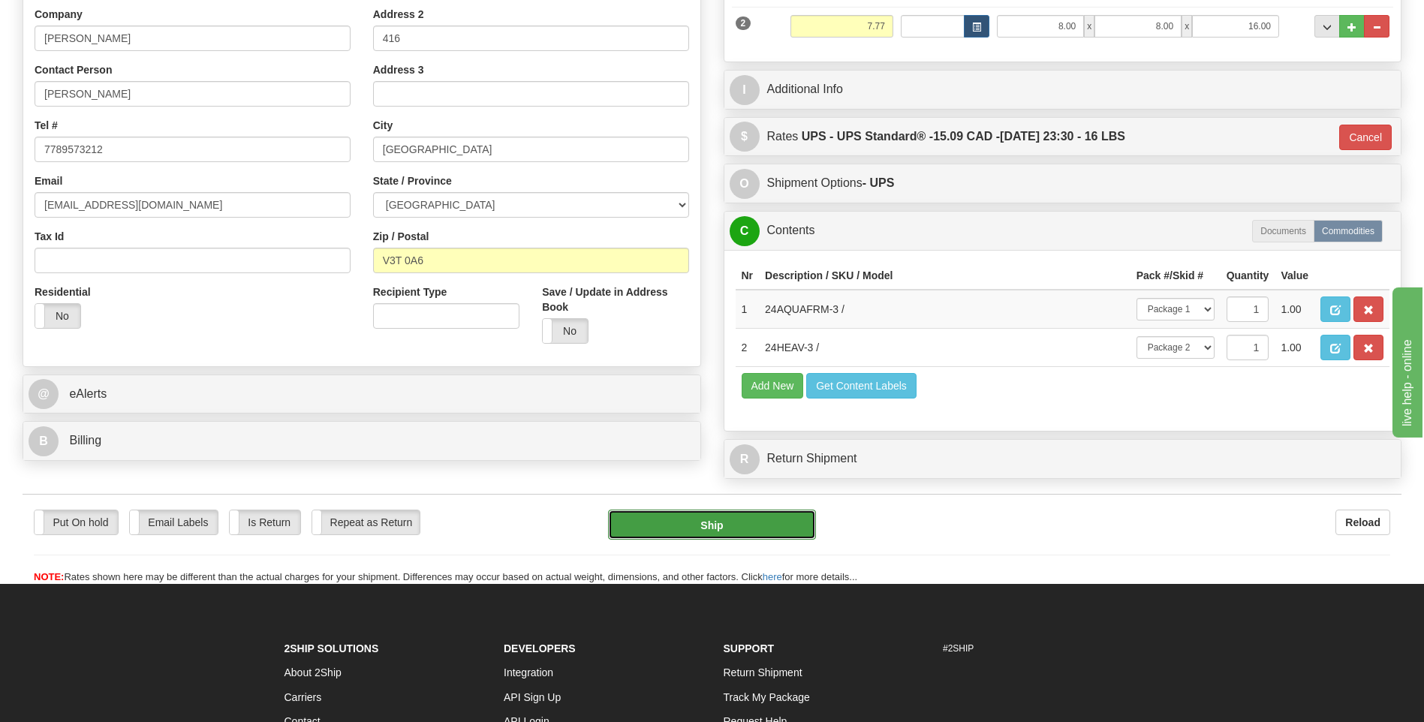
click at [785, 524] on button "Ship" at bounding box center [711, 525] width 207 height 30
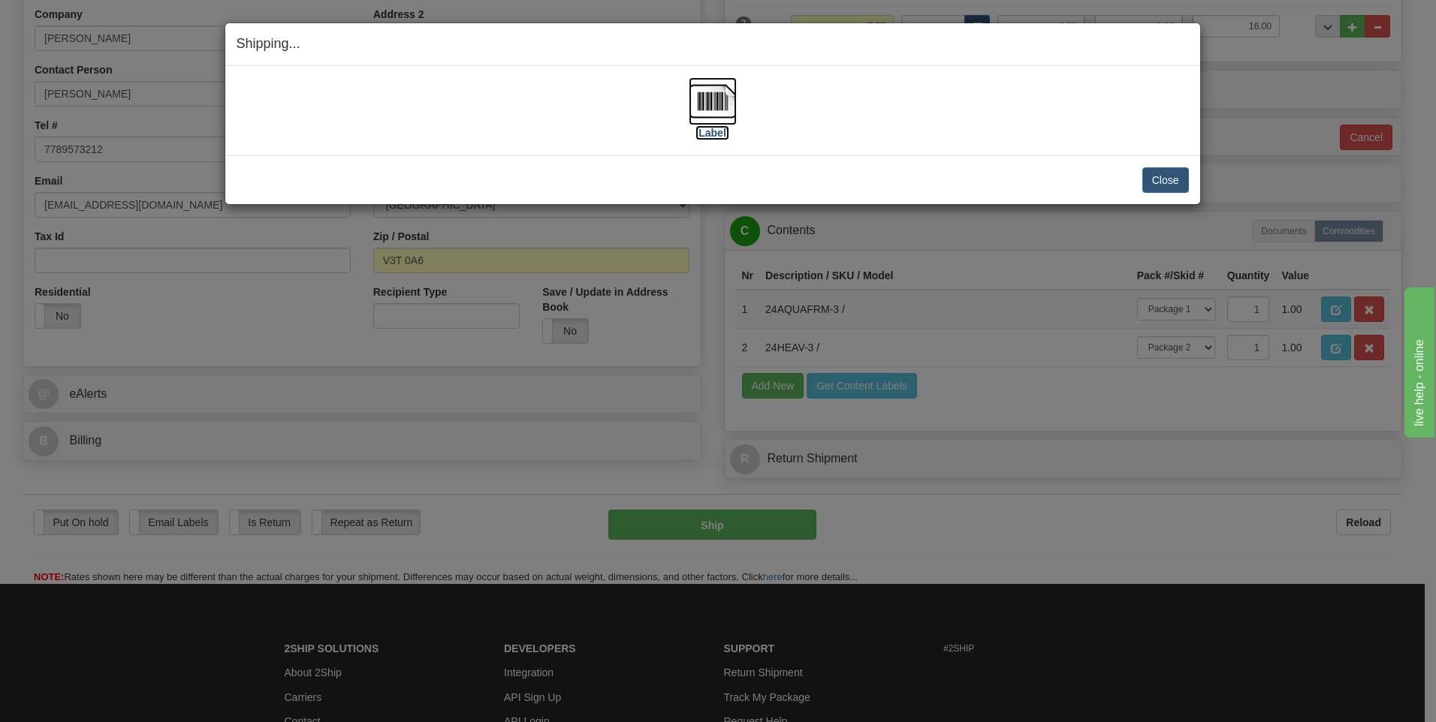
click at [715, 115] on img at bounding box center [712, 101] width 48 height 48
drag, startPoint x: 1149, startPoint y: 175, endPoint x: 1029, endPoint y: 152, distance: 122.2
click at [1149, 175] on button "Close" at bounding box center [1165, 180] width 47 height 26
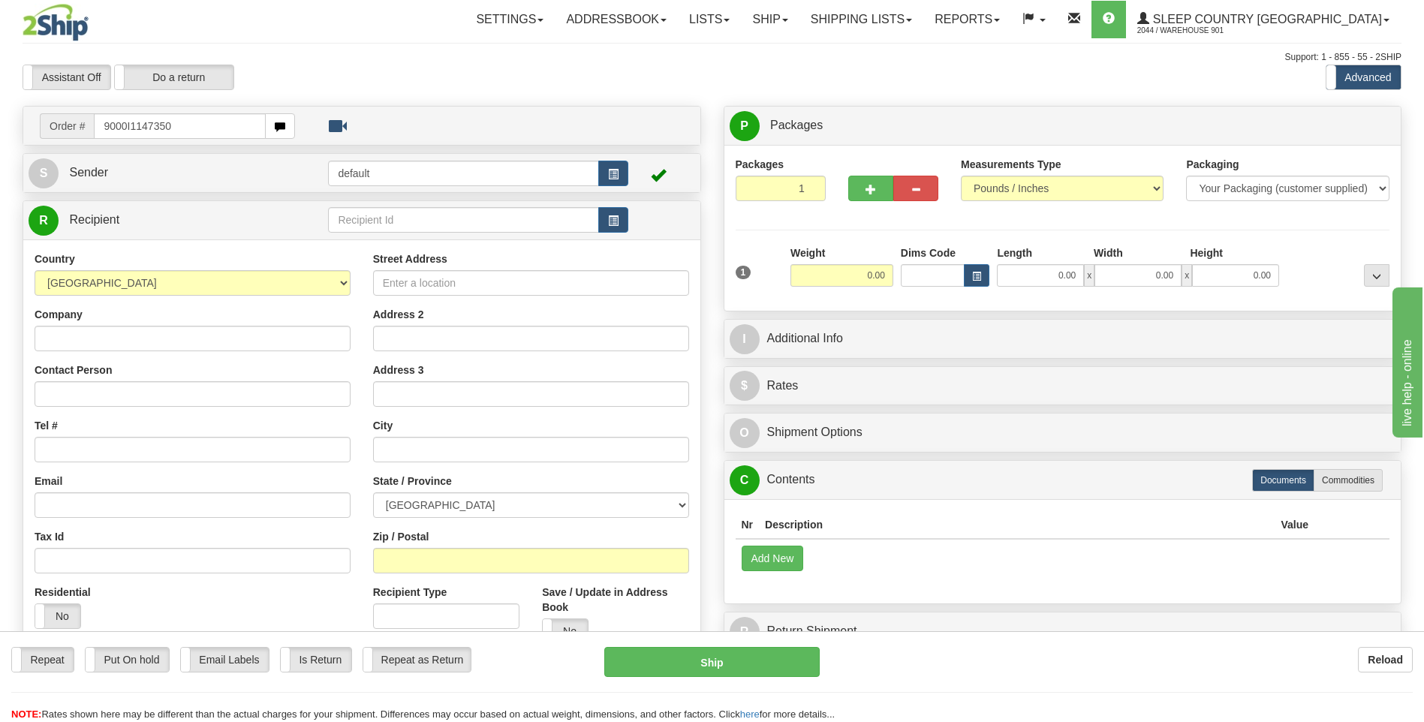
type input "9000I1147350"
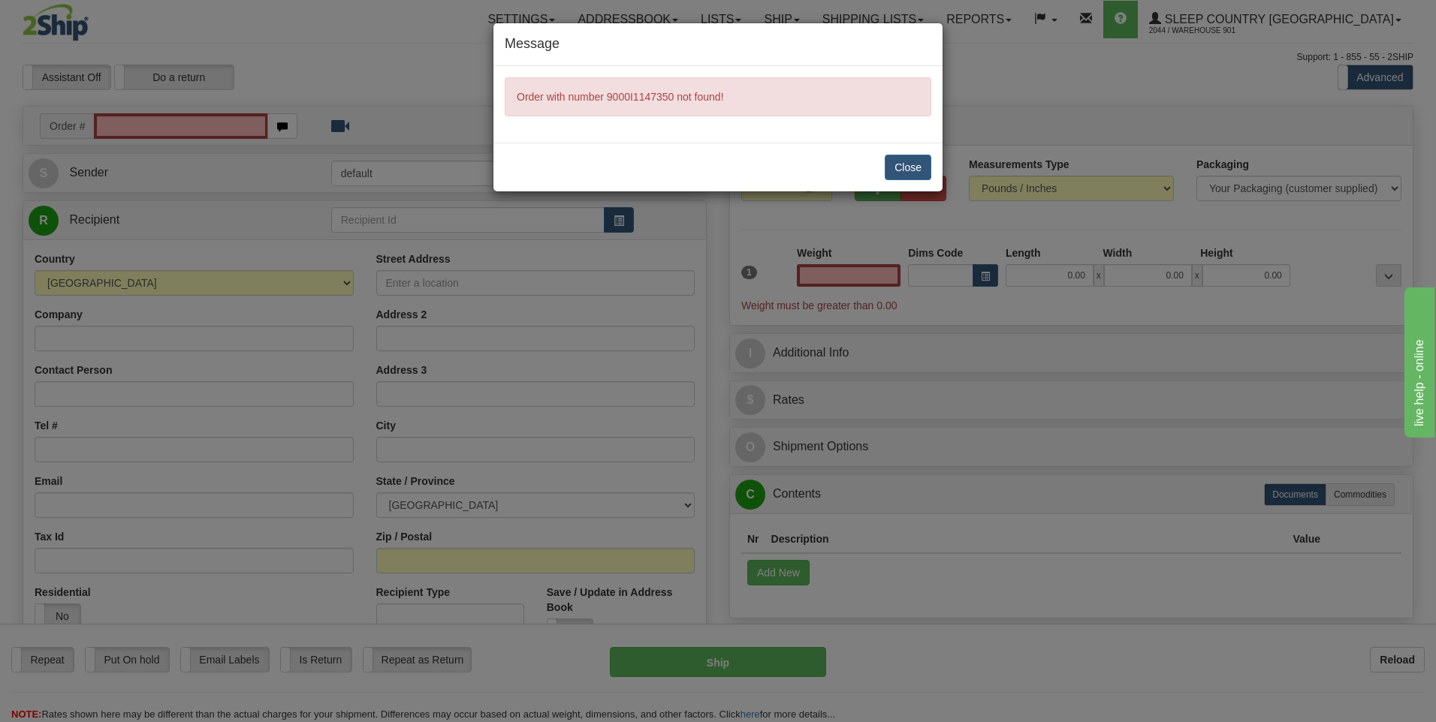
type input "0.00"
click at [911, 173] on button "Close" at bounding box center [907, 168] width 47 height 26
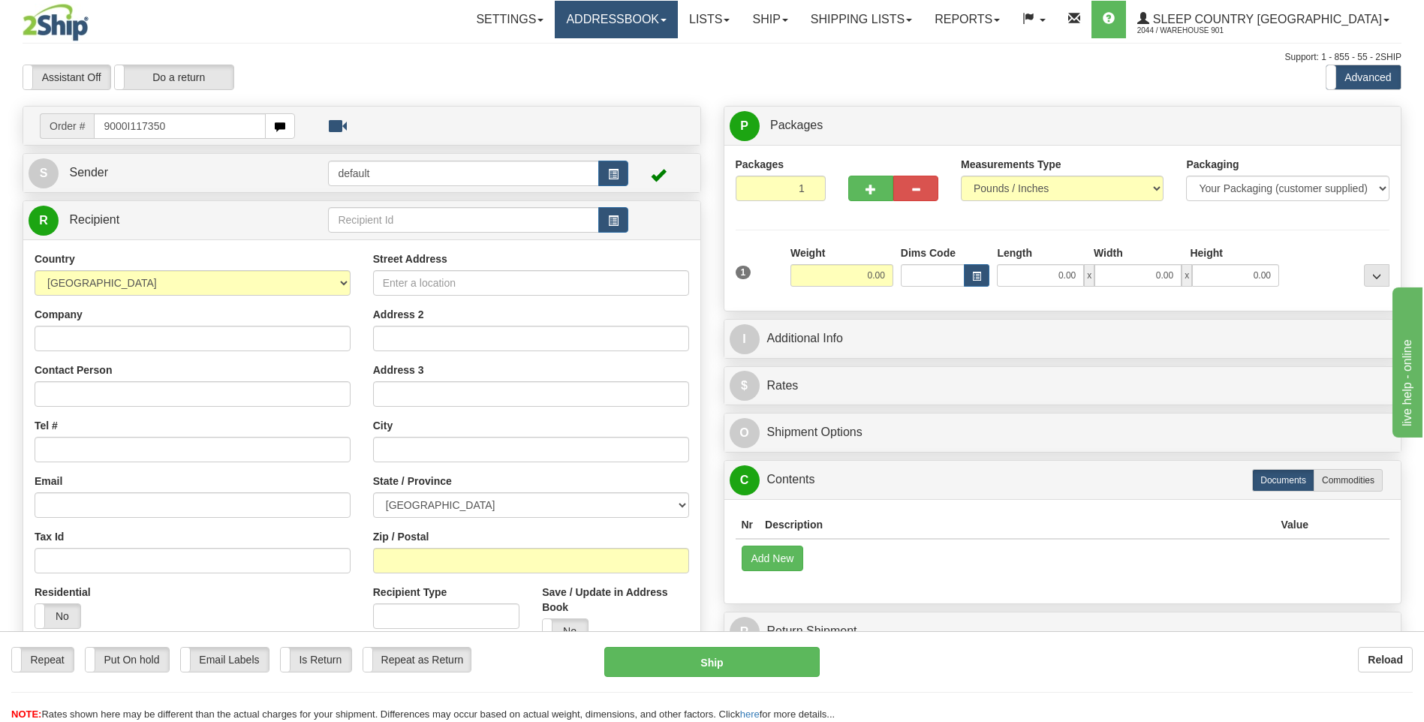
type input "9000I117350"
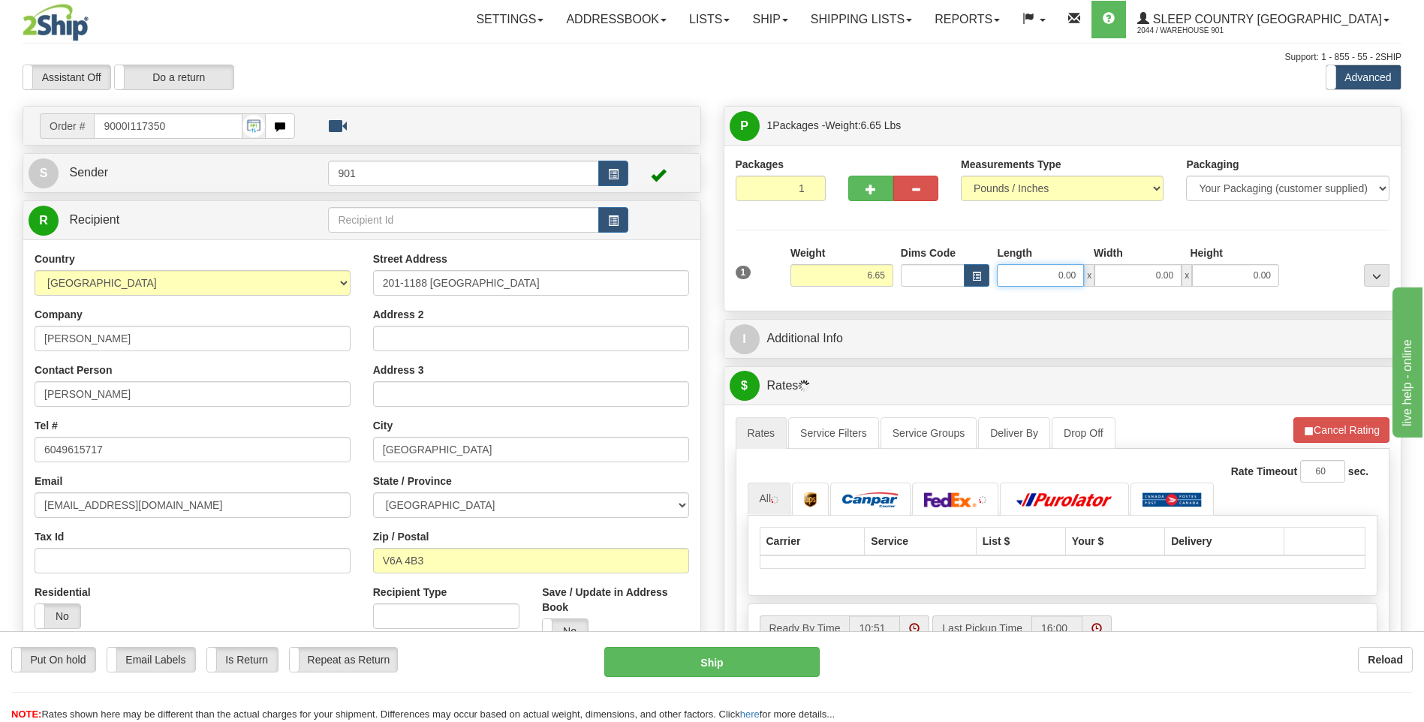
click at [1074, 268] on input "0.00" at bounding box center [1040, 275] width 87 height 23
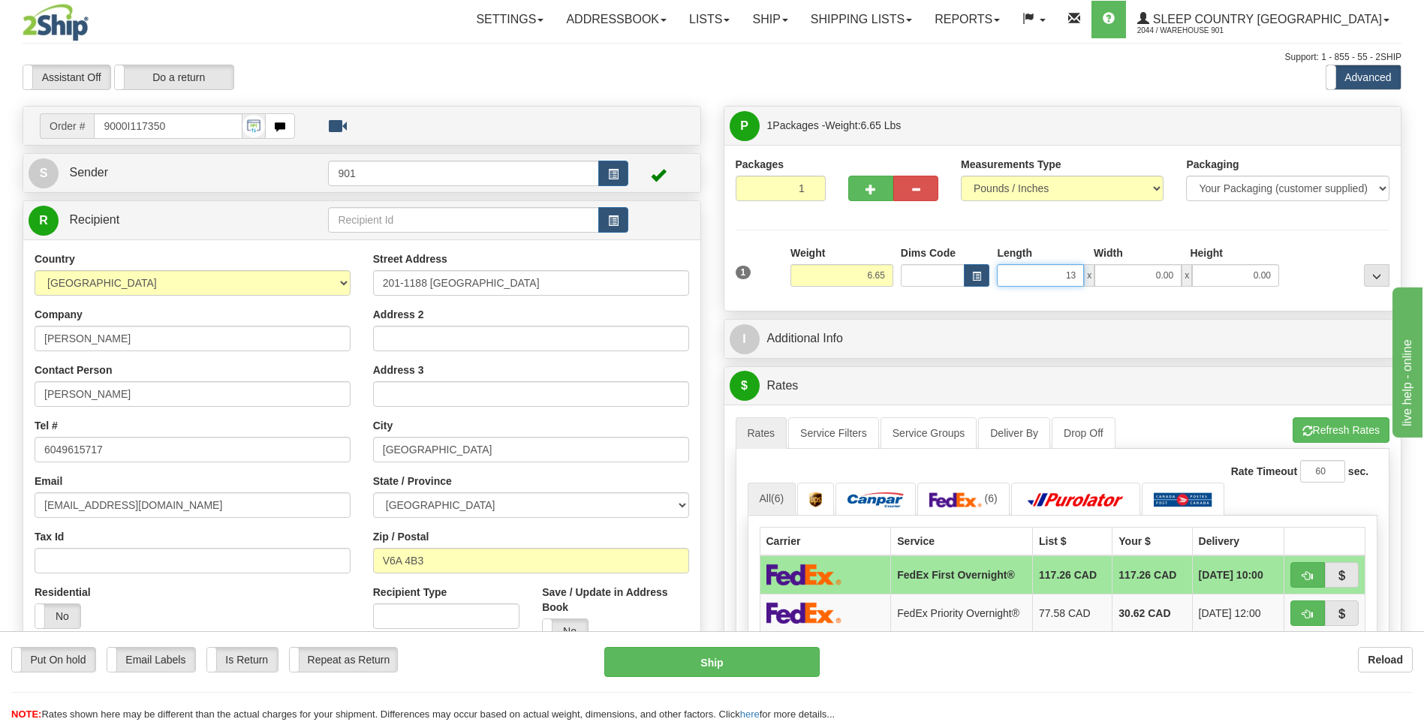
type input "13.00"
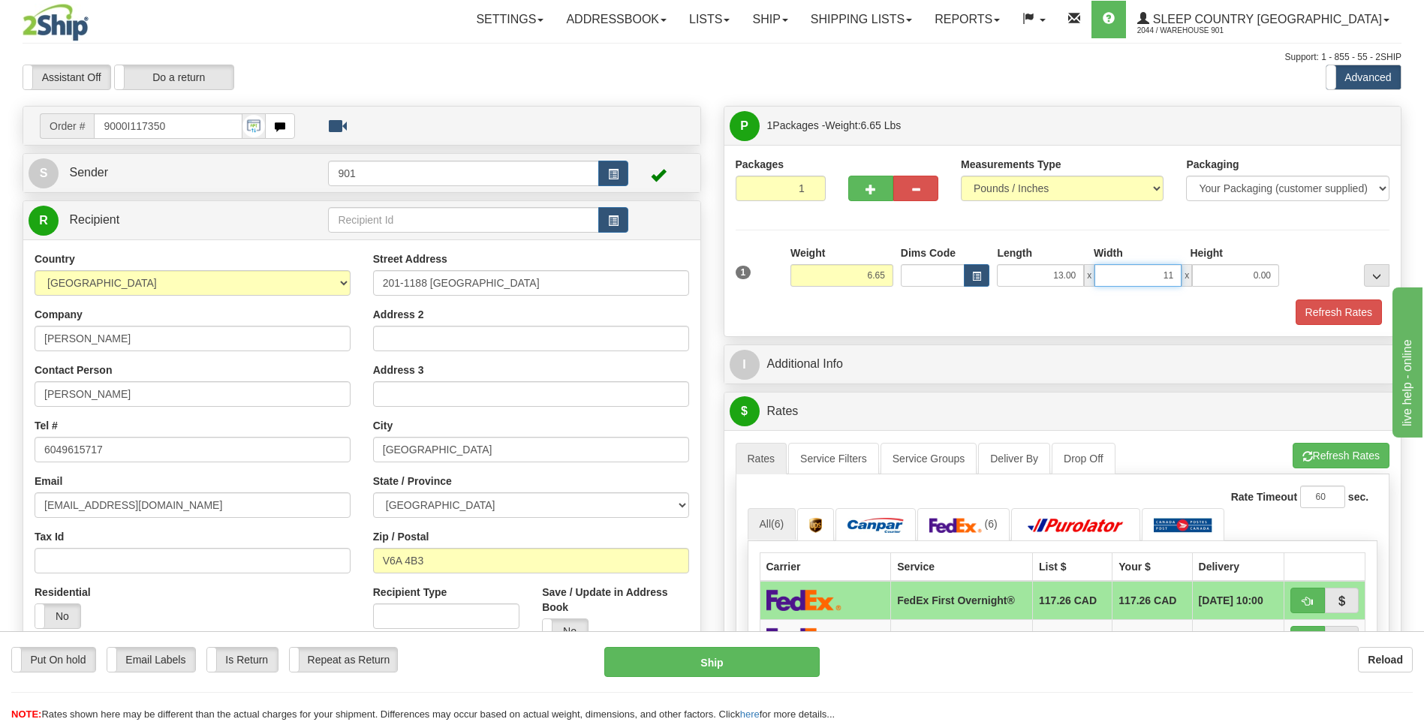
type input "11.00"
type input "4.00"
click at [1335, 316] on button "Refresh Rates" at bounding box center [1339, 313] width 86 height 26
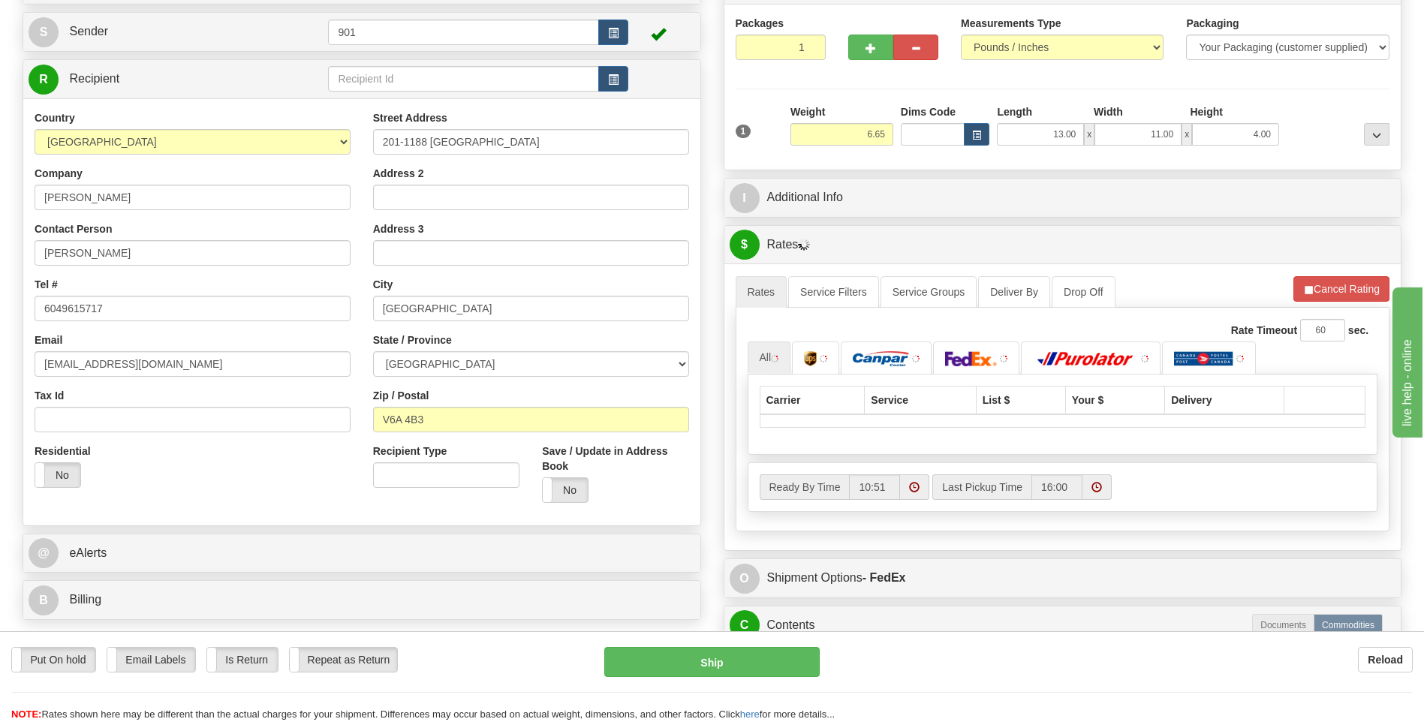
scroll to position [150, 0]
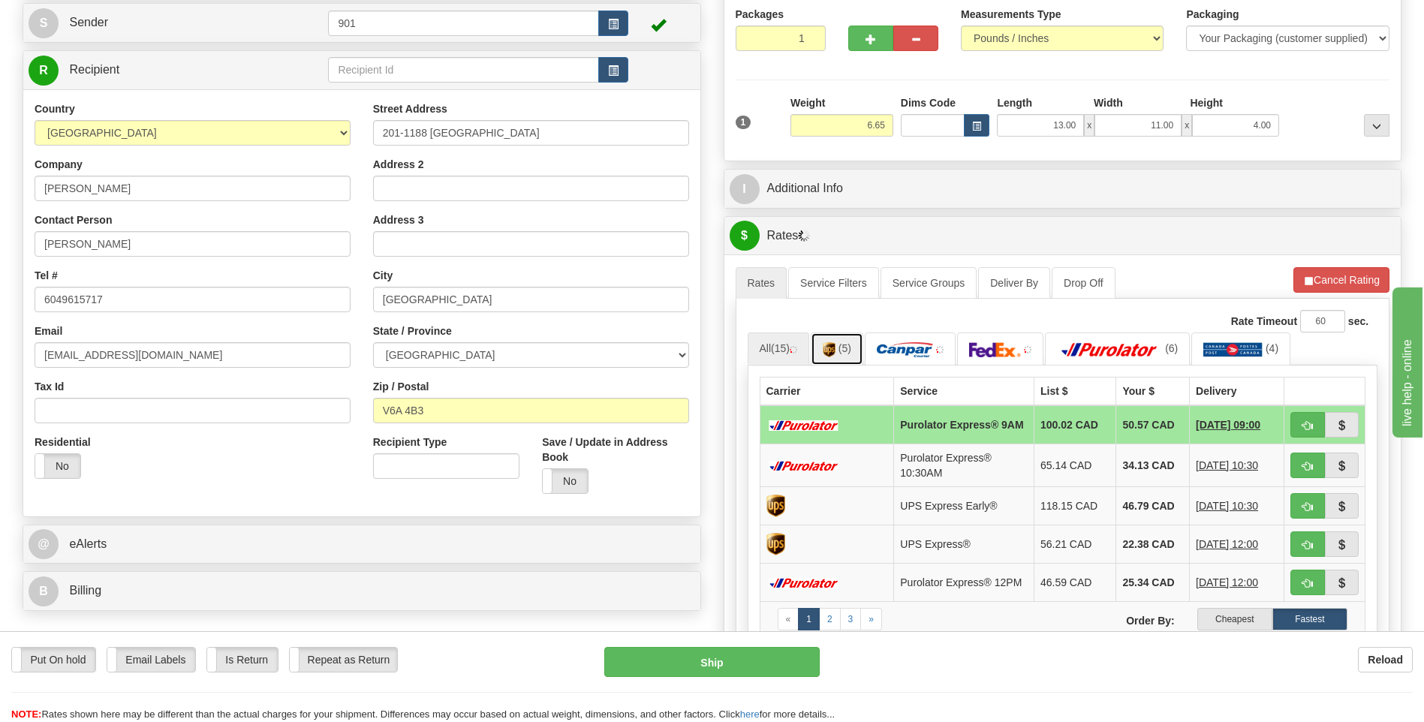
click at [857, 347] on link "(5)" at bounding box center [837, 349] width 53 height 32
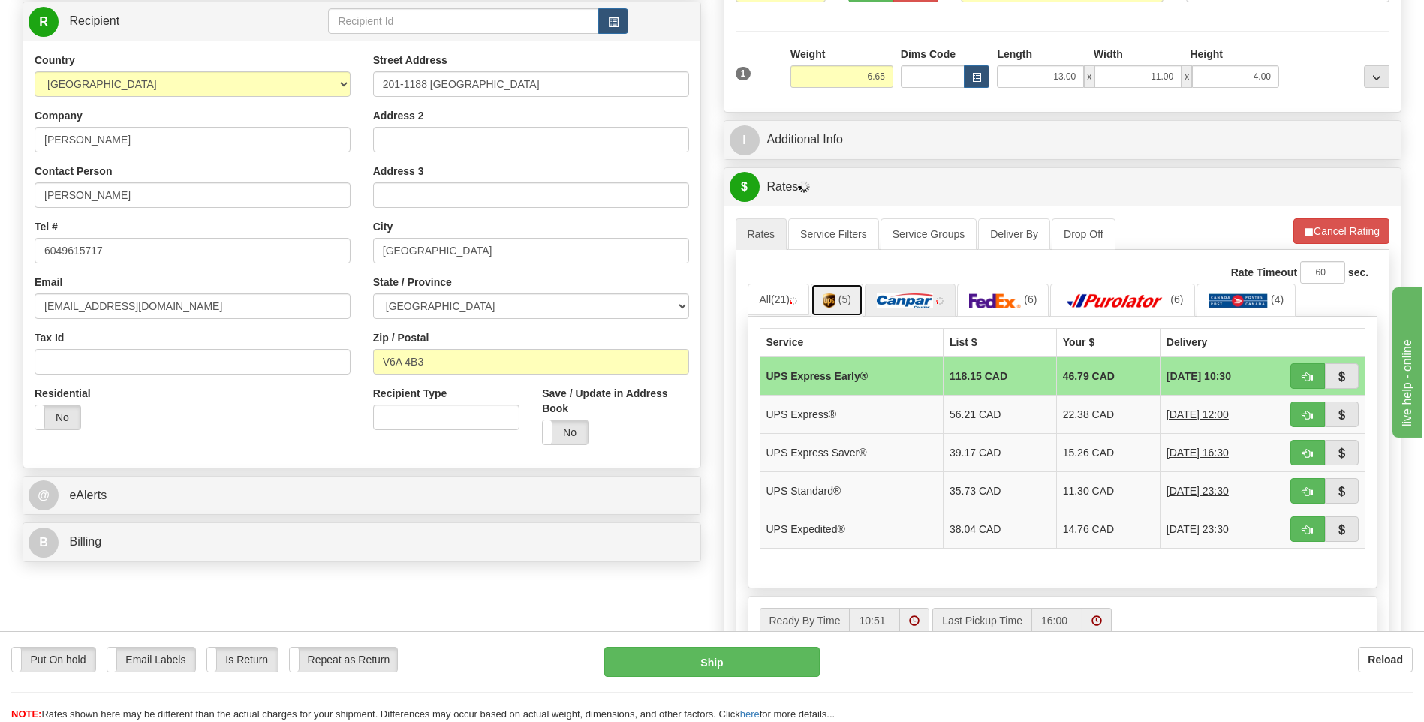
scroll to position [225, 0]
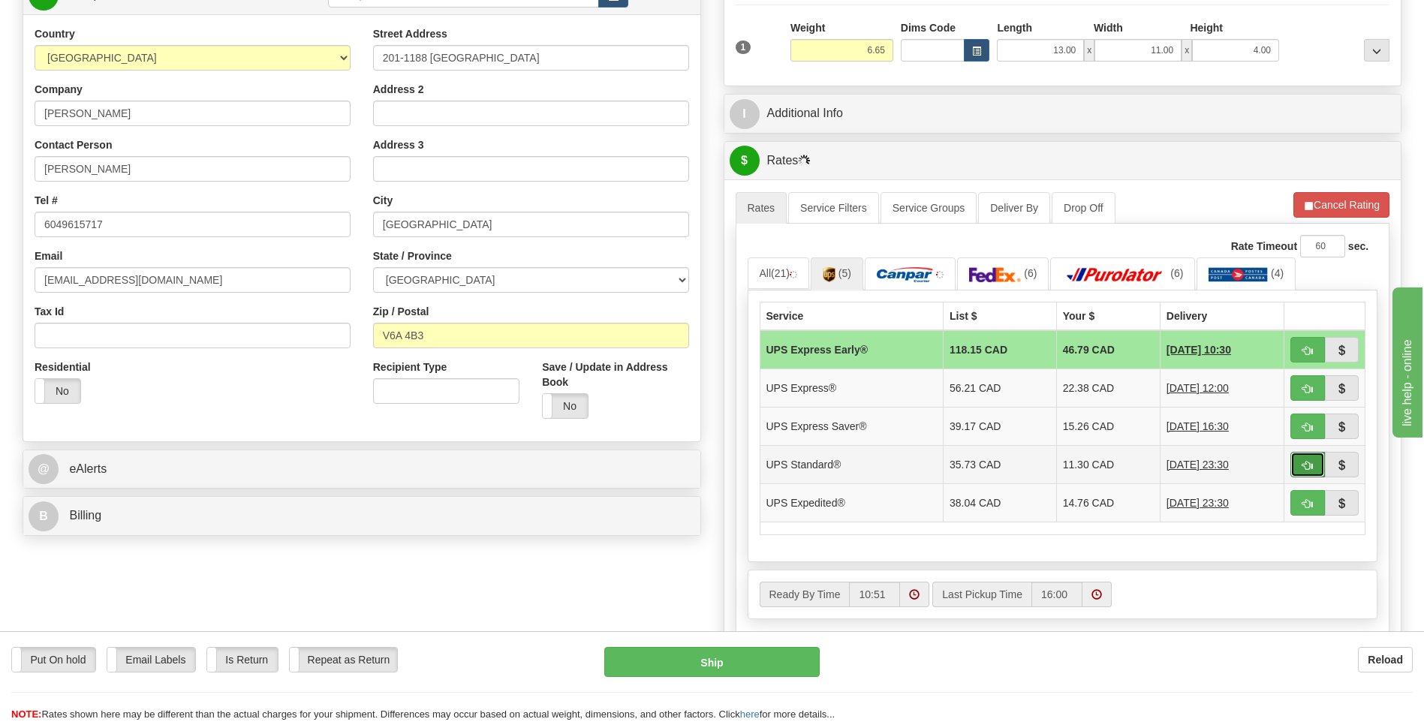
click at [1300, 460] on button "button" at bounding box center [1308, 465] width 35 height 26
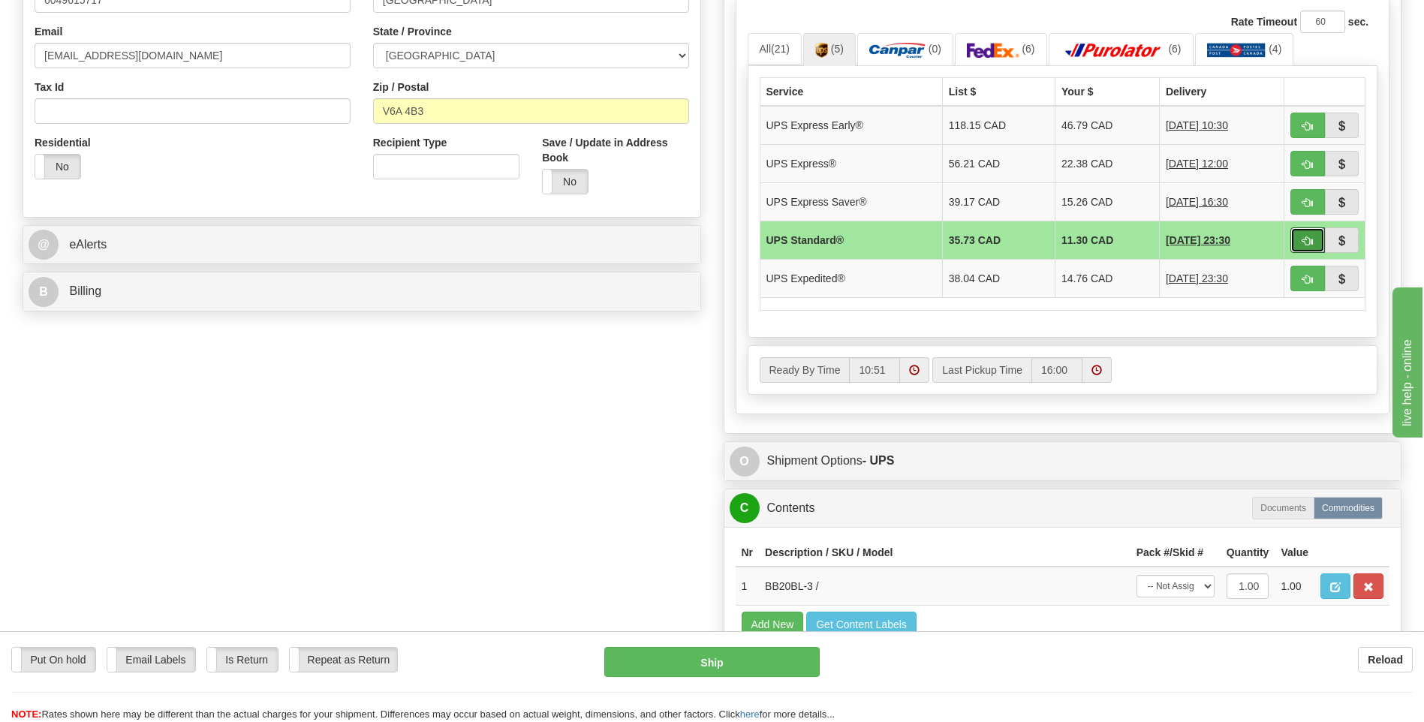
scroll to position [450, 0]
click at [1309, 240] on span "button" at bounding box center [1308, 241] width 11 height 10
type input "11"
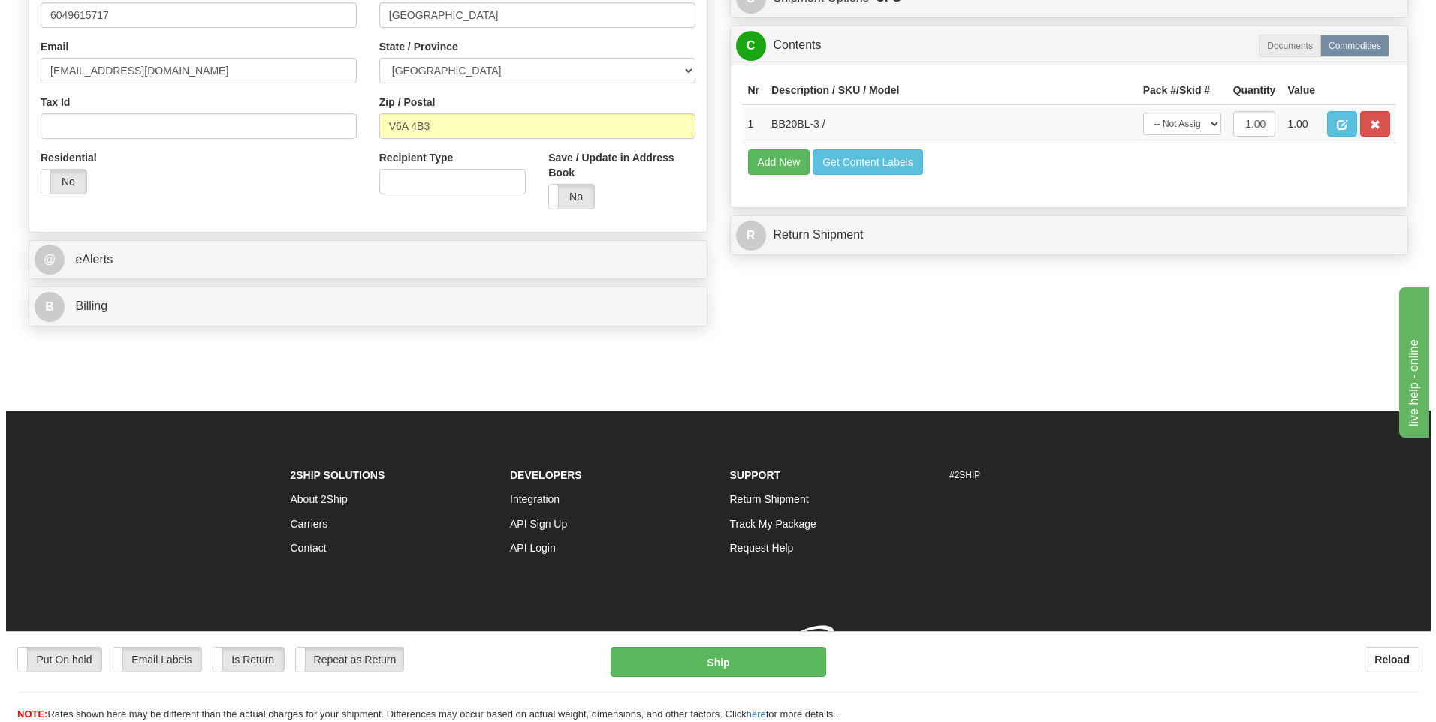
scroll to position [447, 0]
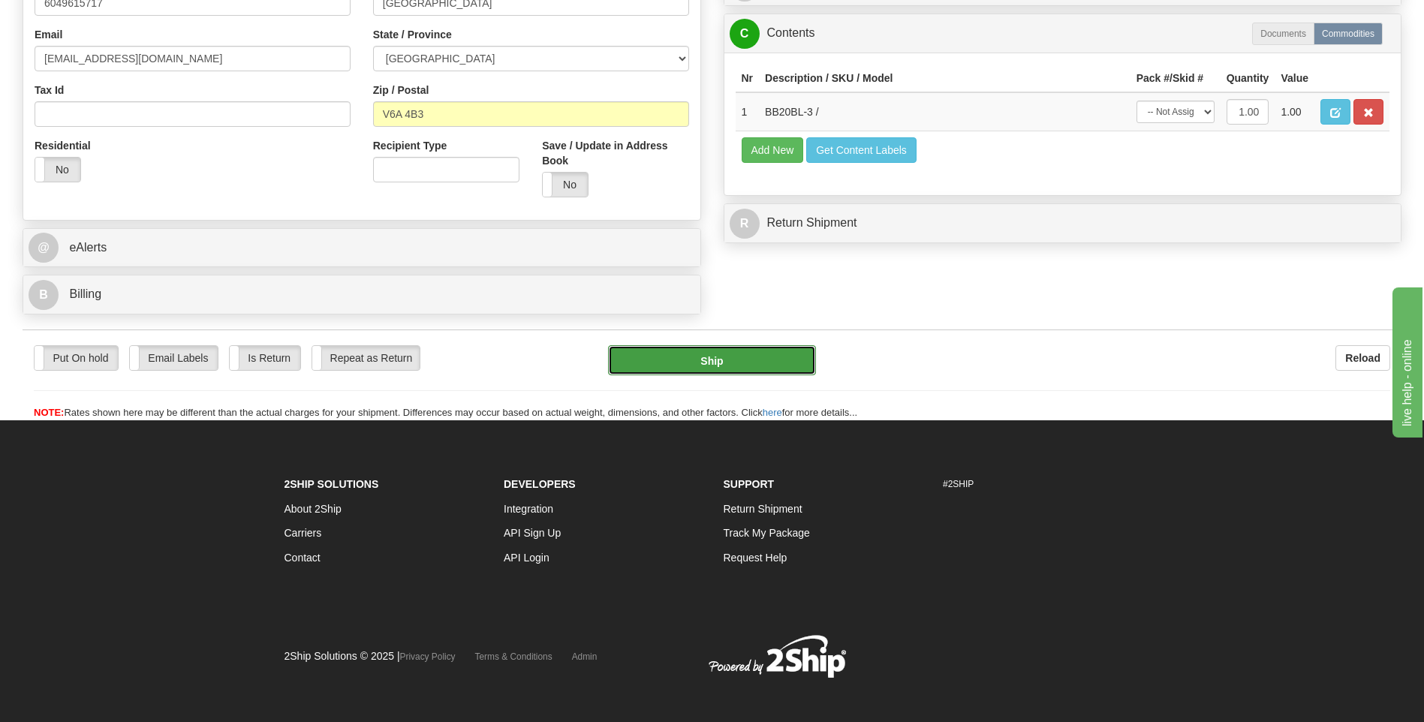
click at [674, 359] on button "Ship" at bounding box center [711, 360] width 207 height 30
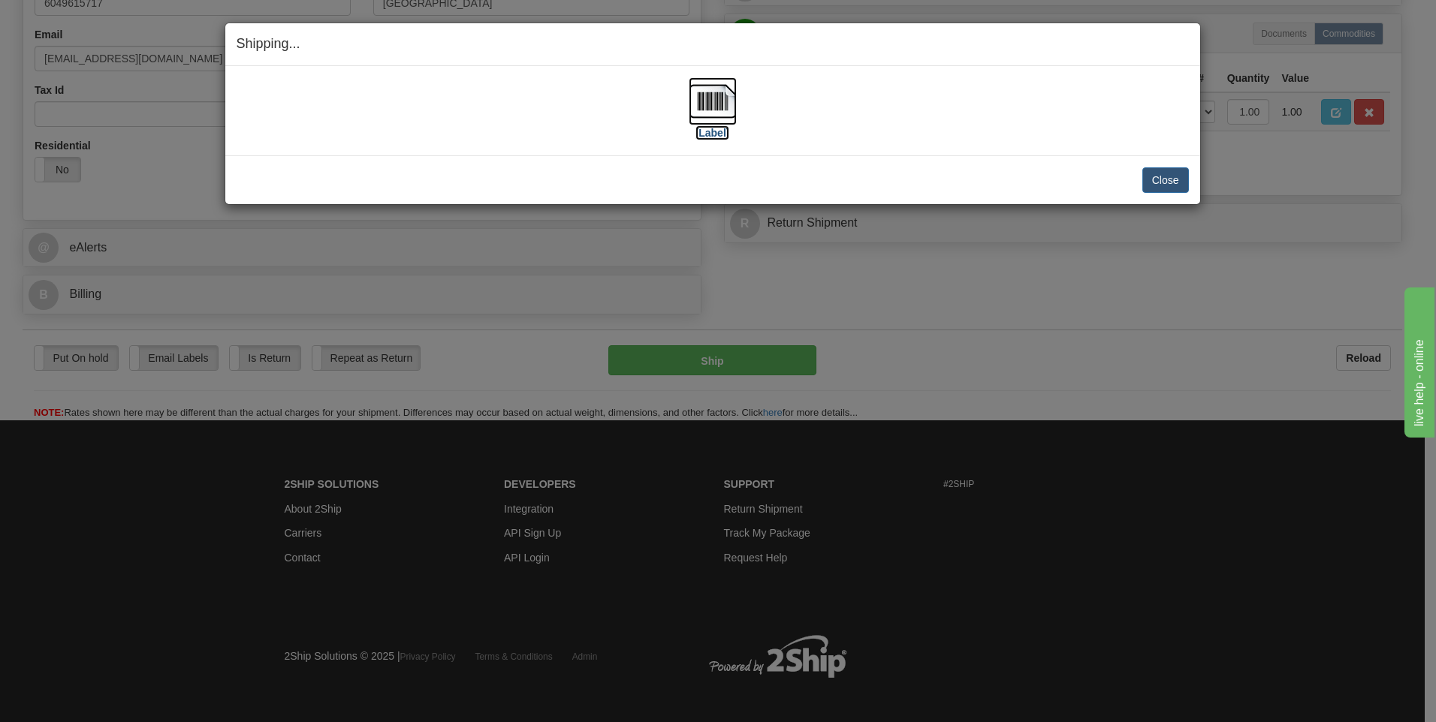
click at [720, 91] on img at bounding box center [712, 101] width 48 height 48
click at [1171, 171] on button "Close" at bounding box center [1165, 180] width 47 height 26
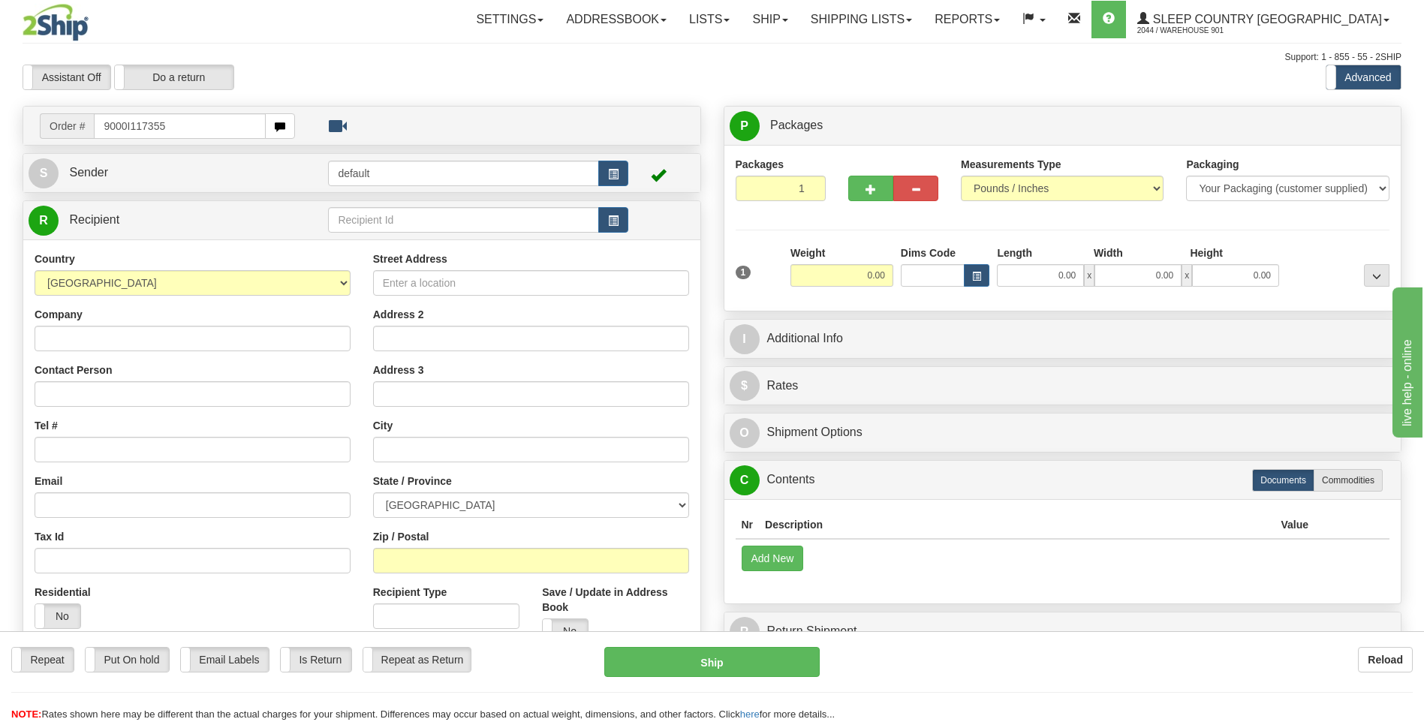
type input "9000I117355"
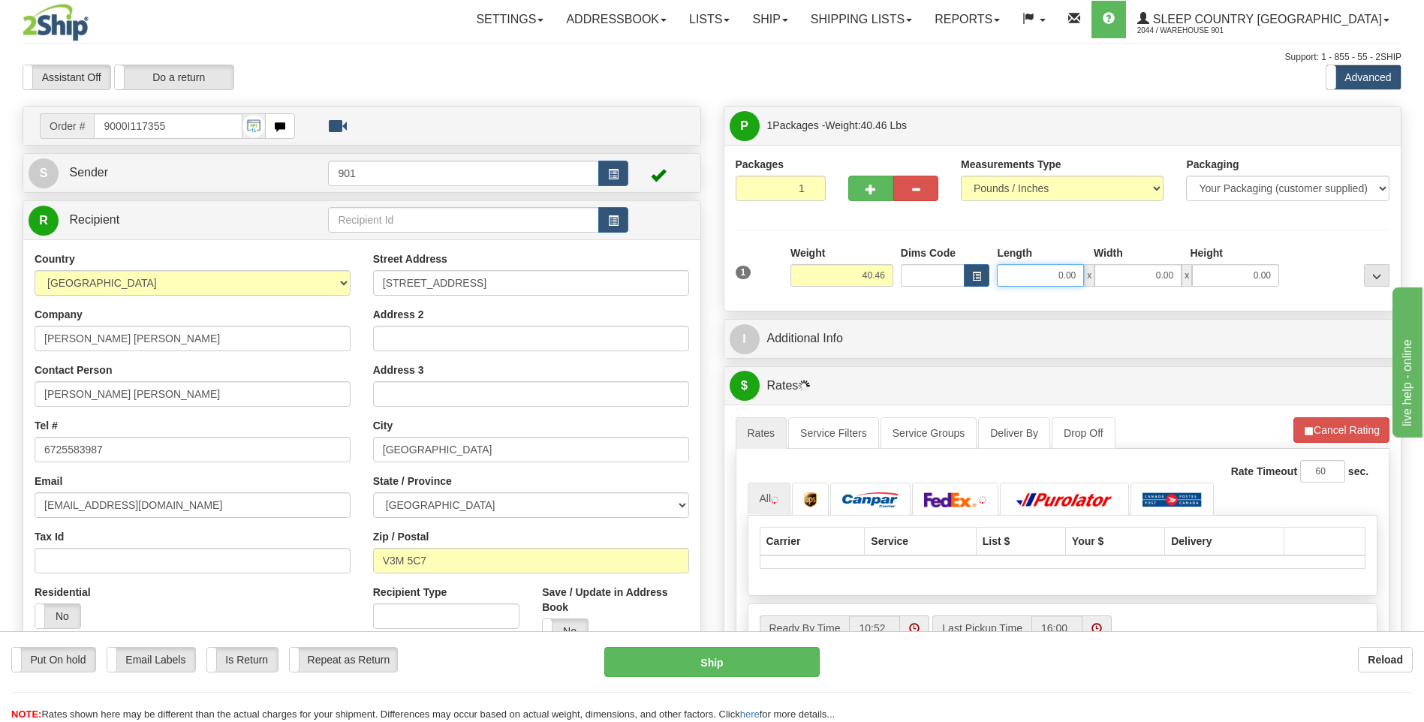
click at [1081, 277] on input "0.00" at bounding box center [1040, 275] width 87 height 23
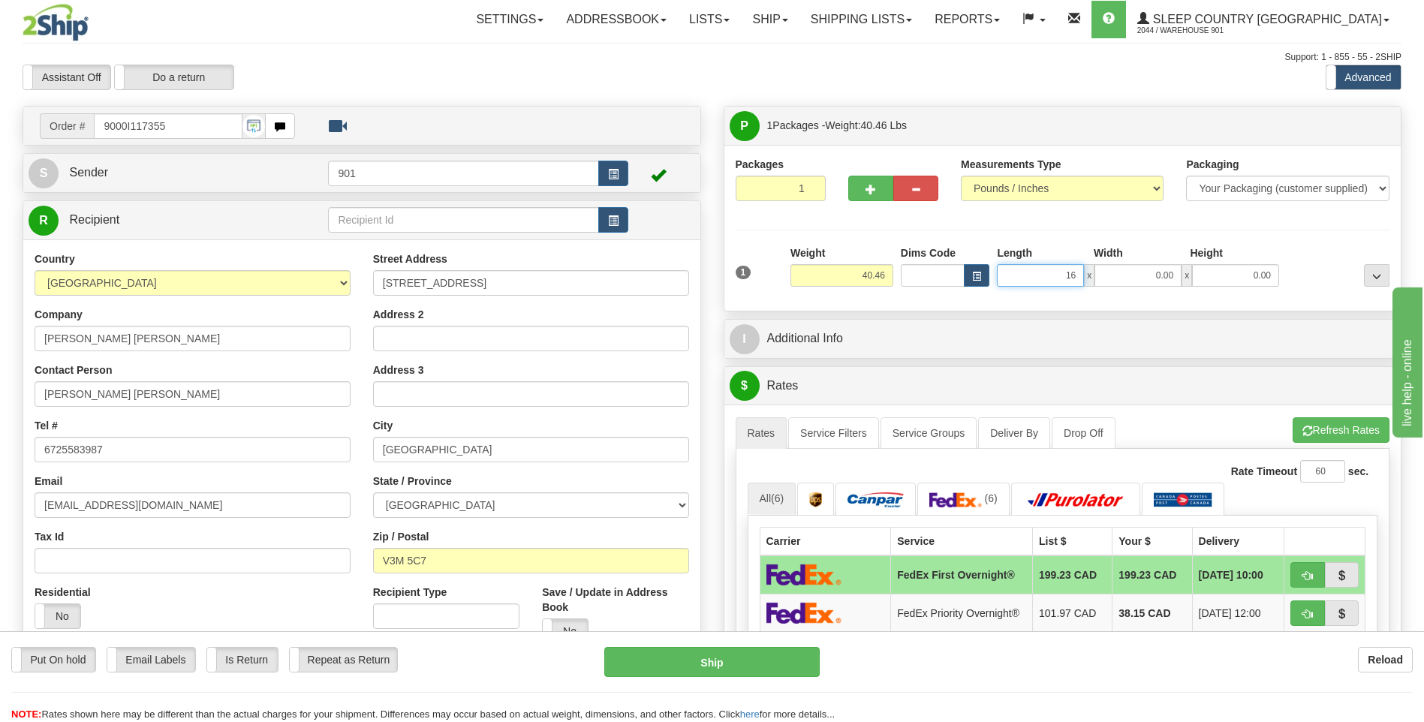
type input "16.00"
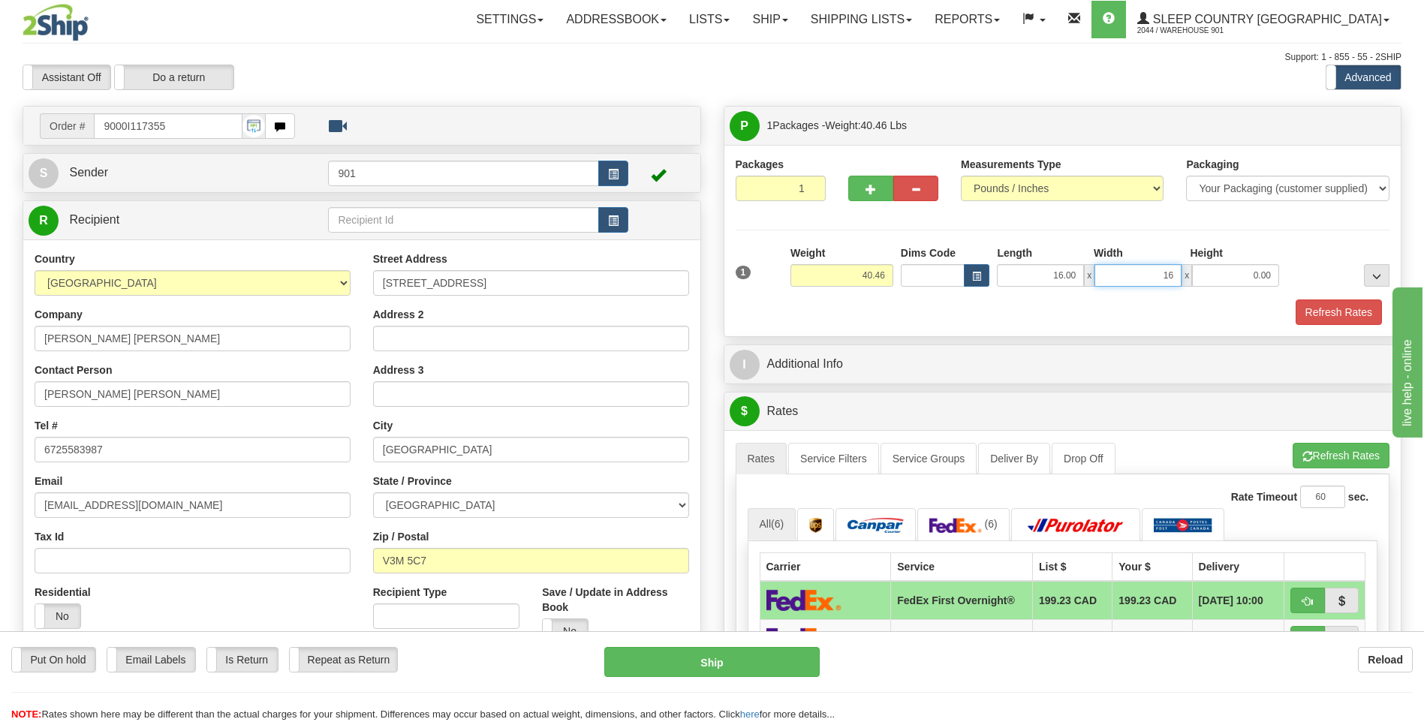
type input "16.00"
type input "40.00"
click at [1330, 323] on button "Refresh Rates" at bounding box center [1339, 313] width 86 height 26
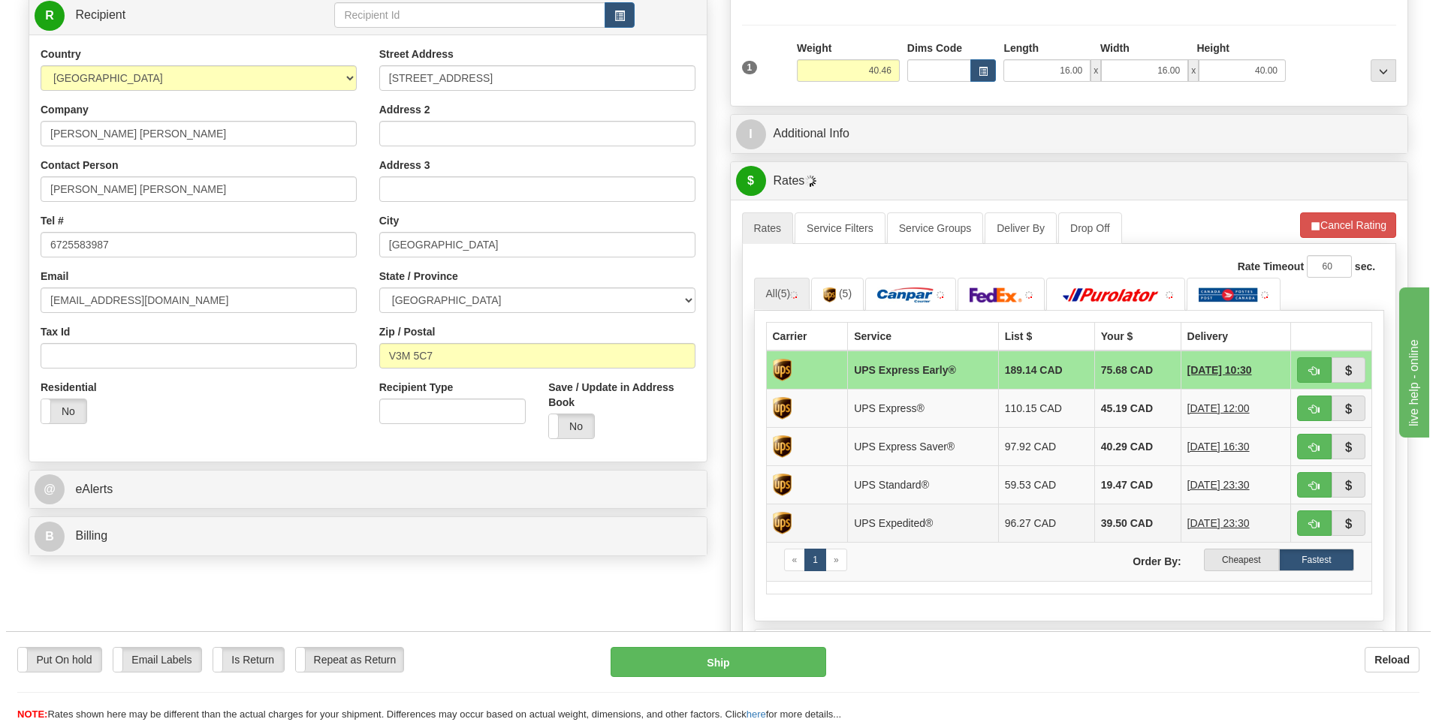
scroll to position [225, 0]
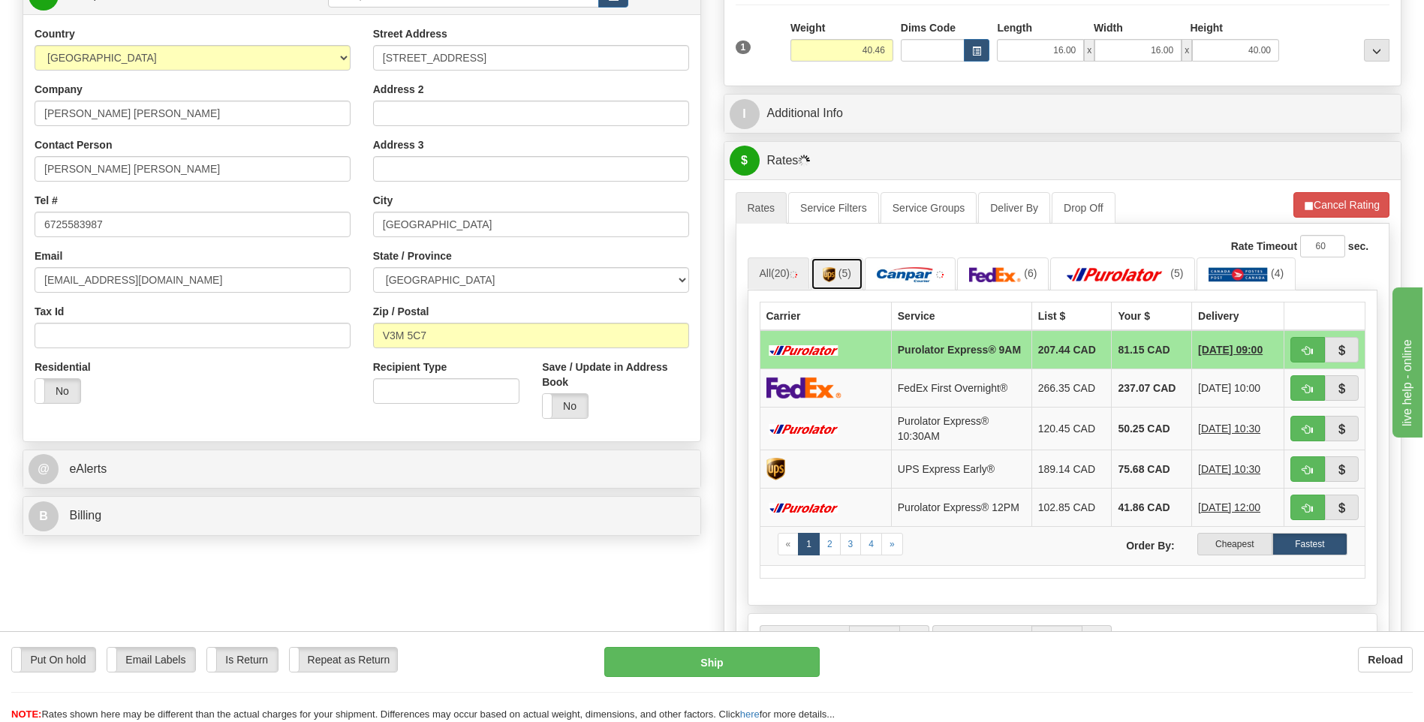
click at [830, 275] on img at bounding box center [829, 274] width 13 height 15
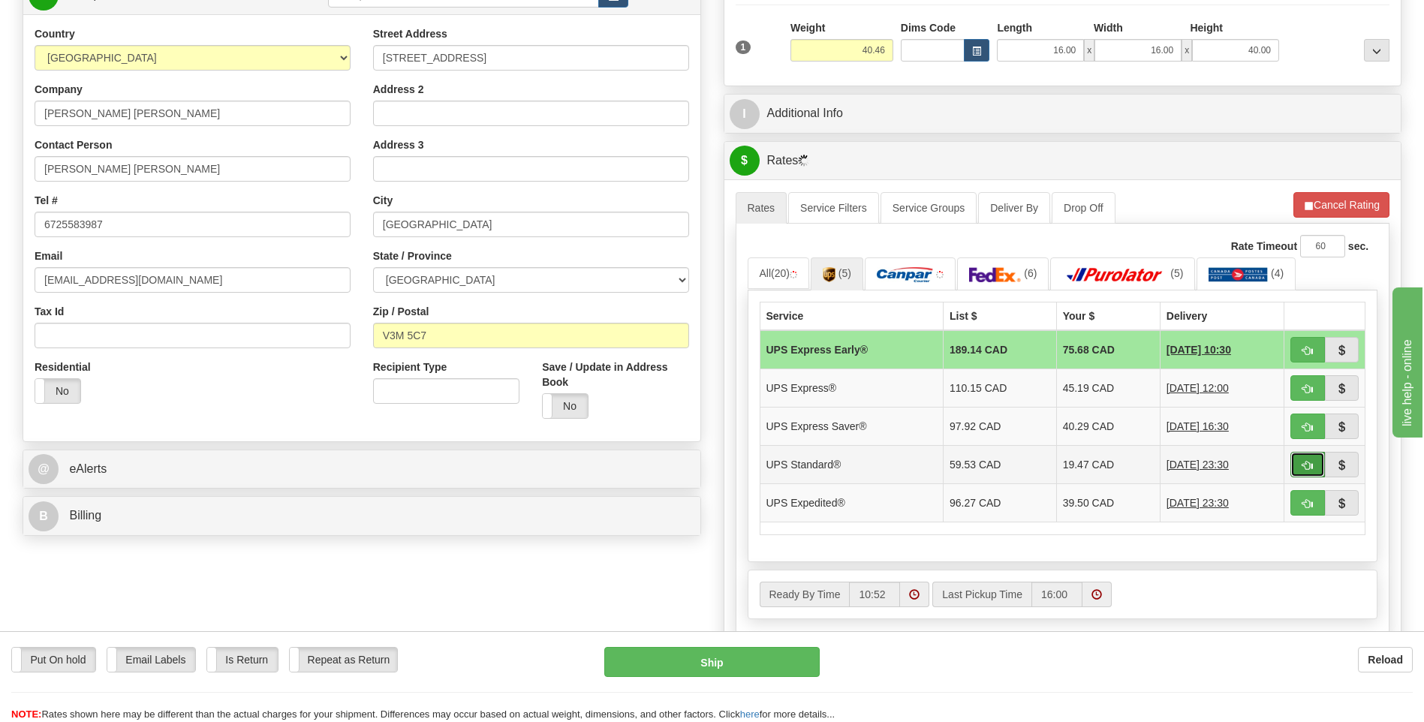
click at [1317, 463] on button "button" at bounding box center [1308, 465] width 35 height 26
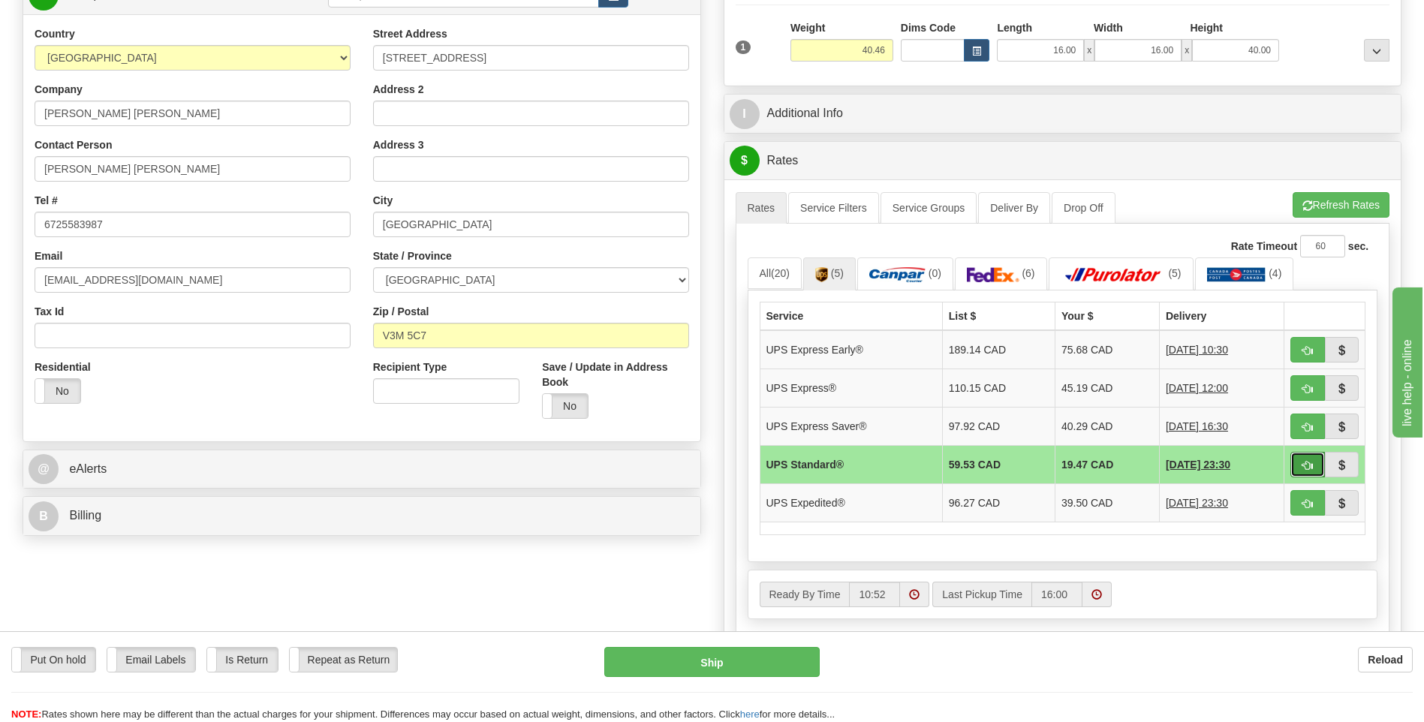
click at [1297, 465] on button "button" at bounding box center [1308, 465] width 35 height 26
type input "11"
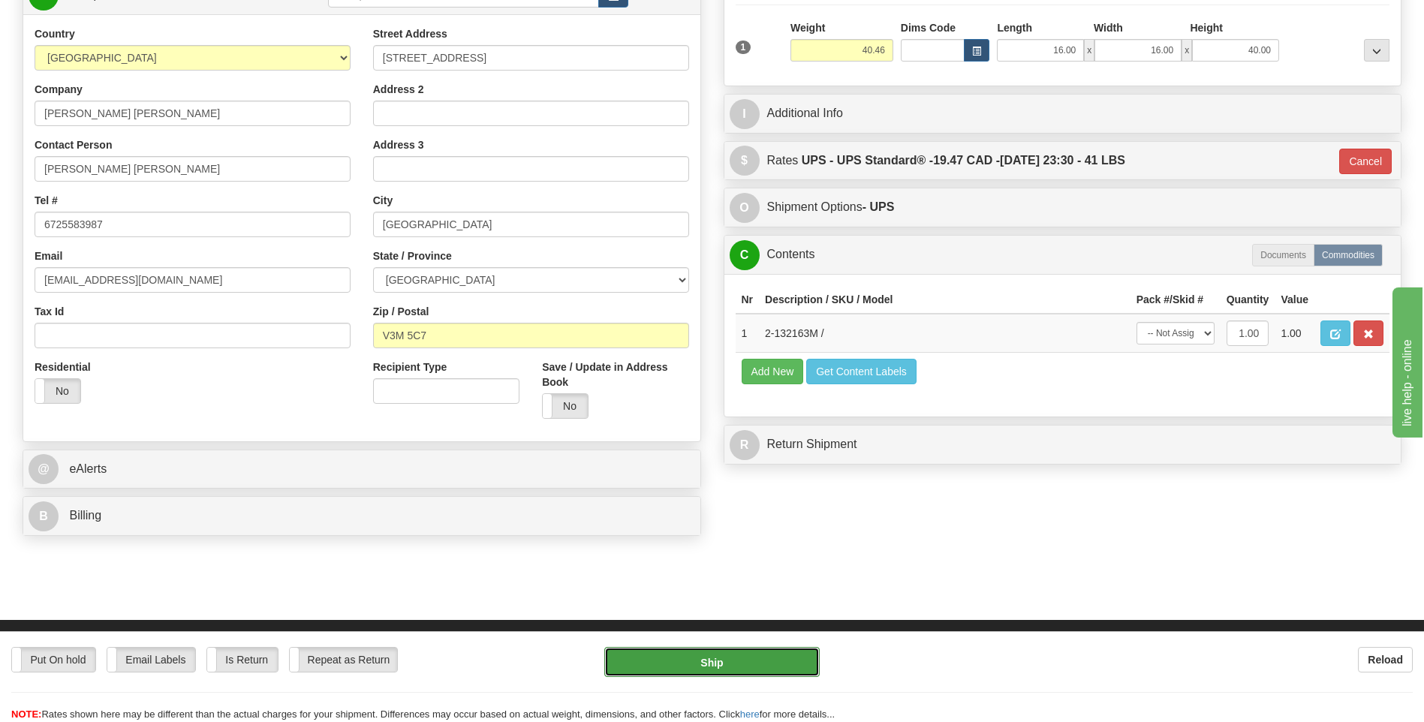
click at [701, 654] on button "Ship" at bounding box center [711, 662] width 215 height 30
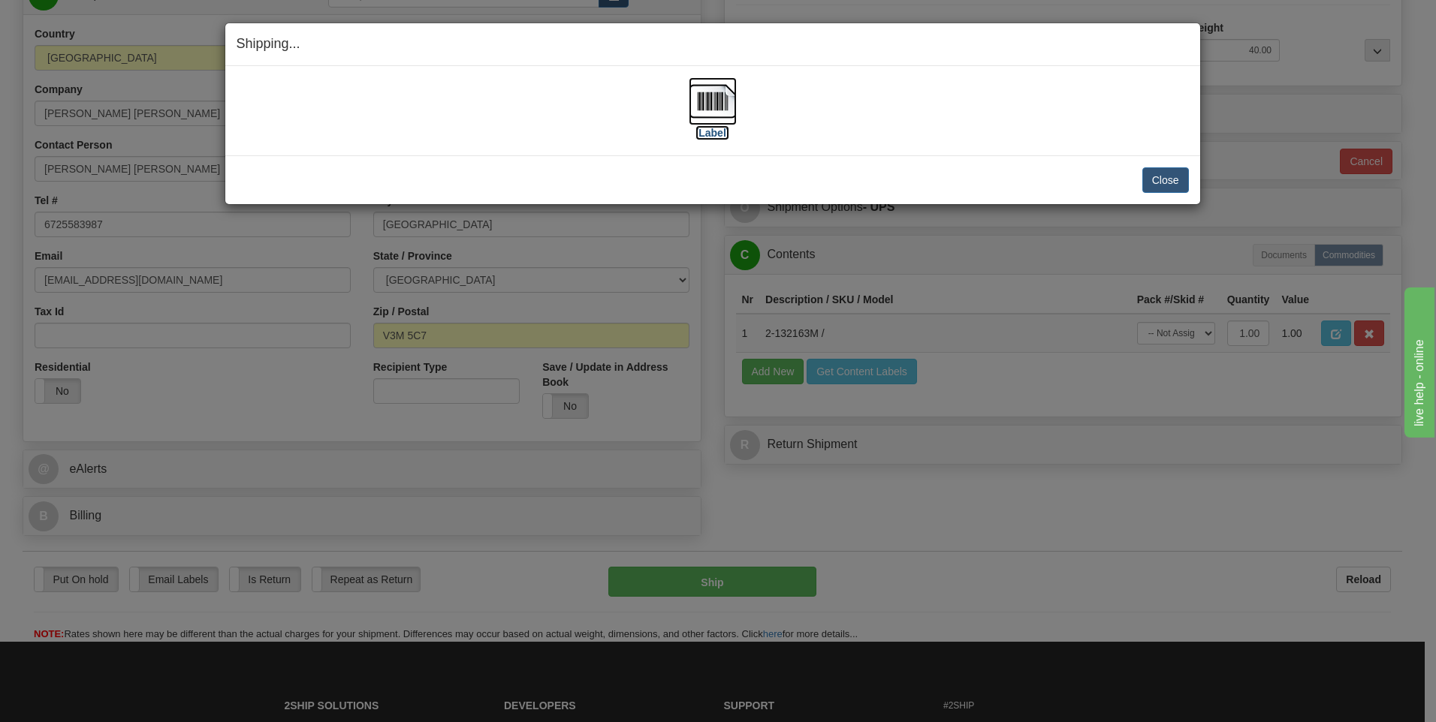
click at [715, 120] on img at bounding box center [712, 101] width 48 height 48
click at [1154, 182] on button "Close" at bounding box center [1165, 180] width 47 height 26
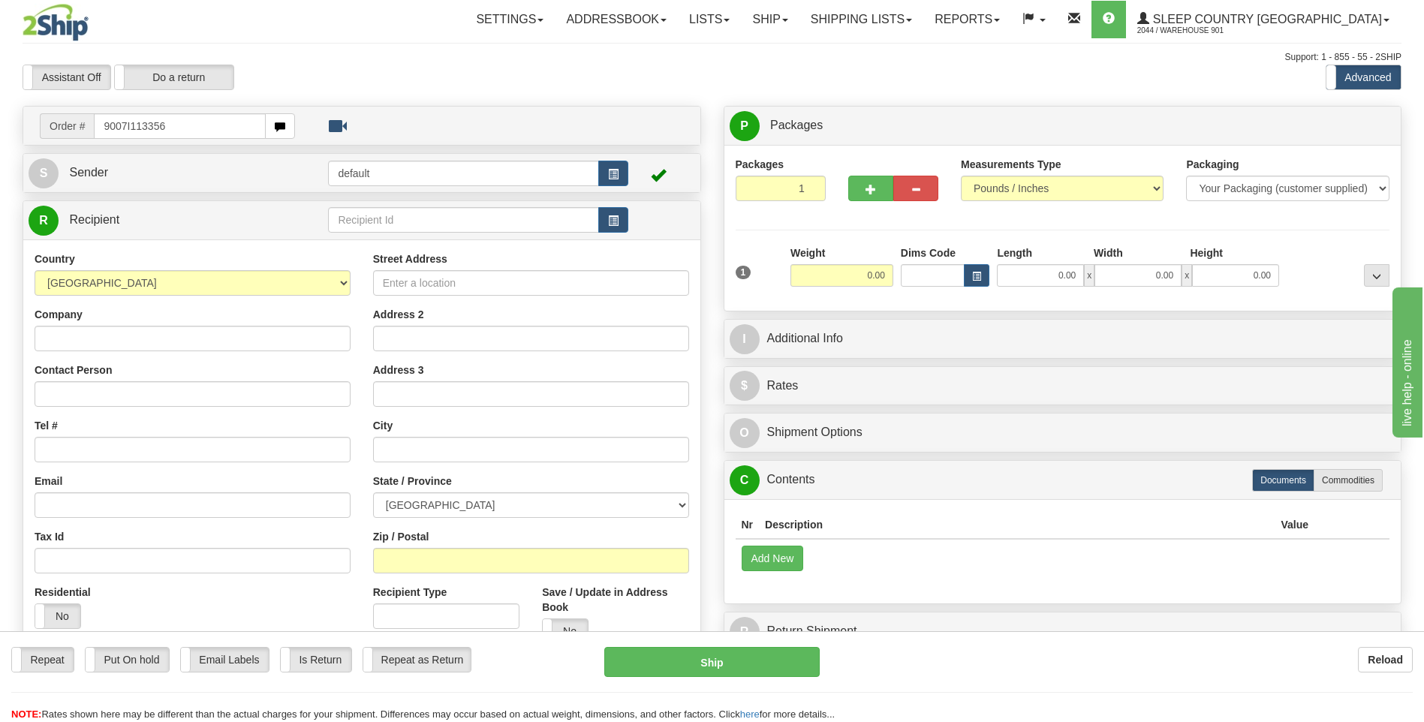
type input "9007I113356"
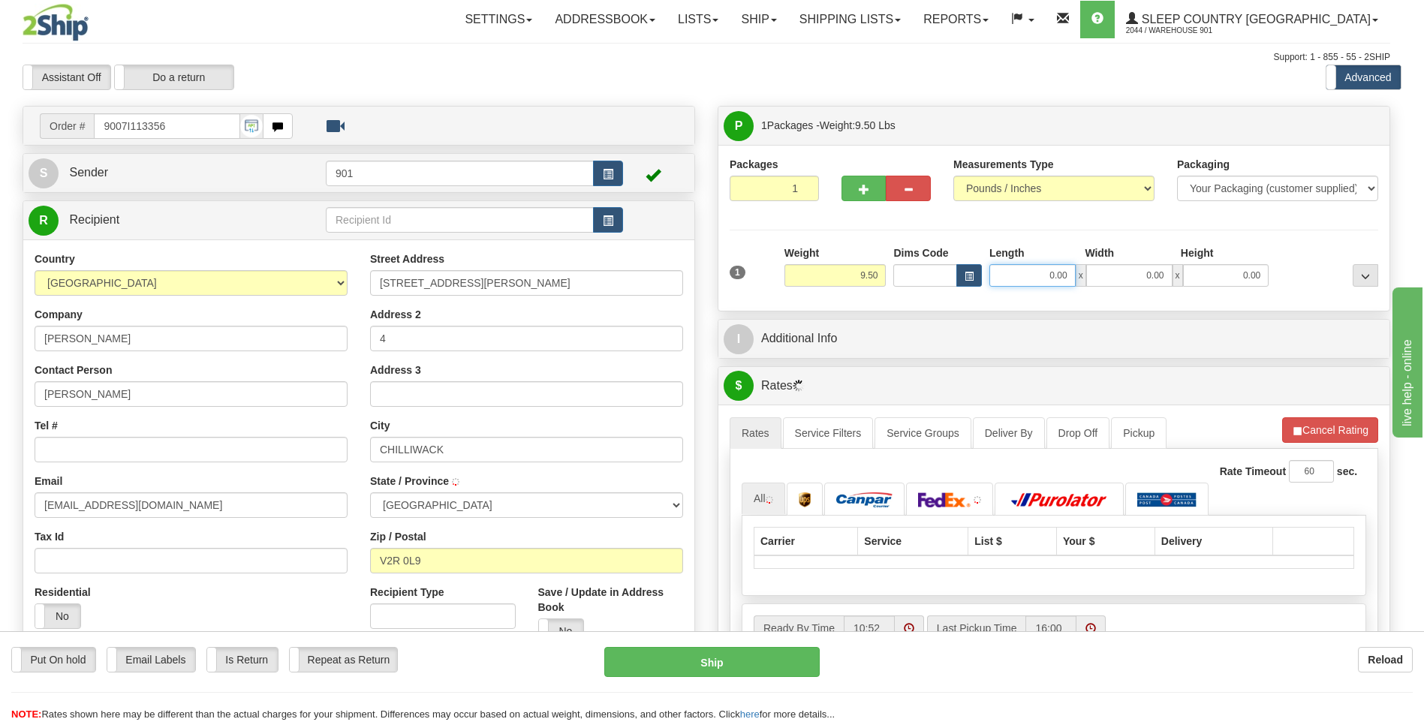
click at [1076, 277] on input "0.00" at bounding box center [1033, 275] width 86 height 23
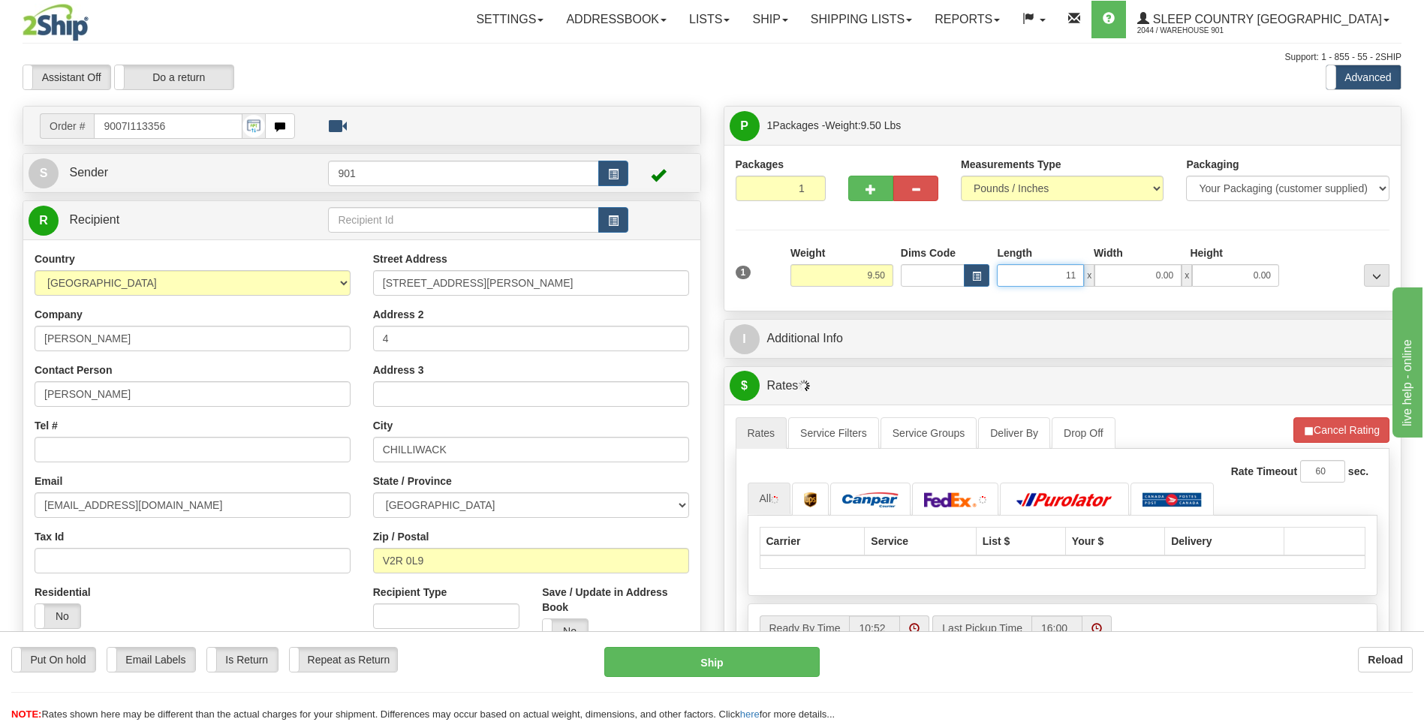
type input "11.00"
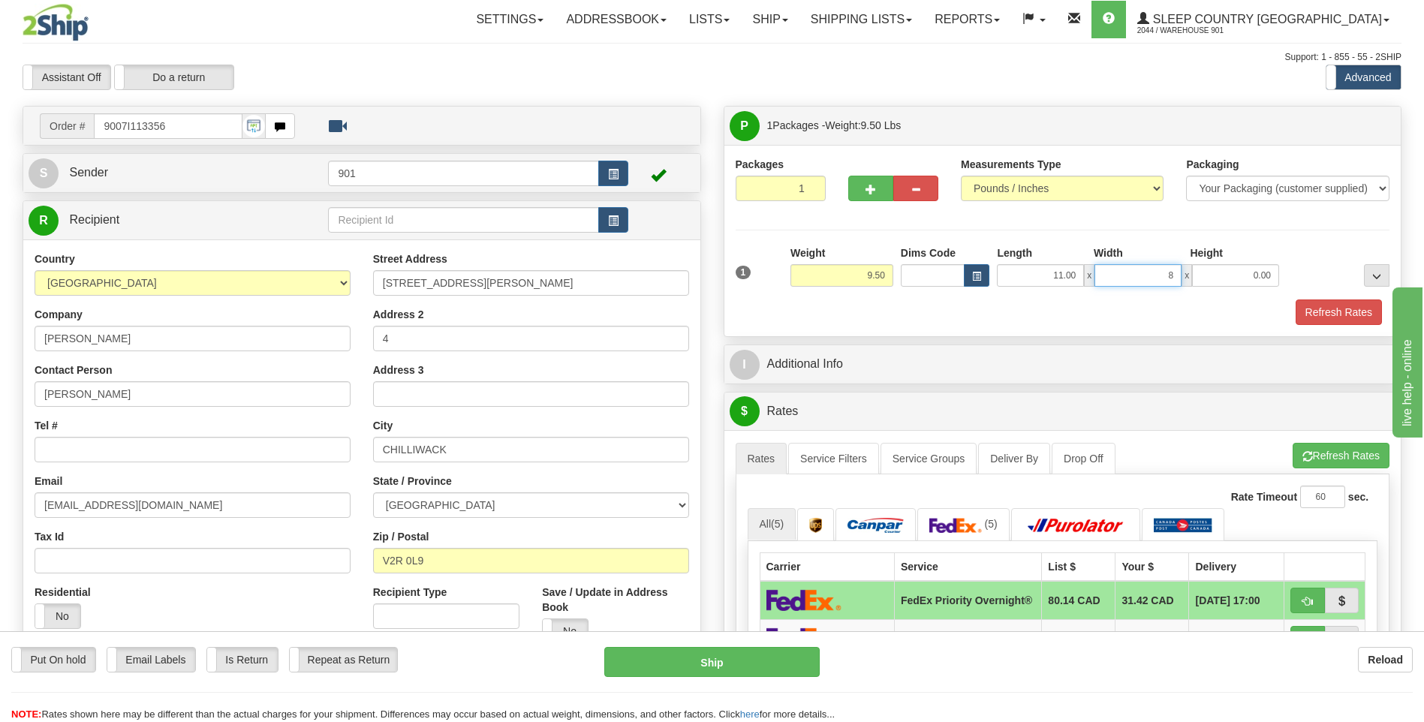
type input "8.00"
type input "9.00"
click at [1334, 310] on button "Refresh Rates" at bounding box center [1339, 313] width 86 height 26
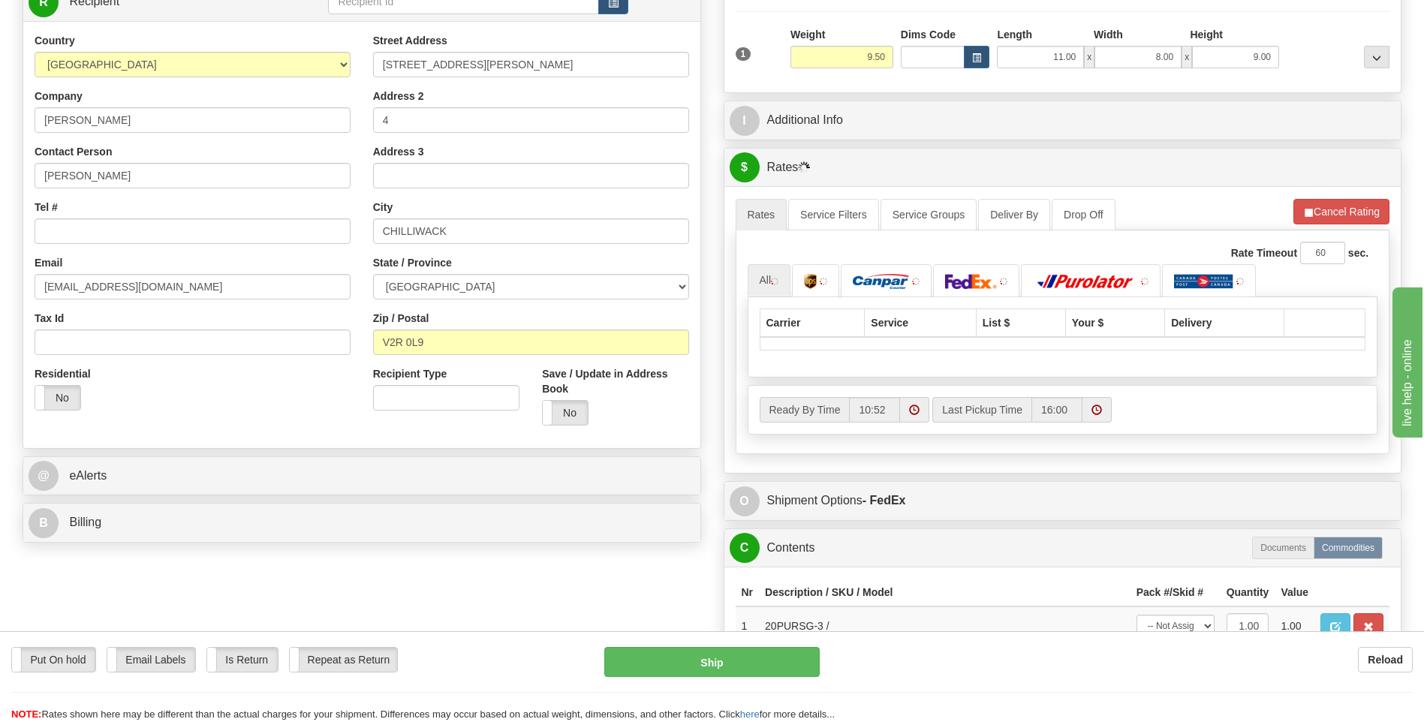
scroll to position [225, 0]
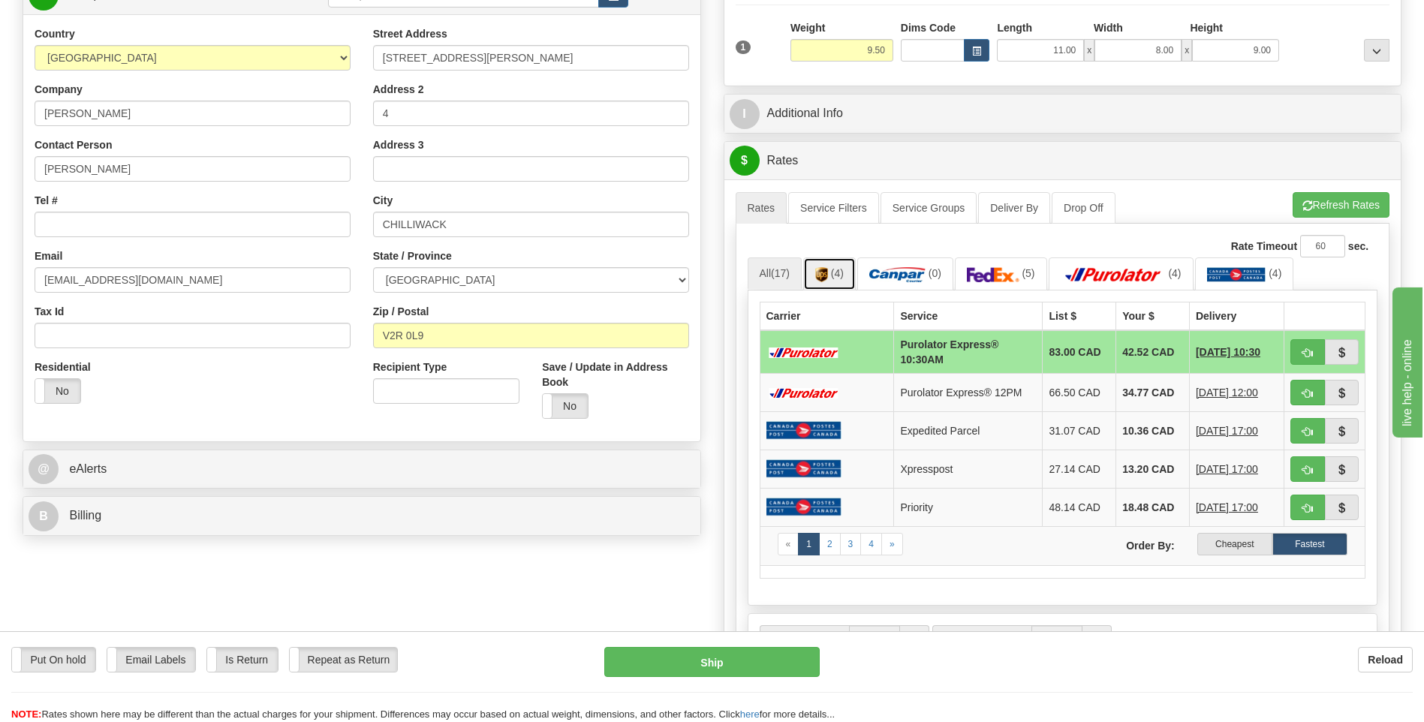
click at [856, 279] on link "(4)" at bounding box center [829, 274] width 53 height 32
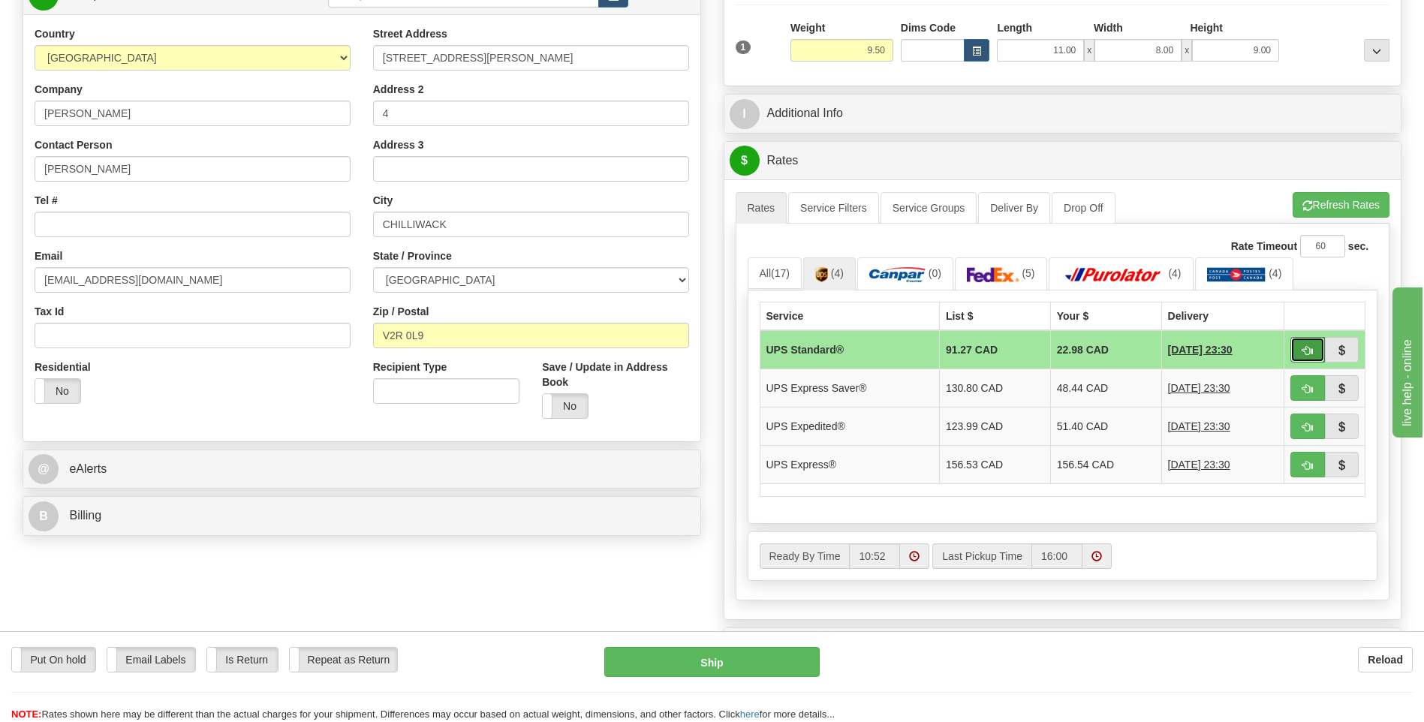
click at [1299, 354] on button "button" at bounding box center [1308, 350] width 35 height 26
type input "11"
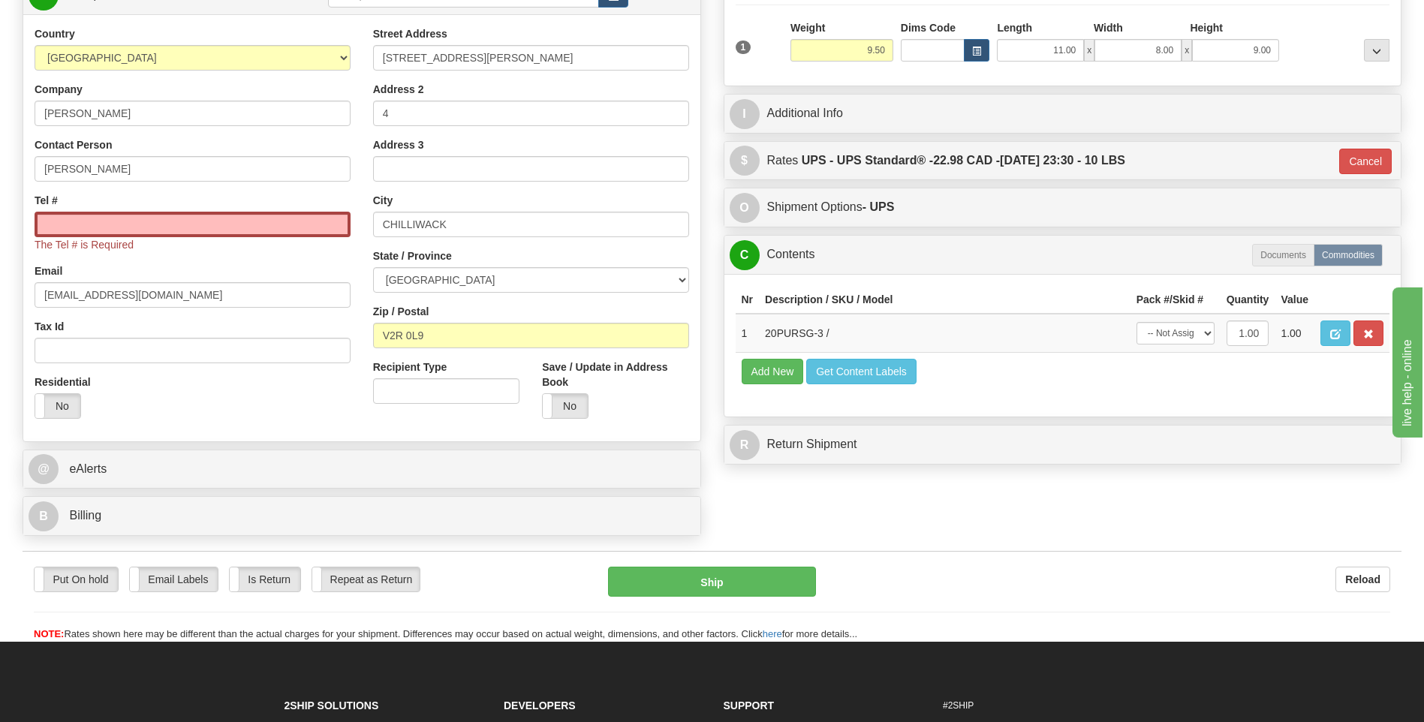
scroll to position [0, 0]
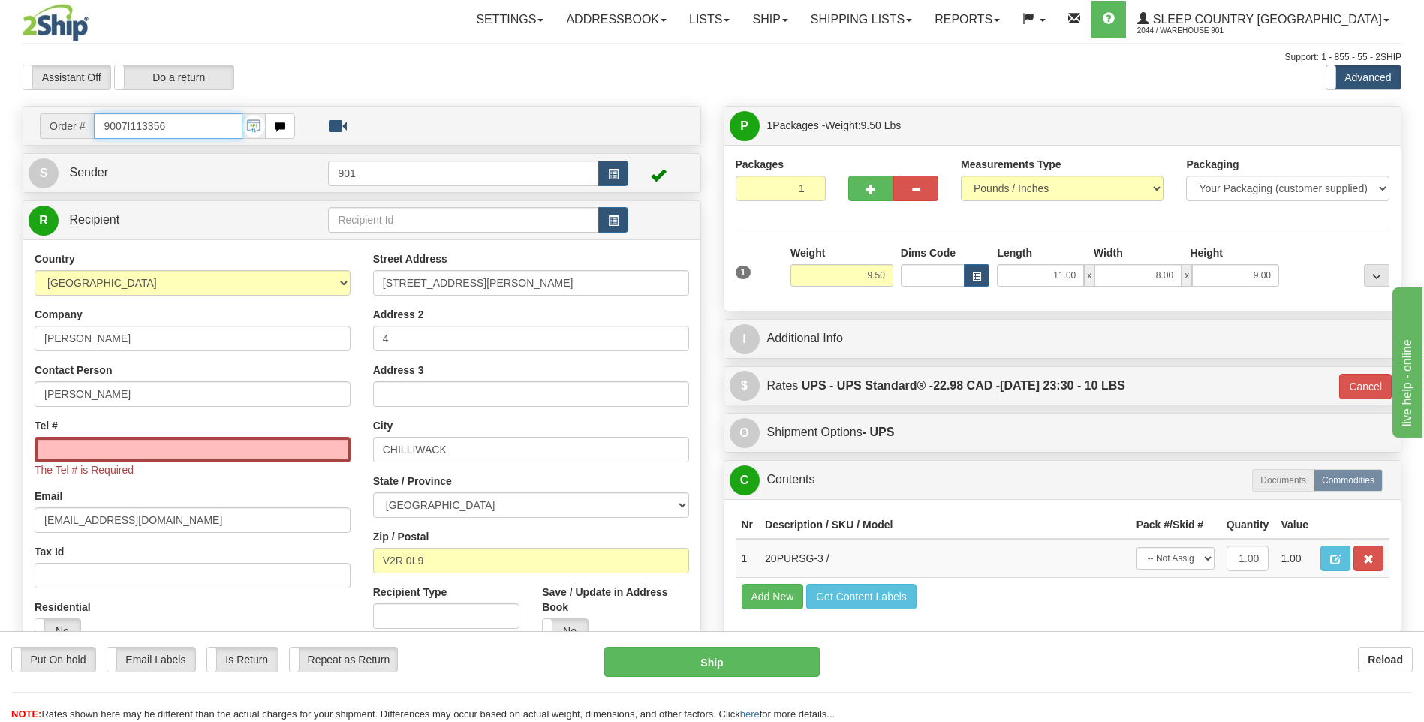
drag, startPoint x: 190, startPoint y: 122, endPoint x: 38, endPoint y: 109, distance: 153.0
click at [38, 109] on div "Order # 9007I113356" at bounding box center [361, 126] width 677 height 38
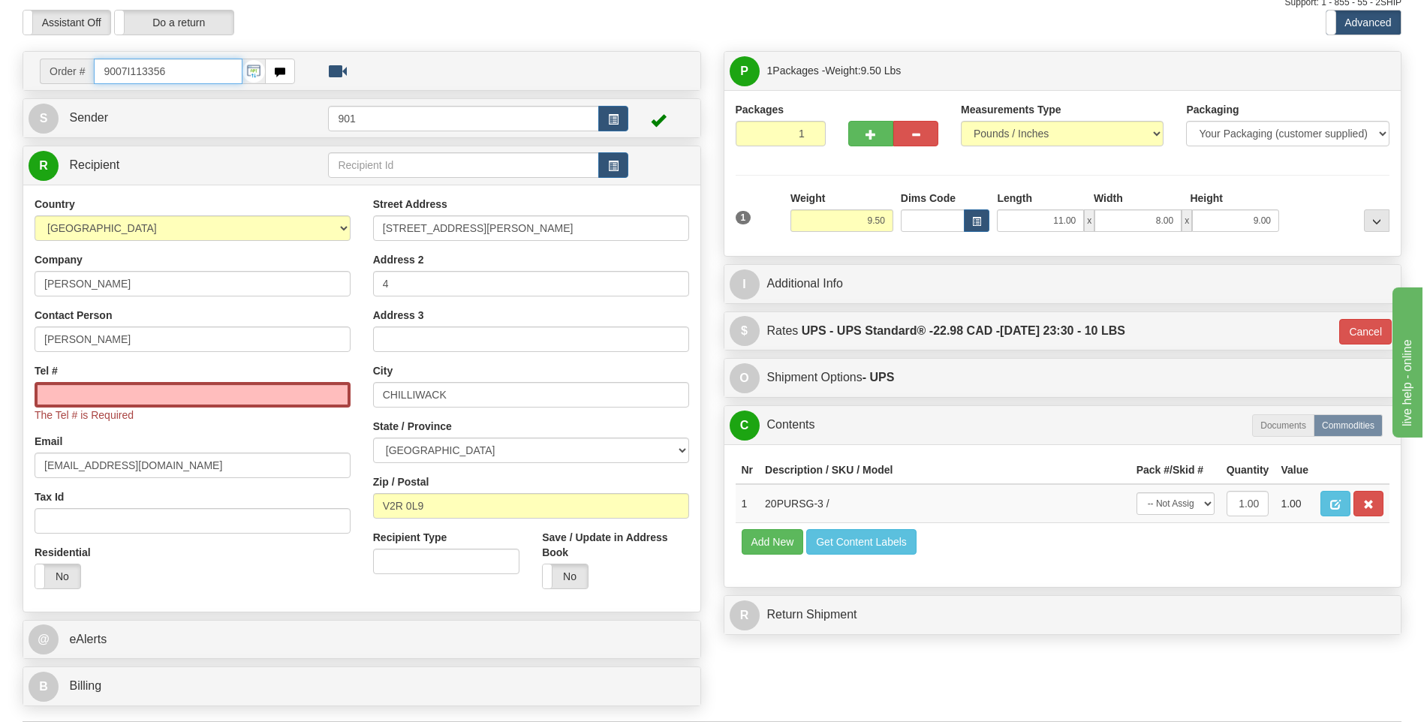
scroll to position [375, 0]
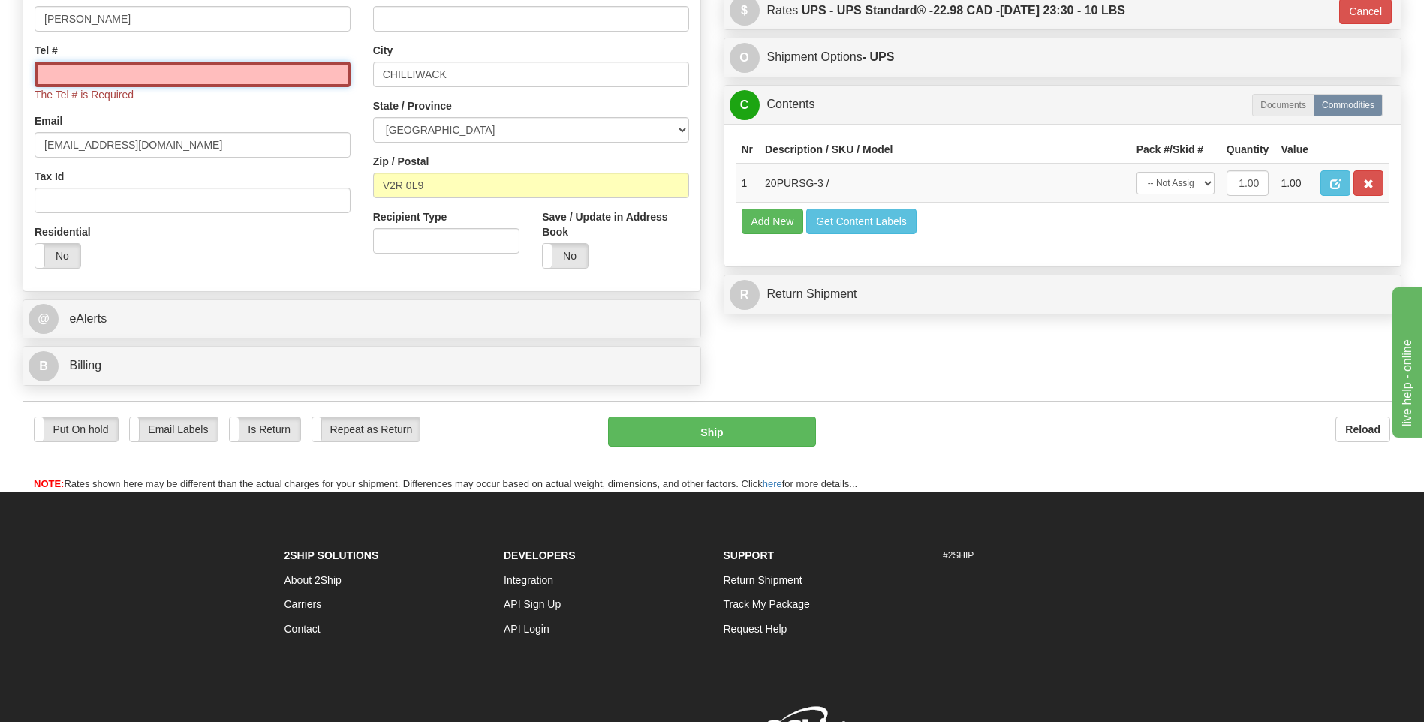
click at [194, 66] on input "Tel #" at bounding box center [193, 75] width 316 height 26
paste input "604 807-6071"
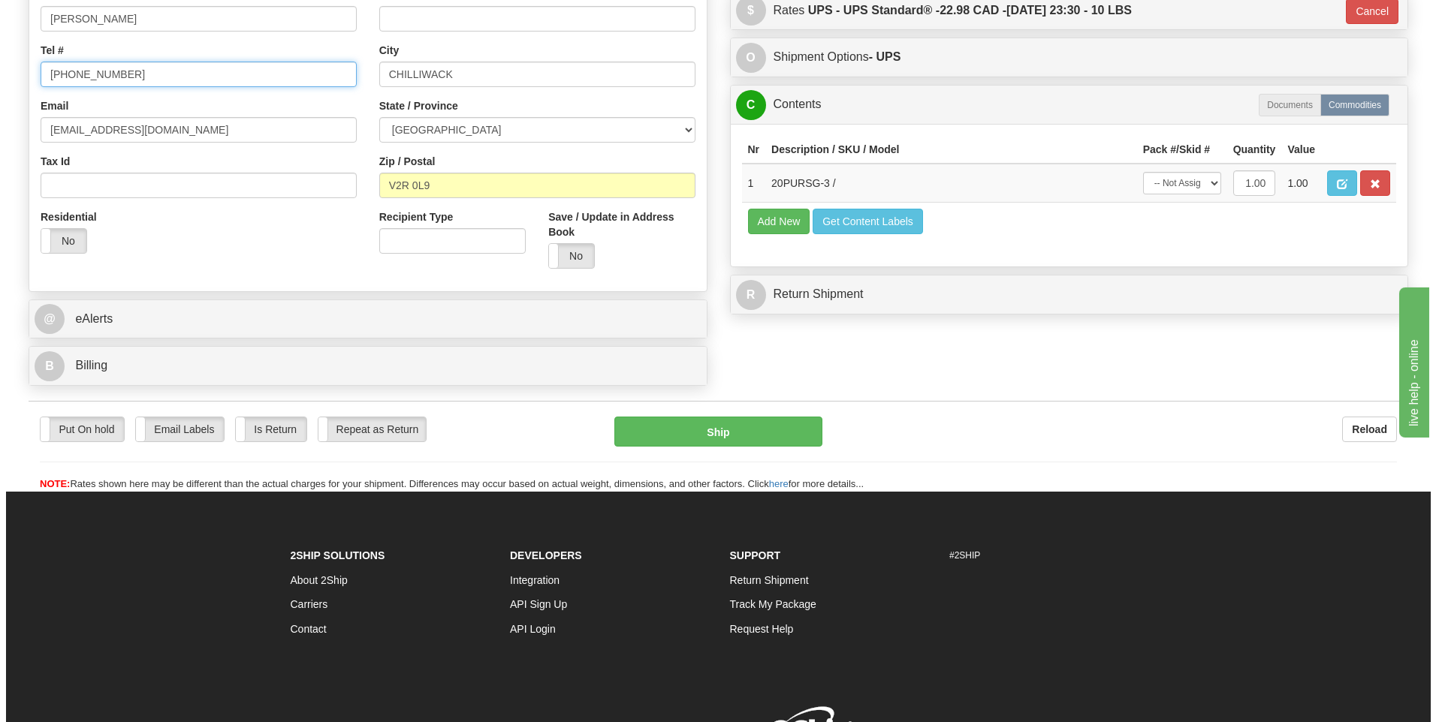
scroll to position [300, 0]
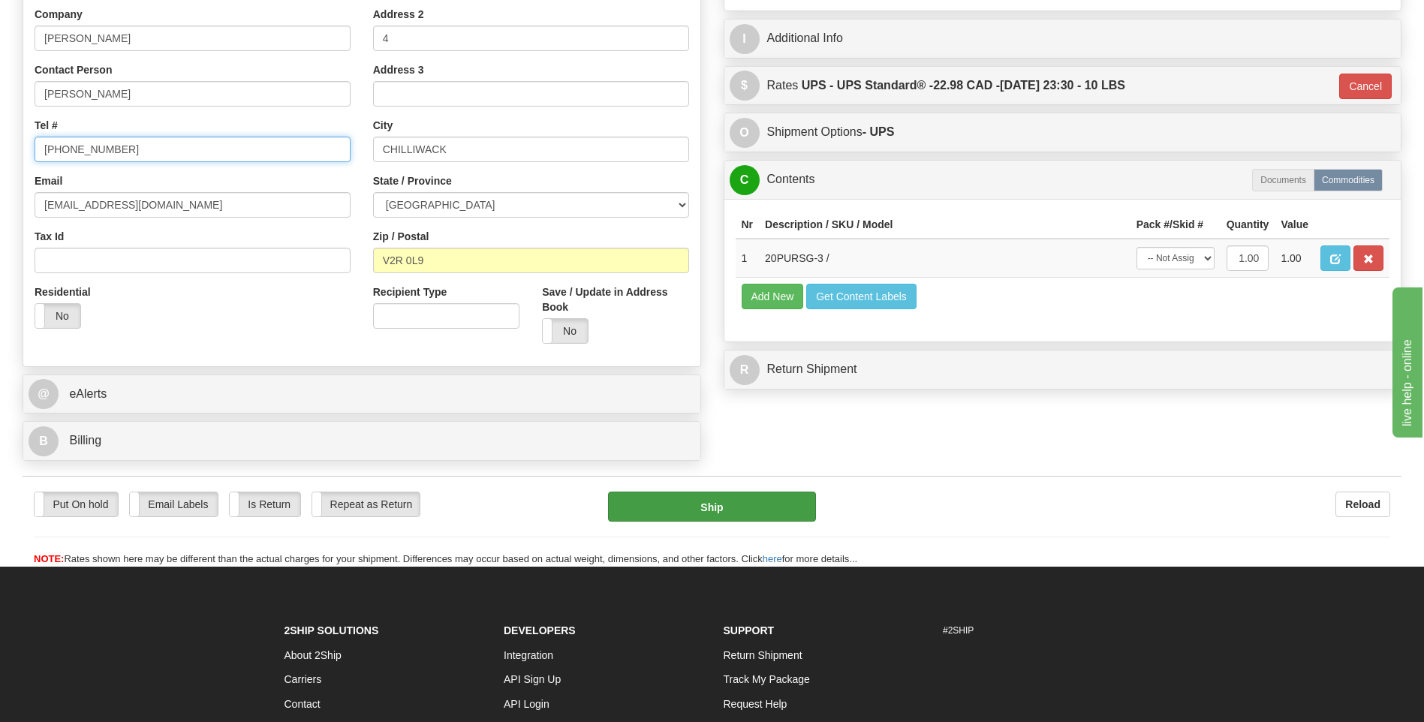
type input "604 807-6071"
click at [691, 509] on button "Ship" at bounding box center [711, 507] width 207 height 30
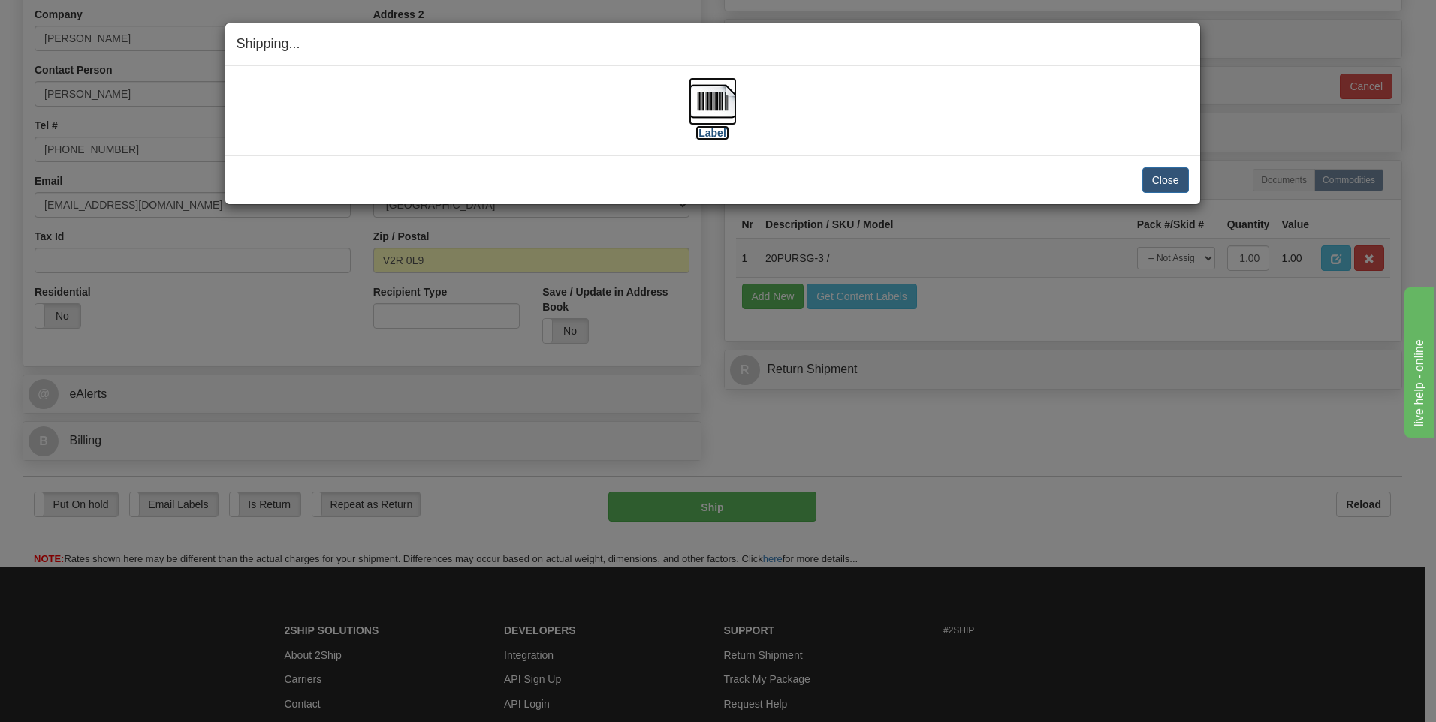
click at [706, 100] on img at bounding box center [712, 101] width 48 height 48
click at [1164, 182] on button "Close" at bounding box center [1165, 180] width 47 height 26
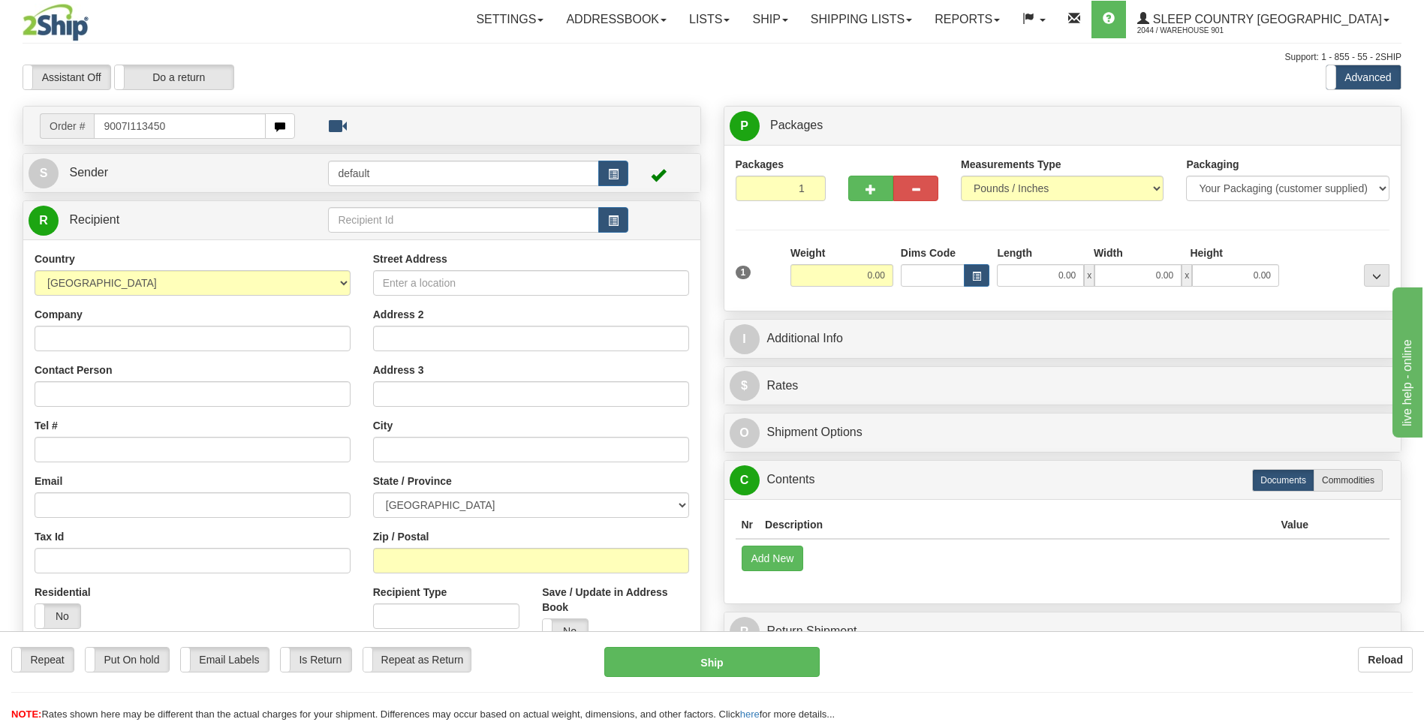
type input "9007I113450"
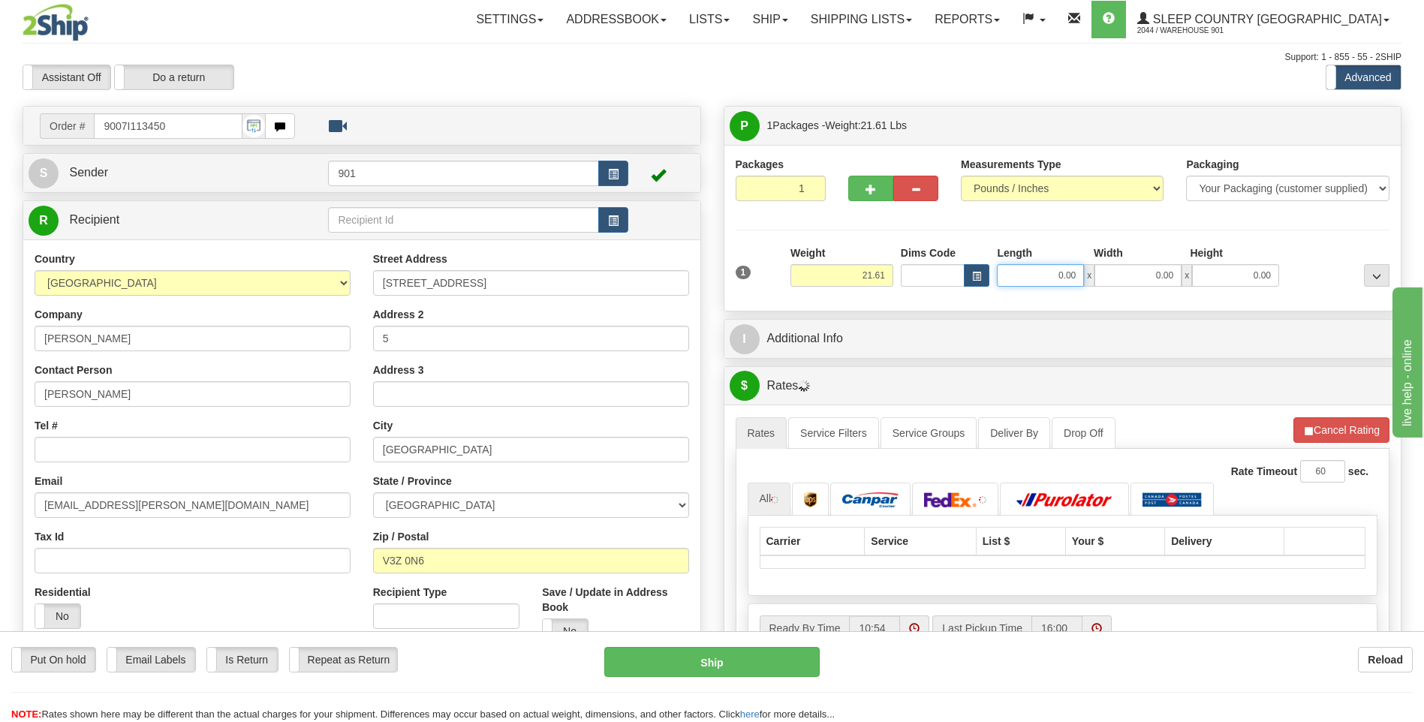
click at [1074, 276] on input "0.00" at bounding box center [1040, 275] width 87 height 23
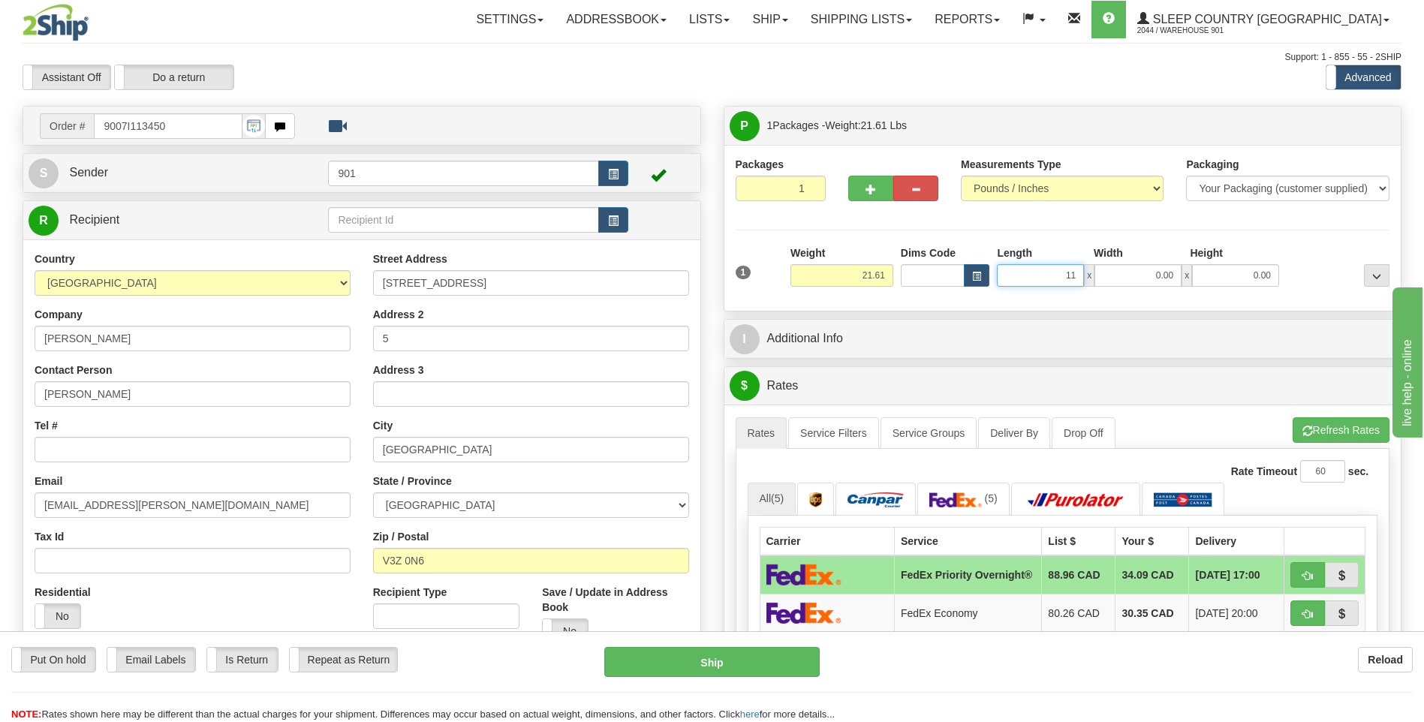
type input "11.00"
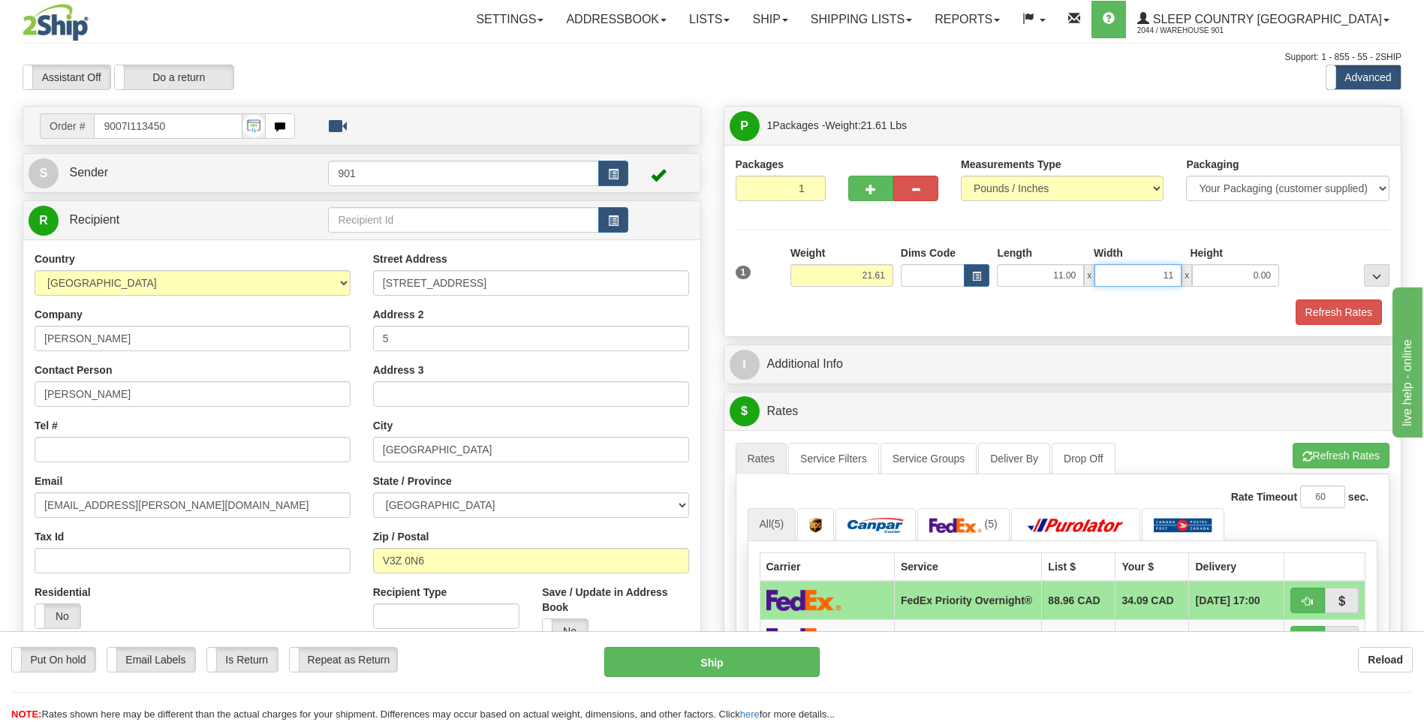
type input "11.00"
type input "24.00"
click at [1316, 310] on button "Refresh Rates" at bounding box center [1339, 313] width 86 height 26
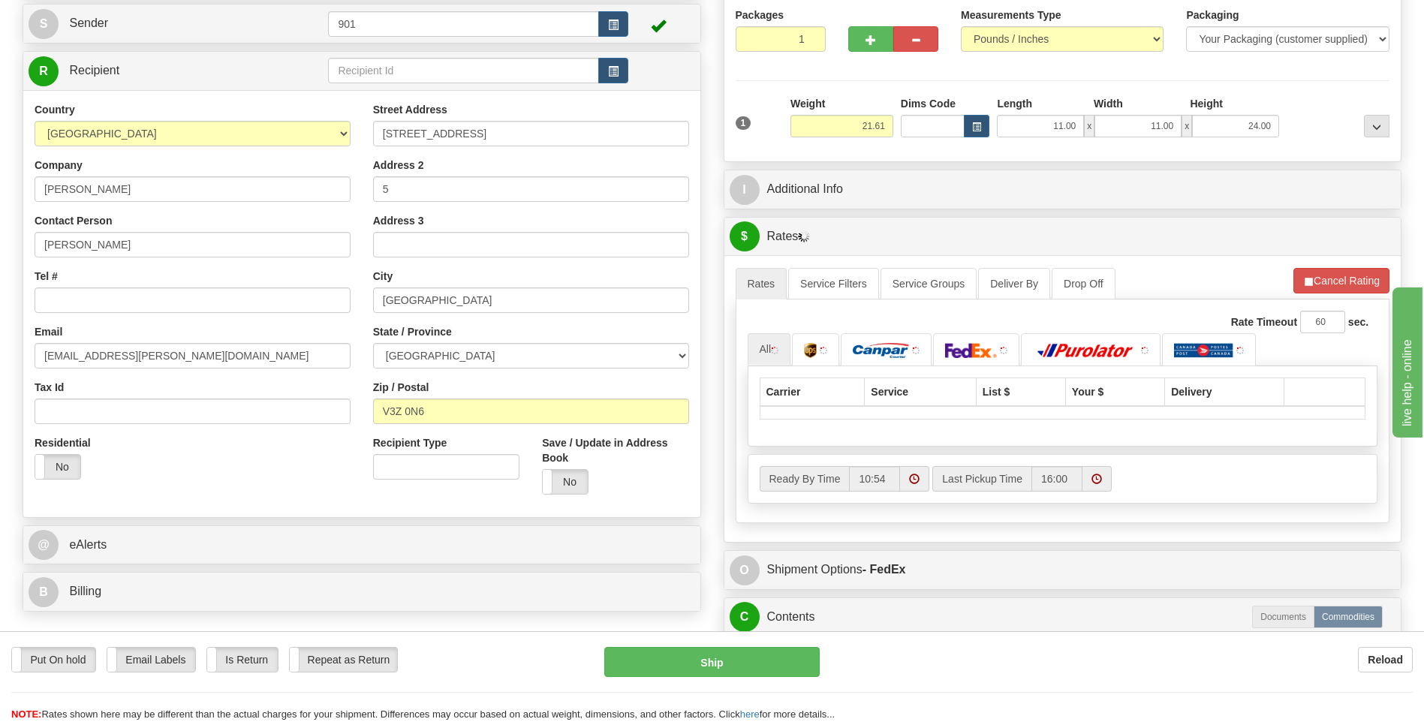
scroll to position [150, 0]
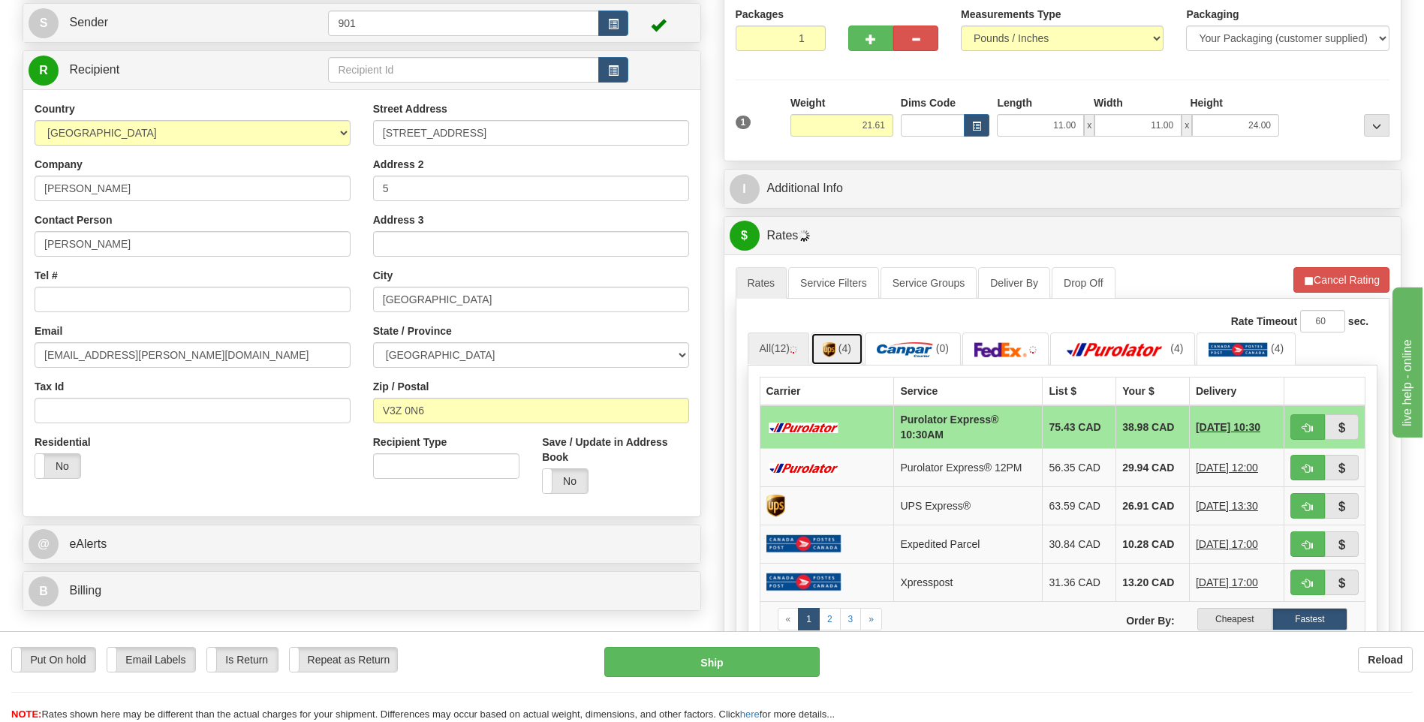
click at [831, 357] on img at bounding box center [829, 349] width 13 height 15
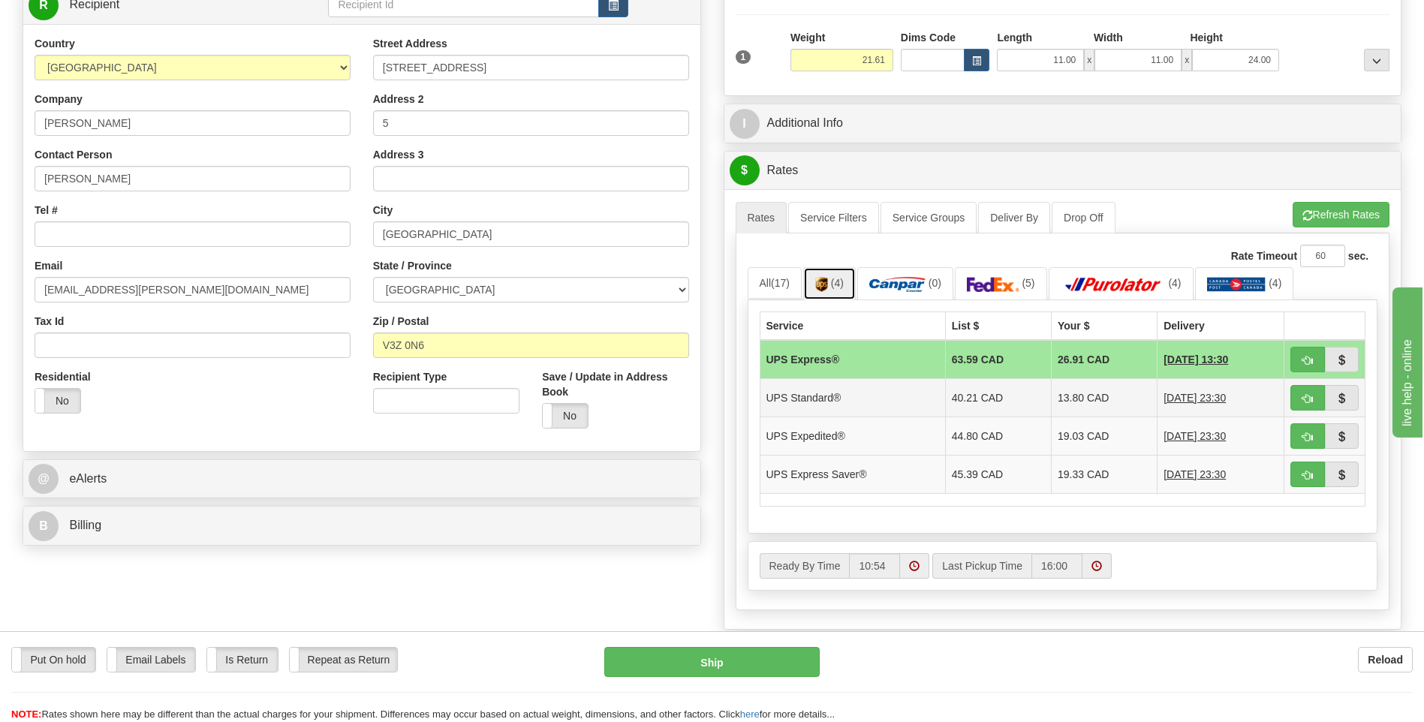
scroll to position [300, 0]
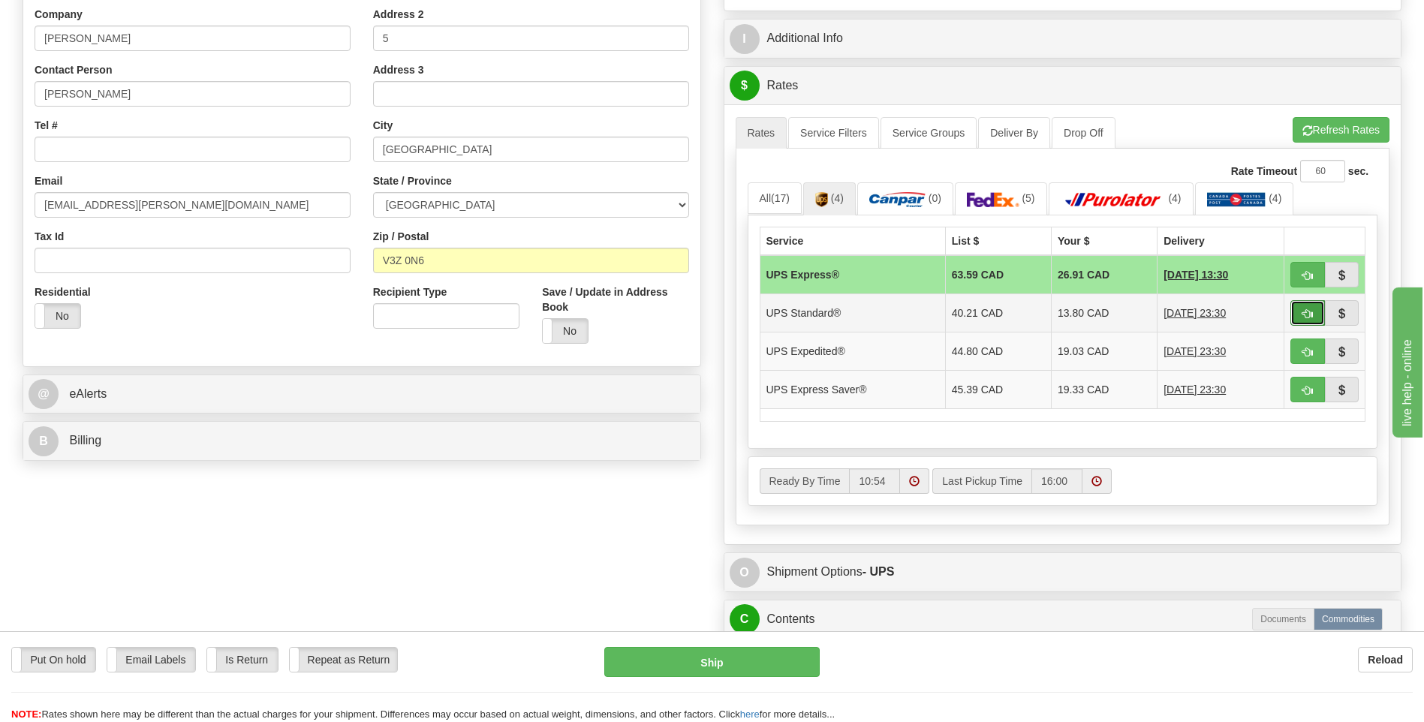
click at [1315, 316] on button "button" at bounding box center [1308, 313] width 35 height 26
type input "11"
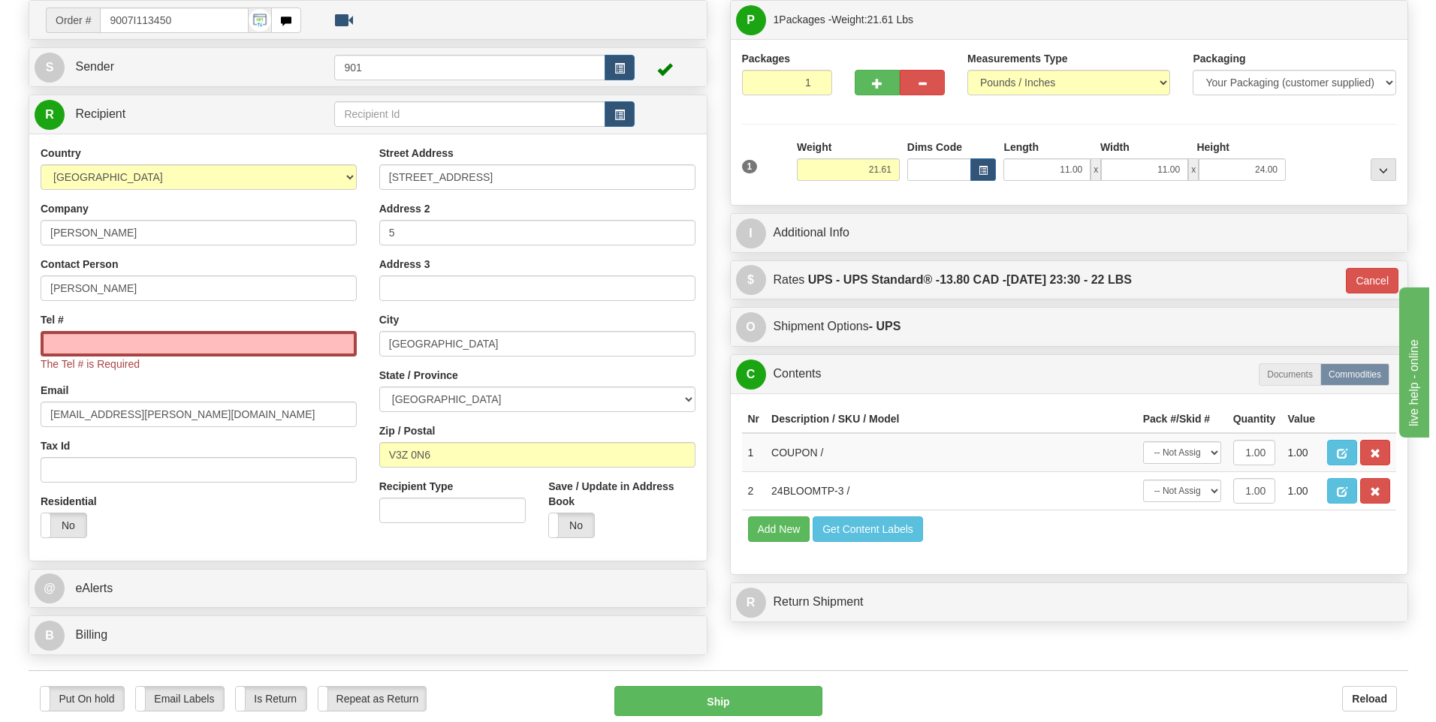
scroll to position [75, 0]
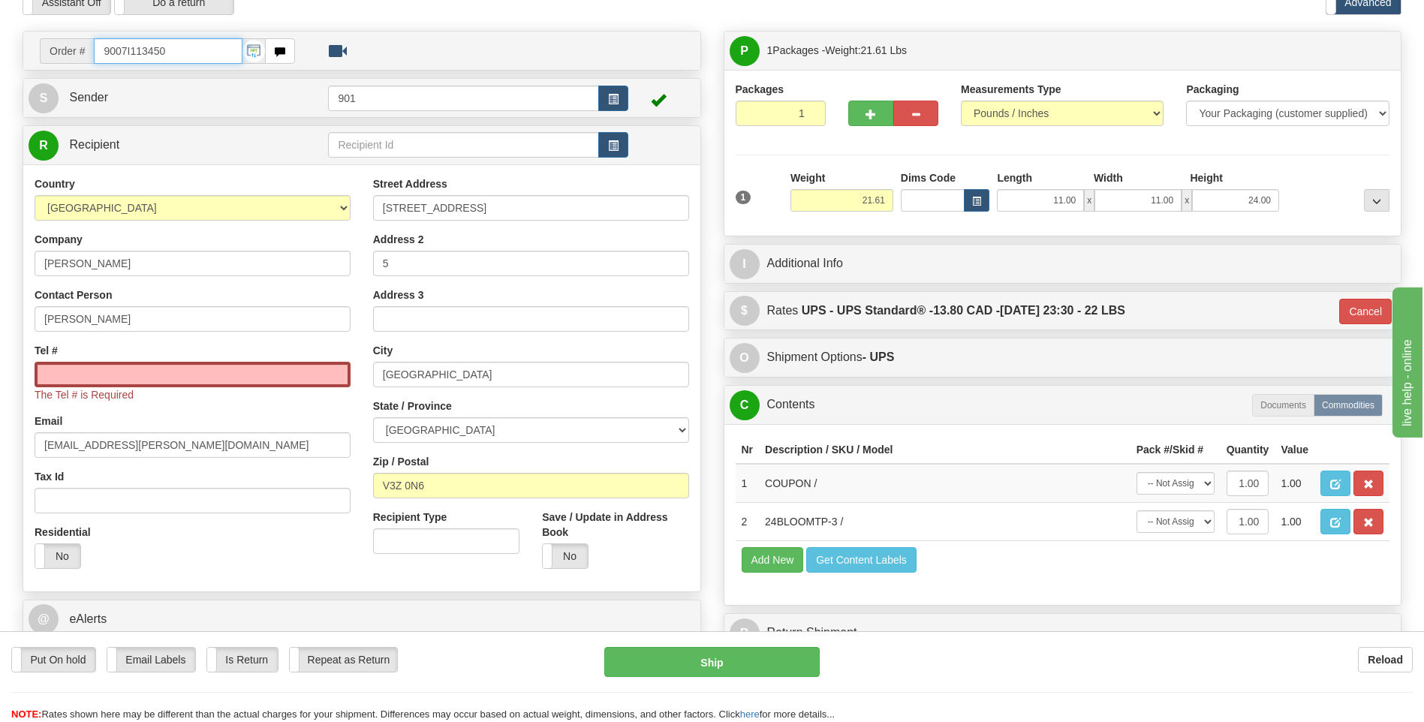
drag, startPoint x: 174, startPoint y: 52, endPoint x: 47, endPoint y: 37, distance: 127.8
click at [47, 37] on td "Order # 9007I113450" at bounding box center [362, 50] width 667 height 31
click at [126, 371] on input "Tel #" at bounding box center [193, 375] width 316 height 26
paste input "604 910-3225"
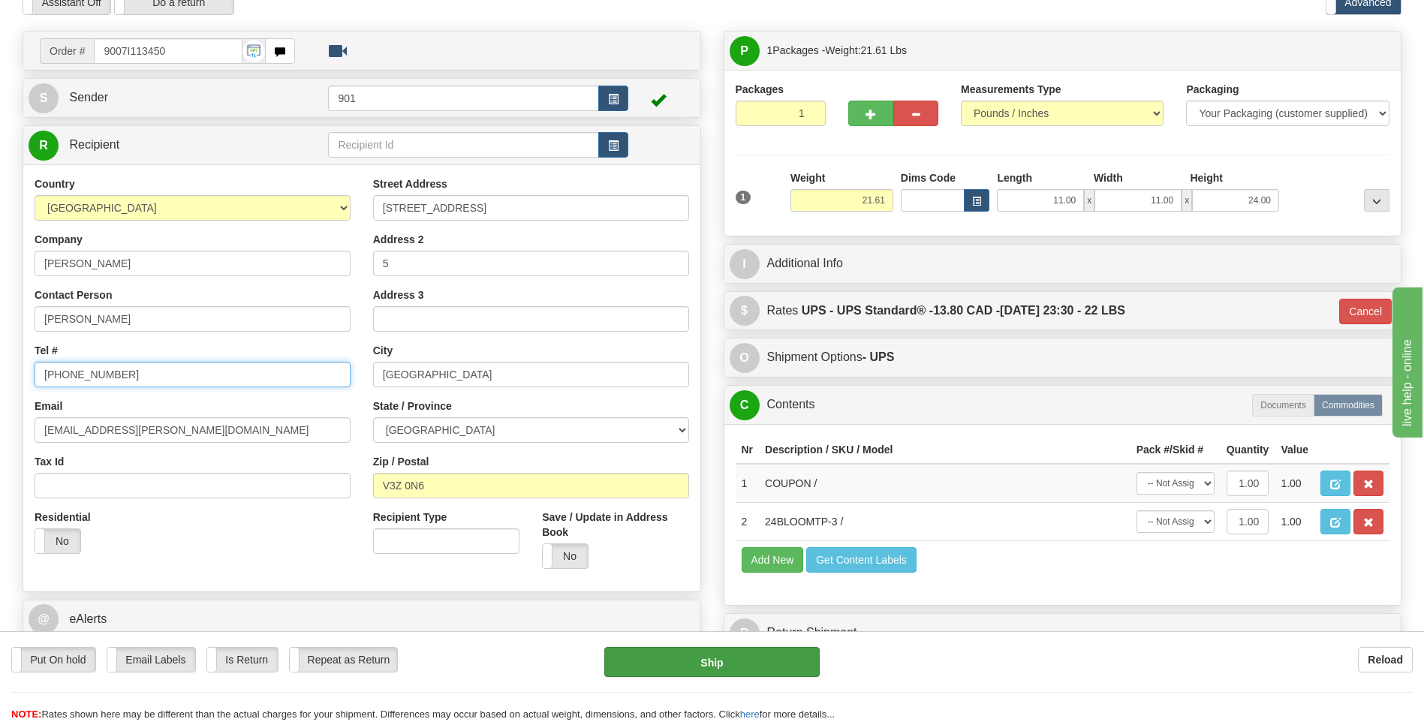
type input "604 910-3225"
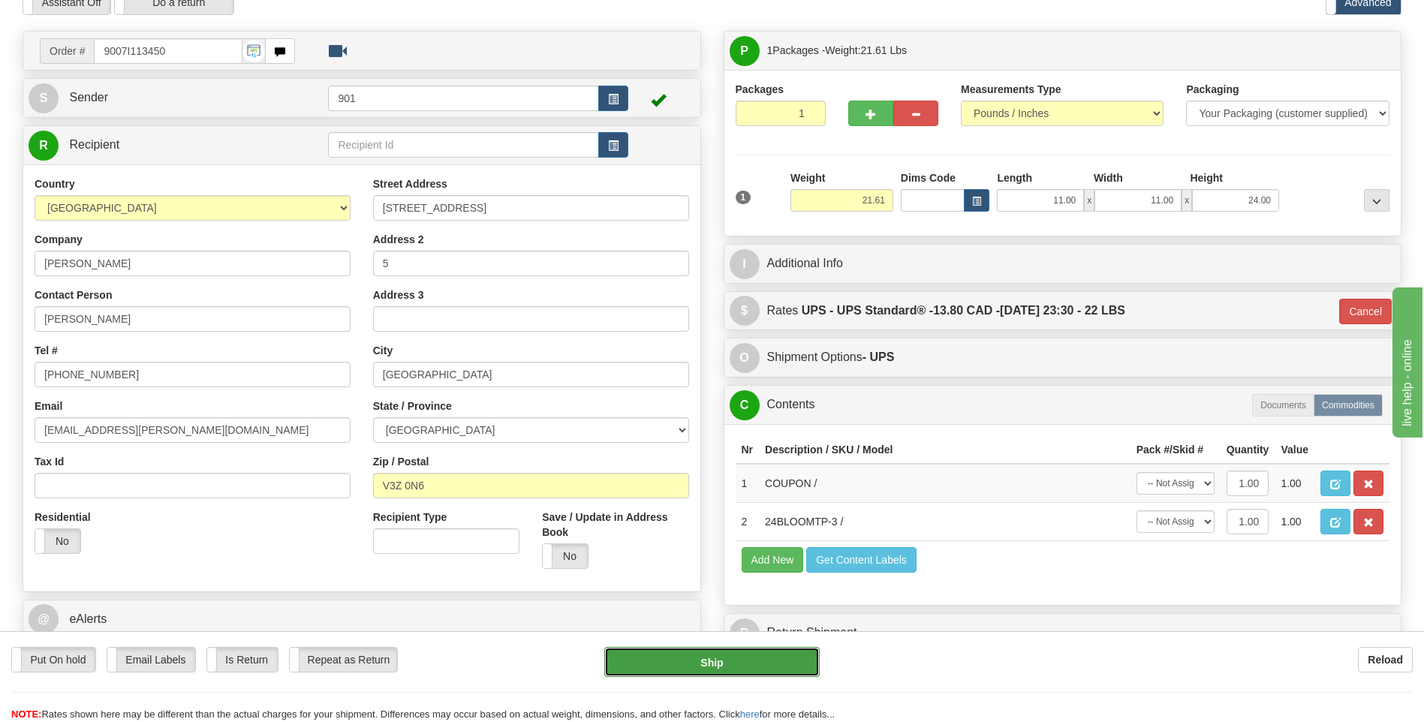
click at [742, 660] on button "Ship" at bounding box center [711, 662] width 215 height 30
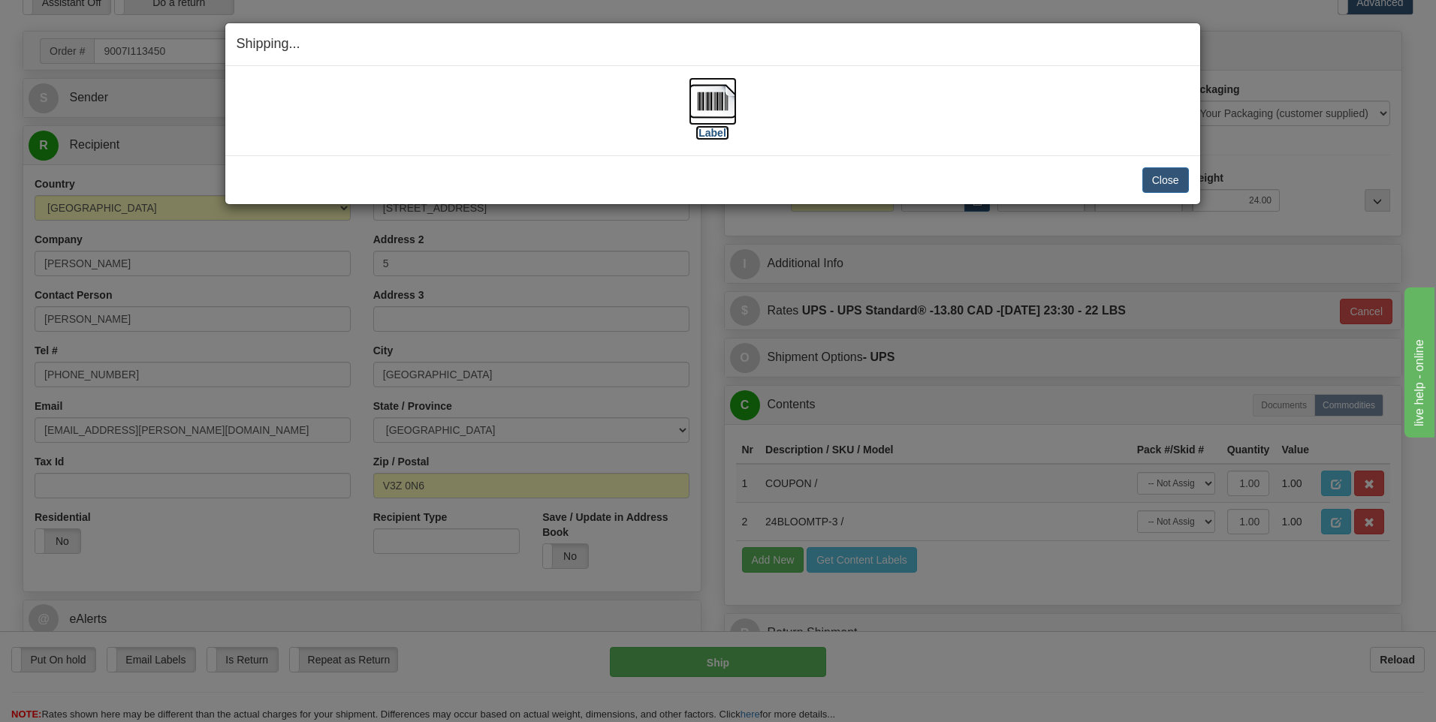
click at [717, 106] on img at bounding box center [712, 101] width 48 height 48
click at [1162, 170] on button "Close" at bounding box center [1165, 180] width 47 height 26
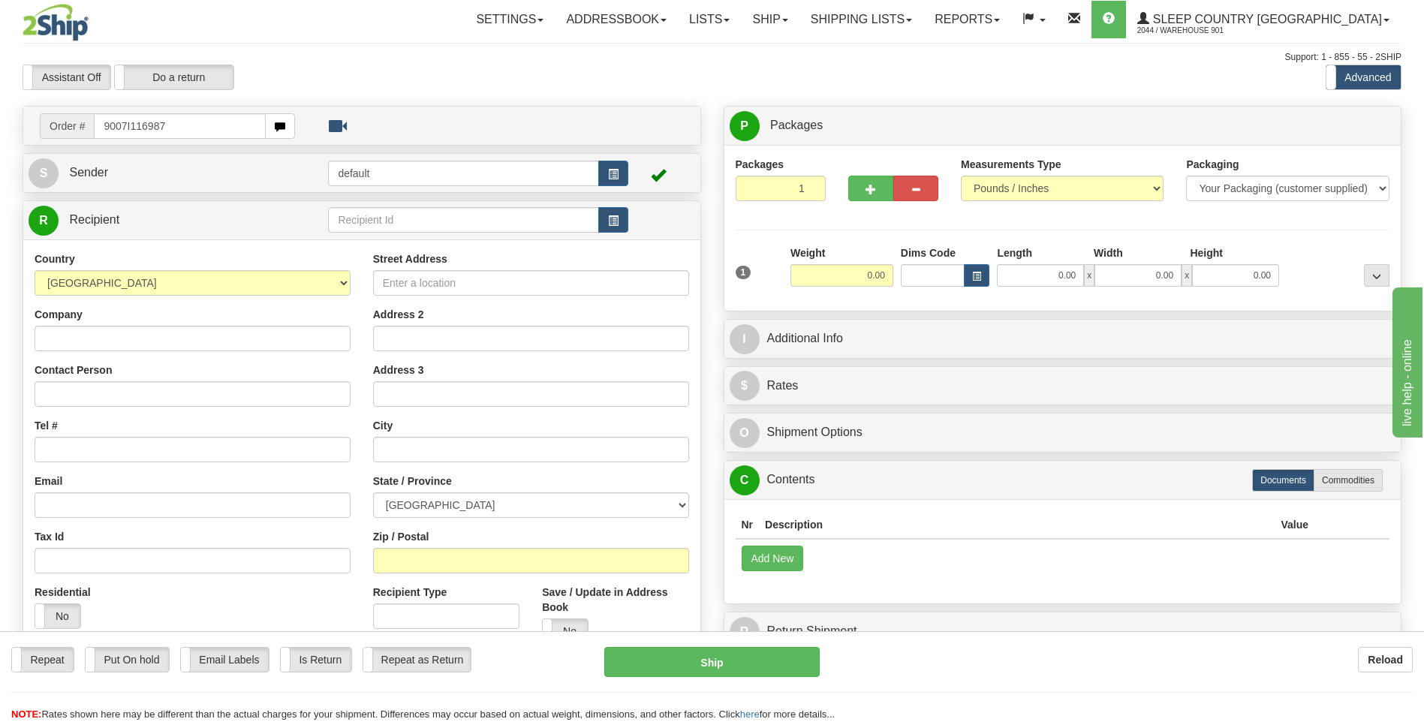
type input "9007I116987"
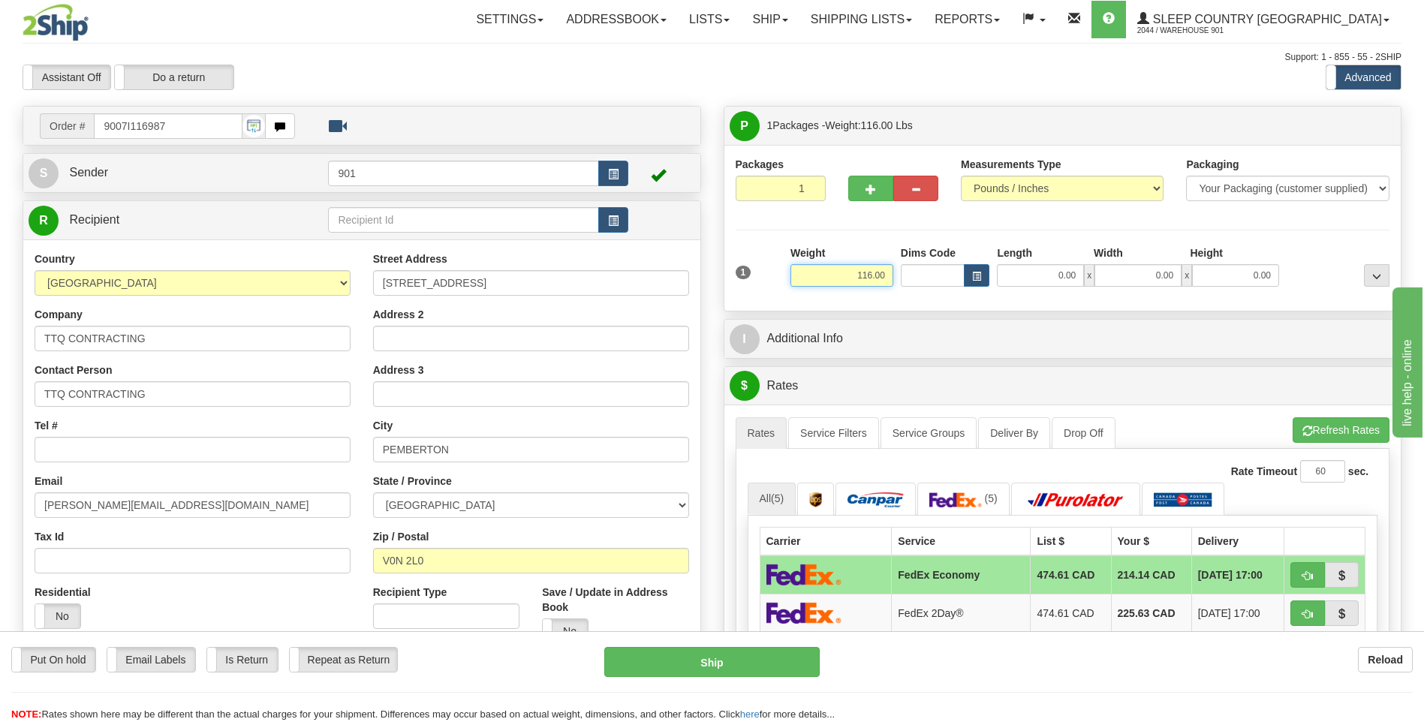
click at [885, 271] on input "116.00" at bounding box center [842, 275] width 103 height 23
type input "1"
type input "50.00"
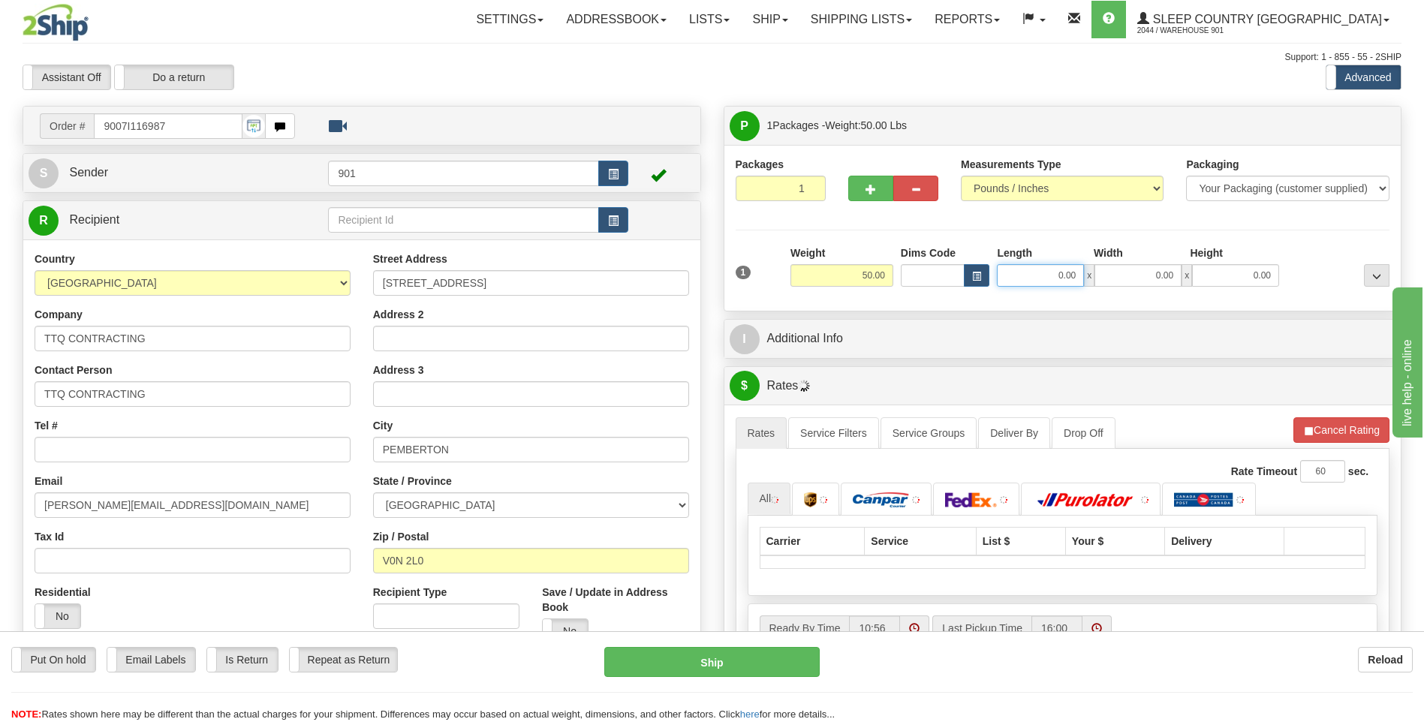
click at [1071, 278] on input "0.00" at bounding box center [1040, 275] width 87 height 23
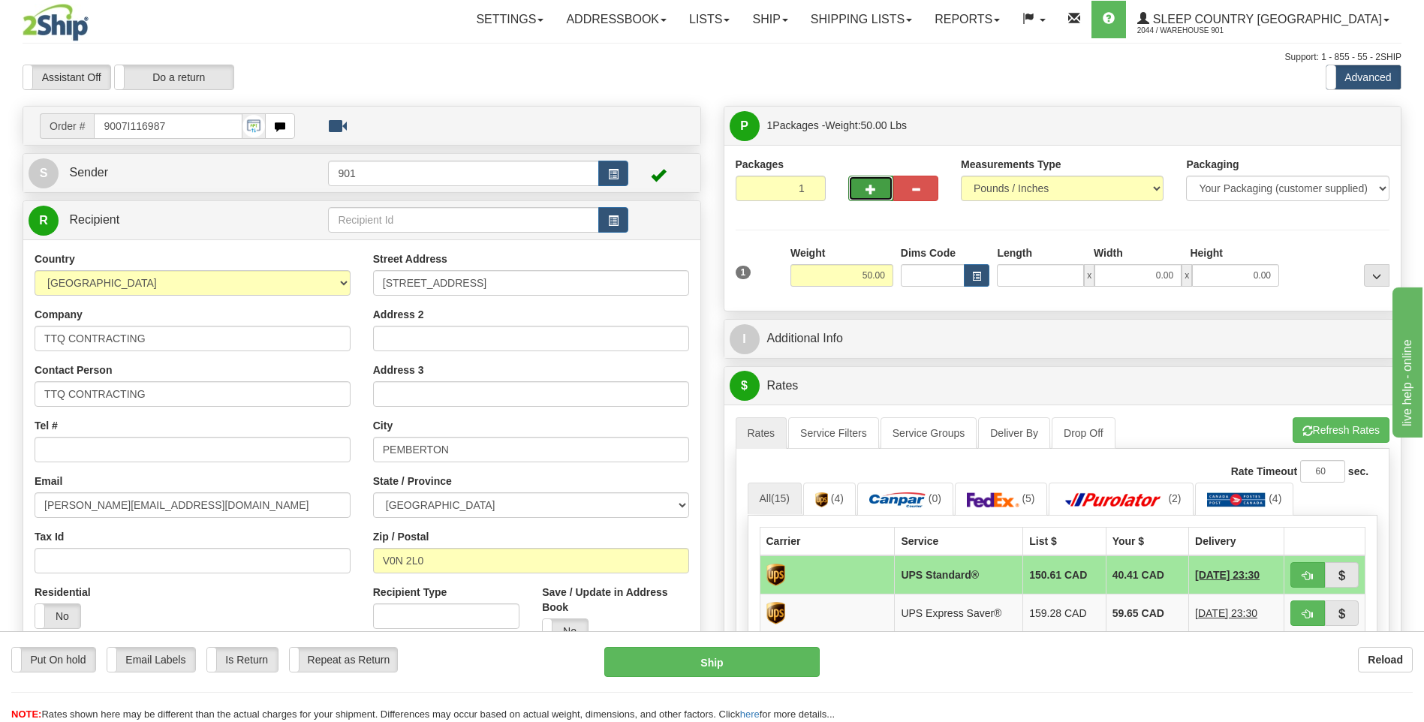
type input "0.00"
click at [868, 188] on span "button" at bounding box center [871, 190] width 11 height 10
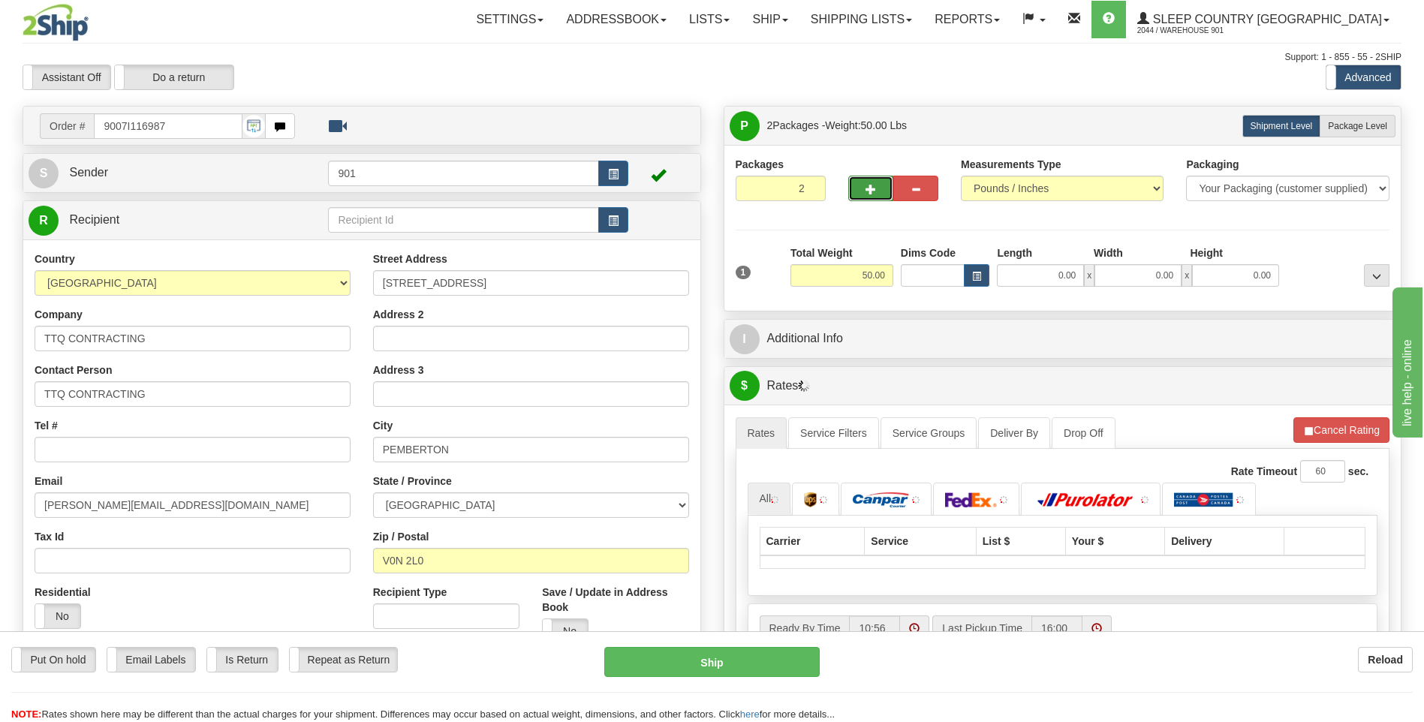
click at [868, 188] on span "button" at bounding box center [871, 190] width 11 height 10
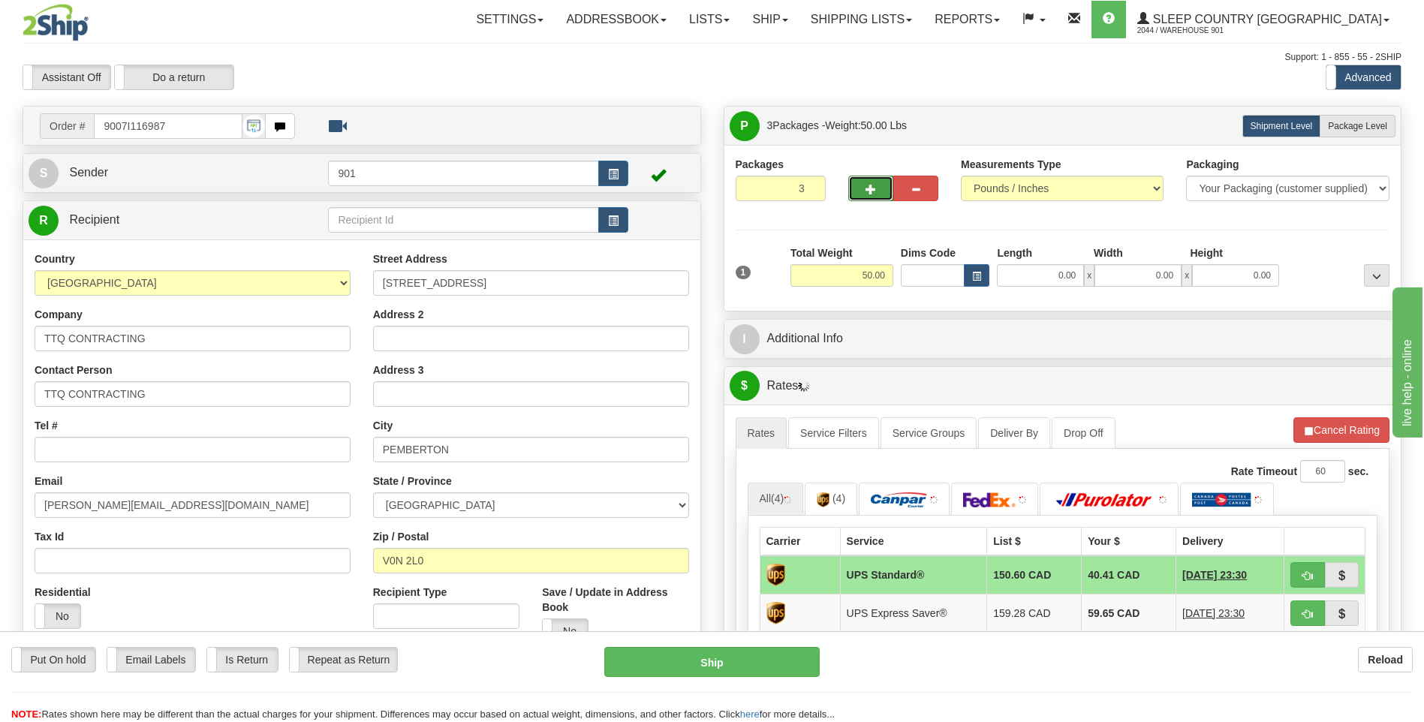
click at [868, 188] on span "button" at bounding box center [871, 190] width 11 height 10
type input "4"
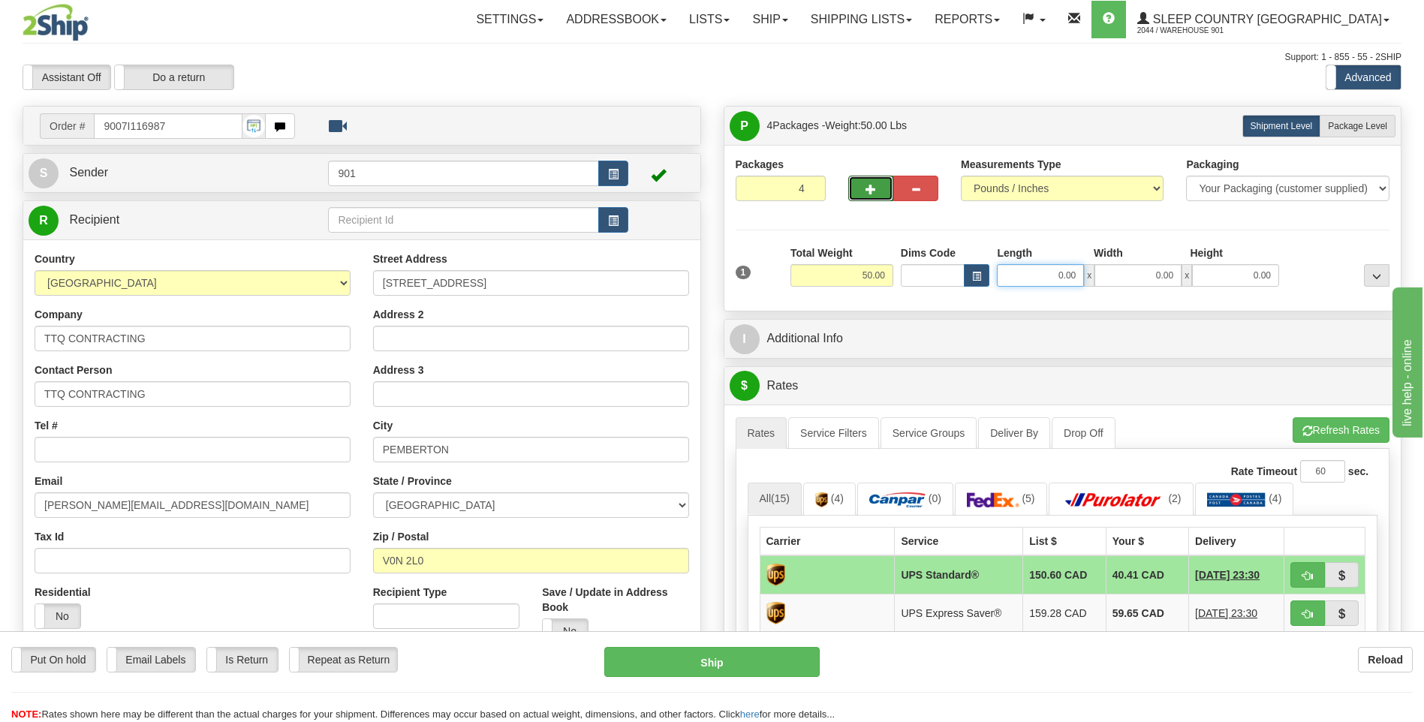
click at [1080, 282] on input "0.00" at bounding box center [1040, 275] width 87 height 23
type input "13.00"
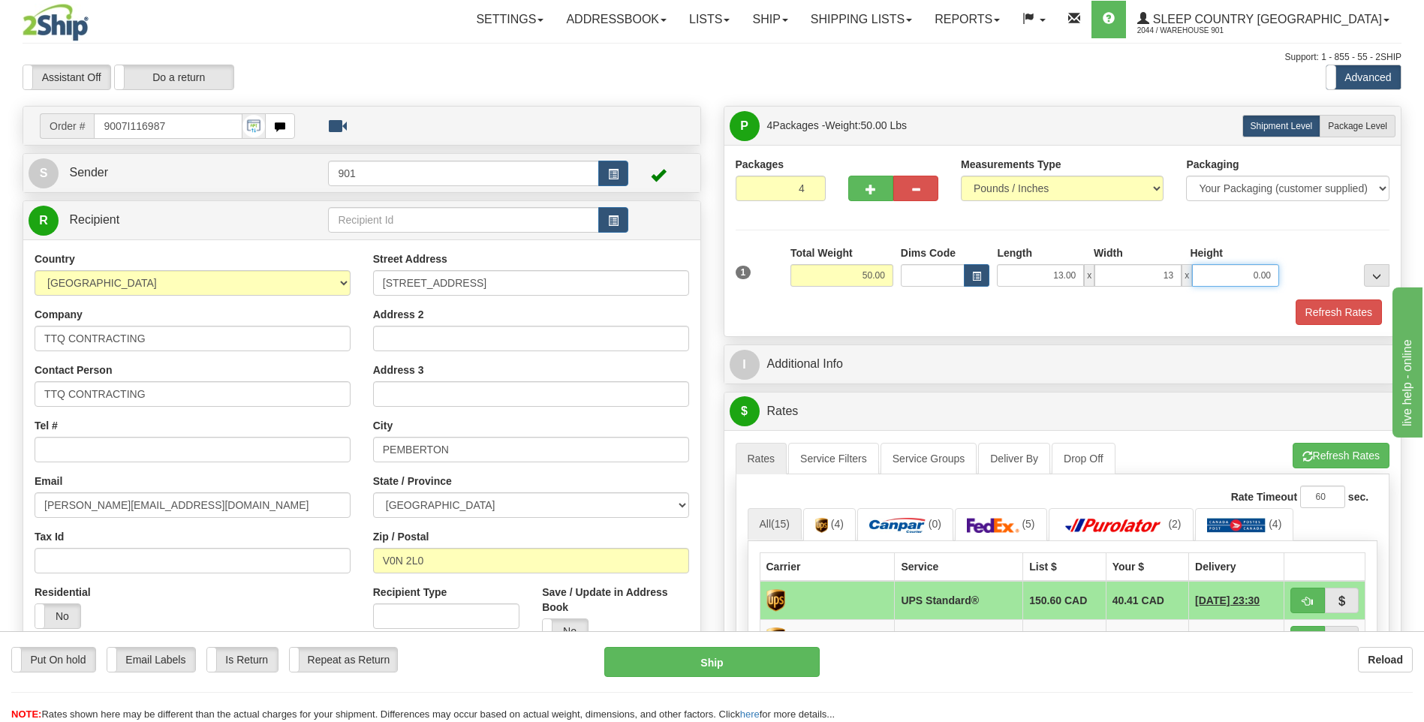
type input "13.00"
type input "40.00"
click at [1315, 309] on button "Refresh Rates" at bounding box center [1339, 313] width 86 height 26
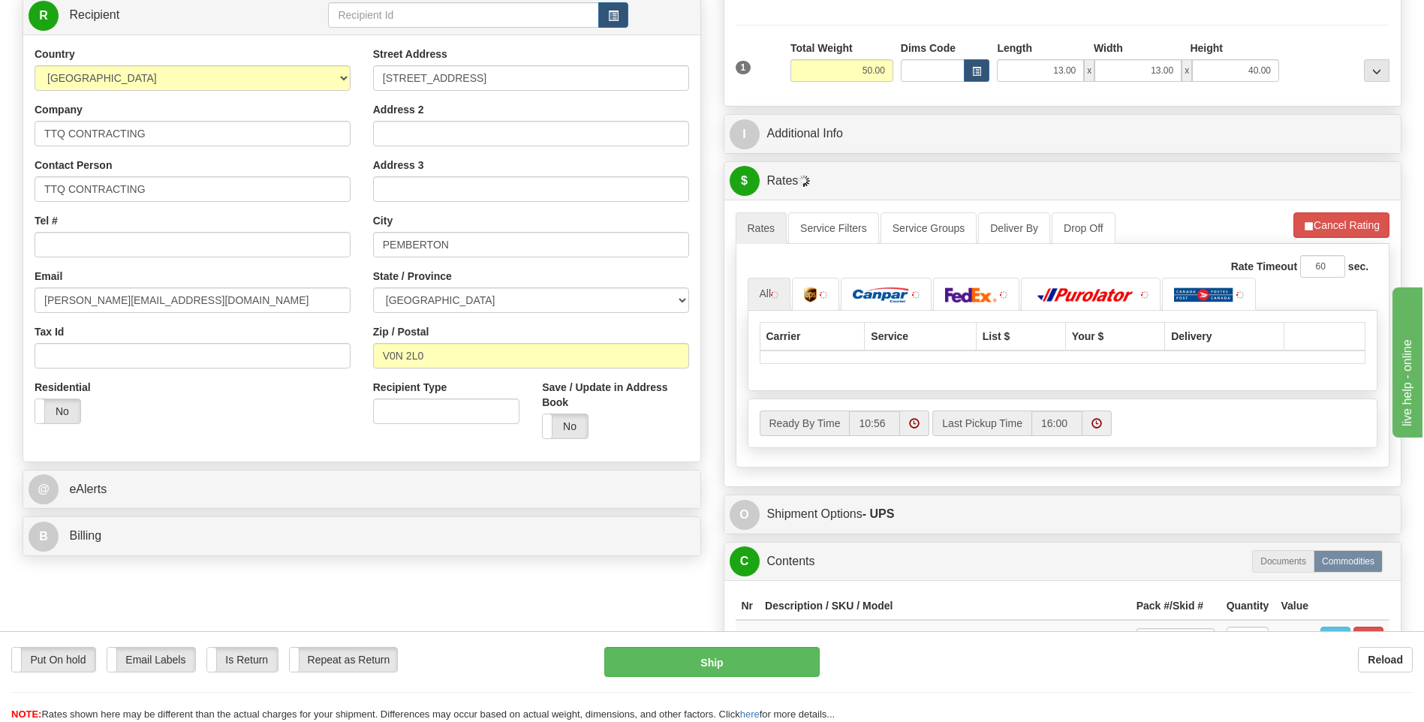
scroll to position [225, 0]
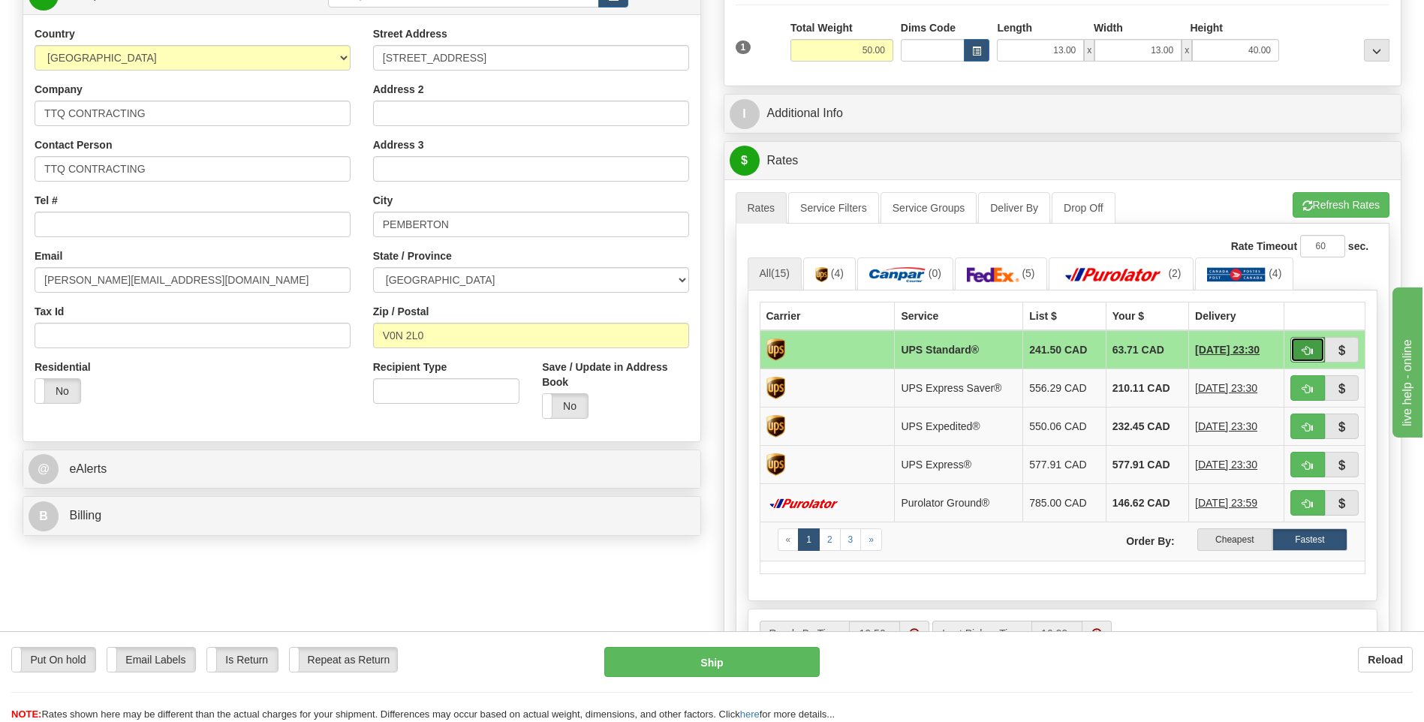
click at [1302, 343] on button "button" at bounding box center [1308, 350] width 35 height 26
type input "11"
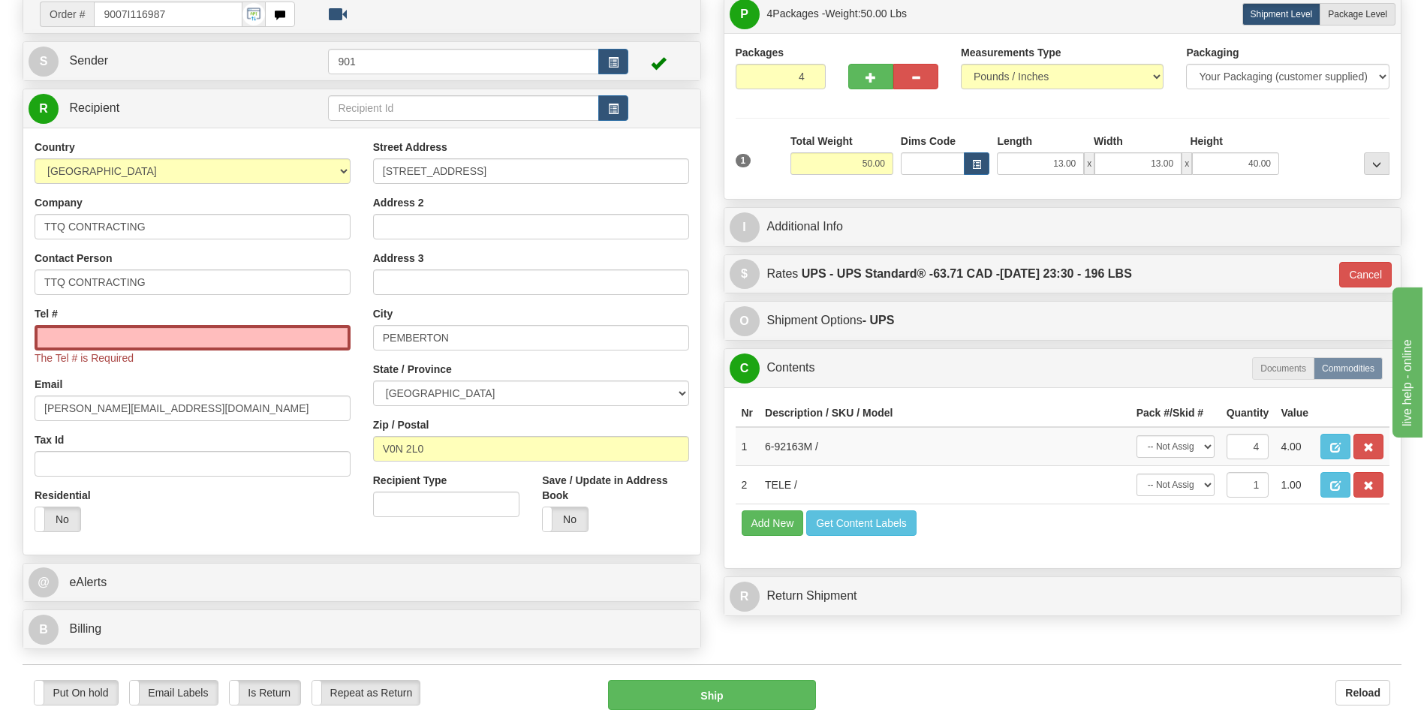
scroll to position [0, 0]
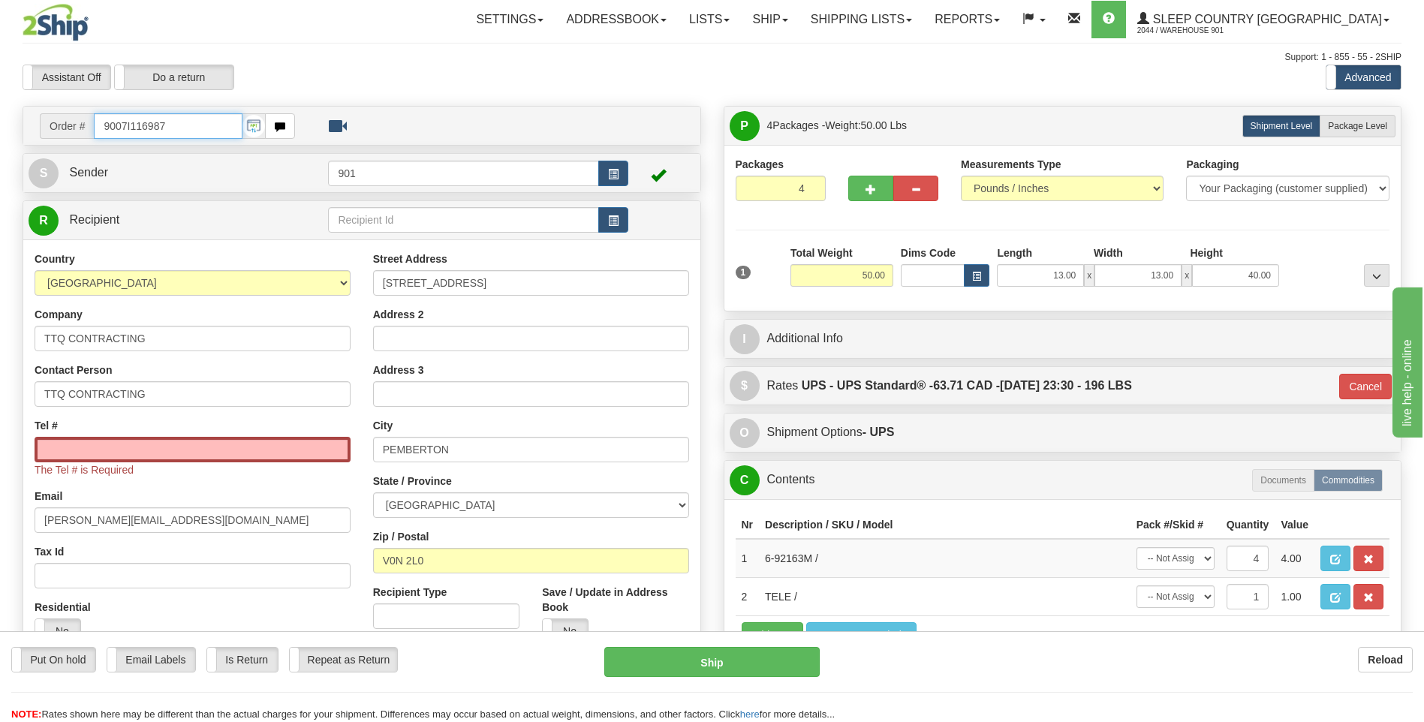
drag, startPoint x: 38, startPoint y: 125, endPoint x: -3, endPoint y: 122, distance: 41.5
click at [0, 122] on html "Training Course Close Toggle navigation Settings Shipping Preferences New Sende…" at bounding box center [712, 361] width 1424 height 722
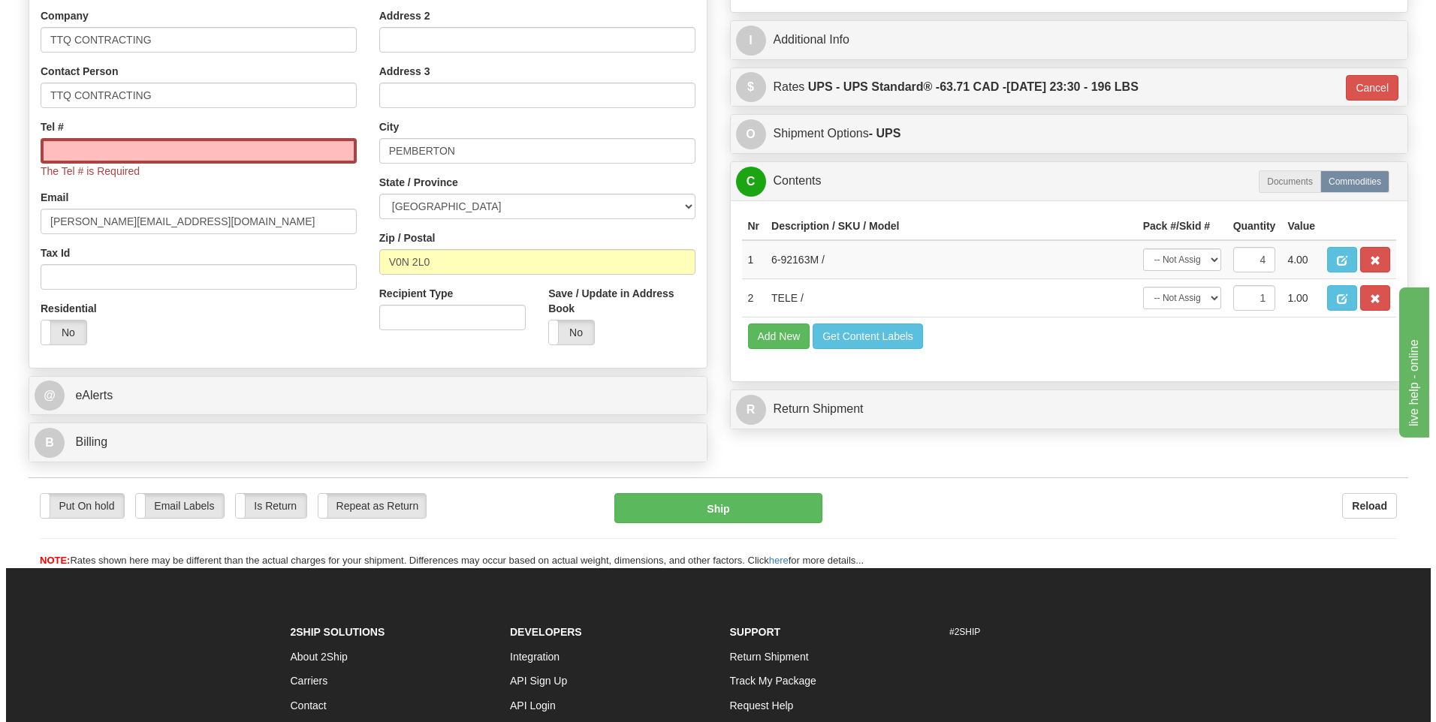
scroll to position [300, 0]
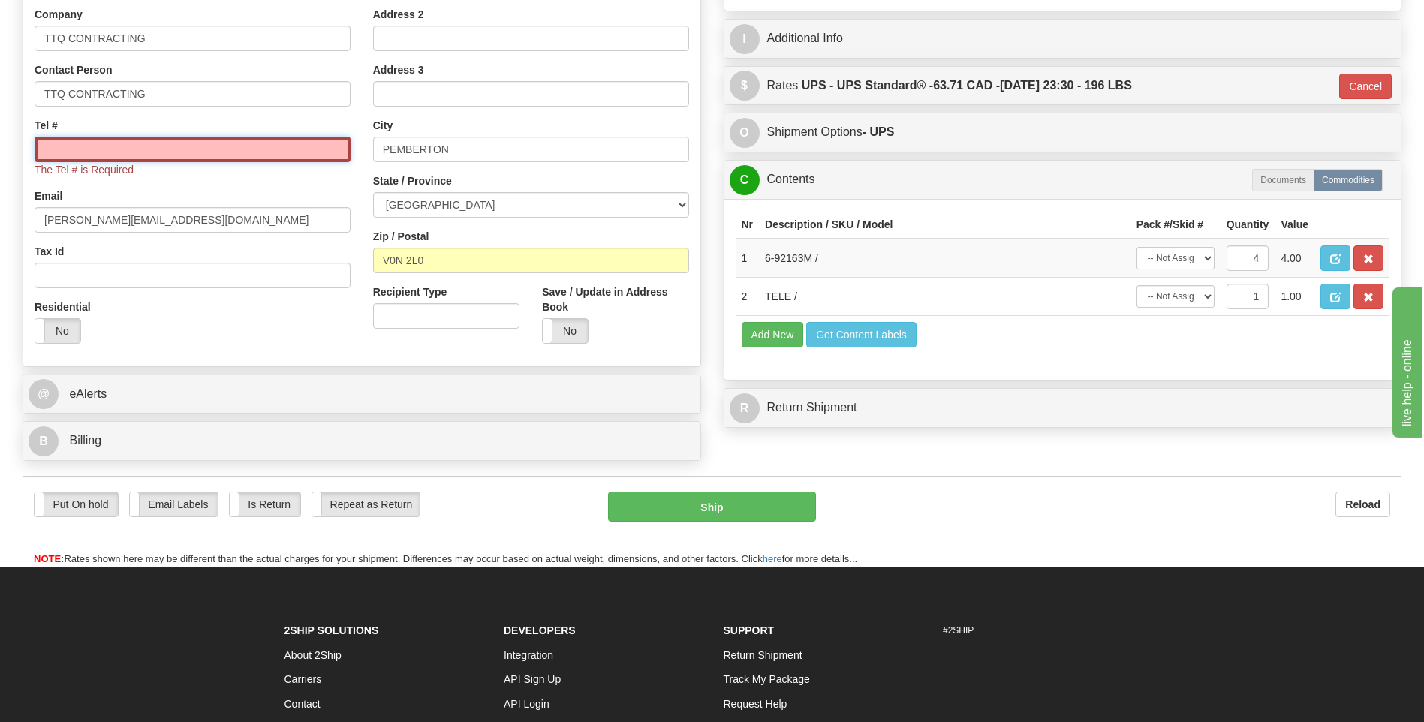
click at [168, 146] on input "Tel #" at bounding box center [193, 150] width 316 height 26
paste input "604 907-2550"
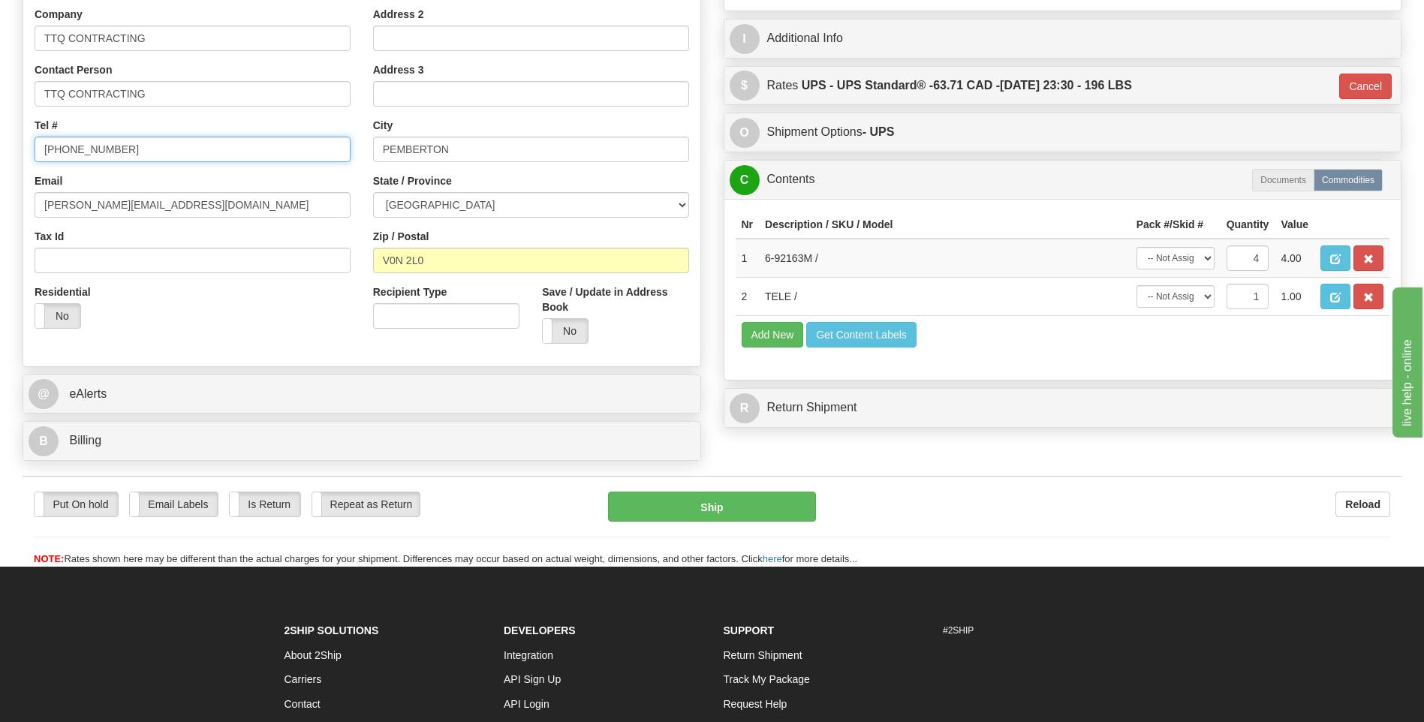
type input "604 907-2550"
click at [215, 212] on input "sandy@lizziebay.com" at bounding box center [193, 205] width 316 height 26
click at [1211, 262] on select "-- Not Assigned -- Package 1 Package 2 Package 3 Package 4 Split" at bounding box center [1176, 258] width 78 height 23
select select "SPLIT"
click at [1137, 247] on select "-- Not Assigned -- Package 1 Package 2 Package 3 Package 4 Split" at bounding box center [1176, 258] width 78 height 23
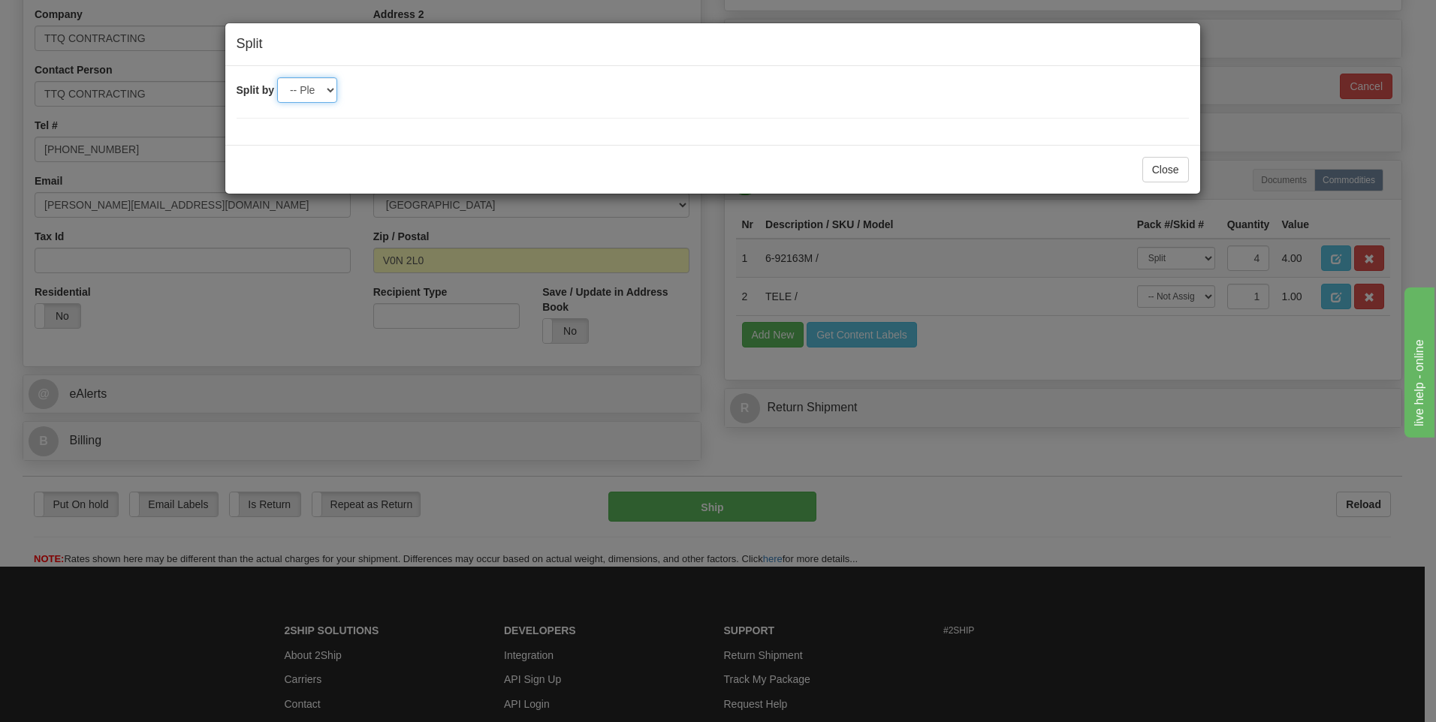
click at [330, 89] on select "-- Please select -- 2 3 4" at bounding box center [307, 90] width 60 height 26
select select "4"
click at [277, 77] on select "-- Please select -- 2 3 4" at bounding box center [307, 90] width 60 height 26
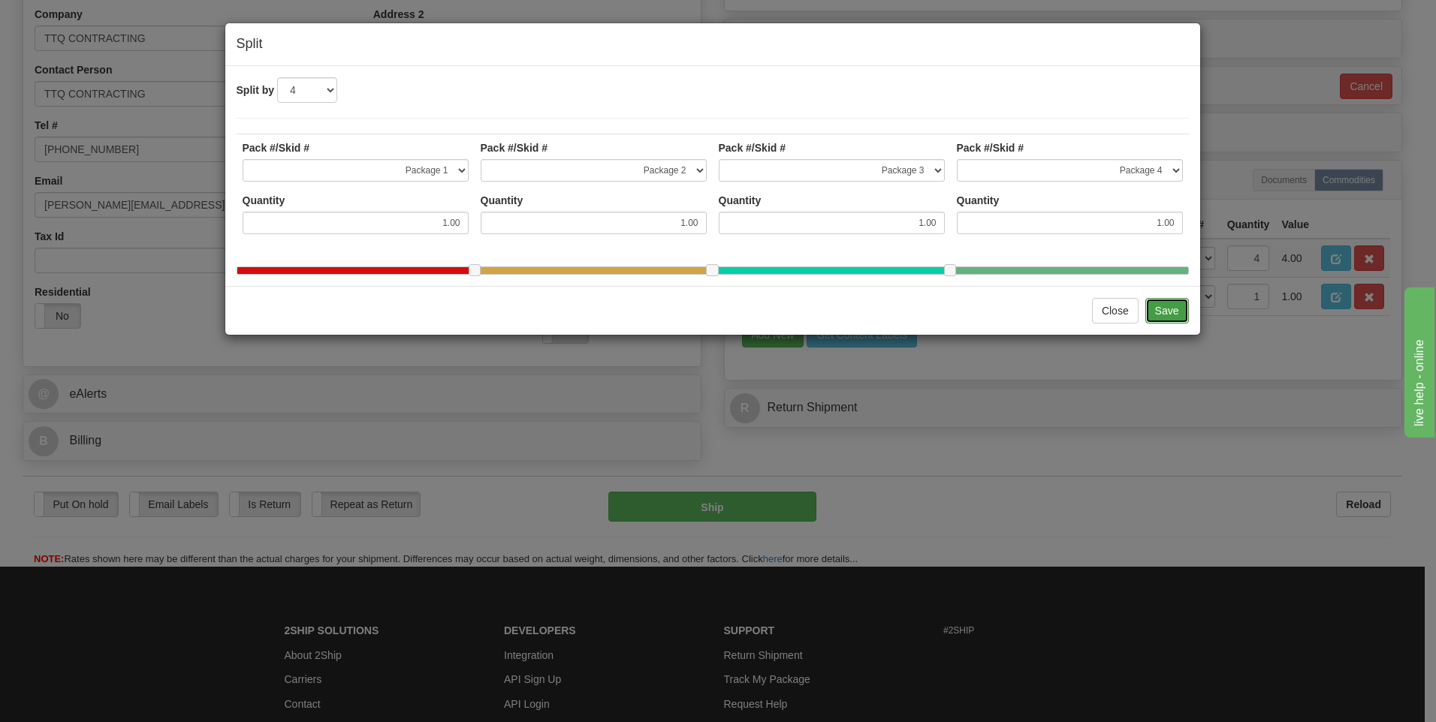
click at [1177, 324] on button "Save" at bounding box center [1167, 311] width 44 height 26
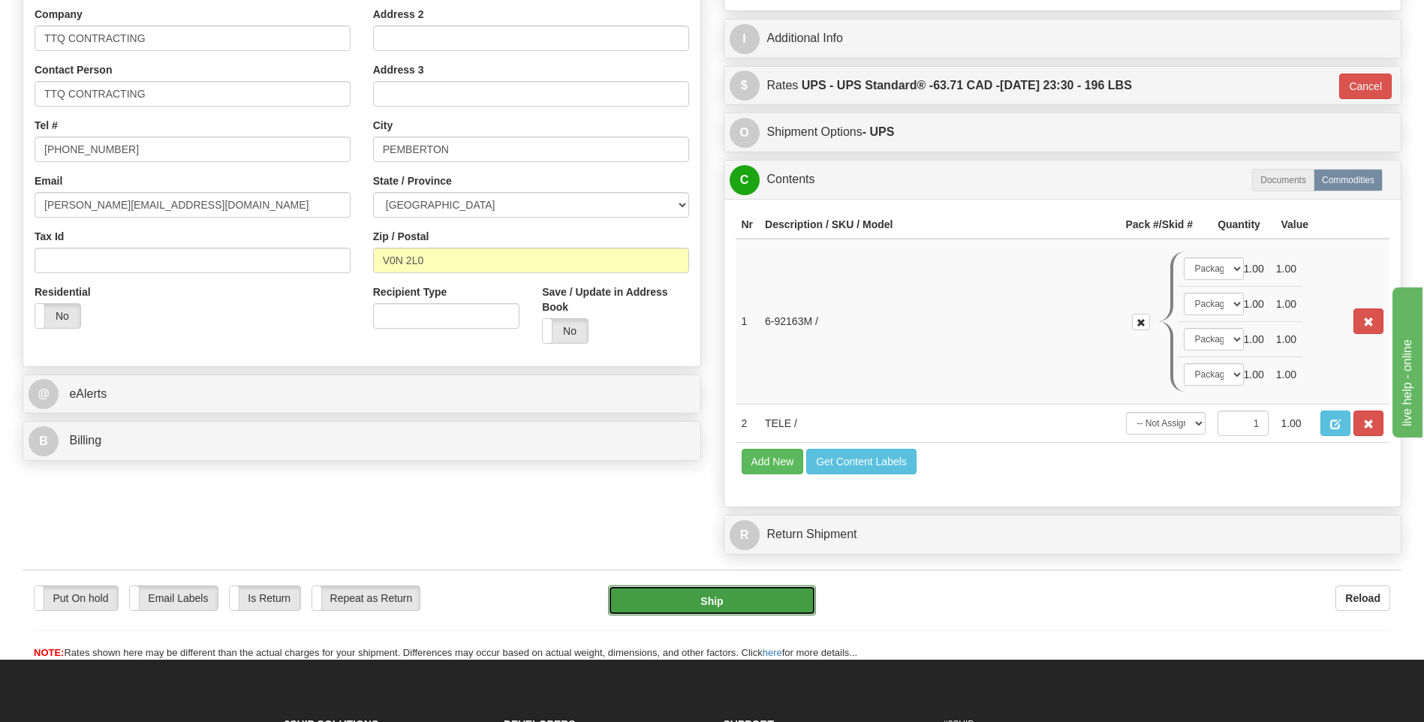
click at [764, 595] on button "Ship" at bounding box center [711, 601] width 207 height 30
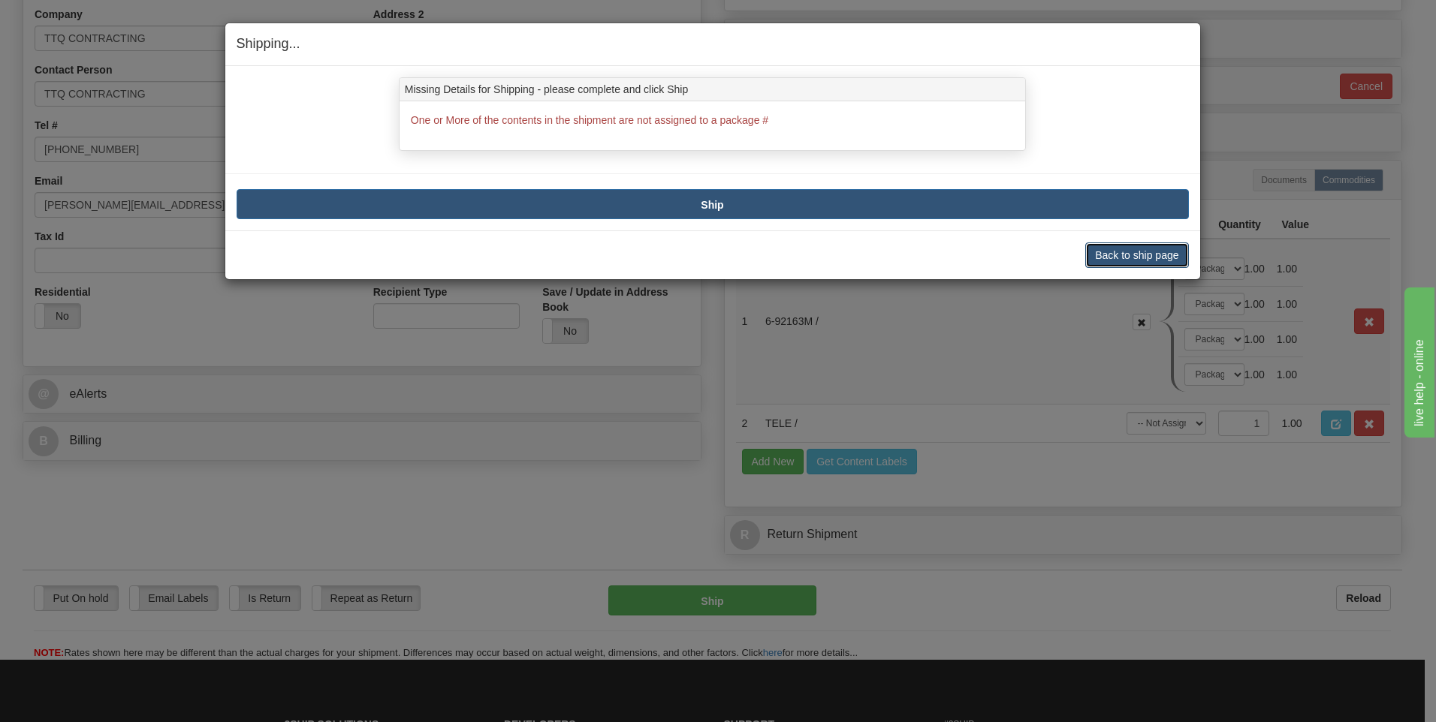
click at [1107, 258] on button "Back to ship page" at bounding box center [1136, 256] width 103 height 26
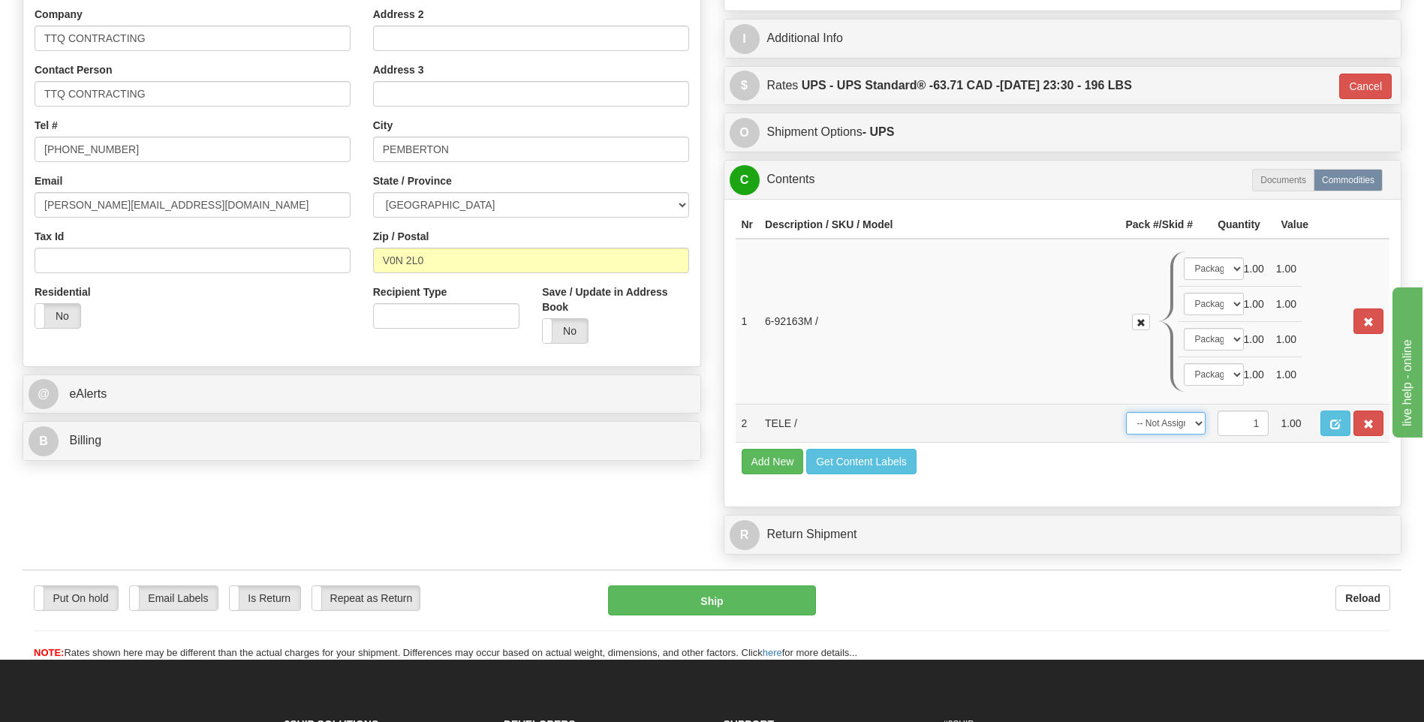
click at [1201, 424] on select "-- Not Assigned -- Package 1 Package 2 Package 3 Package 4" at bounding box center [1166, 423] width 80 height 23
select select "0"
click at [1126, 412] on select "-- Not Assigned -- Package 1 Package 2 Package 3 Package 4" at bounding box center [1166, 423] width 80 height 23
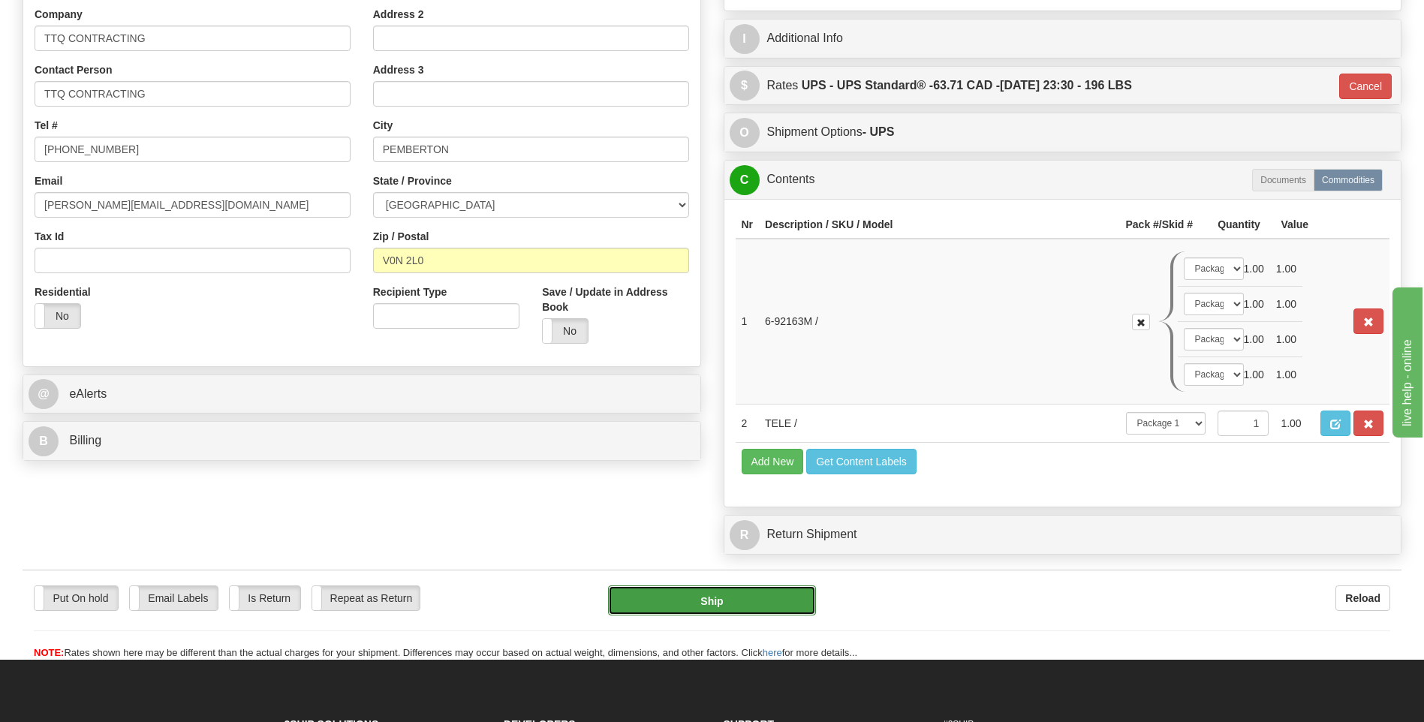
click at [755, 601] on button "Ship" at bounding box center [711, 601] width 207 height 30
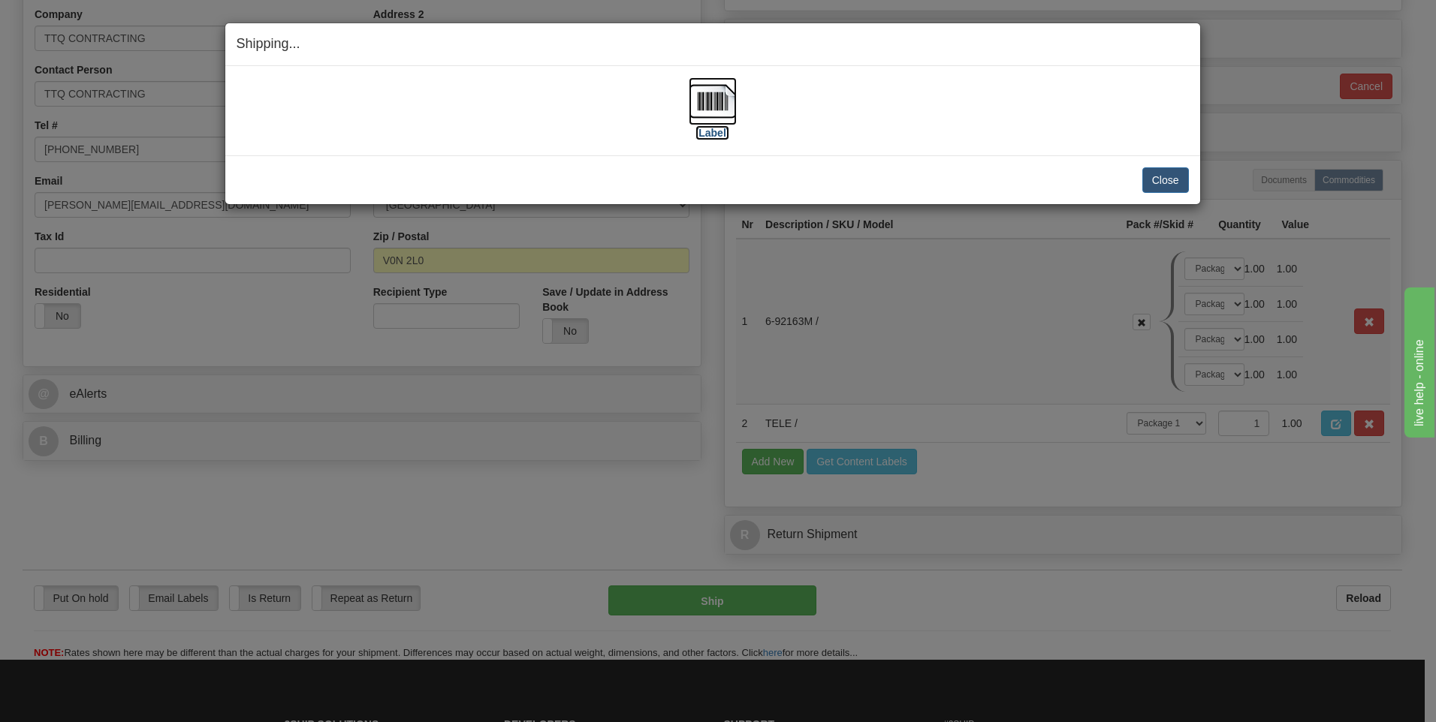
click at [722, 110] on img at bounding box center [712, 101] width 48 height 48
click at [1180, 178] on button "Close" at bounding box center [1165, 180] width 47 height 26
